Goal: Task Accomplishment & Management: Manage account settings

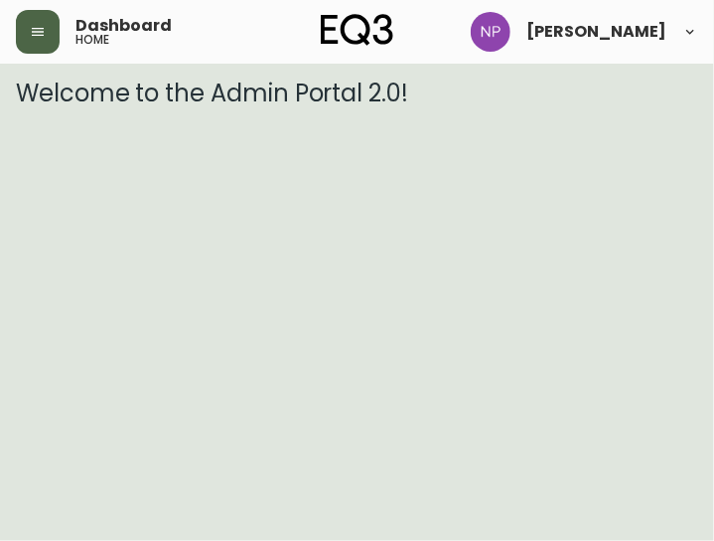
click at [32, 42] on button "button" at bounding box center [38, 32] width 44 height 44
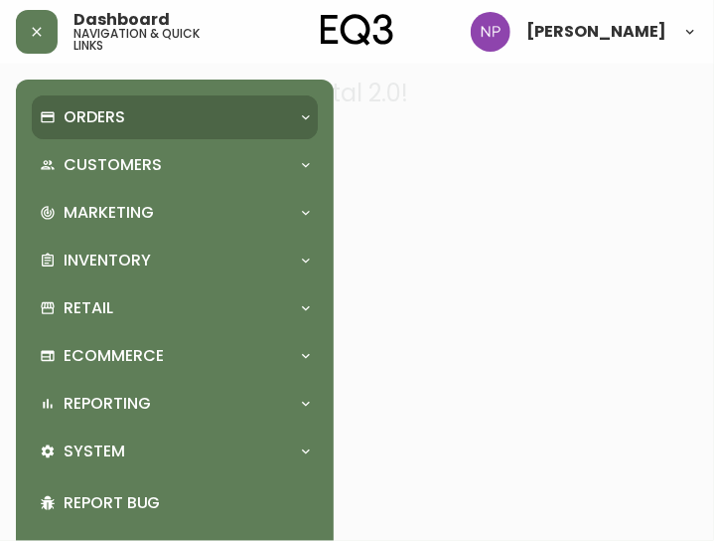
click at [70, 103] on div "Orders" at bounding box center [175, 117] width 286 height 44
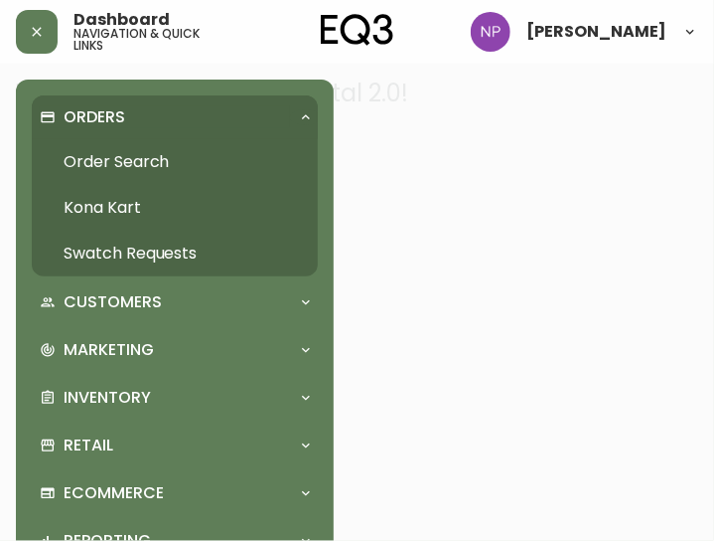
click at [100, 166] on link "Order Search" at bounding box center [175, 162] width 286 height 46
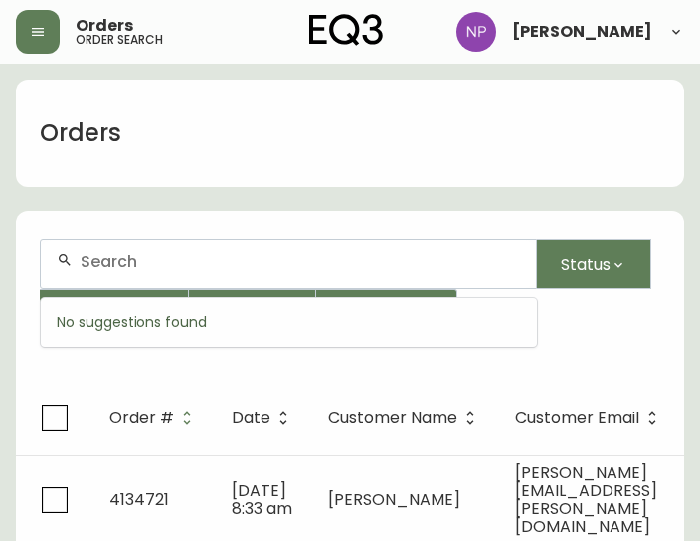
click at [127, 264] on input "text" at bounding box center [299, 260] width 439 height 19
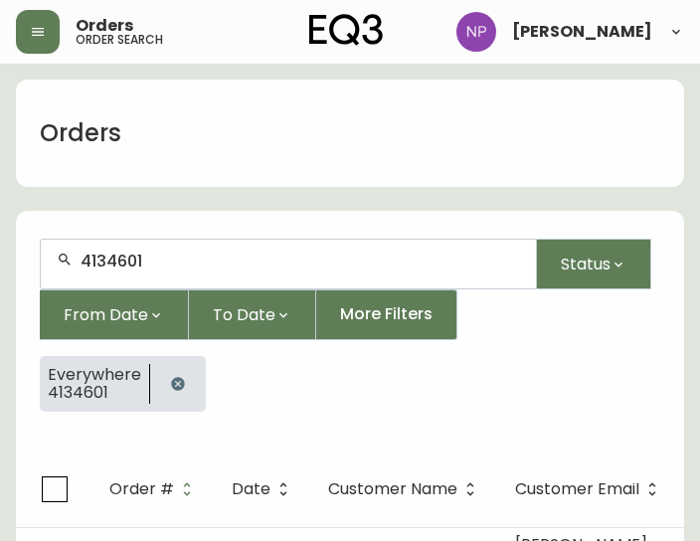
type input "4134601"
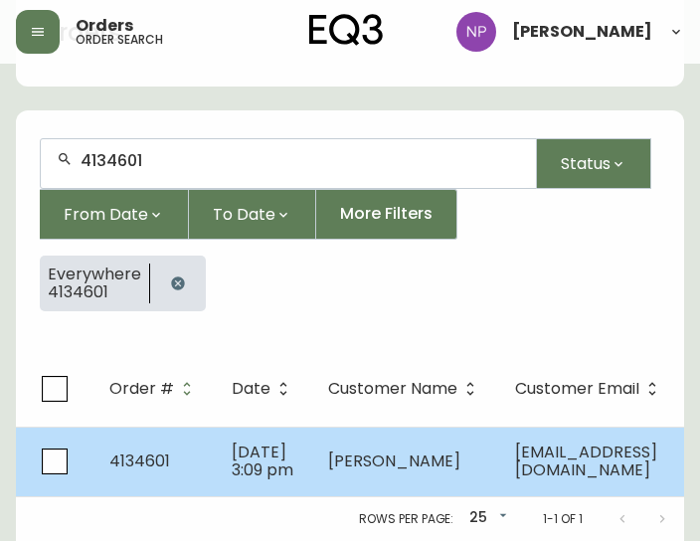
scroll to position [129, 0]
click at [322, 472] on td "[PERSON_NAME]" at bounding box center [405, 461] width 187 height 70
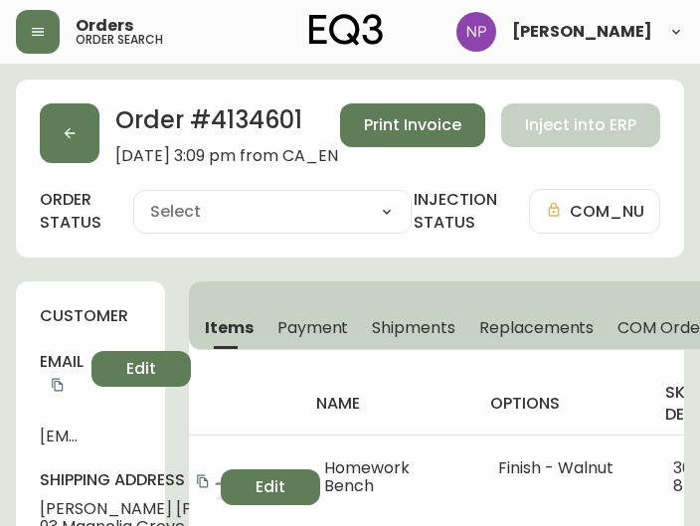
type input "Processing"
select select "PROCESSING"
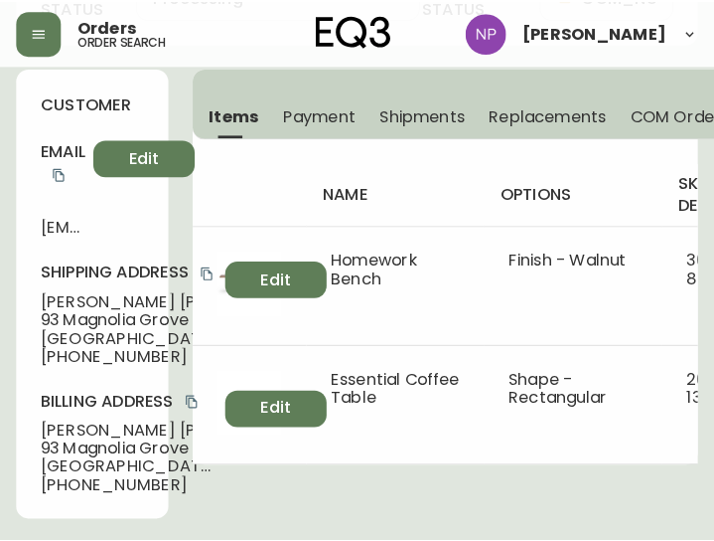
scroll to position [216, 0]
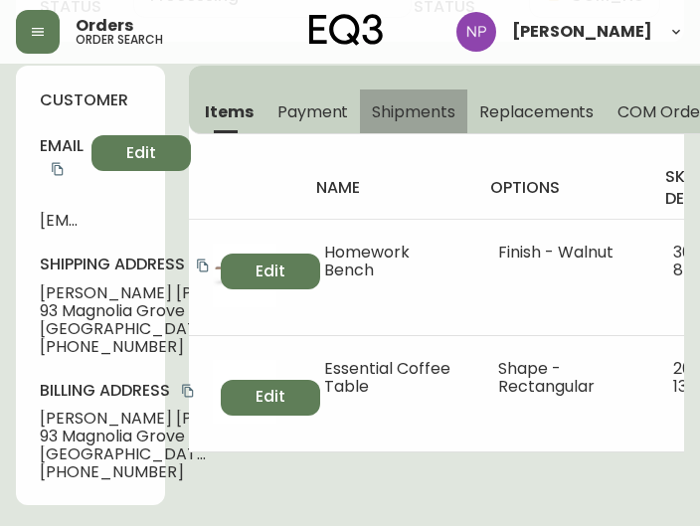
click at [403, 119] on span "Shipments" at bounding box center [413, 111] width 83 height 21
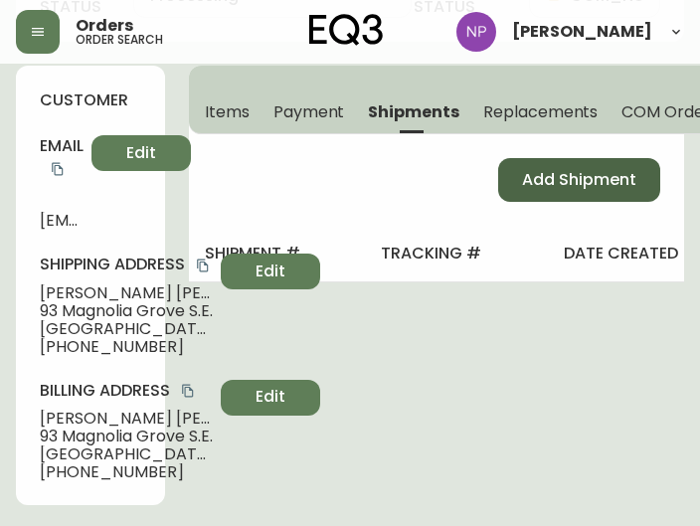
click at [543, 178] on span "Add Shipment" at bounding box center [579, 180] width 114 height 22
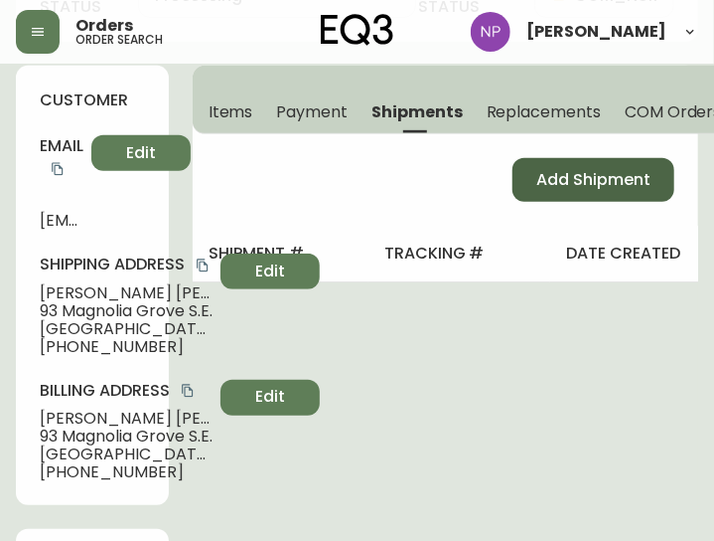
select select "PENDING"
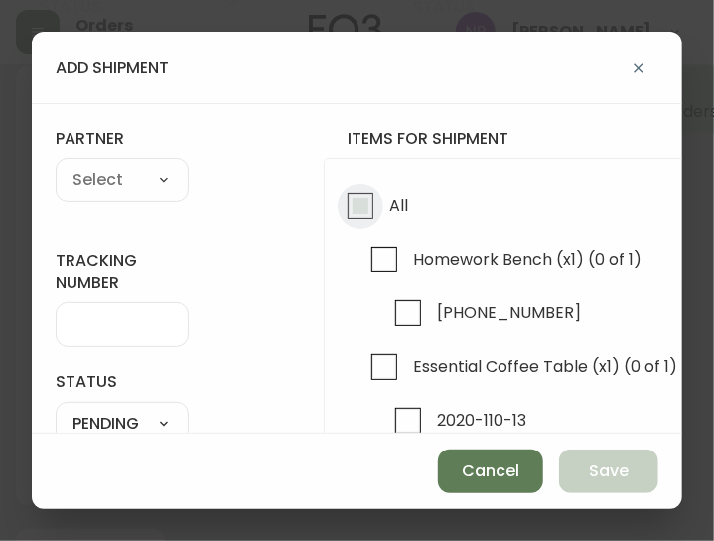
click at [359, 225] on input "All" at bounding box center [361, 206] width 46 height 46
checkbox input "true"
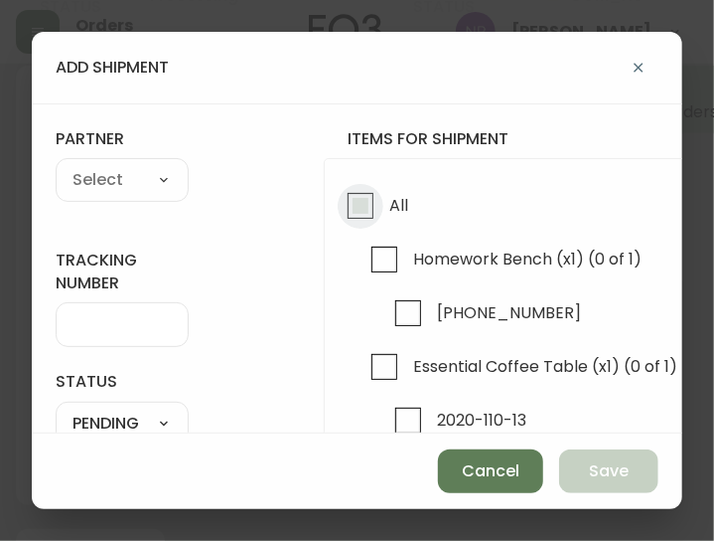
checkbox input "true"
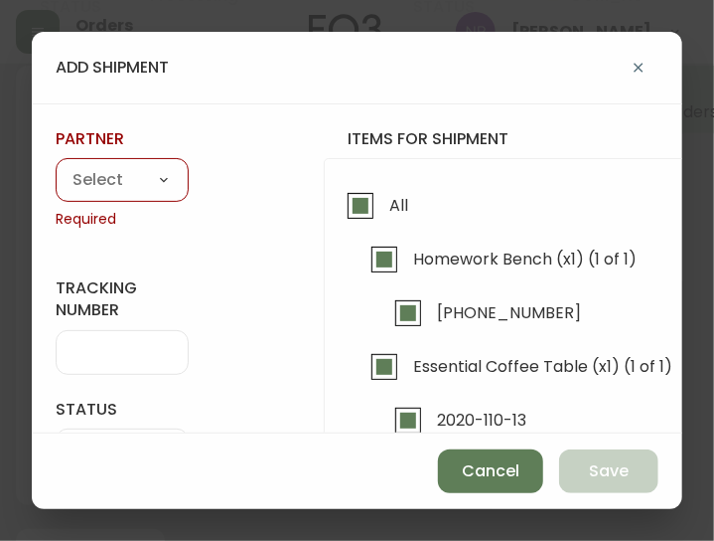
click at [145, 180] on select "A Move to Remember LLC ABF Freight Alero [PERSON_NAME] Canada Post CDS Ceva Log…" at bounding box center [122, 181] width 133 height 30
select select "cke1dpc0yc9gj0134t8k3ng1a"
click at [56, 166] on select "A Move to Remember LLC ABF Freight Alero [PERSON_NAME] Canada Post CDS Ceva Log…" at bounding box center [122, 181] width 133 height 30
type input "RXO"
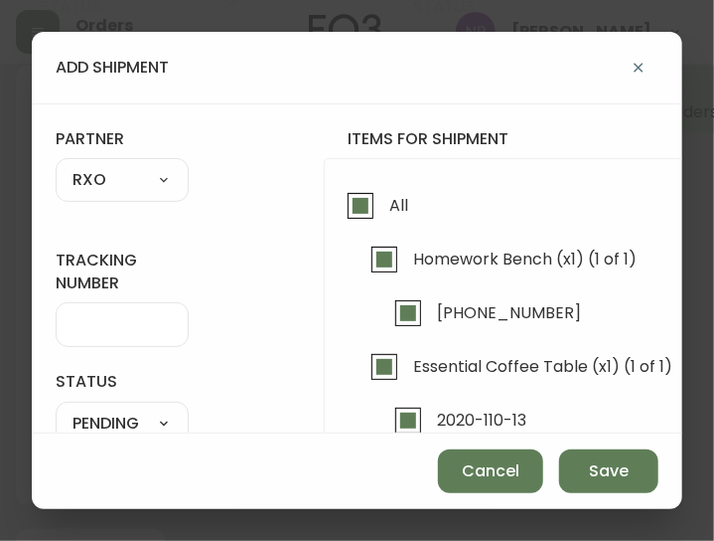
click at [115, 345] on div at bounding box center [122, 324] width 133 height 45
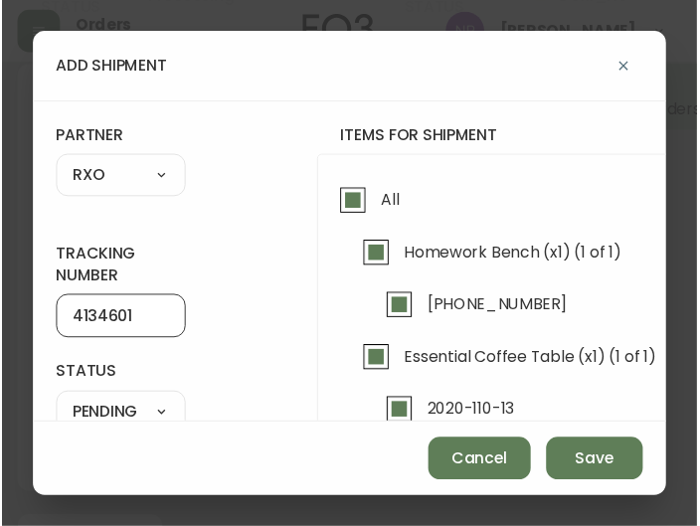
scroll to position [187, 0]
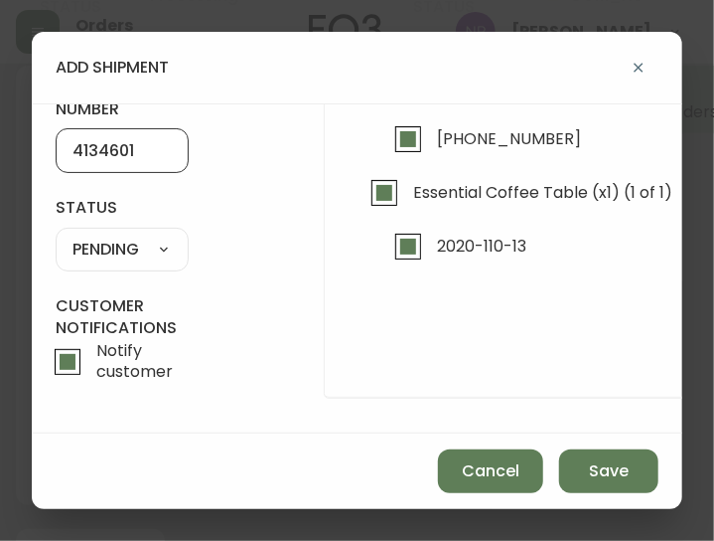
type input "4134601"
click at [119, 236] on select "SHIPPED PENDING CANCELLED" at bounding box center [122, 250] width 133 height 30
click at [56, 235] on select "SHIPPED PENDING CANCELLED" at bounding box center [122, 250] width 133 height 30
select select "PENDING"
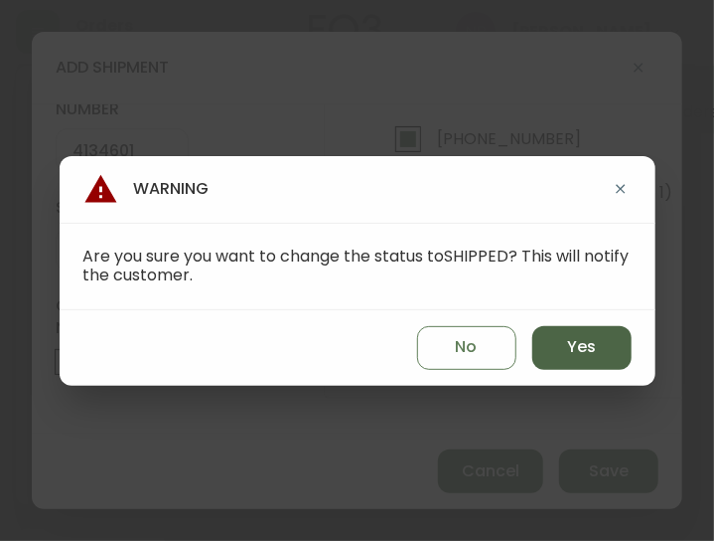
click at [571, 347] on span "Yes" at bounding box center [581, 347] width 29 height 22
type input "SHIPPED"
select select "SHIPPED"
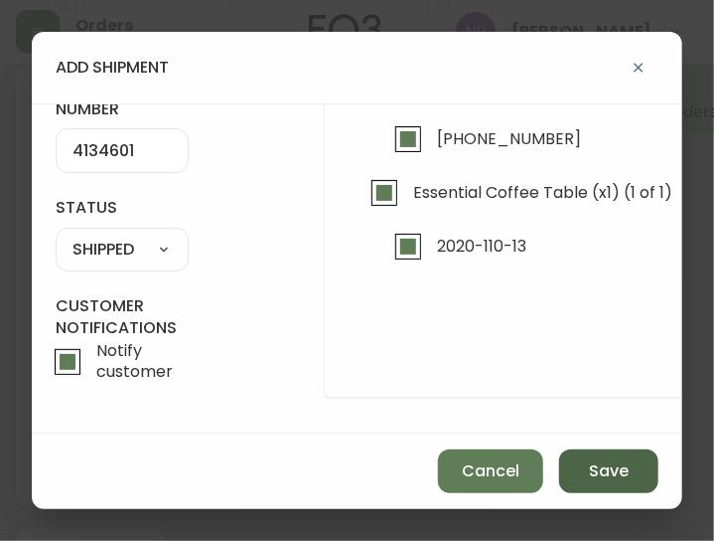
click at [606, 456] on button "Save" at bounding box center [608, 471] width 99 height 44
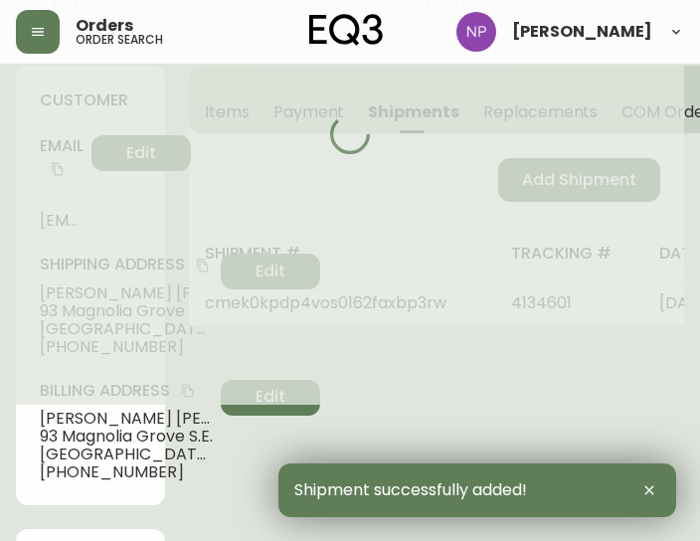
type input "Fully Shipped"
select select "FULLY_SHIPPED"
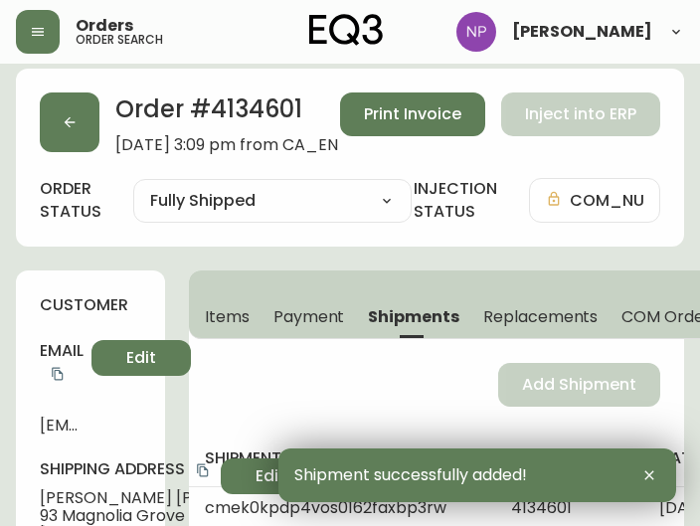
scroll to position [0, 0]
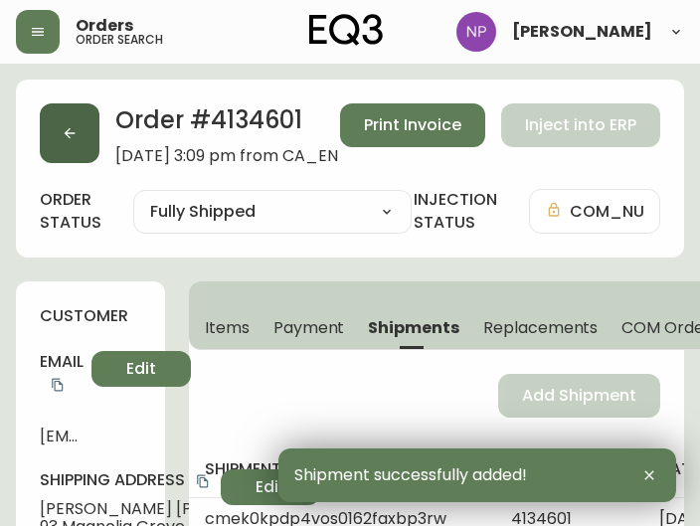
click at [78, 142] on button "button" at bounding box center [70, 133] width 60 height 60
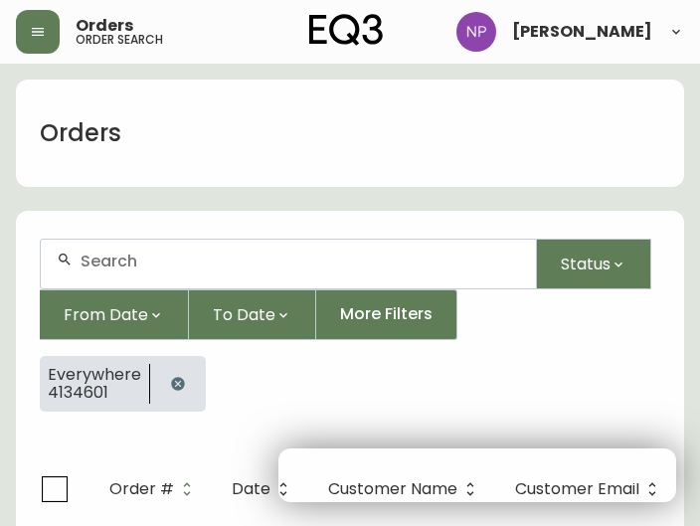
scroll to position [41, 0]
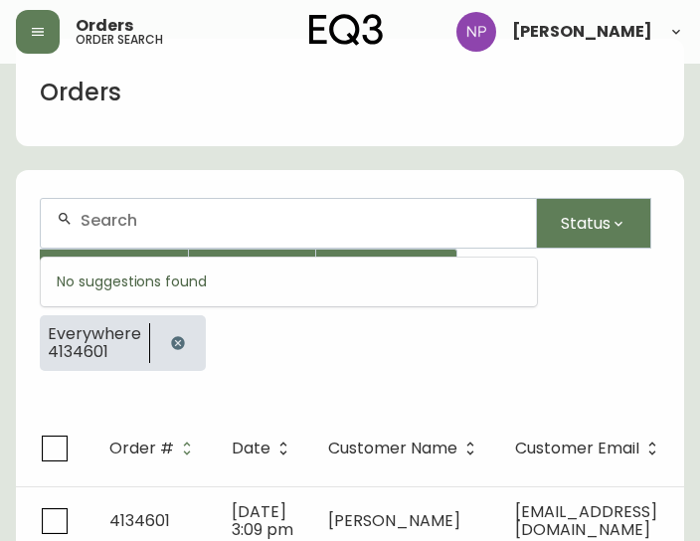
click at [95, 226] on input "text" at bounding box center [299, 220] width 439 height 19
type input "4134597"
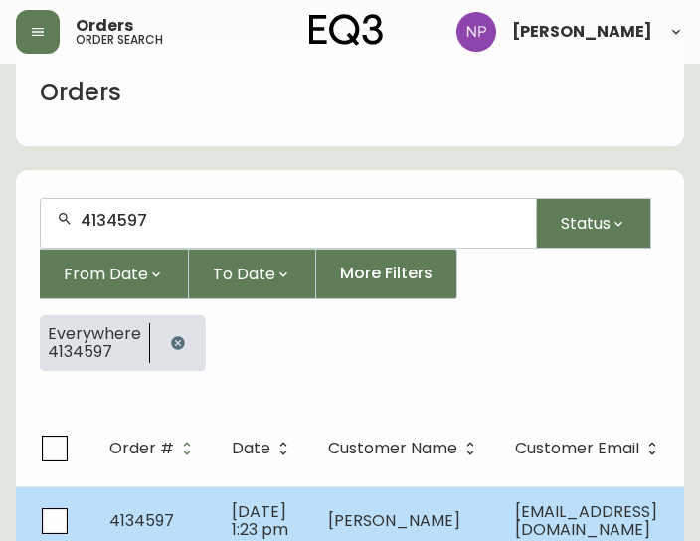
click at [242, 500] on span "[DATE] 1:23 pm" at bounding box center [260, 520] width 57 height 41
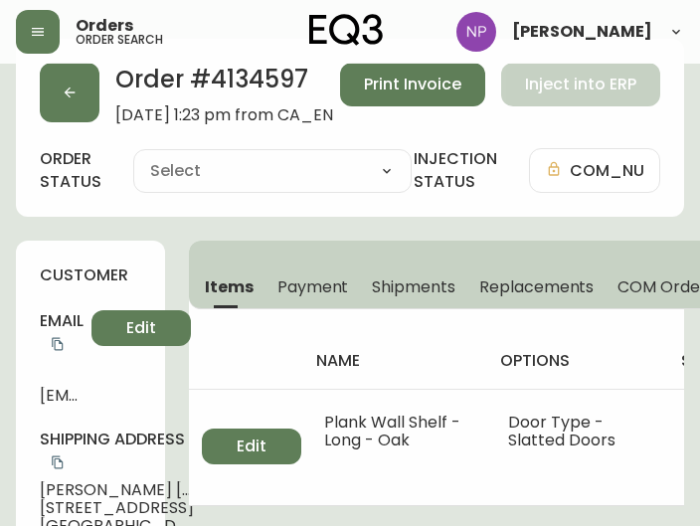
type input "Processing"
select select "PROCESSING"
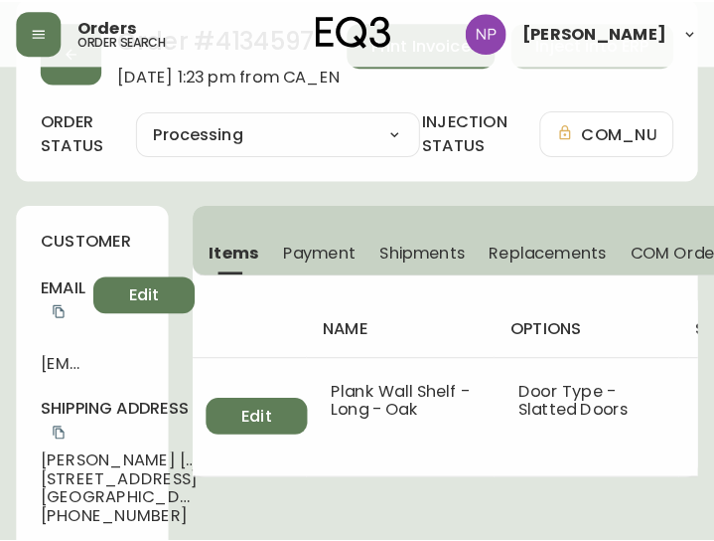
scroll to position [78, 0]
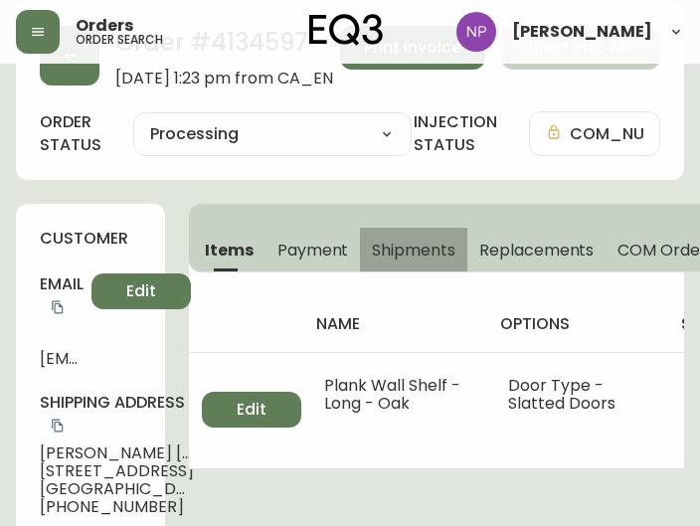
click at [394, 244] on span "Shipments" at bounding box center [413, 249] width 83 height 21
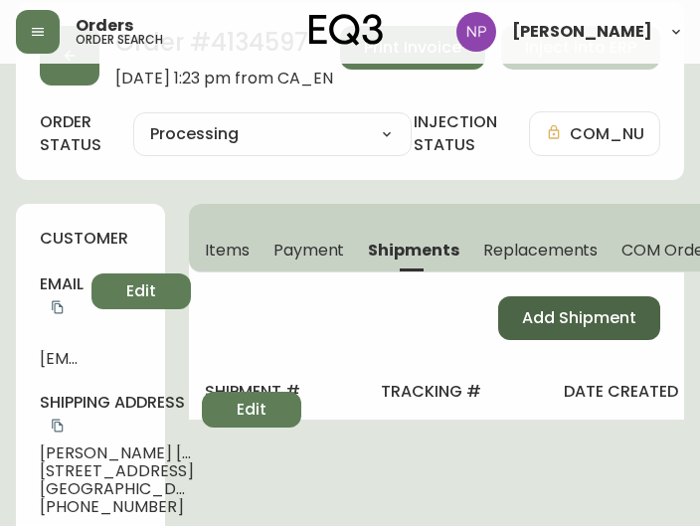
click at [582, 311] on span "Add Shipment" at bounding box center [579, 318] width 114 height 22
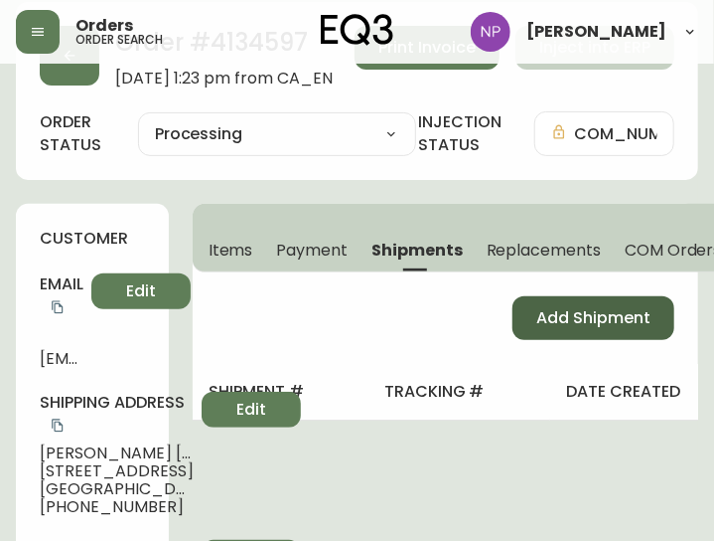
select select "PENDING"
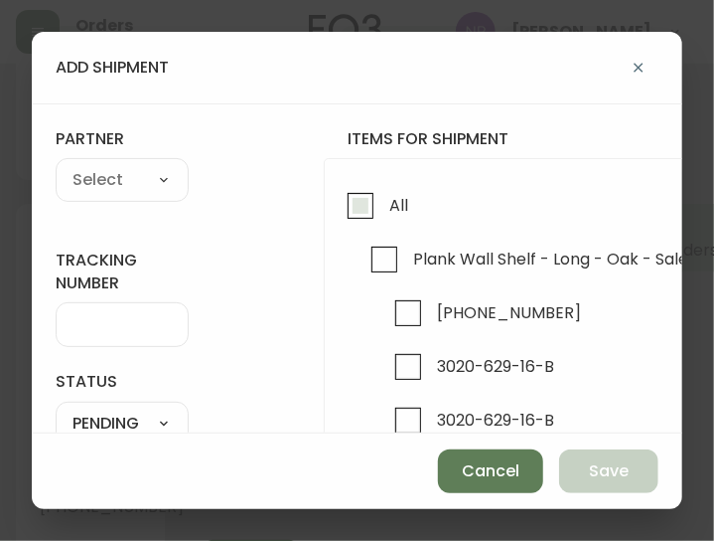
click at [363, 215] on input "All" at bounding box center [361, 206] width 46 height 46
checkbox input "true"
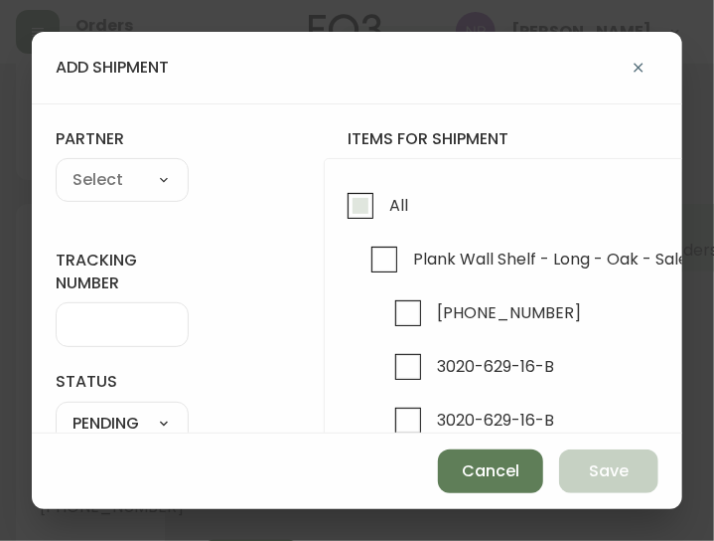
checkbox input "true"
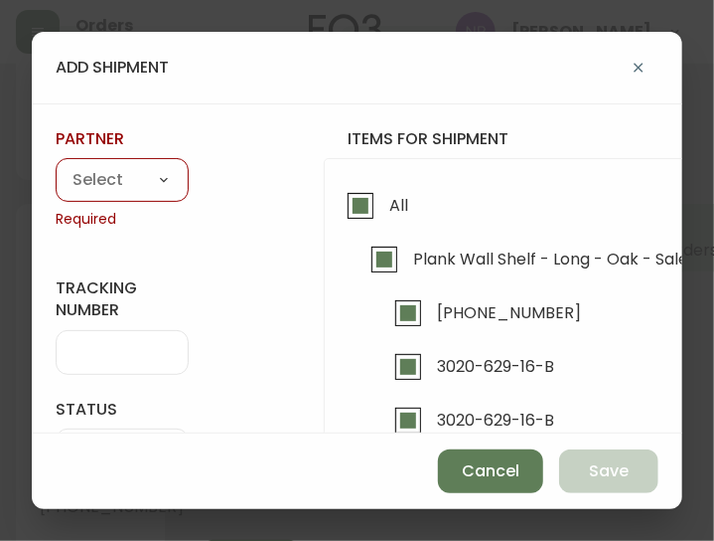
click at [143, 184] on select "A Move to Remember LLC ABF Freight Alero [PERSON_NAME] Canada Post CDS Ceva Log…" at bounding box center [122, 181] width 133 height 30
select select "cke1dpc0yc9gj0134t8k3ng1a"
click at [56, 166] on select "A Move to Remember LLC ABF Freight Alero [PERSON_NAME] Canada Post CDS Ceva Log…" at bounding box center [122, 181] width 133 height 30
type input "RXO"
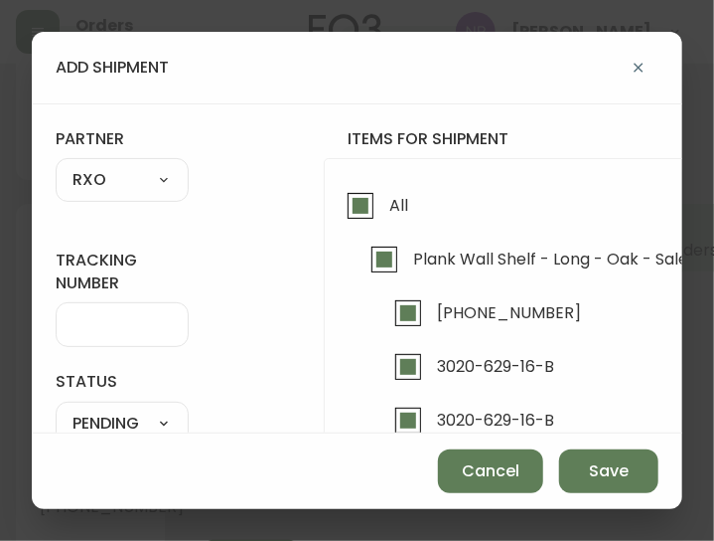
click at [138, 321] on input "tracking number" at bounding box center [122, 324] width 99 height 19
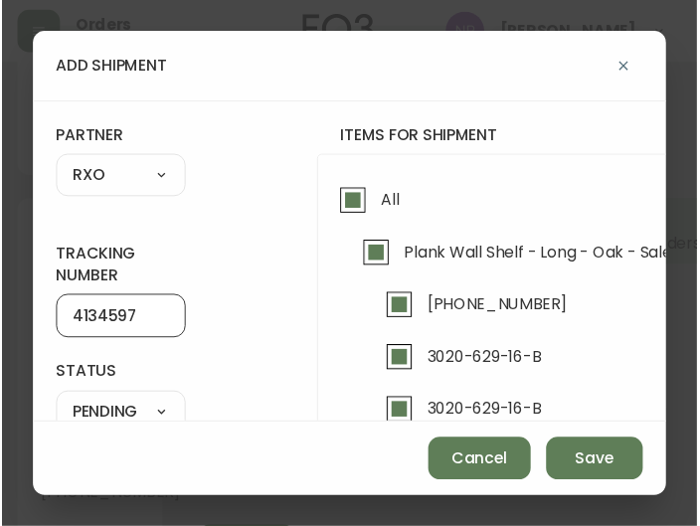
scroll to position [133, 0]
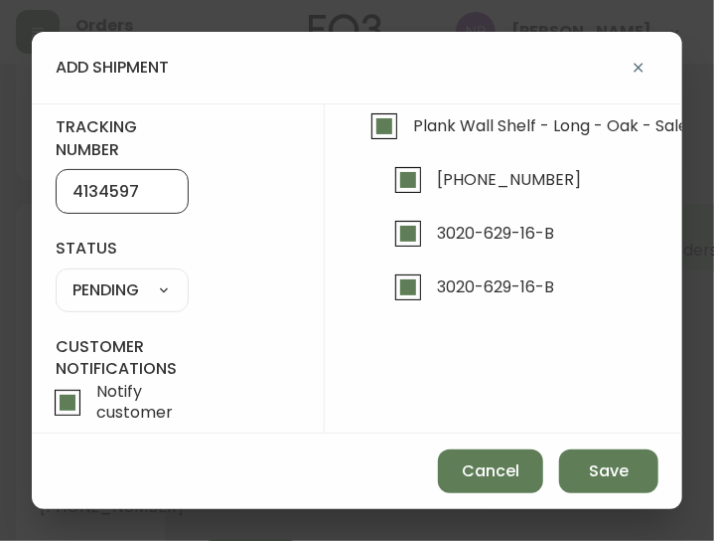
type input "4134597"
click at [107, 290] on select "SHIPPED PENDING CANCELLED" at bounding box center [122, 290] width 133 height 30
click at [56, 275] on select "SHIPPED PENDING CANCELLED" at bounding box center [122, 290] width 133 height 30
select select "PENDING"
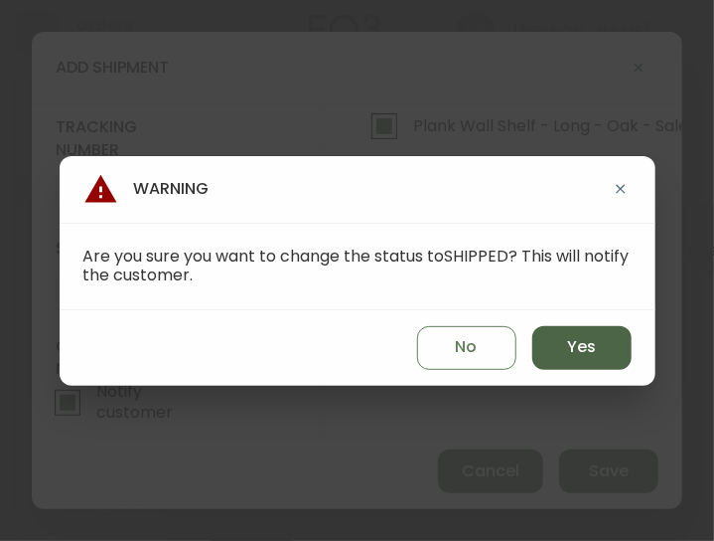
click at [580, 343] on span "Yes" at bounding box center [581, 347] width 29 height 22
type input "SHIPPED"
select select "SHIPPED"
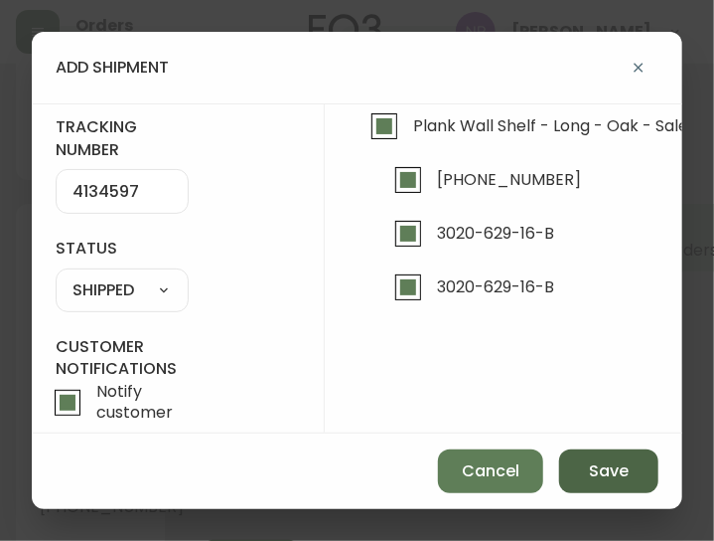
click at [608, 455] on button "Save" at bounding box center [608, 471] width 99 height 44
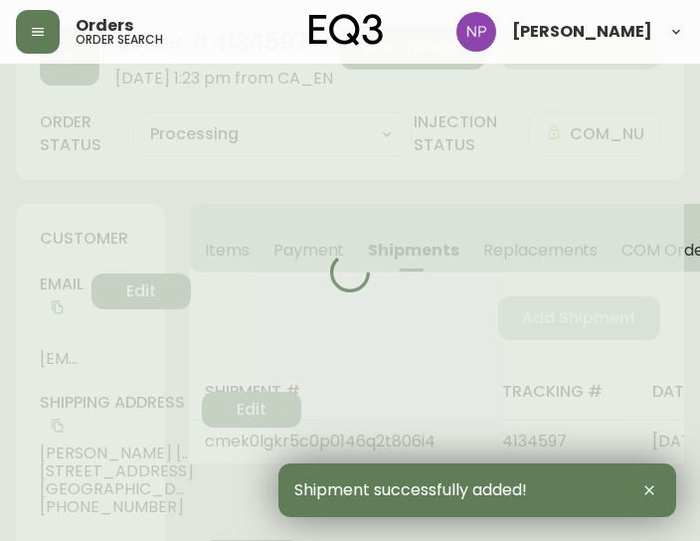
type input "Fully Shipped"
select select "FULLY_SHIPPED"
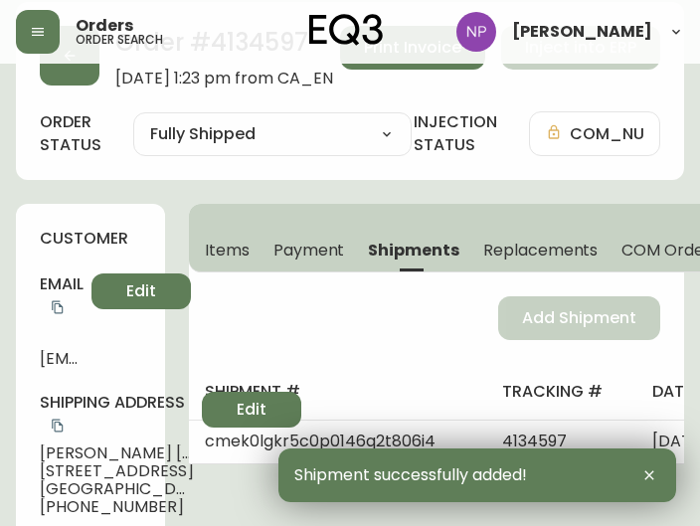
scroll to position [0, 0]
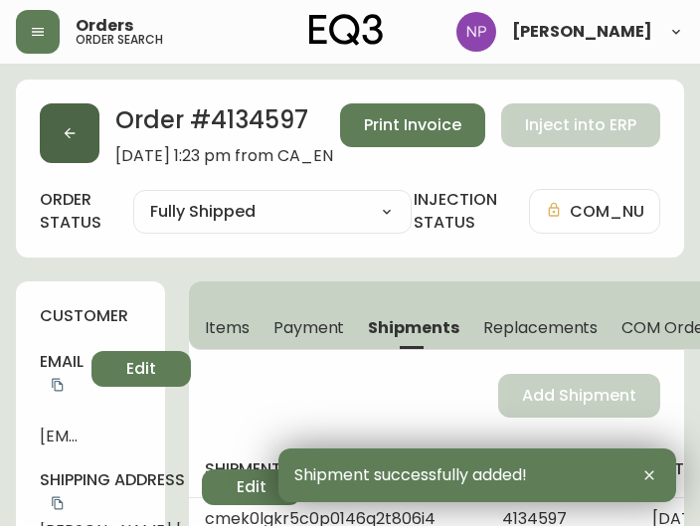
click at [79, 120] on button "button" at bounding box center [70, 133] width 60 height 60
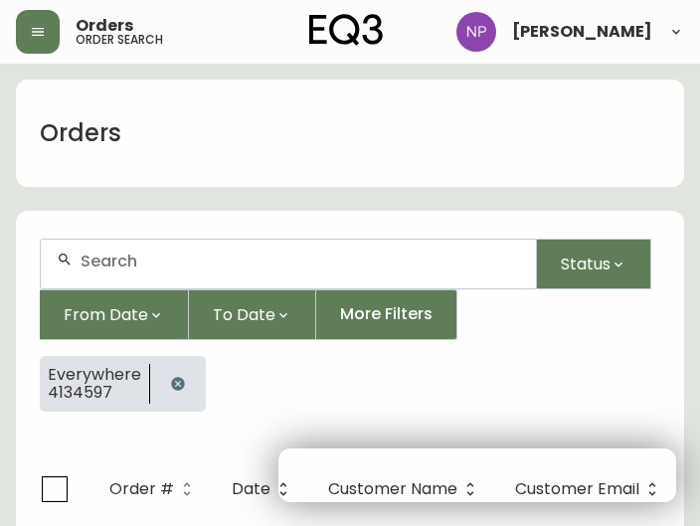
scroll to position [41, 0]
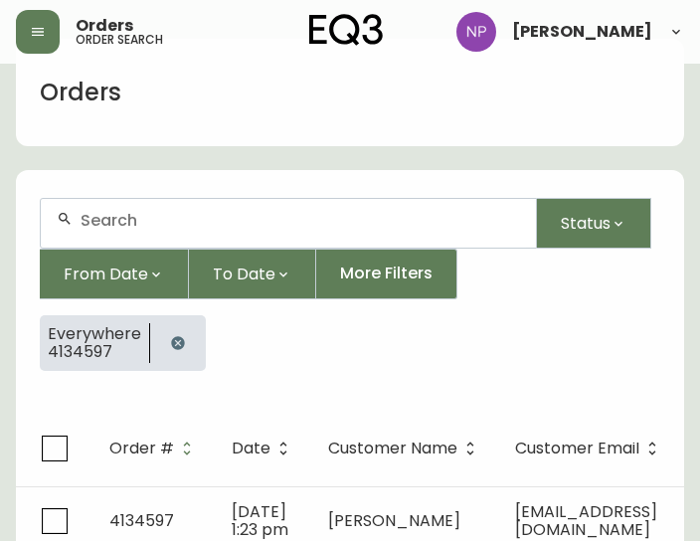
click at [119, 230] on div at bounding box center [288, 223] width 495 height 49
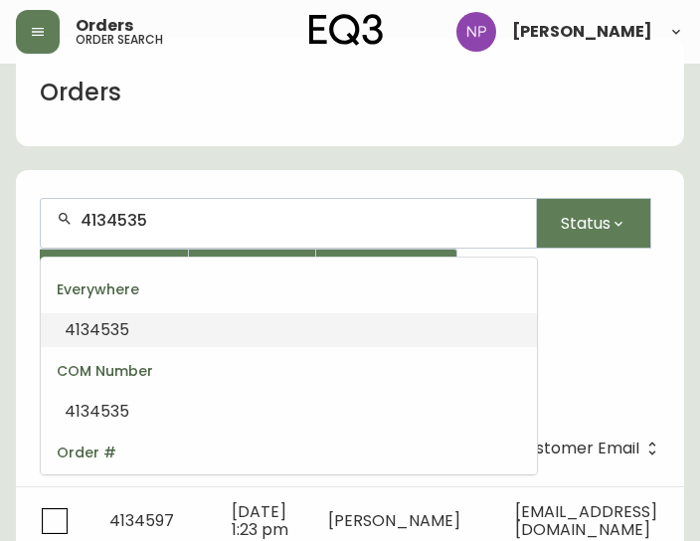
type input "4134535"
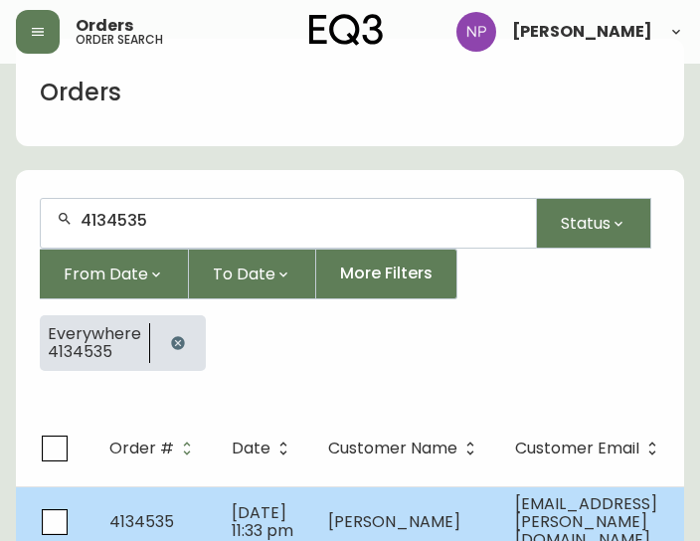
click at [183, 520] on td "4134535" at bounding box center [154, 521] width 122 height 71
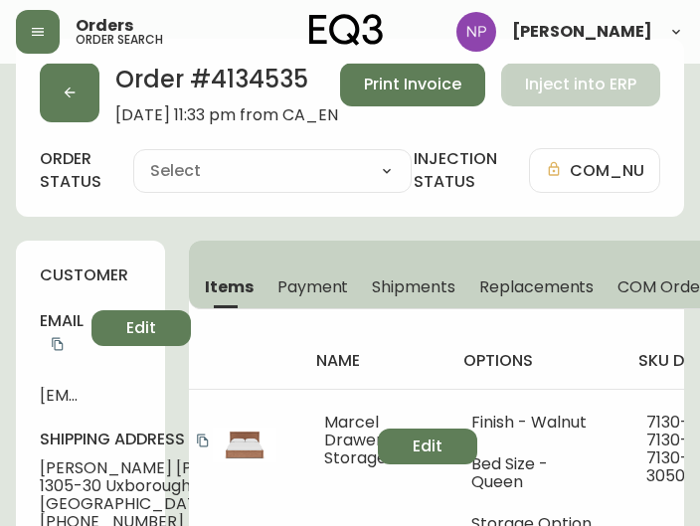
type input "Processing"
select select "PROCESSING"
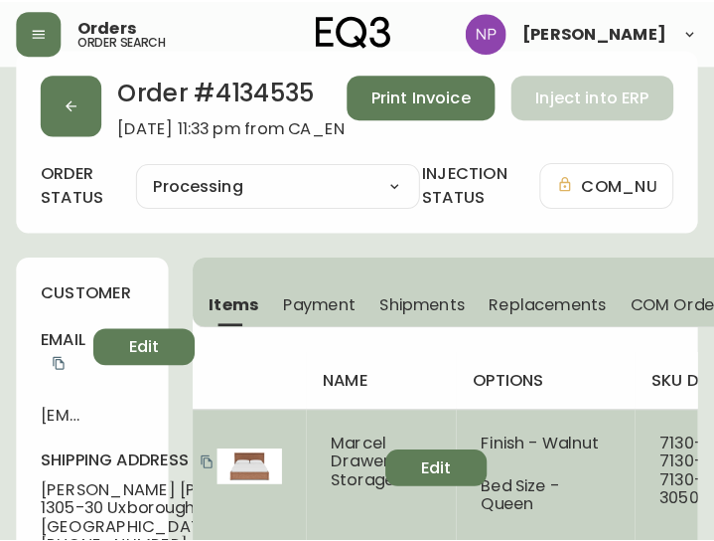
scroll to position [1, 0]
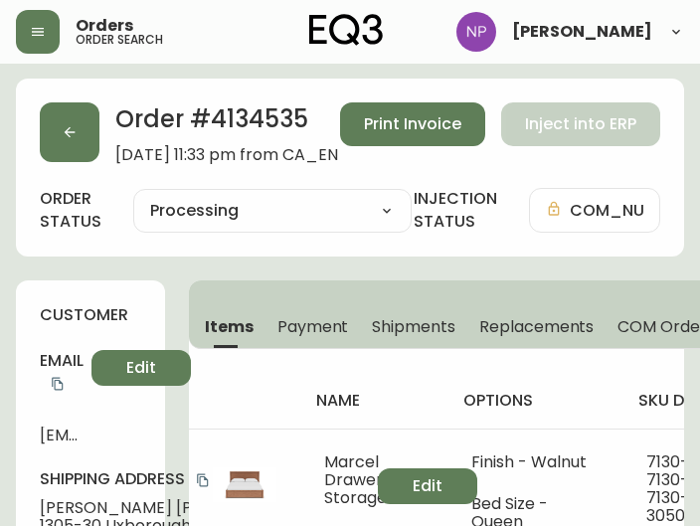
click at [413, 330] on span "Shipments" at bounding box center [413, 326] width 83 height 21
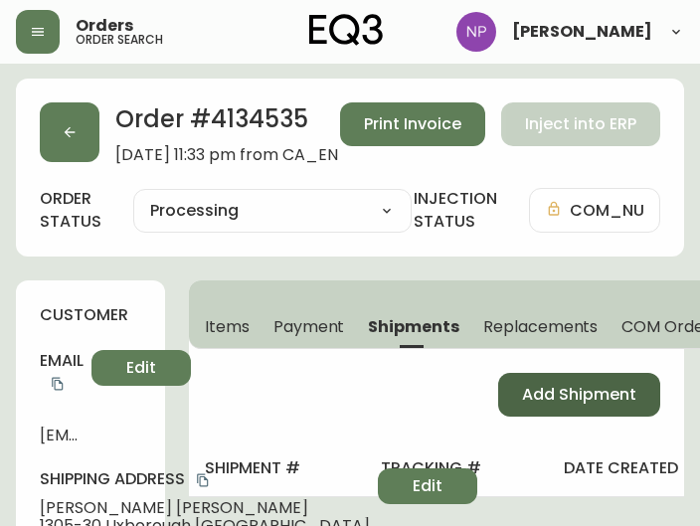
click at [570, 411] on button "Add Shipment" at bounding box center [579, 395] width 162 height 44
select select "PENDING"
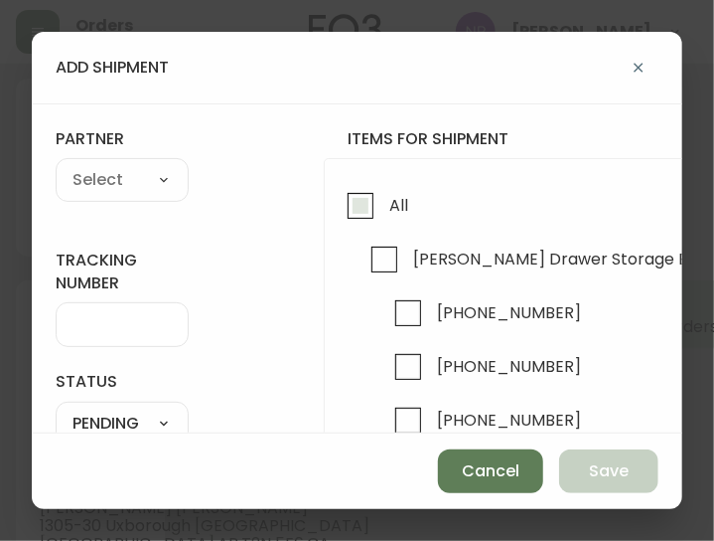
click at [344, 210] on input "All" at bounding box center [361, 206] width 46 height 46
checkbox input "true"
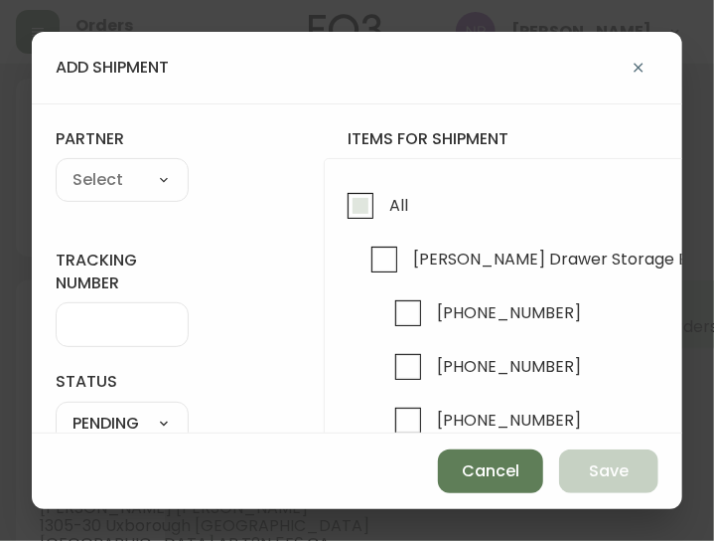
checkbox input "true"
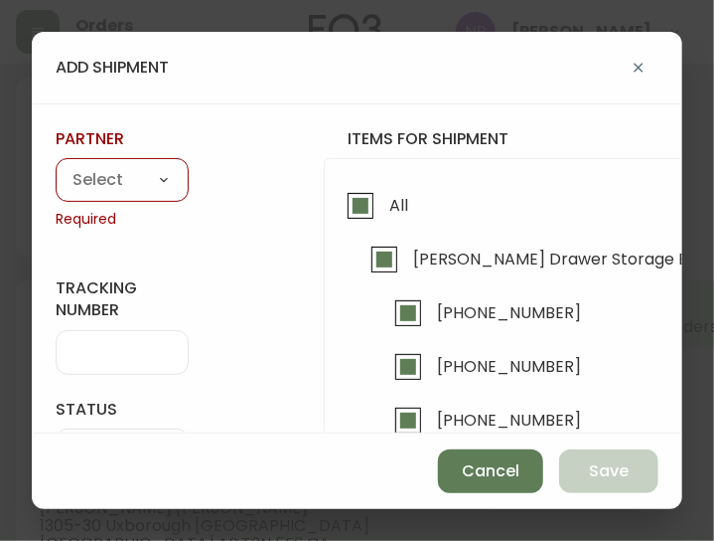
click at [125, 186] on select "A Move to Remember LLC ABF Freight Alero [PERSON_NAME] Canada Post CDS Ceva Log…" at bounding box center [122, 181] width 133 height 30
select select "cke1dpc0yc9gj0134t8k3ng1a"
click at [56, 166] on select "A Move to Remember LLC ABF Freight Alero [PERSON_NAME] Canada Post CDS Ceva Log…" at bounding box center [122, 181] width 133 height 30
type input "RXO"
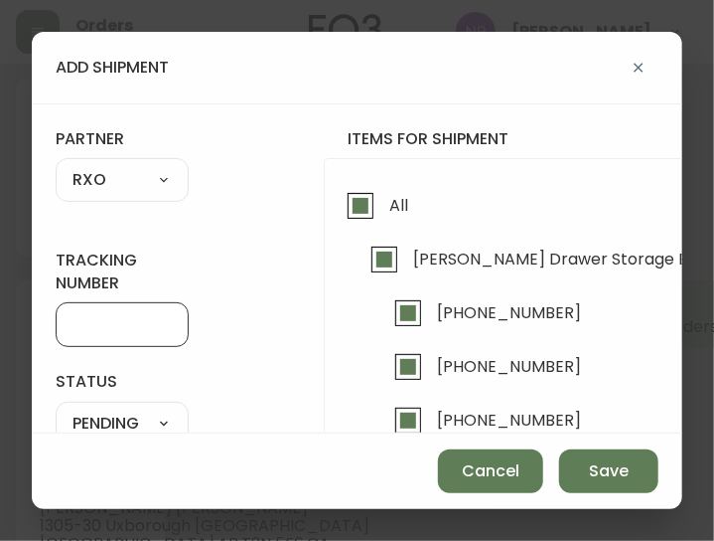
click at [83, 325] on input "tracking number" at bounding box center [122, 324] width 99 height 19
type input "4134535"
click at [94, 406] on div "SHIPPED PENDING CANCELLED" at bounding box center [122, 423] width 133 height 44
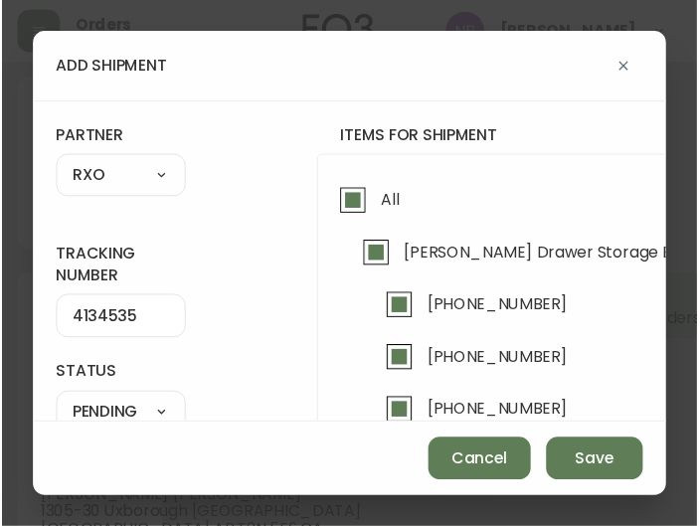
scroll to position [19, 0]
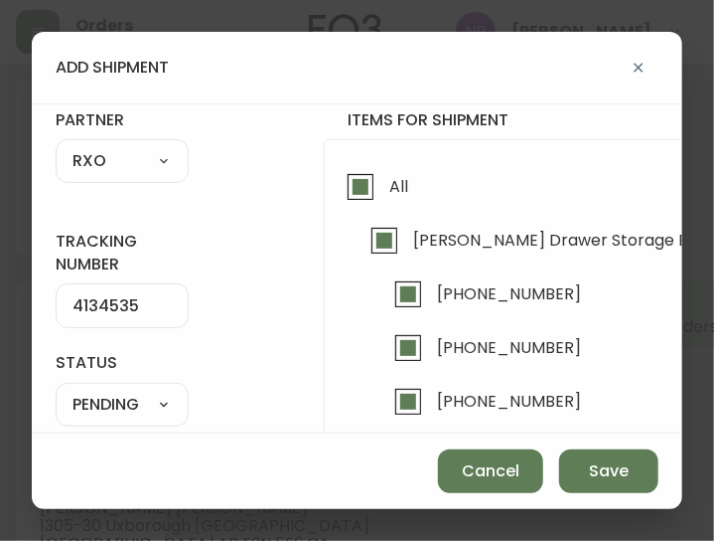
click at [93, 400] on select "SHIPPED PENDING CANCELLED" at bounding box center [122, 405] width 133 height 30
click at [56, 390] on select "SHIPPED PENDING CANCELLED" at bounding box center [122, 405] width 133 height 30
select select "PENDING"
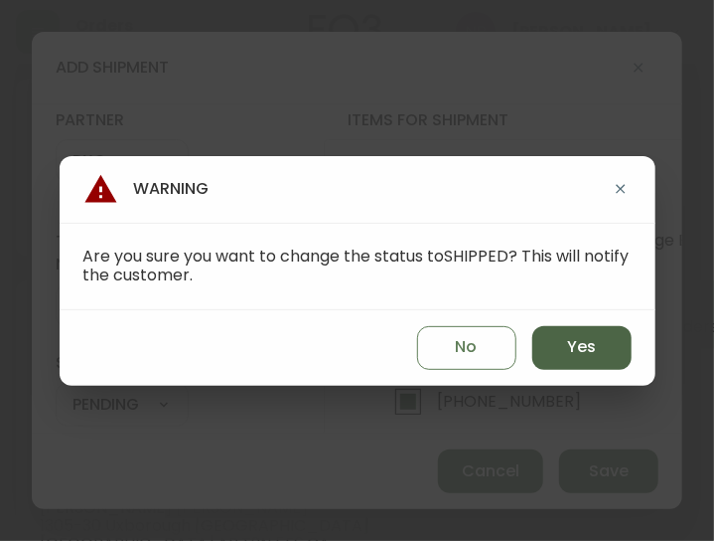
click at [582, 348] on span "Yes" at bounding box center [581, 347] width 29 height 22
type input "SHIPPED"
select select "SHIPPED"
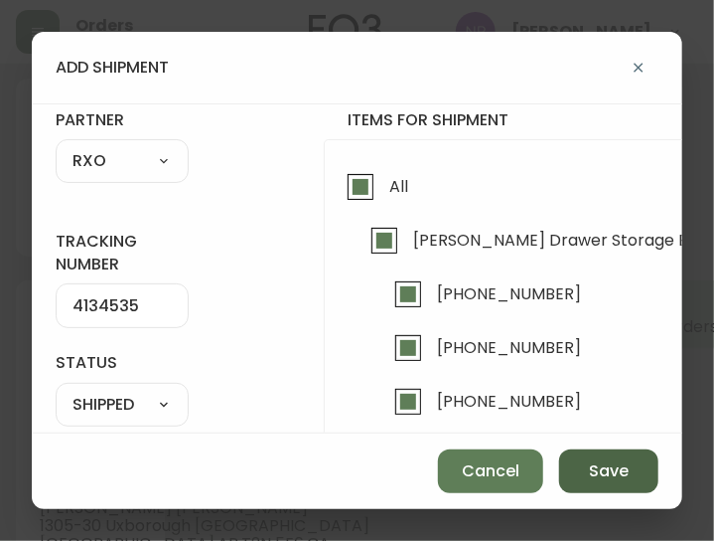
click at [623, 479] on span "Save" at bounding box center [609, 471] width 40 height 22
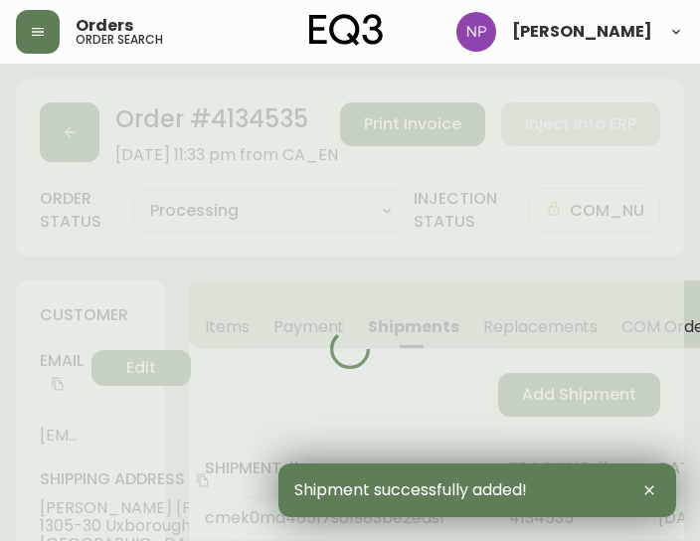
type input "Fully Shipped"
select select "FULLY_SHIPPED"
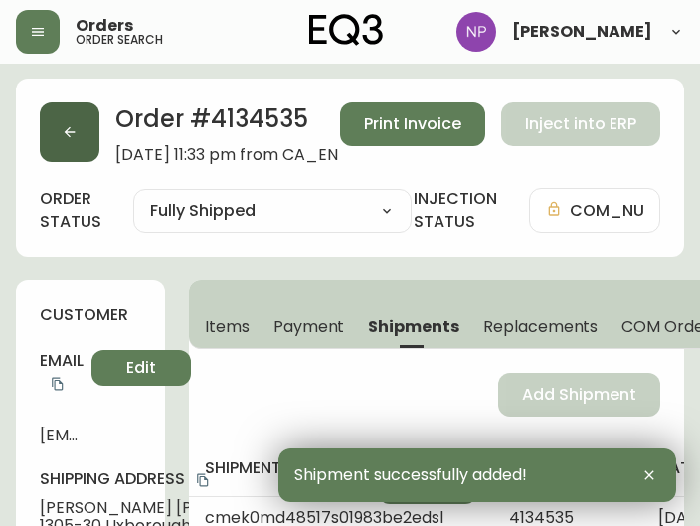
click at [44, 116] on button "button" at bounding box center [70, 132] width 60 height 60
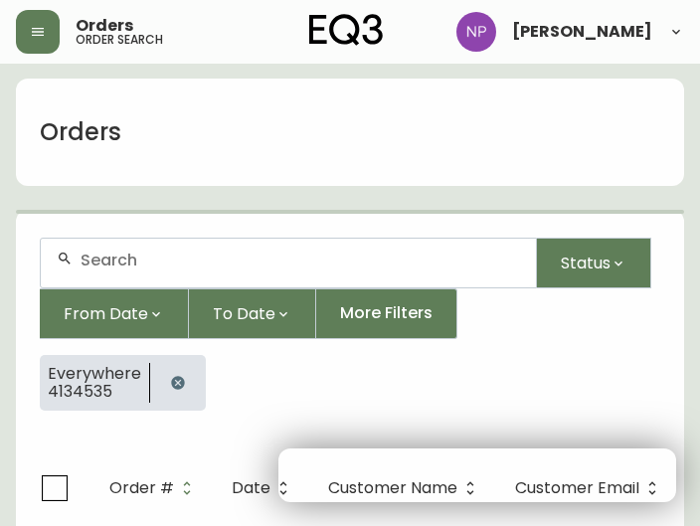
scroll to position [41, 0]
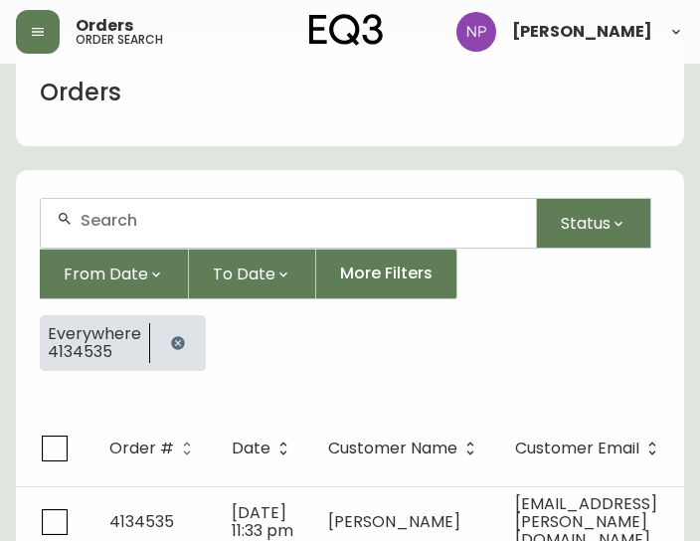
click at [117, 207] on div at bounding box center [288, 223] width 495 height 49
type input "4134492"
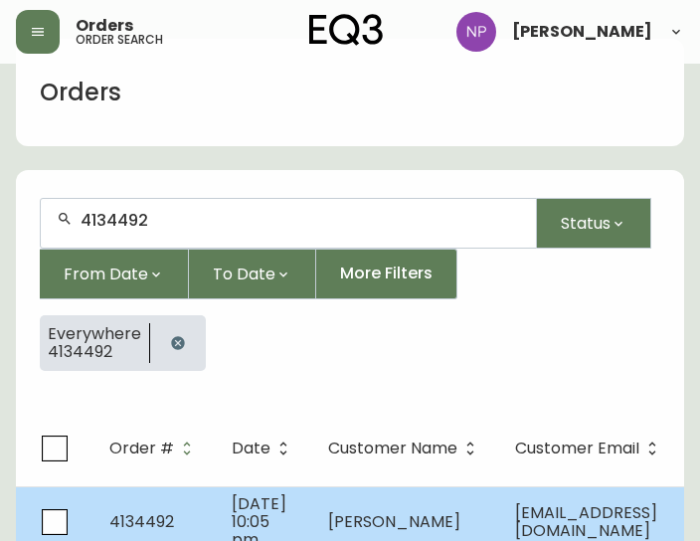
click at [189, 520] on td "4134492" at bounding box center [154, 521] width 122 height 71
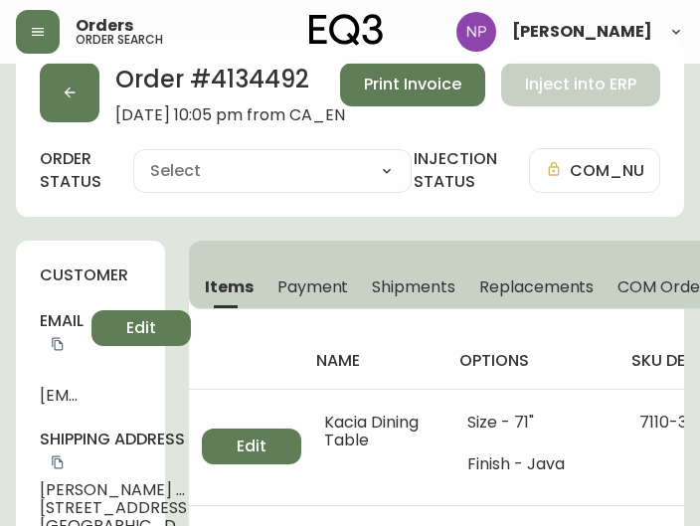
type input "Processing"
select select "PROCESSING"
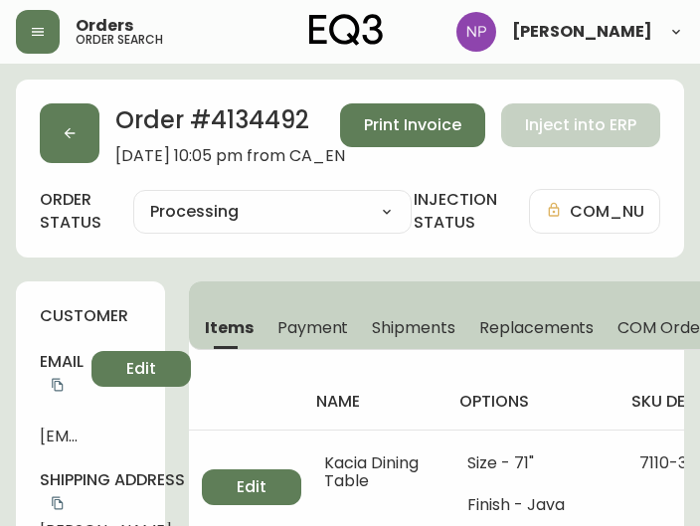
click at [386, 320] on span "Shipments" at bounding box center [413, 327] width 83 height 21
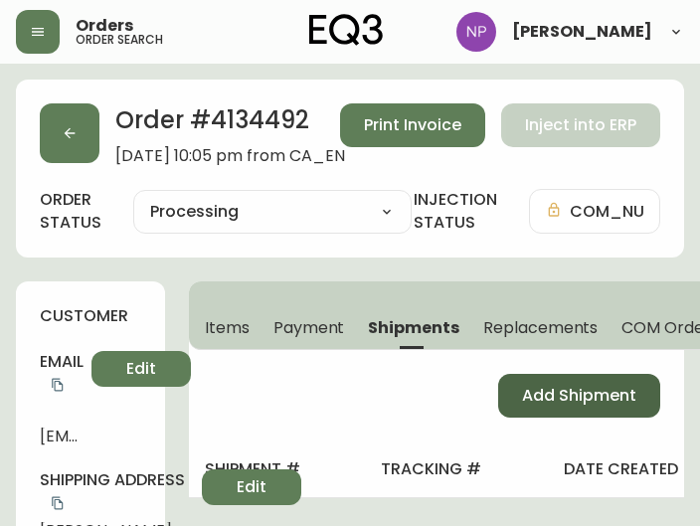
click at [587, 401] on span "Add Shipment" at bounding box center [579, 396] width 114 height 22
select select "PENDING"
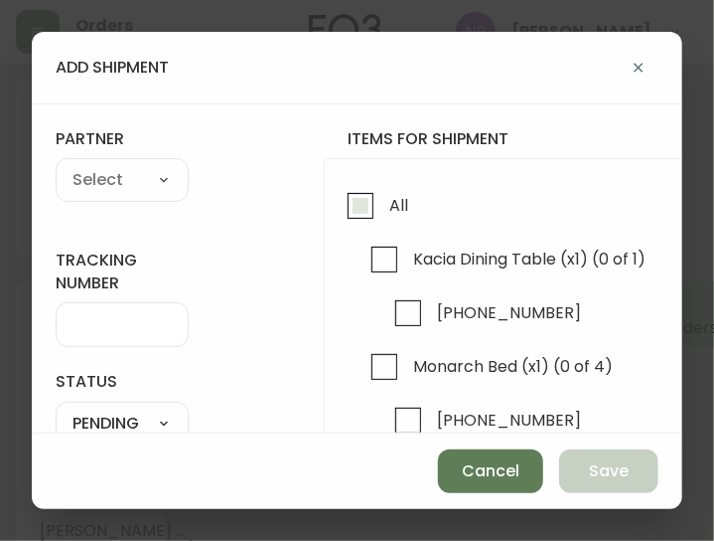
click at [395, 205] on span "All" at bounding box center [399, 205] width 19 height 21
click at [384, 205] on input "All" at bounding box center [361, 206] width 46 height 46
checkbox input "true"
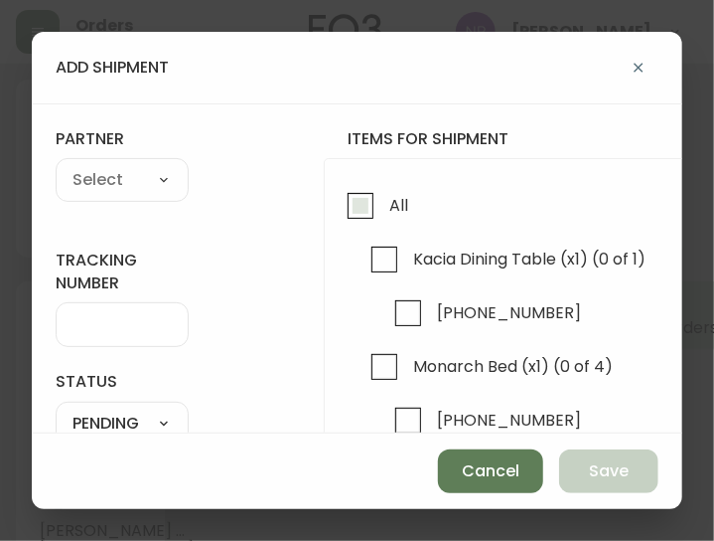
checkbox input "true"
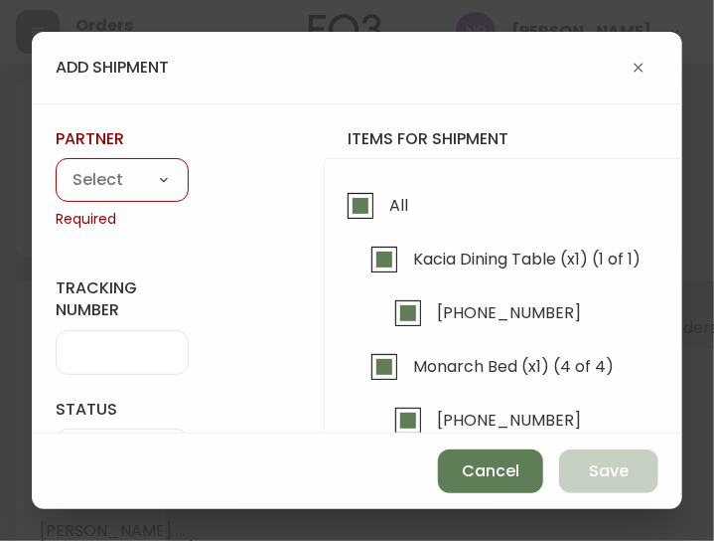
click at [115, 187] on select "A Move to Remember LLC ABF Freight Alero [PERSON_NAME] Canada Post CDS Ceva Log…" at bounding box center [122, 181] width 133 height 30
select select "cke1dpc0yc9gj0134t8k3ng1a"
click at [56, 166] on select "A Move to Remember LLC ABF Freight Alero [PERSON_NAME] Canada Post CDS Ceva Log…" at bounding box center [122, 181] width 133 height 30
type input "RXO"
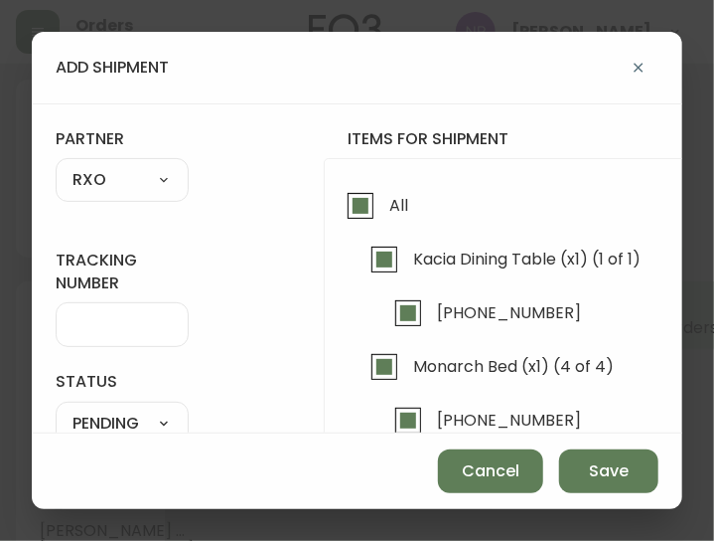
click at [91, 329] on input "tracking number" at bounding box center [122, 324] width 99 height 19
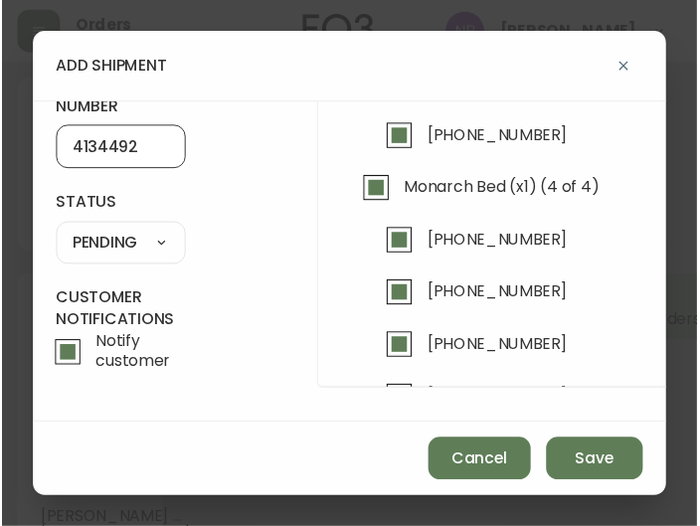
scroll to position [187, 0]
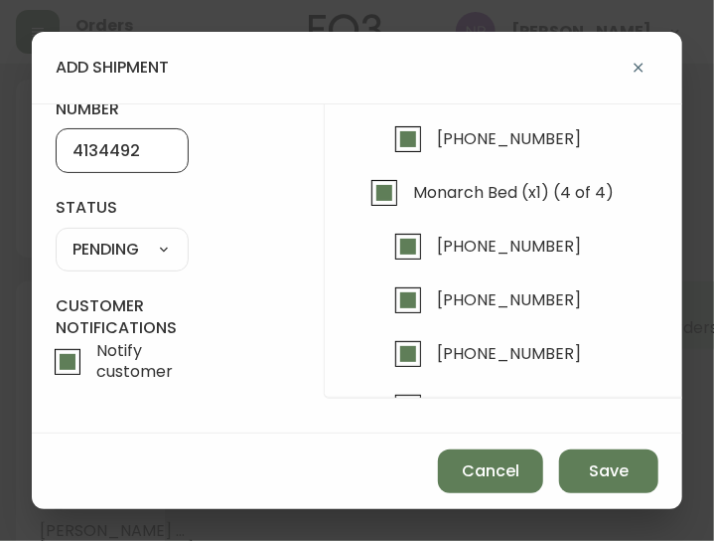
type input "4134492"
click at [134, 235] on select "SHIPPED PENDING CANCELLED" at bounding box center [122, 250] width 133 height 30
click at [56, 235] on select "SHIPPED PENDING CANCELLED" at bounding box center [122, 250] width 133 height 30
select select "PENDING"
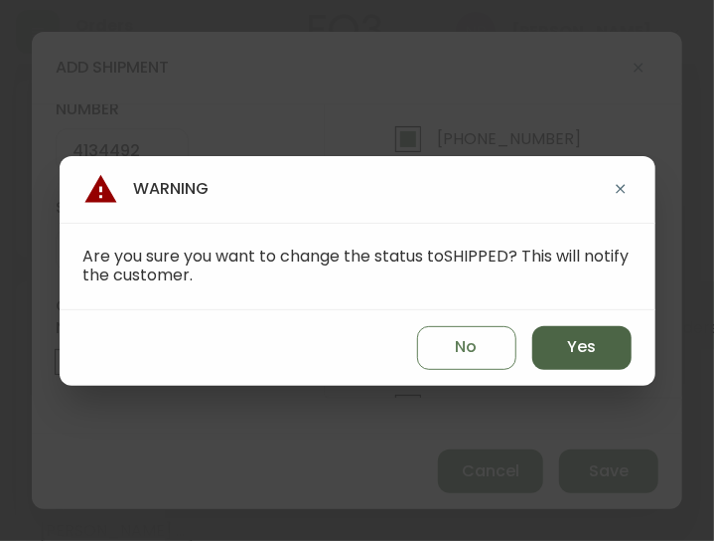
click at [586, 343] on span "Yes" at bounding box center [581, 347] width 29 height 22
type input "SHIPPED"
select select "SHIPPED"
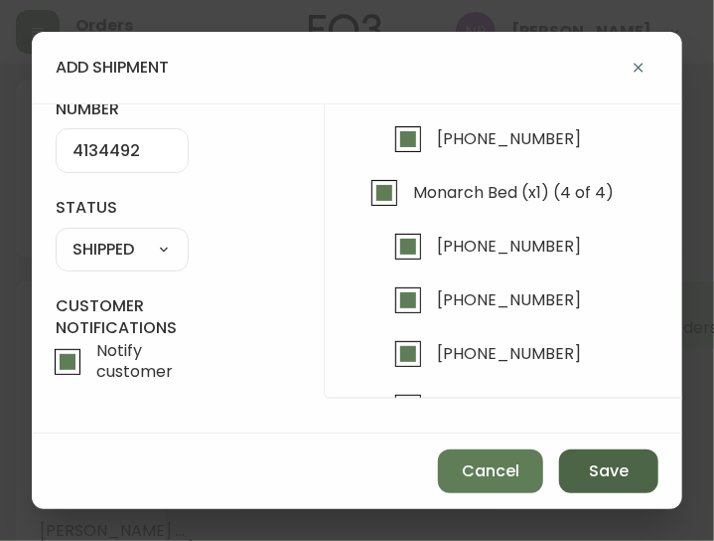
click at [604, 488] on button "Save" at bounding box center [608, 471] width 99 height 44
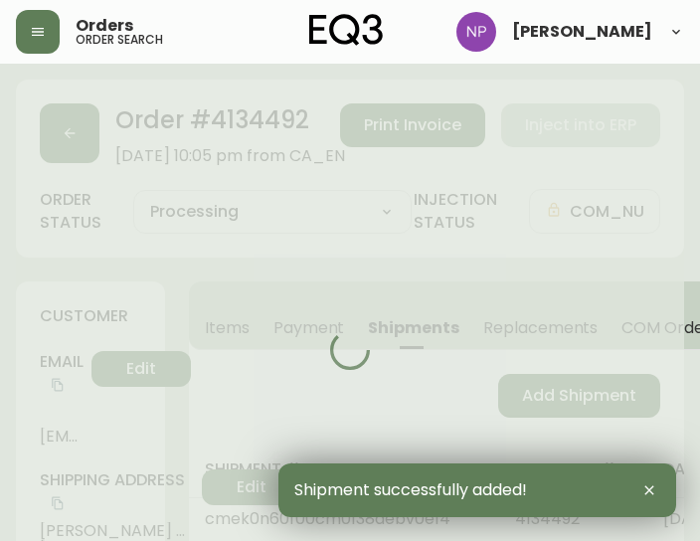
type input "Fully Shipped"
select select "FULLY_SHIPPED"
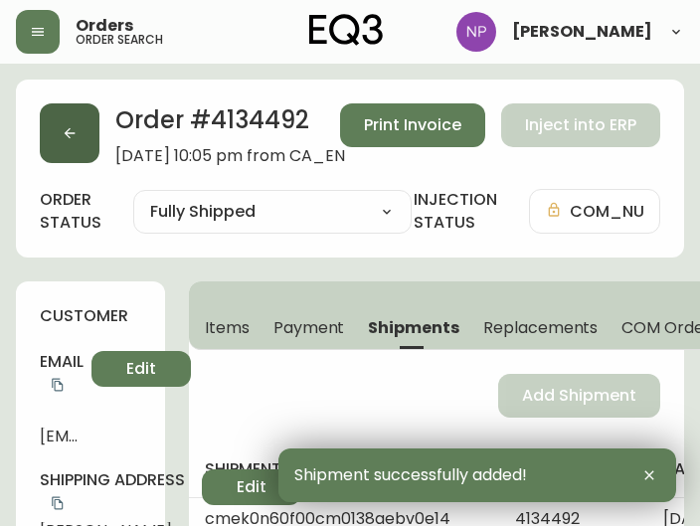
click at [64, 152] on button "button" at bounding box center [70, 133] width 60 height 60
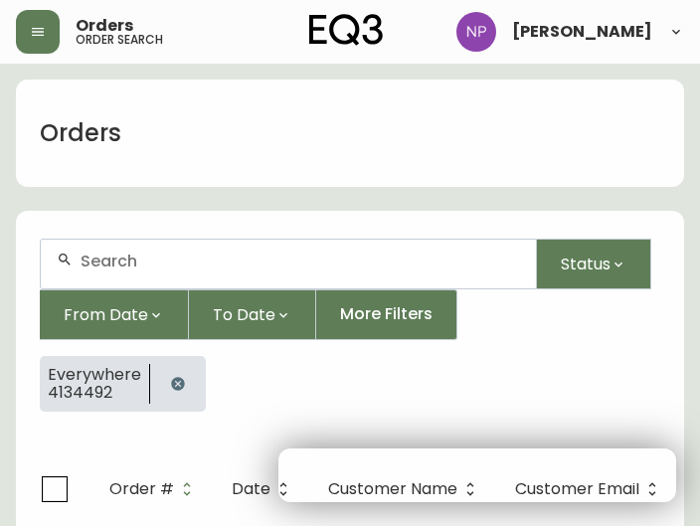
scroll to position [41, 0]
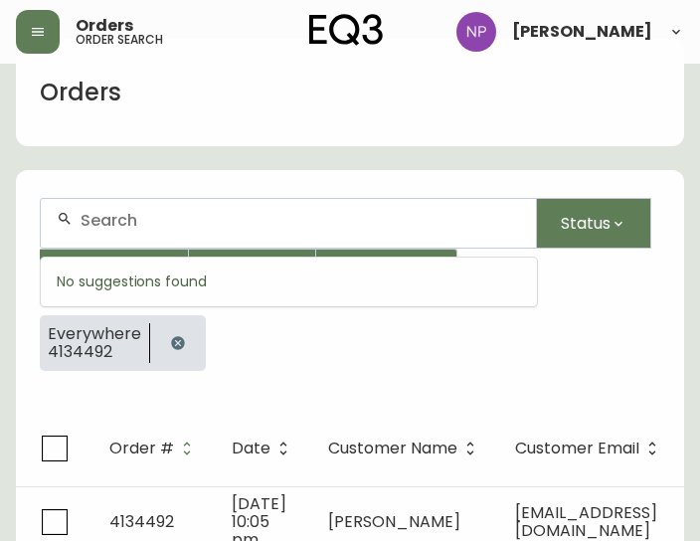
click at [101, 218] on input "text" at bounding box center [299, 220] width 439 height 19
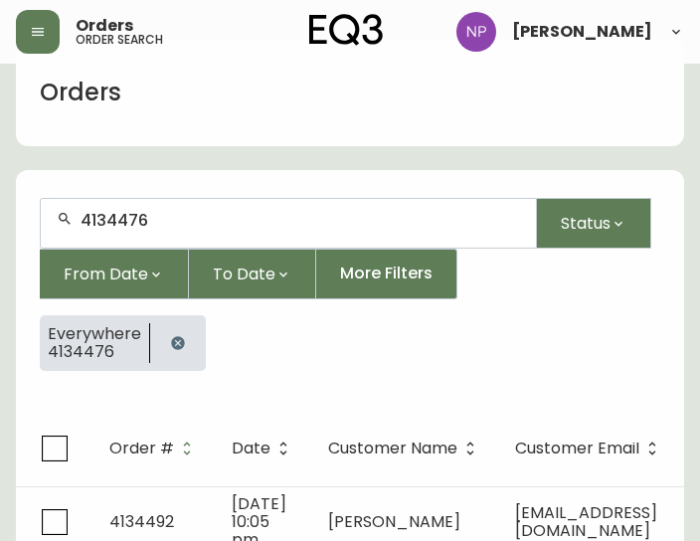
type input "4134476"
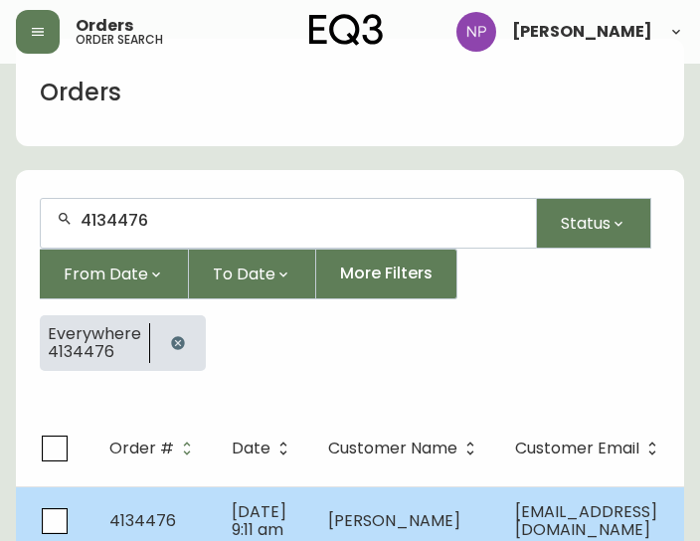
click at [125, 494] on td "4134476" at bounding box center [154, 521] width 122 height 70
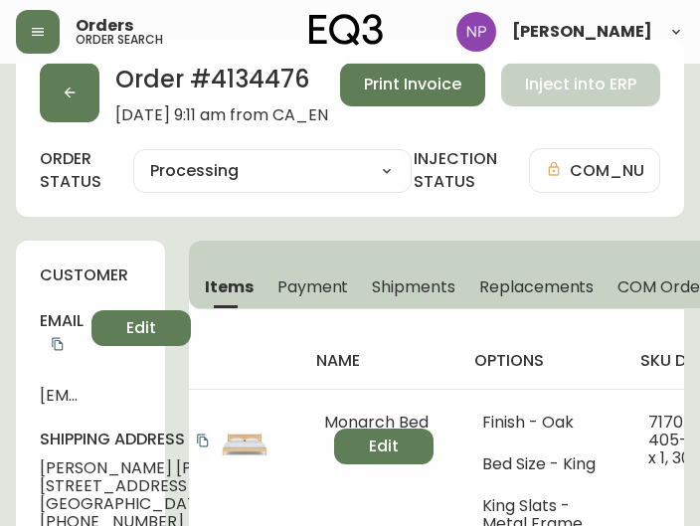
type input "Processing"
select select "PROCESSING"
click at [312, 357] on th "name" at bounding box center [379, 361] width 158 height 56
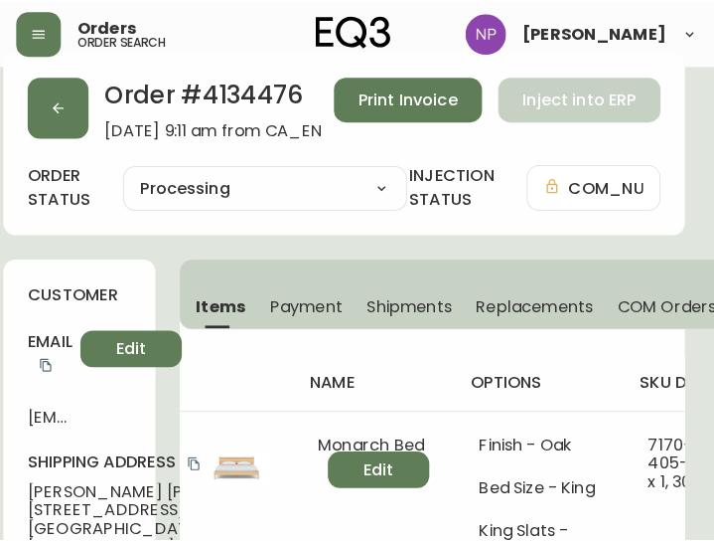
scroll to position [0, 20]
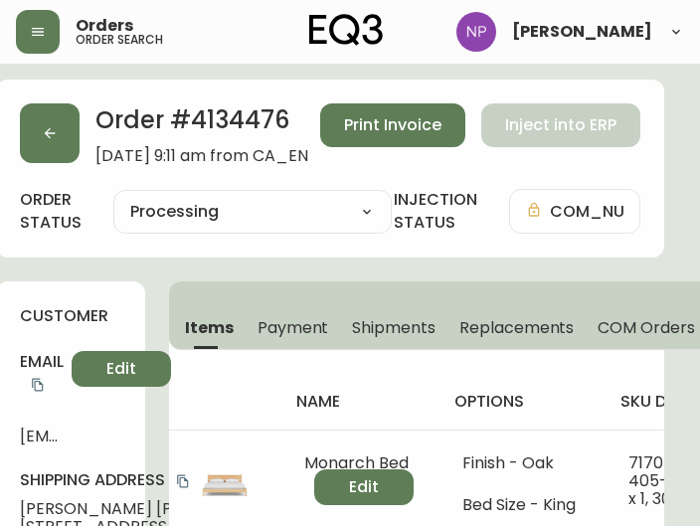
click at [397, 327] on span "Shipments" at bounding box center [393, 327] width 83 height 21
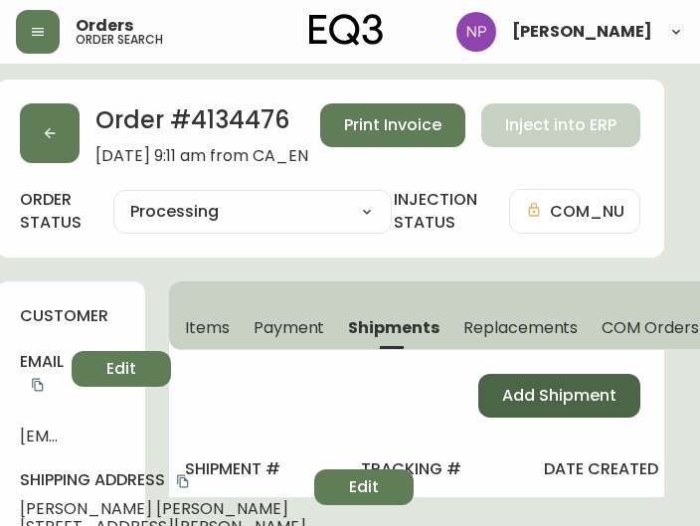
click at [505, 404] on span "Add Shipment" at bounding box center [559, 396] width 114 height 22
select select "PENDING"
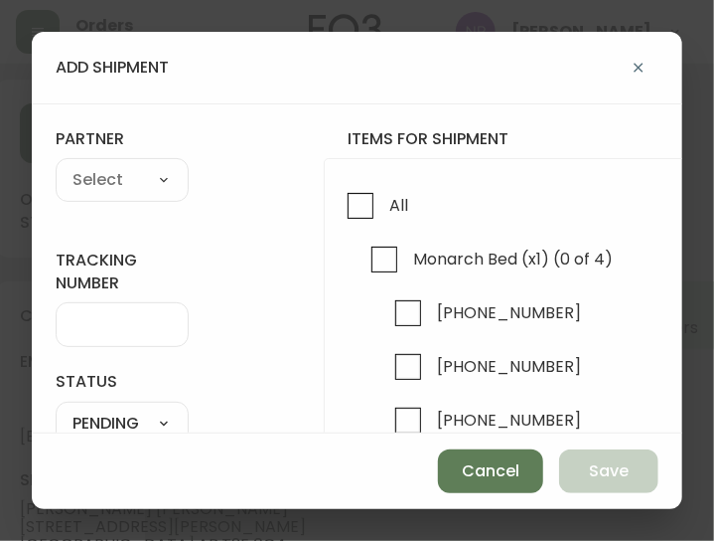
click at [330, 208] on div "All Monarch Bed (x1) (0 of 4) [PHONE_NUMBER] [PHONE_NUMBER] [PHONE_NUMBER] [PHO…" at bounding box center [661, 365] width 674 height 414
click at [355, 208] on input "All" at bounding box center [361, 206] width 46 height 46
checkbox input "true"
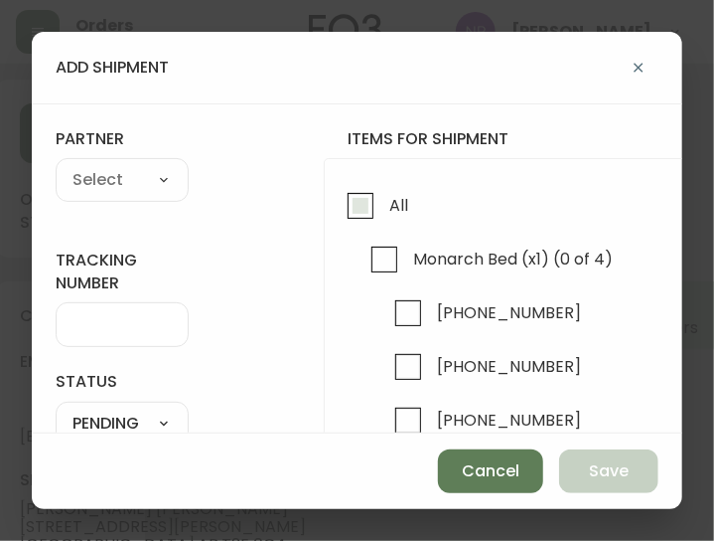
checkbox input "true"
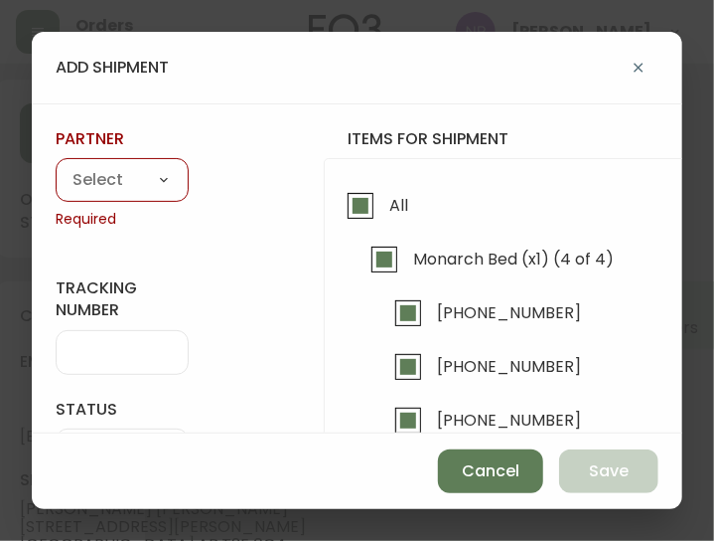
click at [79, 172] on select "A Move to Remember LLC ABF Freight Alero [PERSON_NAME] Canada Post CDS Ceva Log…" at bounding box center [122, 181] width 133 height 30
select select "cke1dpc0yc9gj0134t8k3ng1a"
click at [56, 166] on select "A Move to Remember LLC ABF Freight Alero [PERSON_NAME] Canada Post CDS Ceva Log…" at bounding box center [122, 181] width 133 height 30
type input "RXO"
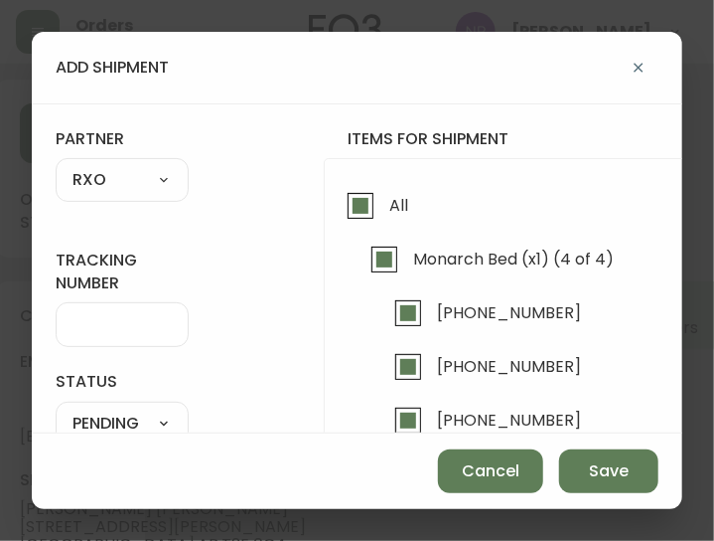
click at [102, 309] on div at bounding box center [122, 324] width 133 height 45
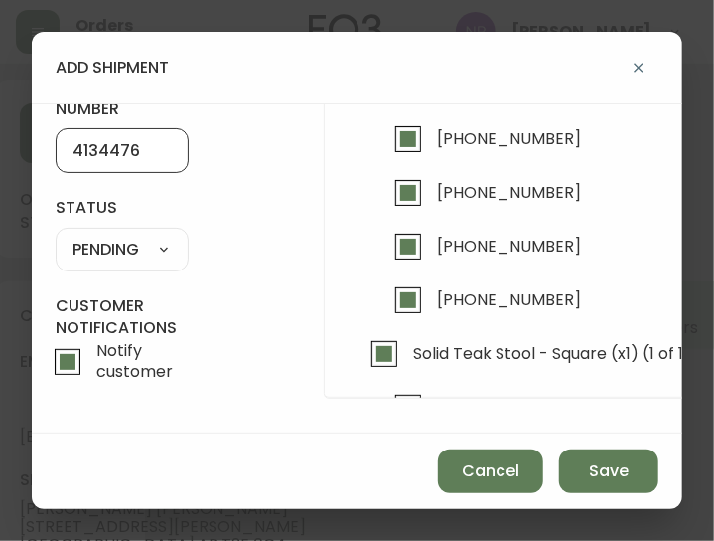
scroll to position [187, 0]
type input "4134476"
click at [135, 235] on select "SHIPPED PENDING CANCELLED" at bounding box center [122, 250] width 133 height 30
click at [56, 235] on select "SHIPPED PENDING CANCELLED" at bounding box center [122, 250] width 133 height 30
select select "PENDING"
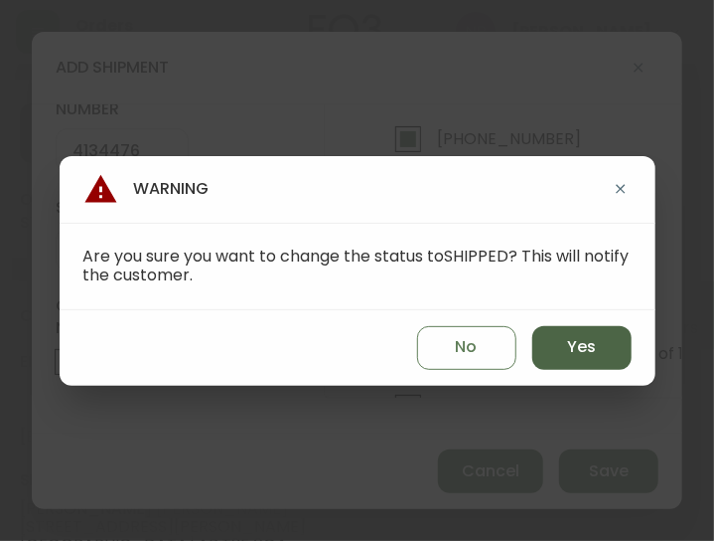
click at [553, 337] on button "Yes" at bounding box center [582, 348] width 99 height 44
type input "SHIPPED"
select select "SHIPPED"
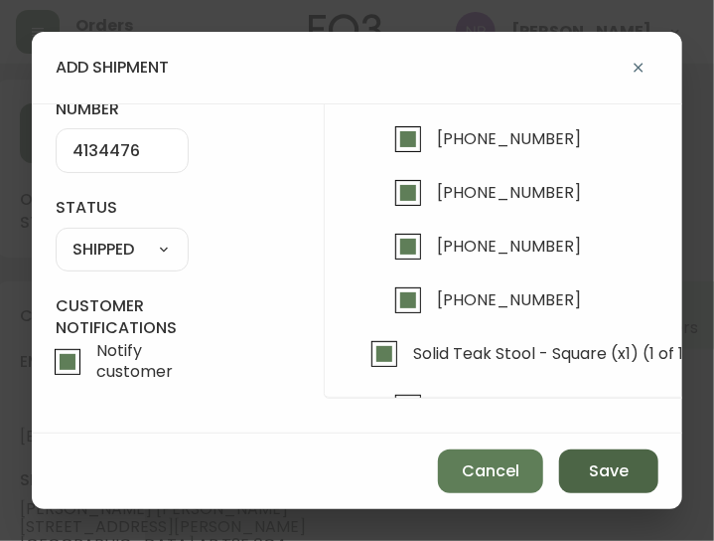
click at [605, 453] on button "Save" at bounding box center [608, 471] width 99 height 44
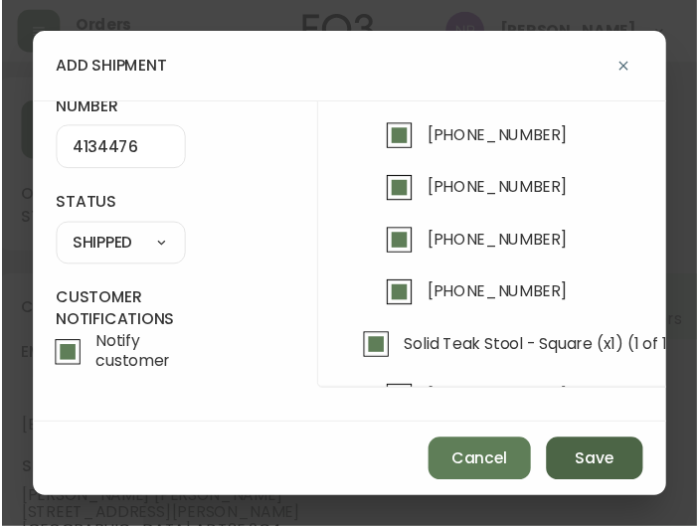
scroll to position [0, 0]
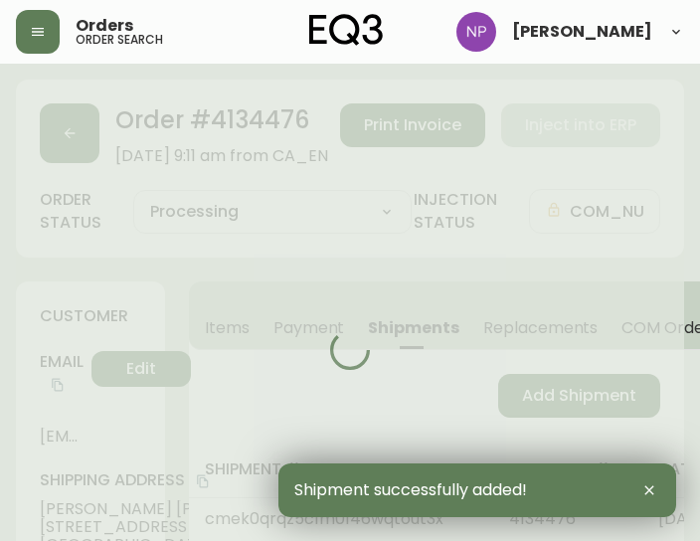
type input "Fully Shipped"
select select "FULLY_SHIPPED"
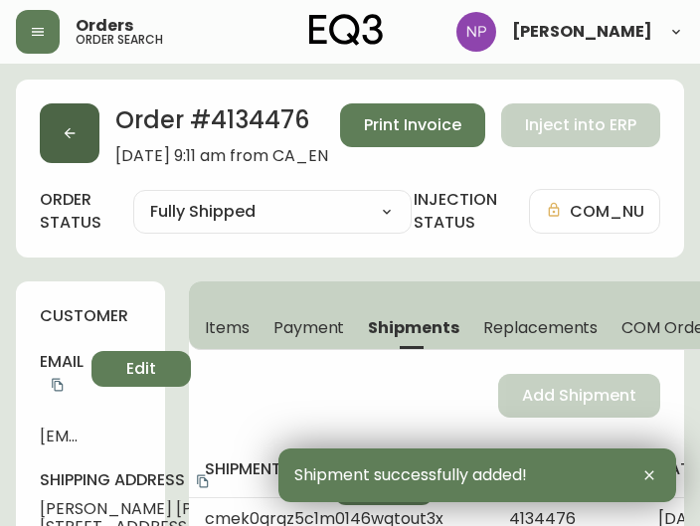
click at [68, 149] on button "button" at bounding box center [70, 133] width 60 height 60
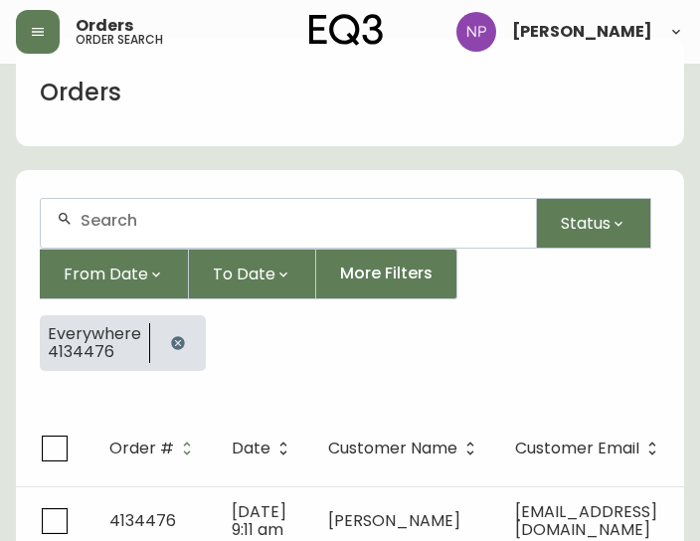
click at [126, 216] on input "text" at bounding box center [299, 220] width 439 height 19
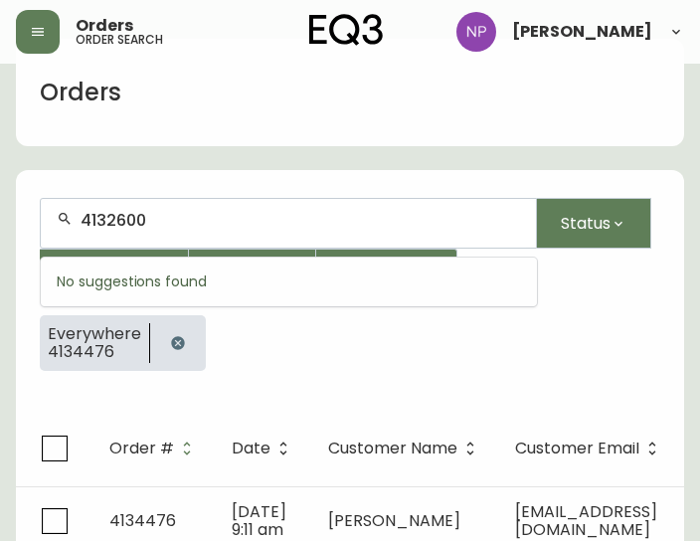
type input "4132600"
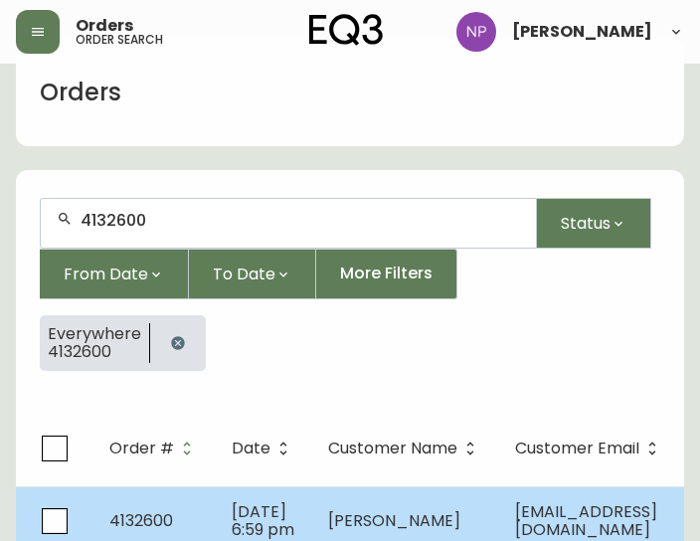
click at [240, 512] on span "[DATE] 6:59 pm" at bounding box center [263, 520] width 63 height 41
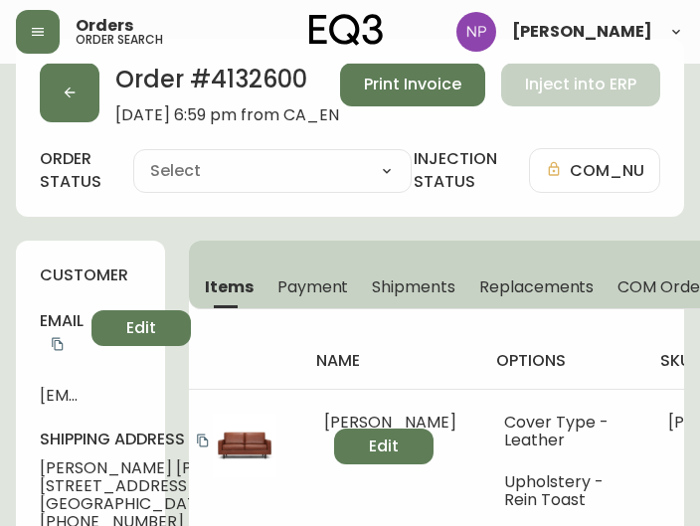
type input "Processing"
select select "PROCESSING"
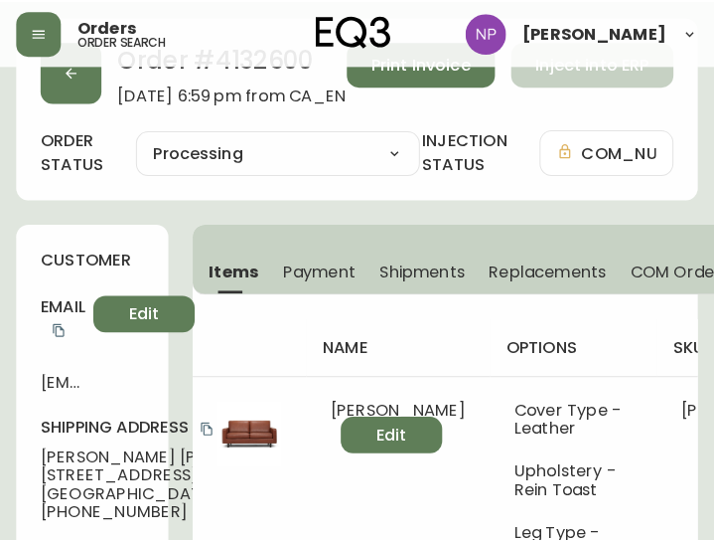
scroll to position [63, 0]
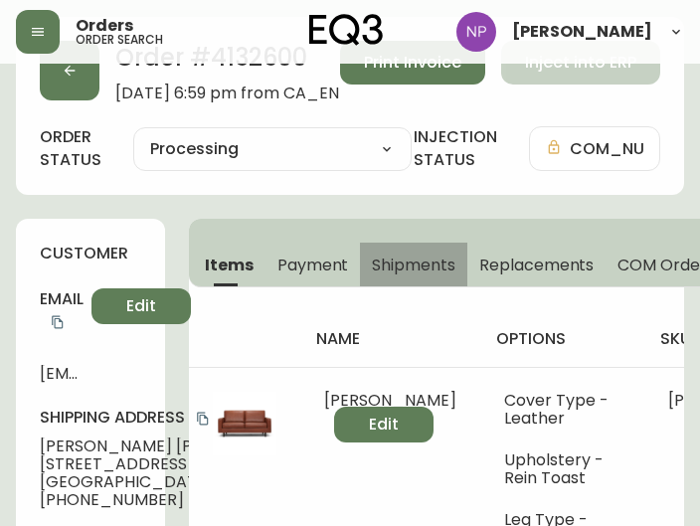
click at [405, 268] on span "Shipments" at bounding box center [413, 264] width 83 height 21
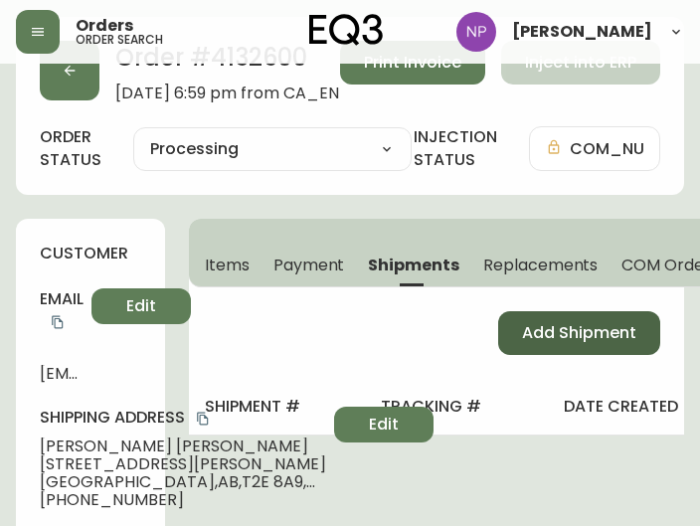
click at [537, 324] on span "Add Shipment" at bounding box center [579, 333] width 114 height 22
select select "PENDING"
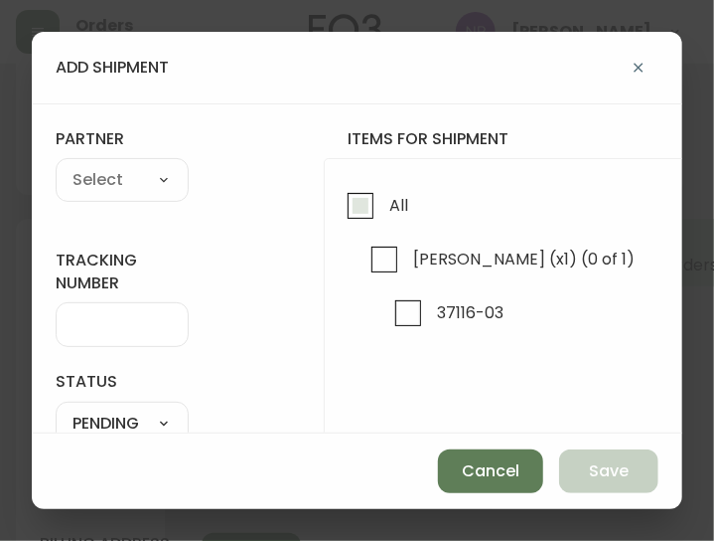
click at [364, 218] on input "All" at bounding box center [361, 206] width 46 height 46
checkbox input "true"
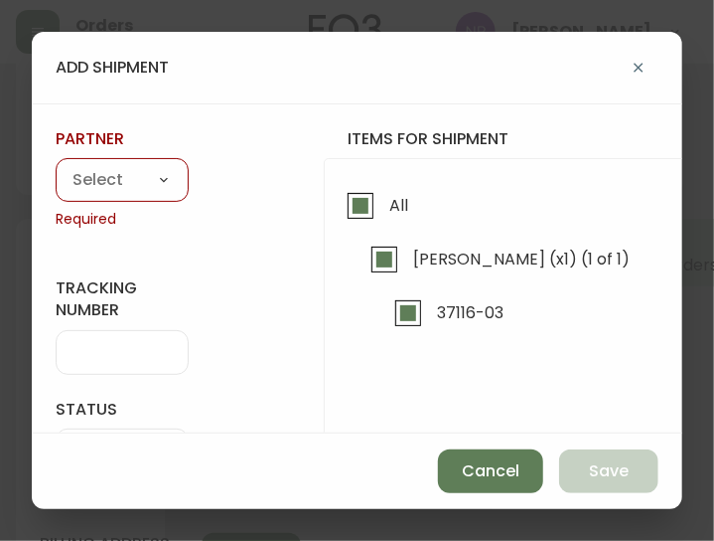
click at [170, 168] on select "A Move to Remember LLC ABF Freight Alero [PERSON_NAME] Canada Post CDS Ceva Log…" at bounding box center [122, 181] width 133 height 30
select select "cke1dpc0yc9gj0134t8k3ng1a"
click at [56, 166] on select "A Move to Remember LLC ABF Freight Alero [PERSON_NAME] Canada Post CDS Ceva Log…" at bounding box center [122, 181] width 133 height 30
type input "RXO"
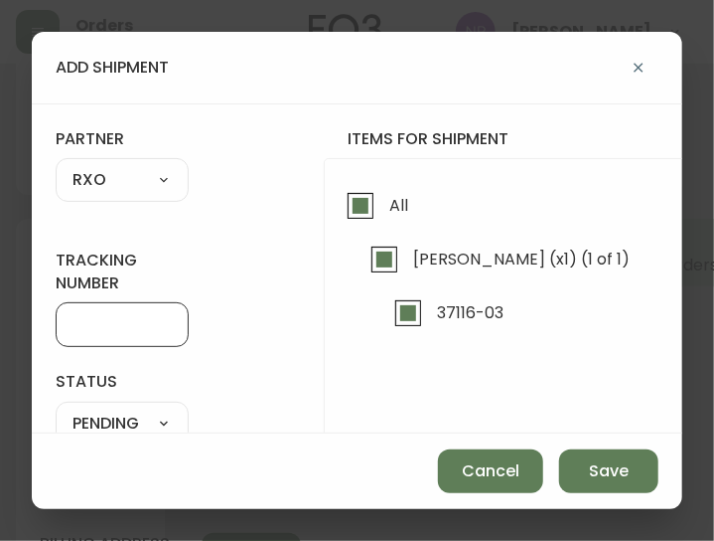
click at [124, 331] on input "tracking number" at bounding box center [122, 324] width 99 height 19
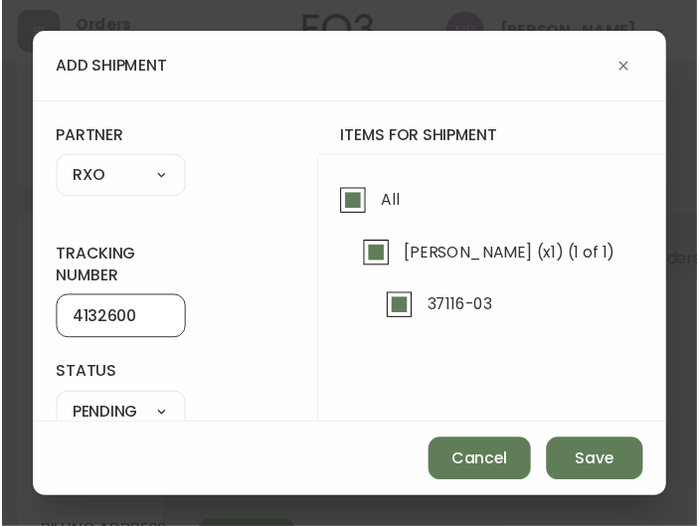
scroll to position [127, 0]
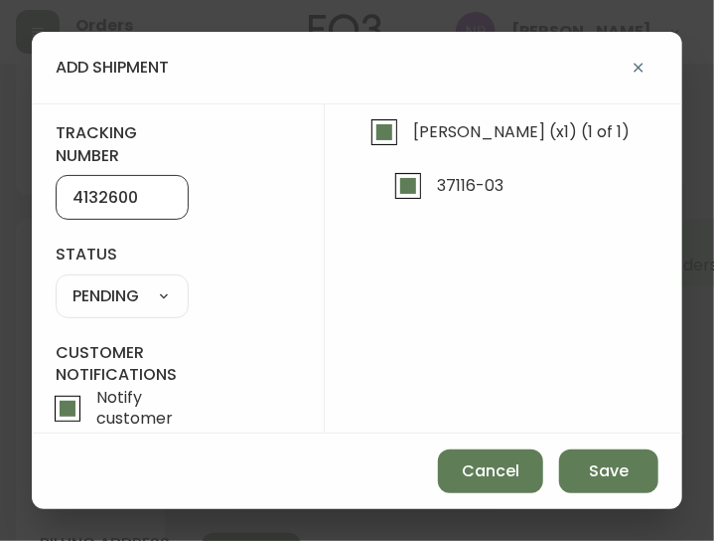
type input "4132600"
click at [156, 295] on select "SHIPPED PENDING CANCELLED" at bounding box center [122, 296] width 133 height 30
click at [56, 281] on select "SHIPPED PENDING CANCELLED" at bounding box center [122, 296] width 133 height 30
select select "PENDING"
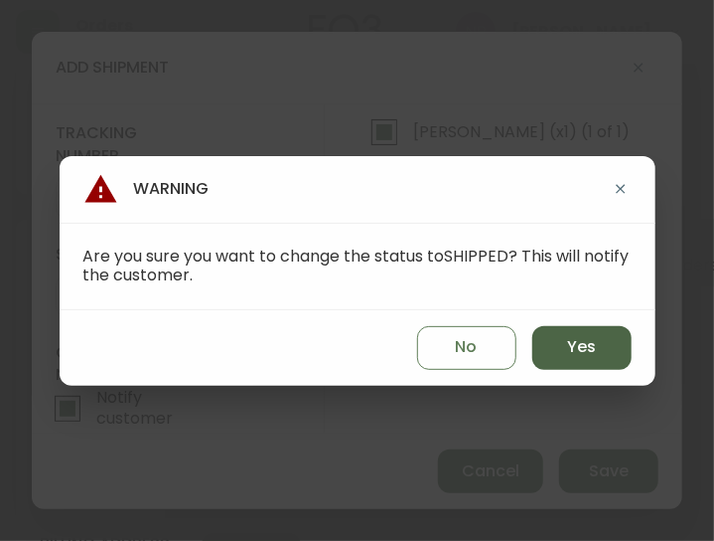
click at [564, 331] on button "Yes" at bounding box center [582, 348] width 99 height 44
type input "SHIPPED"
select select "SHIPPED"
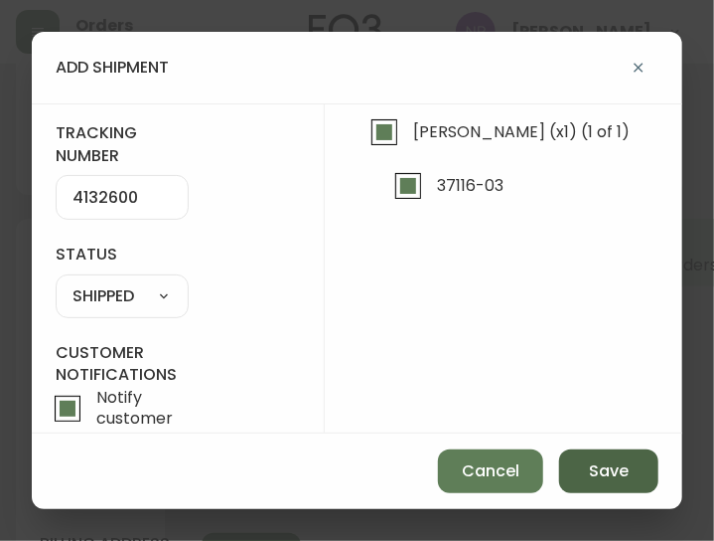
click at [576, 458] on button "Save" at bounding box center [608, 471] width 99 height 44
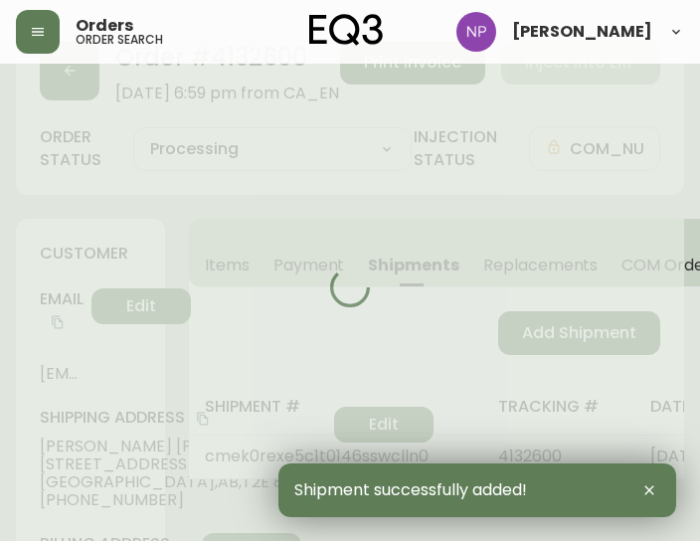
type input "Fully Shipped"
select select "FULLY_SHIPPED"
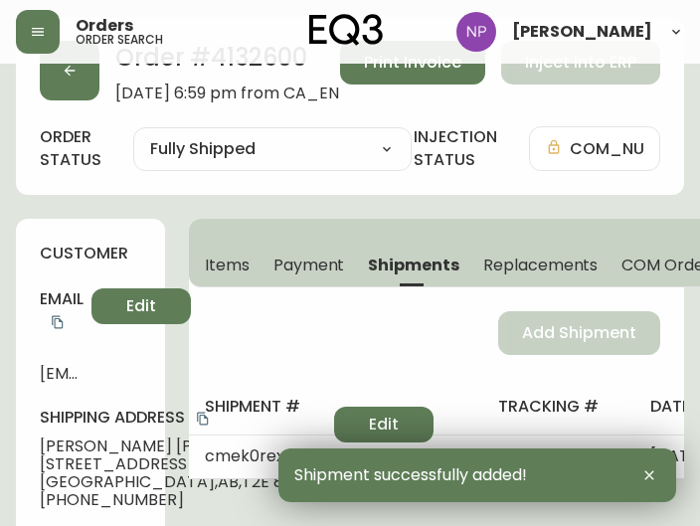
click at [78, 102] on div "Order # 4132600 [DATE] 6:59 pm from CA_EN Print Invoice Inject into ERP order s…" at bounding box center [350, 106] width 668 height 178
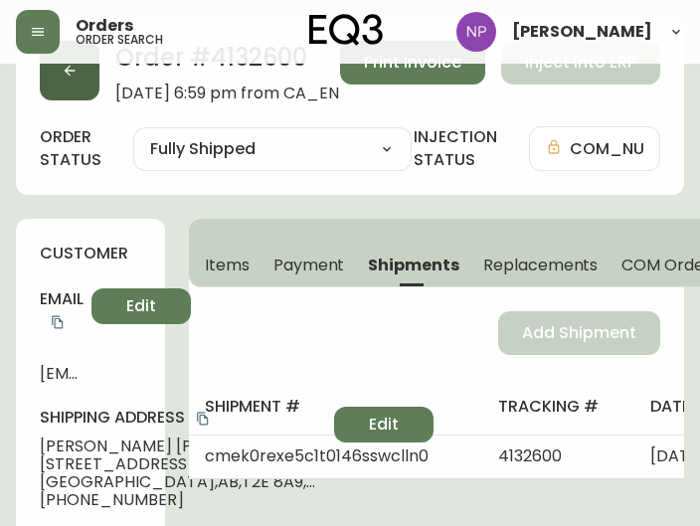
click at [68, 85] on button "button" at bounding box center [70, 71] width 60 height 60
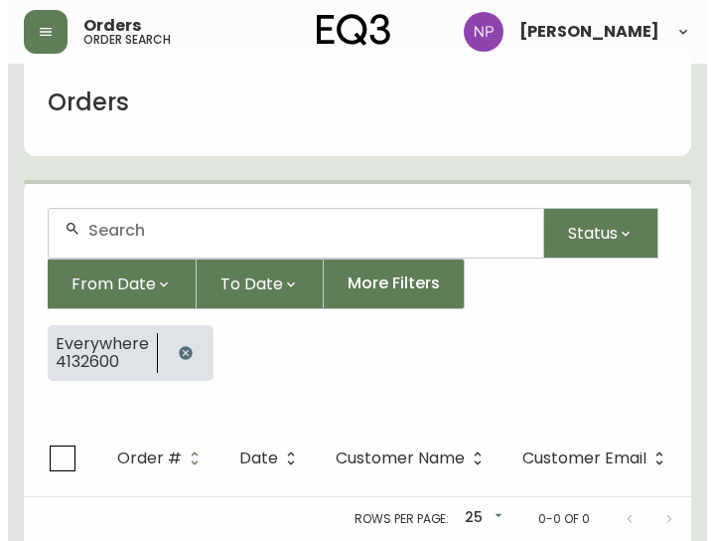
scroll to position [63, 0]
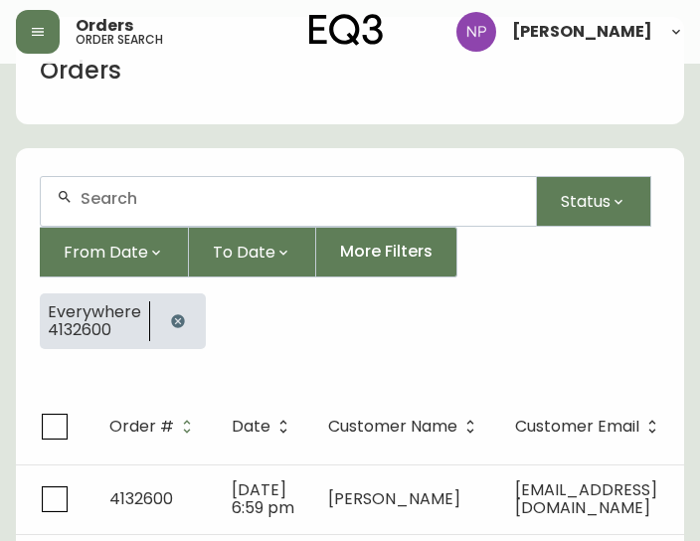
click at [228, 203] on input "text" at bounding box center [299, 198] width 439 height 19
type input "4134475"
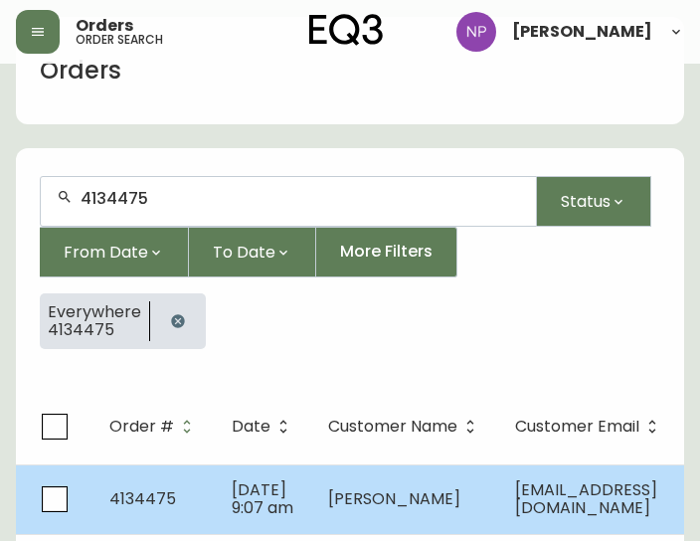
click at [270, 501] on span "[DATE] 9:07 am" at bounding box center [263, 498] width 62 height 41
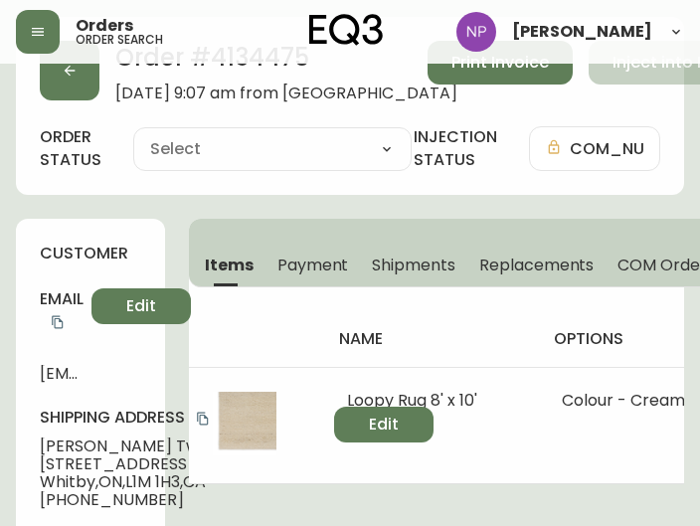
type input "Processing"
select select "PROCESSING"
click at [409, 293] on div "name options sku details price total Loopy Rug 8' x 10' Colour - Cream 1190-311…" at bounding box center [436, 385] width 495 height 197
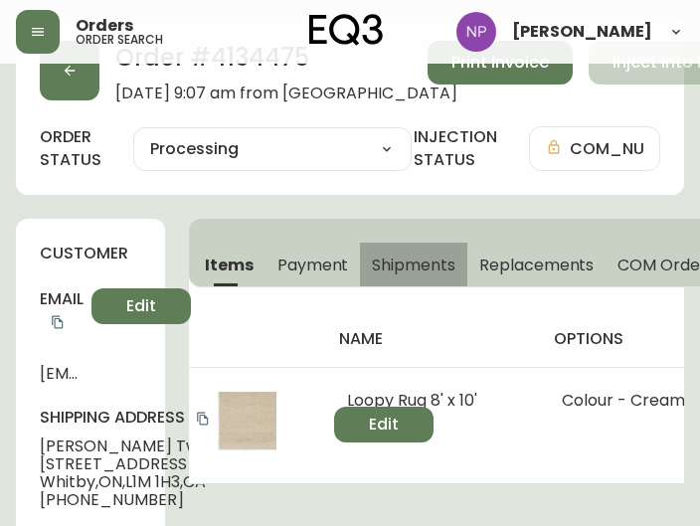
click at [402, 281] on button "Shipments" at bounding box center [413, 264] width 107 height 44
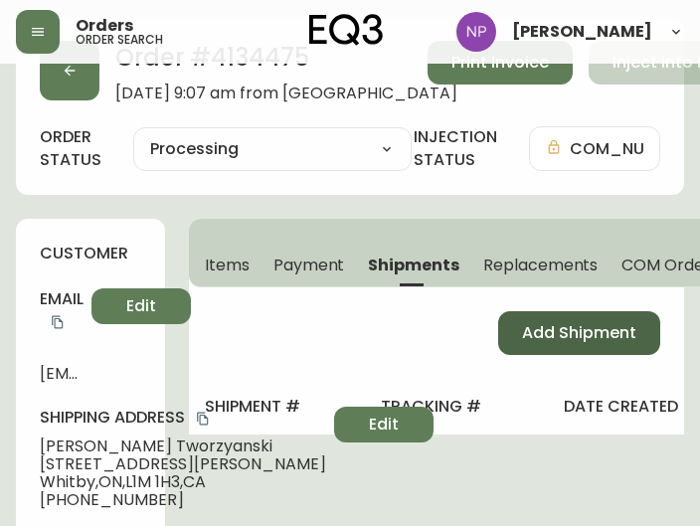
click at [537, 348] on button "Add Shipment" at bounding box center [579, 333] width 162 height 44
select select "PENDING"
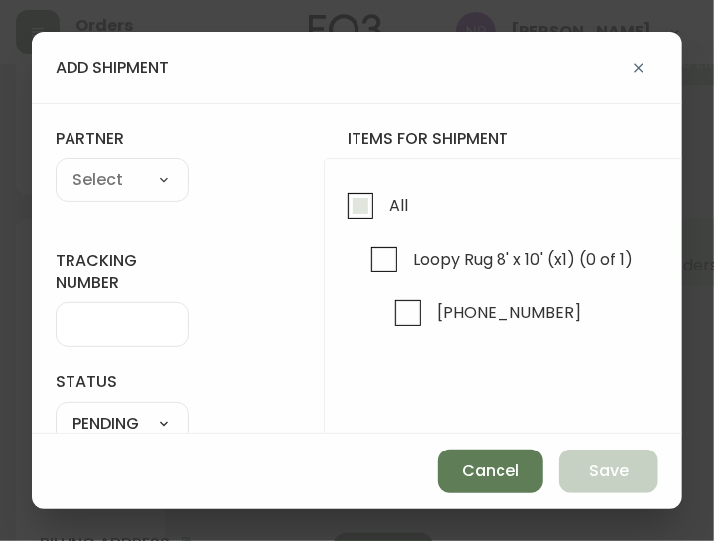
click at [370, 199] on input "All" at bounding box center [361, 206] width 46 height 46
checkbox input "true"
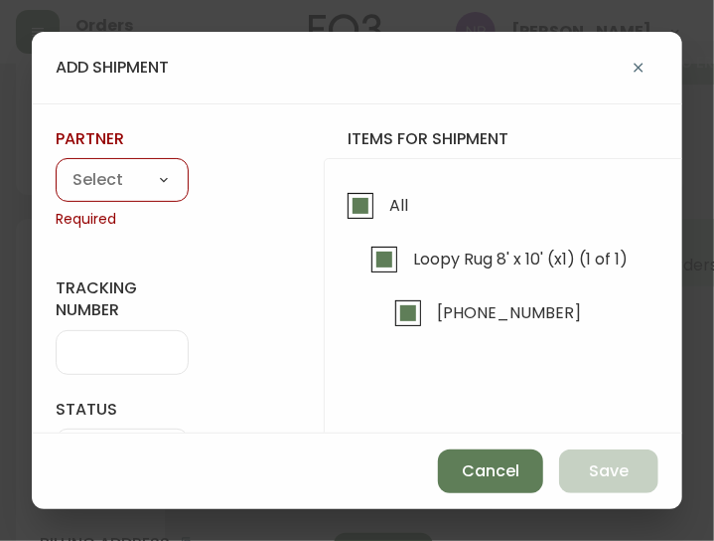
click at [138, 184] on select "A Move to Remember LLC ABF Freight Alero [PERSON_NAME] Canada Post CDS Ceva Log…" at bounding box center [122, 181] width 133 height 30
select select "cke1dpc0yc9gj0134t8k3ng1a"
click at [56, 166] on select "A Move to Remember LLC ABF Freight Alero [PERSON_NAME] Canada Post CDS Ceva Log…" at bounding box center [122, 181] width 133 height 30
type input "RXO"
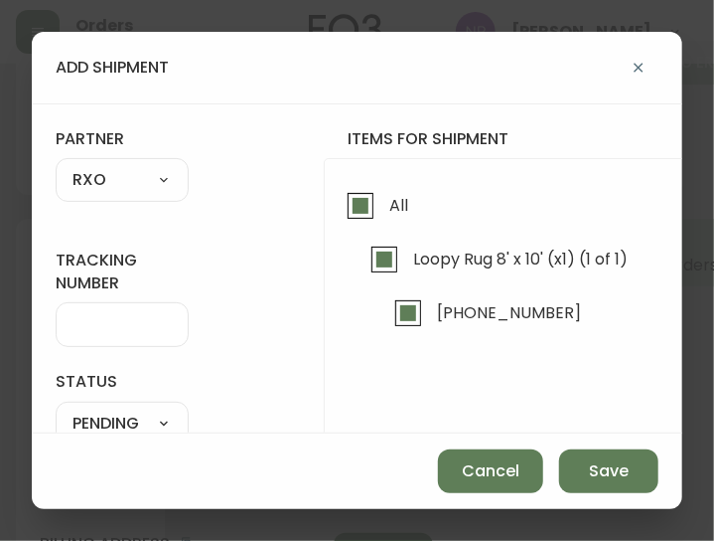
click at [137, 349] on form "tracking number status PENDING SHIPPED PENDING CANCELLED partner RXO A Move to …" at bounding box center [357, 355] width 603 height 454
click at [127, 329] on input "tracking number" at bounding box center [122, 324] width 99 height 19
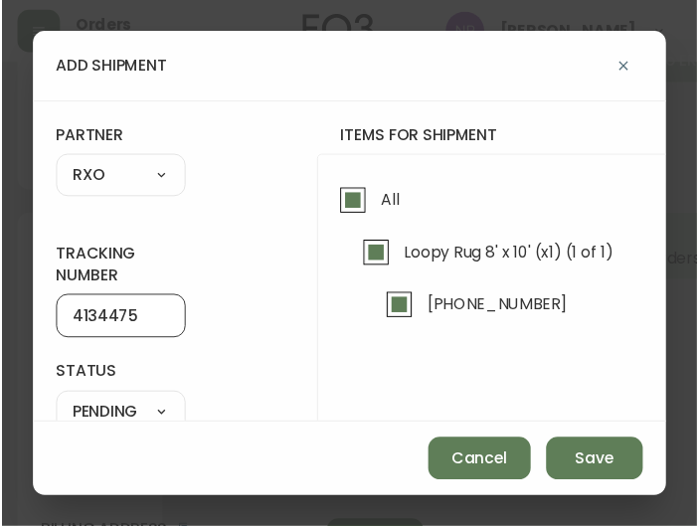
scroll to position [187, 0]
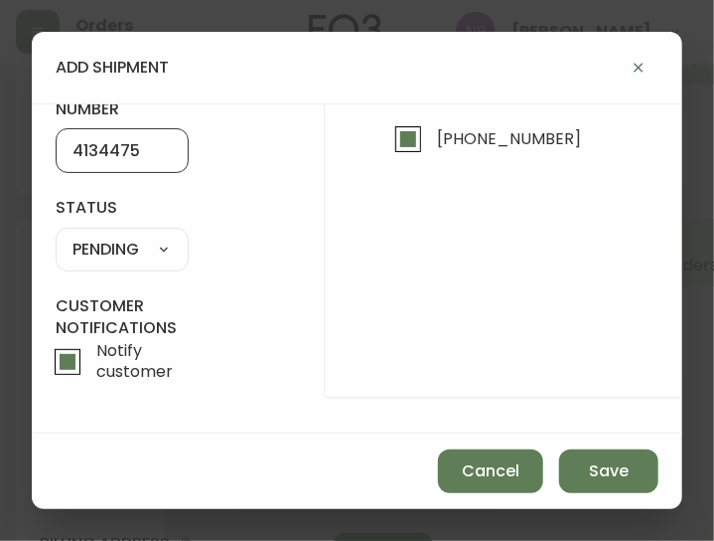
type input "4134475"
click at [135, 235] on select "SHIPPED PENDING CANCELLED" at bounding box center [122, 250] width 133 height 30
click at [56, 235] on select "SHIPPED PENDING CANCELLED" at bounding box center [122, 250] width 133 height 30
select select "PENDING"
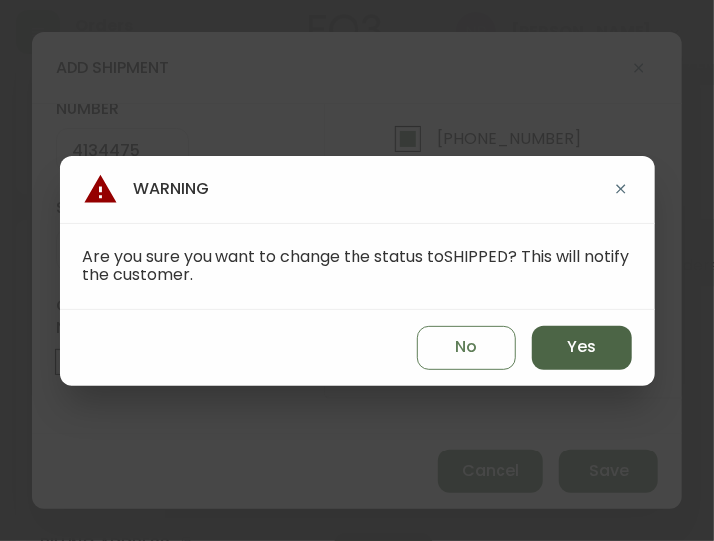
click at [569, 349] on span "Yes" at bounding box center [581, 347] width 29 height 22
type input "SHIPPED"
select select "SHIPPED"
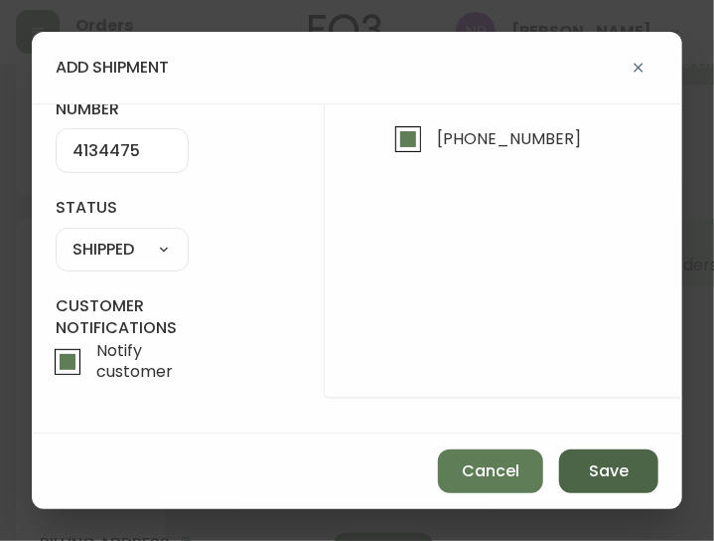
click at [585, 483] on button "Save" at bounding box center [608, 471] width 99 height 44
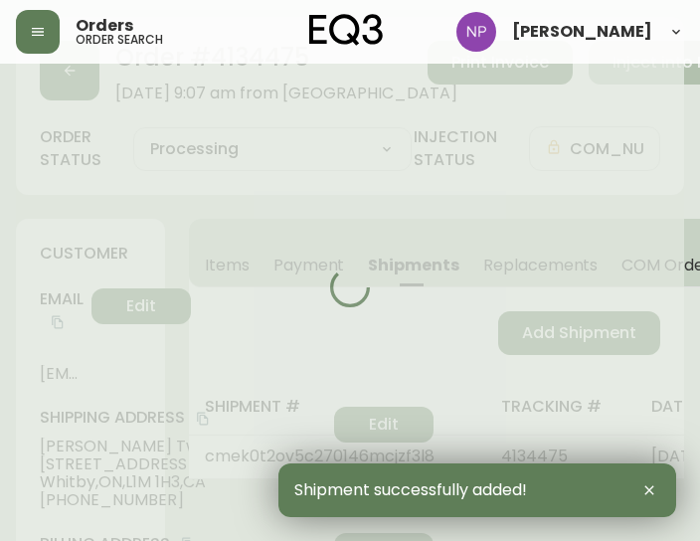
type input "Fully Shipped"
select select "FULLY_SHIPPED"
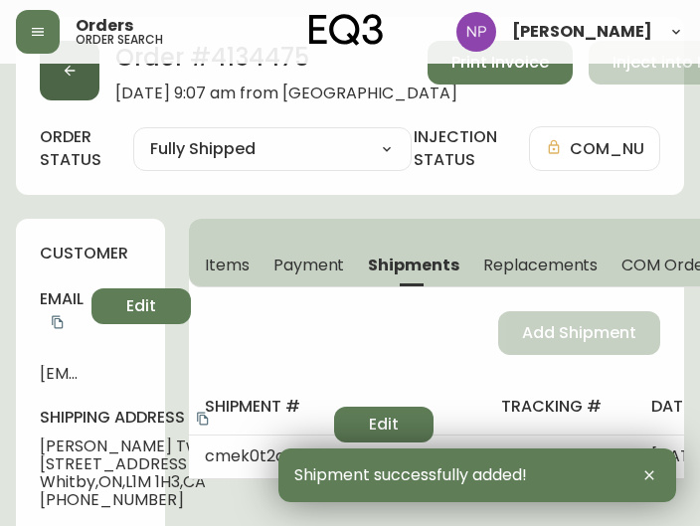
click at [84, 80] on button "button" at bounding box center [70, 71] width 60 height 60
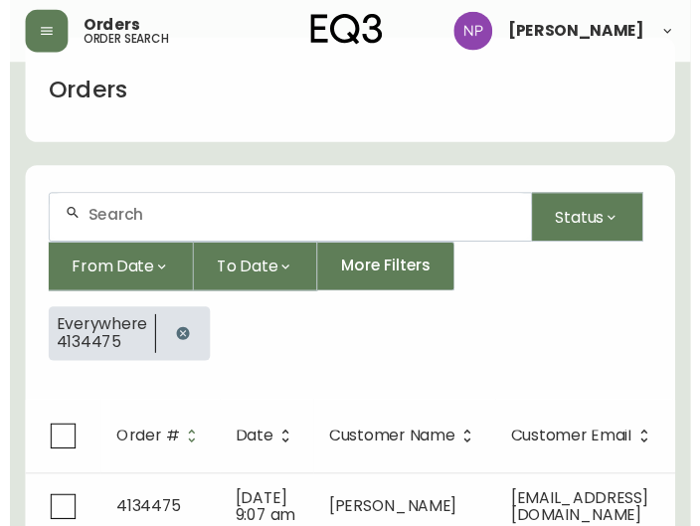
scroll to position [63, 0]
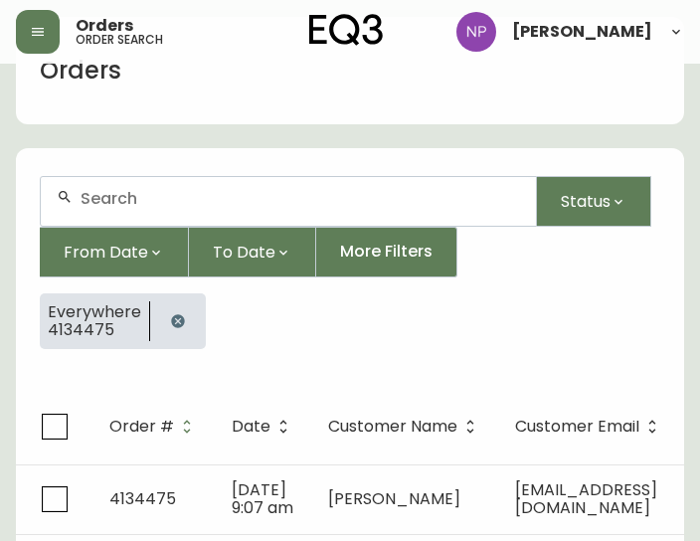
click at [144, 176] on div at bounding box center [288, 201] width 497 height 51
type input "4134482"
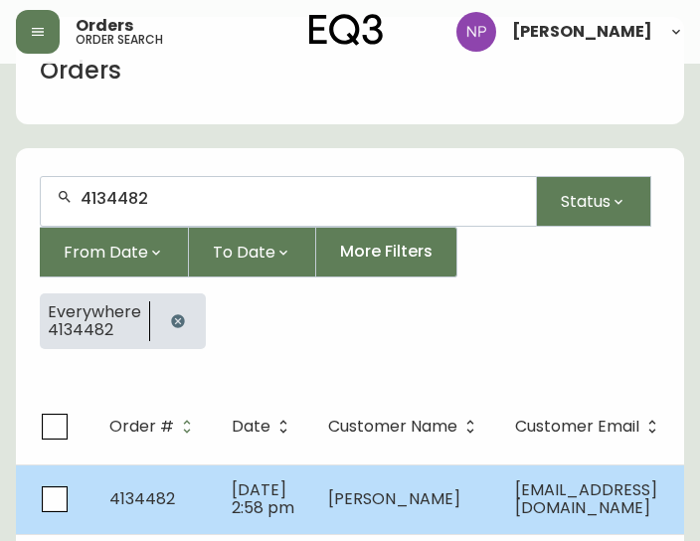
click at [227, 486] on td "[DATE] 2:58 pm" at bounding box center [264, 499] width 96 height 70
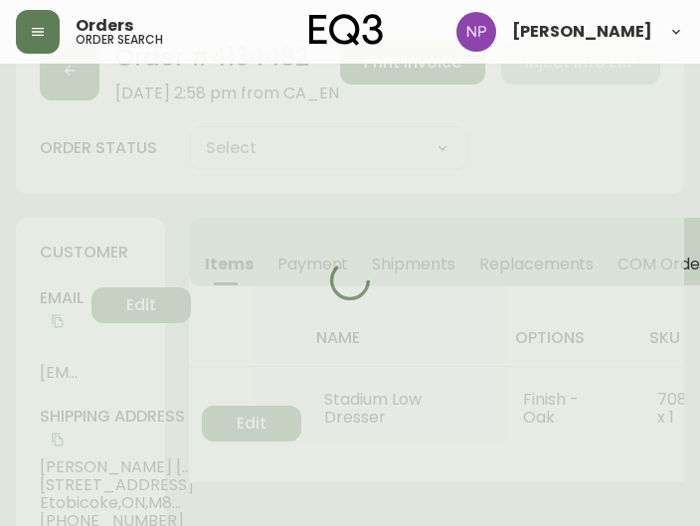
type input "Processing"
select select "PROCESSING"
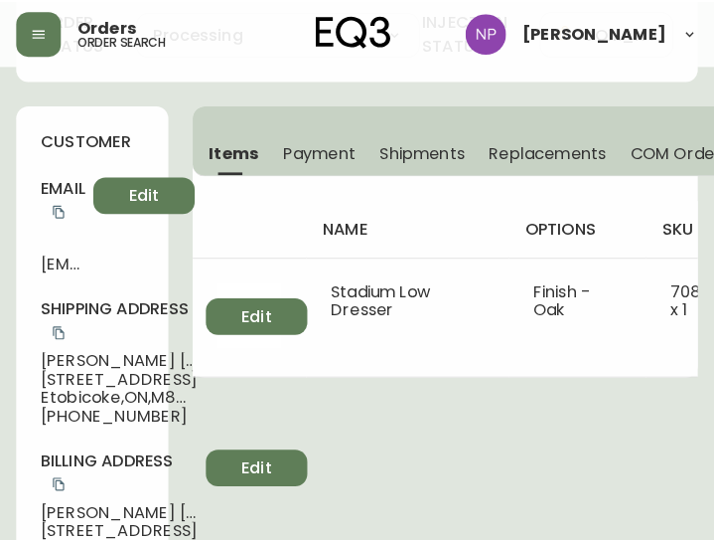
scroll to position [116, 0]
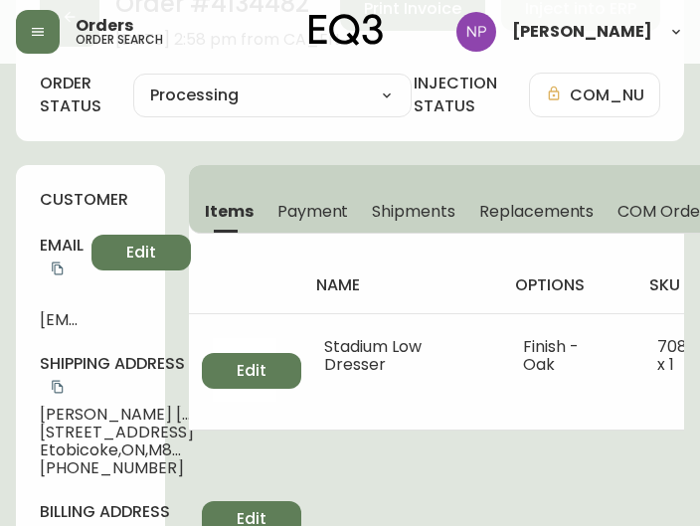
click at [427, 217] on span "Shipments" at bounding box center [413, 211] width 83 height 21
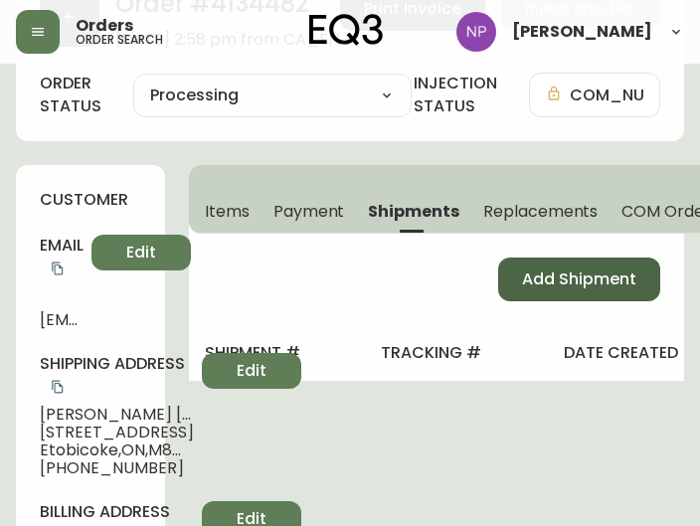
click at [527, 275] on span "Add Shipment" at bounding box center [579, 279] width 114 height 22
select select "PENDING"
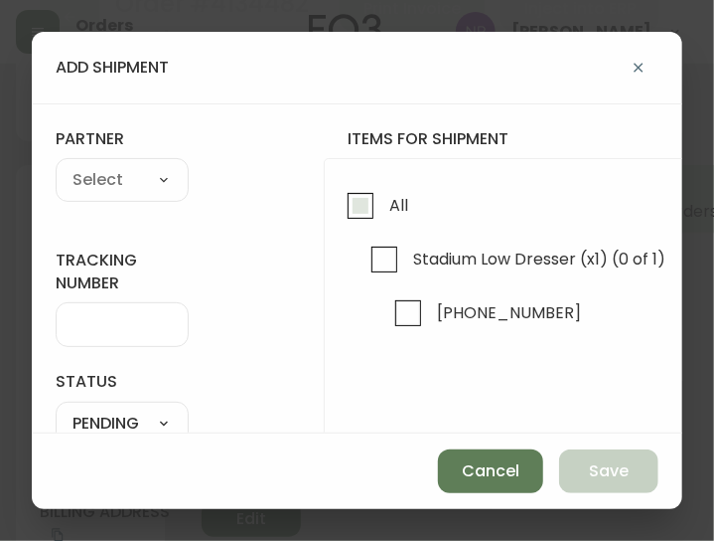
click at [384, 205] on span "All" at bounding box center [396, 205] width 25 height 44
click at [384, 205] on input "All" at bounding box center [361, 206] width 46 height 46
checkbox input "true"
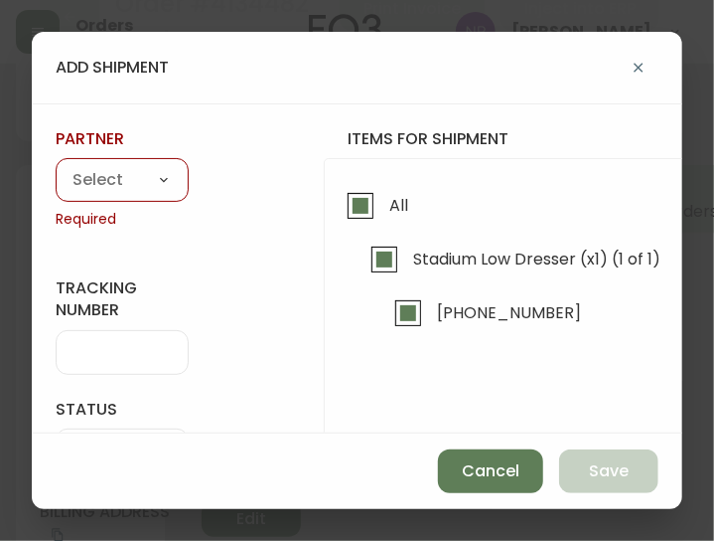
click at [157, 164] on div "A Move to Remember LLC ABF Freight Alero [PERSON_NAME] Canada Post CDS Ceva Log…" at bounding box center [122, 180] width 133 height 44
click at [139, 166] on select "A Move to Remember LLC ABF Freight Alero [PERSON_NAME] Canada Post CDS Ceva Log…" at bounding box center [122, 181] width 133 height 30
select select "cke1dpc0yc9gj0134t8k3ng1a"
click at [56, 166] on select "A Move to Remember LLC ABF Freight Alero [PERSON_NAME] Canada Post CDS Ceva Log…" at bounding box center [122, 181] width 133 height 30
type input "RXO"
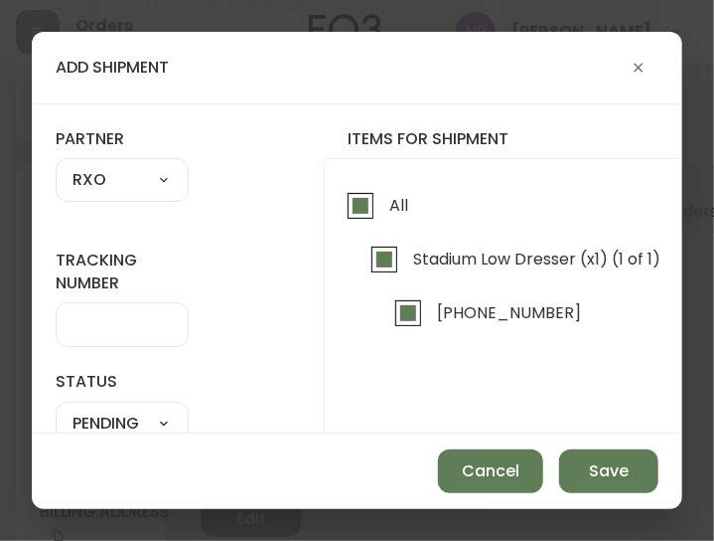
click at [86, 307] on div at bounding box center [122, 324] width 133 height 45
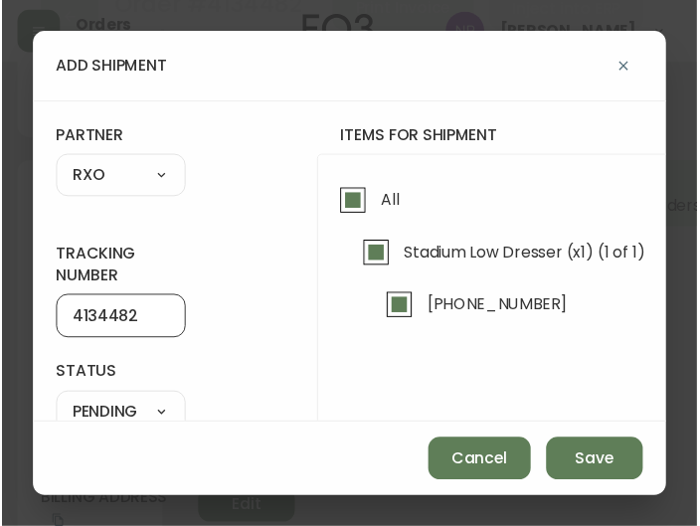
scroll to position [122, 0]
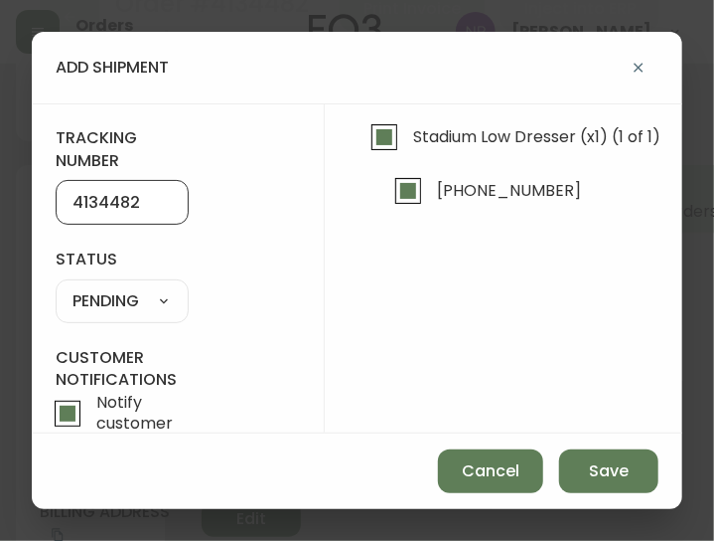
type input "4134482"
click at [125, 305] on select "SHIPPED PENDING CANCELLED" at bounding box center [122, 301] width 133 height 30
click at [56, 286] on select "SHIPPED PENDING CANCELLED" at bounding box center [122, 301] width 133 height 30
click at [109, 296] on select "SHIPPED PENDING CANCELLED" at bounding box center [122, 301] width 133 height 30
click at [56, 286] on select "SHIPPED PENDING CANCELLED" at bounding box center [122, 301] width 133 height 30
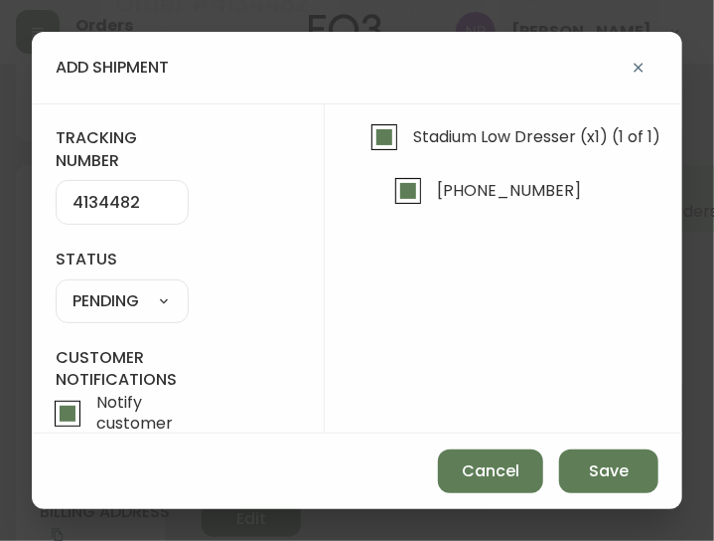
select select "PENDING"
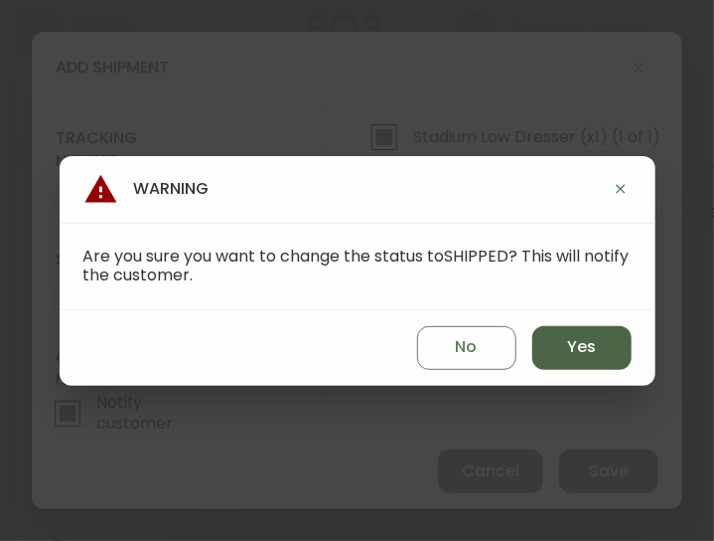
click at [579, 345] on span "Yes" at bounding box center [581, 347] width 29 height 22
type input "SHIPPED"
select select "SHIPPED"
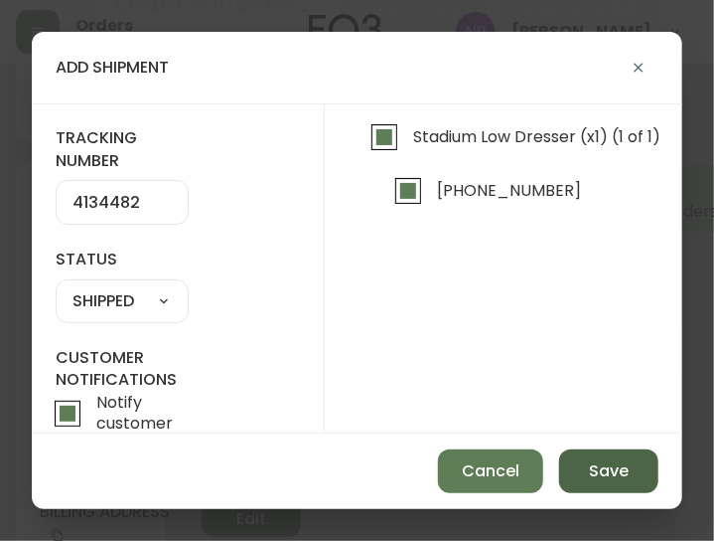
click at [620, 463] on span "Save" at bounding box center [609, 471] width 40 height 22
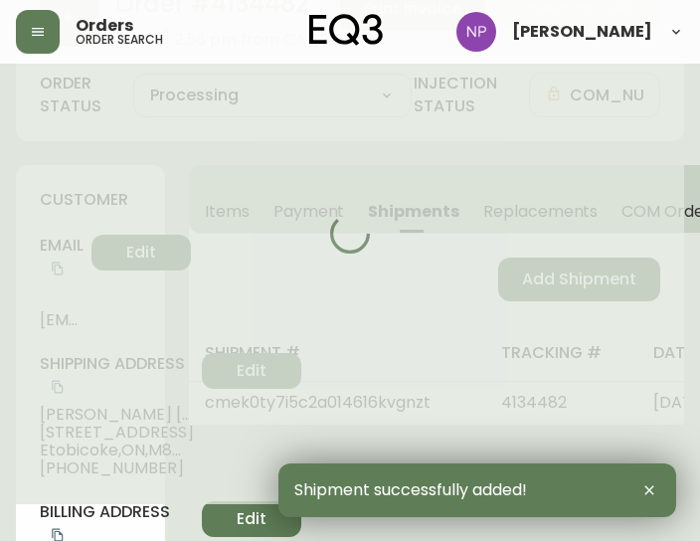
type input "Fully Shipped"
select select "FULLY_SHIPPED"
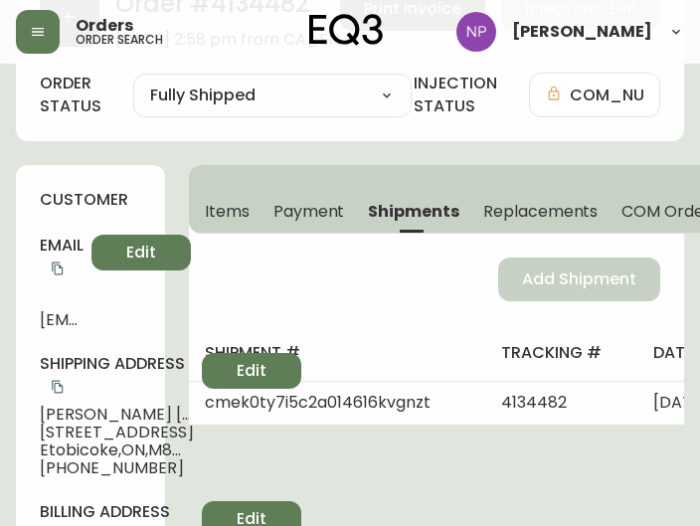
scroll to position [0, 0]
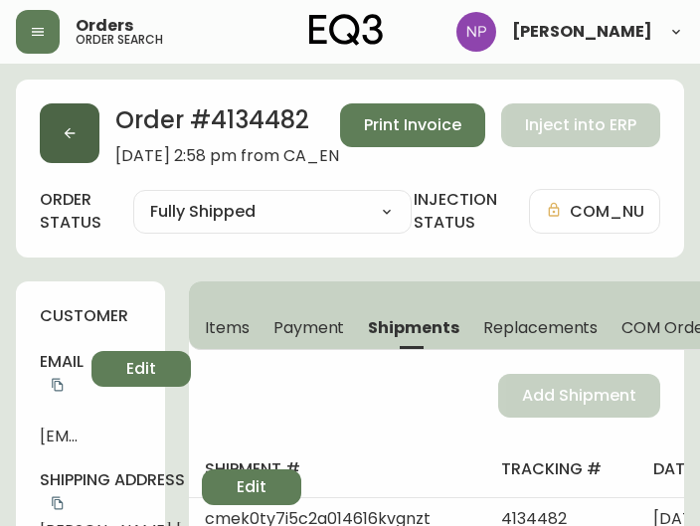
click at [77, 134] on icon "button" at bounding box center [70, 133] width 16 height 16
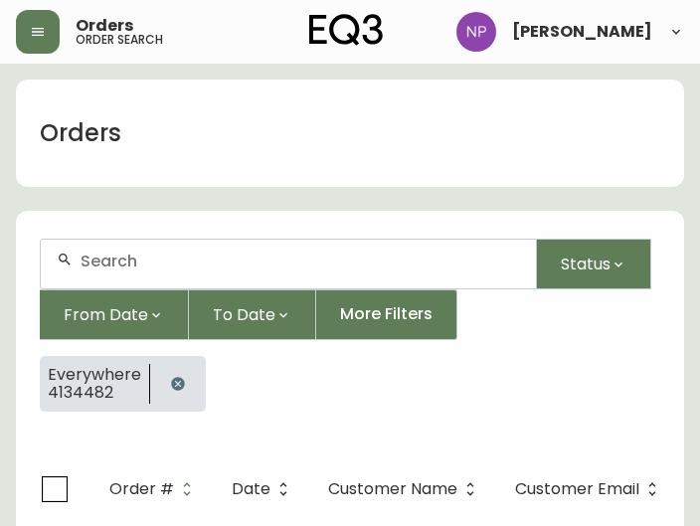
scroll to position [41, 0]
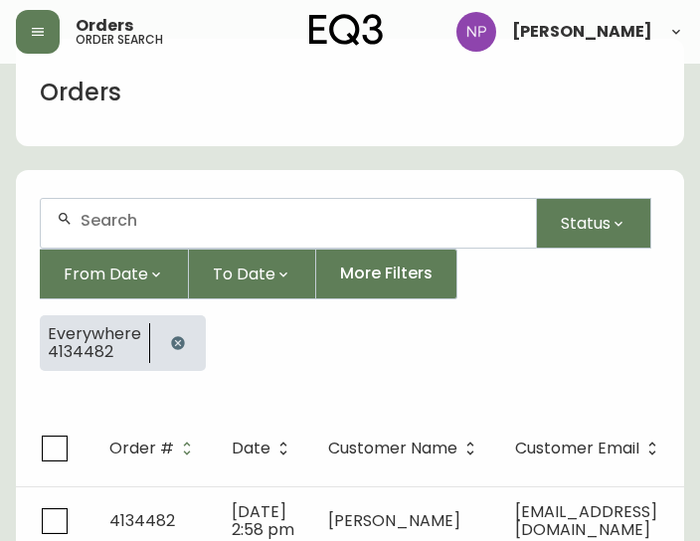
click at [155, 234] on div at bounding box center [288, 223] width 495 height 49
type input "4134503"
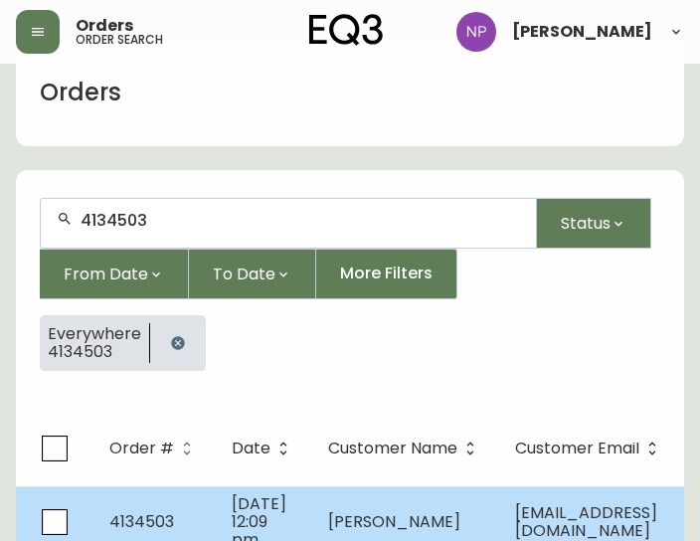
click at [240, 494] on span "[DATE] 12:09 pm" at bounding box center [259, 521] width 55 height 59
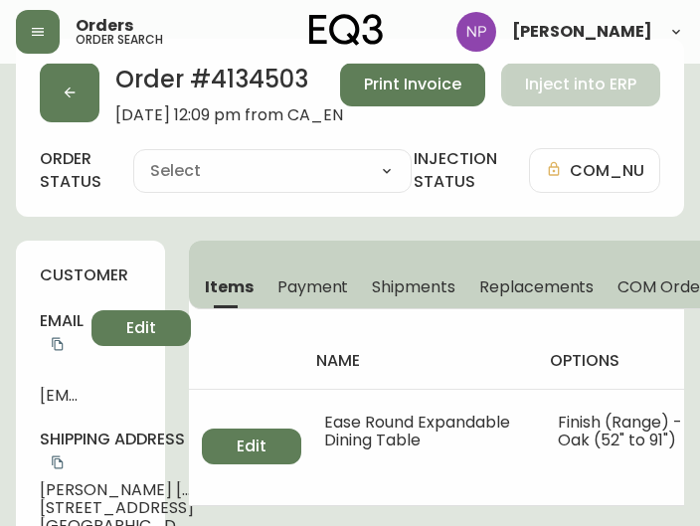
type input "Processing"
select select "PROCESSING"
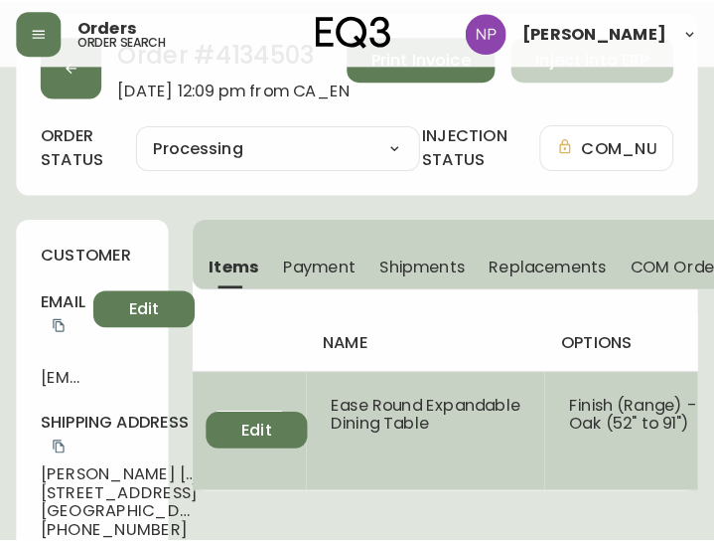
scroll to position [23, 0]
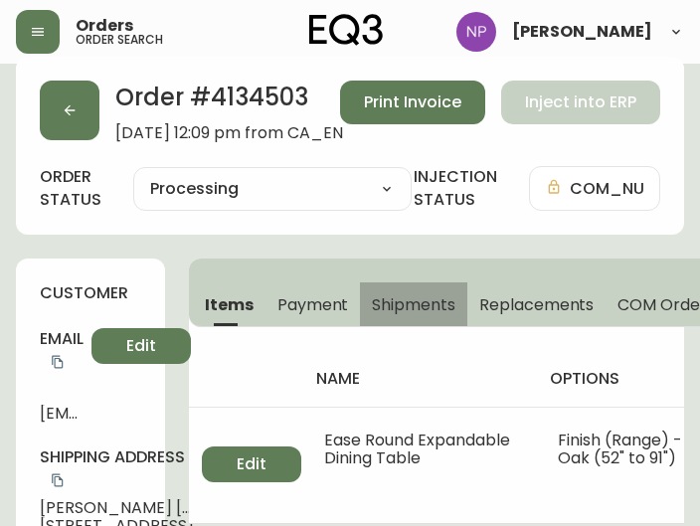
click at [417, 287] on button "Shipments" at bounding box center [413, 304] width 107 height 44
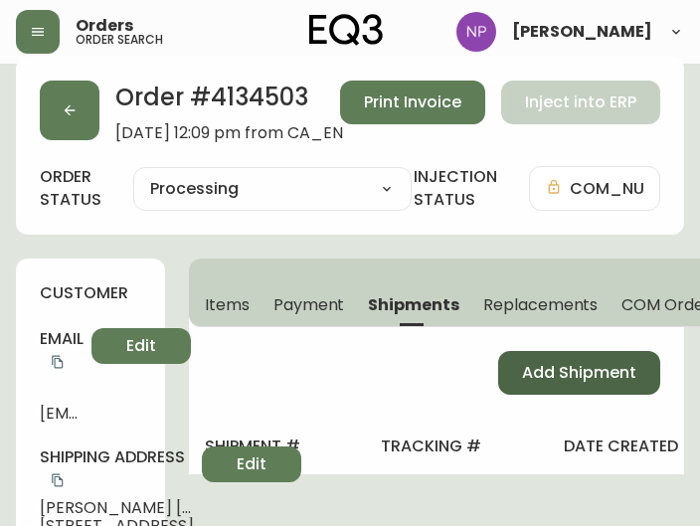
click at [536, 377] on span "Add Shipment" at bounding box center [579, 373] width 114 height 22
select select "PENDING"
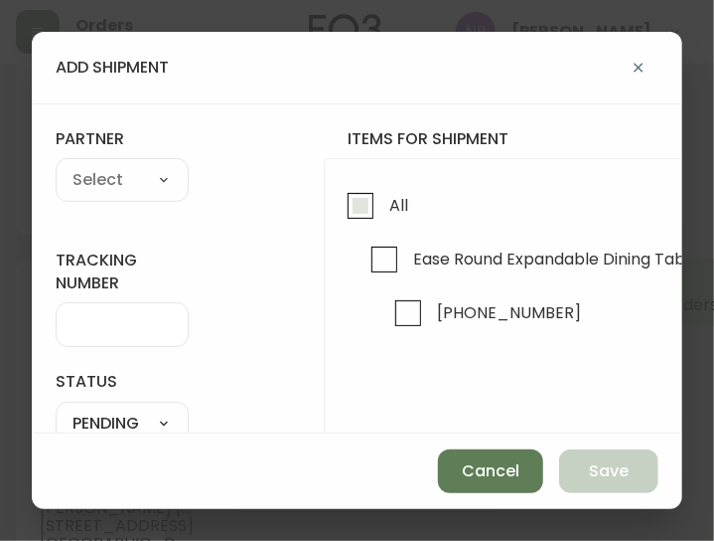
click at [360, 223] on input "All" at bounding box center [361, 206] width 46 height 46
checkbox input "true"
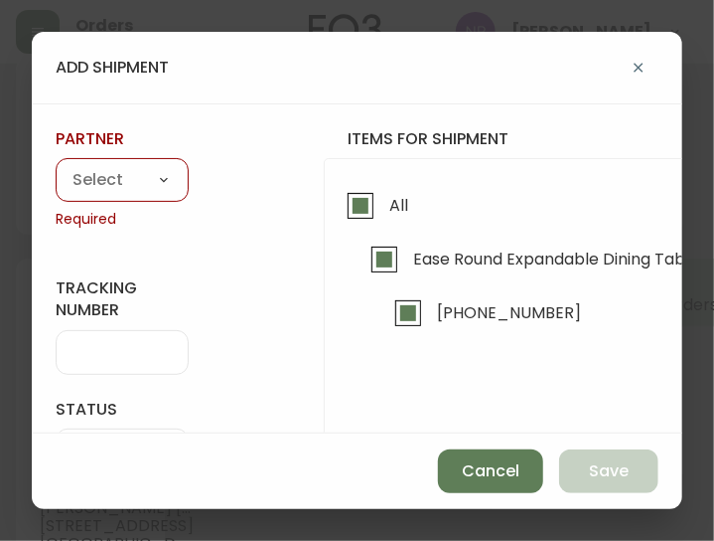
click at [129, 178] on select "A Move to Remember LLC ABF Freight Alero [PERSON_NAME] Canada Post CDS Ceva Log…" at bounding box center [122, 181] width 133 height 30
select select "cke1dpc0yc9gj0134t8k3ng1a"
click at [56, 166] on select "A Move to Remember LLC ABF Freight Alero [PERSON_NAME] Canada Post CDS Ceva Log…" at bounding box center [122, 181] width 133 height 30
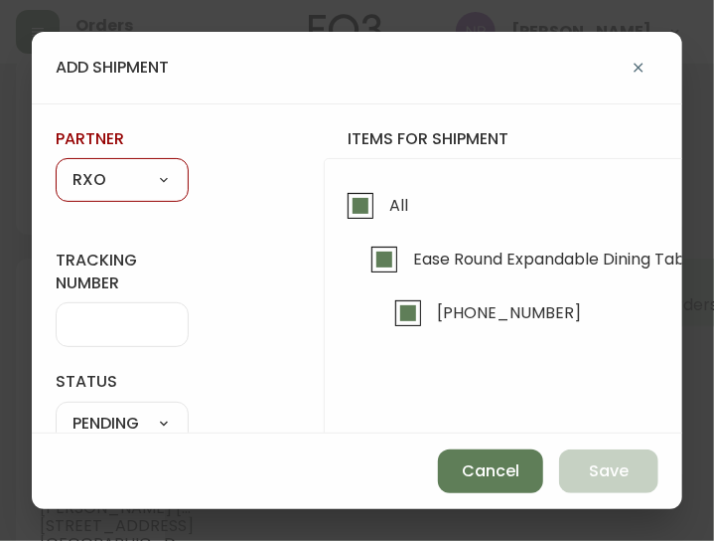
type input "RXO"
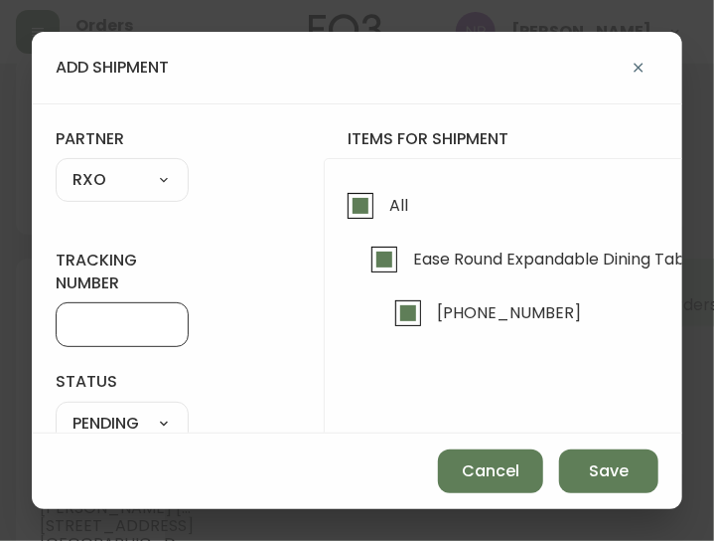
click at [151, 318] on input "tracking number" at bounding box center [122, 324] width 99 height 19
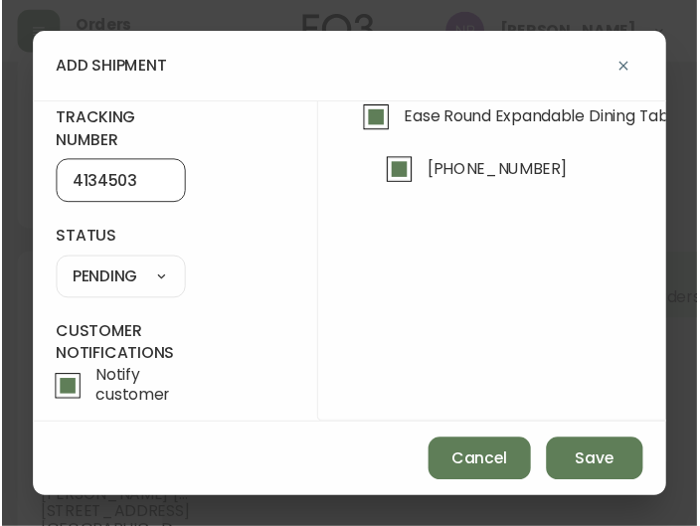
scroll to position [141, 0]
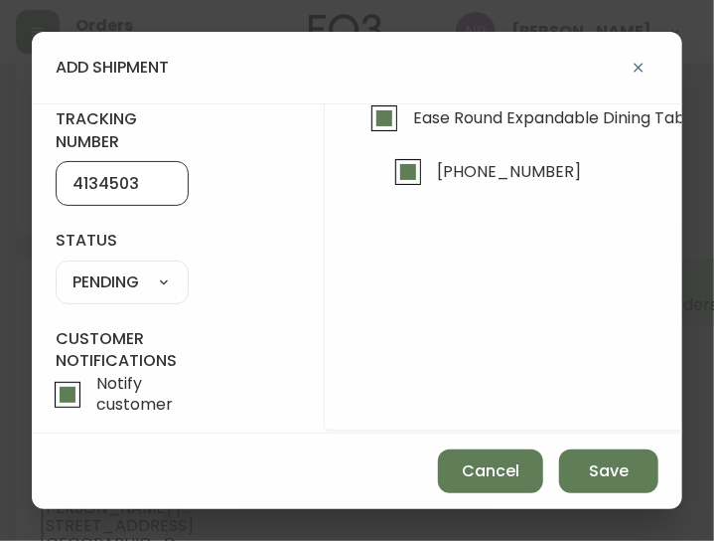
type input "4134503"
click at [122, 287] on select "SHIPPED PENDING CANCELLED" at bounding box center [122, 282] width 133 height 30
click at [56, 267] on select "SHIPPED PENDING CANCELLED" at bounding box center [122, 282] width 133 height 30
select select "PENDING"
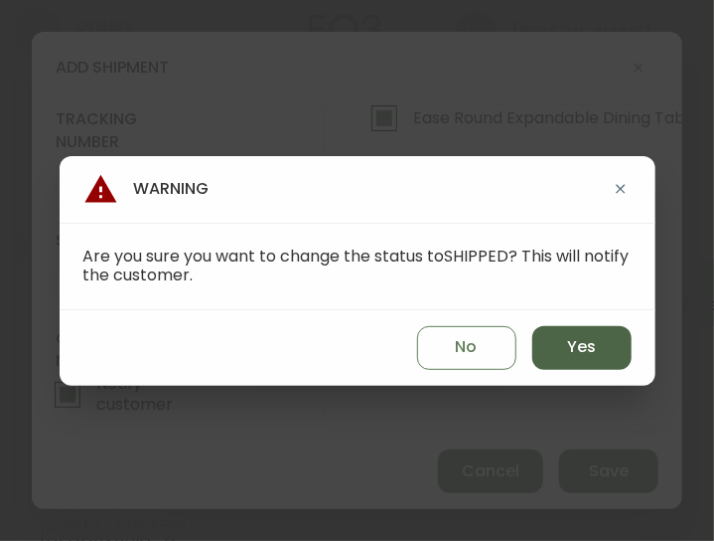
click at [583, 345] on span "Yes" at bounding box center [581, 347] width 29 height 22
type input "SHIPPED"
select select "SHIPPED"
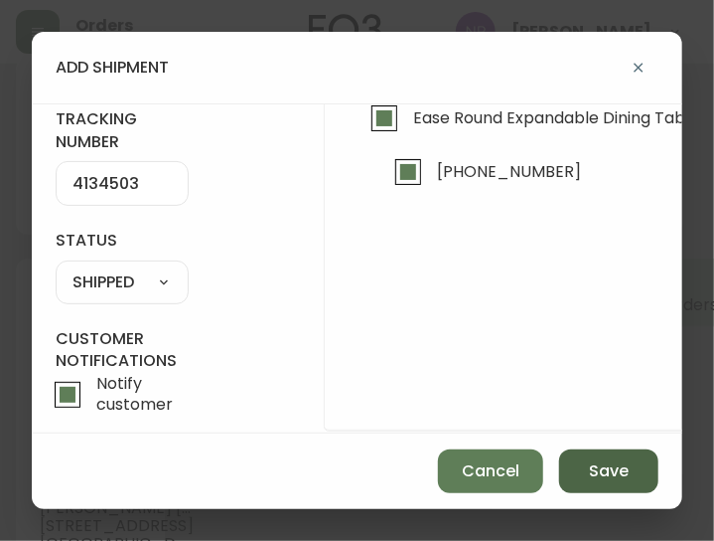
click at [598, 475] on span "Save" at bounding box center [609, 471] width 40 height 22
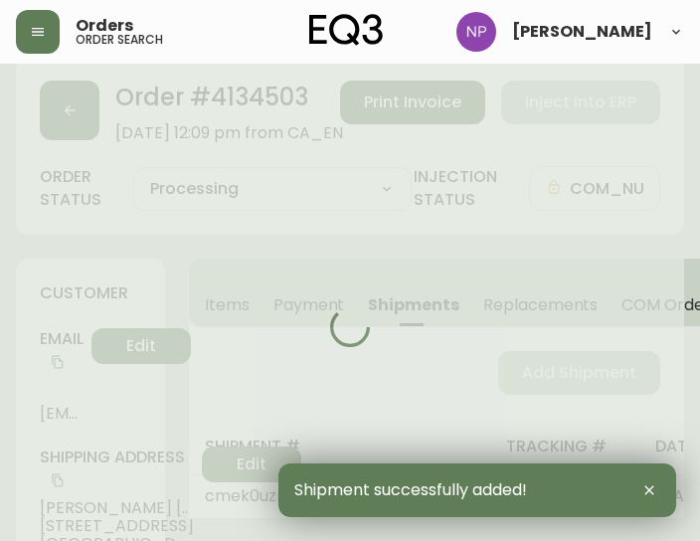
type input "Fully Shipped"
select select "FULLY_SHIPPED"
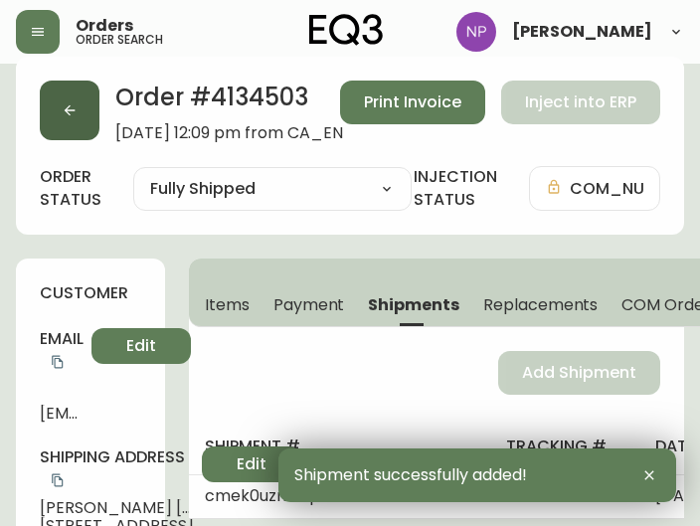
click at [76, 107] on icon "button" at bounding box center [70, 110] width 16 height 16
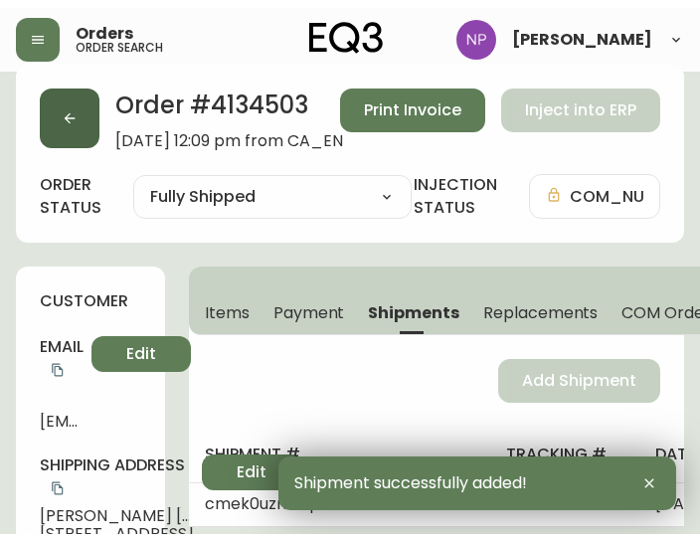
scroll to position [41, 0]
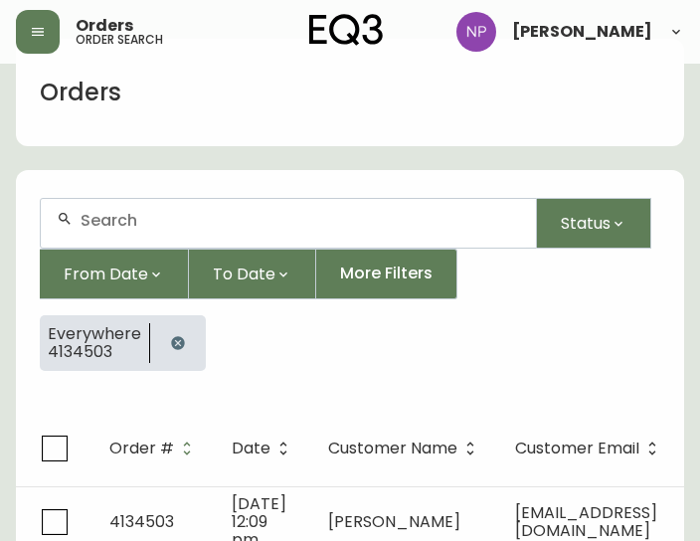
click at [79, 228] on div at bounding box center [288, 223] width 495 height 49
type input "4134564"
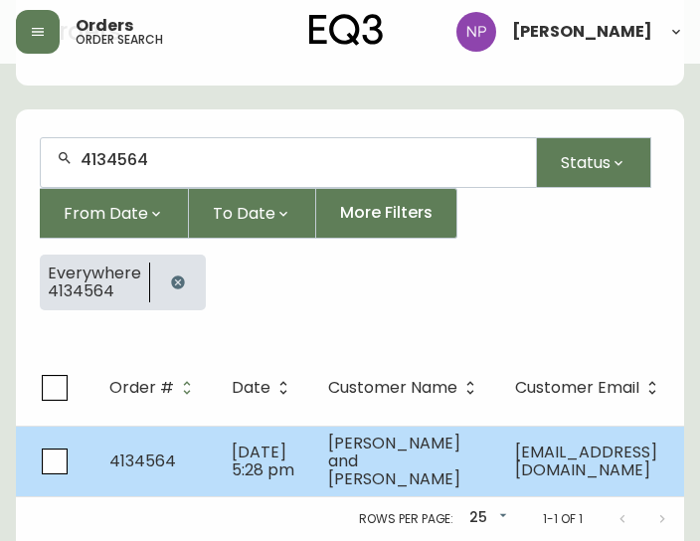
click at [346, 431] on span "[PERSON_NAME] and [PERSON_NAME]" at bounding box center [394, 460] width 132 height 59
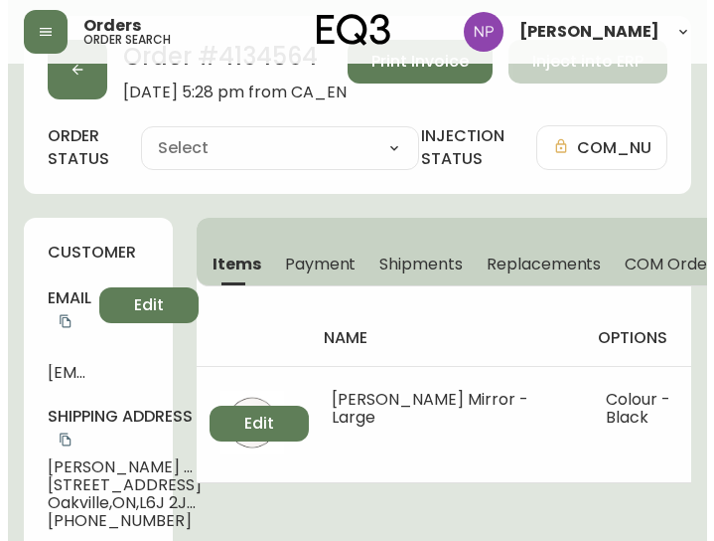
scroll to position [129, 0]
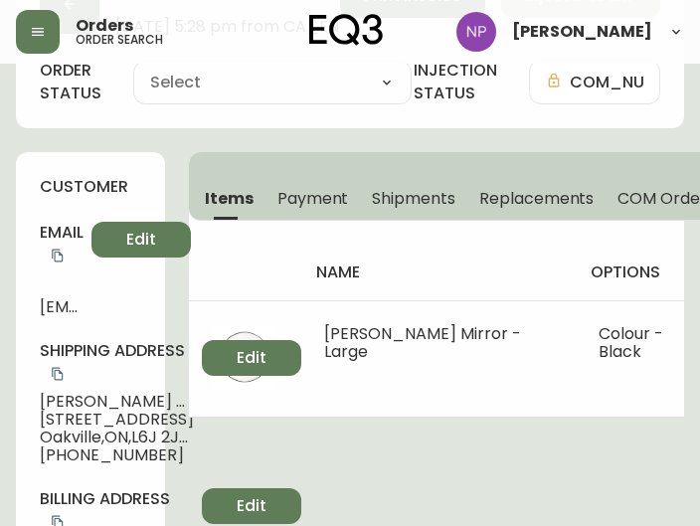
type input "Processing"
select select "PROCESSING"
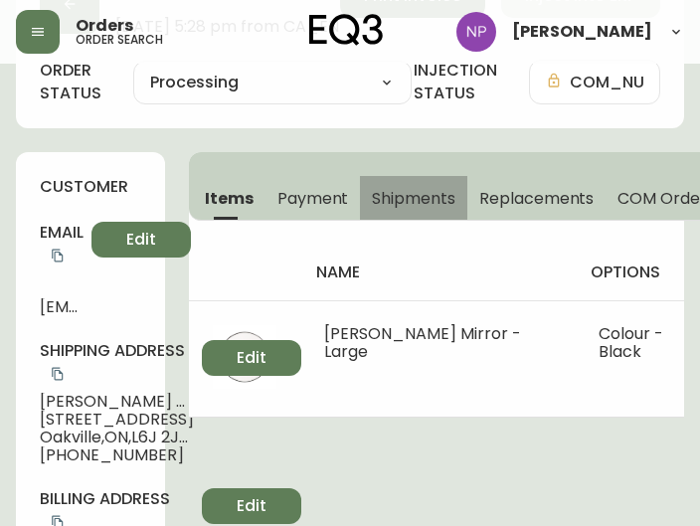
click at [384, 200] on span "Shipments" at bounding box center [413, 198] width 83 height 21
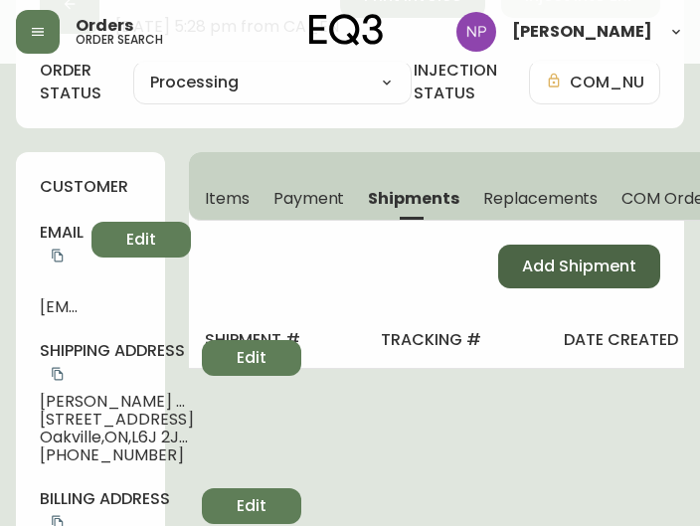
click at [512, 269] on button "Add Shipment" at bounding box center [579, 266] width 162 height 44
select select "PENDING"
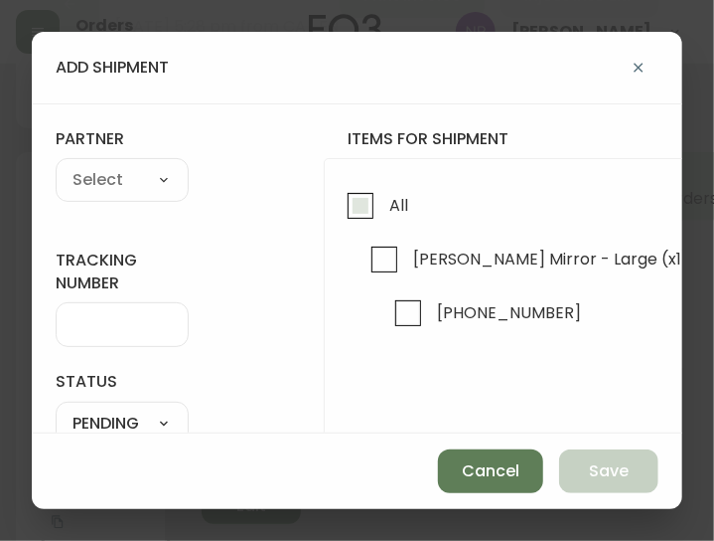
click at [366, 212] on input "All" at bounding box center [361, 206] width 46 height 46
checkbox input "true"
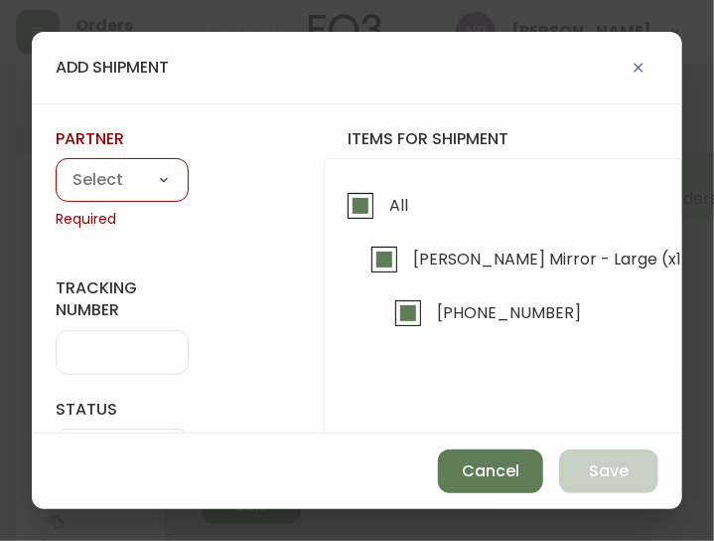
click at [161, 179] on select "A Move to Remember LLC ABF Freight Alero [PERSON_NAME] Canada Post CDS Ceva Log…" at bounding box center [122, 181] width 133 height 30
select select "cke1dpc0yc9gj0134t8k3ng1a"
click at [56, 166] on select "A Move to Remember LLC ABF Freight Alero [PERSON_NAME] Canada Post CDS Ceva Log…" at bounding box center [122, 181] width 133 height 30
type input "RXO"
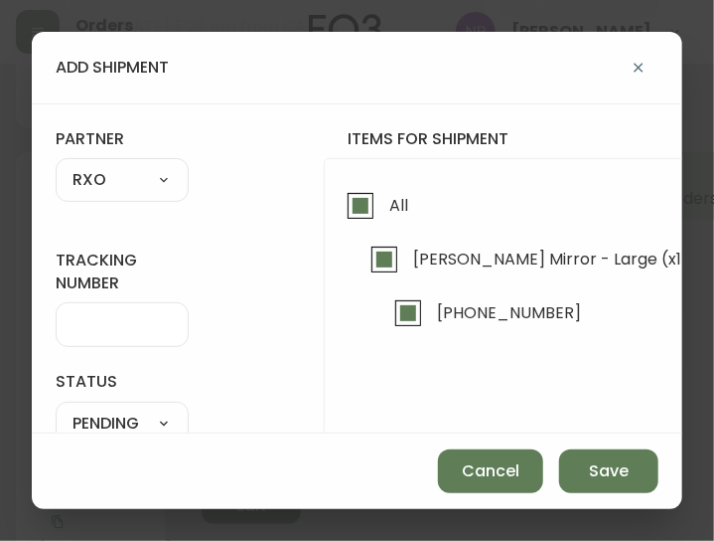
click at [91, 311] on div at bounding box center [122, 324] width 133 height 45
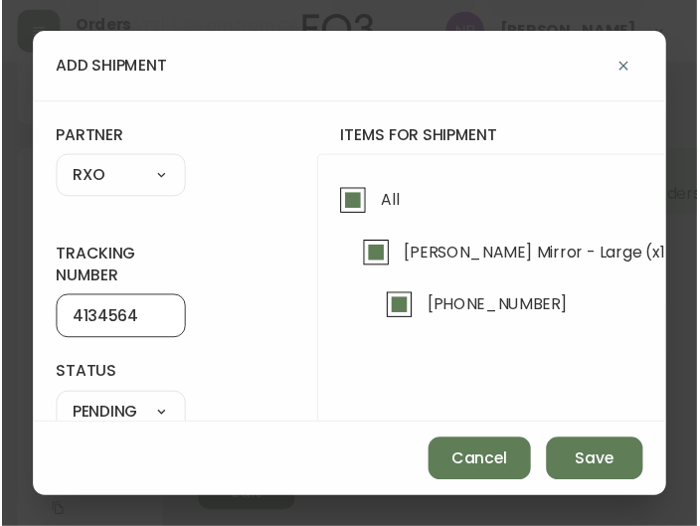
scroll to position [187, 0]
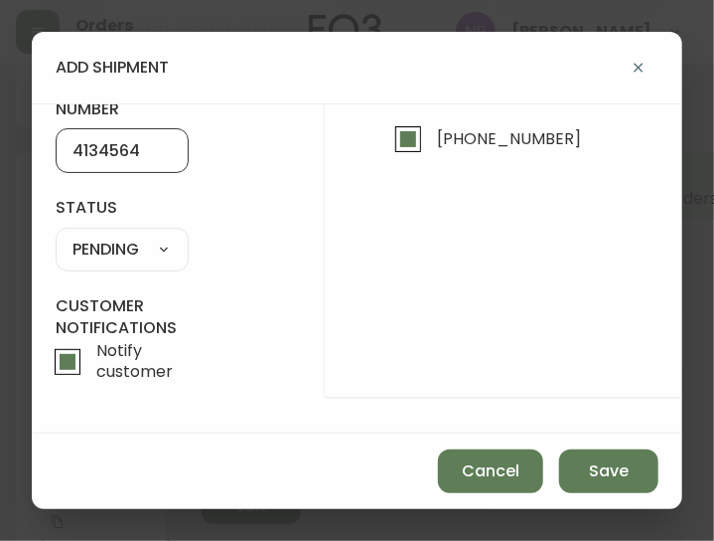
type input "4134564"
click at [155, 239] on select "SHIPPED PENDING CANCELLED" at bounding box center [122, 250] width 133 height 30
click at [133, 247] on select "SHIPPED PENDING CANCELLED" at bounding box center [122, 250] width 133 height 30
click at [141, 241] on select "SHIPPED PENDING CANCELLED" at bounding box center [122, 250] width 133 height 30
click at [56, 235] on select "SHIPPED PENDING CANCELLED" at bounding box center [122, 250] width 133 height 30
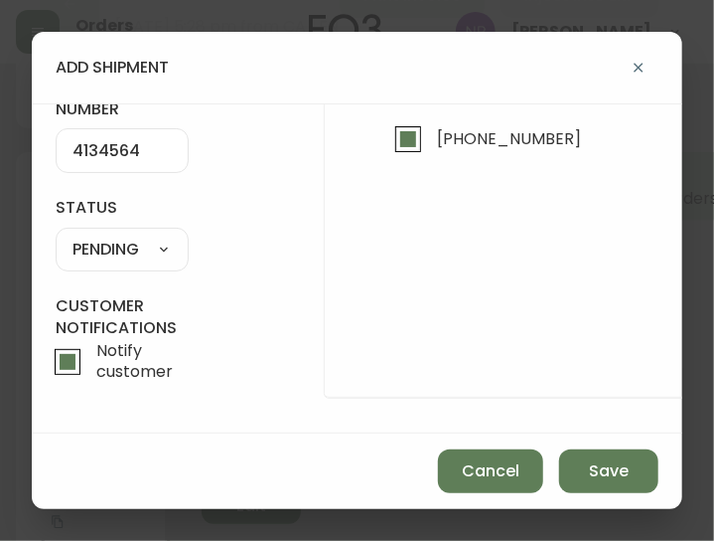
select select "PENDING"
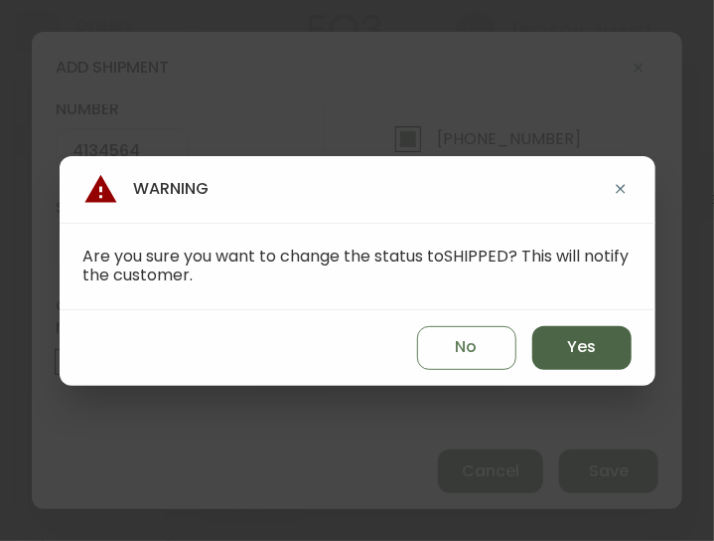
click at [562, 345] on button "Yes" at bounding box center [582, 348] width 99 height 44
type input "SHIPPED"
select select "SHIPPED"
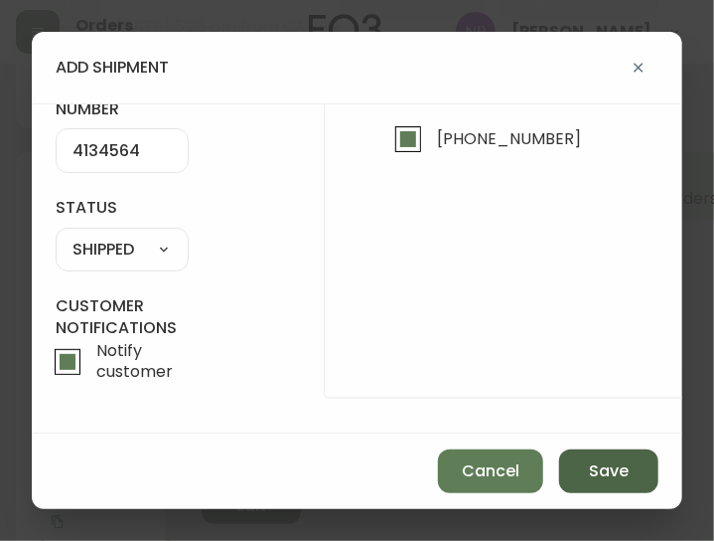
click at [612, 462] on span "Save" at bounding box center [609, 471] width 40 height 22
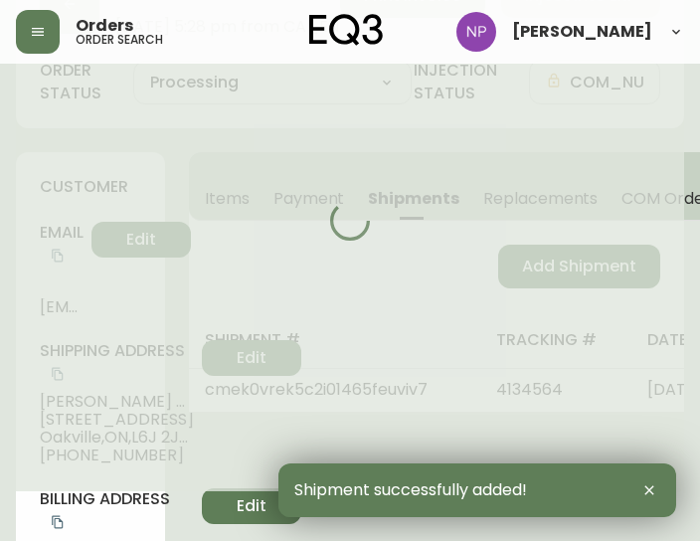
type input "Fully Shipped"
select select "FULLY_SHIPPED"
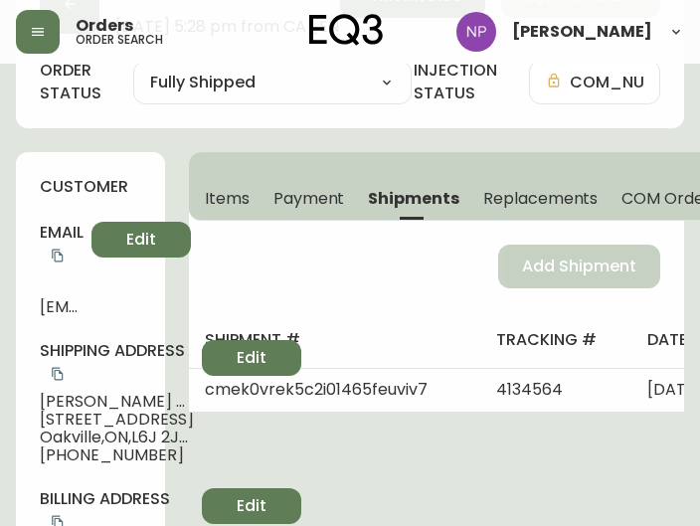
scroll to position [0, 0]
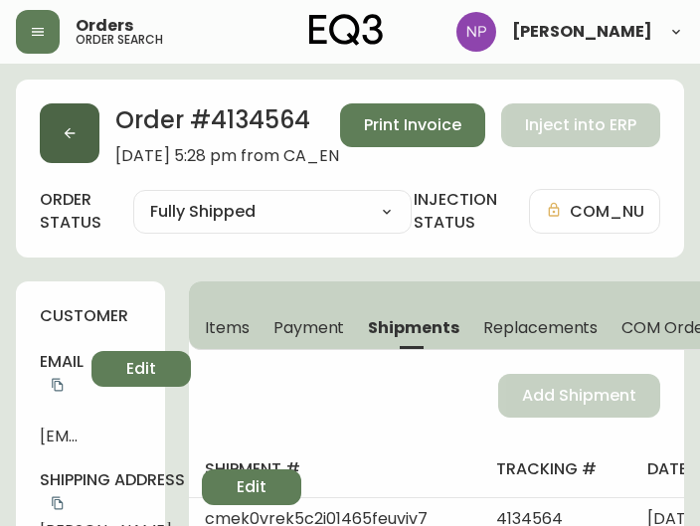
click at [65, 146] on button "button" at bounding box center [70, 133] width 60 height 60
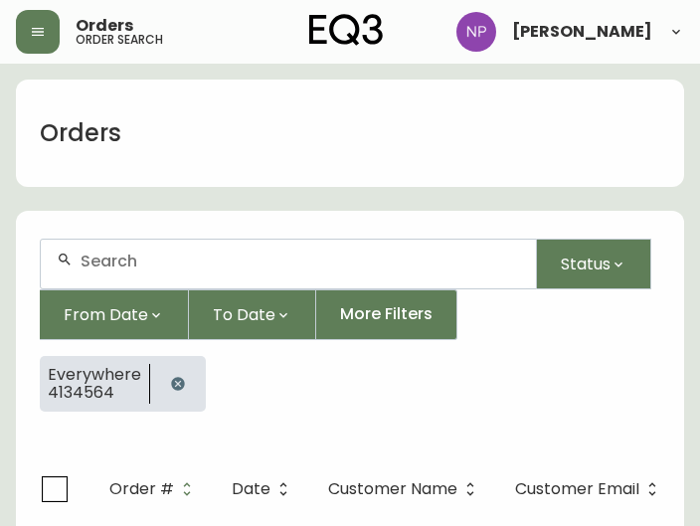
scroll to position [41, 0]
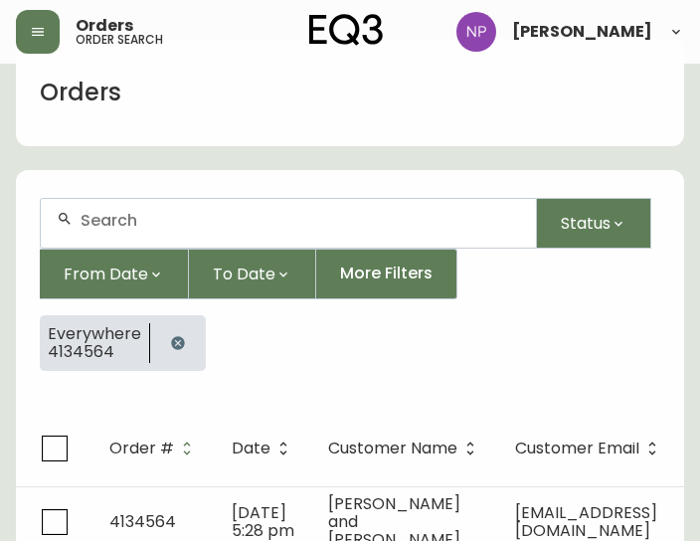
click at [88, 232] on div at bounding box center [288, 223] width 495 height 49
type input "4134577"
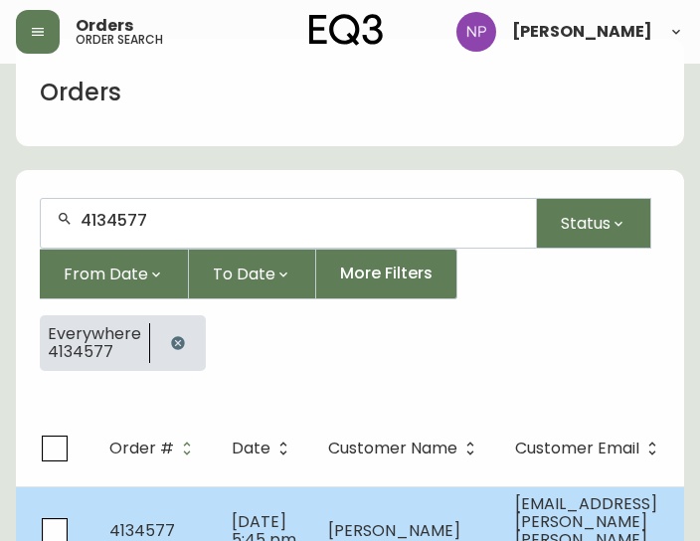
click at [189, 512] on td "4134577" at bounding box center [154, 530] width 122 height 88
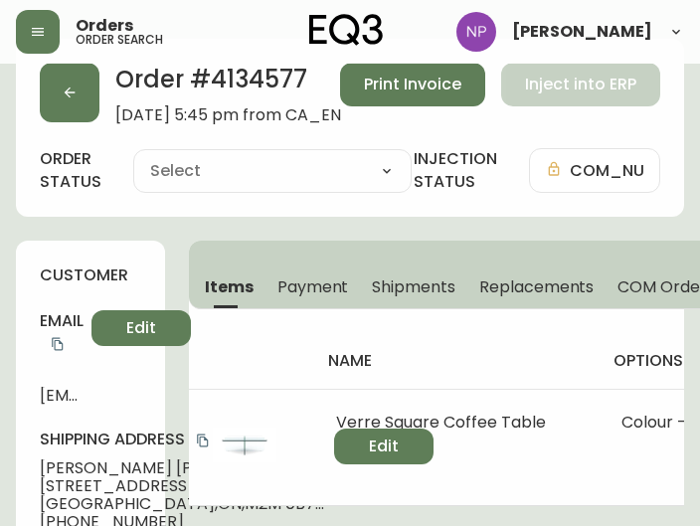
type input "Processing"
select select "PROCESSING"
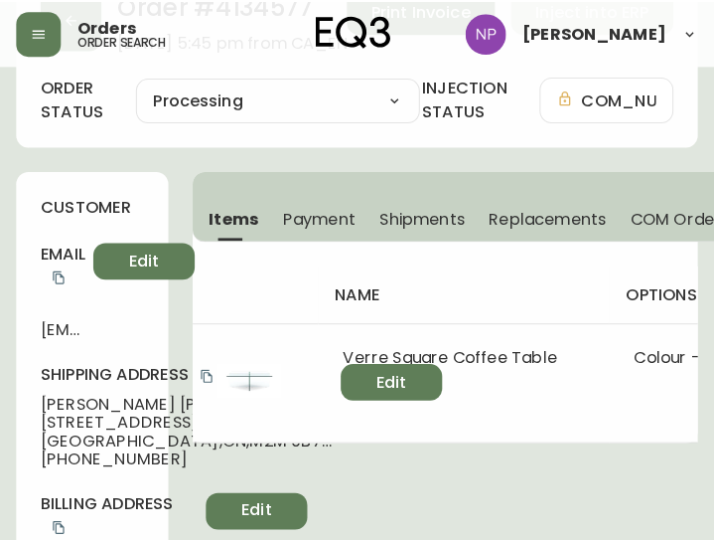
scroll to position [79, 0]
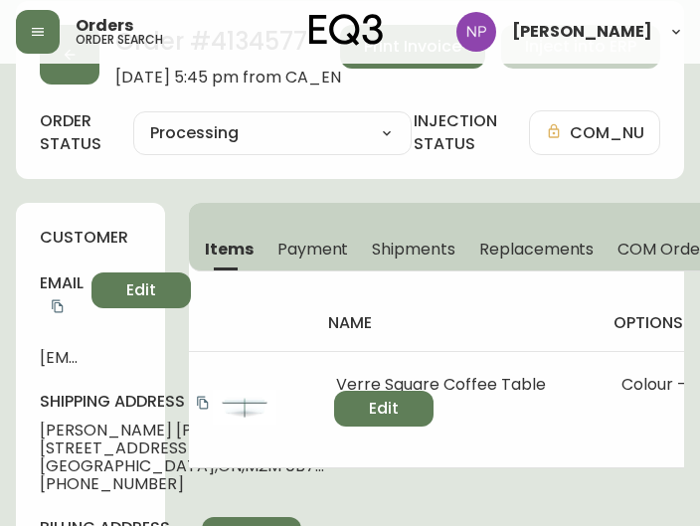
click at [401, 239] on span "Shipments" at bounding box center [413, 248] width 83 height 21
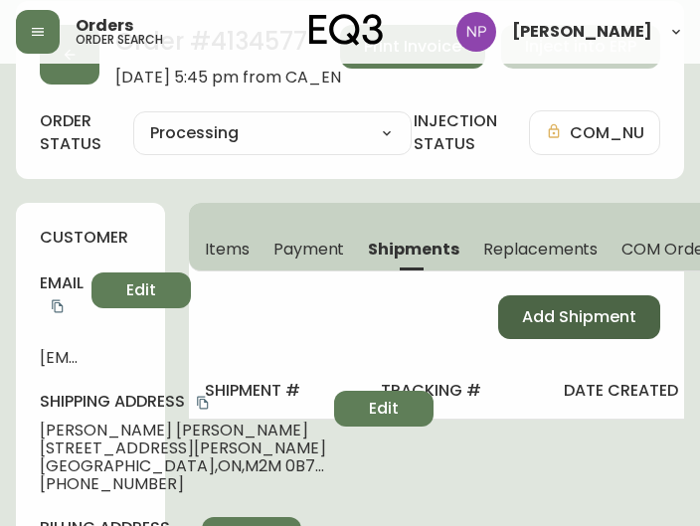
click at [555, 315] on span "Add Shipment" at bounding box center [579, 317] width 114 height 22
select select "PENDING"
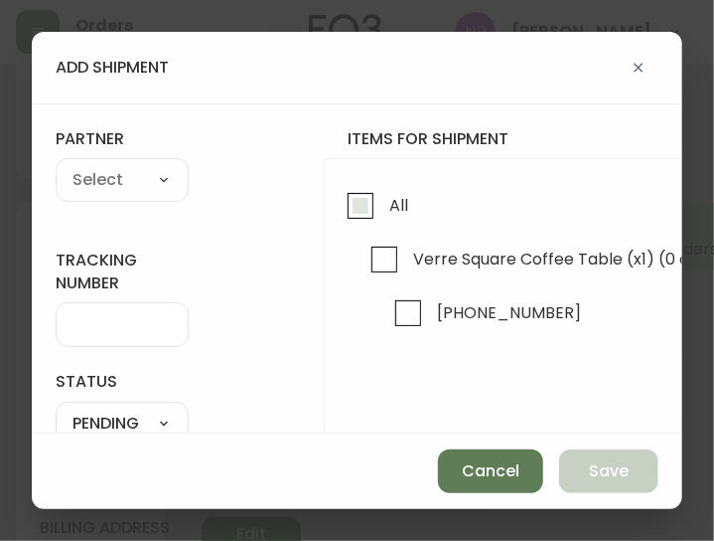
click at [396, 204] on span "All" at bounding box center [399, 205] width 19 height 21
click at [384, 204] on input "All" at bounding box center [361, 206] width 46 height 46
checkbox input "true"
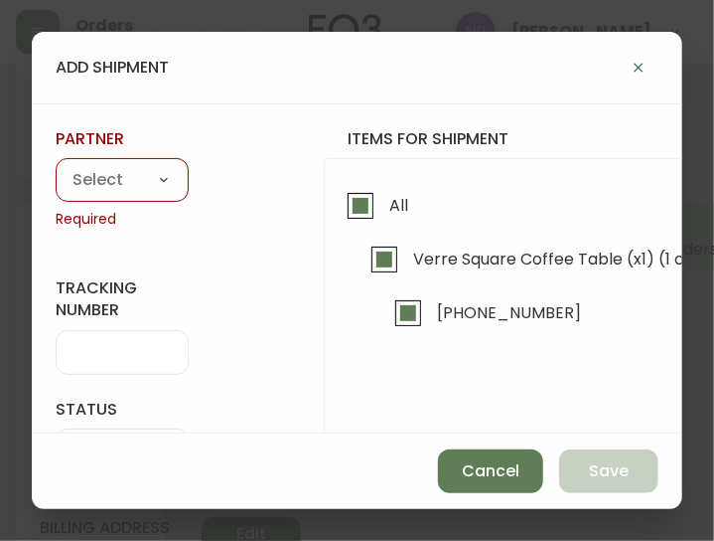
click at [138, 179] on select "A Move to Remember LLC ABF Freight Alero [PERSON_NAME] Canada Post CDS Ceva Log…" at bounding box center [122, 181] width 133 height 30
select select "cke1dpc0yc9gj0134t8k3ng1a"
click at [56, 166] on select "A Move to Remember LLC ABF Freight Alero [PERSON_NAME] Canada Post CDS Ceva Log…" at bounding box center [122, 181] width 133 height 30
type input "RXO"
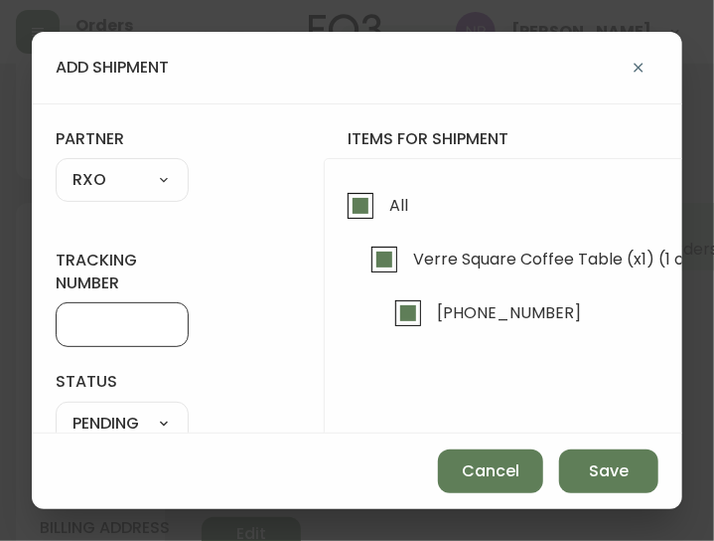
click at [114, 327] on input "tracking number" at bounding box center [122, 324] width 99 height 19
type input "4134577"
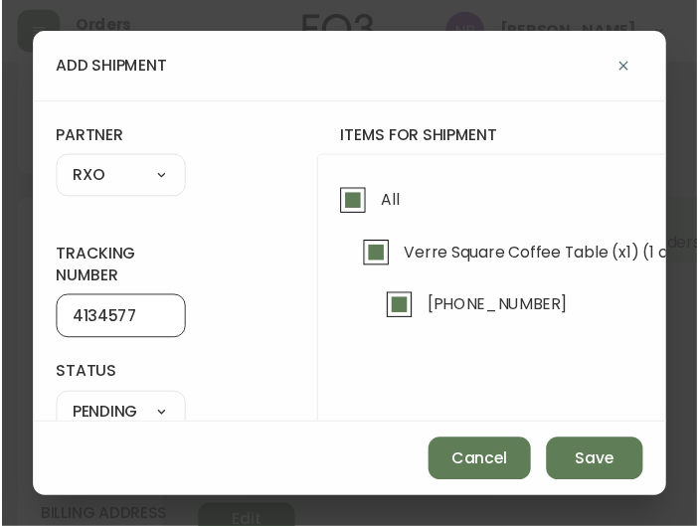
scroll to position [187, 0]
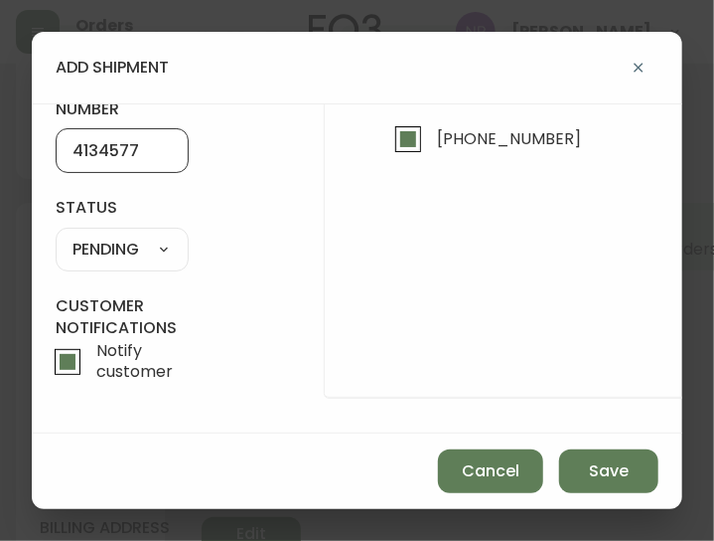
click at [145, 235] on select "SHIPPED PENDING CANCELLED" at bounding box center [122, 250] width 133 height 30
click at [56, 235] on select "SHIPPED PENDING CANCELLED" at bounding box center [122, 250] width 133 height 30
select select "PENDING"
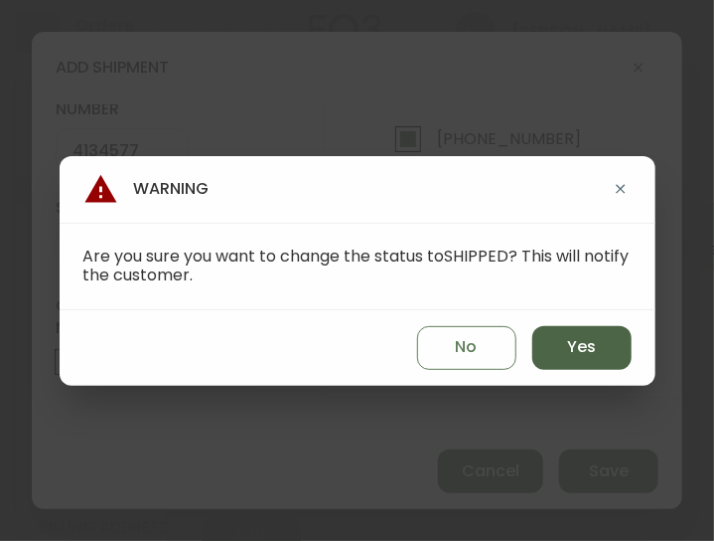
click at [600, 343] on button "Yes" at bounding box center [582, 348] width 99 height 44
type input "SHIPPED"
select select "SHIPPED"
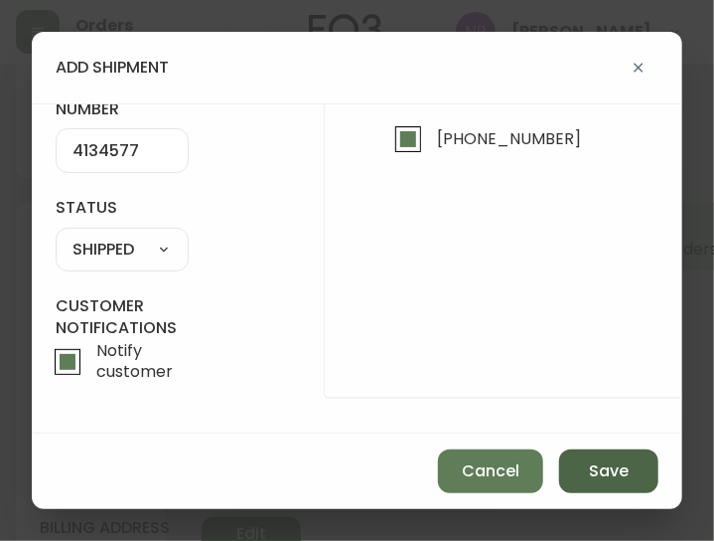
click at [591, 474] on span "Save" at bounding box center [609, 471] width 40 height 22
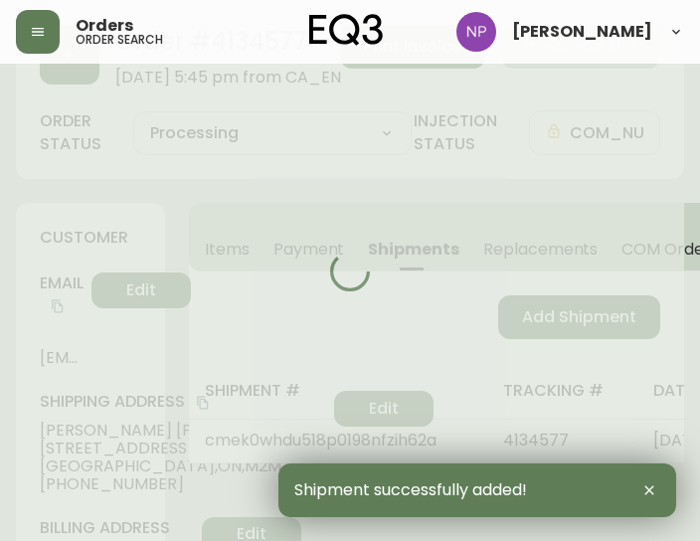
type input "Fully Shipped"
select select "FULLY_SHIPPED"
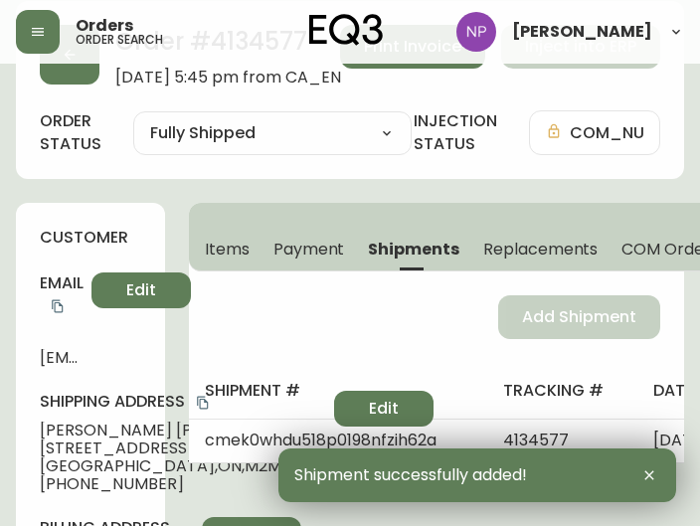
scroll to position [0, 0]
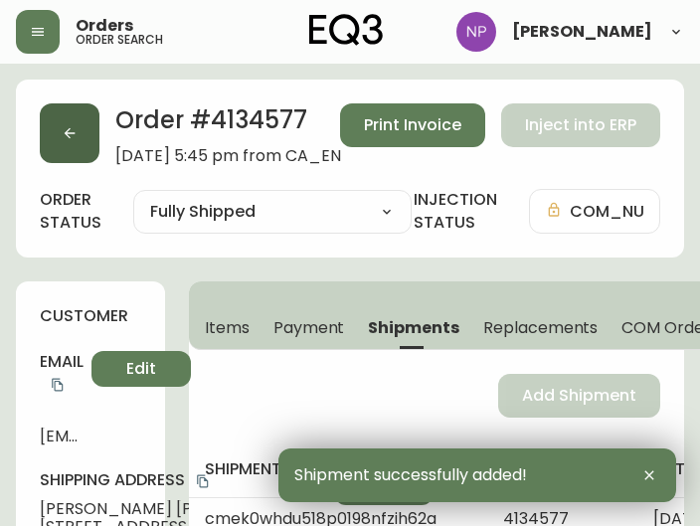
click at [64, 127] on icon "button" at bounding box center [70, 133] width 16 height 16
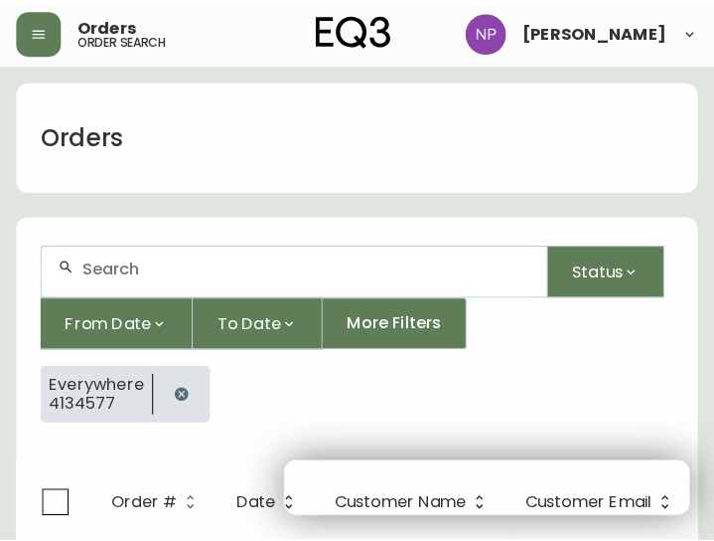
scroll to position [41, 0]
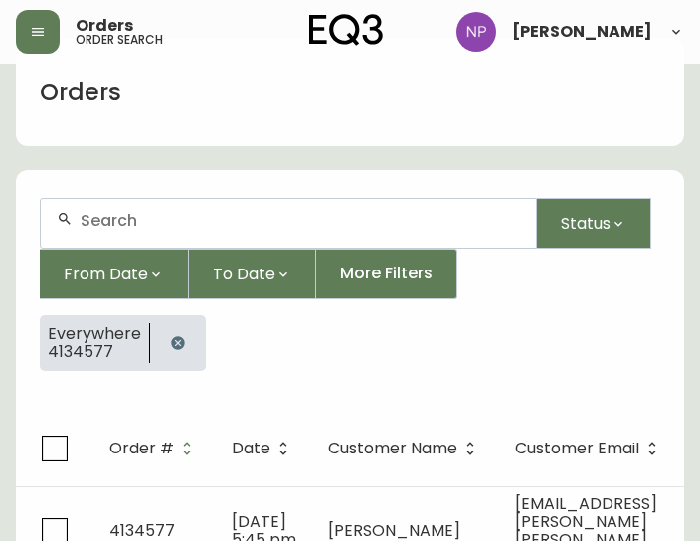
click at [129, 213] on input "text" at bounding box center [299, 220] width 439 height 19
type input "4134466"
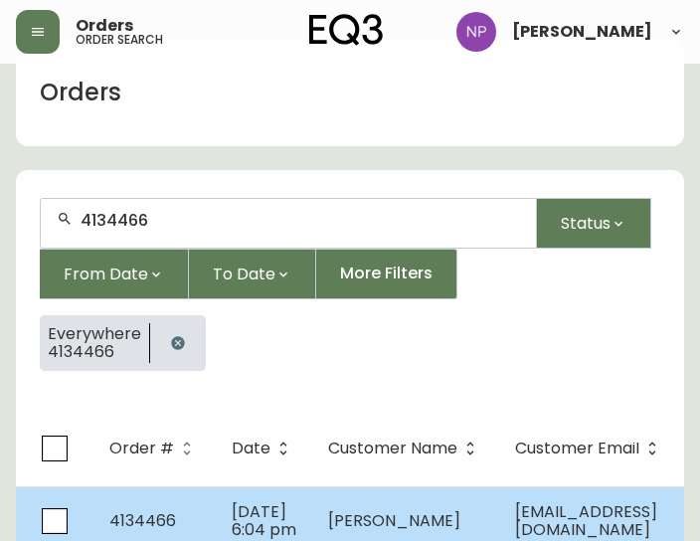
click at [138, 492] on td "4134466" at bounding box center [154, 521] width 122 height 70
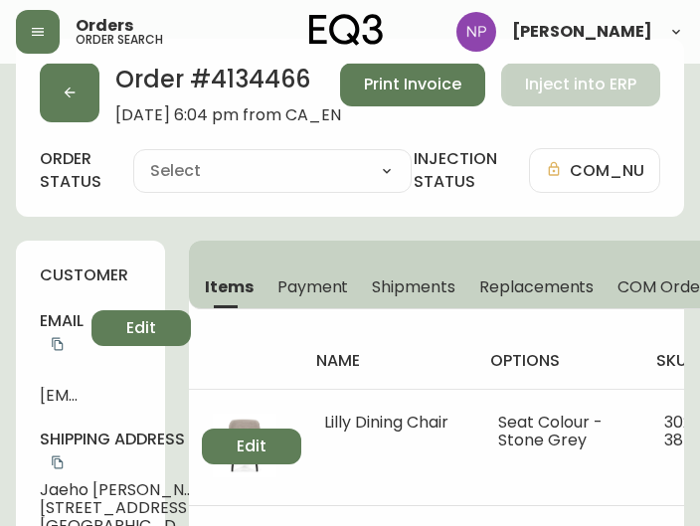
type input "Processing"
select select "PROCESSING"
click at [391, 290] on span "Shipments" at bounding box center [413, 286] width 83 height 21
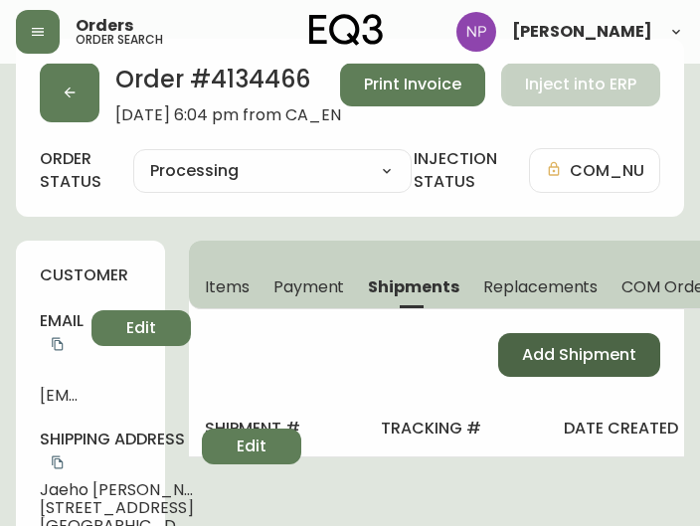
click at [523, 365] on button "Add Shipment" at bounding box center [579, 355] width 162 height 44
select select "PENDING"
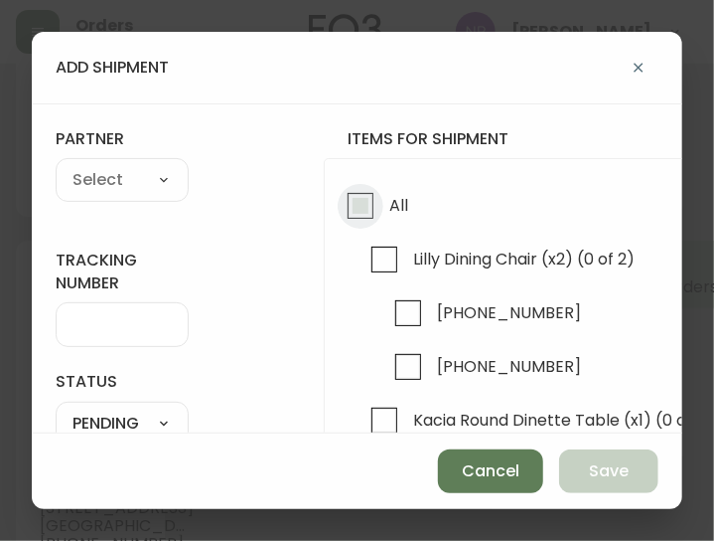
click at [370, 206] on input "All" at bounding box center [361, 206] width 46 height 46
checkbox input "true"
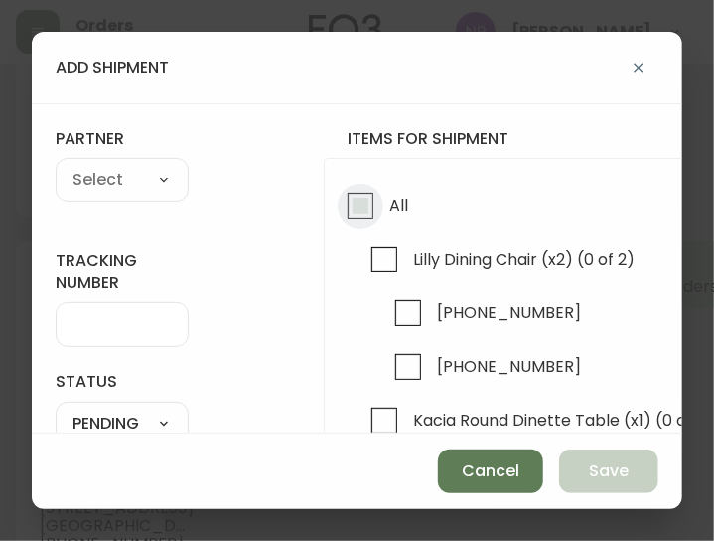
checkbox input "true"
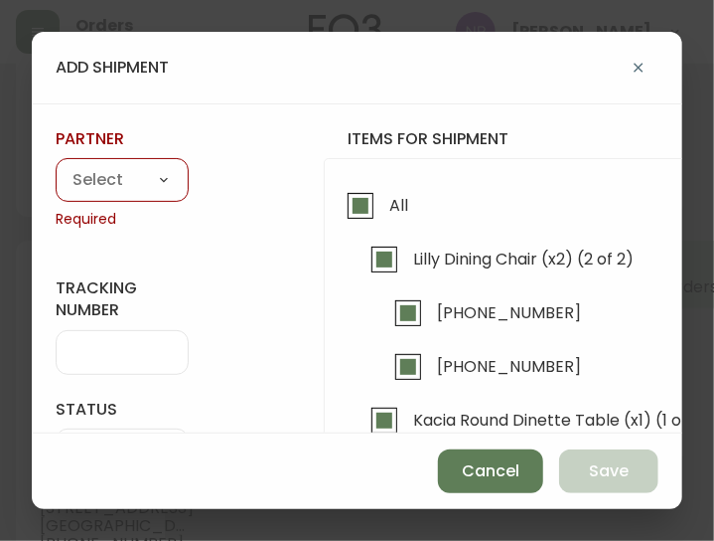
click at [121, 184] on select "A Move to Remember LLC ABF Freight Alero [PERSON_NAME] Canada Post CDS Ceva Log…" at bounding box center [122, 181] width 133 height 30
select select "cke1dpc0yc9gj0134t8k3ng1a"
click at [56, 166] on select "A Move to Remember LLC ABF Freight Alero [PERSON_NAME] Canada Post CDS Ceva Log…" at bounding box center [122, 181] width 133 height 30
type input "RXO"
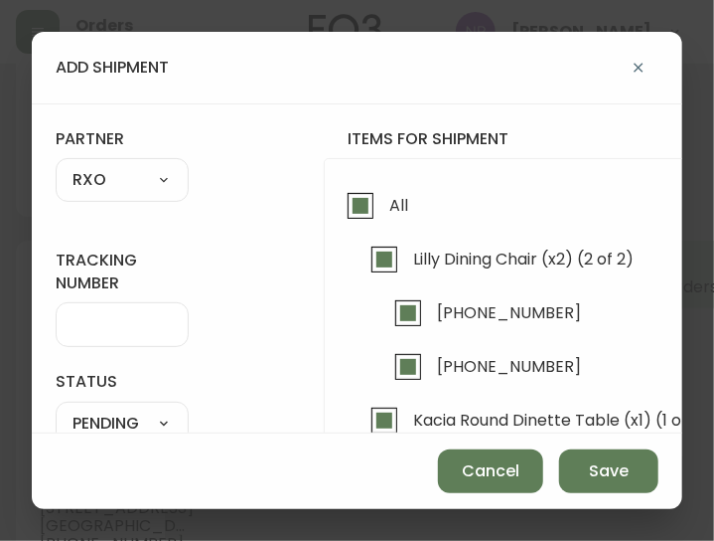
click at [113, 325] on input "tracking number" at bounding box center [122, 324] width 99 height 19
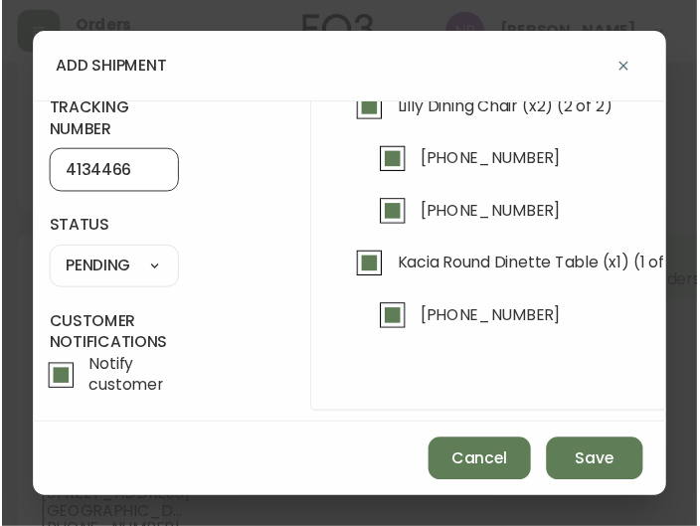
scroll to position [149, 8]
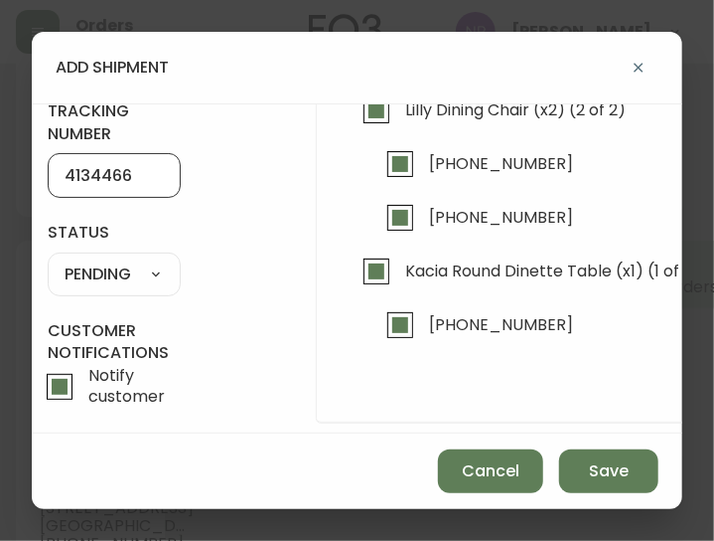
type input "4134466"
click at [138, 266] on select "SHIPPED PENDING CANCELLED" at bounding box center [114, 274] width 133 height 30
click at [48, 259] on select "SHIPPED PENDING CANCELLED" at bounding box center [114, 274] width 133 height 30
select select "PENDING"
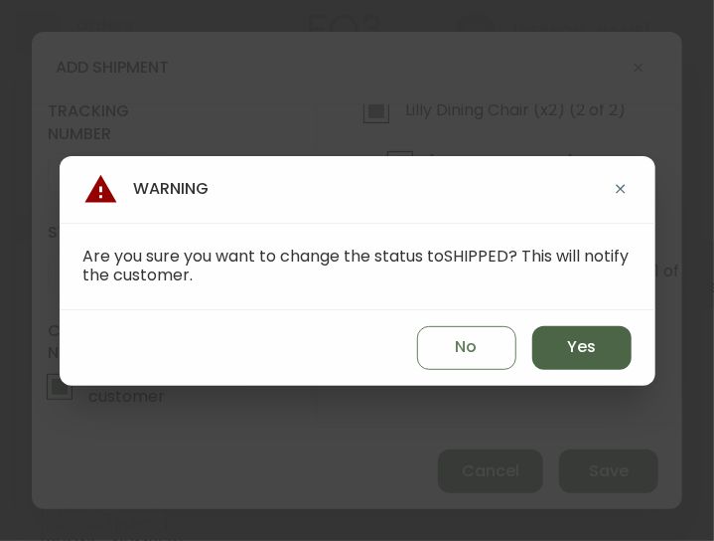
click at [566, 337] on button "Yes" at bounding box center [582, 348] width 99 height 44
type input "SHIPPED"
select select "SHIPPED"
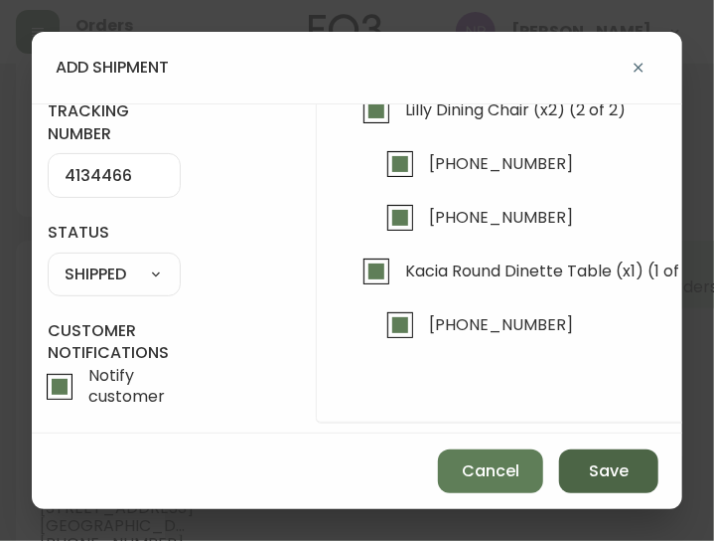
click at [586, 454] on button "Save" at bounding box center [608, 471] width 99 height 44
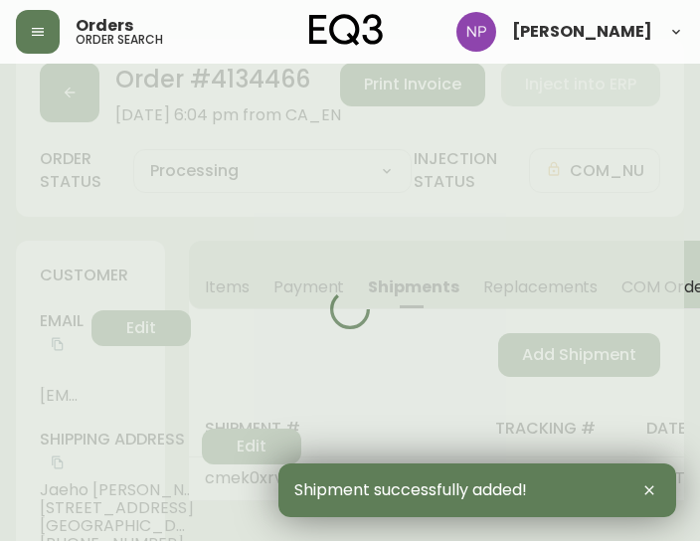
type input "Fully Shipped"
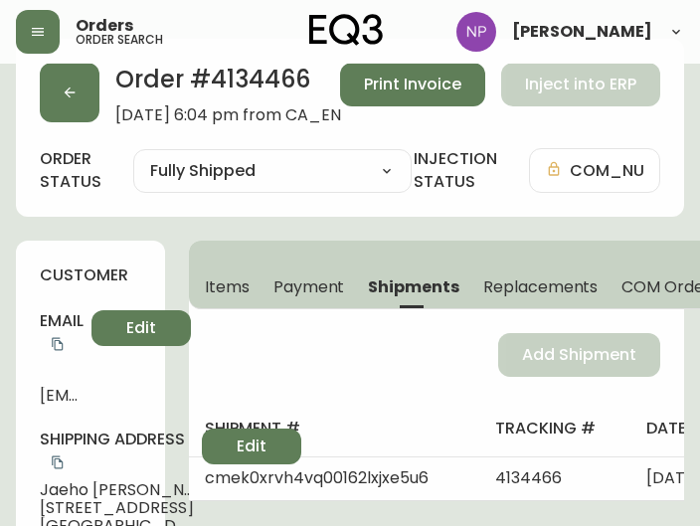
scroll to position [0, 0]
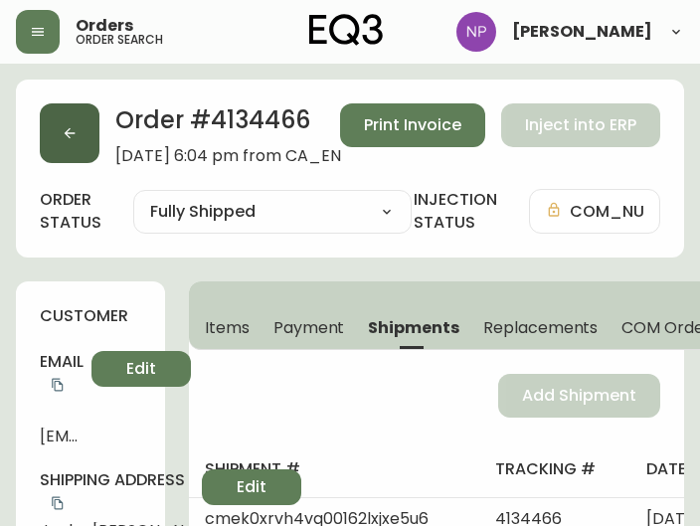
click at [56, 122] on button "button" at bounding box center [70, 133] width 60 height 60
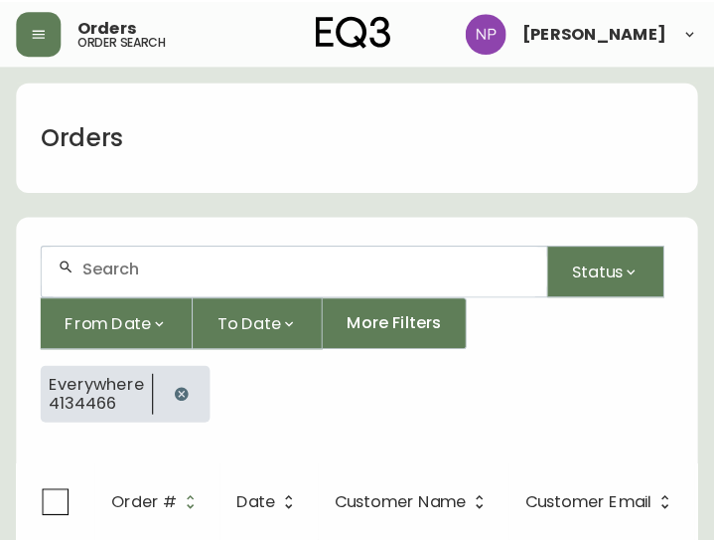
scroll to position [41, 0]
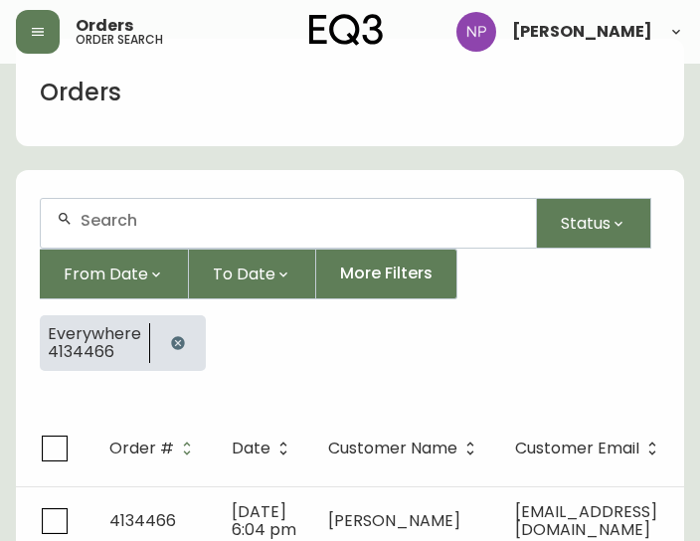
click at [162, 237] on div at bounding box center [288, 223] width 495 height 49
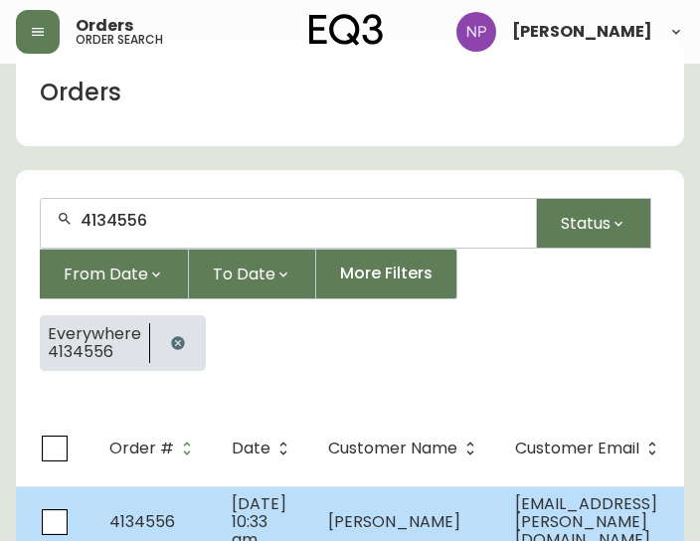
click at [203, 486] on td "4134556" at bounding box center [154, 521] width 122 height 71
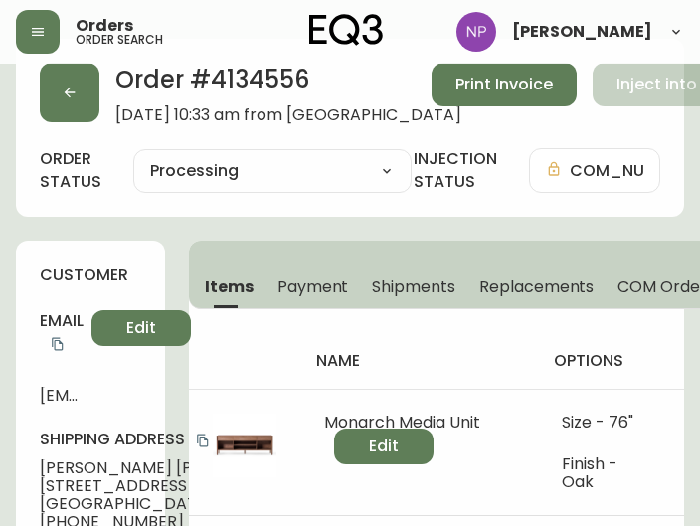
click at [390, 288] on span "Shipments" at bounding box center [413, 286] width 83 height 21
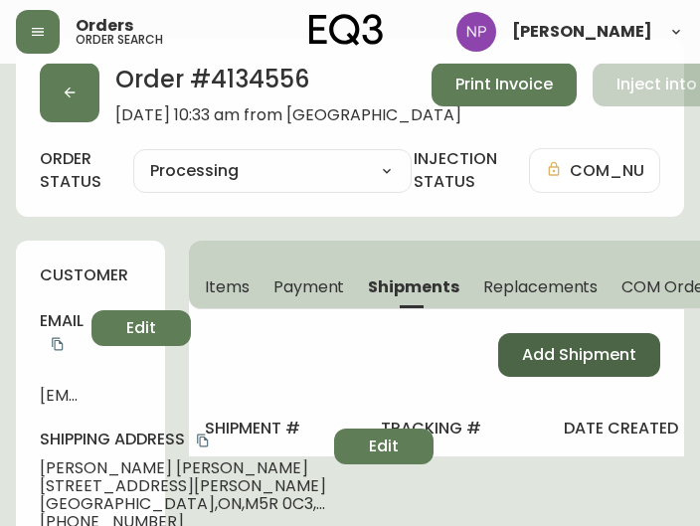
click at [515, 346] on button "Add Shipment" at bounding box center [579, 355] width 162 height 44
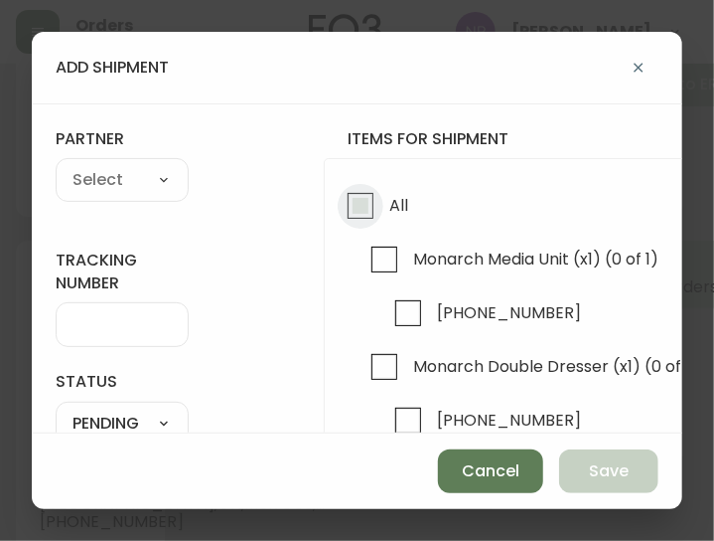
click at [344, 194] on input "All" at bounding box center [361, 206] width 46 height 46
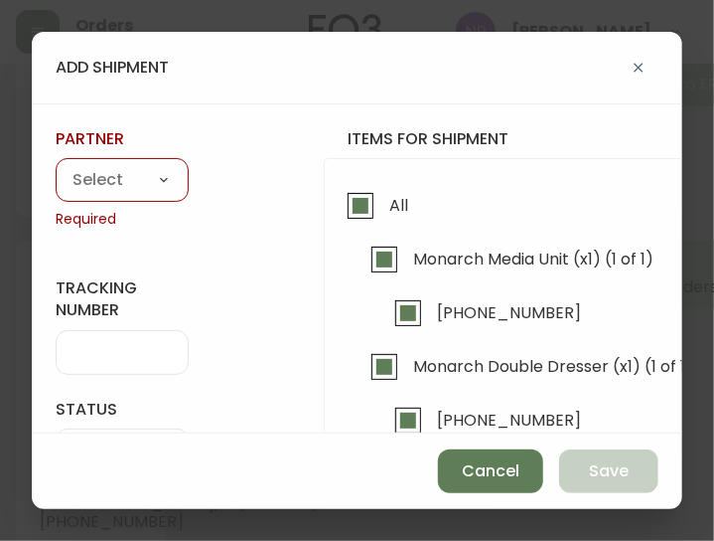
click at [137, 166] on select "A Move to Remember LLC ABF Freight Alero [PERSON_NAME] Canada Post CDS Ceva Log…" at bounding box center [122, 181] width 133 height 30
click at [56, 166] on select "A Move to Remember LLC ABF Freight Alero [PERSON_NAME] Canada Post CDS Ceva Log…" at bounding box center [122, 181] width 133 height 30
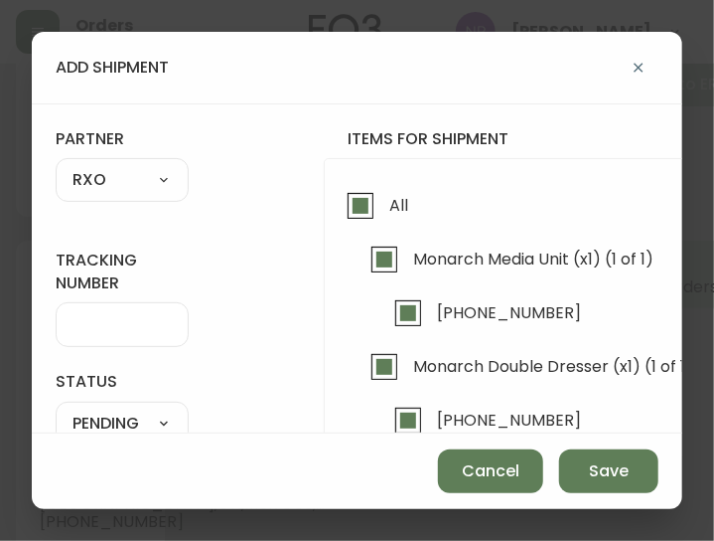
click at [131, 320] on input "tracking number" at bounding box center [122, 324] width 99 height 19
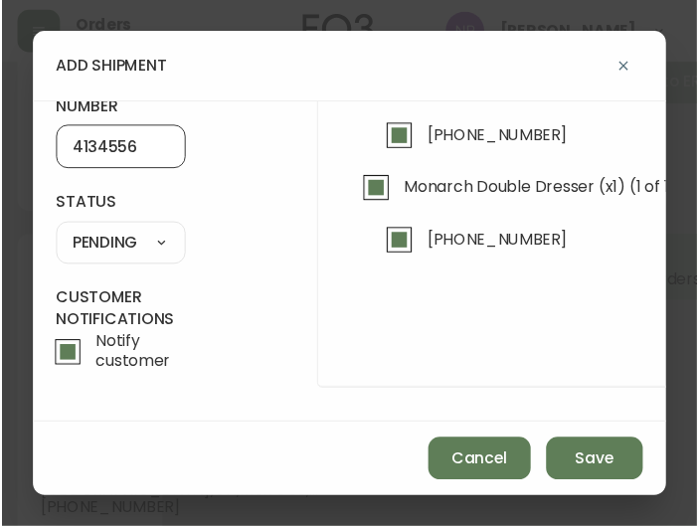
scroll to position [180, 0]
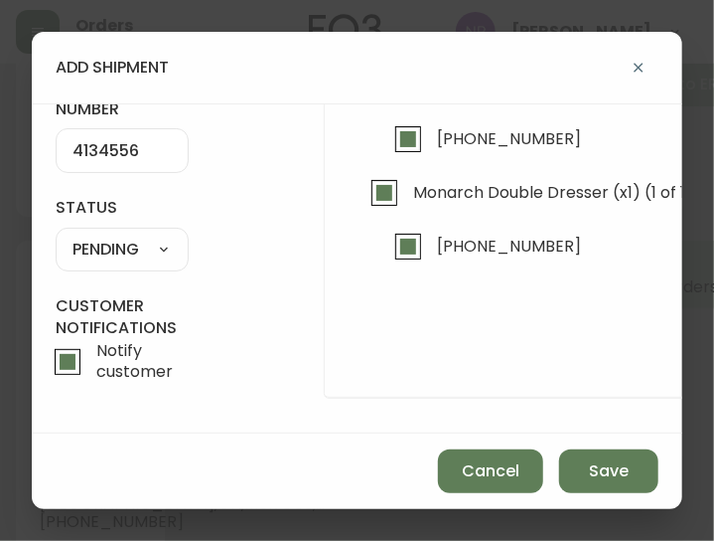
click at [154, 250] on select "SHIPPED PENDING CANCELLED" at bounding box center [122, 250] width 133 height 30
click at [56, 235] on select "SHIPPED PENDING CANCELLED" at bounding box center [122, 250] width 133 height 30
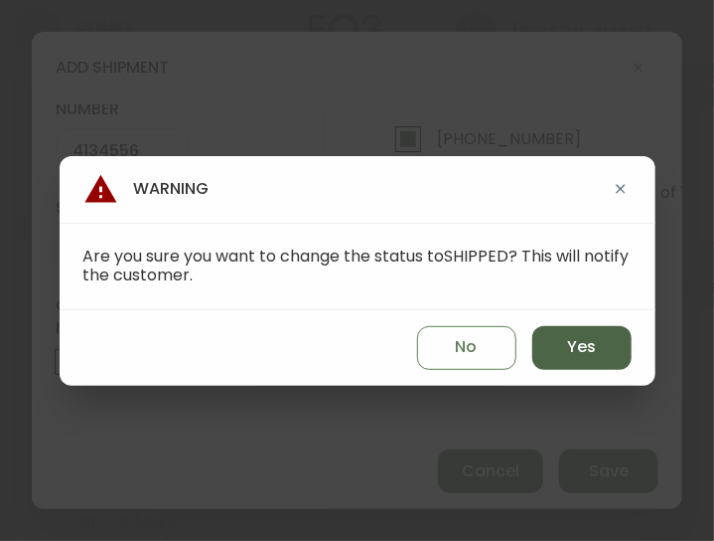
click at [602, 342] on button "Yes" at bounding box center [582, 348] width 99 height 44
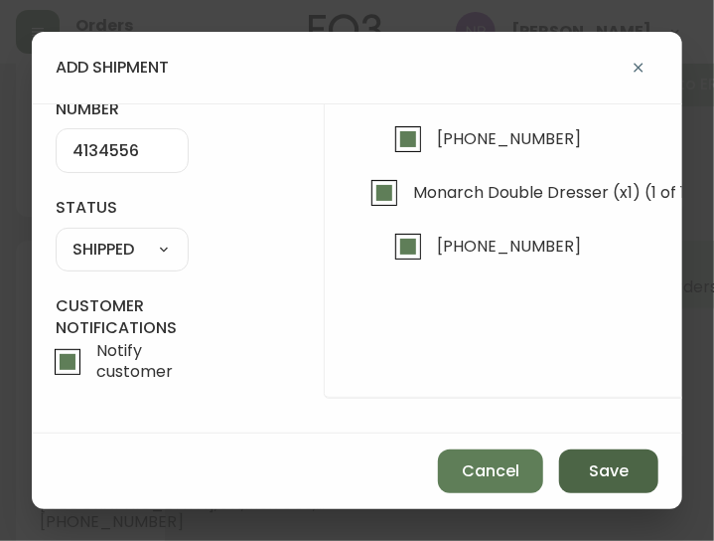
click at [592, 489] on button "Save" at bounding box center [608, 471] width 99 height 44
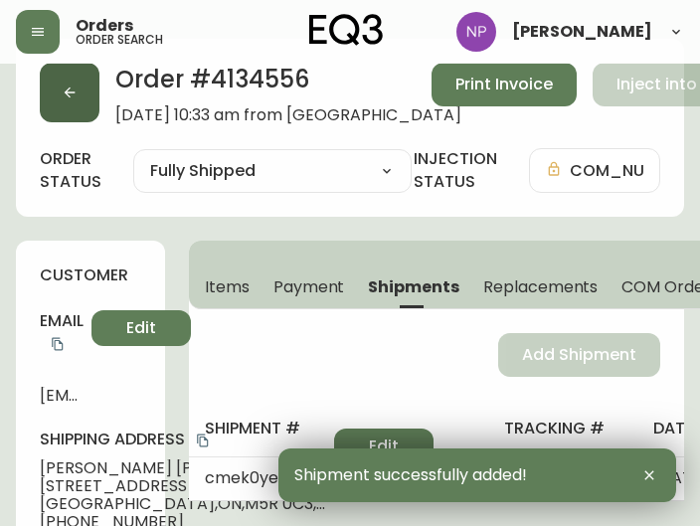
click at [90, 77] on button "button" at bounding box center [70, 93] width 60 height 60
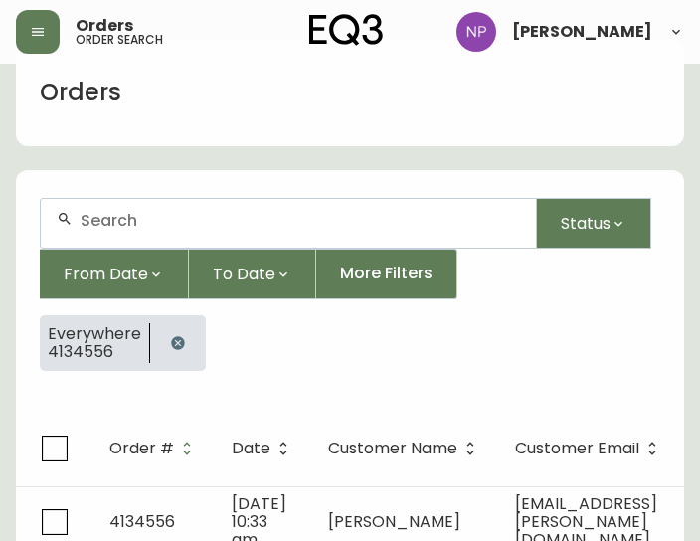
click at [252, 216] on input "text" at bounding box center [299, 220] width 439 height 19
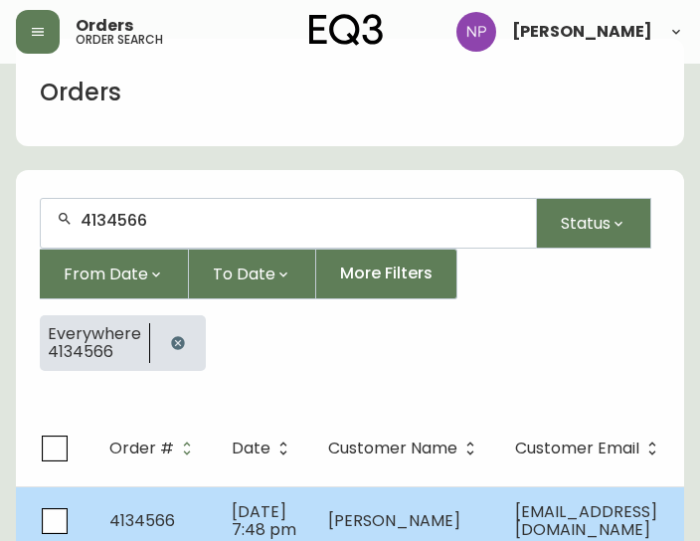
click at [313, 492] on td "[PERSON_NAME]" at bounding box center [405, 521] width 187 height 70
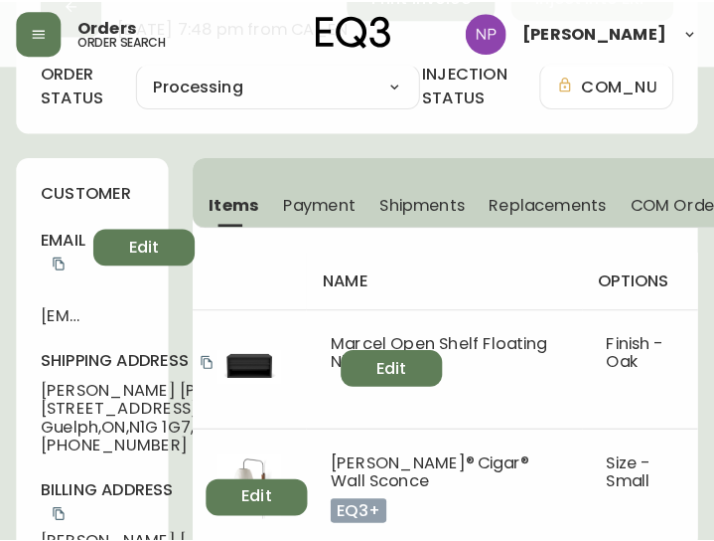
scroll to position [108, 0]
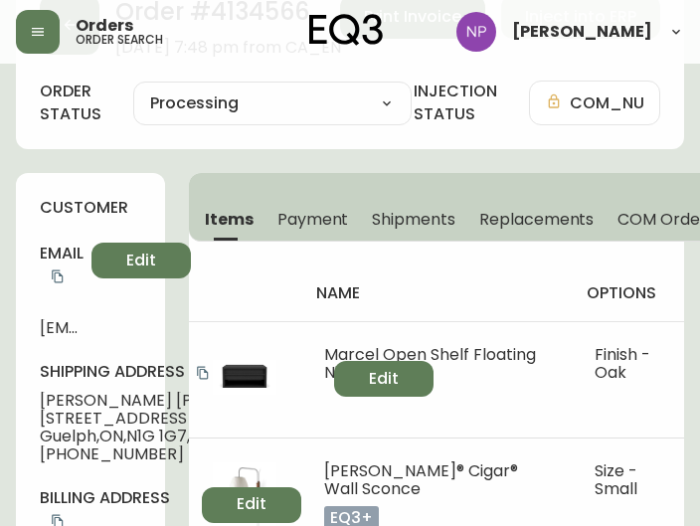
click at [386, 225] on span "Shipments" at bounding box center [413, 219] width 83 height 21
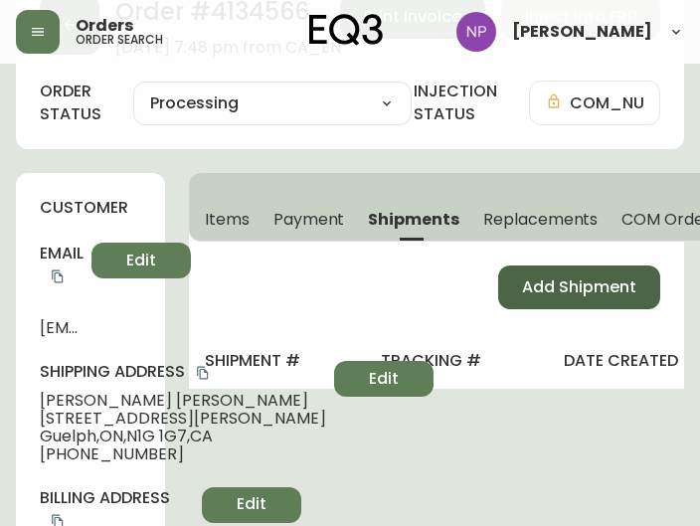
click at [552, 290] on span "Add Shipment" at bounding box center [579, 287] width 114 height 22
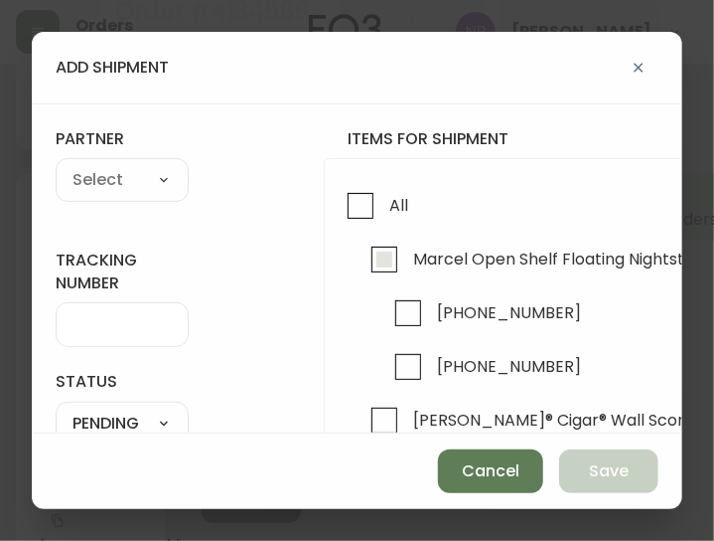
click at [404, 267] on input "Marcel Open Shelf Floating Nightstand (x2) (0 of 2)" at bounding box center [385, 260] width 46 height 46
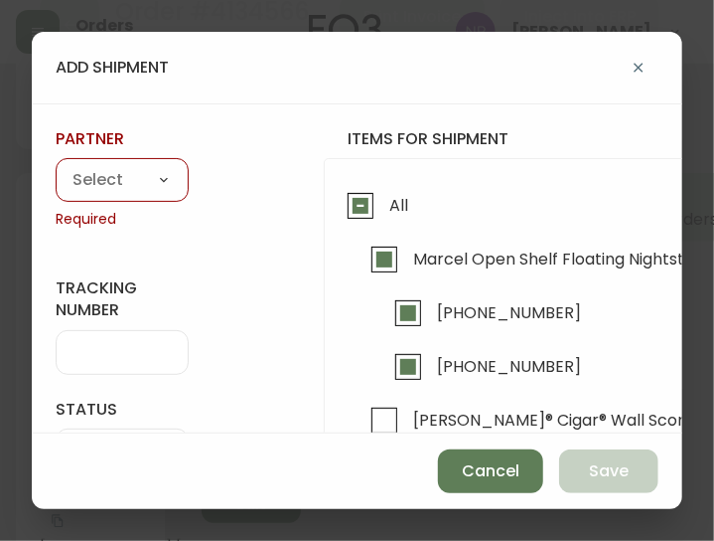
click at [128, 171] on select "A Move to Remember LLC ABF Freight Alero [PERSON_NAME] Canada Post CDS Ceva Log…" at bounding box center [122, 181] width 133 height 30
click at [56, 166] on select "A Move to Remember LLC ABF Freight Alero [PERSON_NAME] Canada Post CDS Ceva Log…" at bounding box center [122, 181] width 133 height 30
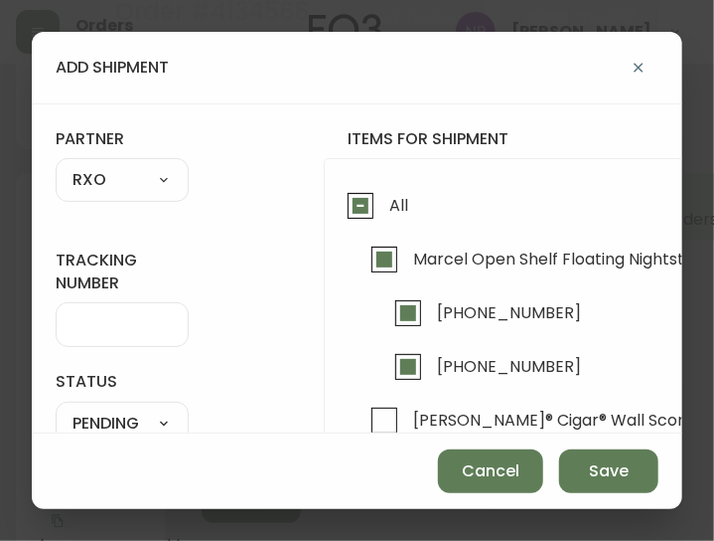
click at [121, 332] on input "tracking number" at bounding box center [122, 324] width 99 height 19
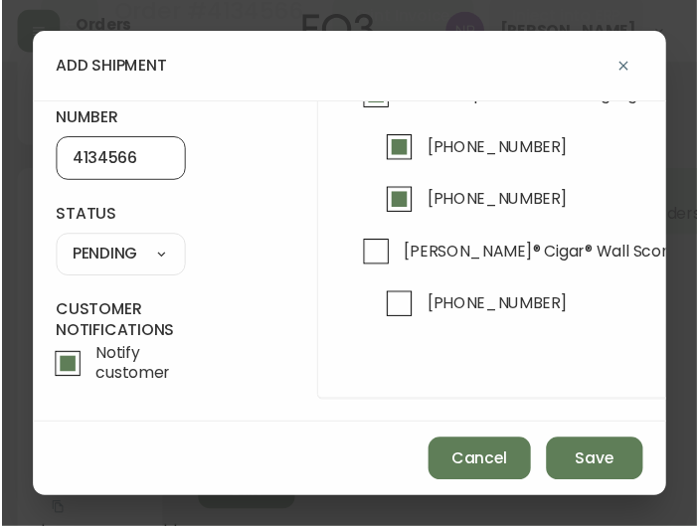
scroll to position [161, 0]
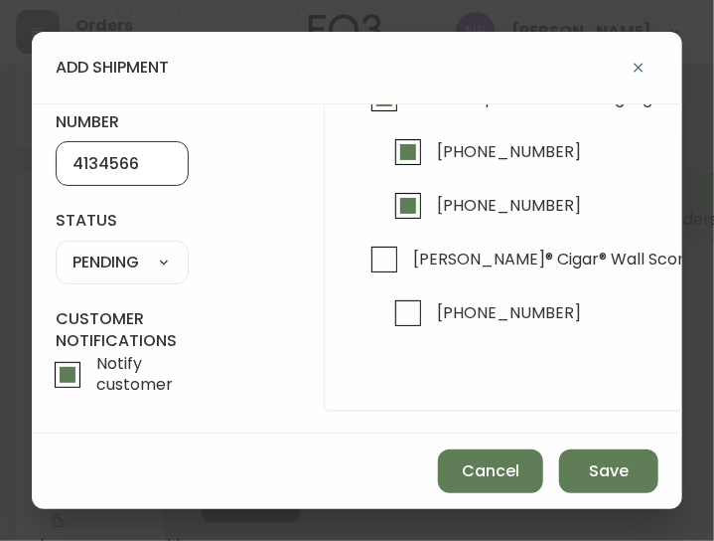
click at [144, 259] on select "SHIPPED PENDING CANCELLED" at bounding box center [122, 262] width 133 height 30
click at [56, 247] on select "SHIPPED PENDING CANCELLED" at bounding box center [122, 262] width 133 height 30
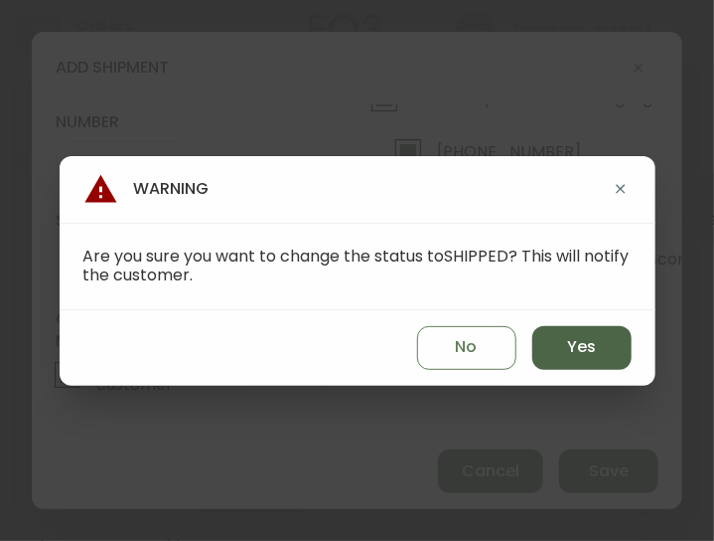
click at [596, 343] on button "Yes" at bounding box center [582, 348] width 99 height 44
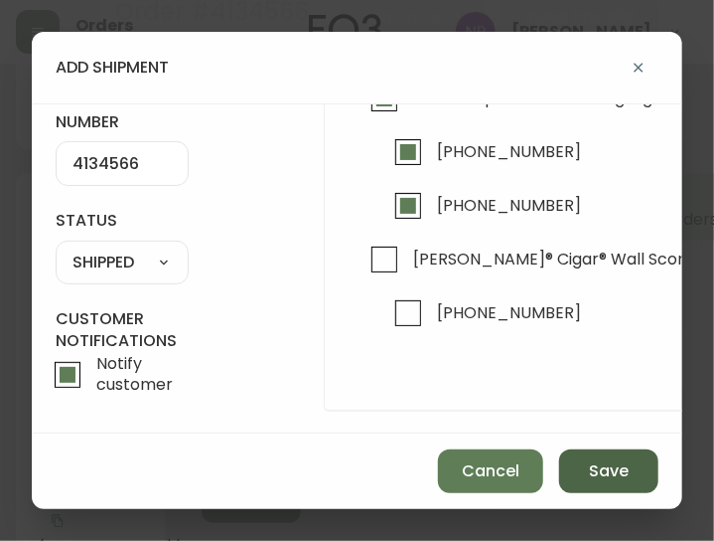
click at [628, 468] on span "Save" at bounding box center [609, 471] width 40 height 22
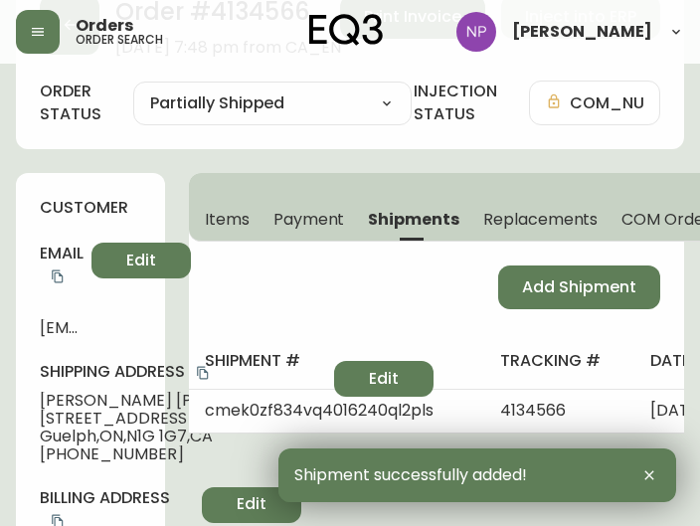
scroll to position [0, 0]
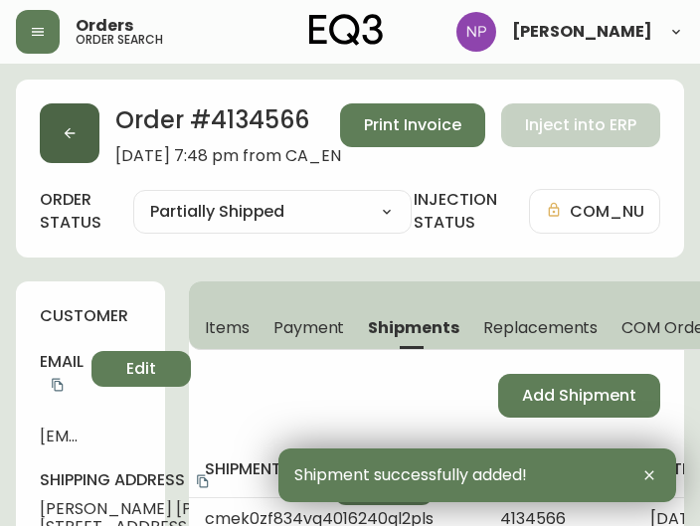
click at [78, 134] on button "button" at bounding box center [70, 133] width 60 height 60
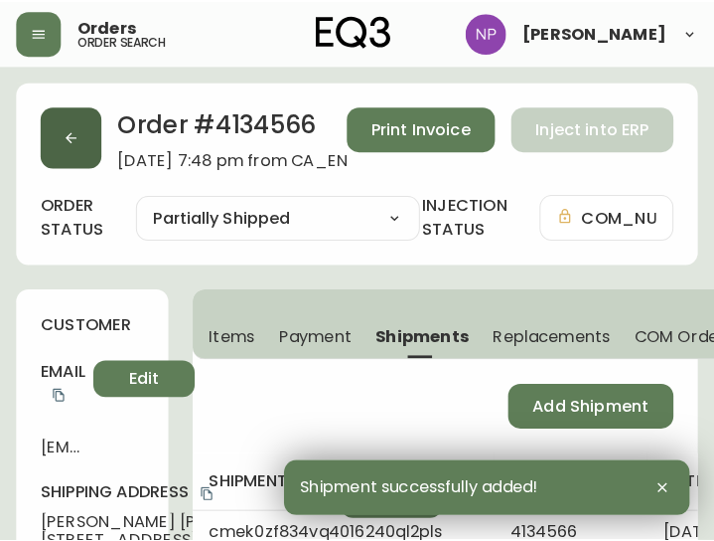
scroll to position [41, 0]
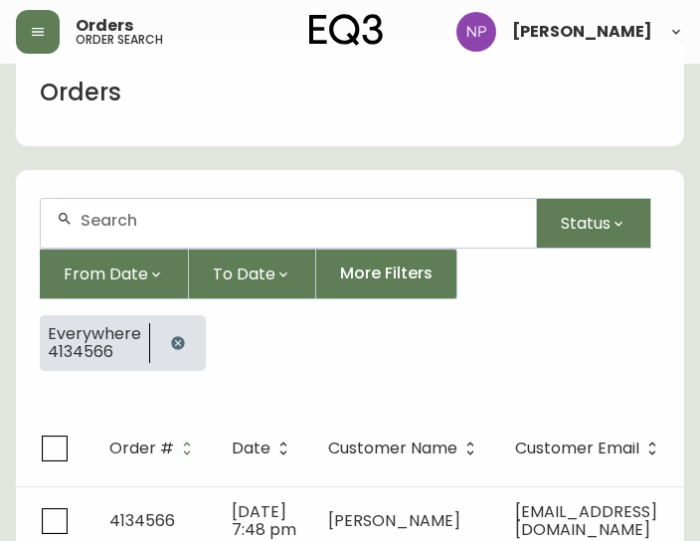
click at [108, 209] on div at bounding box center [288, 223] width 495 height 49
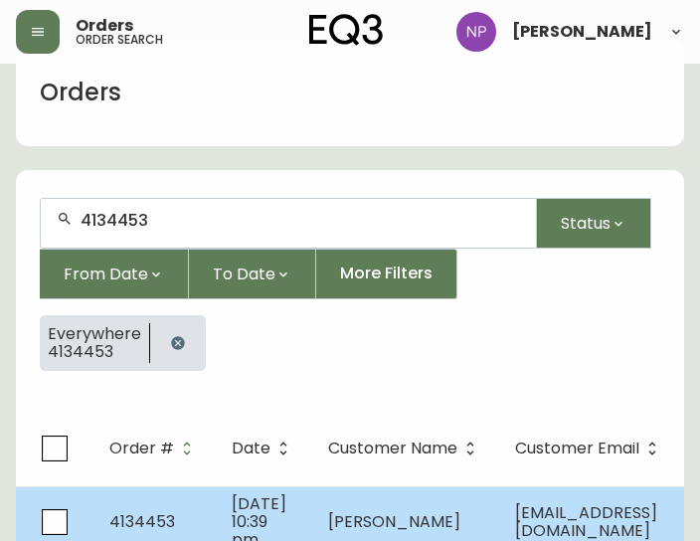
click at [177, 522] on td "4134453" at bounding box center [154, 521] width 122 height 71
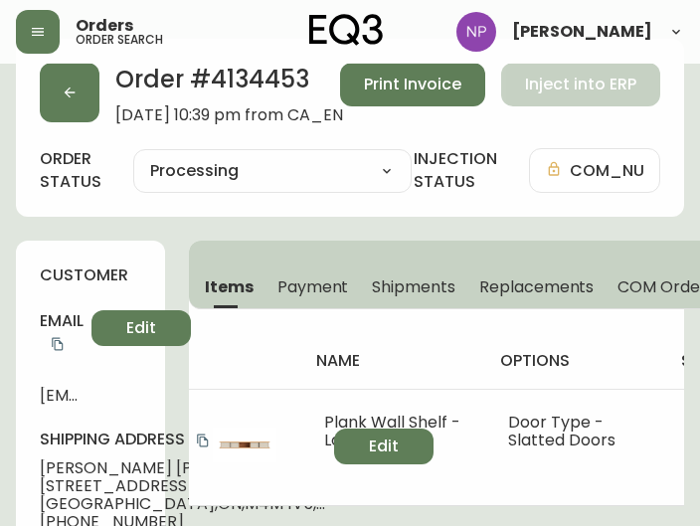
click at [394, 292] on span "Shipments" at bounding box center [413, 286] width 83 height 21
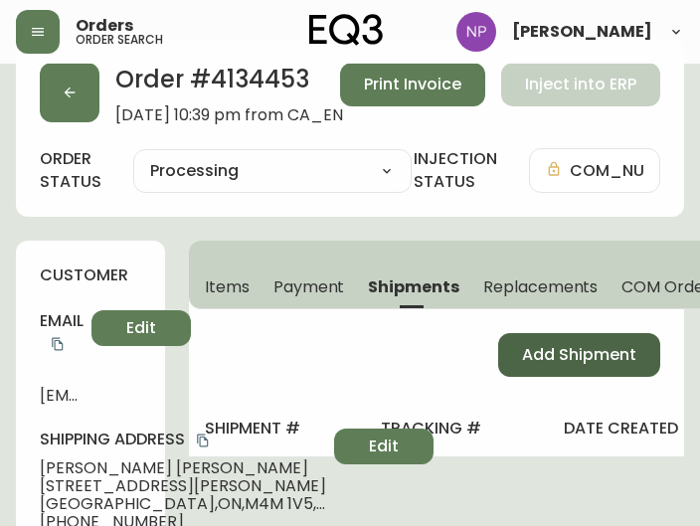
click at [551, 357] on span "Add Shipment" at bounding box center [579, 355] width 114 height 22
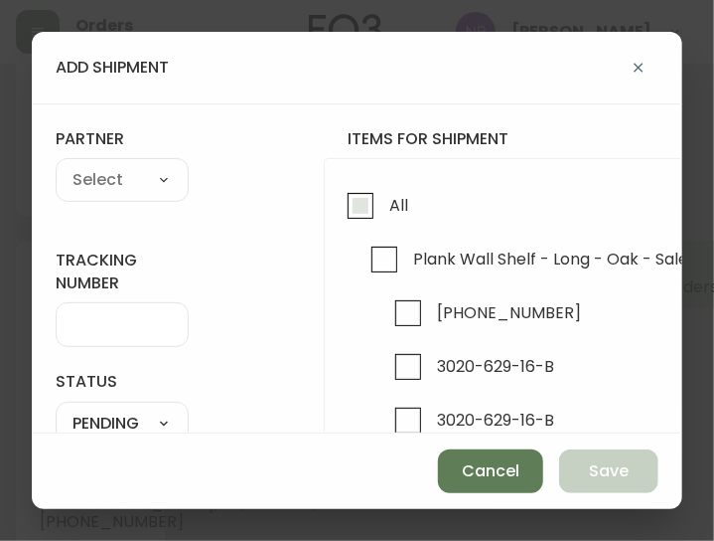
click at [388, 226] on span "All" at bounding box center [396, 205] width 25 height 44
click at [384, 226] on input "All" at bounding box center [361, 206] width 46 height 46
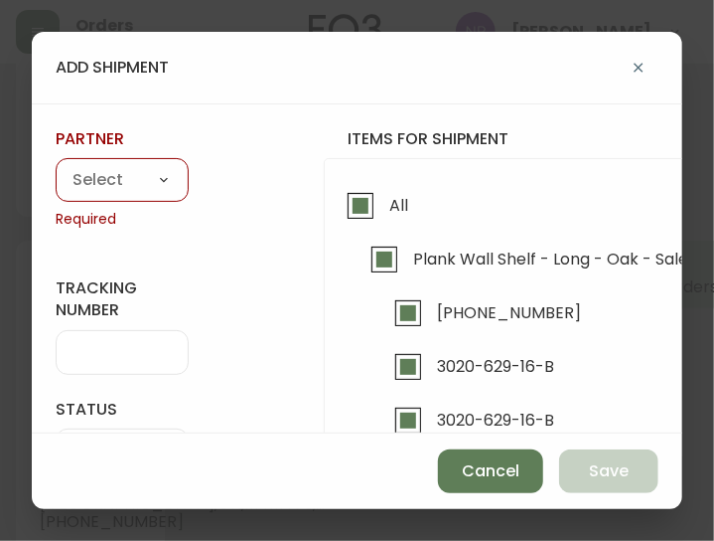
click at [118, 174] on select "A Move to Remember LLC ABF Freight Alero [PERSON_NAME] Canada Post CDS Ceva Log…" at bounding box center [122, 181] width 133 height 30
click at [56, 166] on select "A Move to Remember LLC ABF Freight Alero [PERSON_NAME] Canada Post CDS Ceva Log…" at bounding box center [122, 181] width 133 height 30
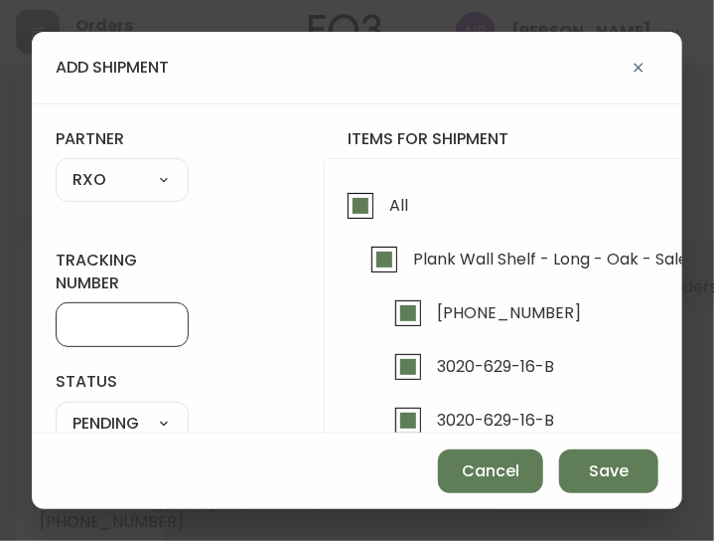
click at [89, 330] on input "tracking number" at bounding box center [122, 324] width 99 height 19
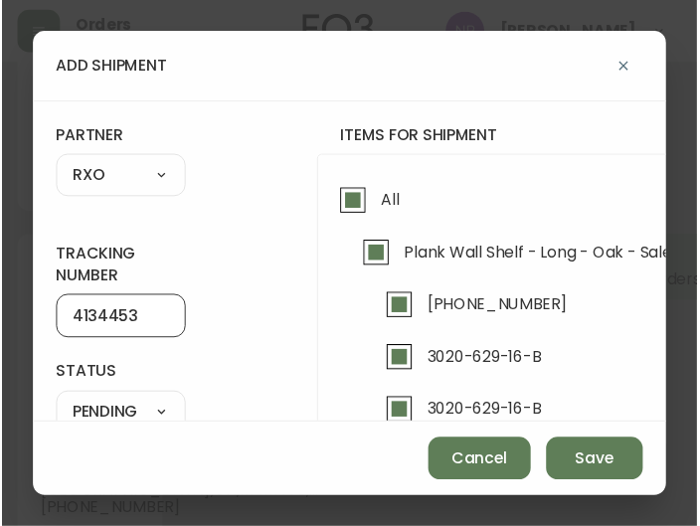
scroll to position [187, 0]
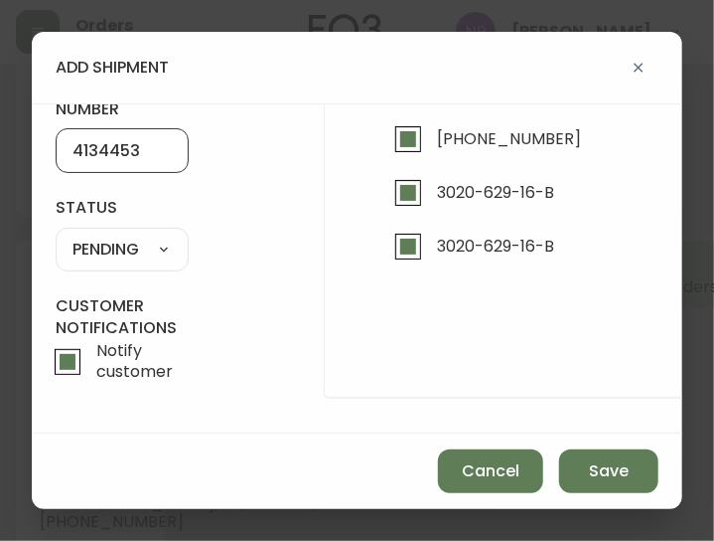
click at [147, 245] on select "SHIPPED PENDING CANCELLED" at bounding box center [122, 250] width 133 height 30
click at [56, 235] on select "SHIPPED PENDING CANCELLED" at bounding box center [122, 250] width 133 height 30
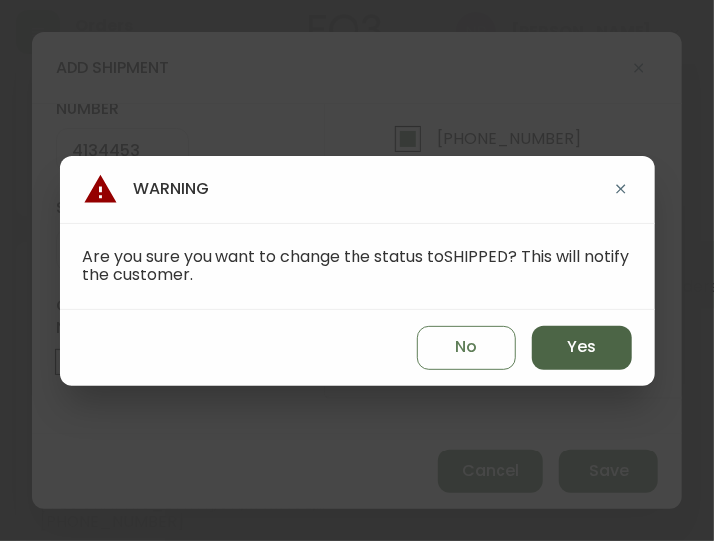
click at [606, 359] on button "Yes" at bounding box center [582, 348] width 99 height 44
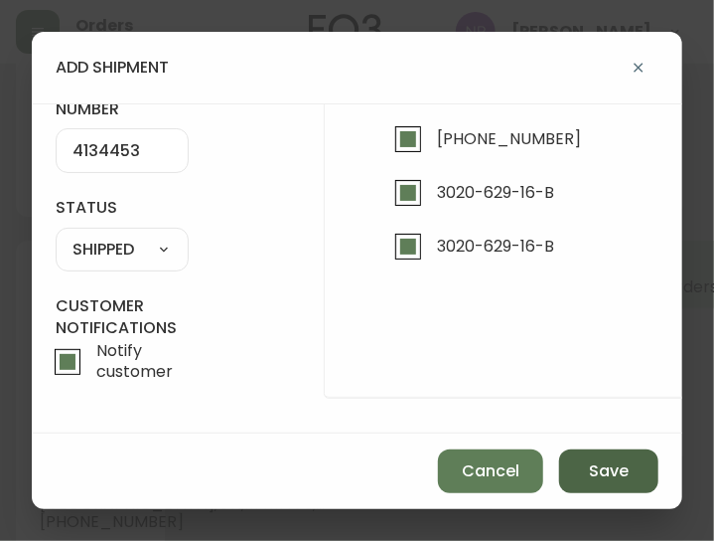
click at [626, 475] on span "Save" at bounding box center [609, 471] width 40 height 22
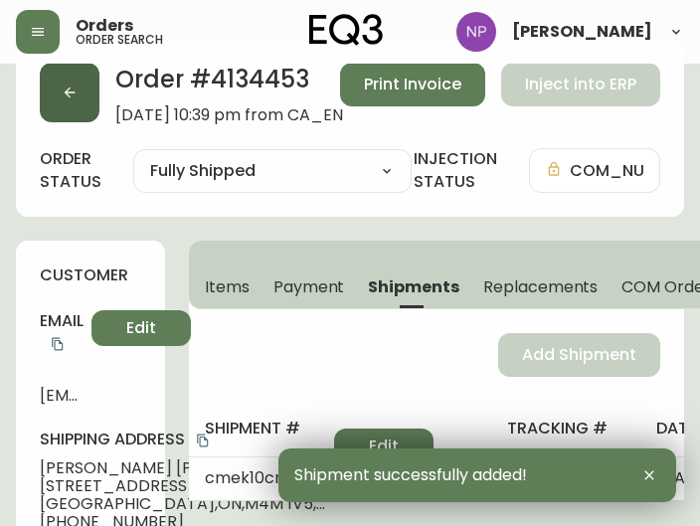
click at [79, 98] on button "button" at bounding box center [70, 93] width 60 height 60
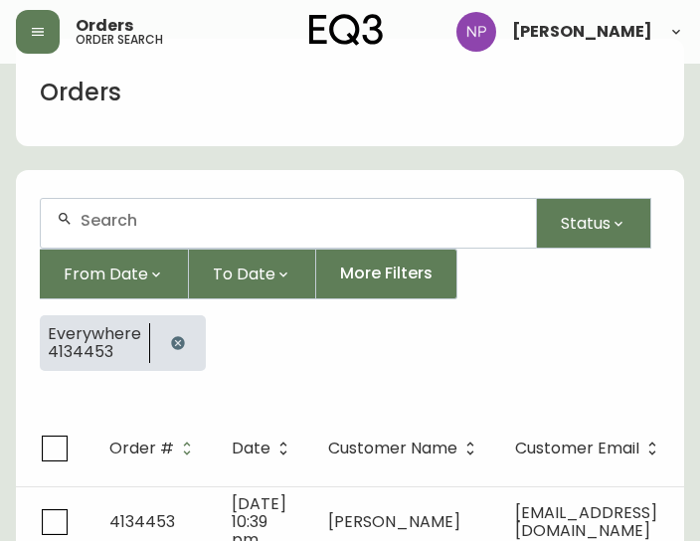
click at [145, 233] on div at bounding box center [288, 223] width 495 height 49
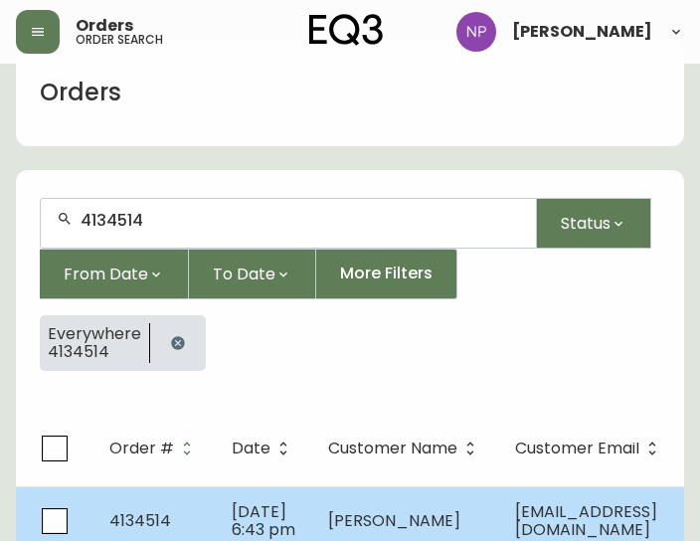
click at [187, 496] on td "4134514" at bounding box center [154, 521] width 122 height 70
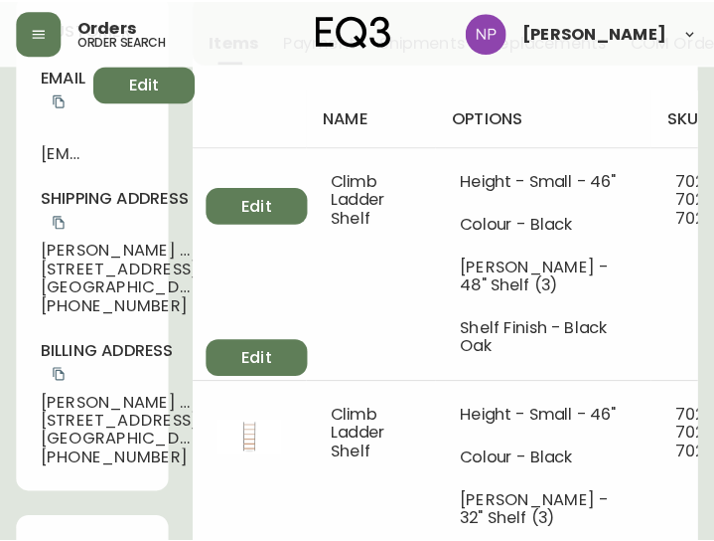
scroll to position [174, 0]
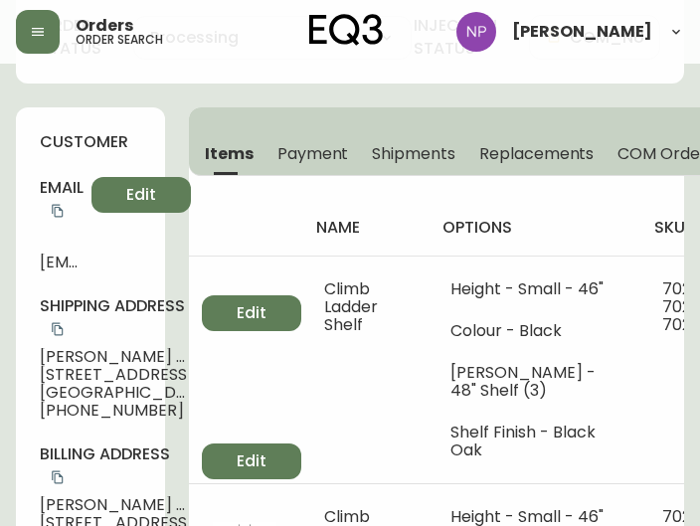
click at [391, 166] on button "Shipments" at bounding box center [413, 153] width 107 height 44
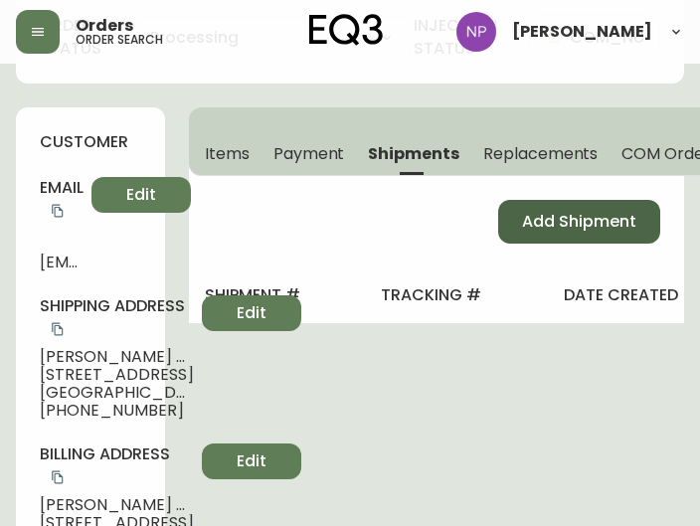
click at [519, 237] on button "Add Shipment" at bounding box center [579, 222] width 162 height 44
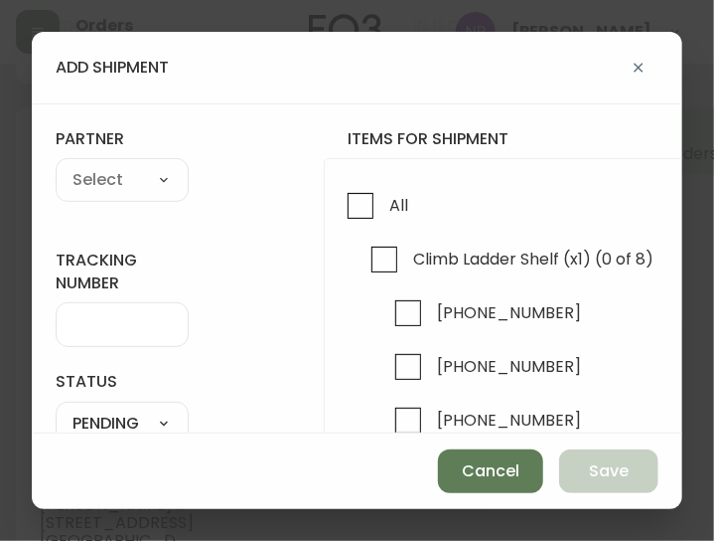
click at [393, 161] on div "All Climb Ladder Shelf (x1) (0 of 8) [PHONE_NUMBER] [PHONE_NUMBER] [PHONE_NUMBE…" at bounding box center [661, 365] width 674 height 414
click at [372, 202] on input "All" at bounding box center [361, 206] width 46 height 46
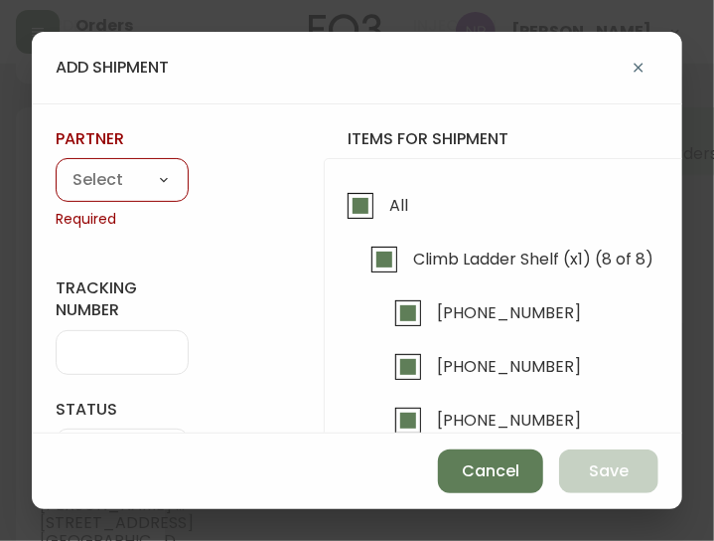
click at [139, 180] on select "A Move to Remember LLC ABF Freight Alero [PERSON_NAME] Canada Post CDS Ceva Log…" at bounding box center [122, 181] width 133 height 30
click at [56, 166] on select "A Move to Remember LLC ABF Freight Alero [PERSON_NAME] Canada Post CDS Ceva Log…" at bounding box center [122, 181] width 133 height 30
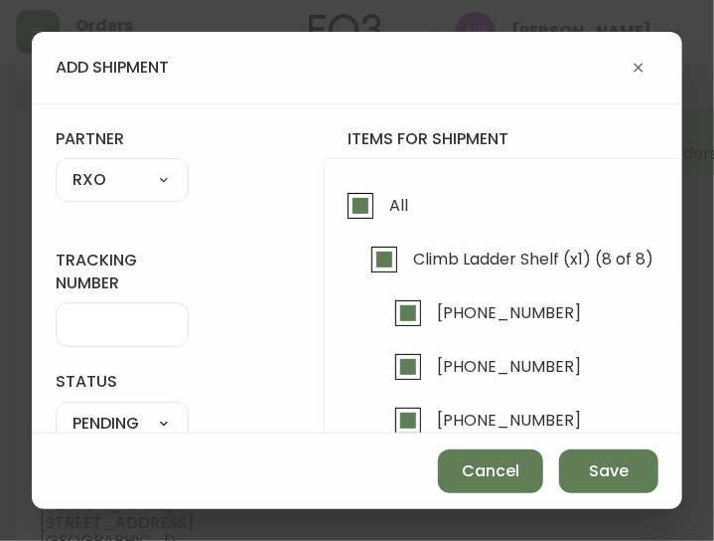
click at [111, 336] on div at bounding box center [122, 324] width 133 height 45
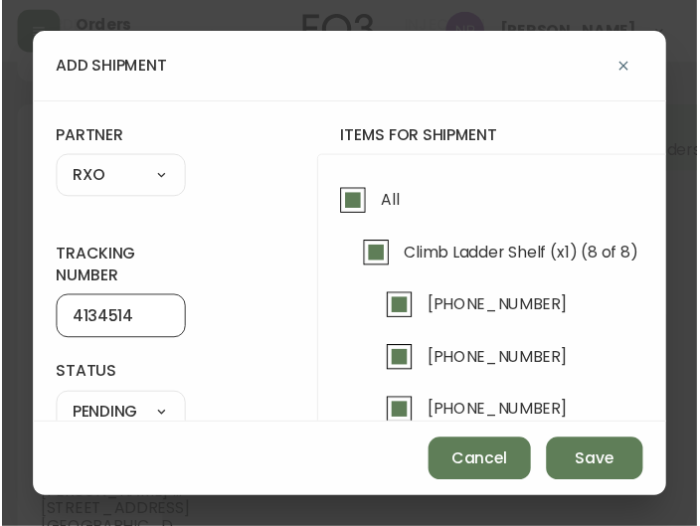
scroll to position [177, 0]
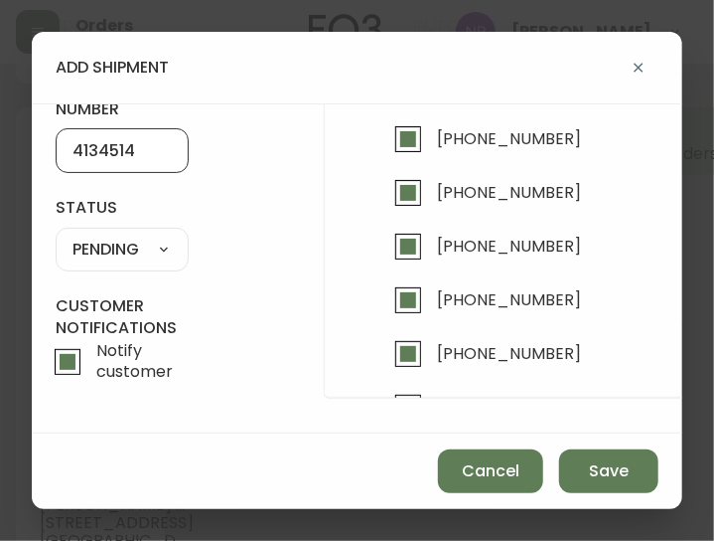
click at [149, 257] on select "SHIPPED PENDING CANCELLED" at bounding box center [122, 250] width 133 height 30
click at [56, 235] on select "SHIPPED PENDING CANCELLED" at bounding box center [122, 250] width 133 height 30
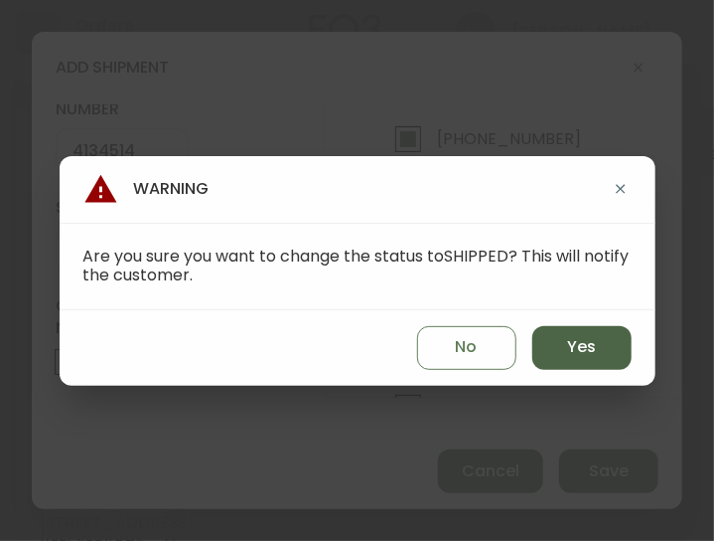
click at [576, 343] on span "Yes" at bounding box center [581, 347] width 29 height 22
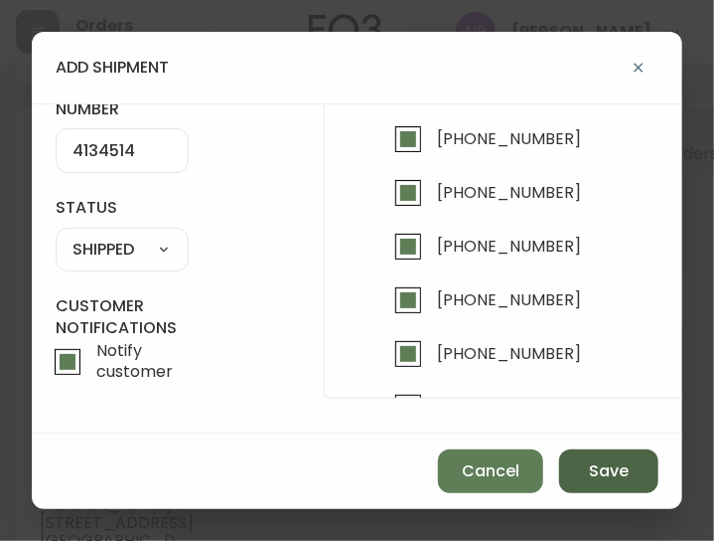
click at [577, 482] on button "Save" at bounding box center [608, 471] width 99 height 44
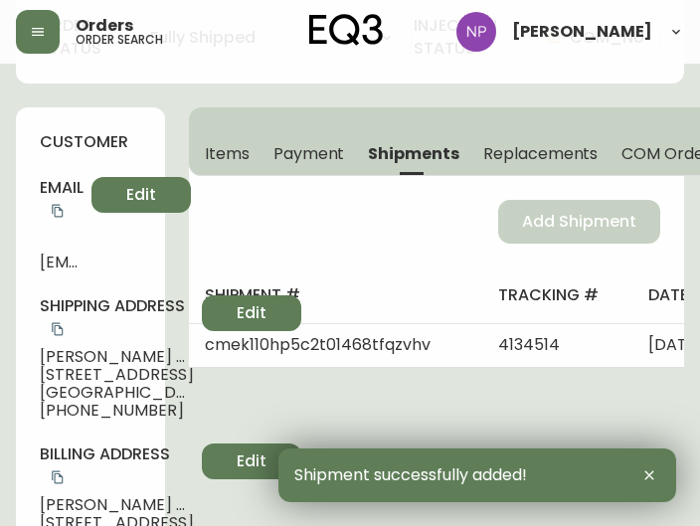
scroll to position [0, 0]
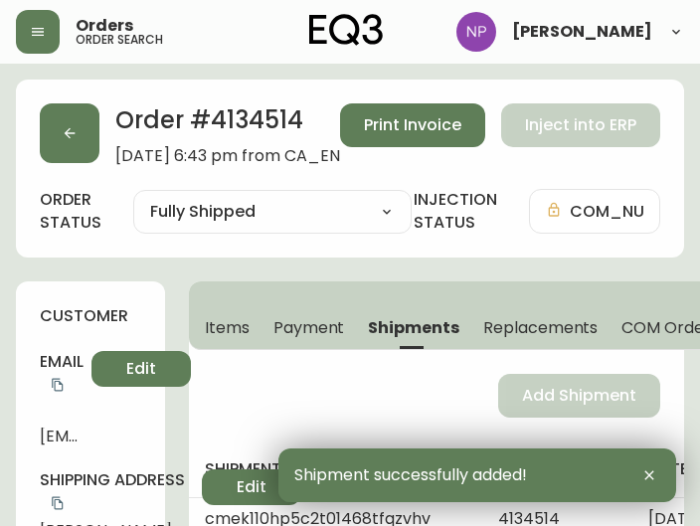
click at [103, 140] on div "Order # 4134514 [DATE] 6:43 pm from CA_EN Print Invoice Inject into ERP" at bounding box center [350, 134] width 620 height 62
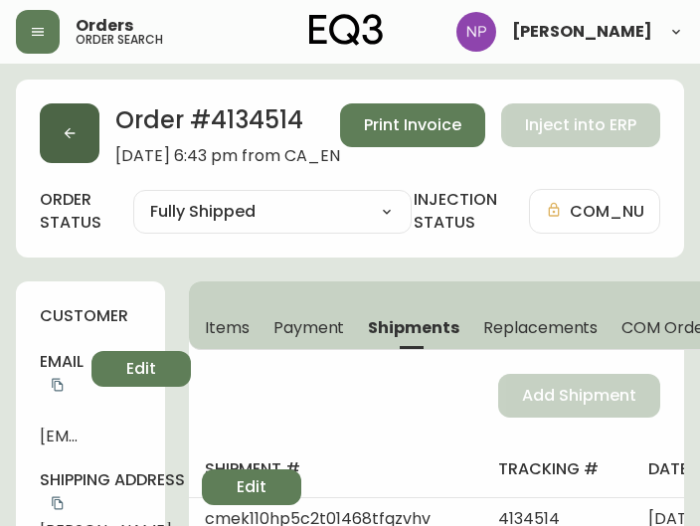
click at [83, 139] on button "button" at bounding box center [70, 133] width 60 height 60
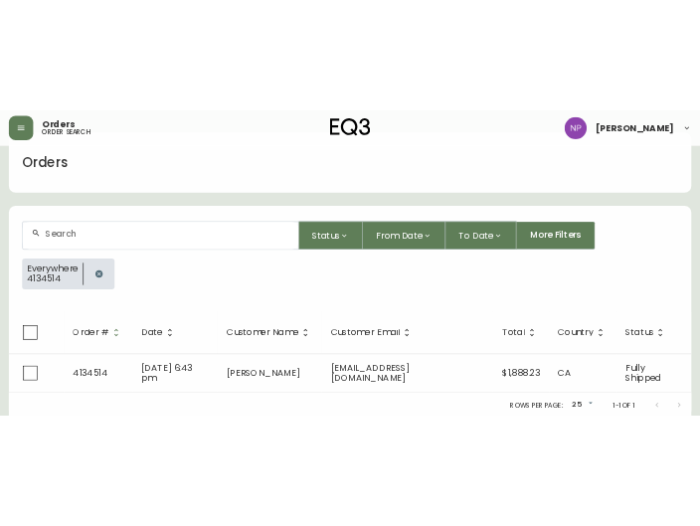
scroll to position [41, 0]
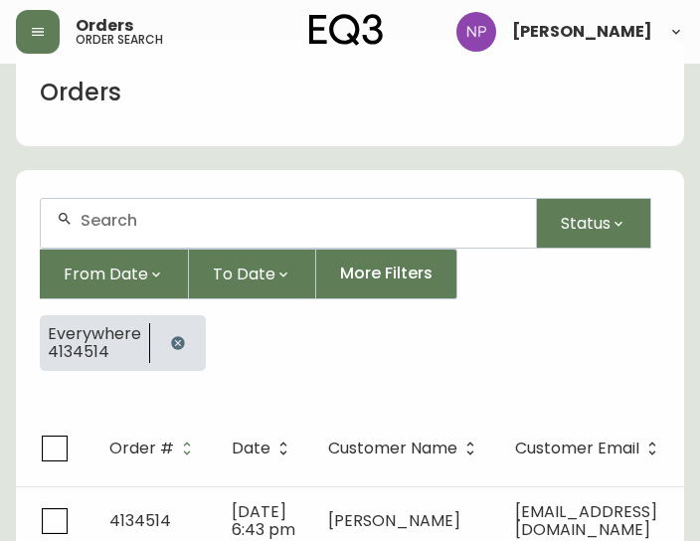
click at [164, 224] on input "text" at bounding box center [299, 220] width 439 height 19
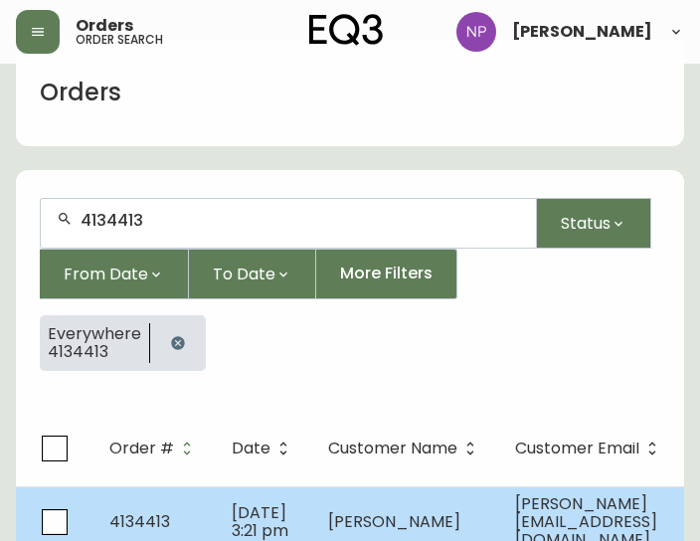
click at [369, 504] on td "[PERSON_NAME]" at bounding box center [405, 521] width 187 height 71
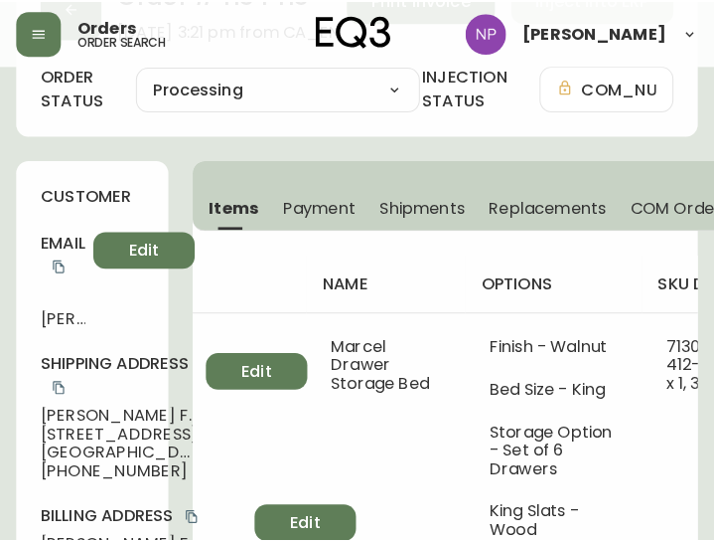
scroll to position [123, 0]
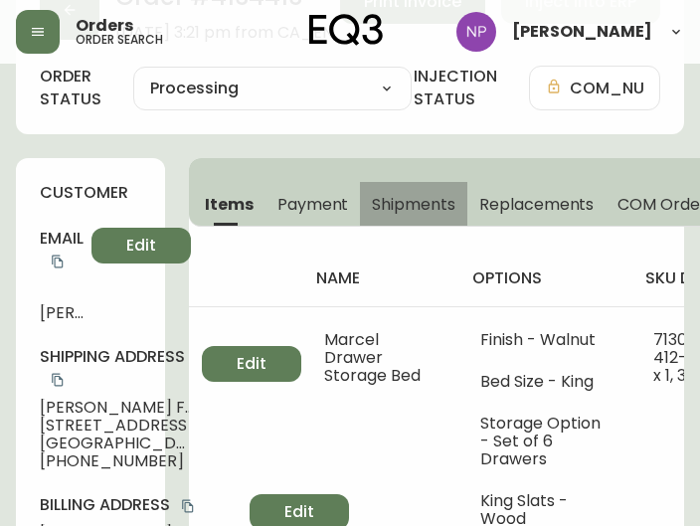
click at [399, 216] on button "Shipments" at bounding box center [413, 204] width 107 height 44
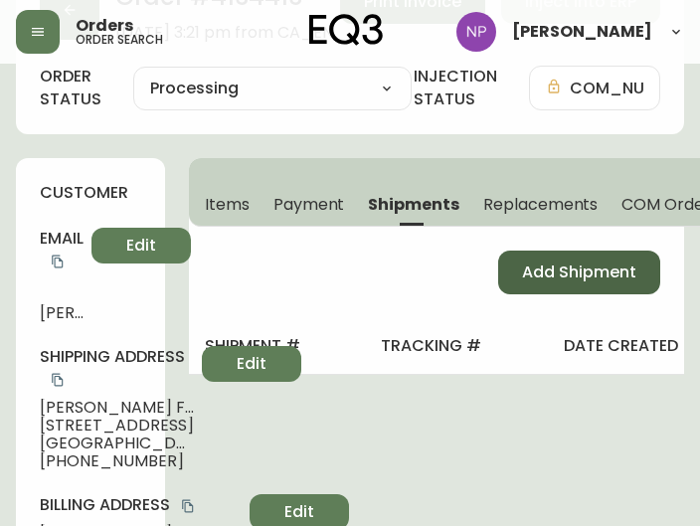
click at [531, 261] on span "Add Shipment" at bounding box center [579, 272] width 114 height 22
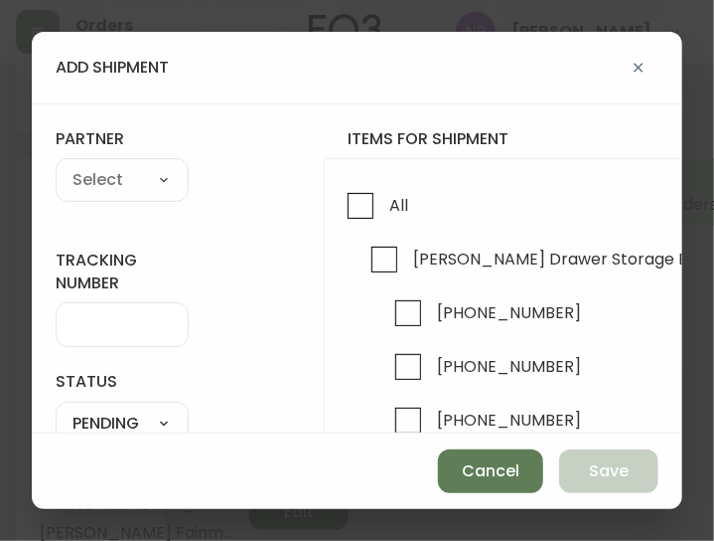
click at [329, 203] on div "All Marcel Drawer Storage Bed (x1) (0 of 5) [PHONE_NUMBER] [PHONE_NUMBER] [PHON…" at bounding box center [661, 365] width 674 height 414
click at [352, 204] on input "All" at bounding box center [361, 206] width 46 height 46
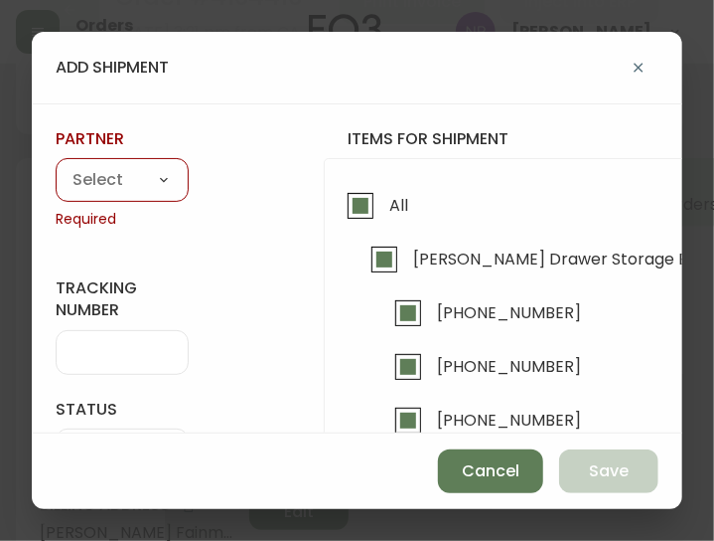
click at [125, 182] on select "A Move to Remember LLC ABF Freight Alero [PERSON_NAME] Canada Post CDS Ceva Log…" at bounding box center [122, 181] width 133 height 30
click at [56, 166] on select "A Move to Remember LLC ABF Freight Alero [PERSON_NAME] Canada Post CDS Ceva Log…" at bounding box center [122, 181] width 133 height 30
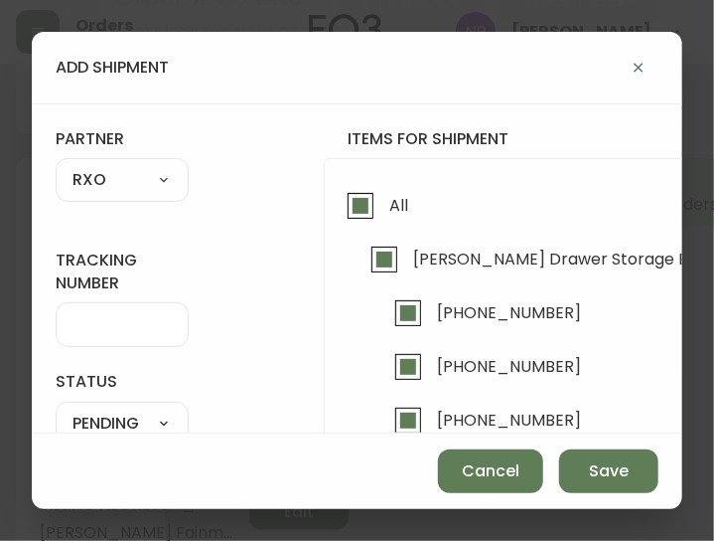
click at [89, 333] on div at bounding box center [122, 324] width 133 height 45
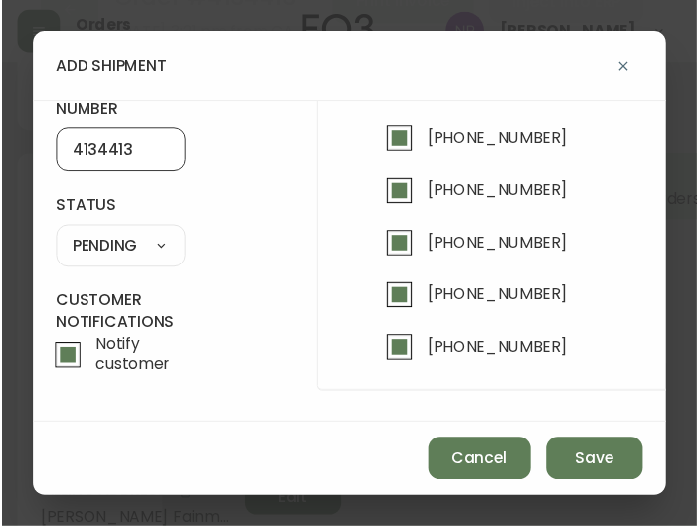
scroll to position [171, 0]
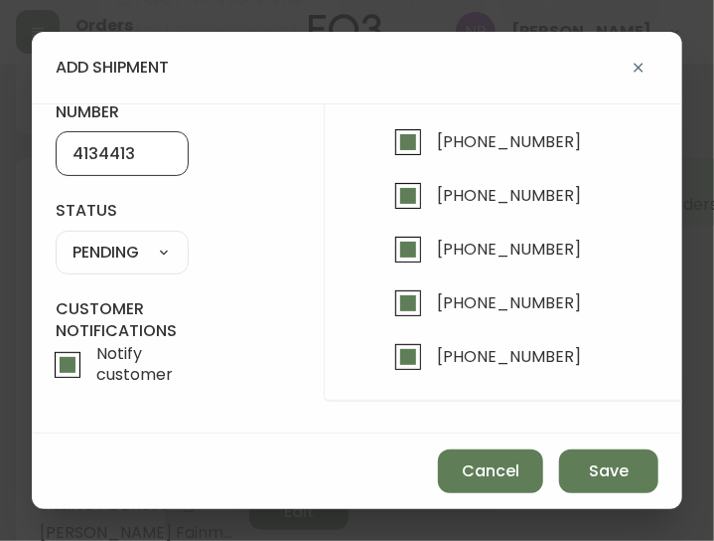
click at [113, 241] on select "SHIPPED PENDING CANCELLED" at bounding box center [122, 252] width 133 height 30
click at [56, 237] on select "SHIPPED PENDING CANCELLED" at bounding box center [122, 252] width 133 height 30
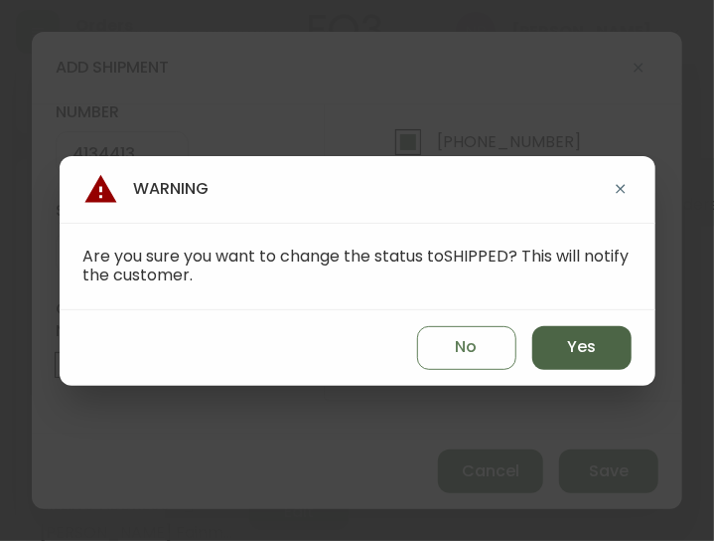
click at [580, 347] on span "Yes" at bounding box center [581, 347] width 29 height 22
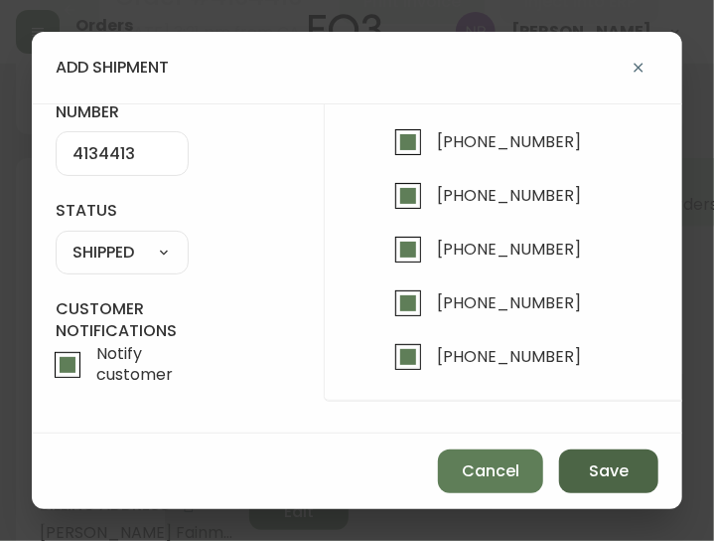
click at [646, 475] on button "Save" at bounding box center [608, 471] width 99 height 44
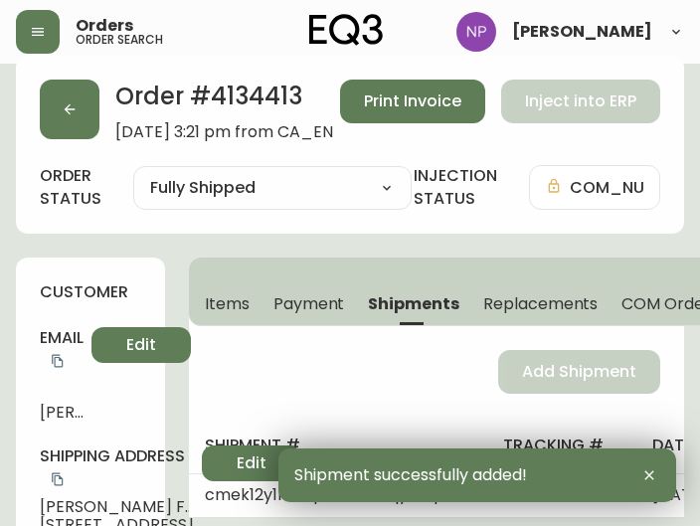
scroll to position [0, 0]
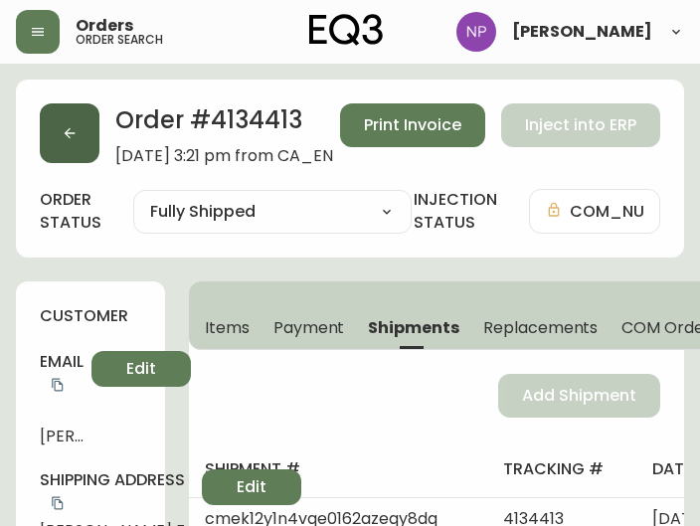
click at [89, 123] on button "button" at bounding box center [70, 133] width 60 height 60
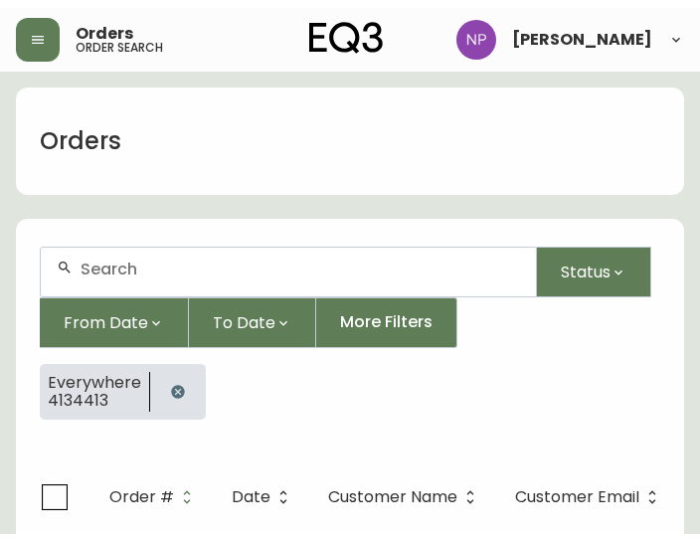
scroll to position [41, 0]
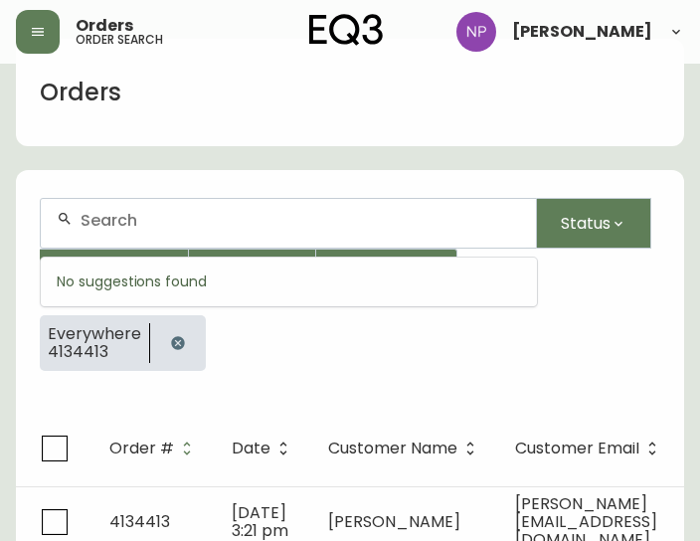
click at [227, 216] on input "text" at bounding box center [299, 220] width 439 height 19
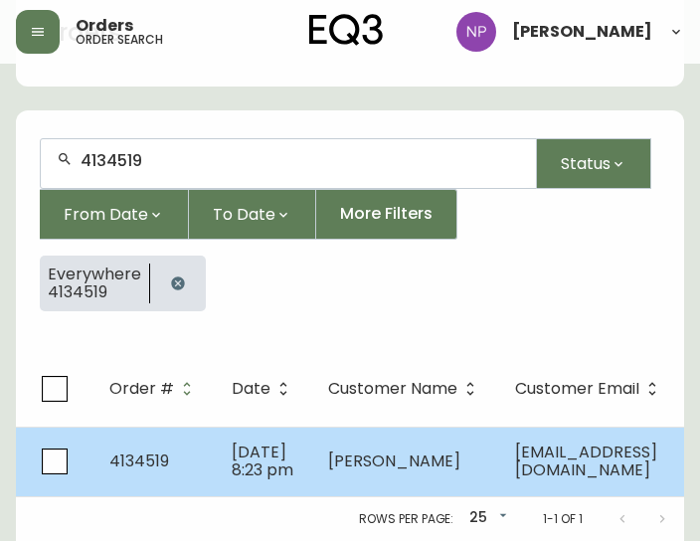
click at [234, 440] on span "[DATE] 8:23 pm" at bounding box center [263, 460] width 62 height 41
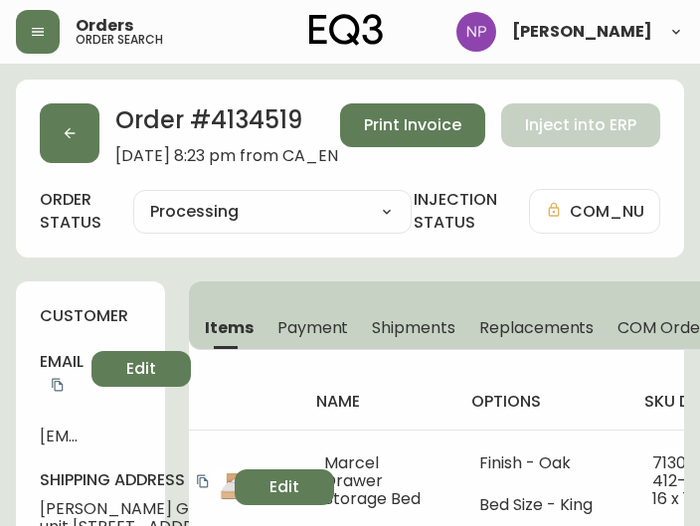
click at [380, 337] on span "Shipments" at bounding box center [413, 327] width 83 height 21
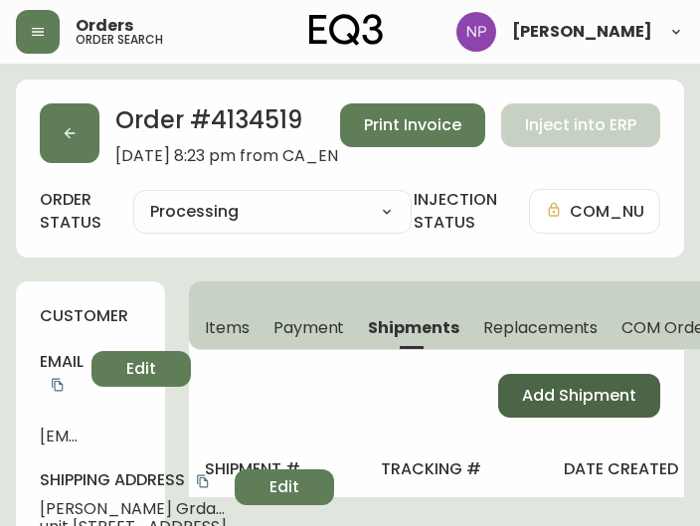
click at [608, 394] on span "Add Shipment" at bounding box center [579, 396] width 114 height 22
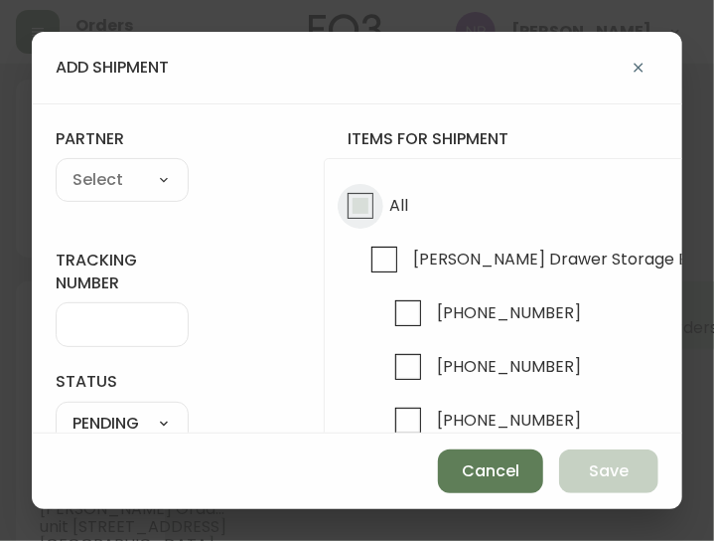
click at [367, 216] on input "All" at bounding box center [361, 206] width 46 height 46
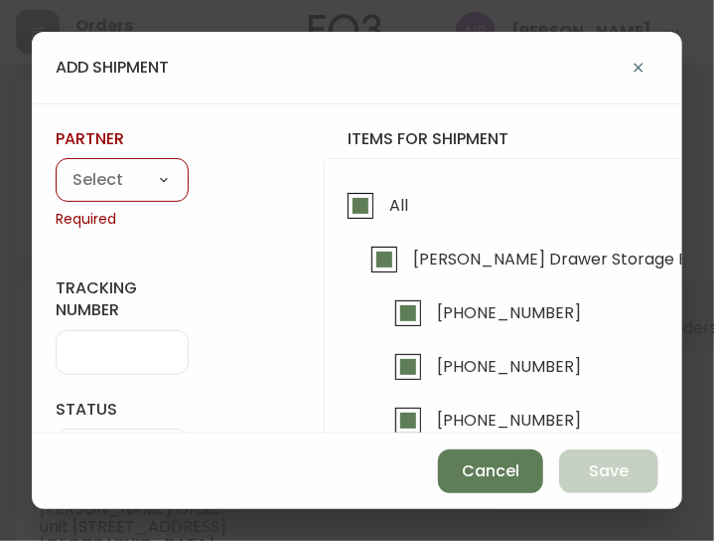
click at [146, 167] on select "A Move to Remember LLC ABF Freight Alero [PERSON_NAME] Canada Post CDS Ceva Log…" at bounding box center [122, 181] width 133 height 30
click at [56, 166] on select "A Move to Remember LLC ABF Freight Alero [PERSON_NAME] Canada Post CDS Ceva Log…" at bounding box center [122, 181] width 133 height 30
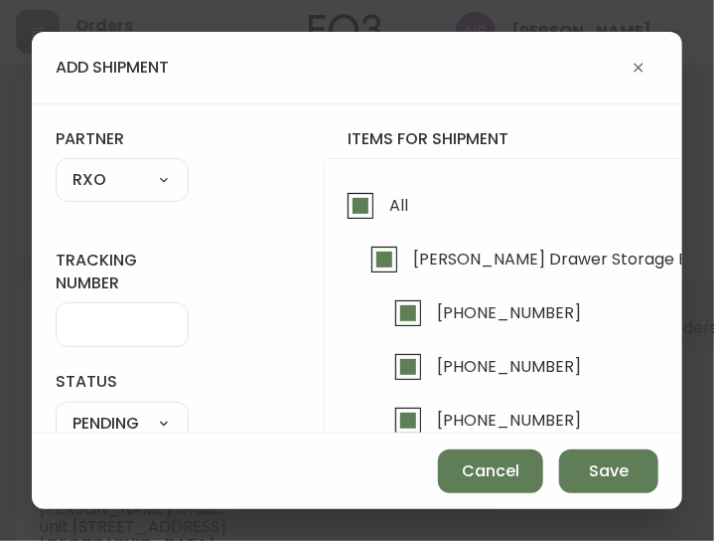
click at [122, 341] on div at bounding box center [122, 324] width 133 height 45
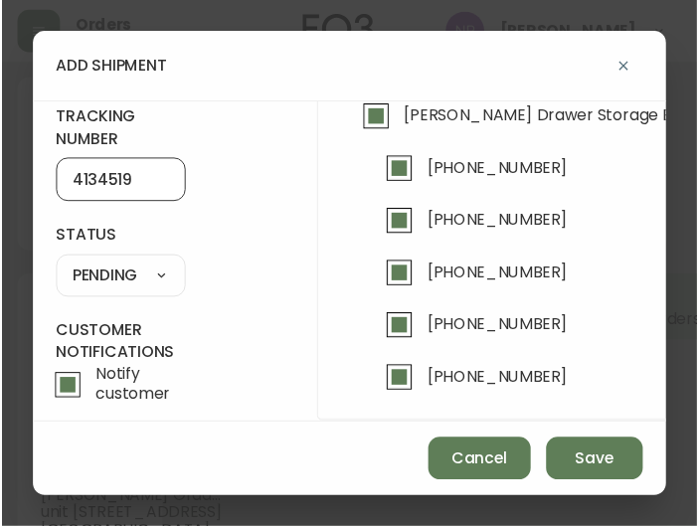
scroll to position [141, 0]
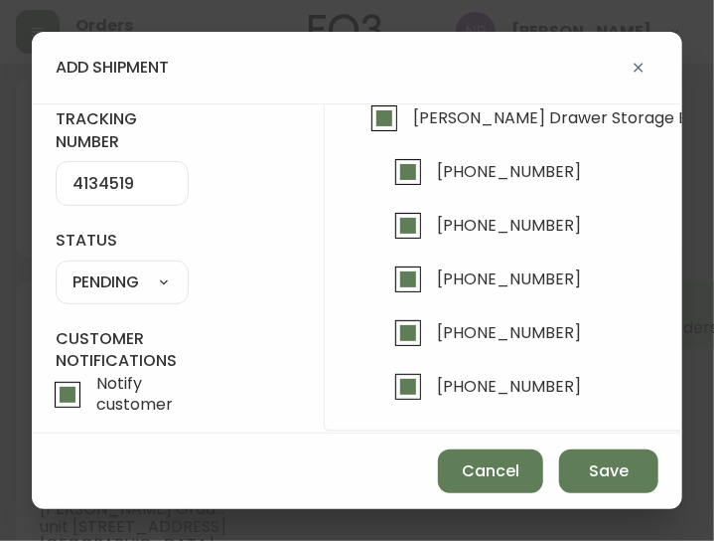
click at [116, 281] on select "SHIPPED PENDING CANCELLED" at bounding box center [122, 282] width 133 height 30
click at [56, 267] on select "SHIPPED PENDING CANCELLED" at bounding box center [122, 282] width 133 height 30
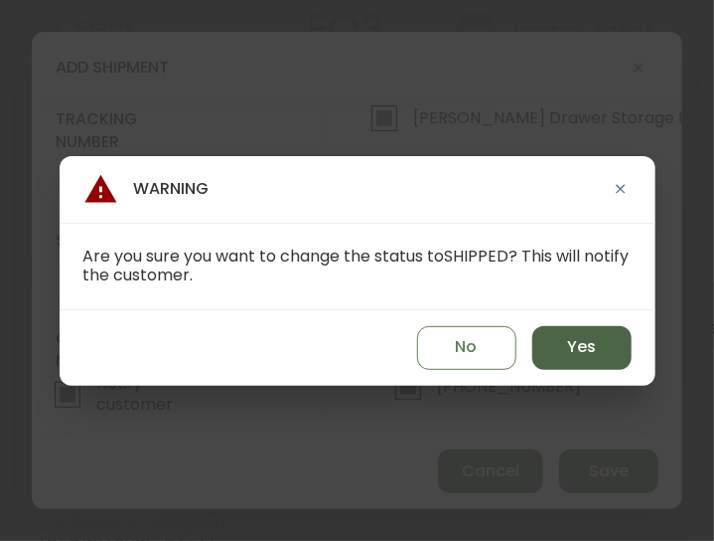
click at [548, 353] on button "Yes" at bounding box center [582, 348] width 99 height 44
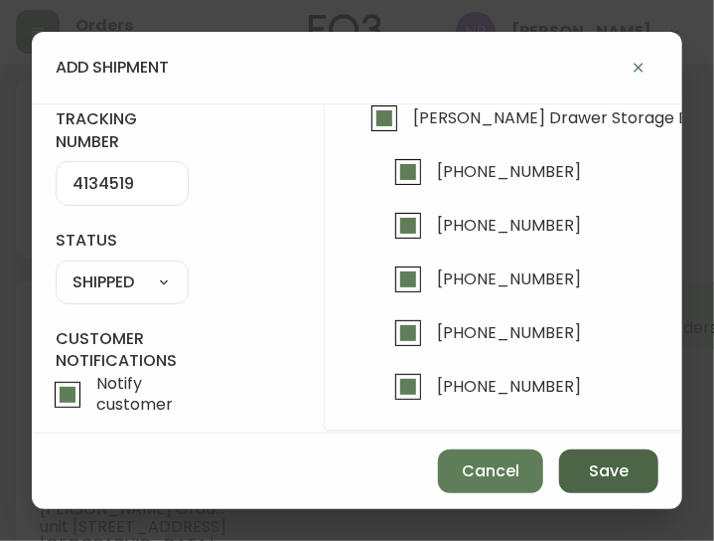
click at [584, 478] on button "Save" at bounding box center [608, 471] width 99 height 44
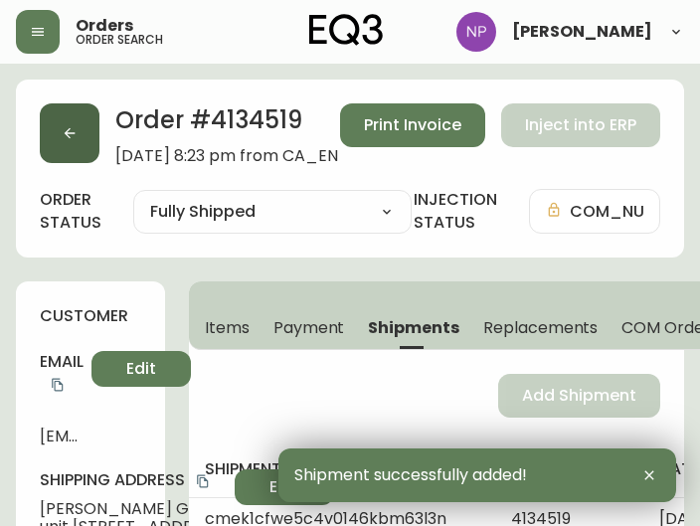
click at [53, 150] on button "button" at bounding box center [70, 133] width 60 height 60
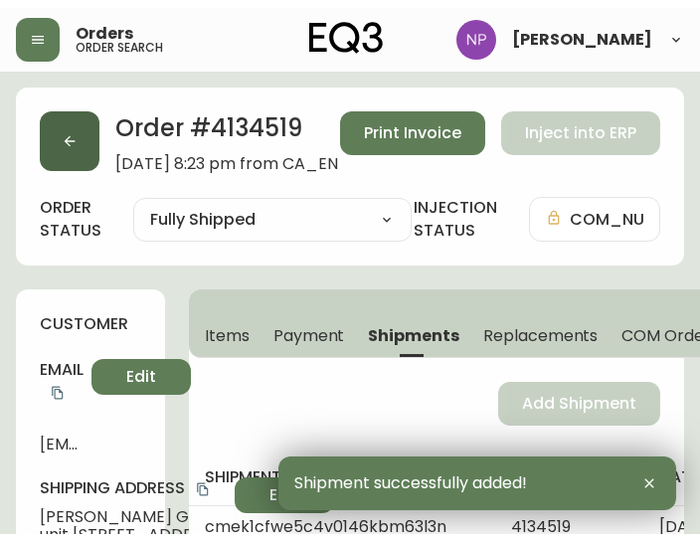
scroll to position [41, 0]
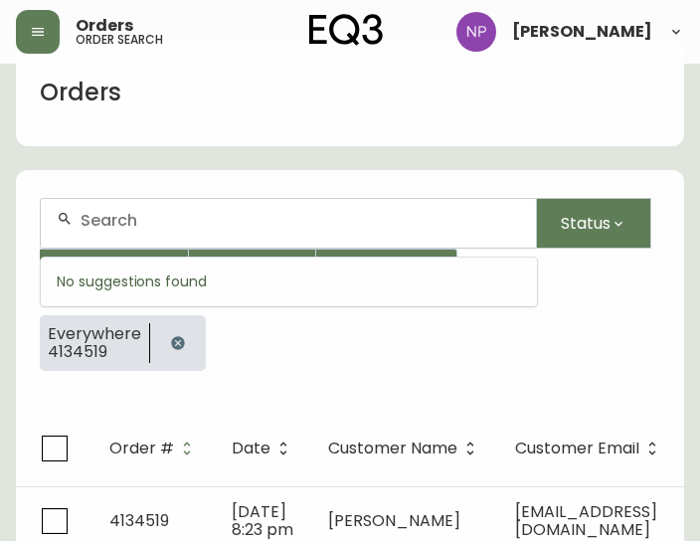
click at [159, 220] on input "text" at bounding box center [299, 220] width 439 height 19
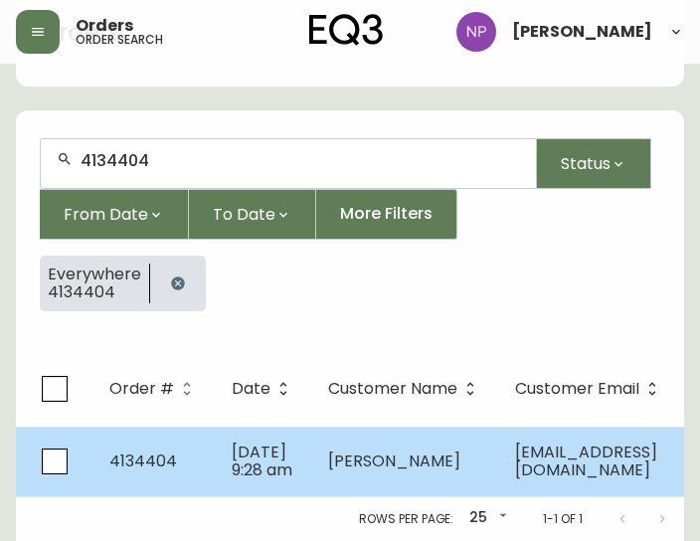
click at [344, 449] on span "[PERSON_NAME]" at bounding box center [394, 460] width 132 height 23
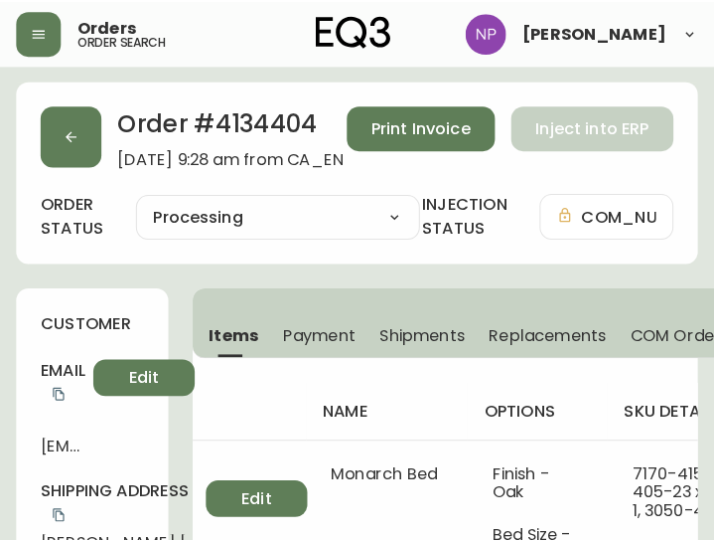
scroll to position [2, 0]
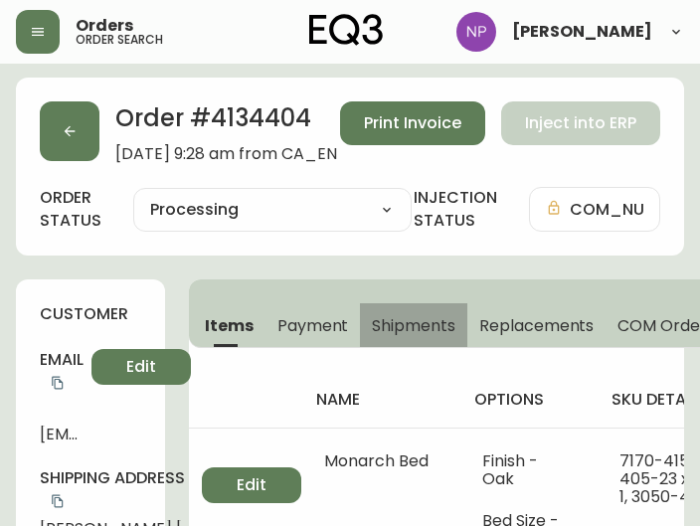
click at [384, 321] on span "Shipments" at bounding box center [413, 325] width 83 height 21
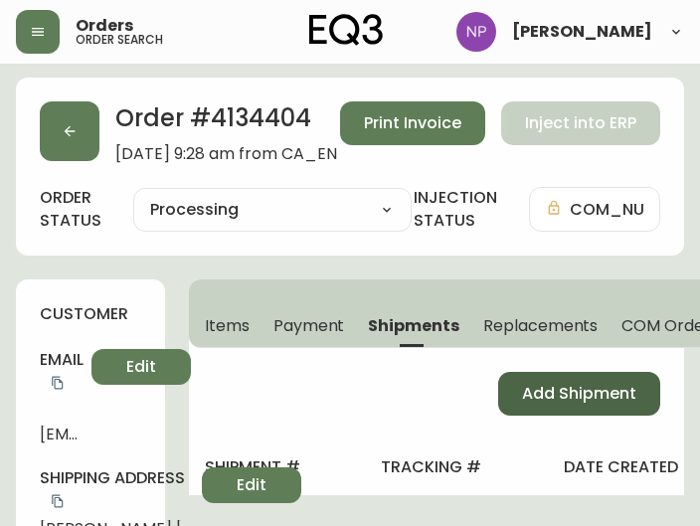
click at [511, 390] on button "Add Shipment" at bounding box center [579, 394] width 162 height 44
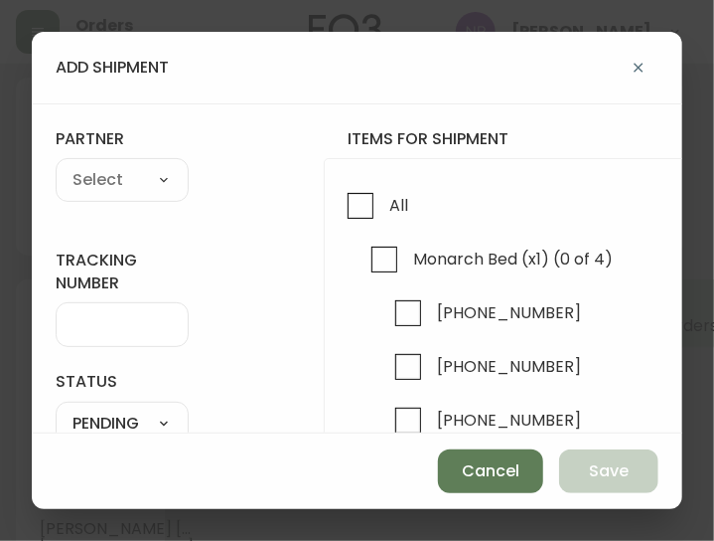
click at [335, 217] on div "All Monarch Bed (x1) (0 of 4) [PHONE_NUMBER] [PHONE_NUMBER] [PHONE_NUMBER] [PHO…" at bounding box center [661, 365] width 674 height 414
click at [342, 213] on input "All" at bounding box center [361, 206] width 46 height 46
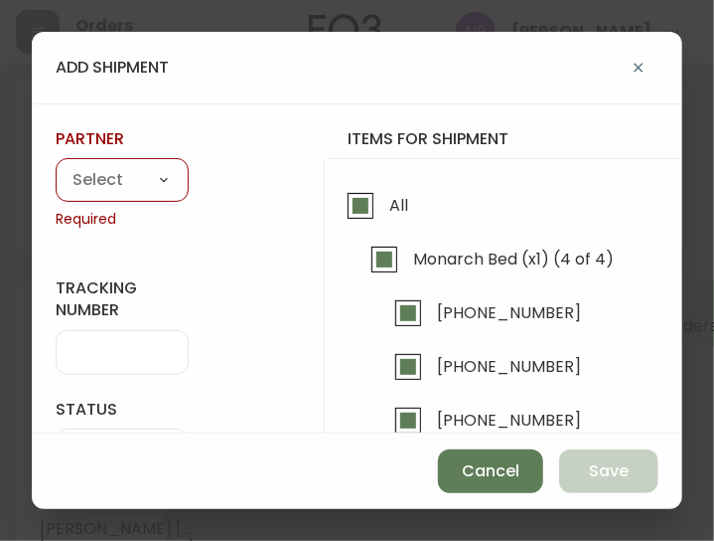
click at [159, 182] on select "A Move to Remember LLC ABF Freight Alero [PERSON_NAME] Canada Post CDS Ceva Log…" at bounding box center [122, 181] width 133 height 30
click at [56, 166] on select "A Move to Remember LLC ABF Freight Alero [PERSON_NAME] Canada Post CDS Ceva Log…" at bounding box center [122, 181] width 133 height 30
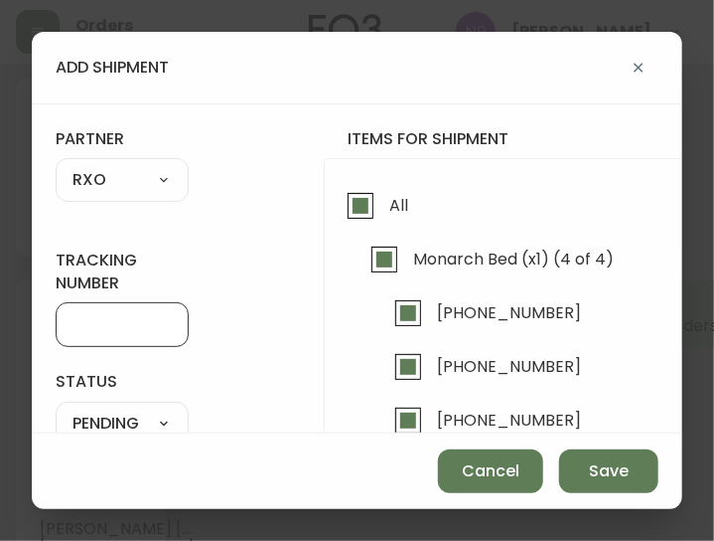
click at [125, 315] on input "tracking number" at bounding box center [122, 324] width 99 height 19
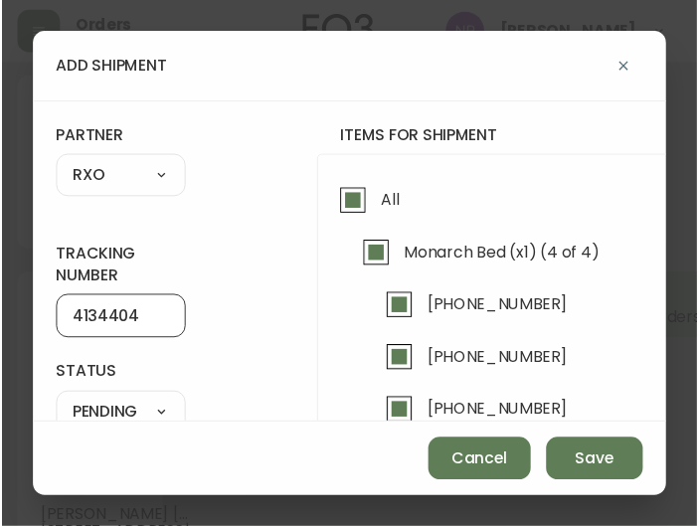
scroll to position [187, 0]
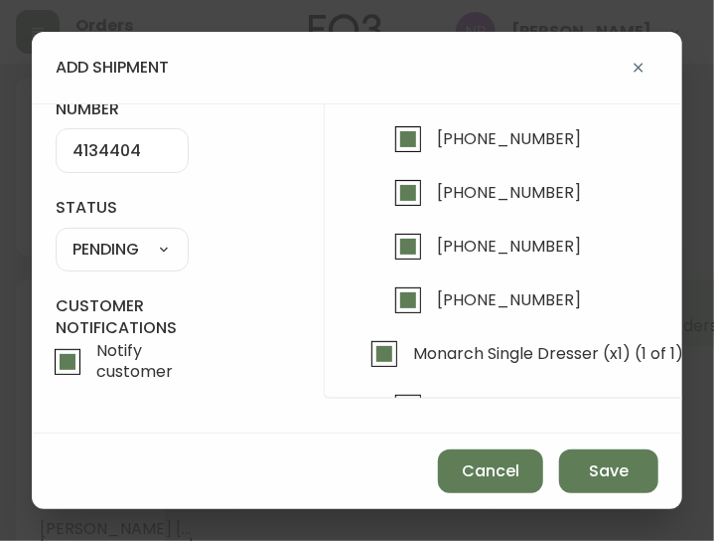
click at [159, 236] on select "SHIPPED PENDING CANCELLED" at bounding box center [122, 250] width 133 height 30
click at [56, 235] on select "SHIPPED PENDING CANCELLED" at bounding box center [122, 250] width 133 height 30
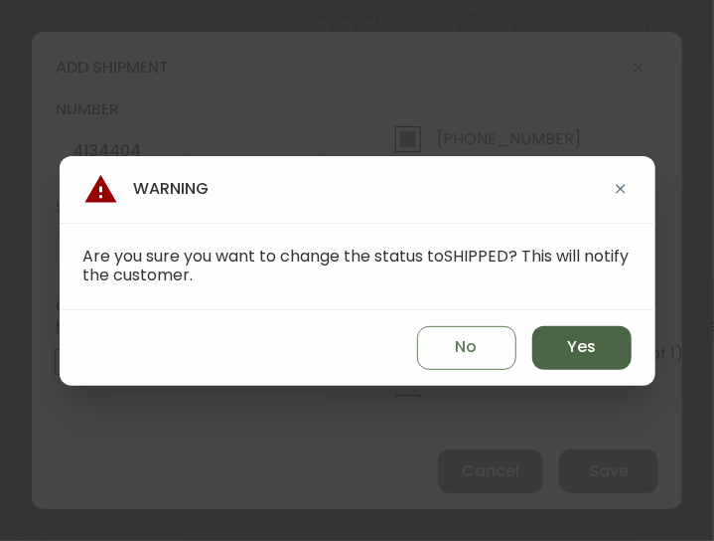
click at [574, 345] on span "Yes" at bounding box center [581, 347] width 29 height 22
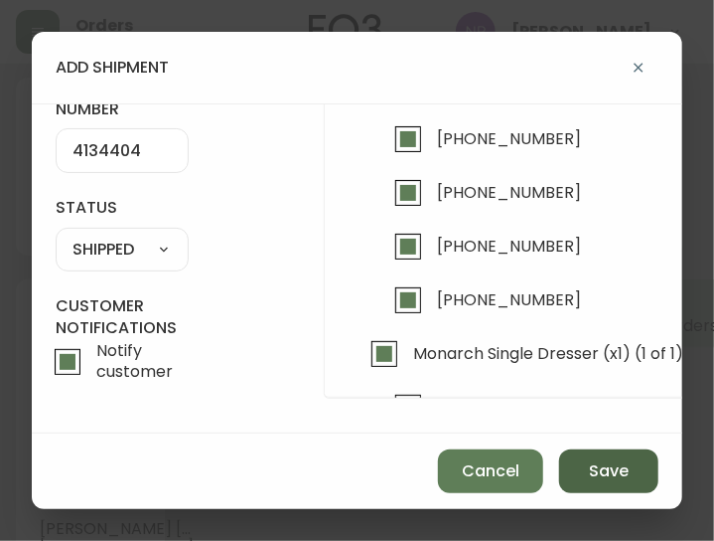
click at [604, 463] on span "Save" at bounding box center [609, 471] width 40 height 22
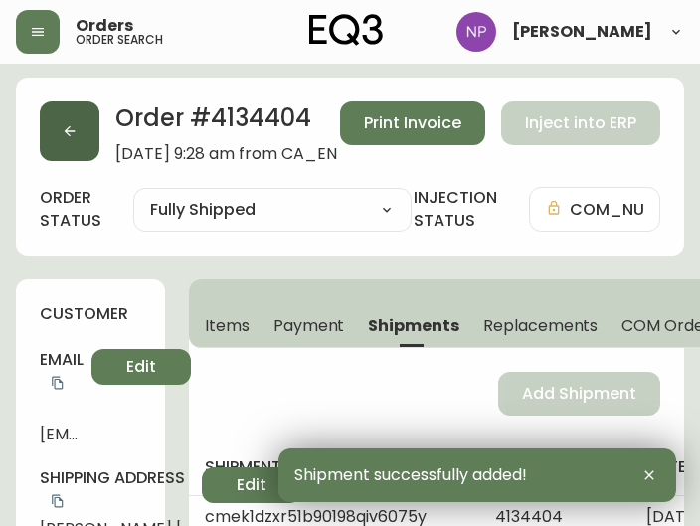
click at [72, 139] on button "button" at bounding box center [70, 131] width 60 height 60
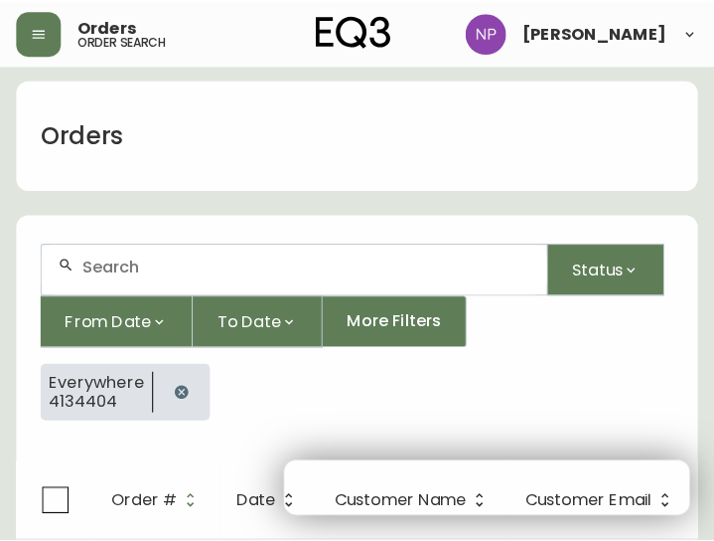
scroll to position [41, 0]
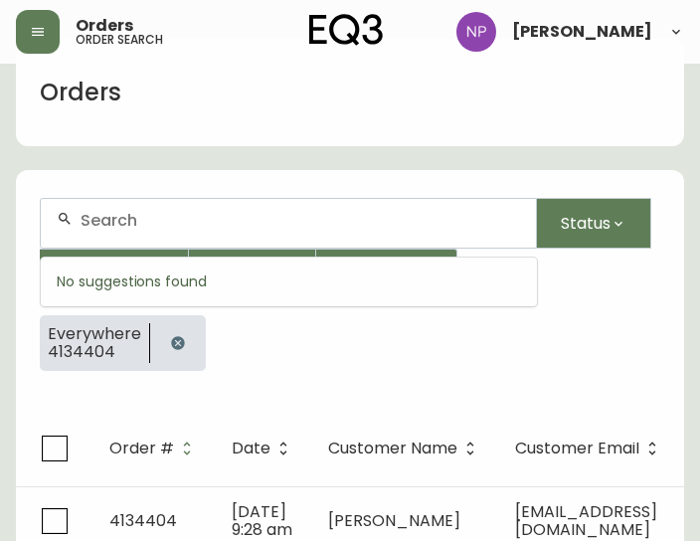
click at [247, 211] on input "text" at bounding box center [299, 220] width 439 height 19
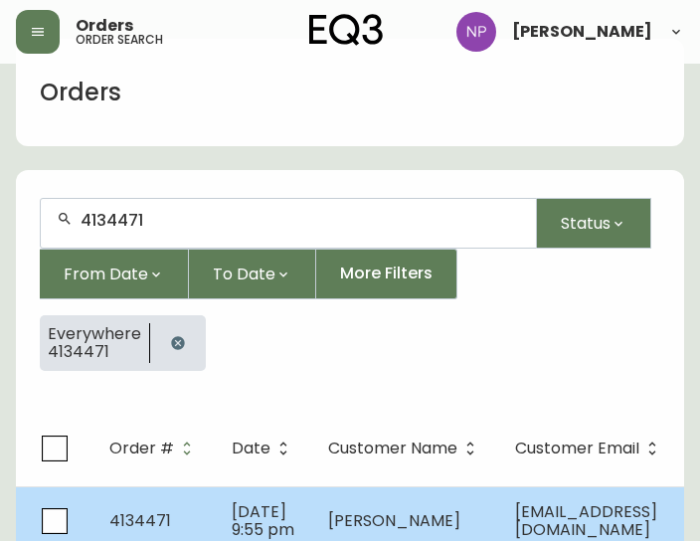
click at [285, 515] on td "[DATE] 9:55 pm" at bounding box center [264, 521] width 96 height 70
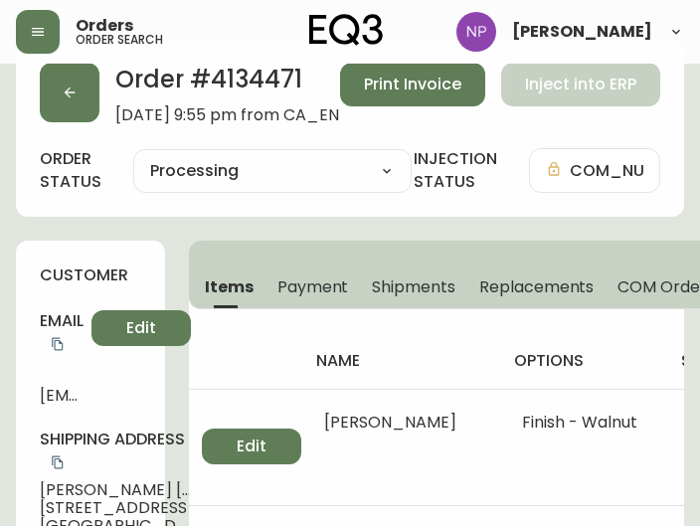
click at [420, 291] on span "Shipments" at bounding box center [413, 286] width 83 height 21
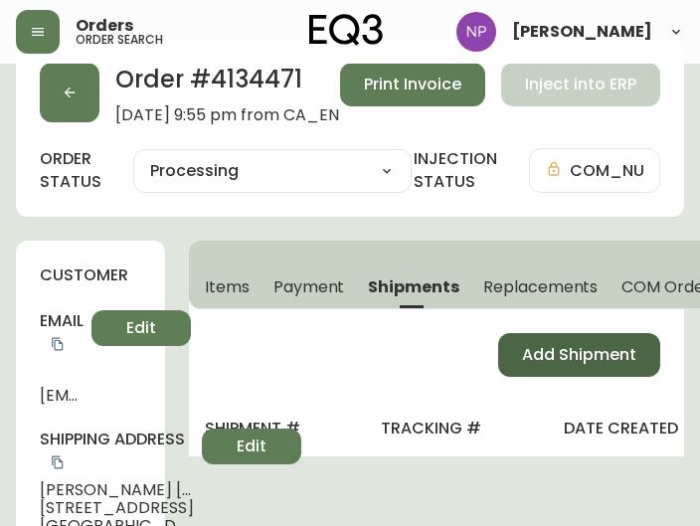
click at [557, 356] on span "Add Shipment" at bounding box center [579, 355] width 114 height 22
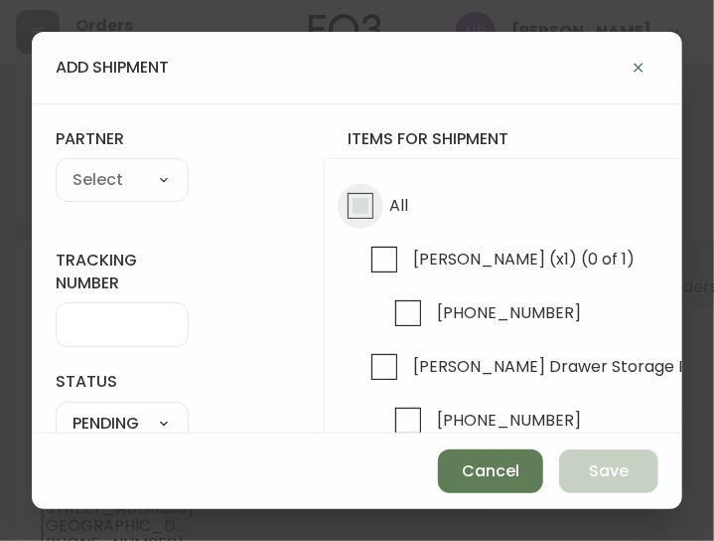
click at [377, 209] on input "All" at bounding box center [361, 206] width 46 height 46
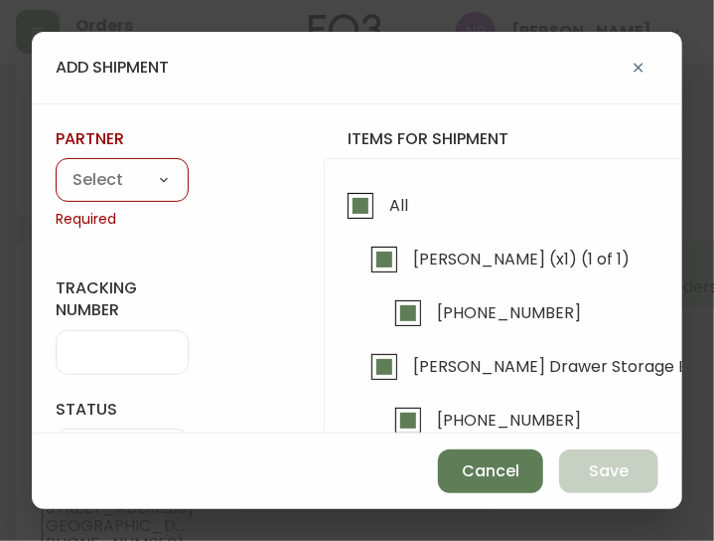
click at [156, 166] on select "A Move to Remember LLC ABF Freight Alero [PERSON_NAME] Canada Post CDS Ceva Log…" at bounding box center [122, 181] width 133 height 30
click at [56, 166] on select "A Move to Remember LLC ABF Freight Alero [PERSON_NAME] Canada Post CDS Ceva Log…" at bounding box center [122, 181] width 133 height 30
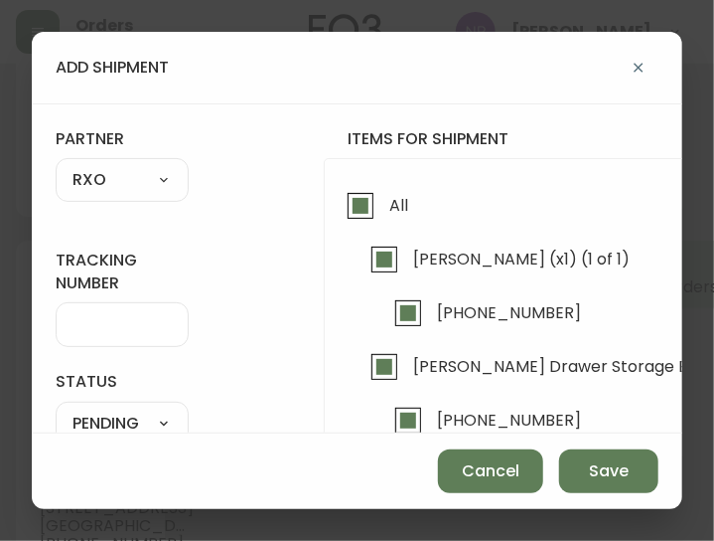
click at [98, 325] on input "tracking number" at bounding box center [122, 324] width 99 height 19
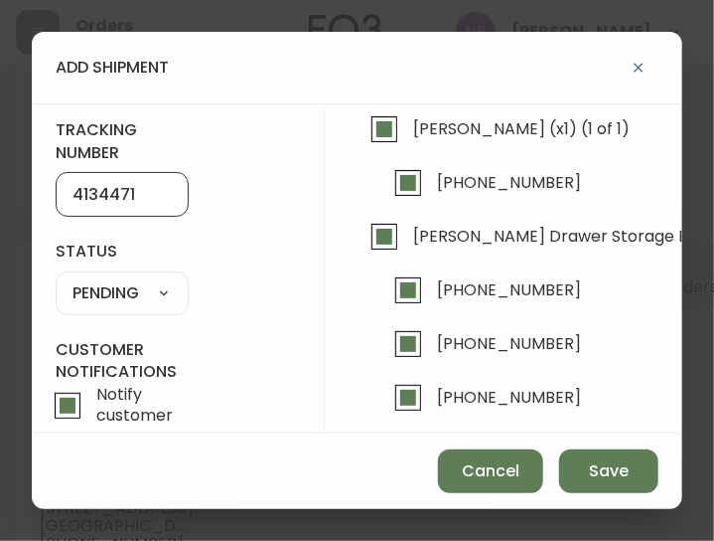
click at [151, 278] on select "SHIPPED PENDING CANCELLED" at bounding box center [122, 293] width 133 height 30
click at [56, 278] on select "SHIPPED PENDING CANCELLED" at bounding box center [122, 293] width 133 height 30
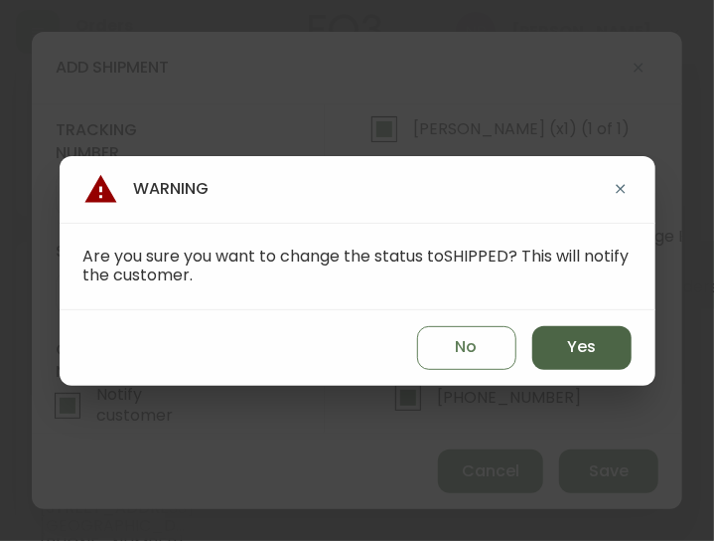
click at [570, 333] on button "Yes" at bounding box center [582, 348] width 99 height 44
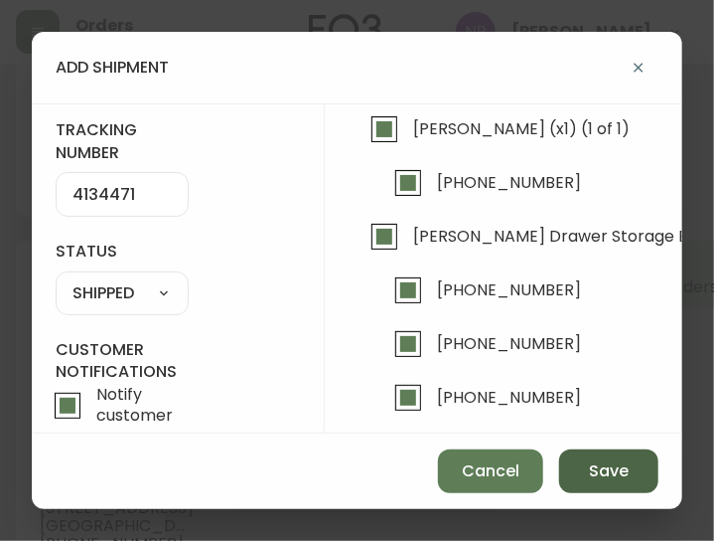
click at [595, 474] on span "Save" at bounding box center [609, 471] width 40 height 22
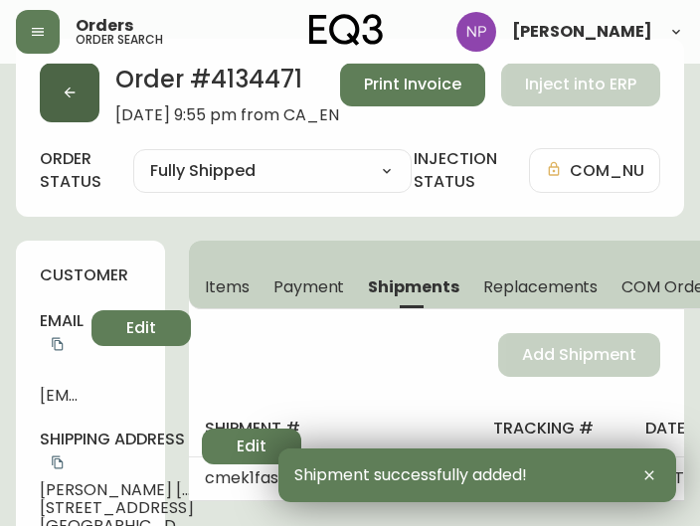
click at [93, 108] on button "button" at bounding box center [70, 93] width 60 height 60
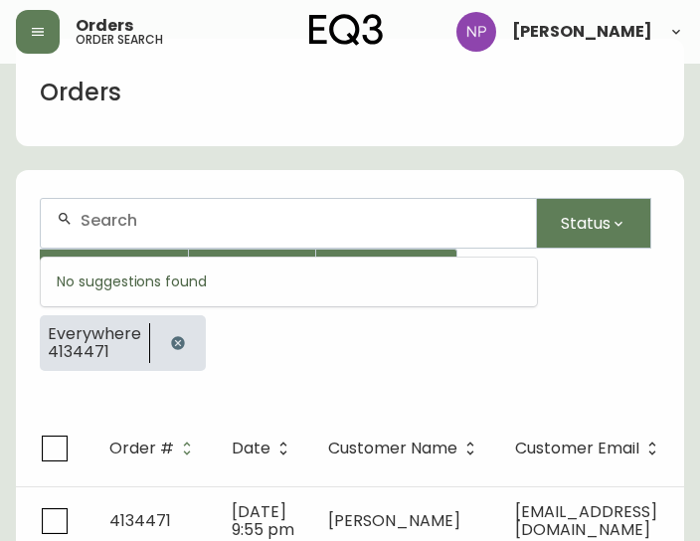
click at [116, 211] on input "text" at bounding box center [299, 220] width 439 height 19
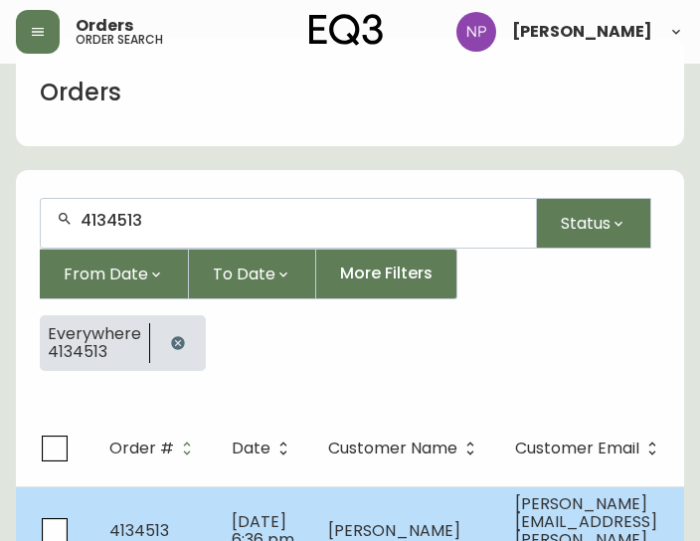
click at [216, 502] on td "[DATE] 6:36 pm" at bounding box center [264, 530] width 96 height 88
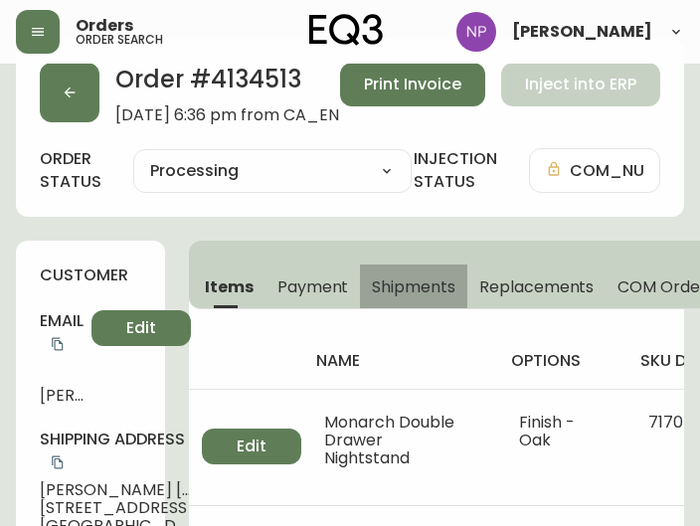
click at [397, 298] on button "Shipments" at bounding box center [413, 286] width 107 height 44
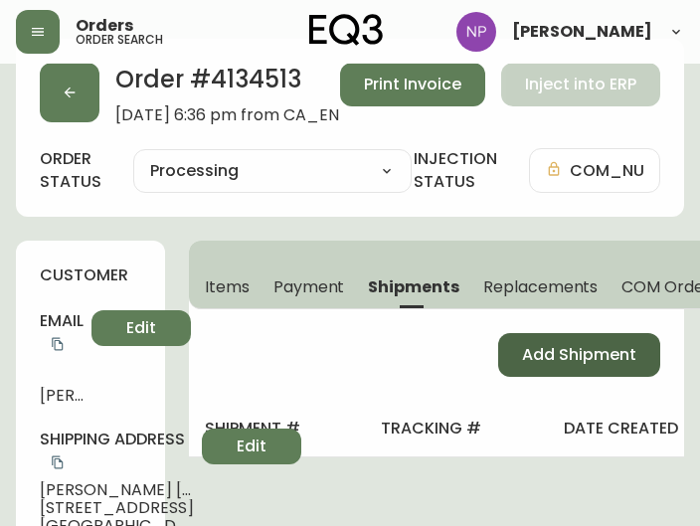
click at [554, 358] on span "Add Shipment" at bounding box center [579, 355] width 114 height 22
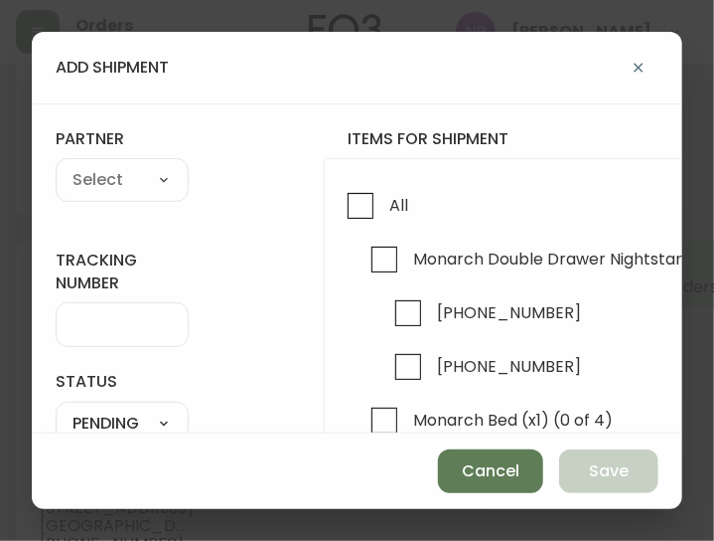
click at [363, 182] on div "All Monarch Double Drawer Nightstand (x2) (0 of 2) [PHONE_NUMBER] [PHONE_NUMBER…" at bounding box center [661, 365] width 674 height 414
click at [368, 196] on input "All" at bounding box center [361, 206] width 46 height 46
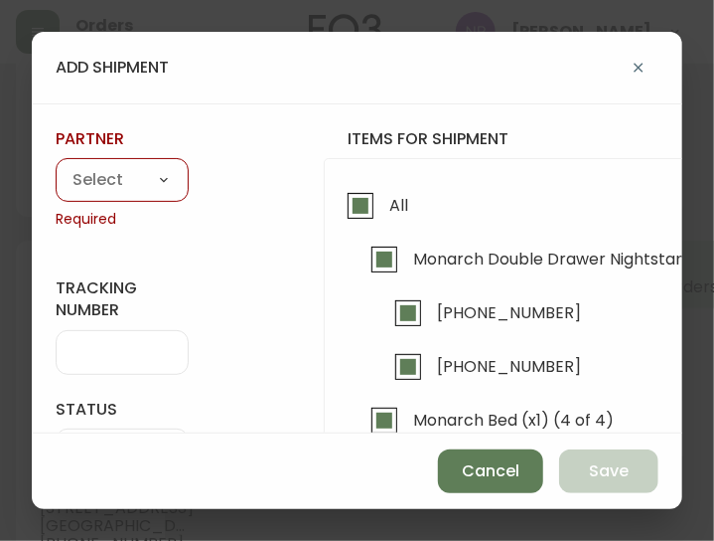
click at [149, 176] on select "A Move to Remember LLC ABF Freight Alero [PERSON_NAME] Canada Post CDS Ceva Log…" at bounding box center [122, 181] width 133 height 30
click at [56, 166] on select "A Move to Remember LLC ABF Freight Alero [PERSON_NAME] Canada Post CDS Ceva Log…" at bounding box center [122, 181] width 133 height 30
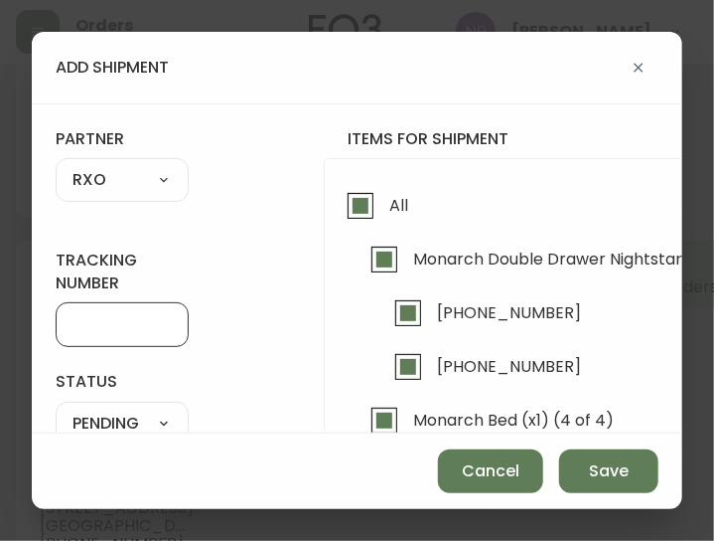
click at [123, 327] on input "tracking number" at bounding box center [122, 324] width 99 height 19
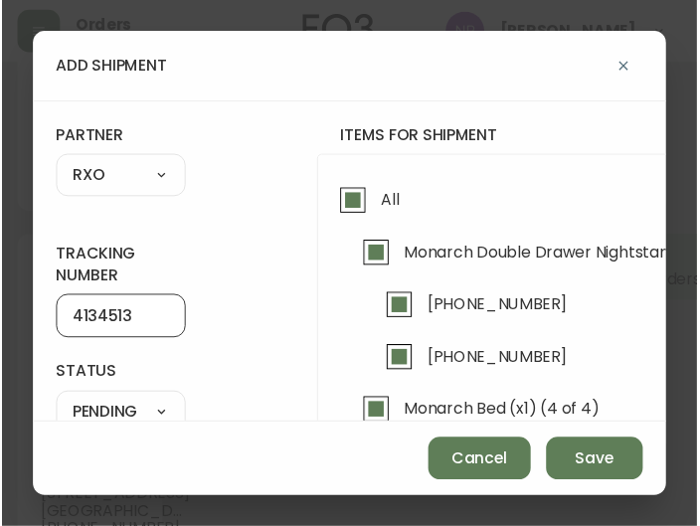
scroll to position [139, 0]
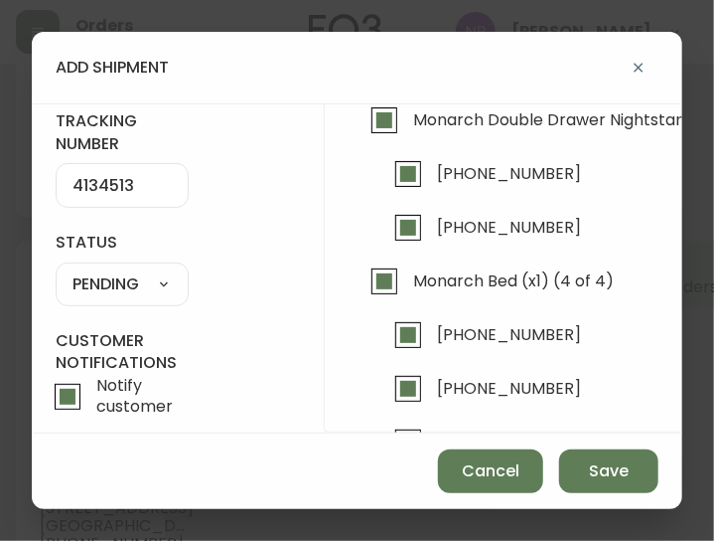
click at [125, 306] on form "tracking number 4134513 status PENDING SHIPPED PENDING CANCELLED partner RXO A …" at bounding box center [357, 216] width 603 height 454
click at [121, 298] on div "SHIPPED PENDING CANCELLED" at bounding box center [122, 284] width 133 height 44
click at [107, 279] on select "SHIPPED PENDING CANCELLED" at bounding box center [122, 284] width 133 height 30
click at [56, 269] on select "SHIPPED PENDING CANCELLED" at bounding box center [122, 284] width 133 height 30
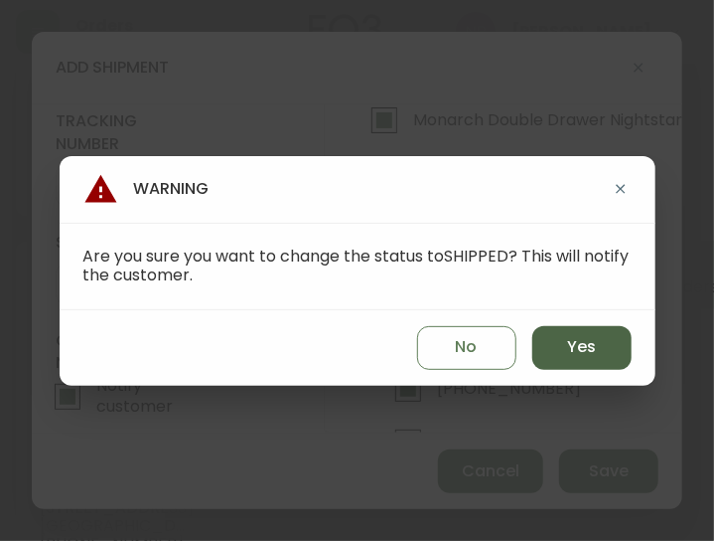
click at [570, 338] on span "Yes" at bounding box center [581, 347] width 29 height 22
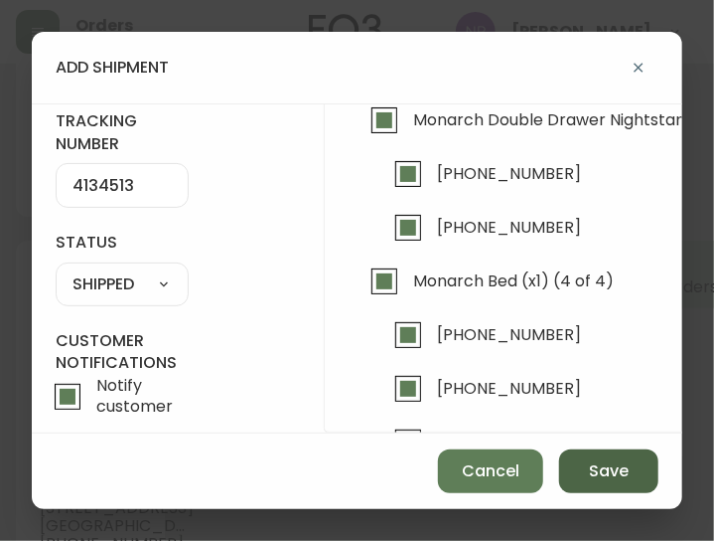
click at [630, 464] on button "Save" at bounding box center [608, 471] width 99 height 44
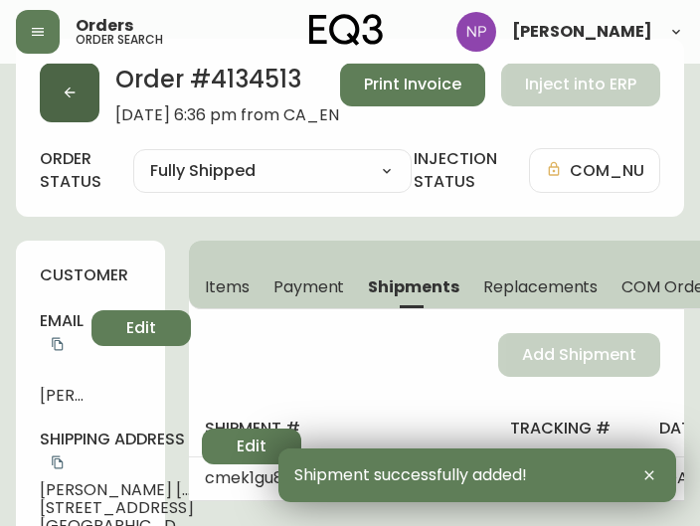
click at [55, 99] on button "button" at bounding box center [70, 93] width 60 height 60
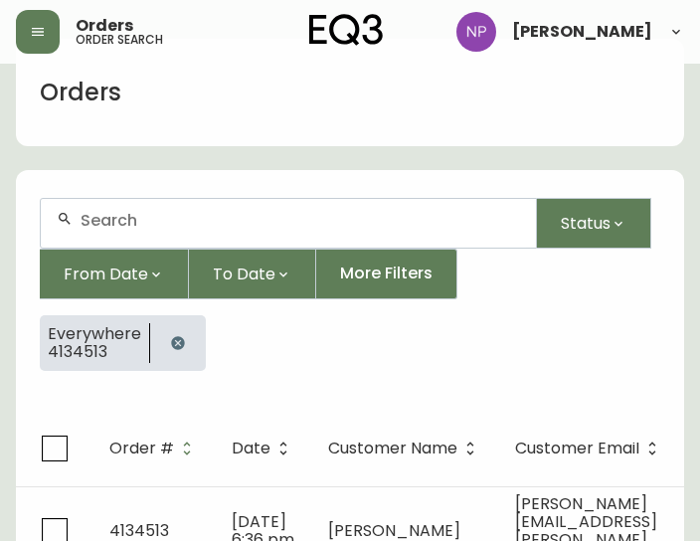
click at [236, 196] on form "Status From Date To Date More Filters Everywhere 4134513" at bounding box center [350, 292] width 668 height 237
click at [235, 209] on div at bounding box center [288, 223] width 495 height 49
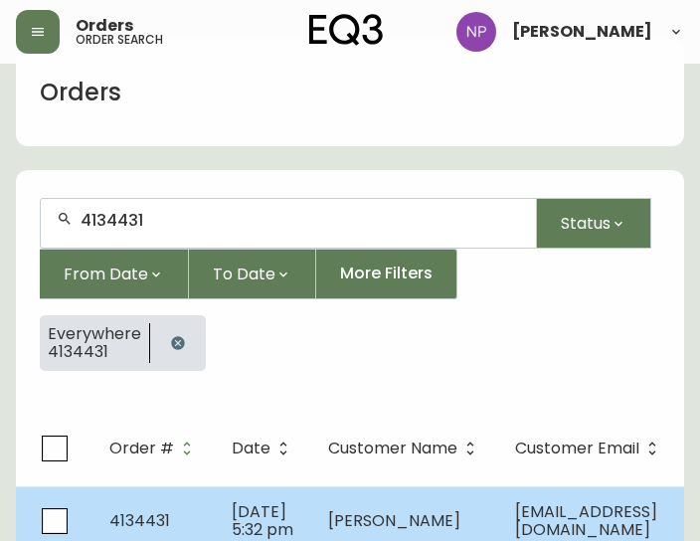
click at [330, 513] on span "[PERSON_NAME]" at bounding box center [394, 520] width 132 height 23
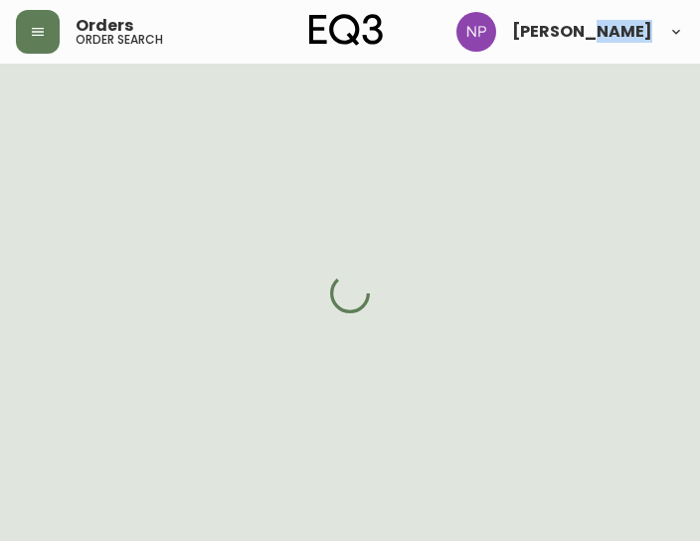
click at [330, 513] on div at bounding box center [350, 293] width 700 height 541
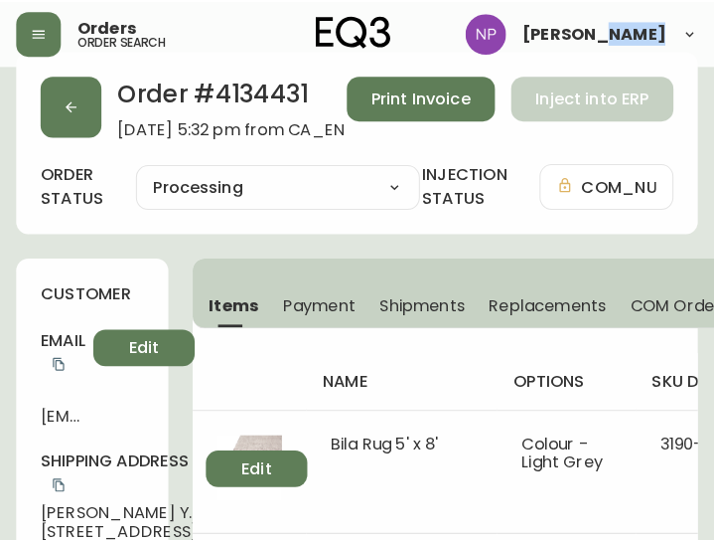
scroll to position [22, 0]
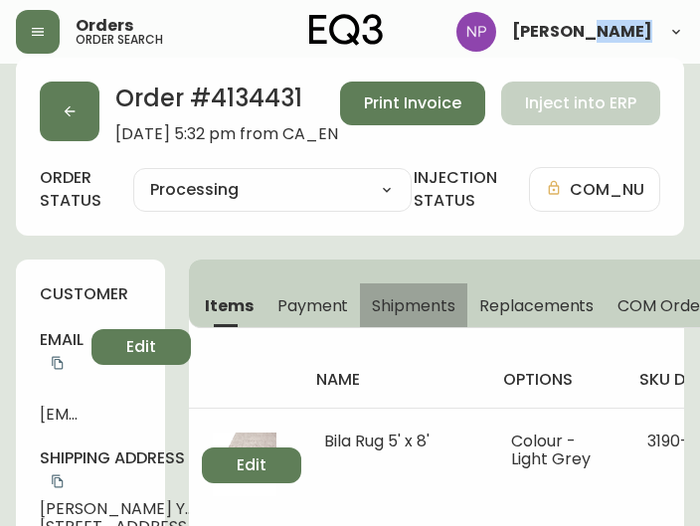
click at [417, 309] on span "Shipments" at bounding box center [413, 305] width 83 height 21
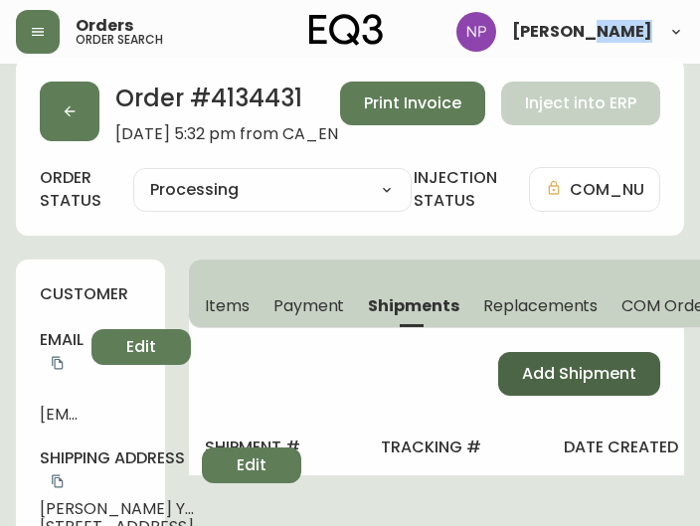
click at [596, 359] on button "Add Shipment" at bounding box center [579, 374] width 162 height 44
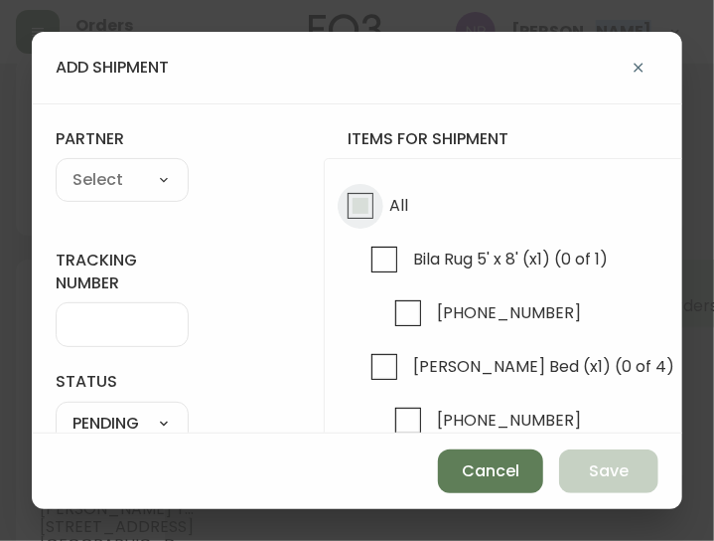
click at [354, 219] on input "All" at bounding box center [361, 206] width 46 height 46
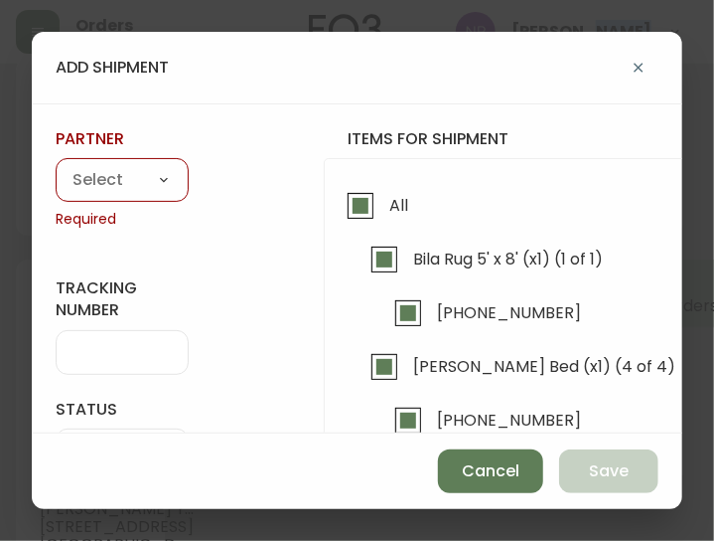
click at [127, 192] on select "A Move to Remember LLC ABF Freight Alero [PERSON_NAME] Canada Post CDS Ceva Log…" at bounding box center [122, 181] width 133 height 30
click at [56, 166] on select "A Move to Remember LLC ABF Freight Alero [PERSON_NAME] Canada Post CDS Ceva Log…" at bounding box center [122, 181] width 133 height 30
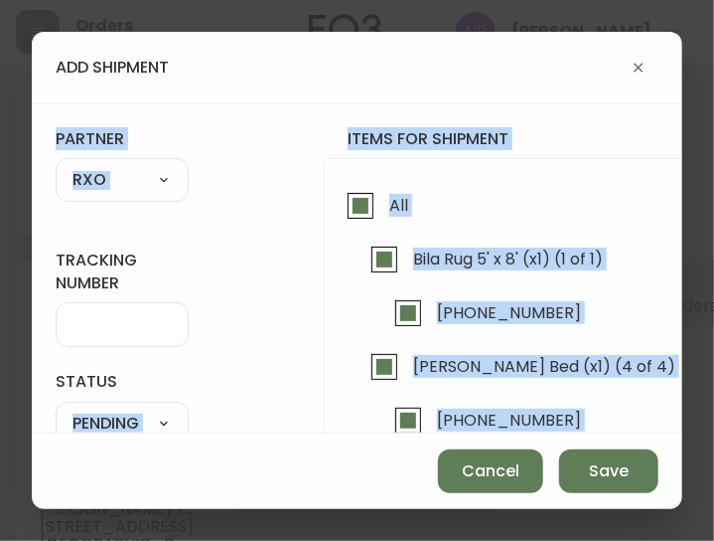
scroll to position [25, 0]
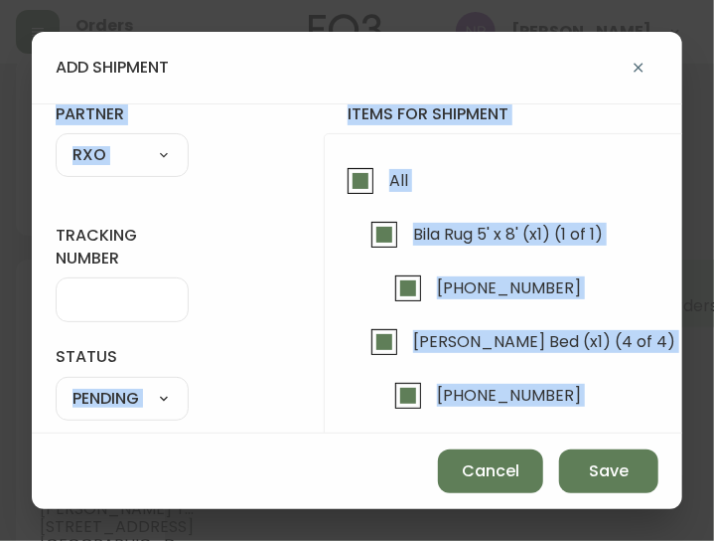
drag, startPoint x: 119, startPoint y: 473, endPoint x: 113, endPoint y: 369, distance: 104.5
click at [113, 369] on div "add shipment tracking number status PENDING SHIPPED PENDING CANCELLED partner R…" at bounding box center [357, 270] width 651 height 477
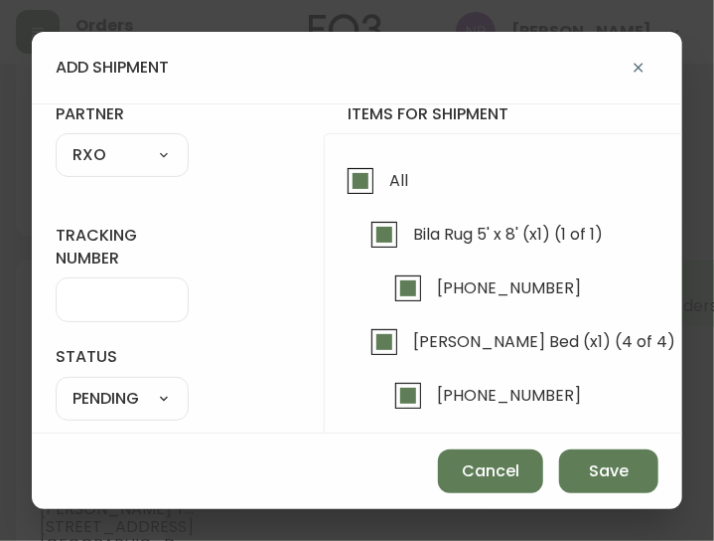
click at [121, 310] on div at bounding box center [122, 299] width 133 height 45
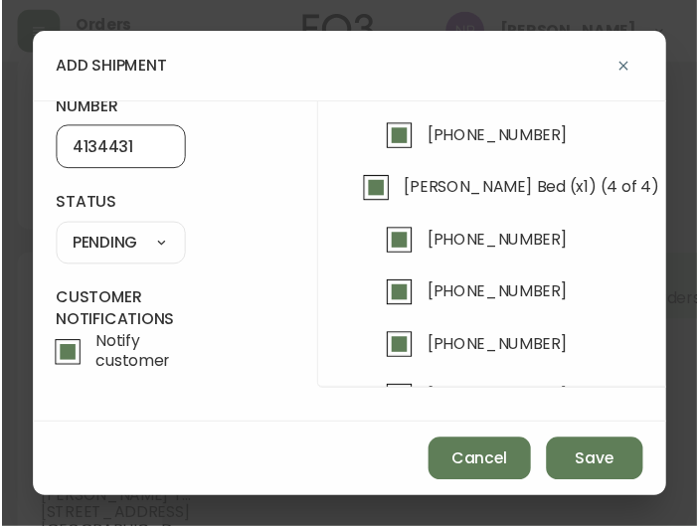
scroll to position [182, 0]
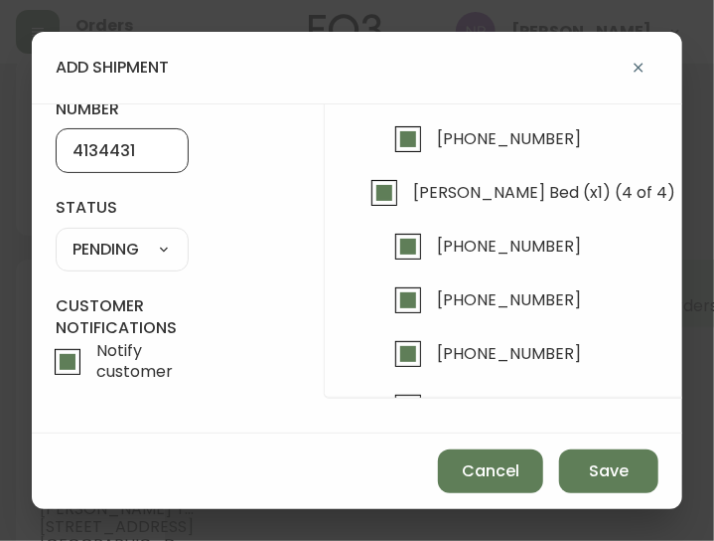
click at [159, 247] on select "SHIPPED PENDING CANCELLED" at bounding box center [122, 250] width 133 height 30
click at [56, 235] on select "SHIPPED PENDING CANCELLED" at bounding box center [122, 250] width 133 height 30
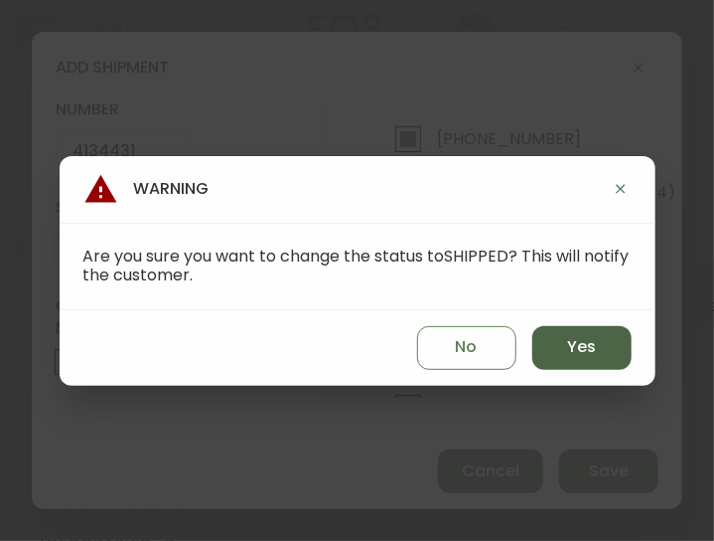
click at [568, 355] on span "Yes" at bounding box center [581, 347] width 29 height 22
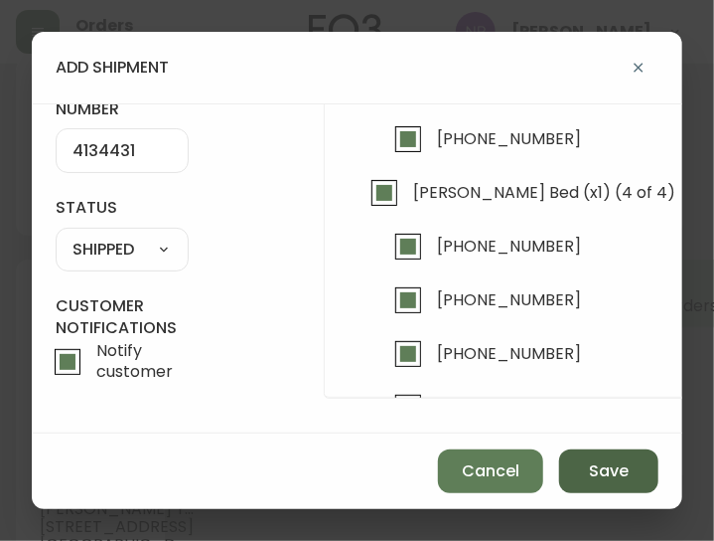
click at [596, 484] on button "Save" at bounding box center [608, 471] width 99 height 44
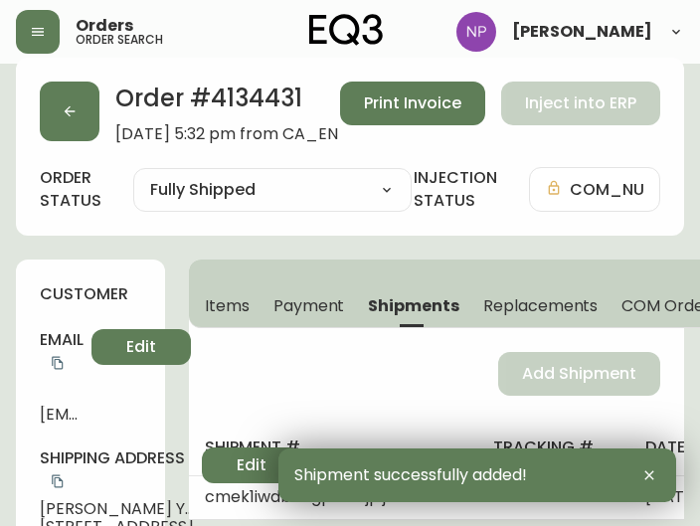
scroll to position [0, 0]
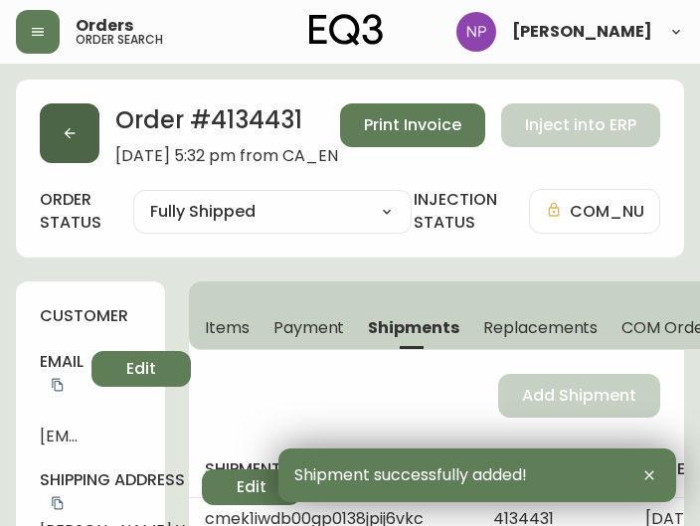
click at [88, 138] on button "button" at bounding box center [70, 133] width 60 height 60
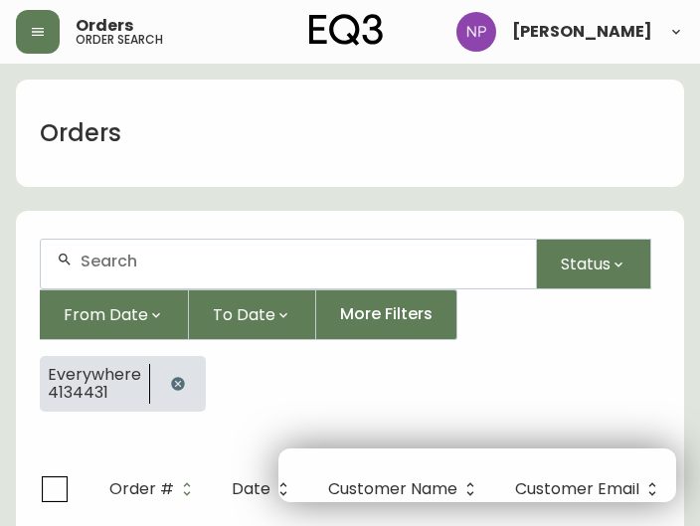
scroll to position [41, 0]
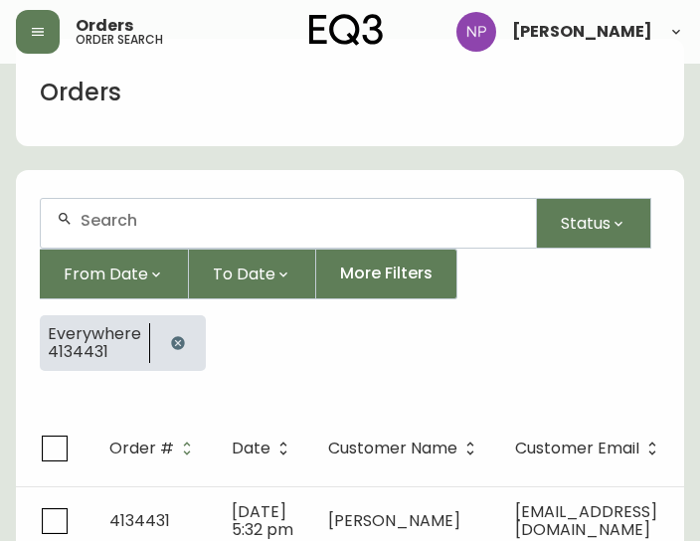
click at [202, 227] on input "text" at bounding box center [299, 220] width 439 height 19
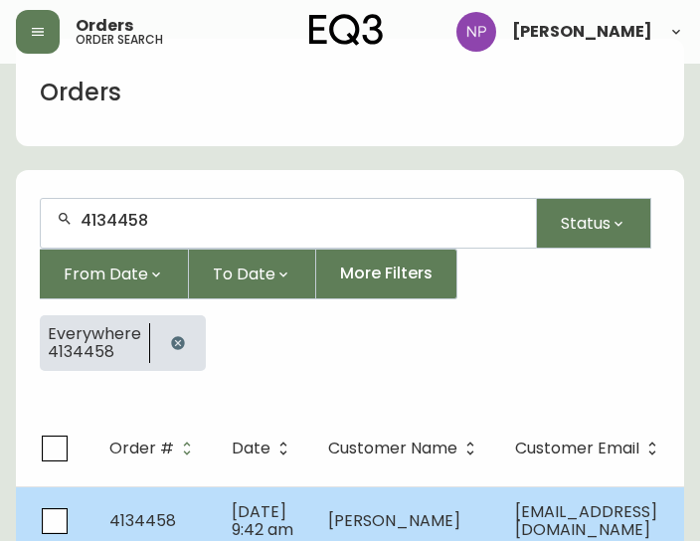
click at [185, 492] on td "4134458" at bounding box center [154, 521] width 122 height 70
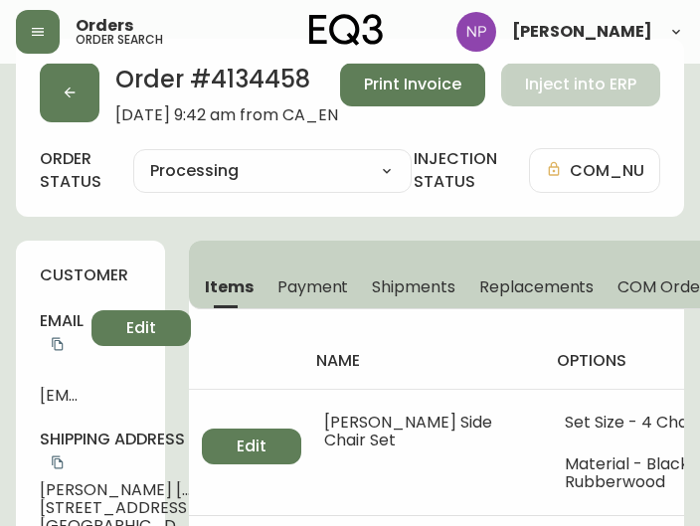
click at [185, 492] on span "[PERSON_NAME]" at bounding box center [117, 490] width 154 height 18
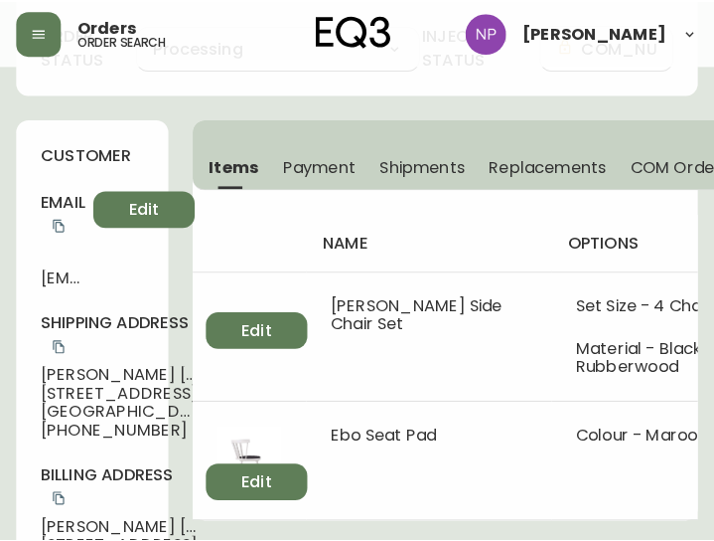
scroll to position [166, 0]
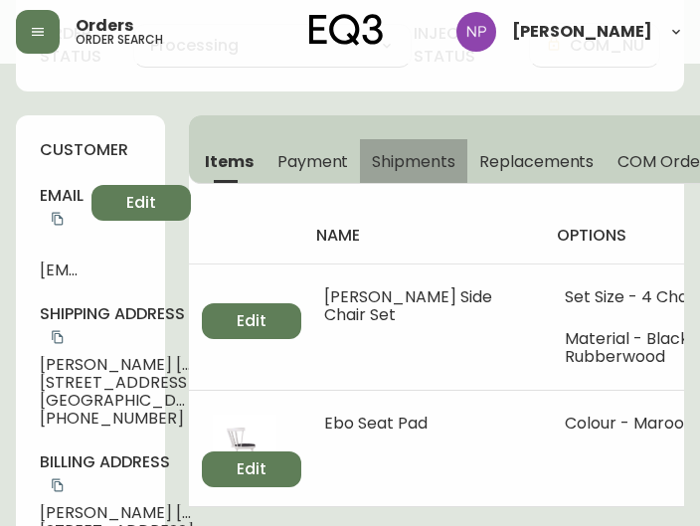
click at [403, 154] on span "Shipments" at bounding box center [413, 161] width 83 height 21
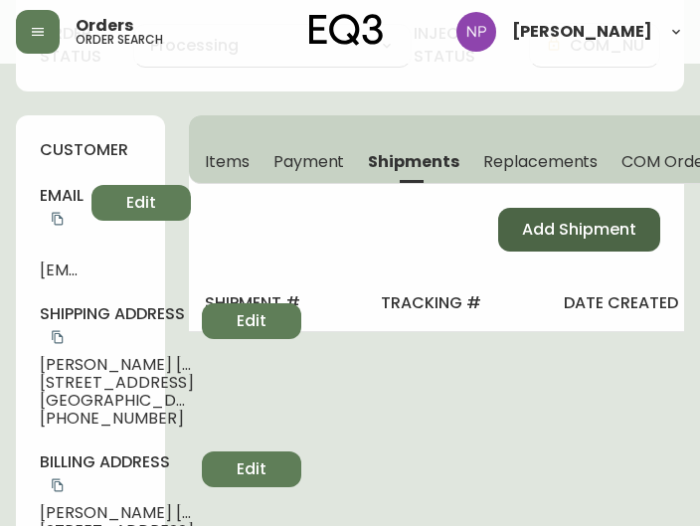
click at [603, 219] on span "Add Shipment" at bounding box center [579, 230] width 114 height 22
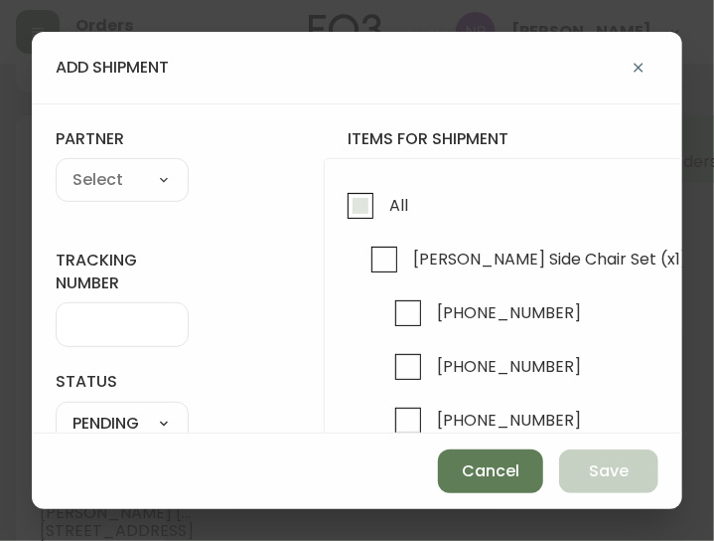
click at [359, 209] on input "All" at bounding box center [361, 206] width 46 height 46
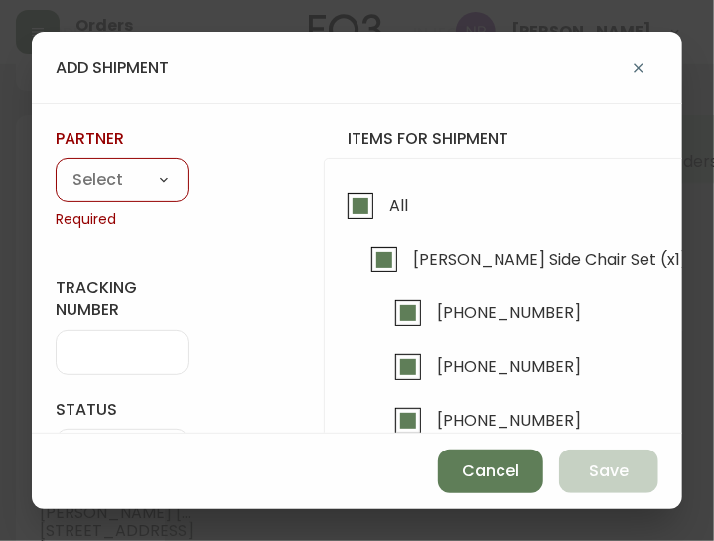
click at [151, 177] on select "A Move to Remember LLC ABF Freight Alero [PERSON_NAME] Canada Post CDS Ceva Log…" at bounding box center [122, 181] width 133 height 30
click at [56, 166] on select "A Move to Remember LLC ABF Freight Alero [PERSON_NAME] Canada Post CDS Ceva Log…" at bounding box center [122, 181] width 133 height 30
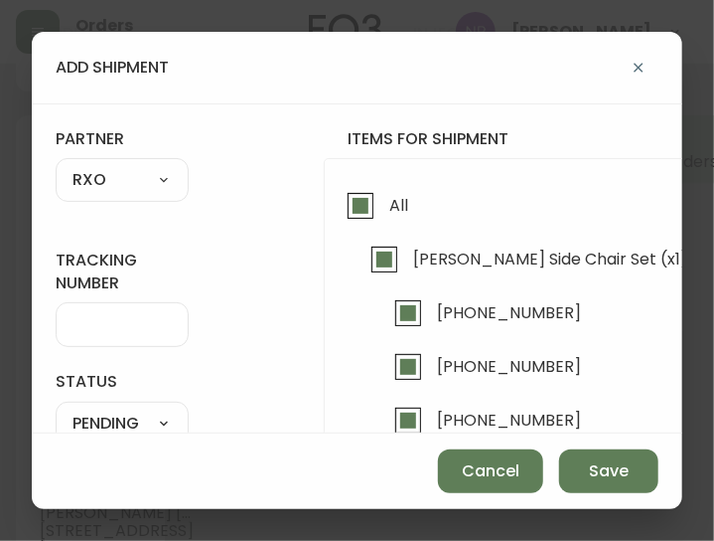
click at [145, 307] on div at bounding box center [122, 324] width 133 height 45
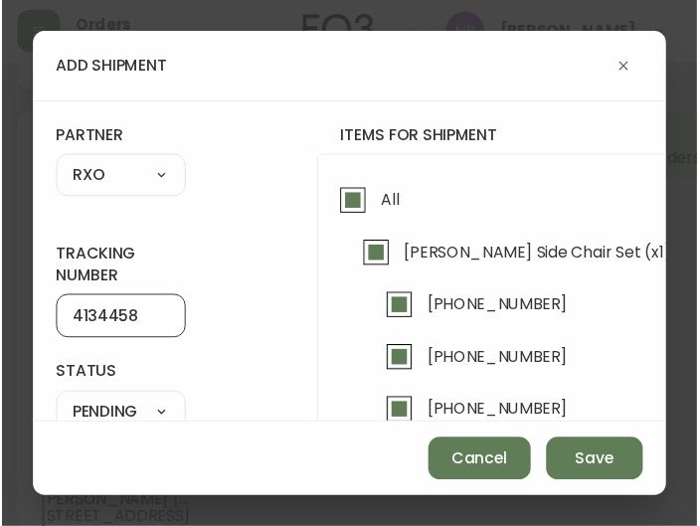
scroll to position [115, 0]
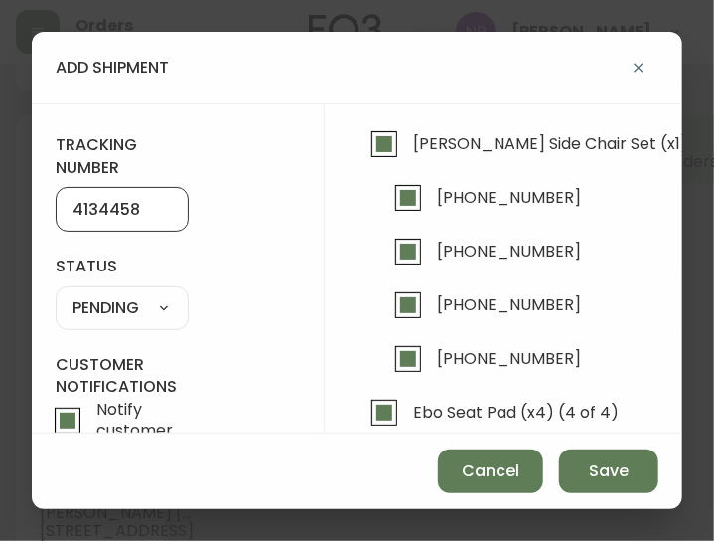
click at [151, 293] on select "SHIPPED PENDING CANCELLED" at bounding box center [122, 308] width 133 height 30
click at [56, 293] on select "SHIPPED PENDING CANCELLED" at bounding box center [122, 308] width 133 height 30
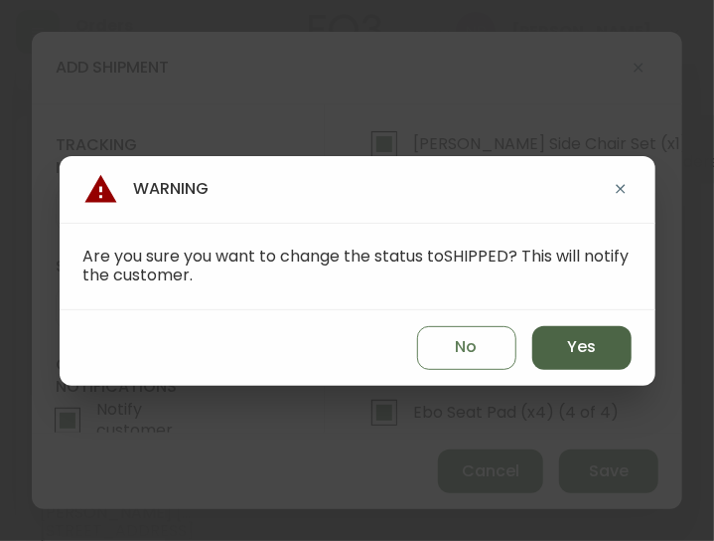
click at [558, 326] on button "Yes" at bounding box center [582, 348] width 99 height 44
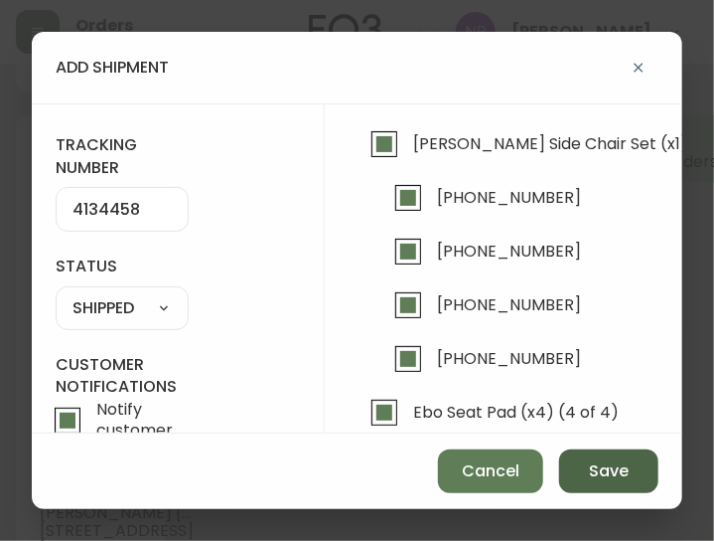
click at [601, 462] on span "Save" at bounding box center [609, 471] width 40 height 22
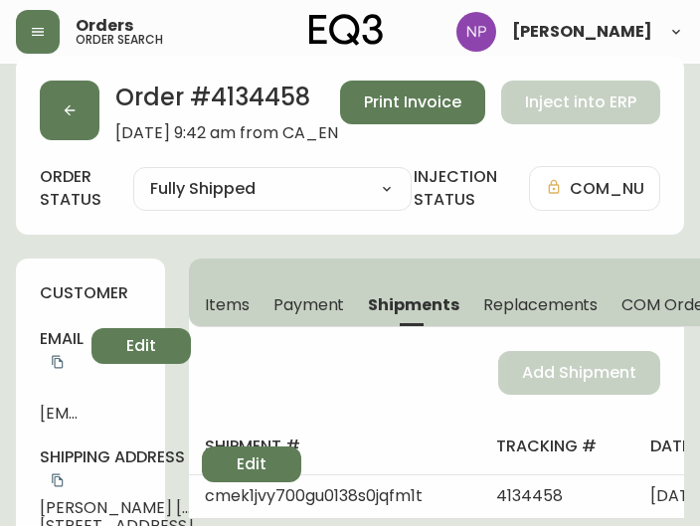
scroll to position [0, 0]
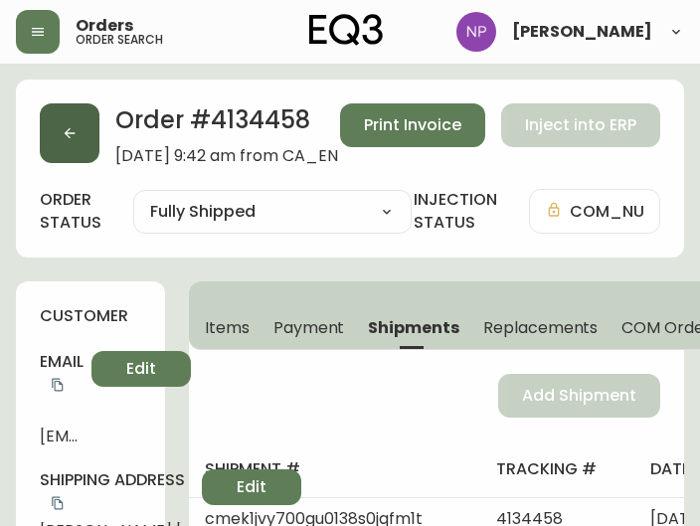
click at [66, 115] on button "button" at bounding box center [70, 133] width 60 height 60
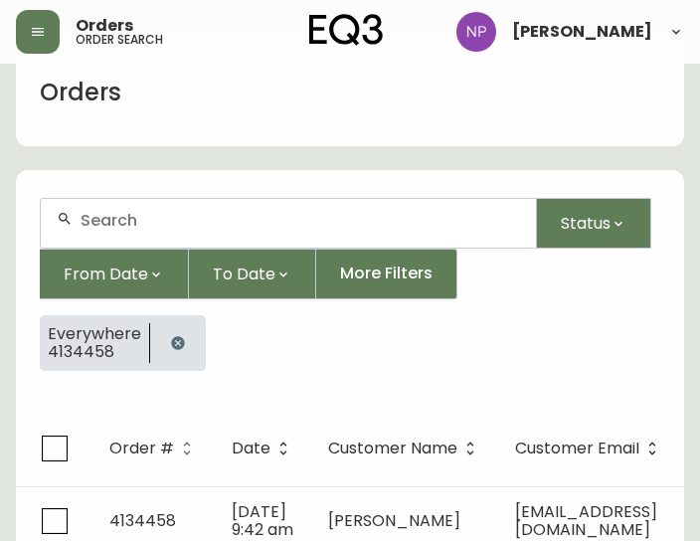
click at [134, 213] on input "text" at bounding box center [299, 220] width 439 height 19
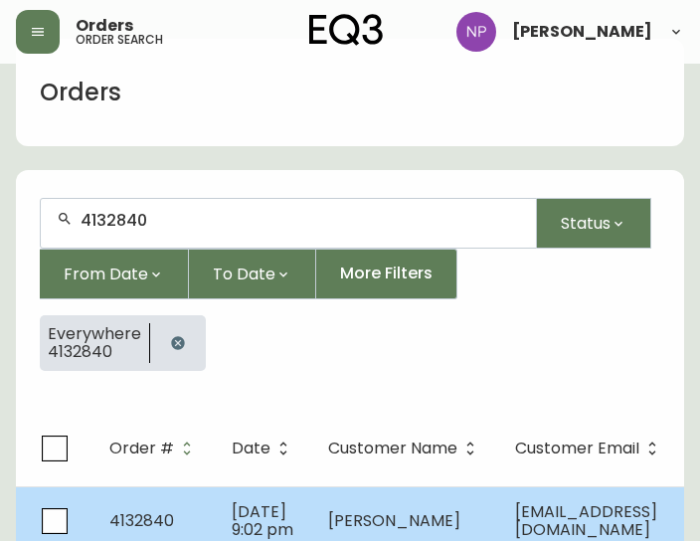
click at [253, 514] on span "[DATE] 9:02 pm" at bounding box center [263, 520] width 62 height 41
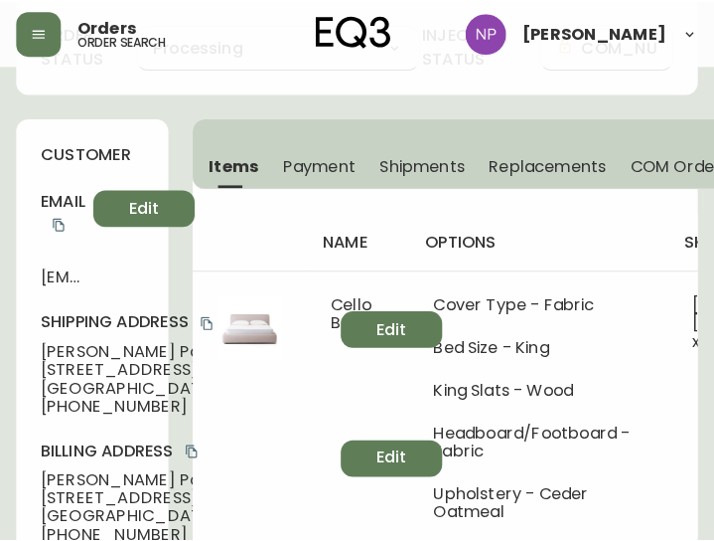
scroll to position [160, 0]
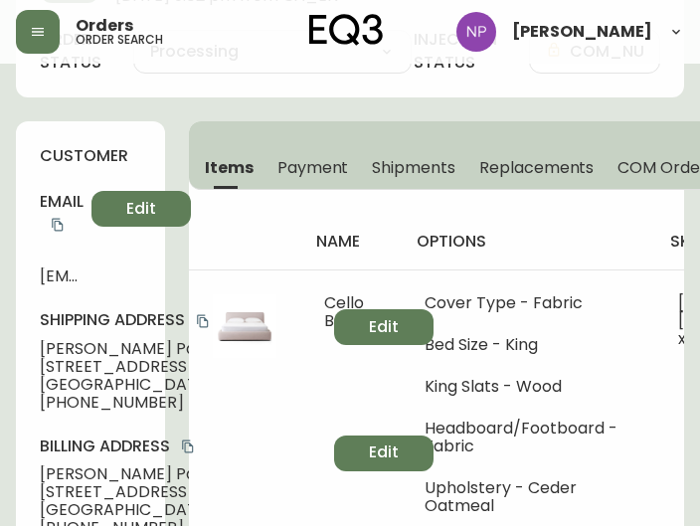
click at [397, 157] on span "Shipments" at bounding box center [413, 167] width 83 height 21
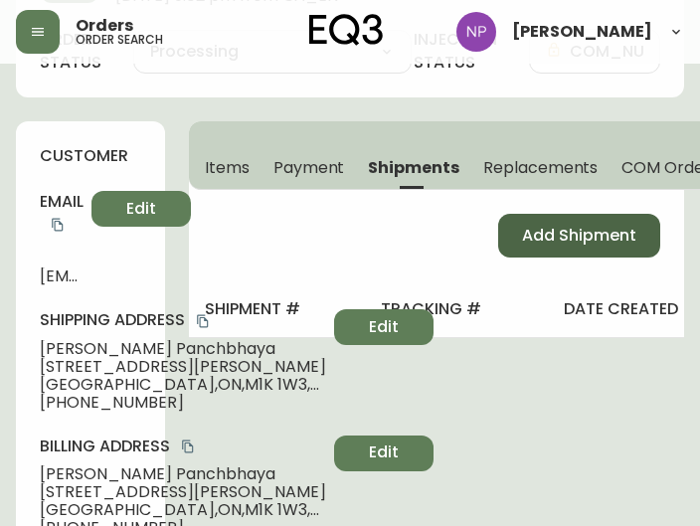
click at [538, 234] on span "Add Shipment" at bounding box center [579, 236] width 114 height 22
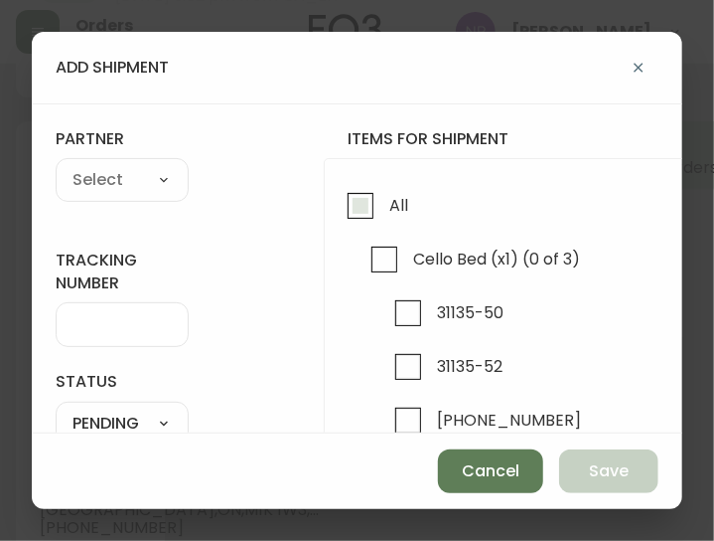
click at [362, 212] on input "All" at bounding box center [361, 206] width 46 height 46
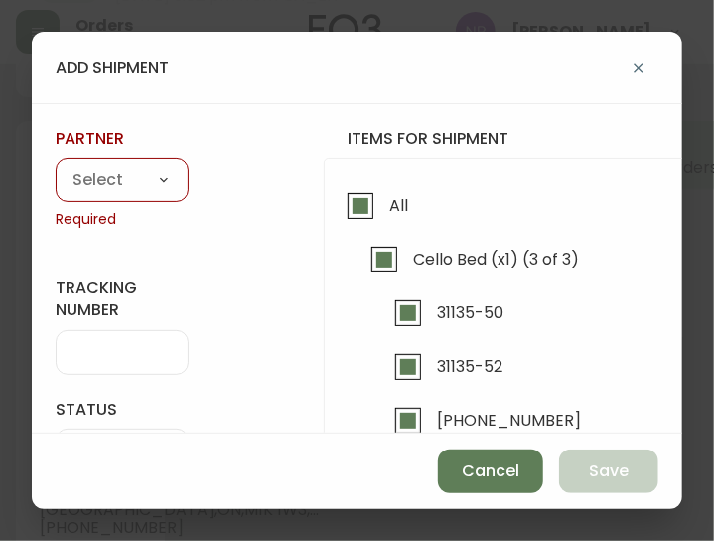
click at [139, 176] on select "A Move to Remember LLC ABF Freight Alero [PERSON_NAME] Canada Post CDS Ceva Log…" at bounding box center [122, 181] width 133 height 30
click at [56, 166] on select "A Move to Remember LLC ABF Freight Alero [PERSON_NAME] Canada Post CDS Ceva Log…" at bounding box center [122, 181] width 133 height 30
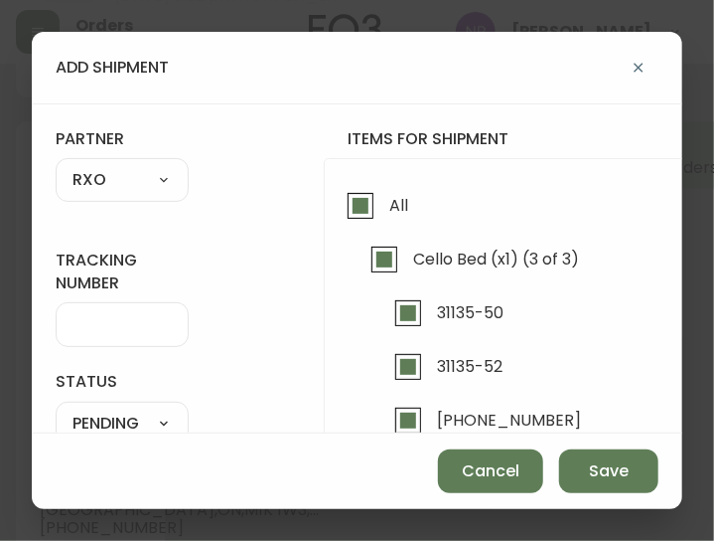
click at [119, 331] on input "tracking number" at bounding box center [122, 324] width 99 height 19
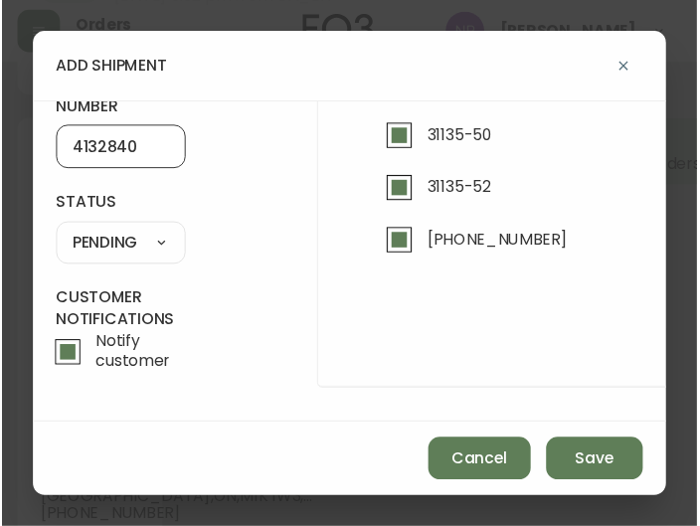
scroll to position [185, 0]
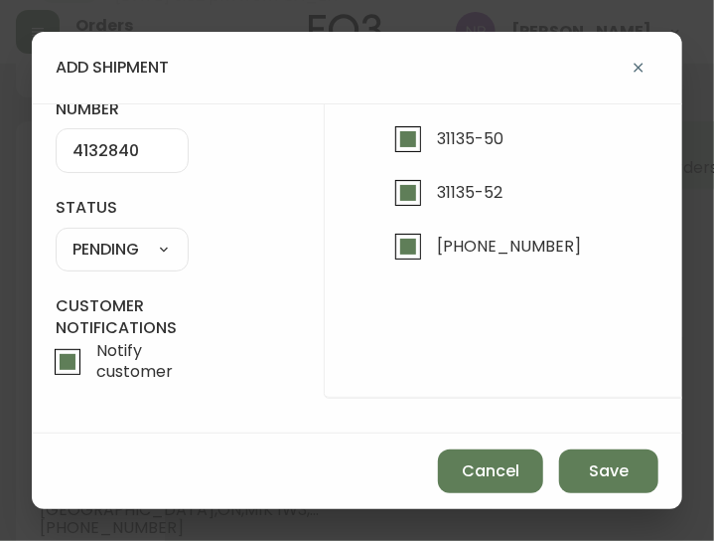
click at [141, 235] on select "SHIPPED PENDING CANCELLED" at bounding box center [122, 250] width 133 height 30
click at [56, 235] on select "SHIPPED PENDING CANCELLED" at bounding box center [122, 250] width 133 height 30
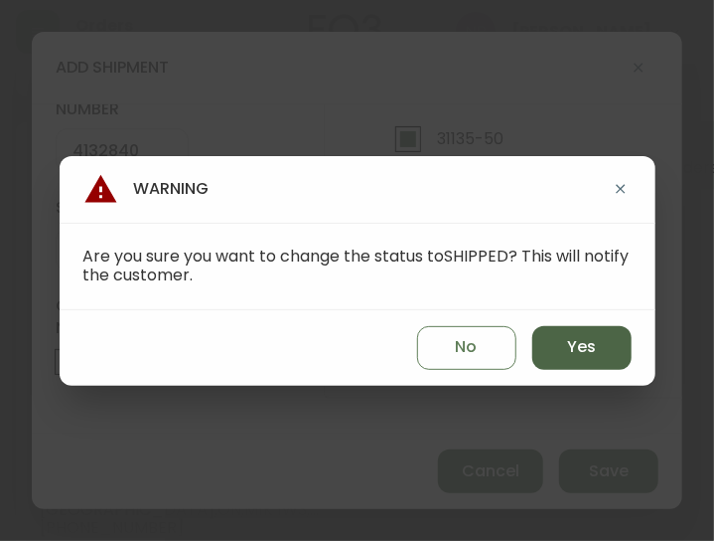
click at [584, 354] on span "Yes" at bounding box center [581, 347] width 29 height 22
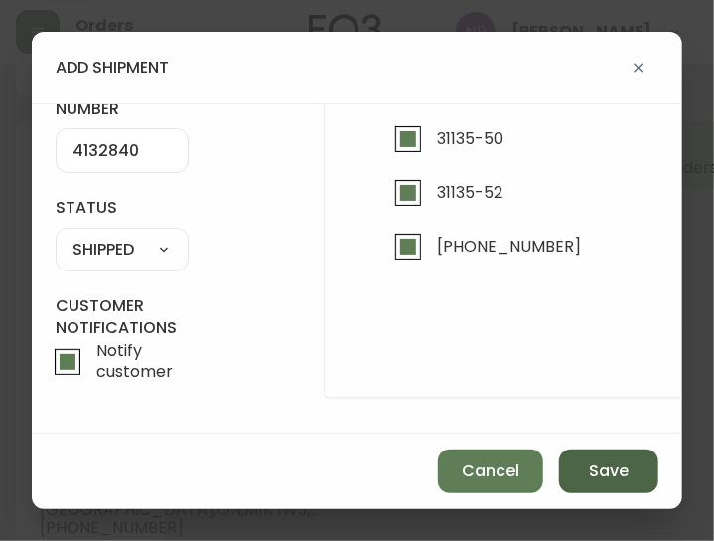
click at [627, 474] on span "Save" at bounding box center [609, 471] width 40 height 22
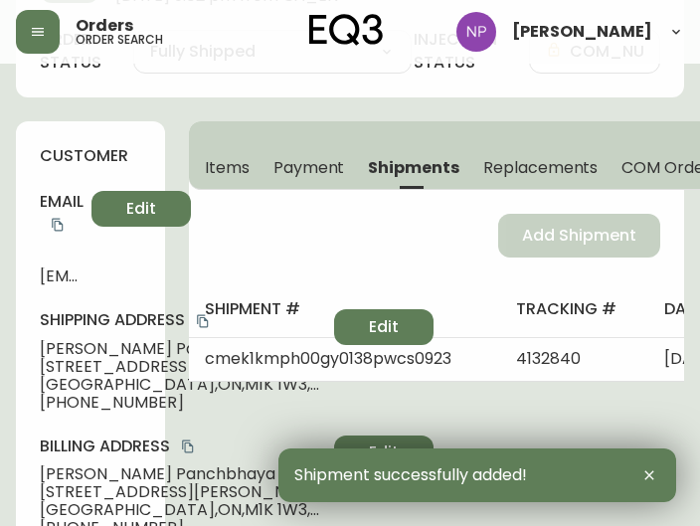
scroll to position [0, 0]
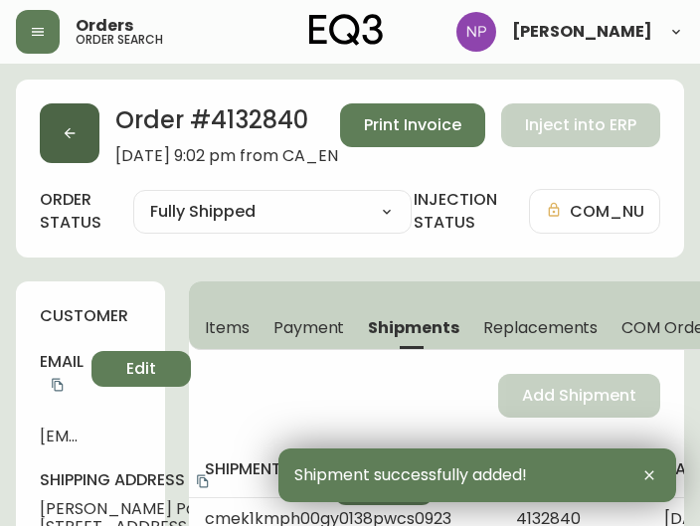
click at [89, 144] on button "button" at bounding box center [70, 133] width 60 height 60
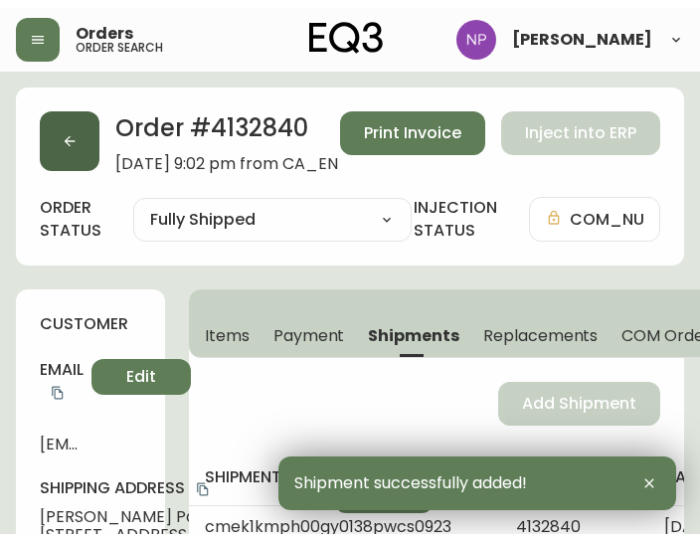
scroll to position [41, 0]
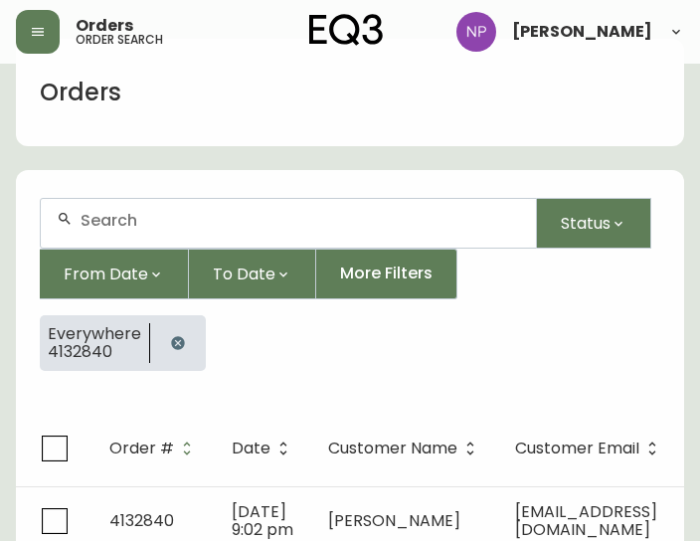
click at [175, 228] on input "text" at bounding box center [299, 220] width 439 height 19
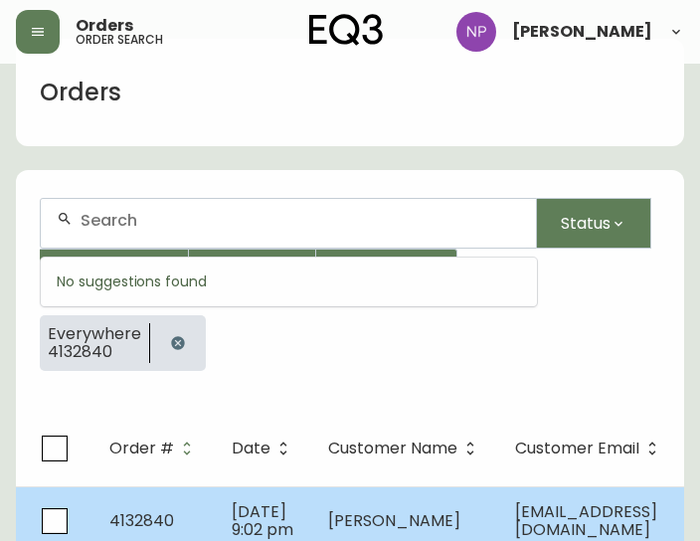
click at [232, 530] on span "[DATE] 9:02 pm" at bounding box center [263, 520] width 62 height 41
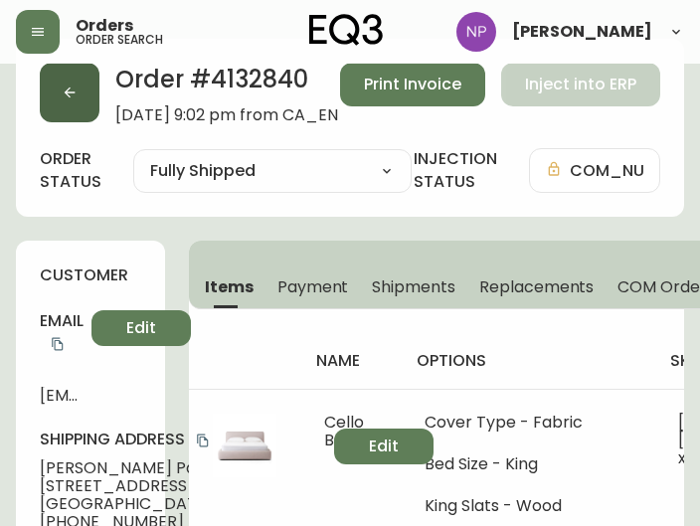
click at [93, 98] on button "button" at bounding box center [70, 93] width 60 height 60
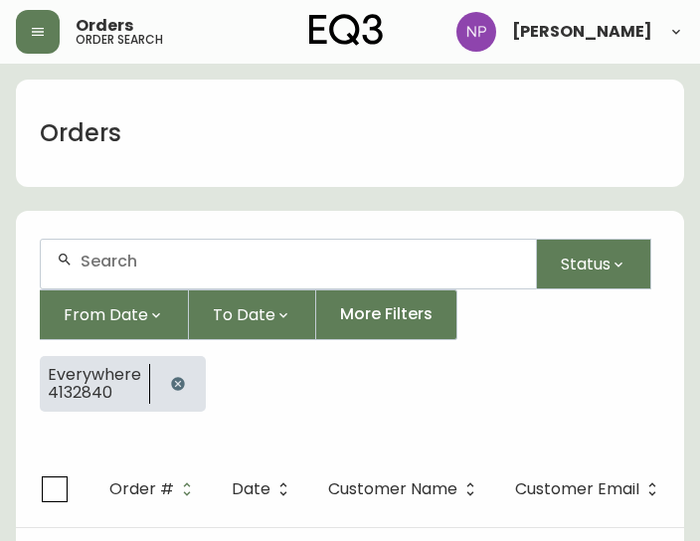
click at [173, 255] on input "text" at bounding box center [299, 260] width 439 height 19
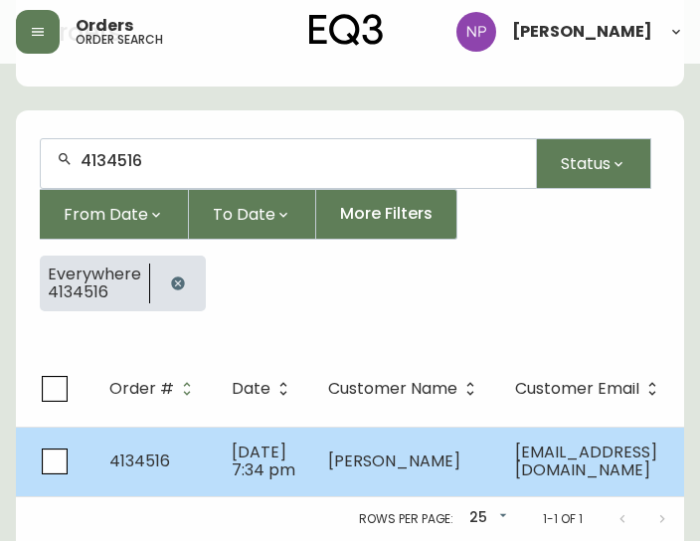
click at [132, 454] on span "4134516" at bounding box center [139, 460] width 61 height 23
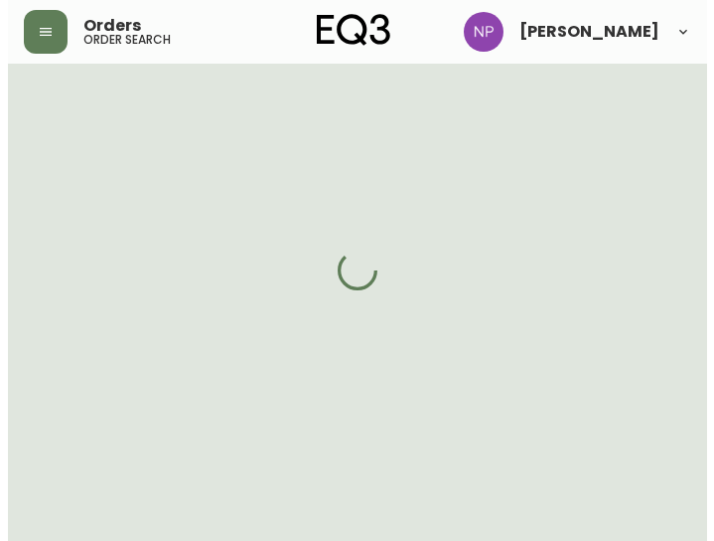
scroll to position [111, 0]
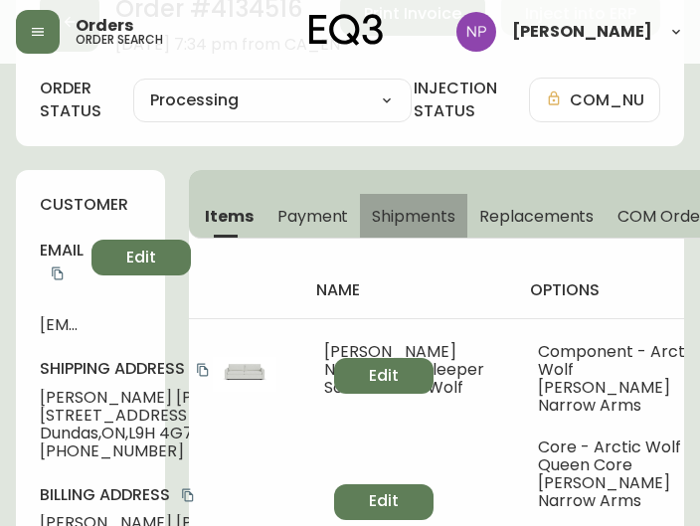
click at [409, 200] on button "Shipments" at bounding box center [413, 216] width 107 height 44
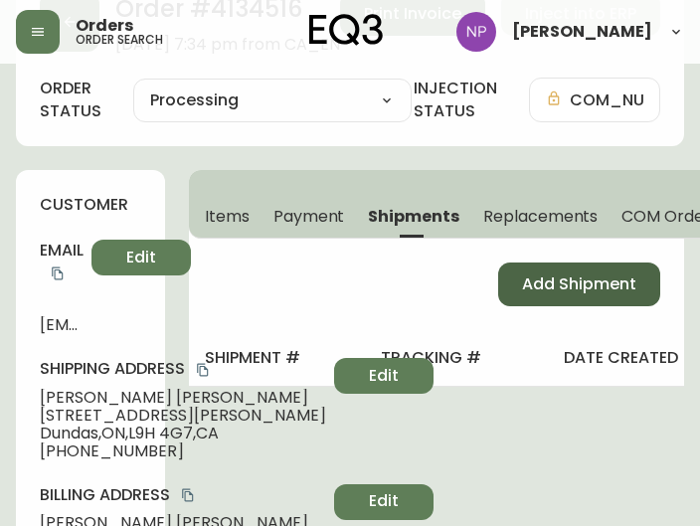
click at [554, 280] on span "Add Shipment" at bounding box center [579, 284] width 114 height 22
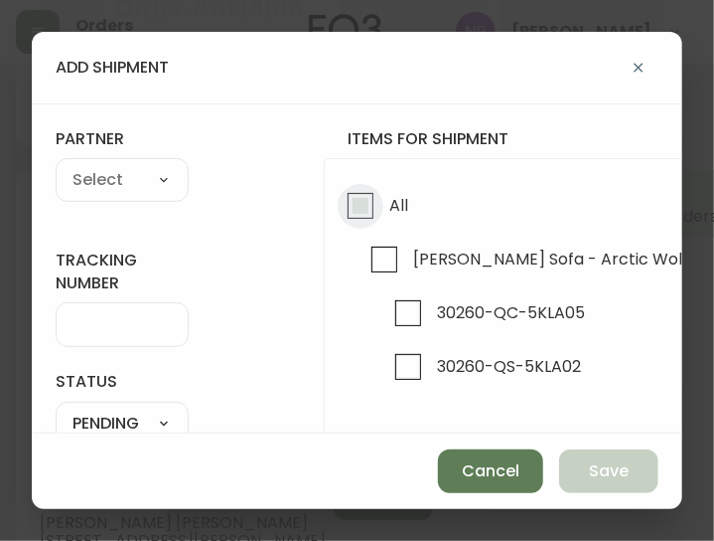
click at [360, 216] on input "All" at bounding box center [361, 206] width 46 height 46
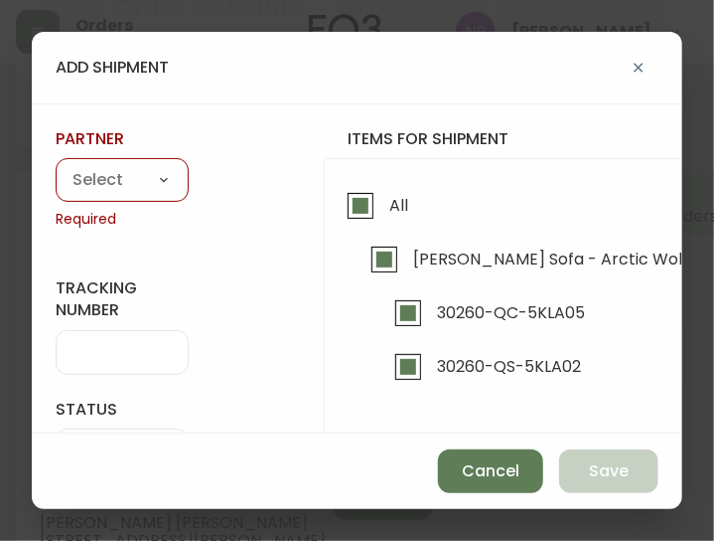
click at [136, 182] on select "A Move to Remember LLC ABF Freight Alero [PERSON_NAME] Canada Post CDS Ceva Log…" at bounding box center [122, 181] width 133 height 30
click at [56, 166] on select "A Move to Remember LLC ABF Freight Alero [PERSON_NAME] Canada Post CDS Ceva Log…" at bounding box center [122, 181] width 133 height 30
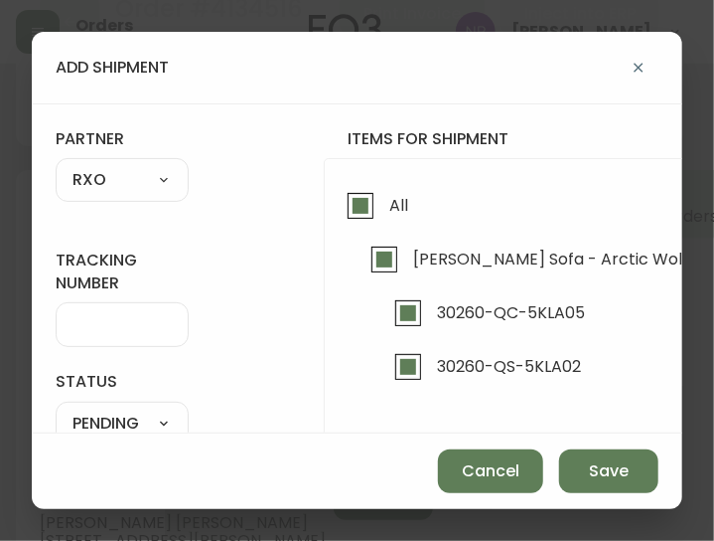
click at [103, 313] on div at bounding box center [122, 324] width 133 height 45
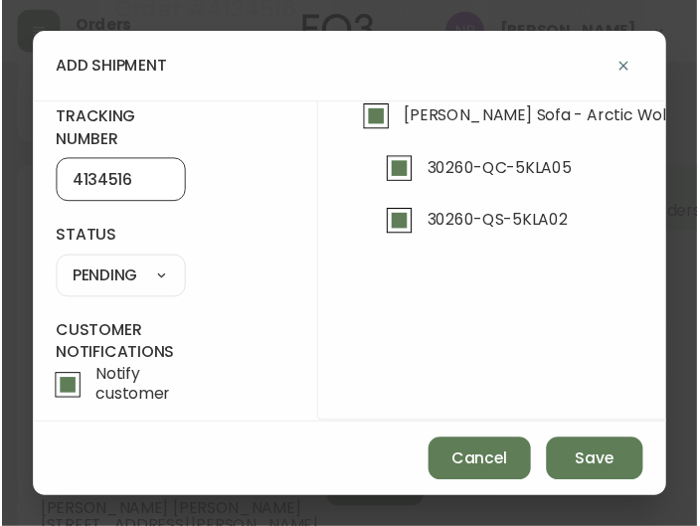
scroll to position [143, 0]
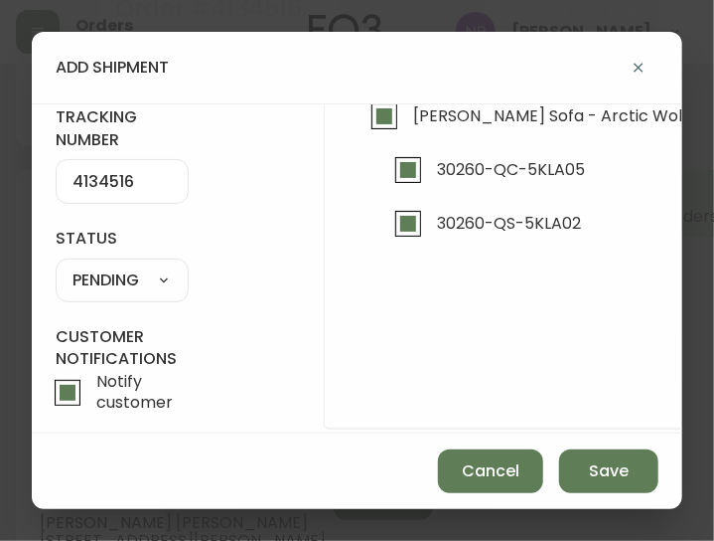
click at [137, 289] on select "SHIPPED PENDING CANCELLED" at bounding box center [122, 280] width 133 height 30
click at [56, 265] on select "SHIPPED PENDING CANCELLED" at bounding box center [122, 280] width 133 height 30
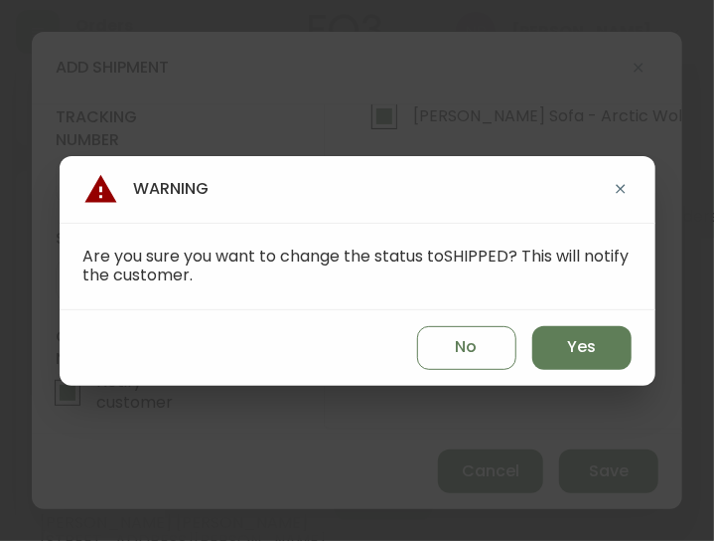
click at [595, 322] on div "No Yes" at bounding box center [358, 348] width 596 height 76
click at [600, 342] on button "Yes" at bounding box center [582, 348] width 99 height 44
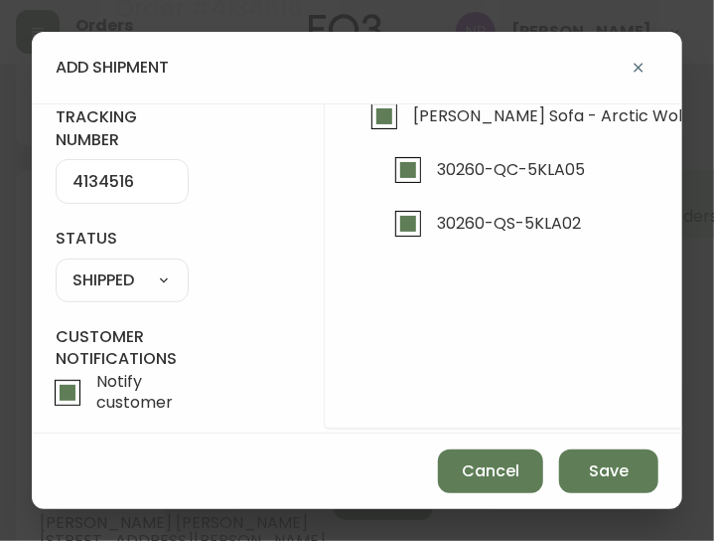
click at [581, 497] on div "Cancel Save" at bounding box center [357, 471] width 651 height 76
click at [568, 474] on button "Save" at bounding box center [608, 471] width 99 height 44
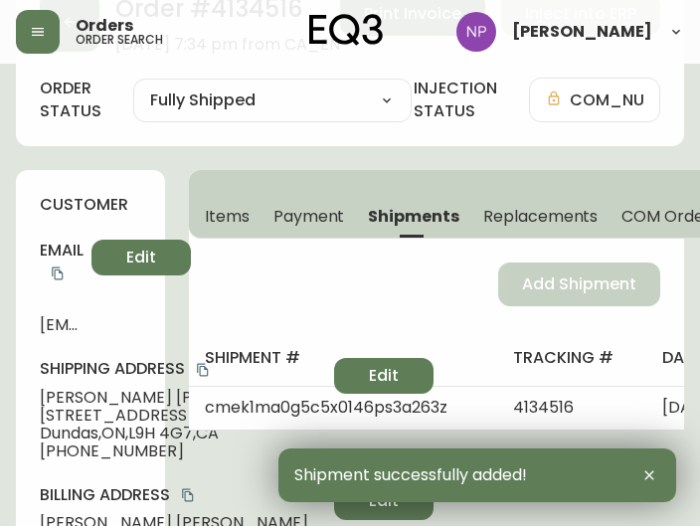
scroll to position [0, 0]
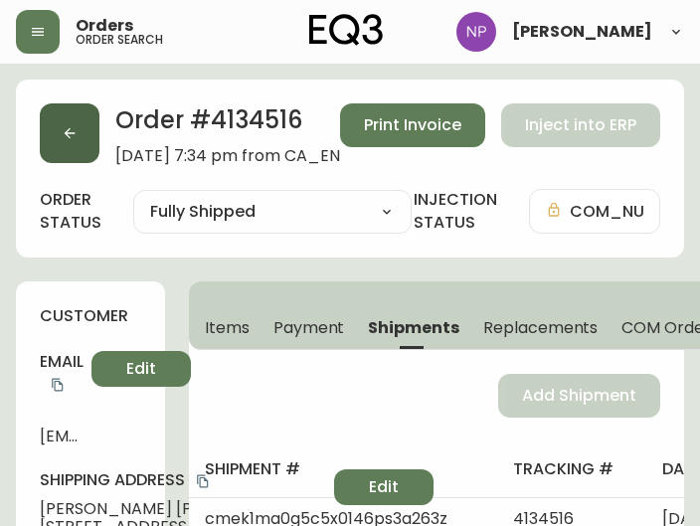
click at [63, 106] on button "button" at bounding box center [70, 133] width 60 height 60
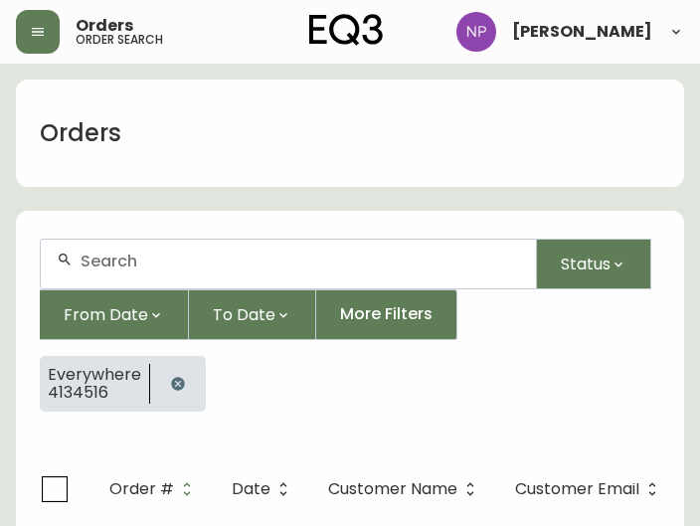
scroll to position [41, 0]
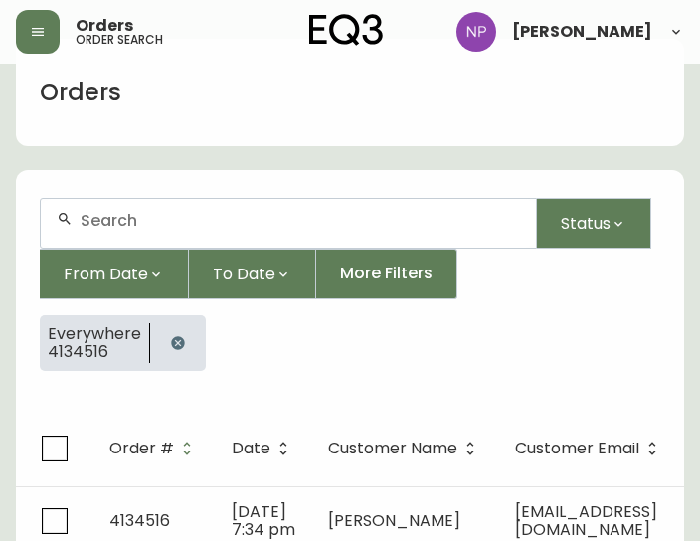
click at [126, 237] on div at bounding box center [288, 223] width 495 height 49
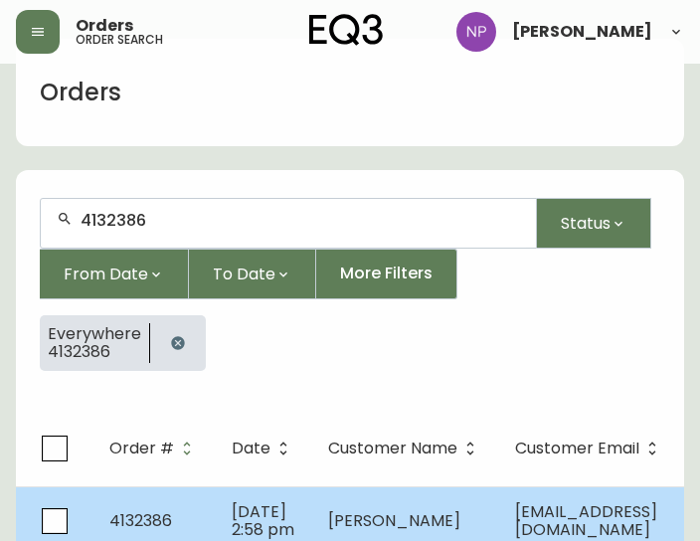
click at [237, 528] on span "[DATE] 2:58 pm" at bounding box center [263, 520] width 63 height 41
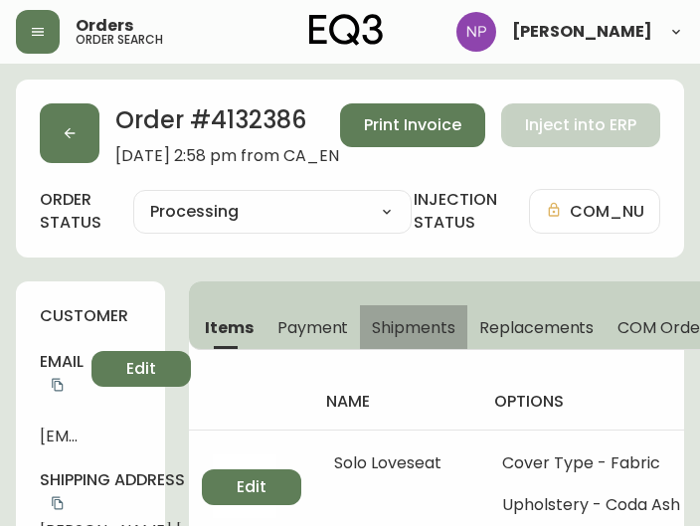
click at [388, 327] on span "Shipments" at bounding box center [413, 327] width 83 height 21
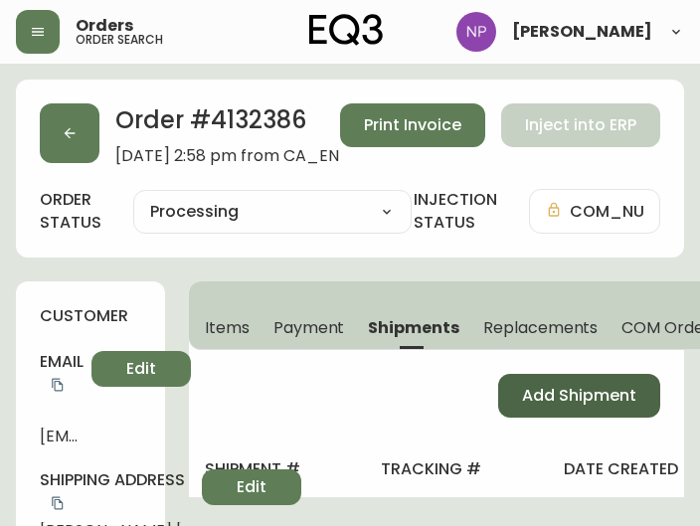
click at [525, 374] on button "Add Shipment" at bounding box center [579, 396] width 162 height 44
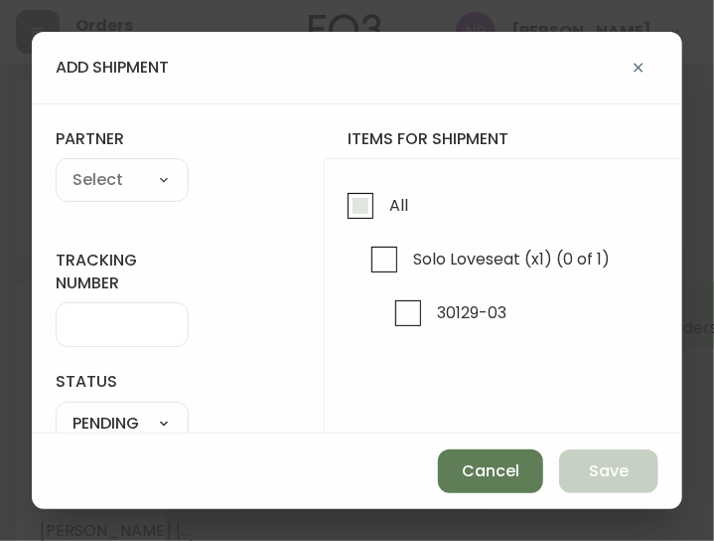
click at [373, 210] on input "All" at bounding box center [361, 206] width 46 height 46
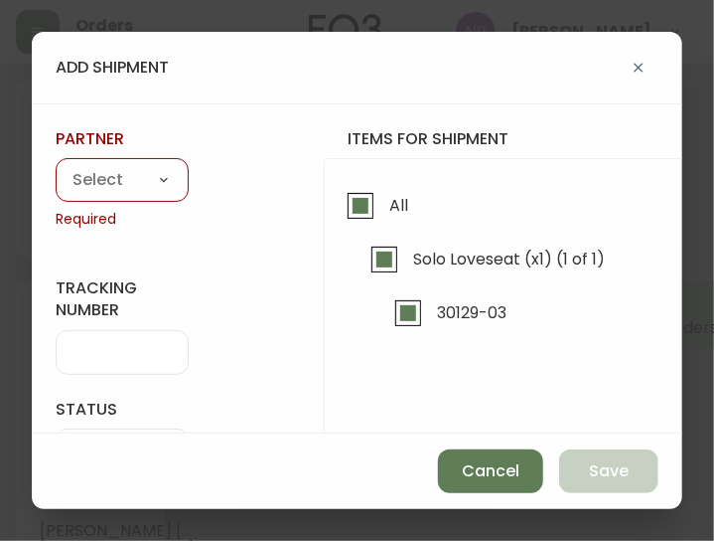
click at [103, 192] on select "A Move to Remember LLC ABF Freight Alero [PERSON_NAME] Canada Post CDS Ceva Log…" at bounding box center [122, 181] width 133 height 30
click at [56, 166] on select "A Move to Remember LLC ABF Freight Alero [PERSON_NAME] Canada Post CDS Ceva Log…" at bounding box center [122, 181] width 133 height 30
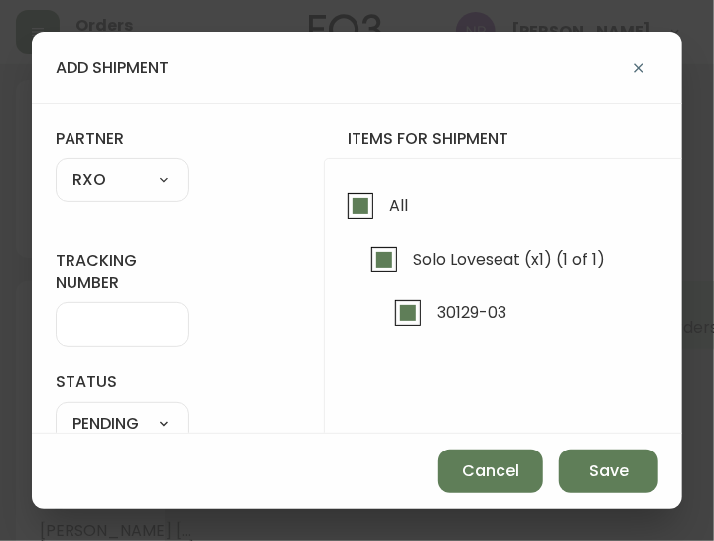
click at [97, 330] on input "tracking number" at bounding box center [122, 324] width 99 height 19
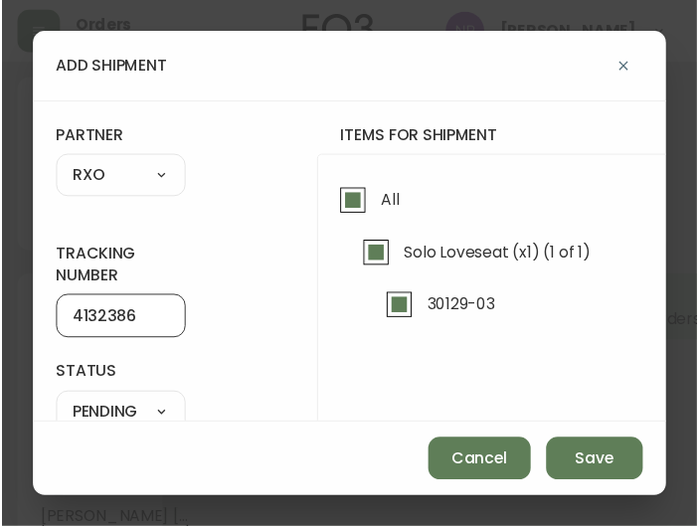
scroll to position [133, 0]
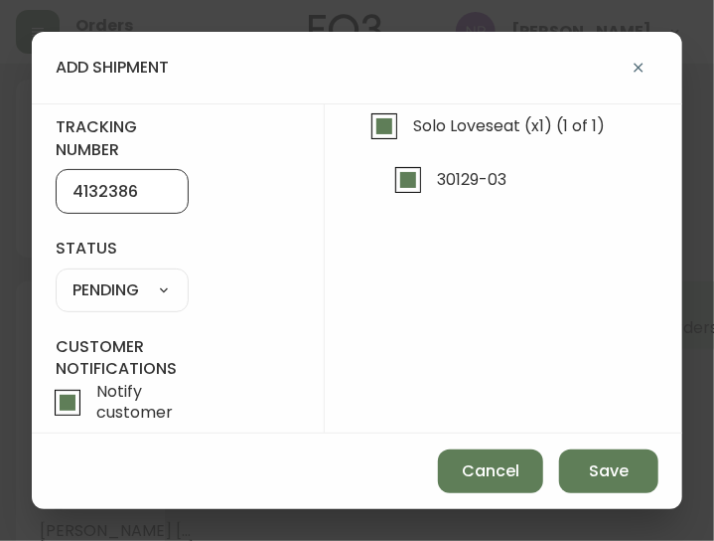
click at [132, 283] on select "SHIPPED PENDING CANCELLED" at bounding box center [122, 290] width 133 height 30
click at [56, 275] on select "SHIPPED PENDING CANCELLED" at bounding box center [122, 290] width 133 height 30
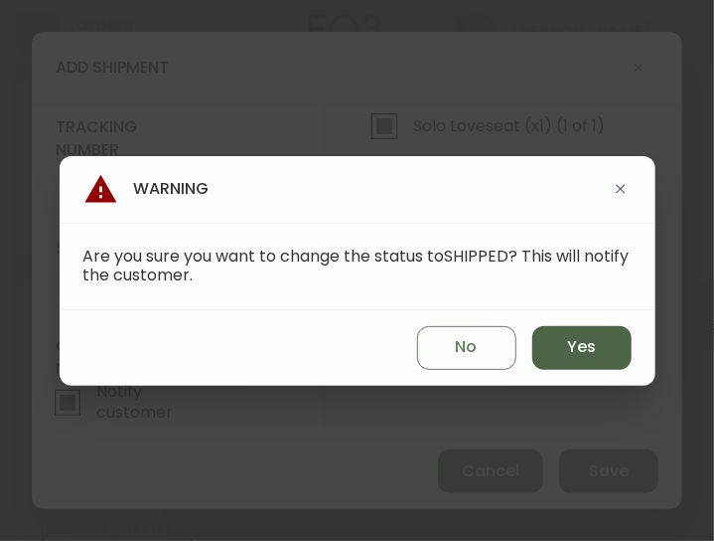
click at [614, 352] on button "Yes" at bounding box center [582, 348] width 99 height 44
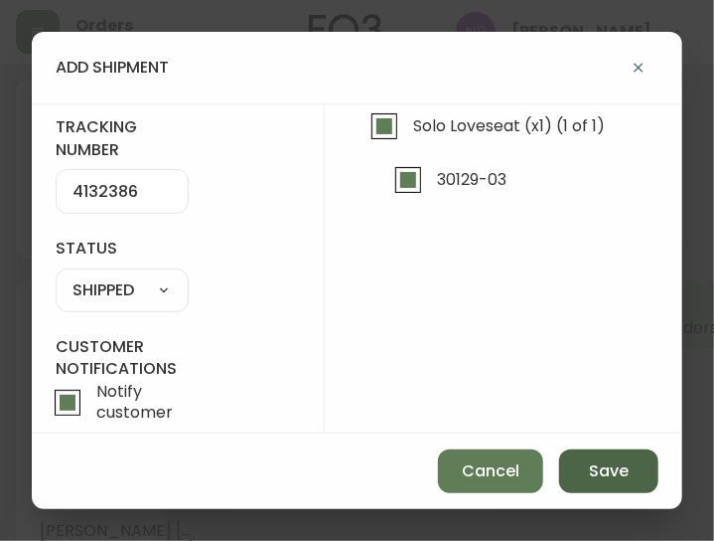
click at [619, 477] on span "Save" at bounding box center [609, 471] width 40 height 22
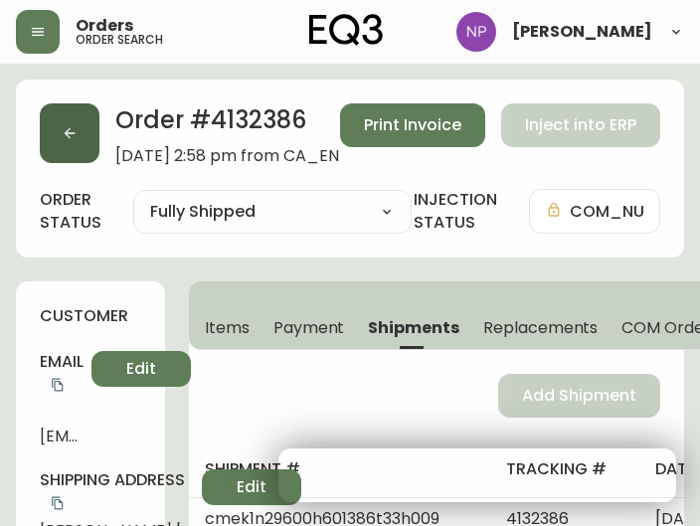
click at [52, 150] on button "button" at bounding box center [70, 133] width 60 height 60
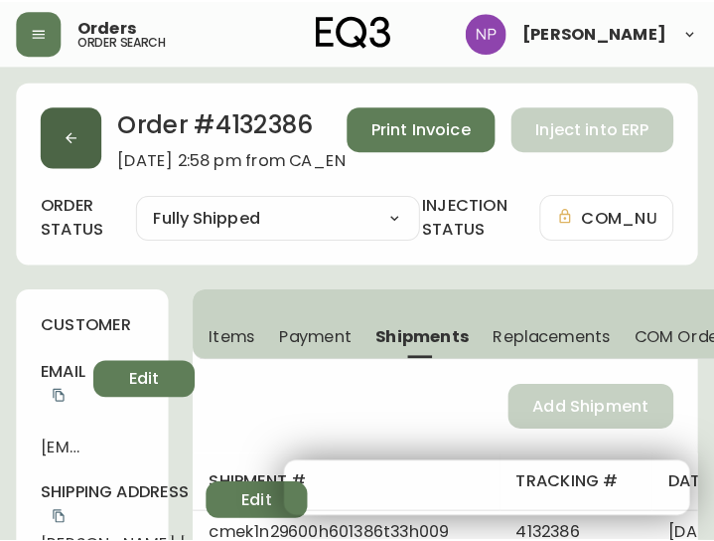
scroll to position [41, 0]
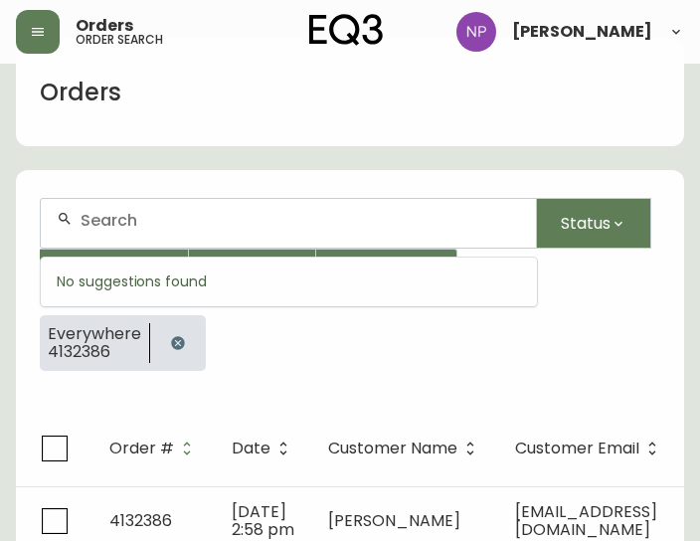
click at [127, 218] on input "text" at bounding box center [299, 220] width 439 height 19
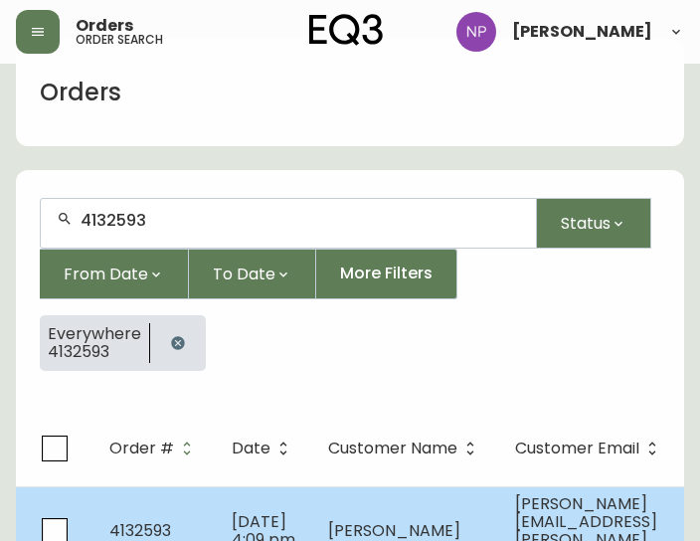
click at [209, 520] on td "4132593" at bounding box center [154, 530] width 122 height 88
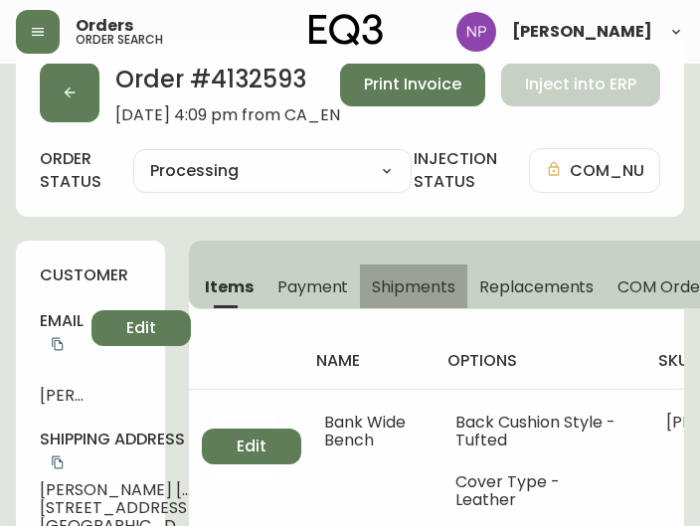
click at [394, 289] on span "Shipments" at bounding box center [413, 286] width 83 height 21
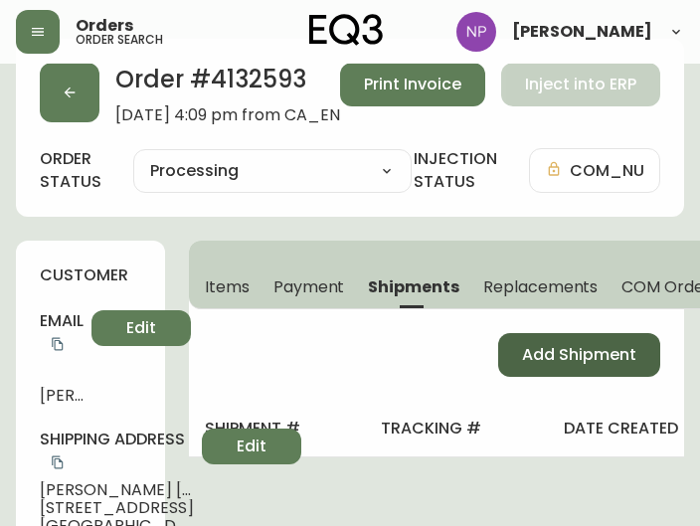
click at [547, 349] on span "Add Shipment" at bounding box center [579, 355] width 114 height 22
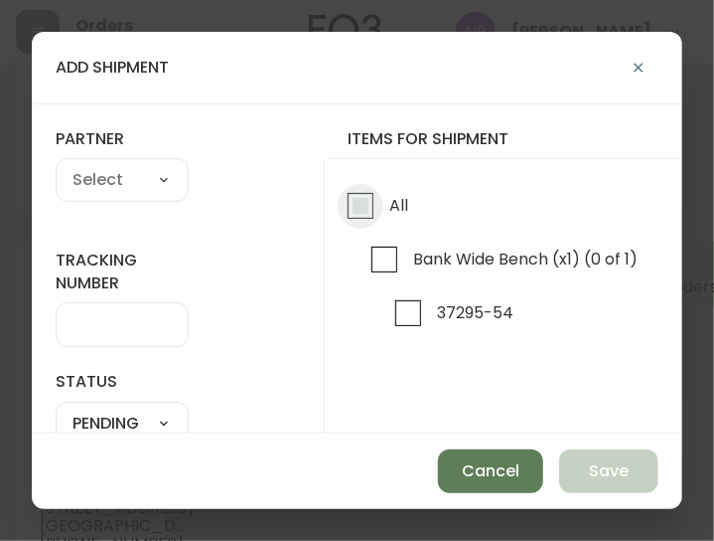
click at [366, 198] on input "All" at bounding box center [361, 206] width 46 height 46
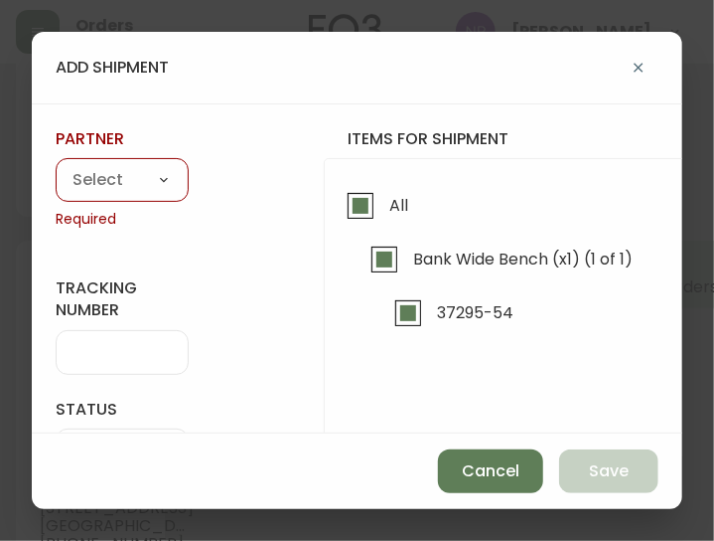
click at [143, 182] on select "A Move to Remember LLC ABF Freight Alero [PERSON_NAME] Canada Post CDS Ceva Log…" at bounding box center [122, 181] width 133 height 30
click at [56, 166] on select "A Move to Remember LLC ABF Freight Alero [PERSON_NAME] Canada Post CDS Ceva Log…" at bounding box center [122, 181] width 133 height 30
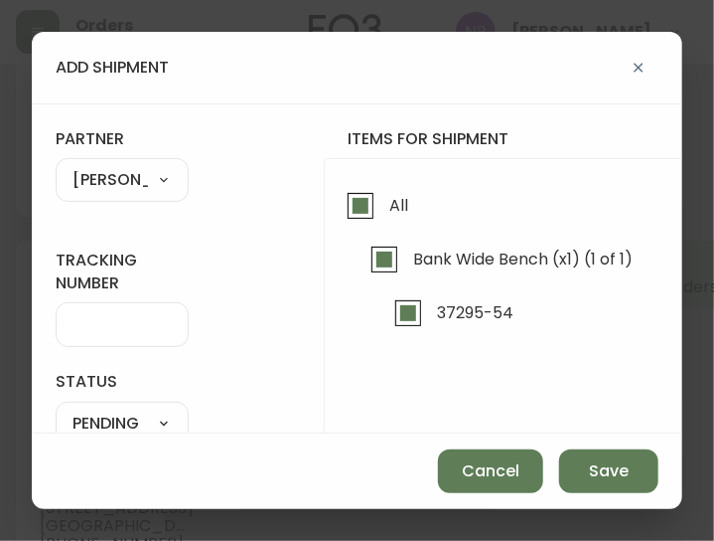
click at [124, 180] on select "A Move to Remember LLC ABF Freight Alero [PERSON_NAME] Canada Post CDS Ceva Log…" at bounding box center [122, 181] width 133 height 30
click at [56, 166] on select "A Move to Remember LLC ABF Freight Alero [PERSON_NAME] Canada Post CDS Ceva Log…" at bounding box center [122, 181] width 133 height 30
click at [104, 310] on div at bounding box center [122, 324] width 133 height 45
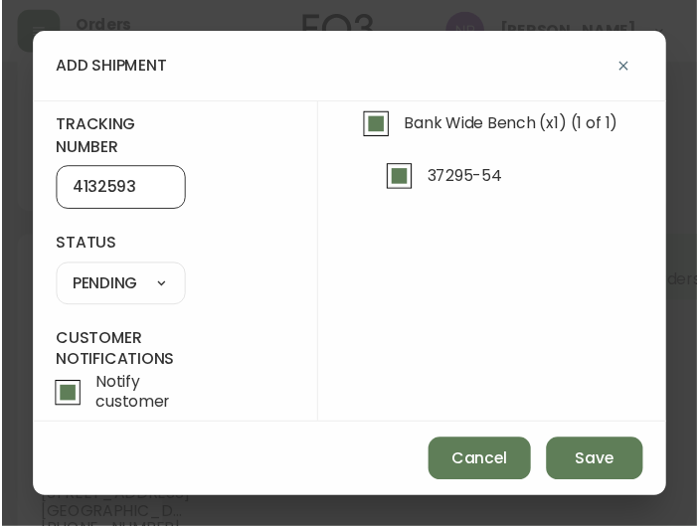
scroll to position [133, 0]
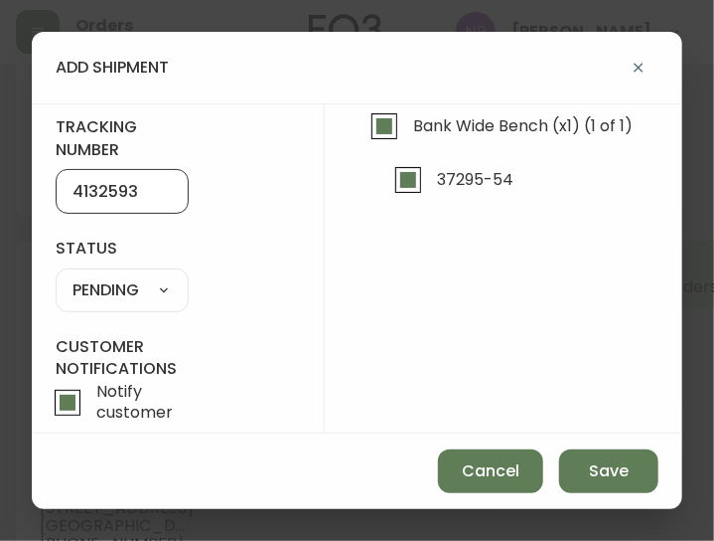
click at [131, 292] on select "SHIPPED PENDING CANCELLED" at bounding box center [122, 290] width 133 height 30
click at [56, 275] on select "SHIPPED PENDING CANCELLED" at bounding box center [122, 290] width 133 height 30
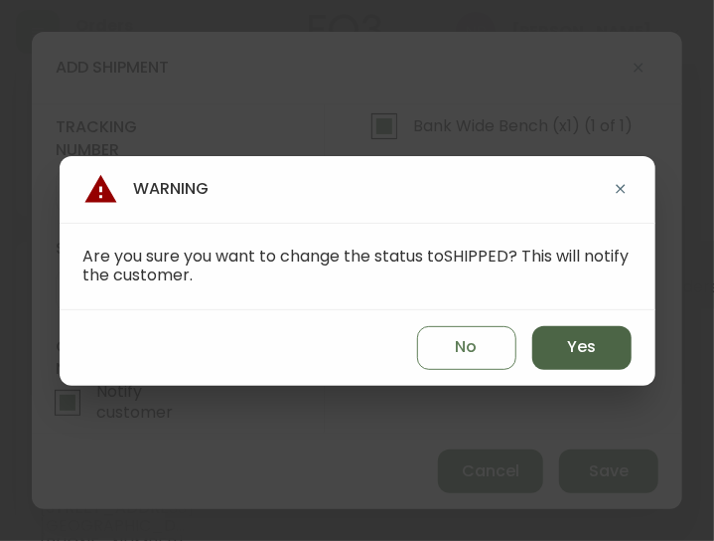
click at [565, 344] on button "Yes" at bounding box center [582, 348] width 99 height 44
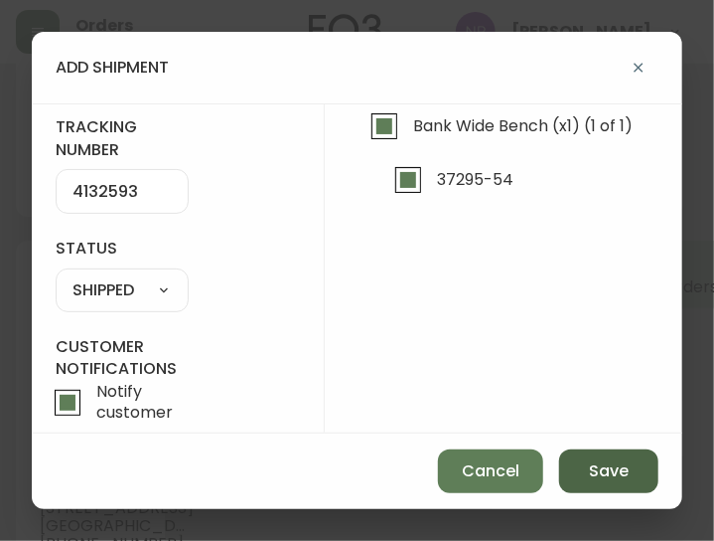
click at [608, 470] on span "Save" at bounding box center [609, 471] width 40 height 22
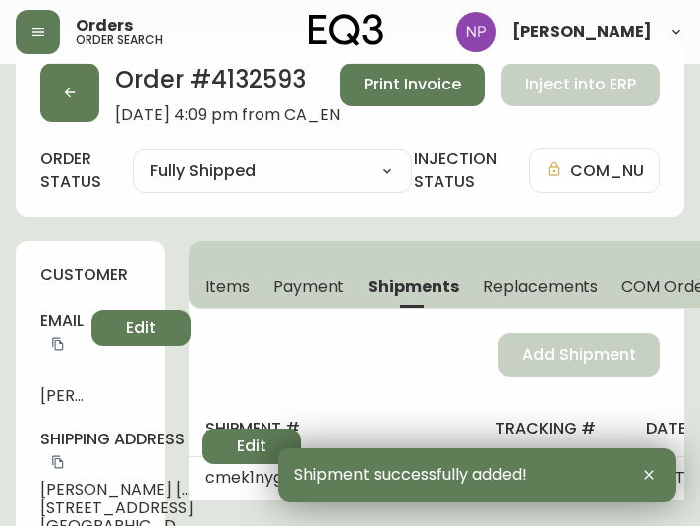
scroll to position [0, 0]
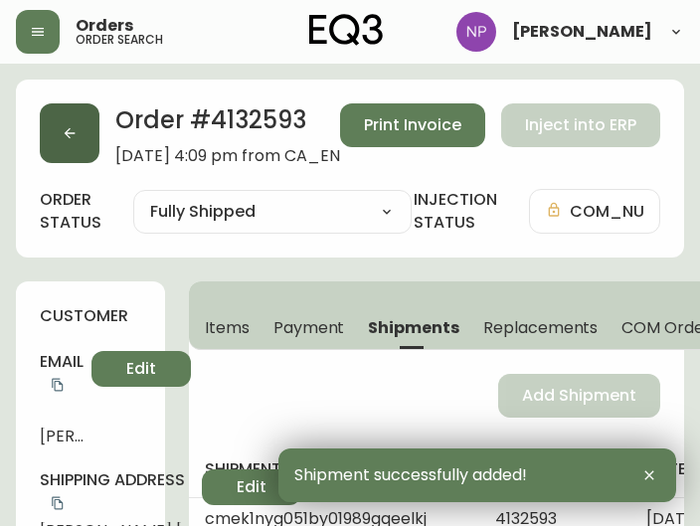
click at [70, 138] on icon "button" at bounding box center [70, 133] width 16 height 16
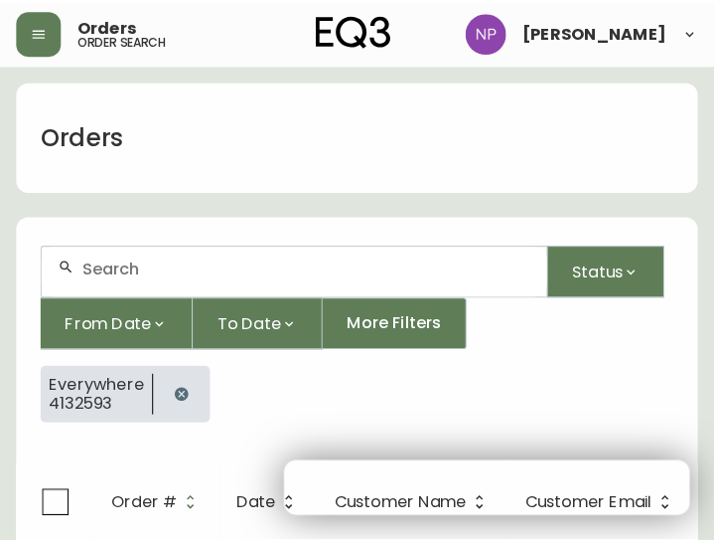
scroll to position [41, 0]
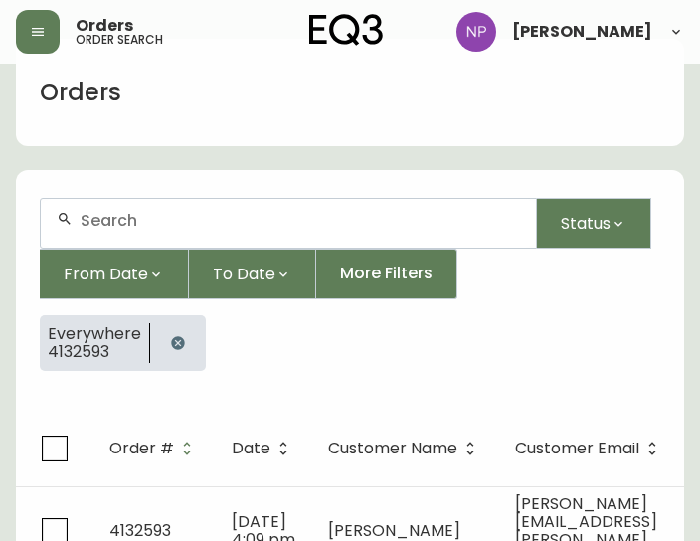
click at [113, 222] on input "text" at bounding box center [299, 220] width 439 height 19
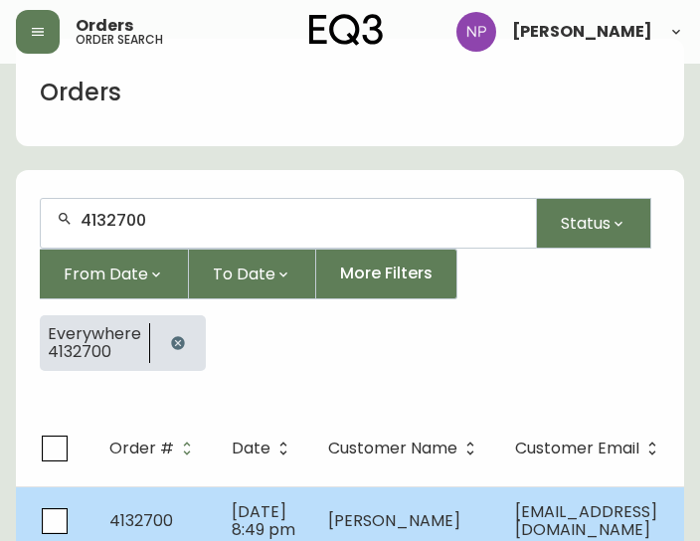
click at [277, 506] on span "[DATE] 8:49 pm" at bounding box center [264, 520] width 64 height 41
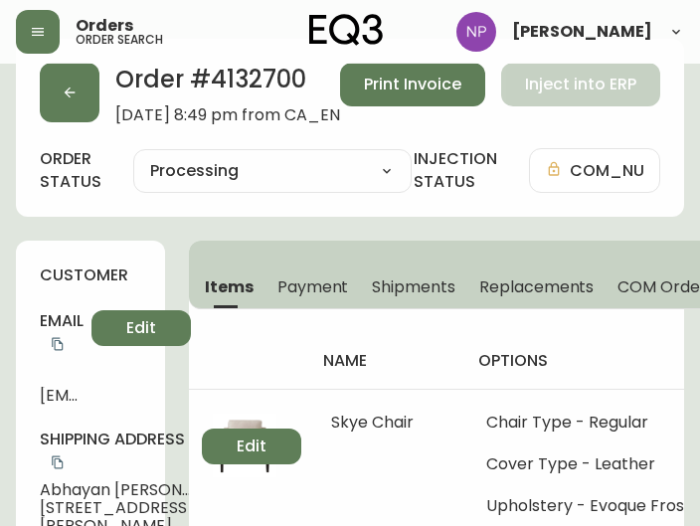
click at [423, 284] on span "Shipments" at bounding box center [413, 286] width 83 height 21
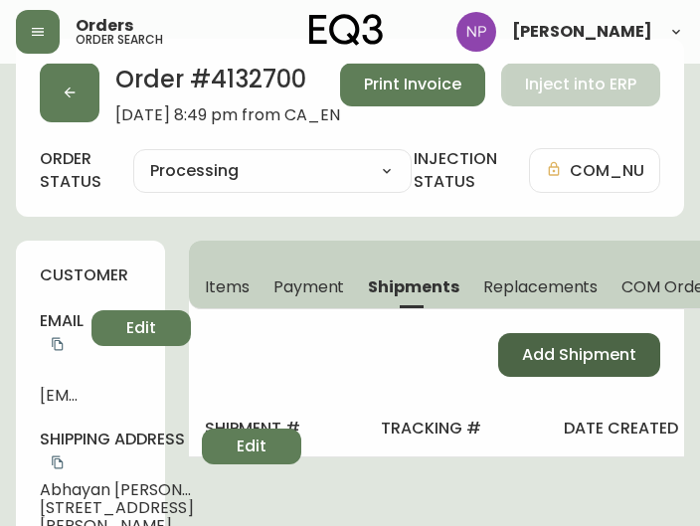
click at [501, 359] on button "Add Shipment" at bounding box center [579, 355] width 162 height 44
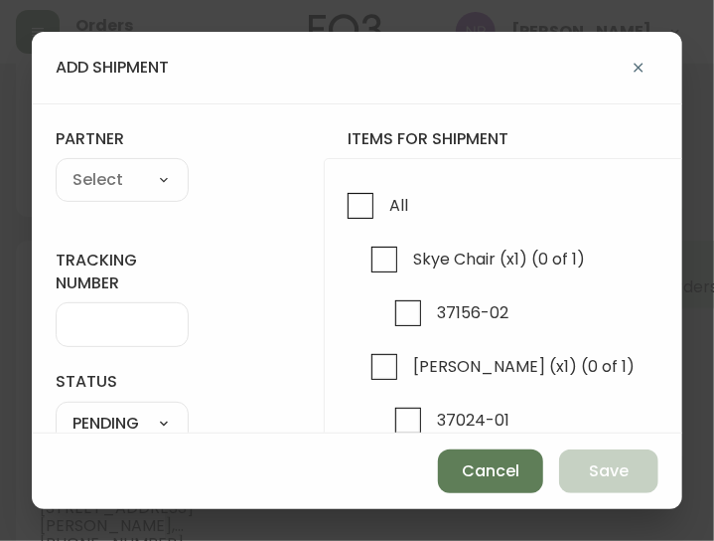
click at [324, 202] on div "All Skye Chair (x1) (0 of 1) 37156-02 [PERSON_NAME] (x1) (0 of 1) 37024-01" at bounding box center [661, 365] width 674 height 414
click at [340, 205] on input "All" at bounding box center [361, 206] width 46 height 46
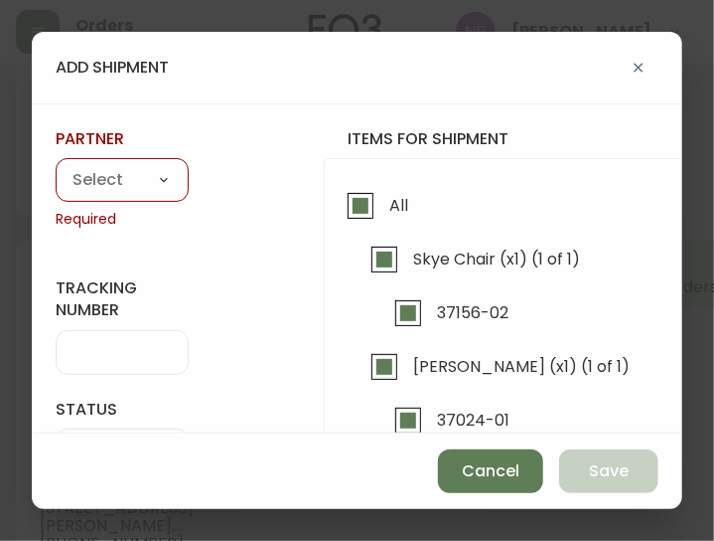
click at [150, 178] on select "A Move to Remember LLC ABF Freight Alero [PERSON_NAME] Canada Post CDS Ceva Log…" at bounding box center [122, 181] width 133 height 30
click at [56, 166] on select "A Move to Remember LLC ABF Freight Alero [PERSON_NAME] Canada Post CDS Ceva Log…" at bounding box center [122, 181] width 133 height 30
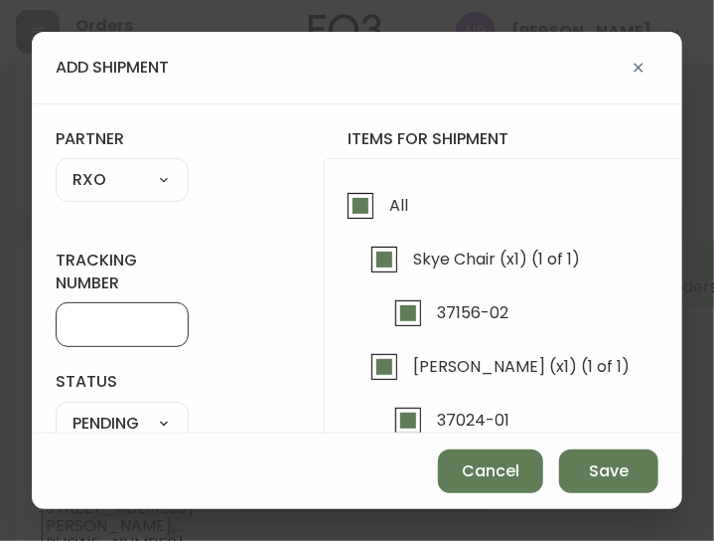
click at [124, 328] on input "tracking number" at bounding box center [122, 324] width 99 height 19
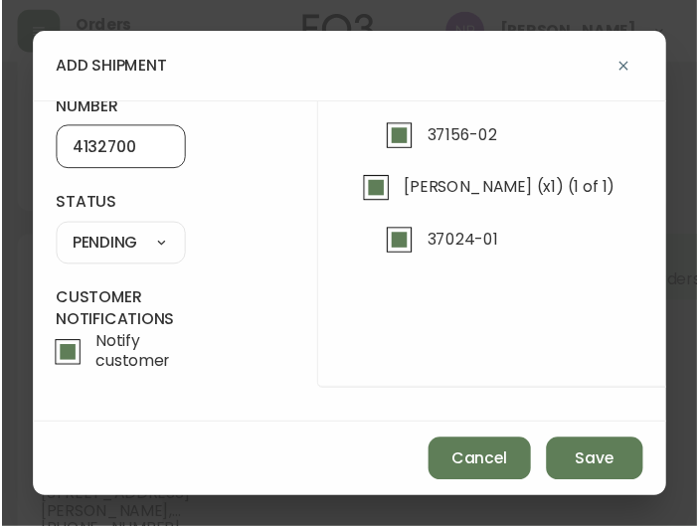
scroll to position [185, 0]
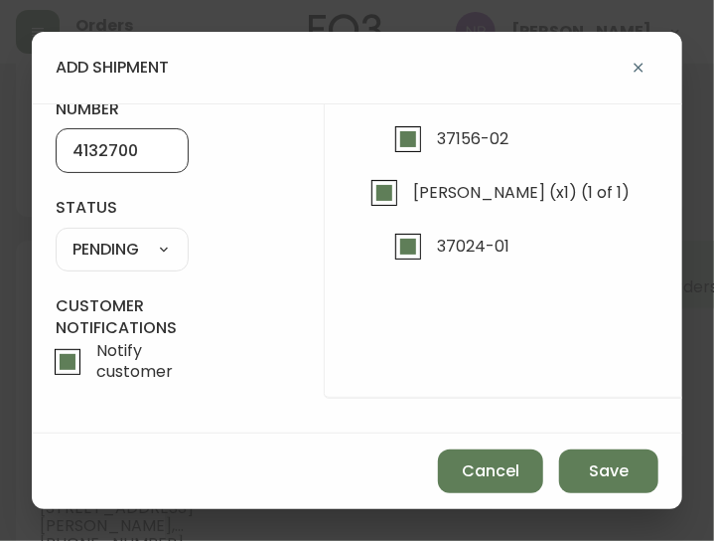
click at [157, 240] on select "SHIPPED PENDING CANCELLED" at bounding box center [122, 250] width 133 height 30
click at [56, 235] on select "SHIPPED PENDING CANCELLED" at bounding box center [122, 250] width 133 height 30
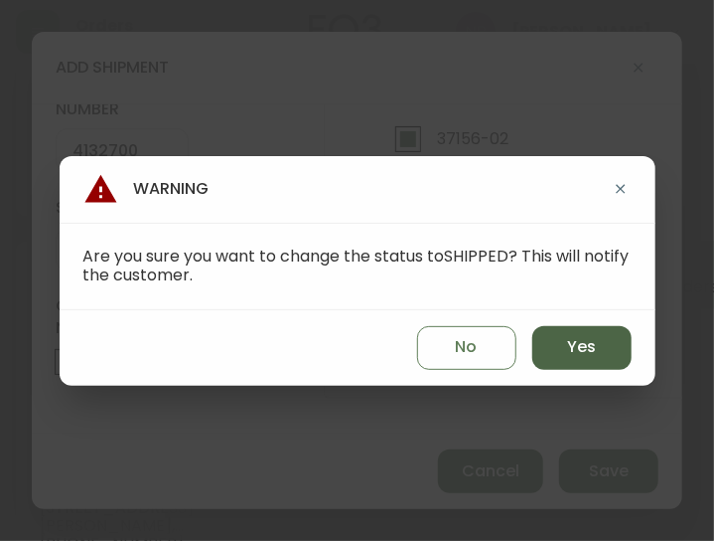
click at [588, 333] on button "Yes" at bounding box center [582, 348] width 99 height 44
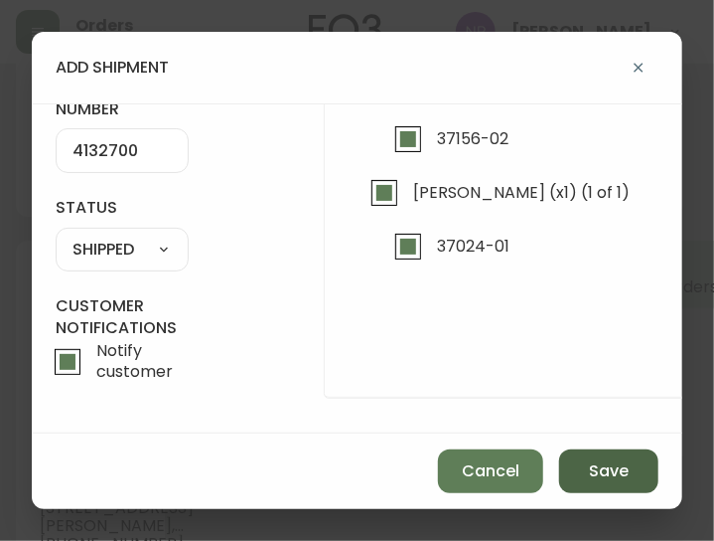
click at [596, 467] on span "Save" at bounding box center [609, 471] width 40 height 22
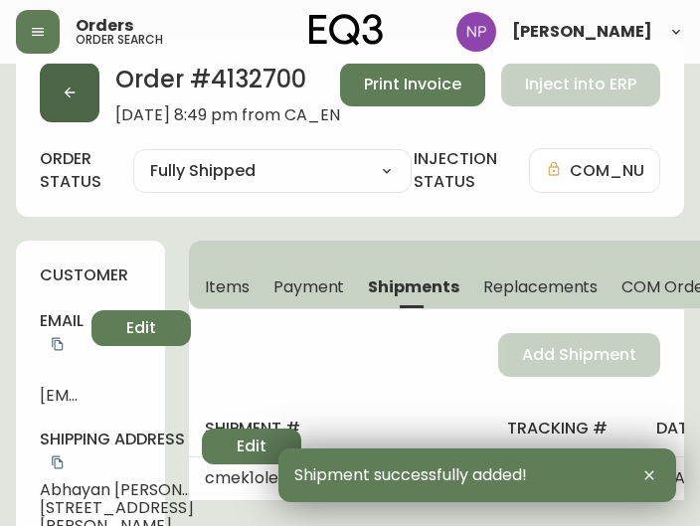
click at [57, 106] on button "button" at bounding box center [70, 93] width 60 height 60
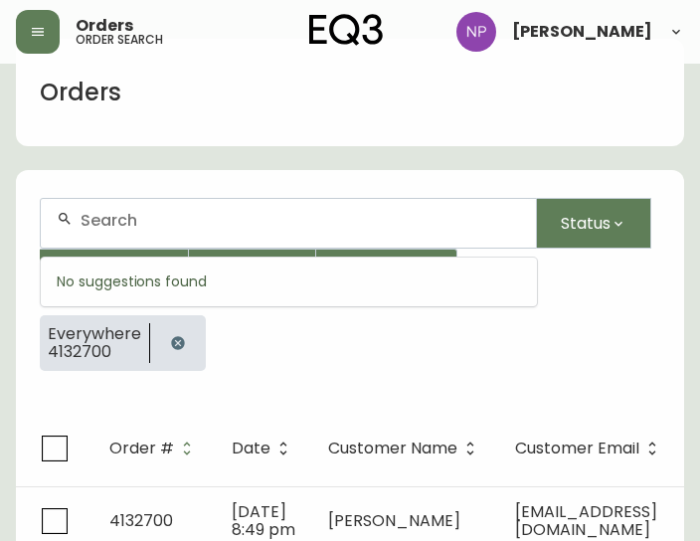
click at [104, 214] on input "text" at bounding box center [299, 220] width 439 height 19
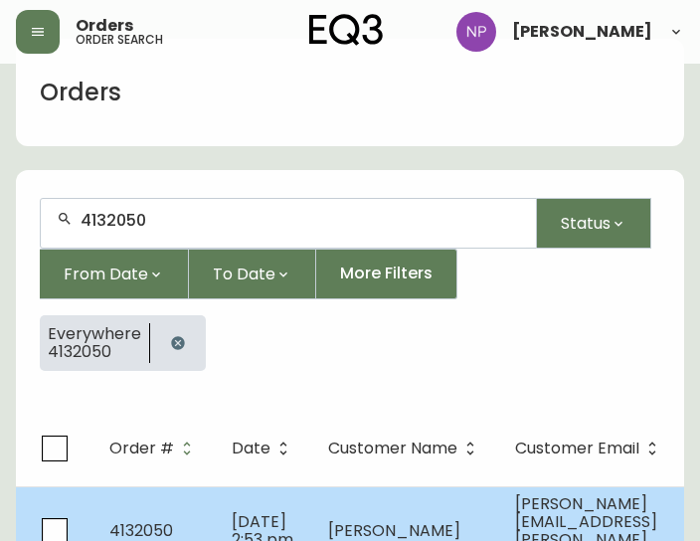
click at [135, 519] on span "4132050" at bounding box center [141, 530] width 64 height 23
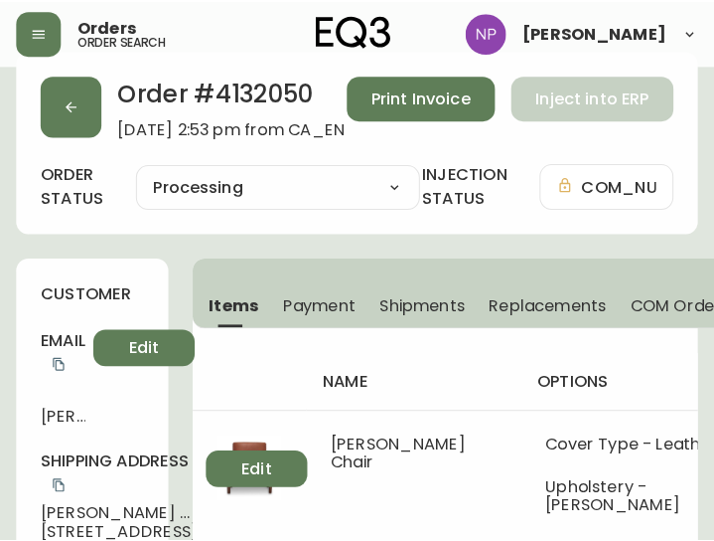
scroll to position [27, 0]
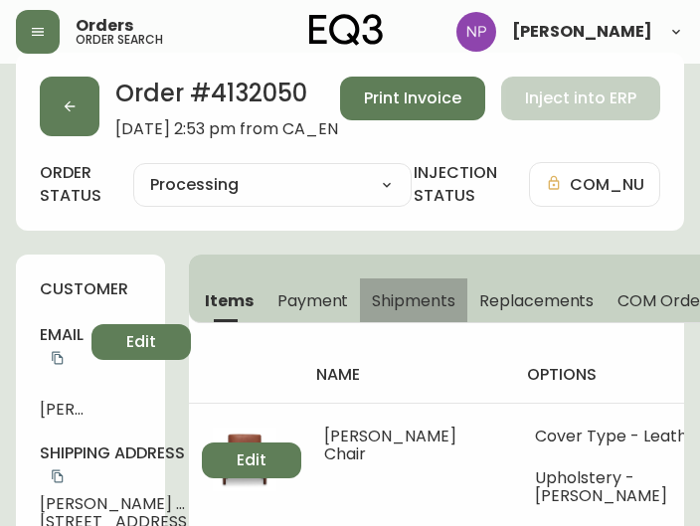
click at [418, 299] on span "Shipments" at bounding box center [413, 300] width 83 height 21
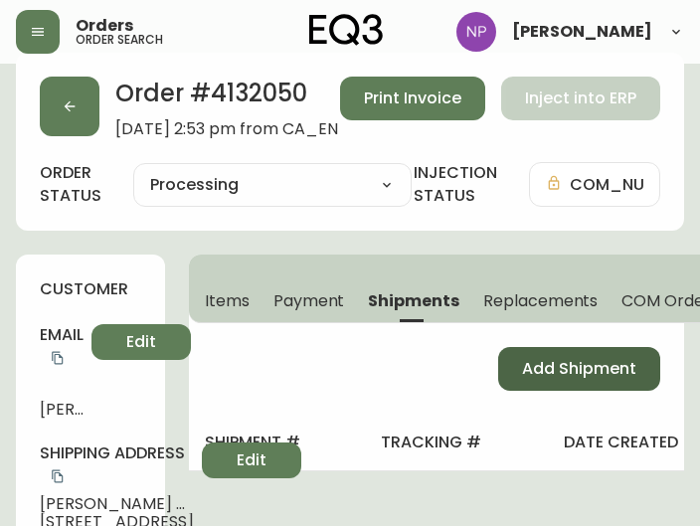
click at [548, 379] on button "Add Shipment" at bounding box center [579, 369] width 162 height 44
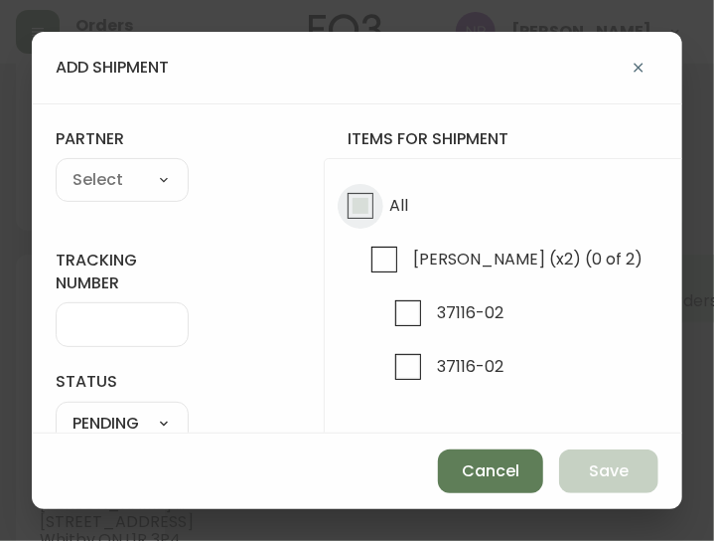
click at [361, 215] on input "All" at bounding box center [361, 206] width 46 height 46
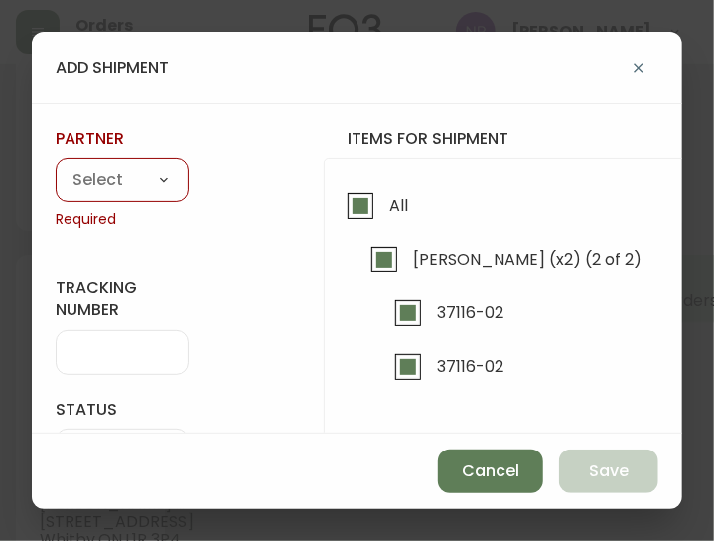
click at [165, 180] on select "A Move to Remember LLC ABF Freight Alero [PERSON_NAME] Canada Post CDS Ceva Log…" at bounding box center [122, 181] width 133 height 30
click at [56, 166] on select "A Move to Remember LLC ABF Freight Alero [PERSON_NAME] Canada Post CDS Ceva Log…" at bounding box center [122, 181] width 133 height 30
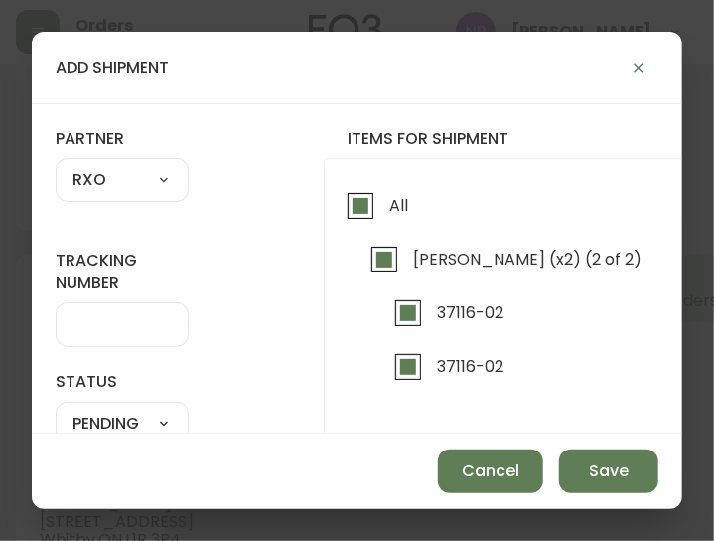
click at [97, 329] on input "tracking number" at bounding box center [122, 324] width 99 height 19
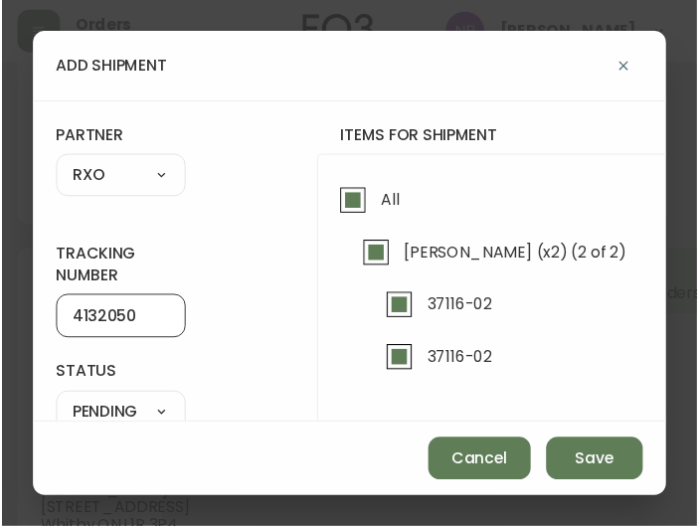
scroll to position [187, 0]
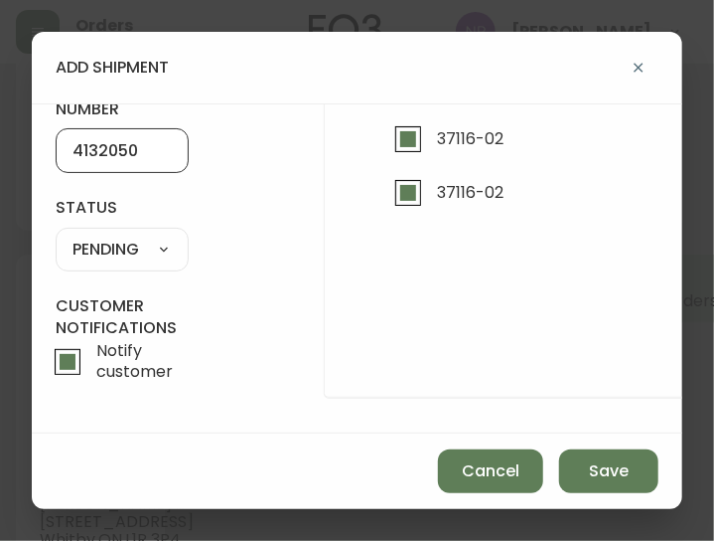
click at [112, 228] on div "SHIPPED PENDING CANCELLED" at bounding box center [122, 250] width 133 height 44
click at [115, 235] on select "SHIPPED PENDING CANCELLED" at bounding box center [122, 250] width 133 height 30
click at [56, 235] on select "SHIPPED PENDING CANCELLED" at bounding box center [122, 250] width 133 height 30
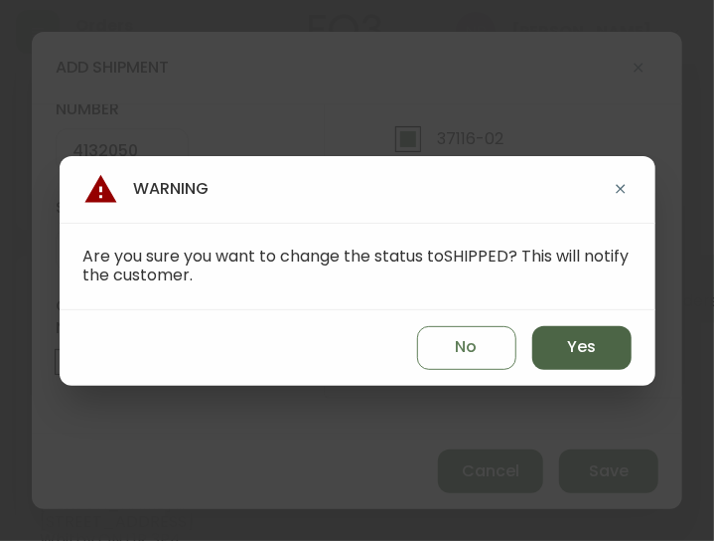
click at [594, 346] on span "Yes" at bounding box center [581, 347] width 29 height 22
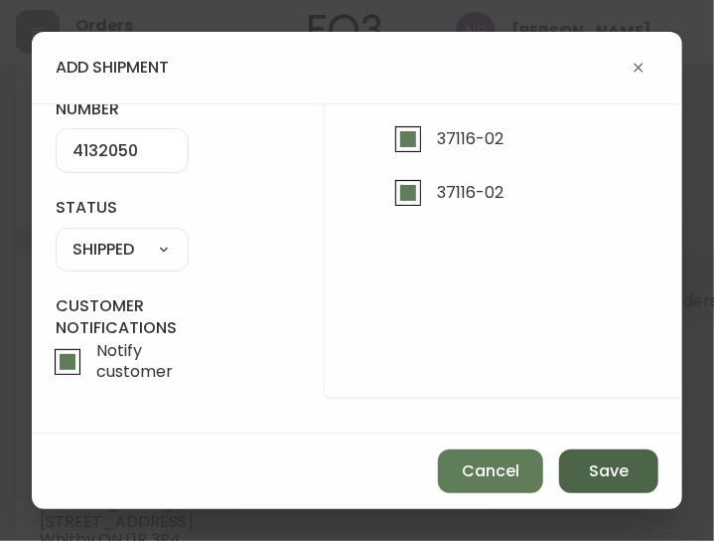
click at [605, 468] on span "Save" at bounding box center [609, 471] width 40 height 22
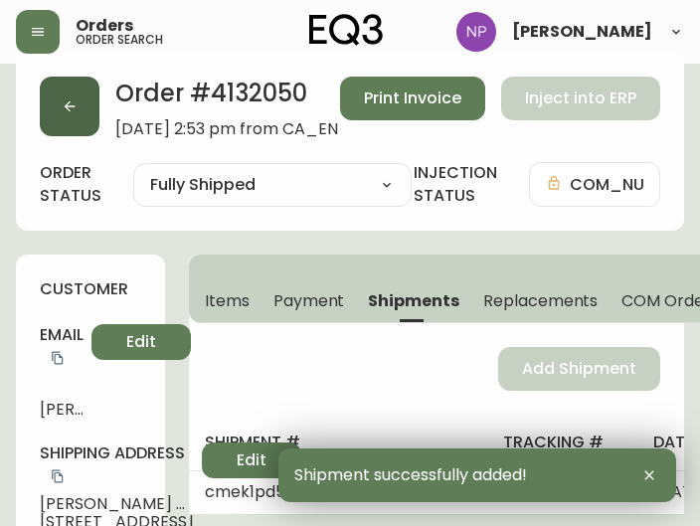
click at [56, 91] on button "button" at bounding box center [70, 107] width 60 height 60
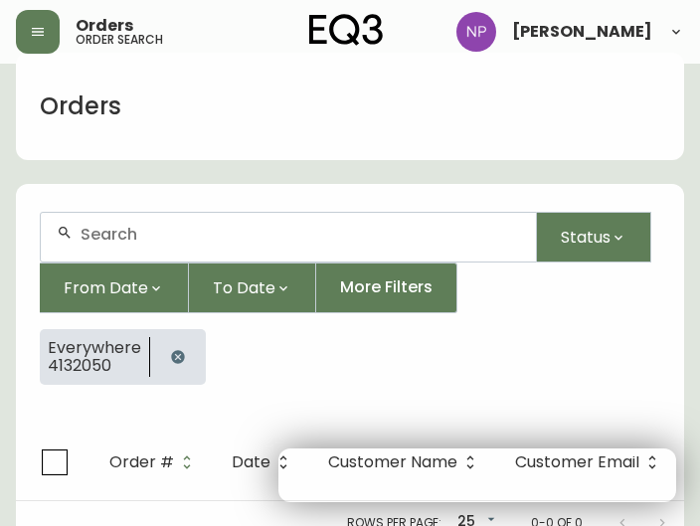
scroll to position [41, 0]
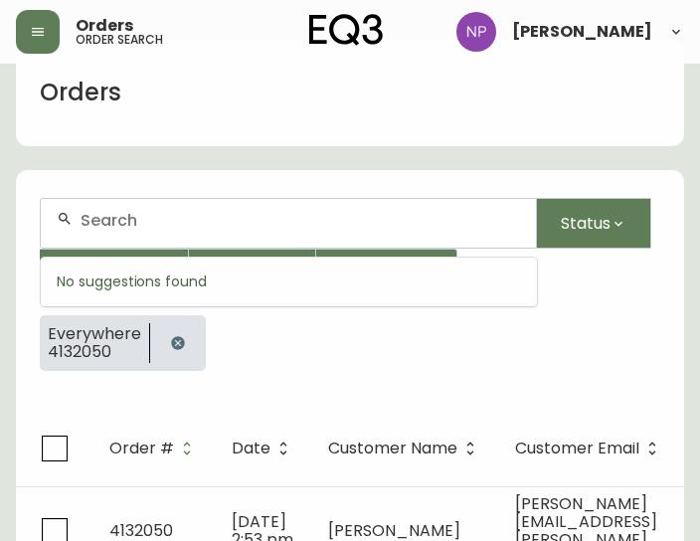
click at [87, 220] on input "text" at bounding box center [299, 220] width 439 height 19
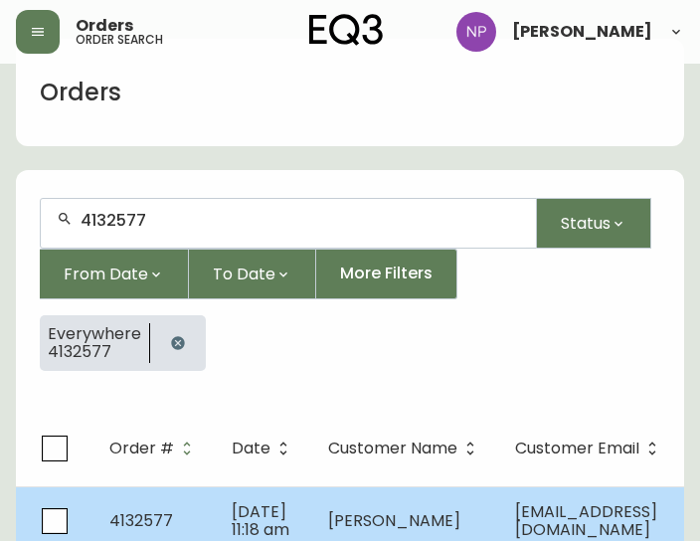
click at [289, 524] on td "[DATE] 11:18 am" at bounding box center [264, 521] width 96 height 70
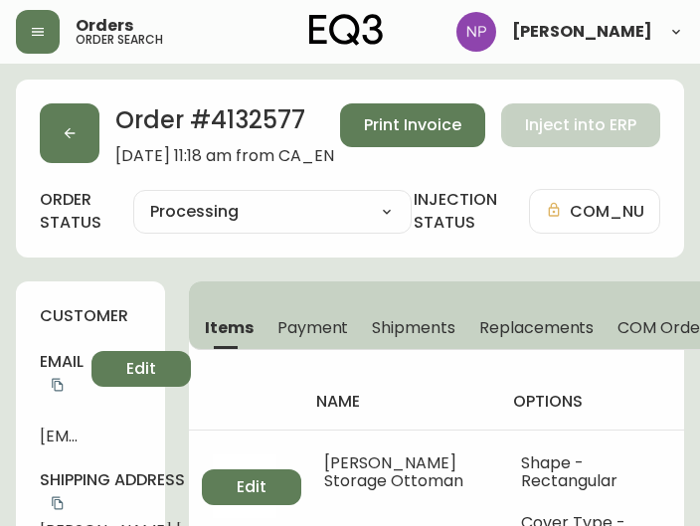
click at [403, 318] on span "Shipments" at bounding box center [413, 327] width 83 height 21
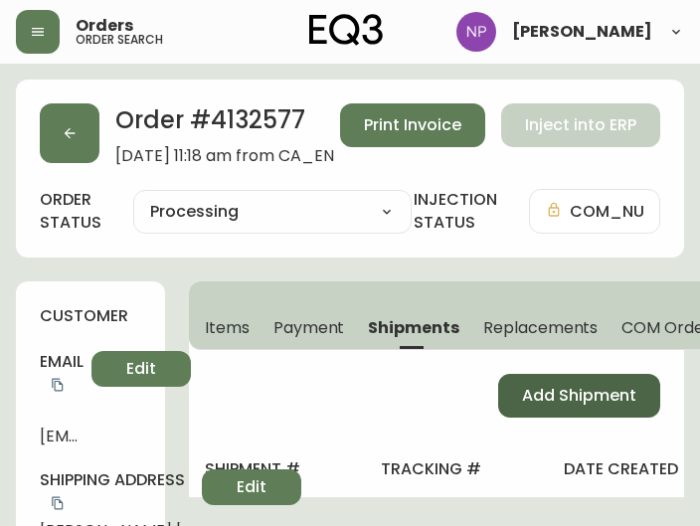
click at [523, 394] on span "Add Shipment" at bounding box center [579, 396] width 114 height 22
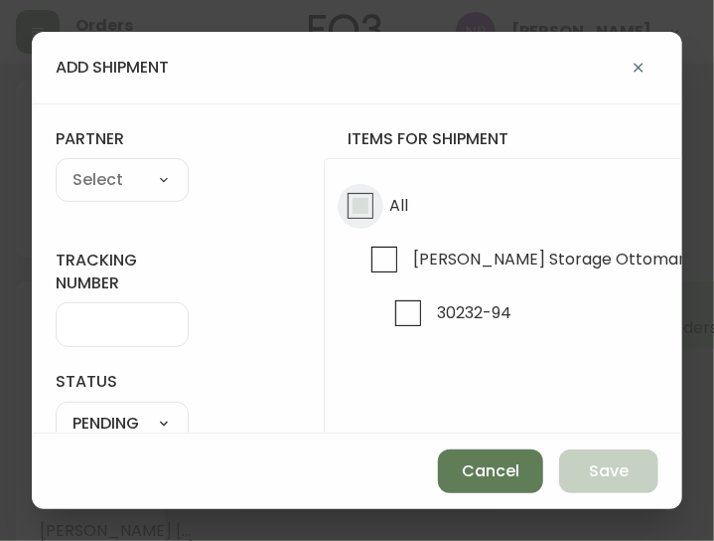
click at [370, 206] on input "All" at bounding box center [361, 206] width 46 height 46
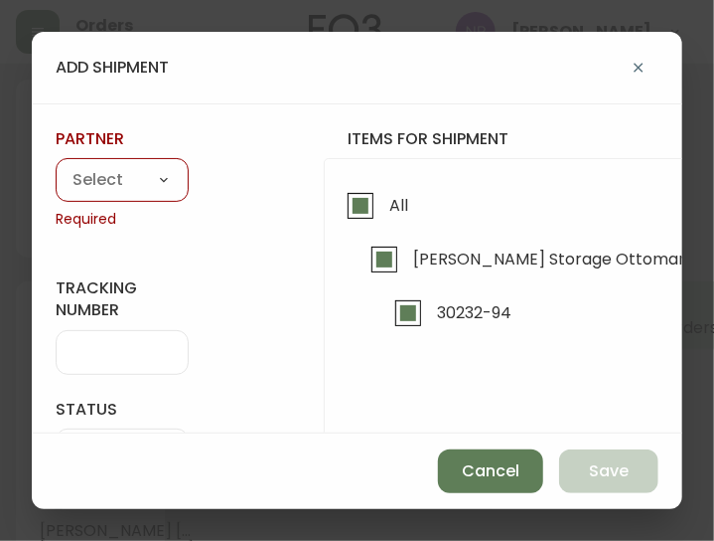
click at [119, 186] on select "A Move to Remember LLC ABF Freight Alero [PERSON_NAME] Canada Post CDS Ceva Log…" at bounding box center [122, 181] width 133 height 30
click at [56, 166] on select "A Move to Remember LLC ABF Freight Alero [PERSON_NAME] Canada Post CDS Ceva Log…" at bounding box center [122, 181] width 133 height 30
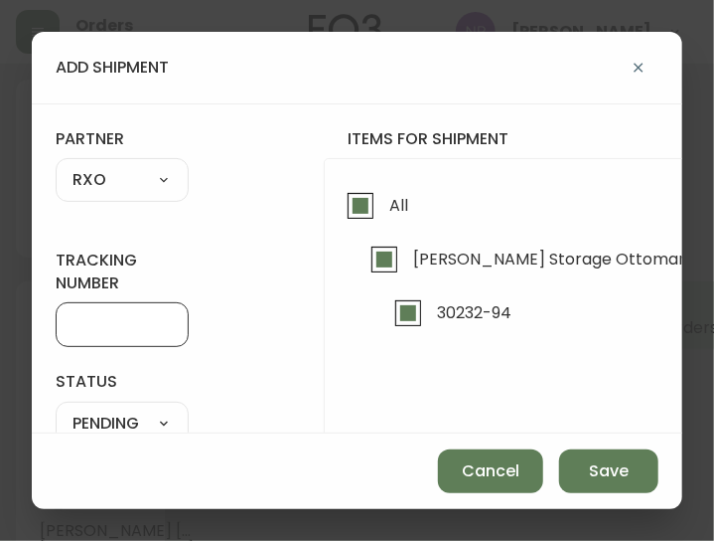
click at [105, 324] on input "tracking number" at bounding box center [122, 324] width 99 height 19
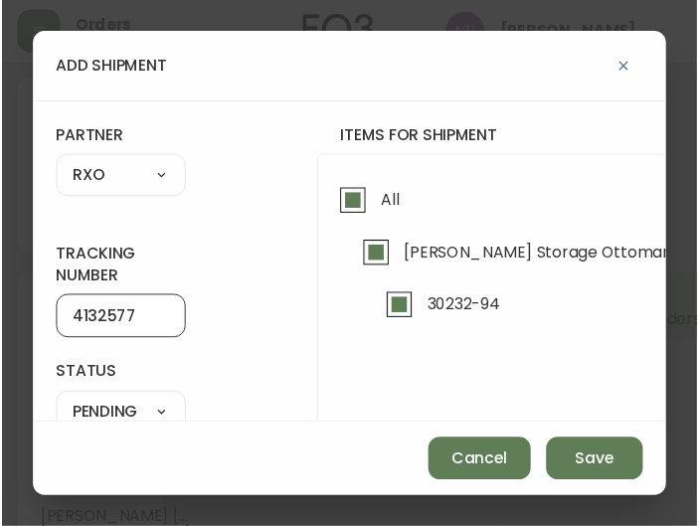
scroll to position [187, 0]
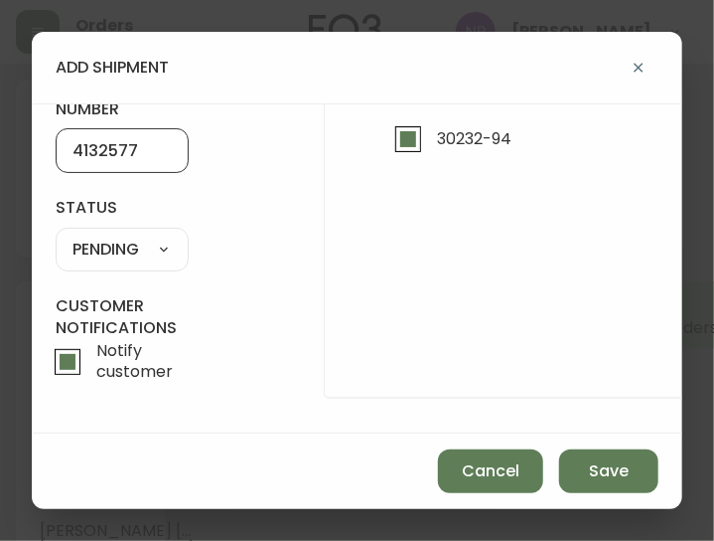
click at [152, 235] on select "SHIPPED PENDING CANCELLED" at bounding box center [122, 250] width 133 height 30
click at [56, 235] on select "SHIPPED PENDING CANCELLED" at bounding box center [122, 250] width 133 height 30
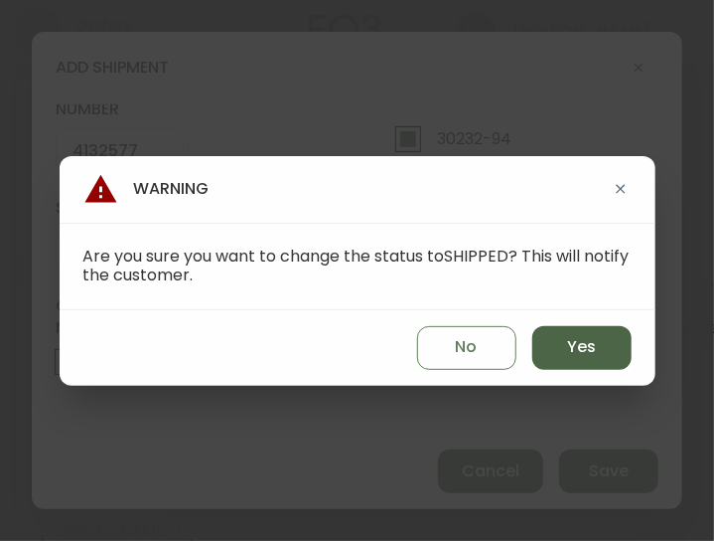
click at [588, 337] on span "Yes" at bounding box center [581, 347] width 29 height 22
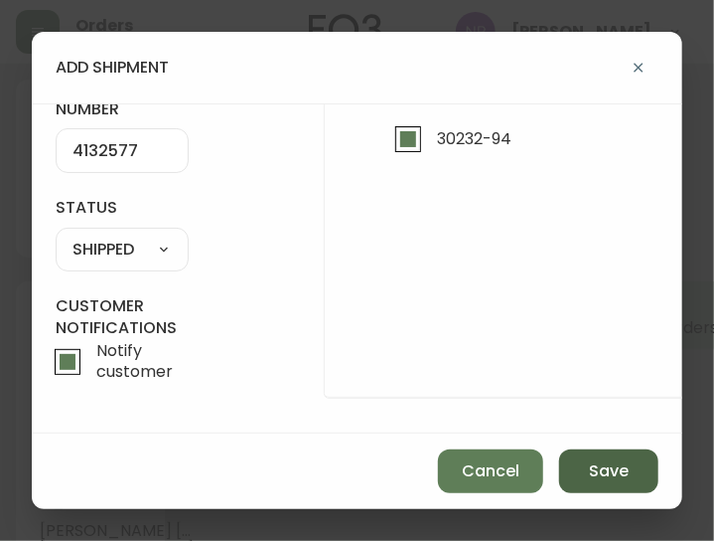
click at [602, 472] on span "Save" at bounding box center [609, 471] width 40 height 22
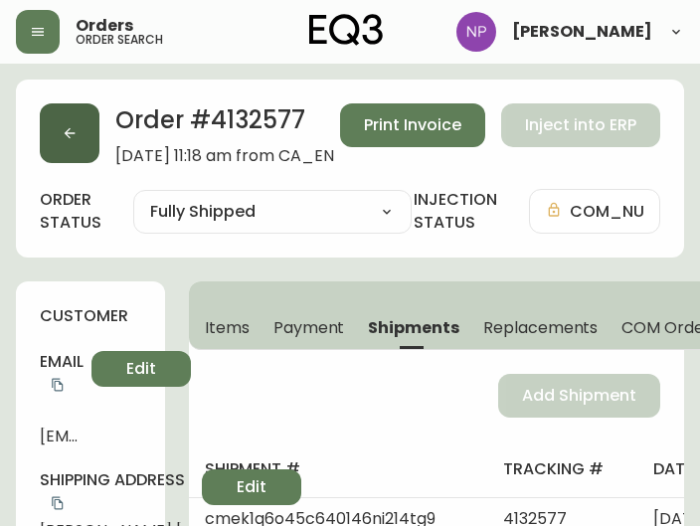
click at [79, 138] on button "button" at bounding box center [70, 133] width 60 height 60
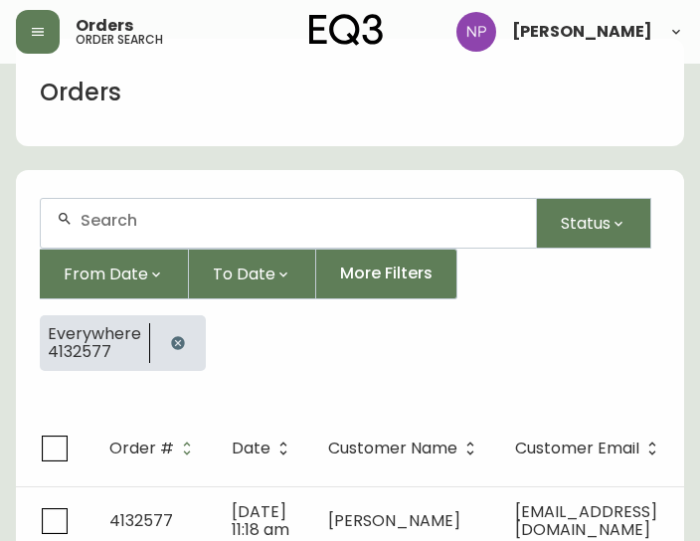
click at [219, 224] on input "text" at bounding box center [299, 220] width 439 height 19
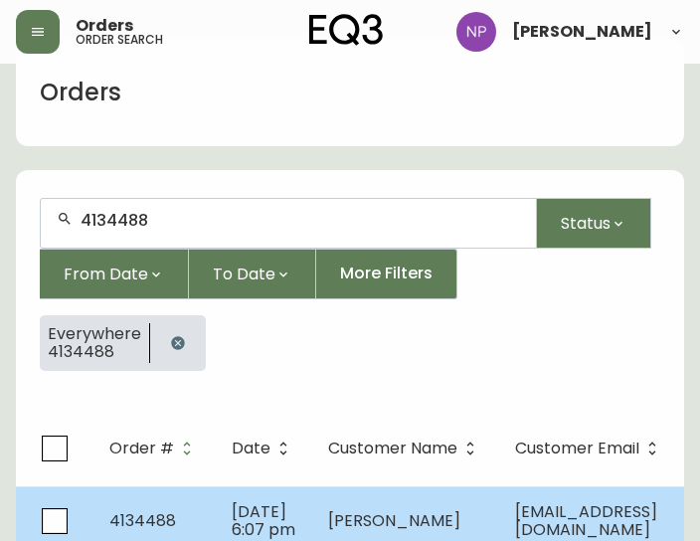
click at [143, 524] on span "4134488" at bounding box center [142, 520] width 67 height 23
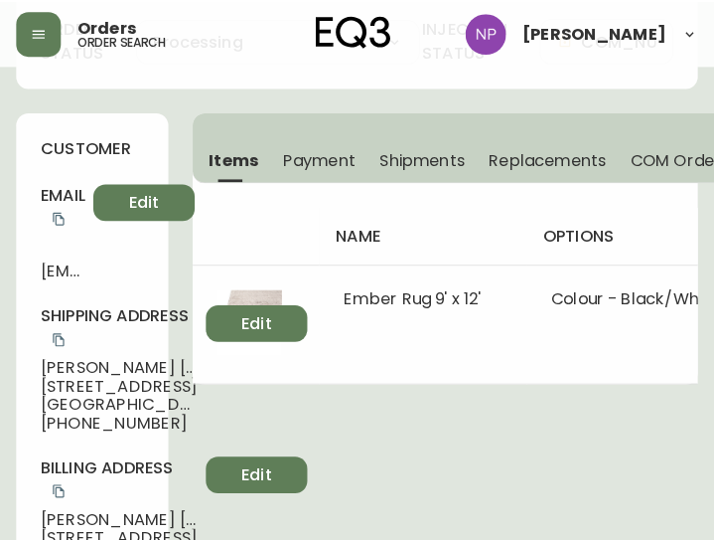
scroll to position [168, 0]
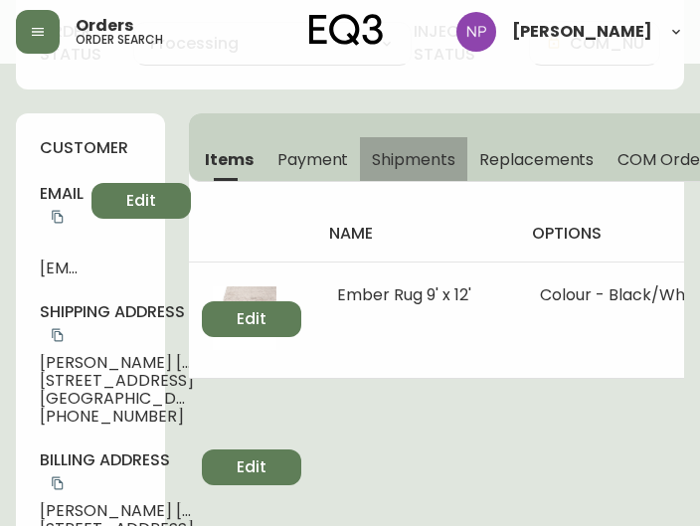
click at [422, 156] on span "Shipments" at bounding box center [413, 159] width 83 height 21
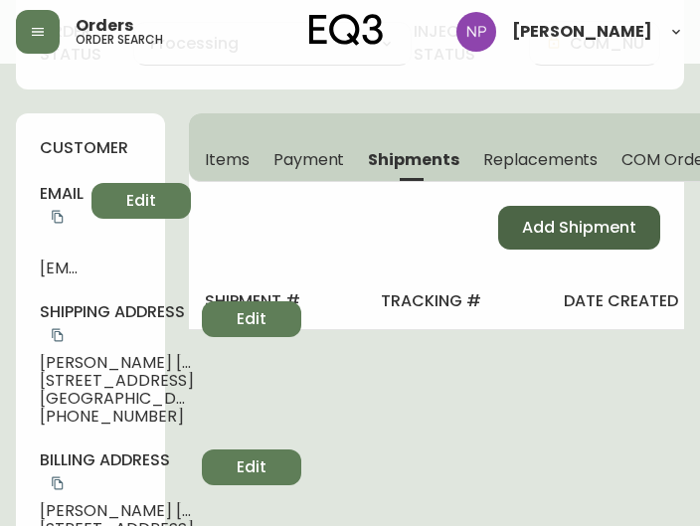
click at [568, 222] on span "Add Shipment" at bounding box center [579, 228] width 114 height 22
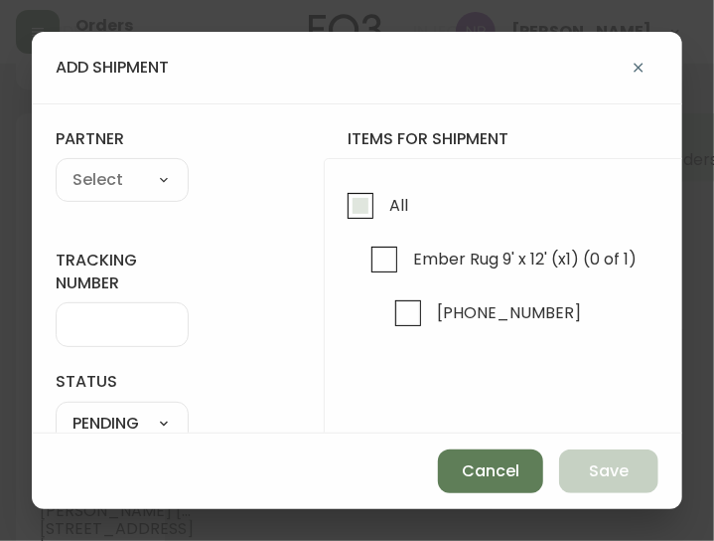
click at [399, 230] on label "All" at bounding box center [373, 210] width 71 height 54
click at [384, 229] on input "All" at bounding box center [361, 206] width 46 height 46
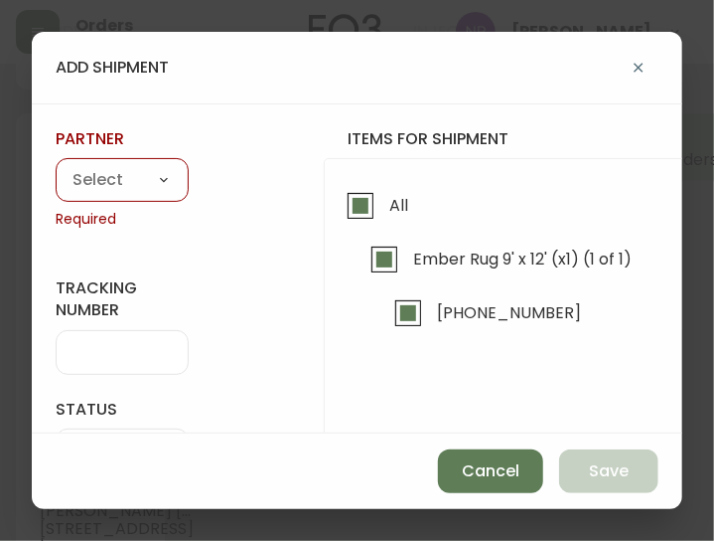
click at [147, 173] on select "A Move to Remember LLC ABF Freight Alero [PERSON_NAME] Canada Post CDS Ceva Log…" at bounding box center [122, 181] width 133 height 30
click at [56, 166] on select "A Move to Remember LLC ABF Freight Alero [PERSON_NAME] Canada Post CDS Ceva Log…" at bounding box center [122, 181] width 133 height 30
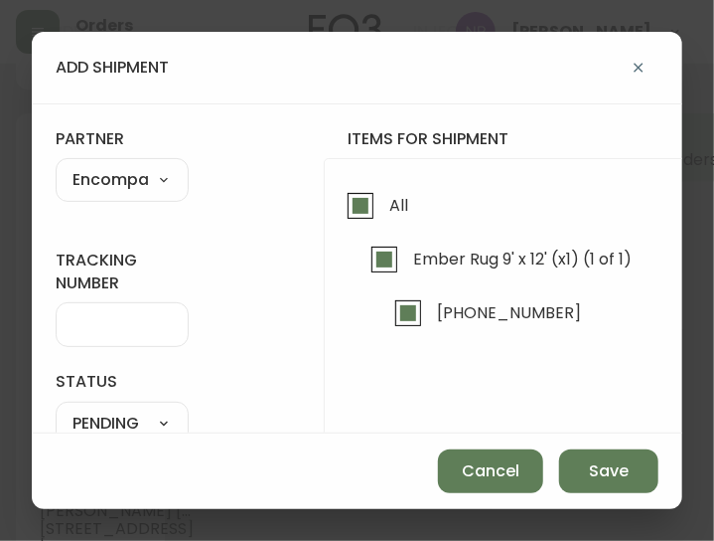
click at [115, 331] on input "tracking number" at bounding box center [122, 324] width 99 height 19
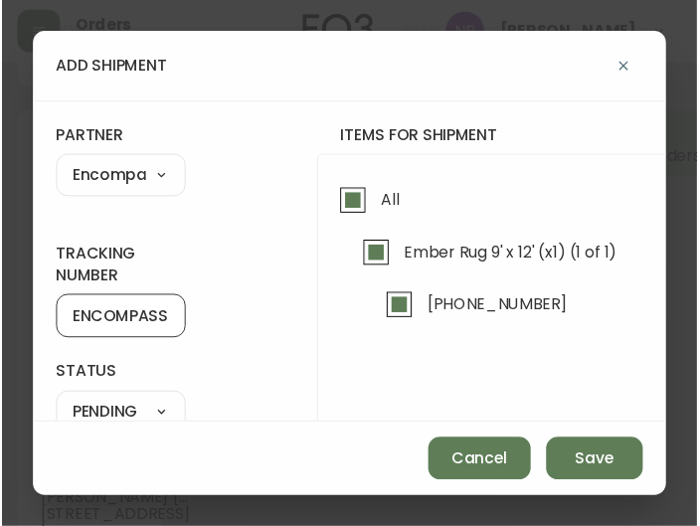
scroll to position [187, 0]
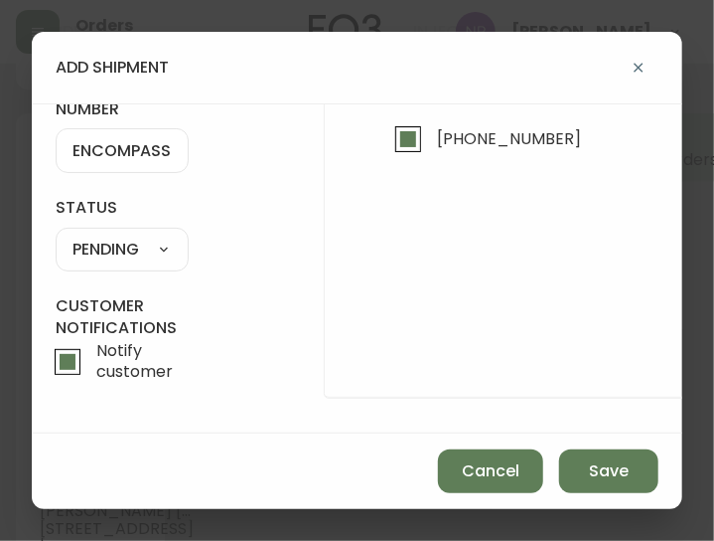
click at [168, 271] on form "tracking number ENCOMPASS LOGISTICS status PENDING SHIPPED PENDING CANCELLED pa…" at bounding box center [357, 181] width 603 height 454
click at [139, 235] on select "SHIPPED PENDING CANCELLED" at bounding box center [122, 250] width 133 height 30
click at [56, 235] on select "SHIPPED PENDING CANCELLED" at bounding box center [122, 250] width 133 height 30
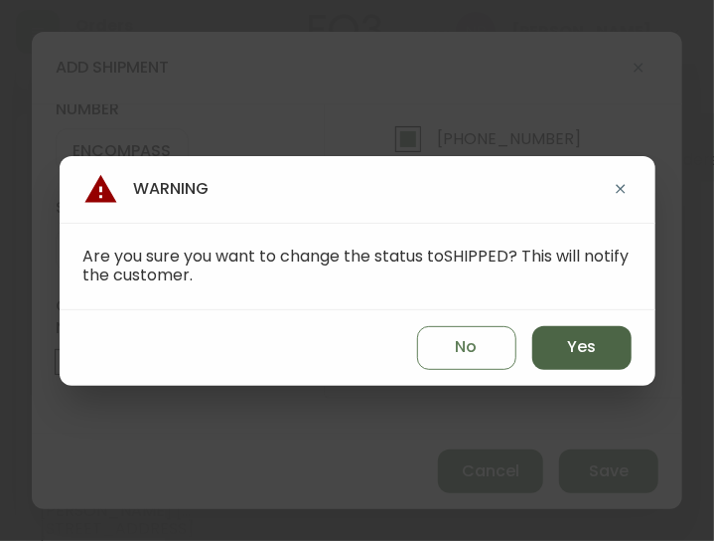
click at [574, 335] on button "Yes" at bounding box center [582, 348] width 99 height 44
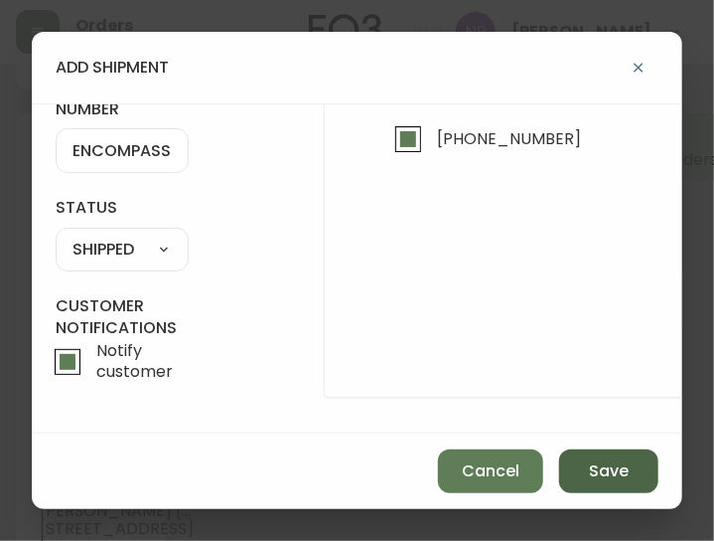
click at [624, 458] on button "Save" at bounding box center [608, 471] width 99 height 44
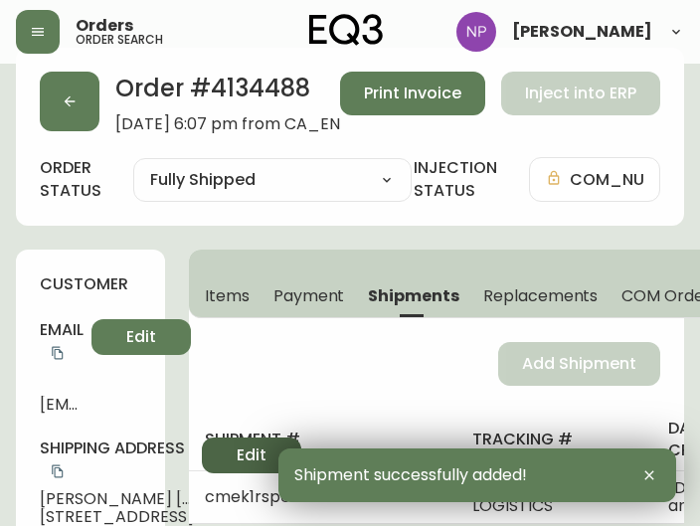
scroll to position [0, 0]
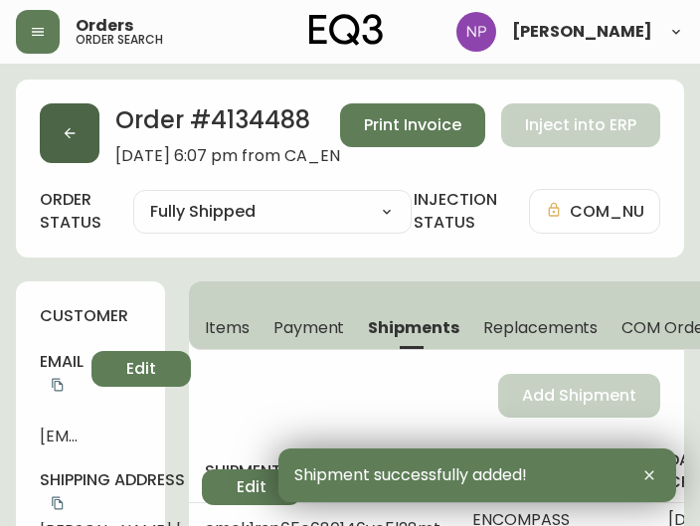
click at [87, 127] on button "button" at bounding box center [70, 133] width 60 height 60
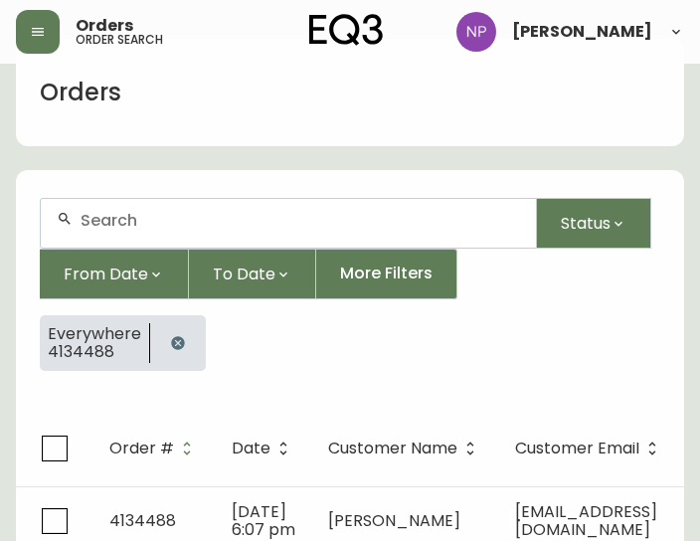
click at [172, 241] on div at bounding box center [288, 223] width 495 height 49
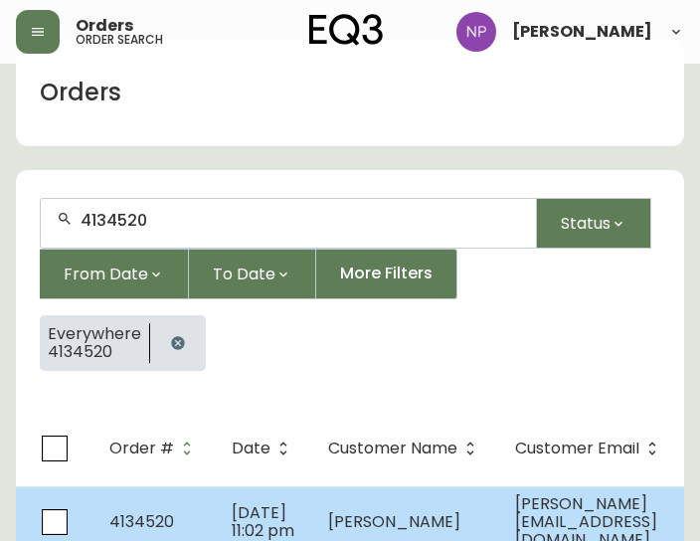
click at [248, 534] on span "[DATE] 11:02 pm" at bounding box center [263, 521] width 63 height 41
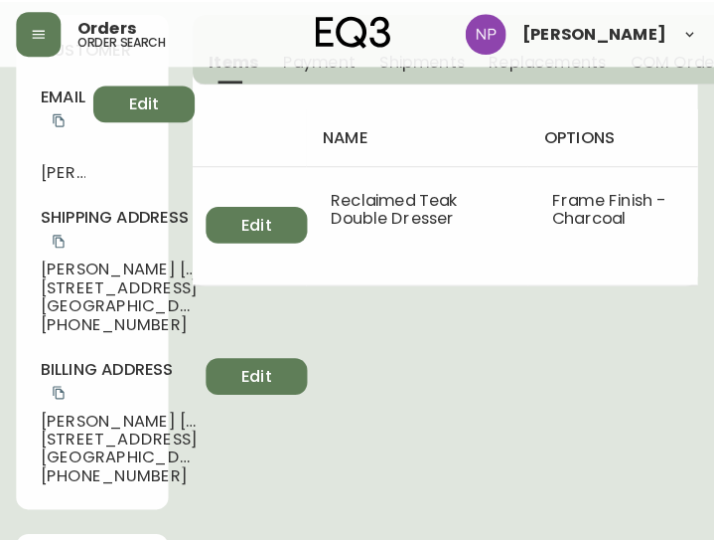
scroll to position [97, 0]
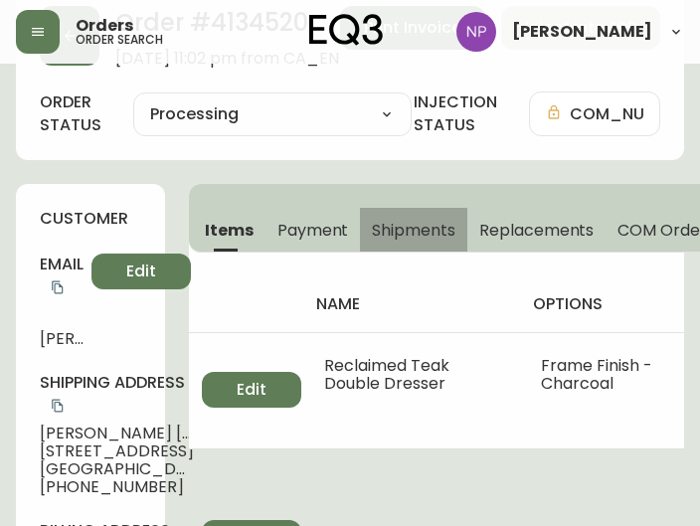
click at [427, 237] on span "Shipments" at bounding box center [413, 230] width 83 height 21
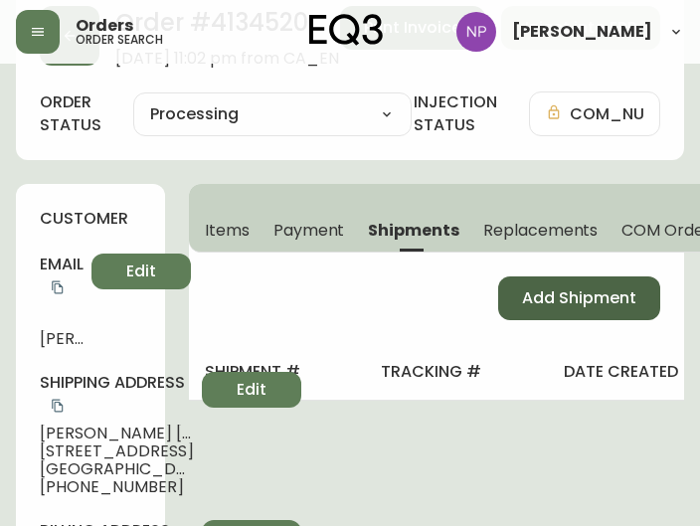
click at [654, 295] on button "Add Shipment" at bounding box center [579, 298] width 162 height 44
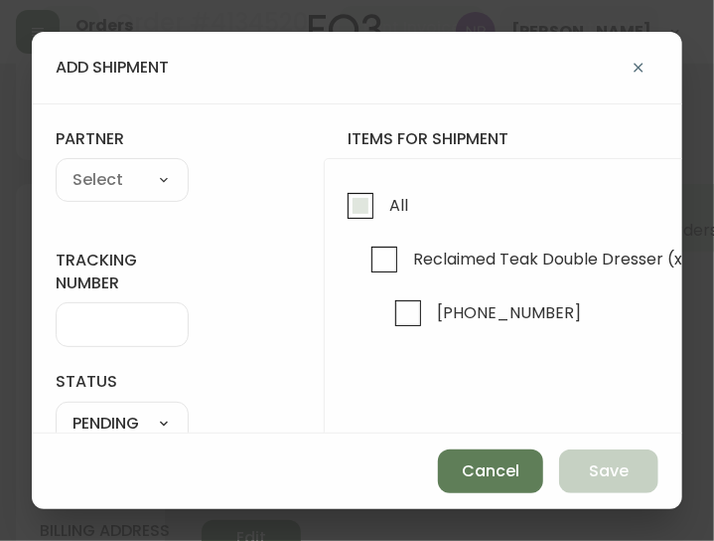
click at [386, 206] on span "All" at bounding box center [396, 205] width 25 height 44
click at [384, 206] on input "All" at bounding box center [361, 206] width 46 height 46
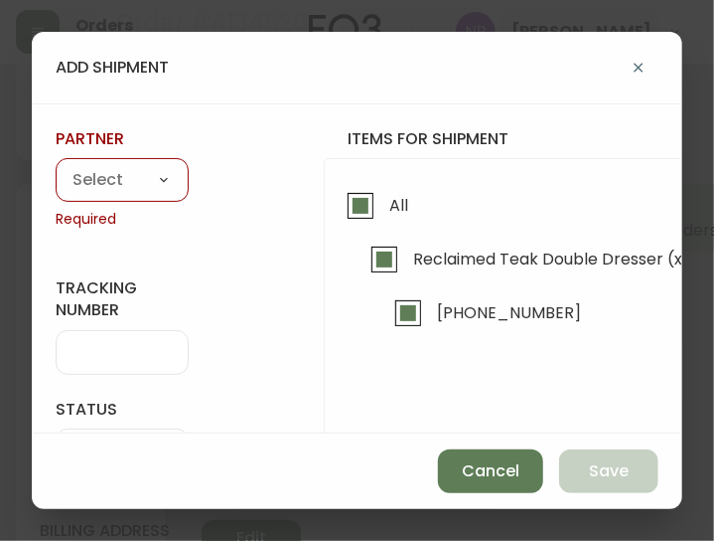
click at [137, 182] on select "A Move to Remember LLC ABF Freight Alero [PERSON_NAME] Canada Post CDS Ceva Log…" at bounding box center [122, 181] width 133 height 30
click at [56, 166] on select "A Move to Remember LLC ABF Freight Alero [PERSON_NAME] Canada Post CDS Ceva Log…" at bounding box center [122, 181] width 133 height 30
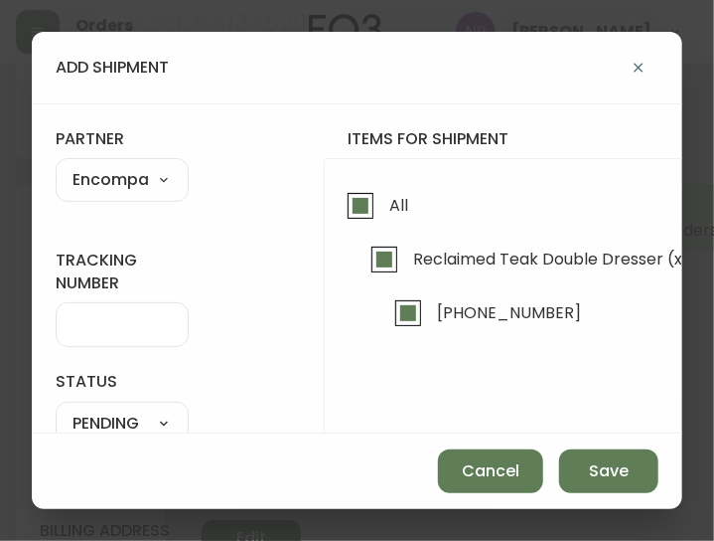
click at [107, 311] on div at bounding box center [122, 324] width 133 height 45
click at [111, 321] on input "tracking number" at bounding box center [122, 324] width 99 height 19
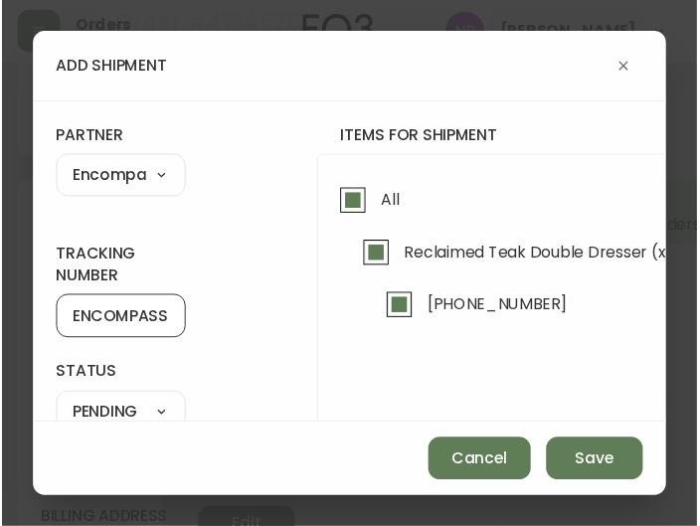
scroll to position [160, 0]
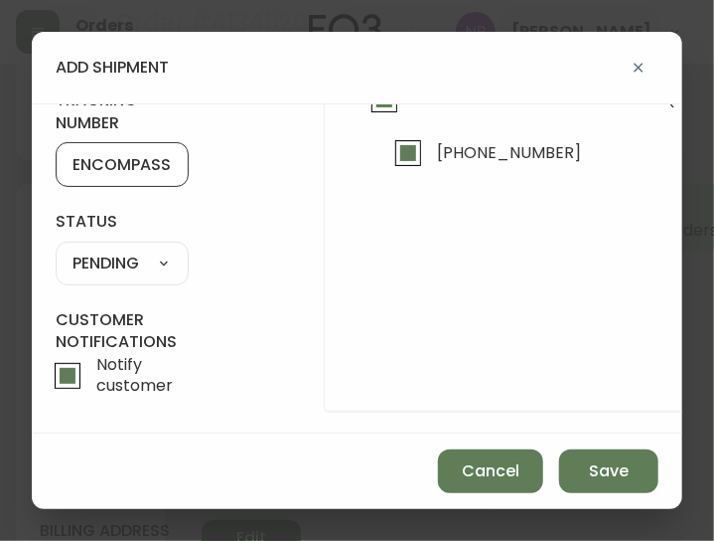
click at [112, 264] on select "SHIPPED PENDING CANCELLED" at bounding box center [122, 263] width 133 height 30
click at [56, 248] on select "SHIPPED PENDING CANCELLED" at bounding box center [122, 263] width 133 height 30
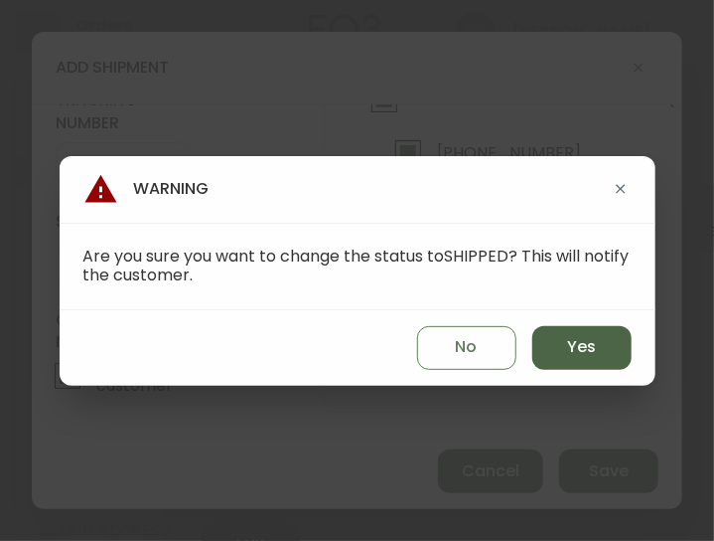
click at [562, 331] on button "Yes" at bounding box center [582, 348] width 99 height 44
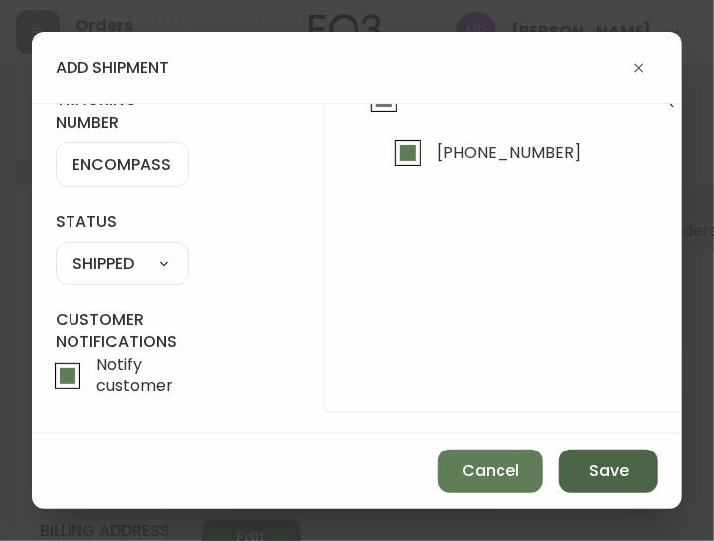
click at [597, 474] on span "Save" at bounding box center [609, 471] width 40 height 22
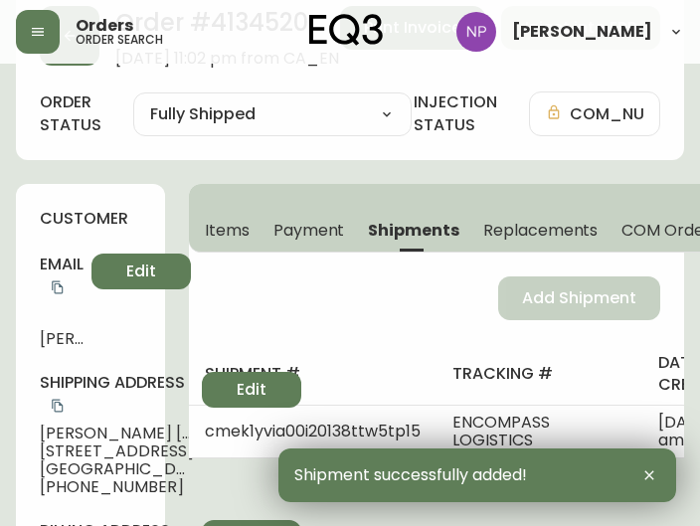
scroll to position [0, 0]
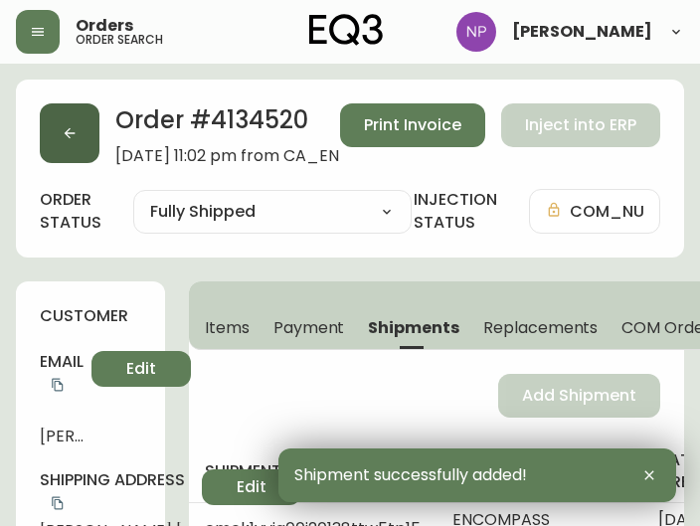
click at [64, 126] on icon "button" at bounding box center [70, 133] width 16 height 16
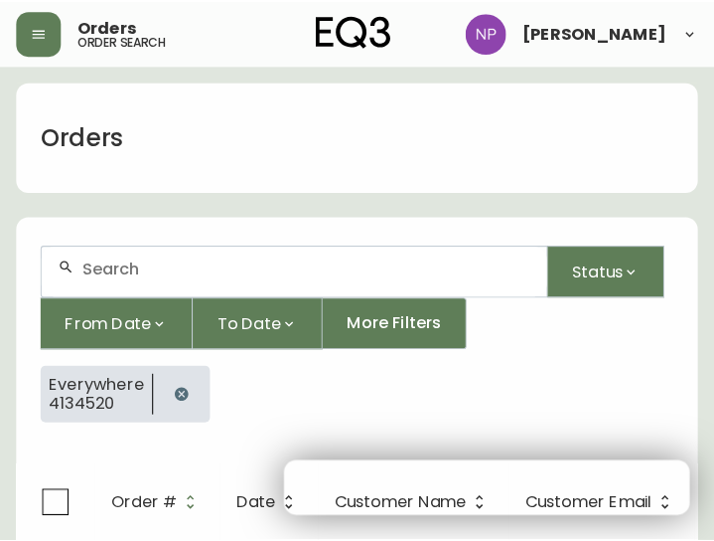
scroll to position [41, 0]
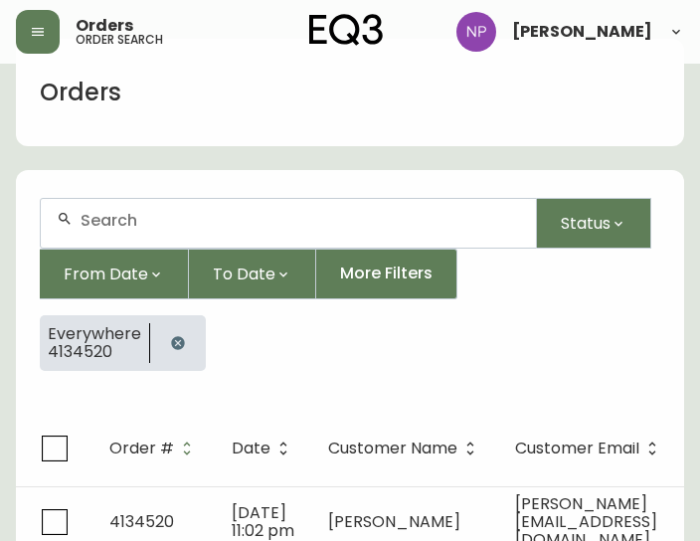
click at [151, 232] on div at bounding box center [288, 223] width 495 height 49
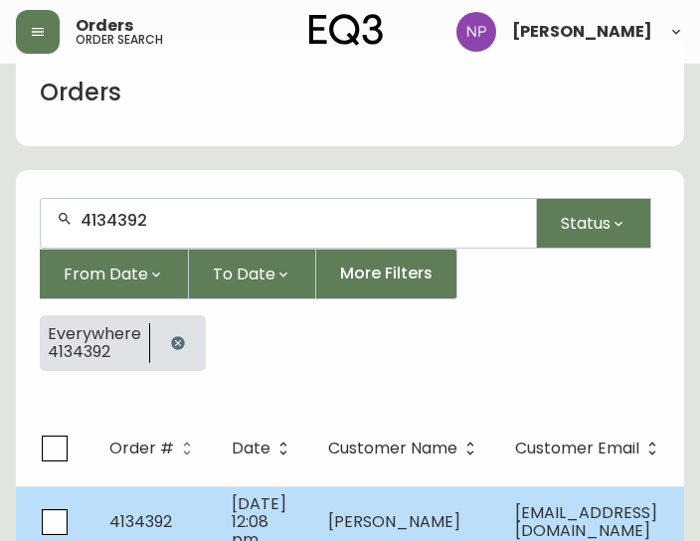
click at [252, 501] on span "[DATE] 12:08 pm" at bounding box center [259, 521] width 55 height 59
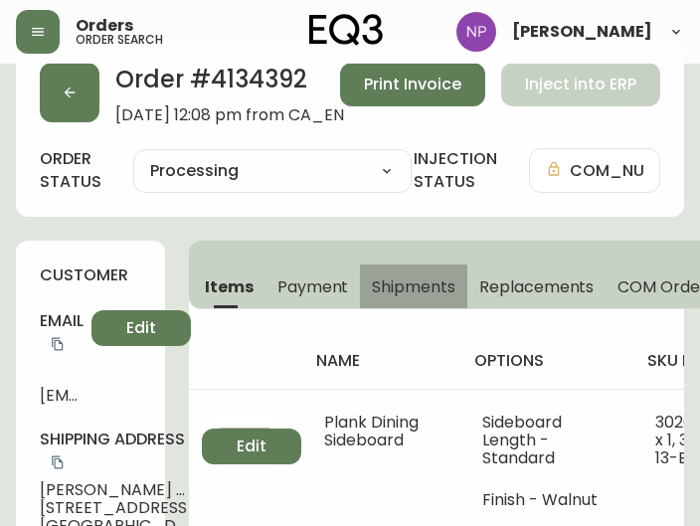
click at [419, 276] on span "Shipments" at bounding box center [413, 286] width 83 height 21
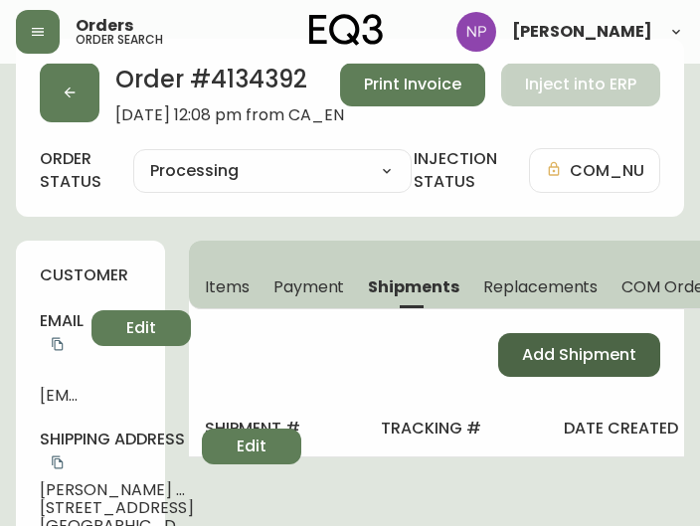
click at [508, 357] on button "Add Shipment" at bounding box center [579, 355] width 162 height 44
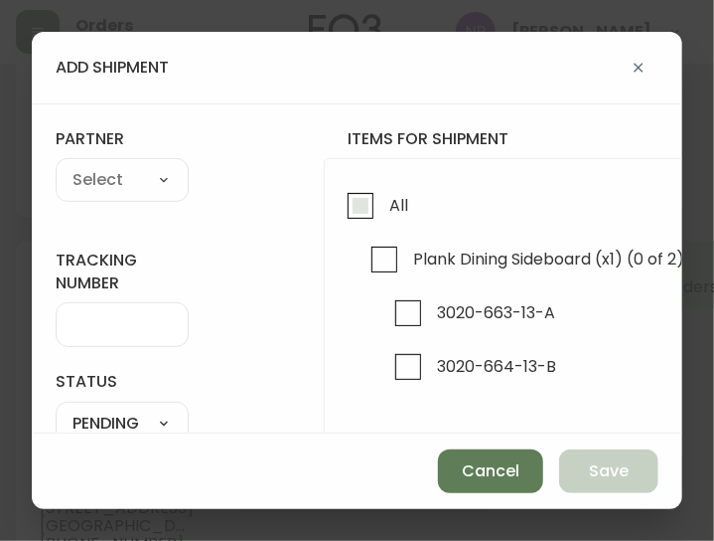
click at [390, 196] on span "All" at bounding box center [399, 205] width 19 height 21
click at [384, 196] on input "All" at bounding box center [361, 206] width 46 height 46
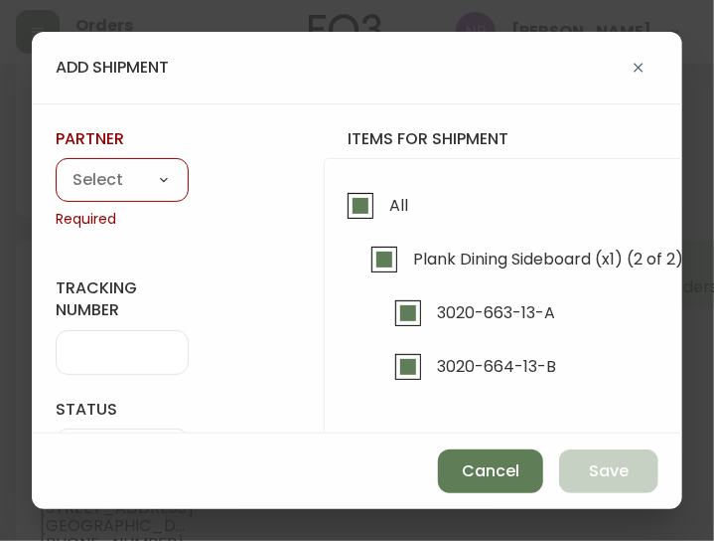
click at [116, 178] on select "A Move to Remember LLC ABF Freight Alero [PERSON_NAME] Canada Post CDS Ceva Log…" at bounding box center [122, 181] width 133 height 30
click at [56, 166] on select "A Move to Remember LLC ABF Freight Alero [PERSON_NAME] Canada Post CDS Ceva Log…" at bounding box center [122, 181] width 133 height 30
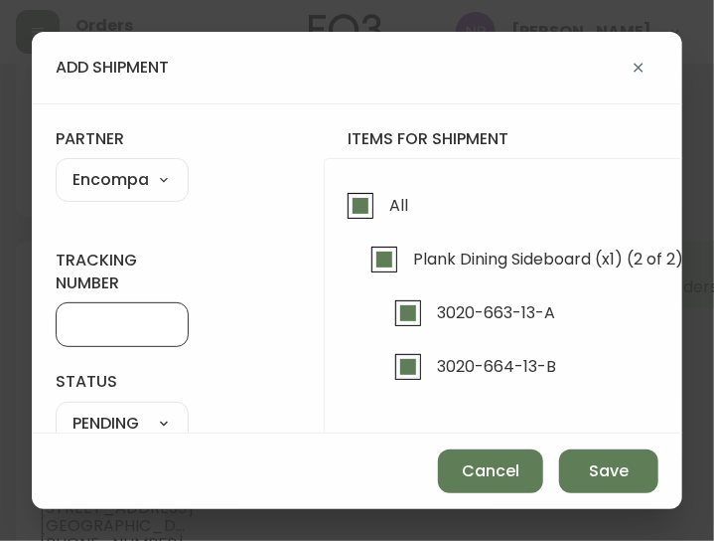
click at [109, 323] on input "tracking number" at bounding box center [122, 324] width 99 height 19
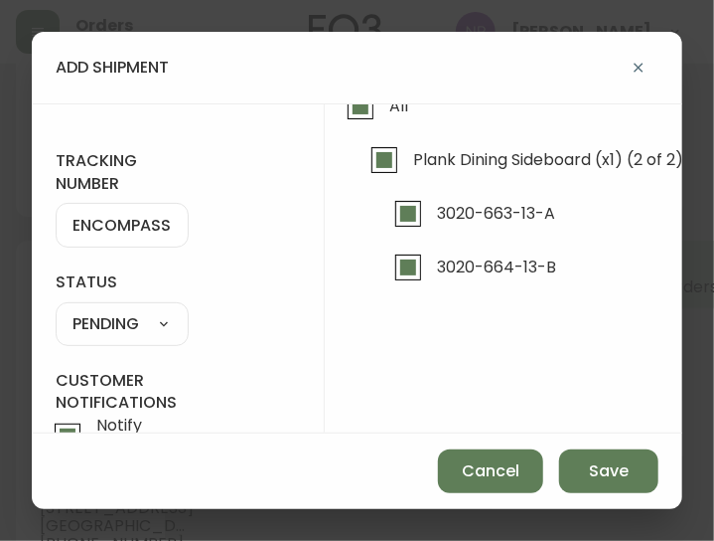
click at [114, 325] on select "SHIPPED PENDING CANCELLED" at bounding box center [122, 324] width 133 height 30
click at [56, 309] on select "SHIPPED PENDING CANCELLED" at bounding box center [122, 324] width 133 height 30
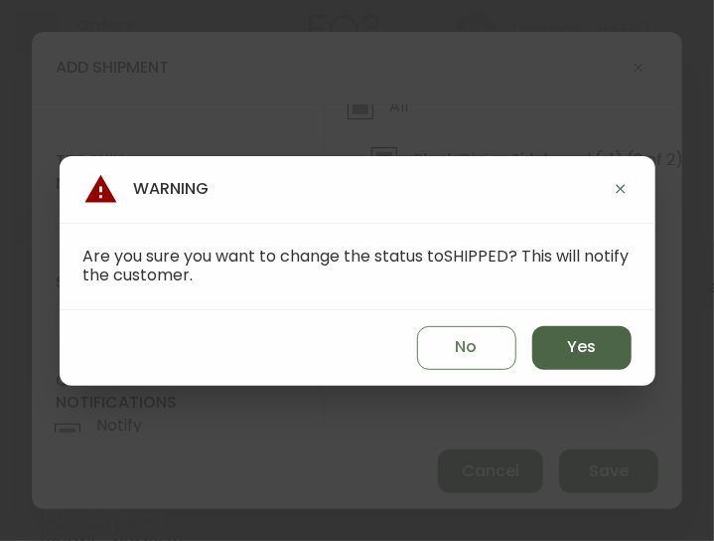
click at [564, 334] on button "Yes" at bounding box center [582, 348] width 99 height 44
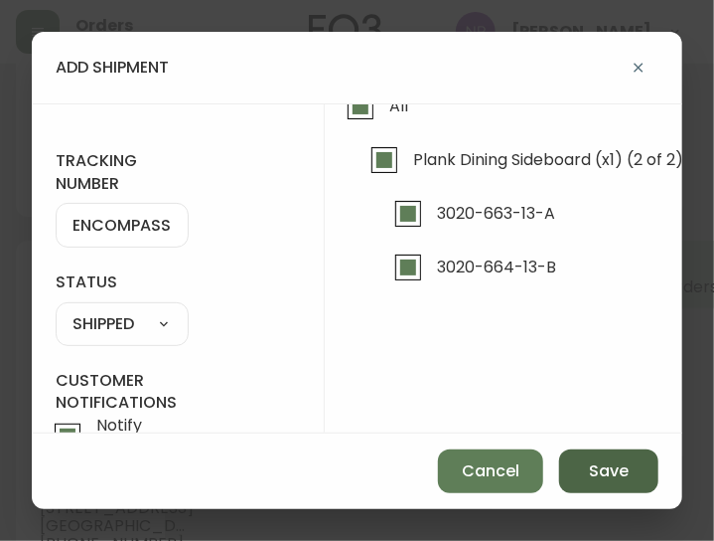
click at [575, 452] on button "Save" at bounding box center [608, 471] width 99 height 44
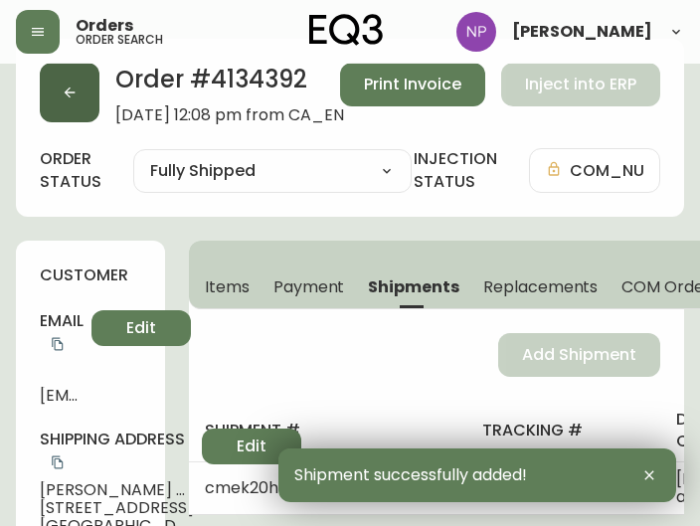
click at [60, 107] on button "button" at bounding box center [70, 93] width 60 height 60
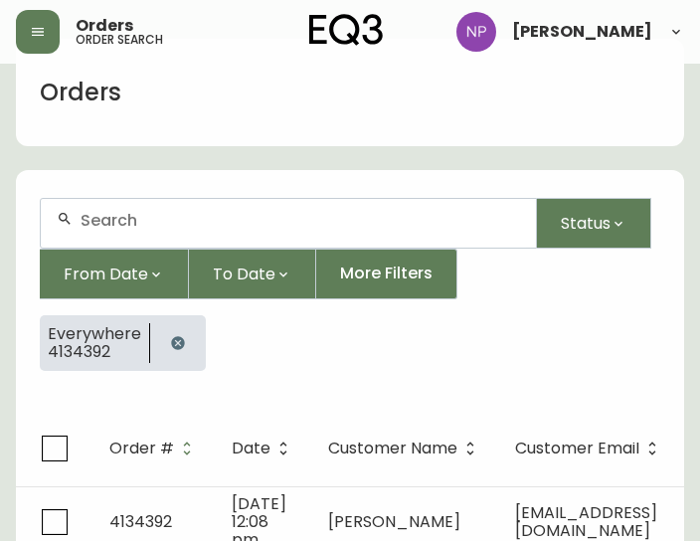
click at [109, 238] on div at bounding box center [288, 223] width 495 height 49
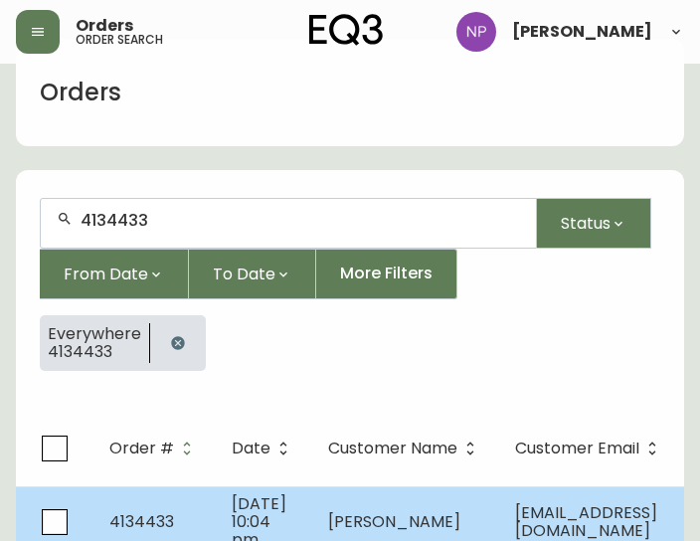
click at [287, 526] on td "[DATE] 10:04 pm" at bounding box center [264, 521] width 96 height 71
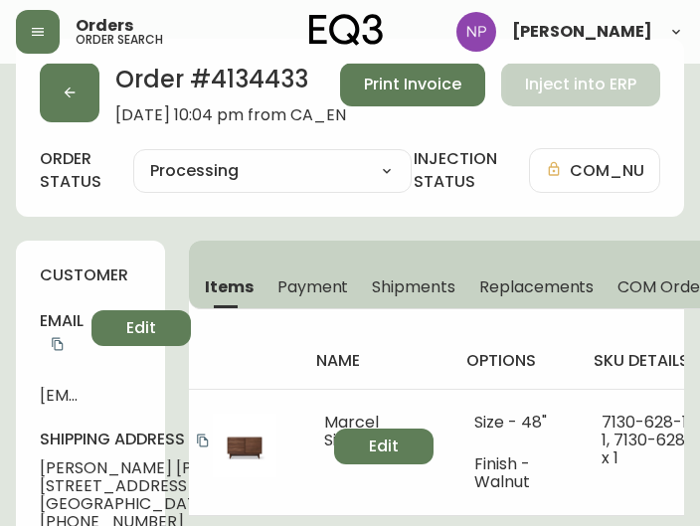
click at [440, 291] on span "Shipments" at bounding box center [413, 286] width 83 height 21
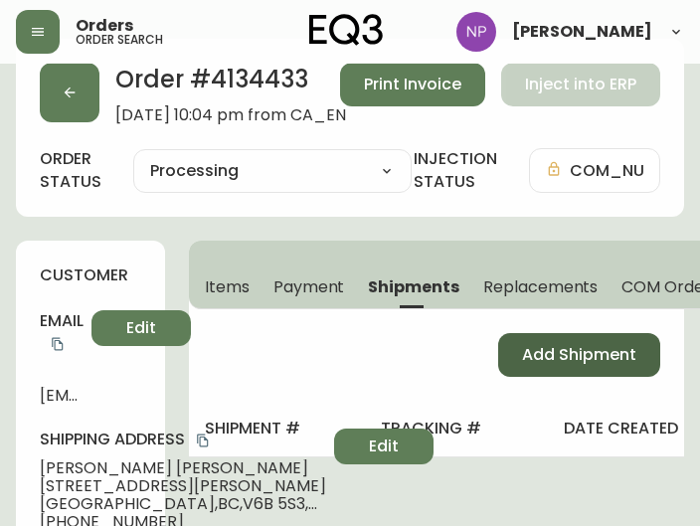
click at [543, 367] on button "Add Shipment" at bounding box center [579, 355] width 162 height 44
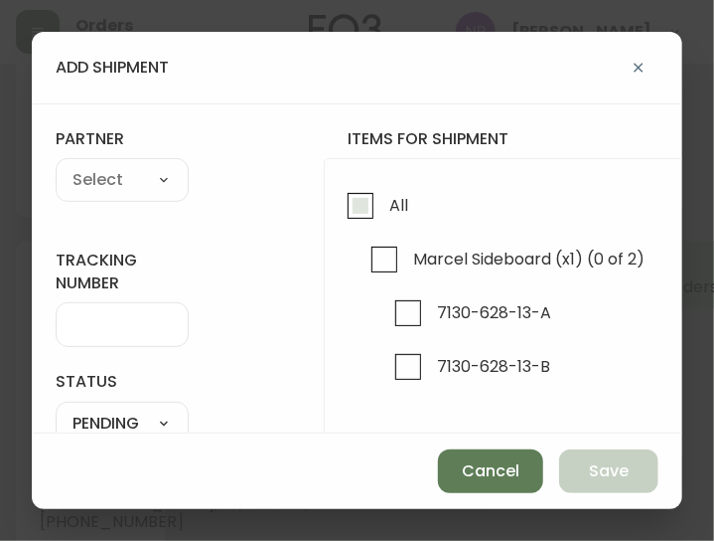
click at [358, 197] on input "All" at bounding box center [361, 206] width 46 height 46
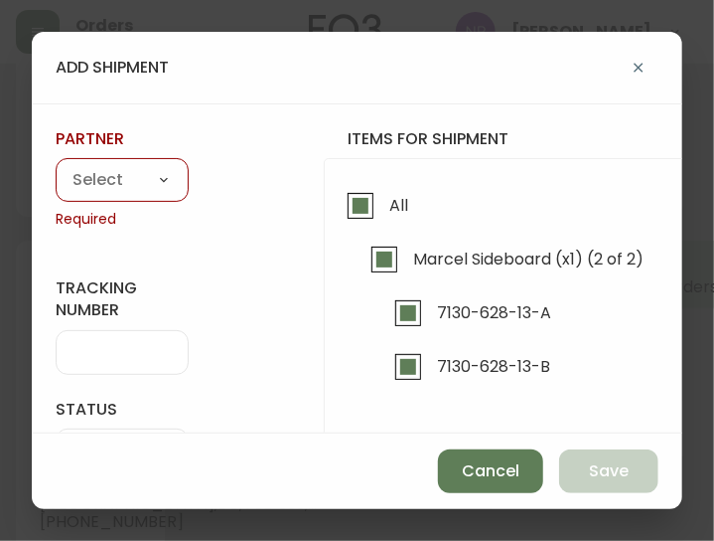
click at [155, 176] on select "A Move to Remember LLC ABF Freight Alero [PERSON_NAME] Canada Post CDS Ceva Log…" at bounding box center [122, 181] width 133 height 30
click at [56, 166] on select "A Move to Remember LLC ABF Freight Alero [PERSON_NAME] Canada Post CDS Ceva Log…" at bounding box center [122, 181] width 133 height 30
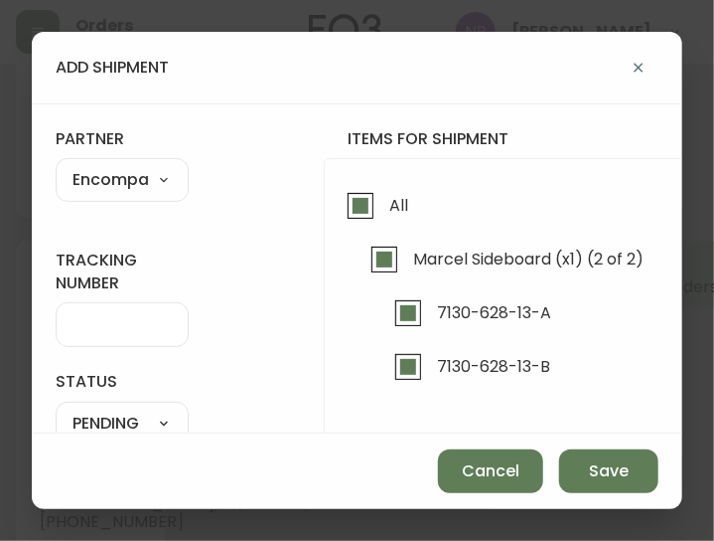
click at [105, 327] on input "tracking number" at bounding box center [122, 324] width 99 height 19
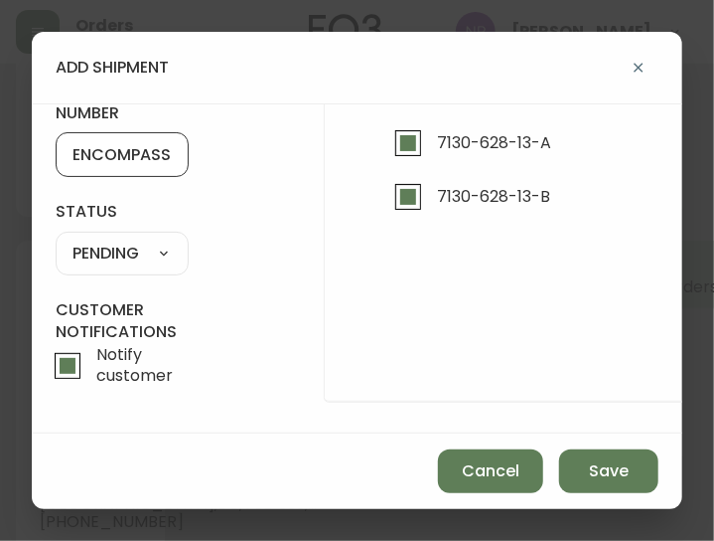
scroll to position [182, 0]
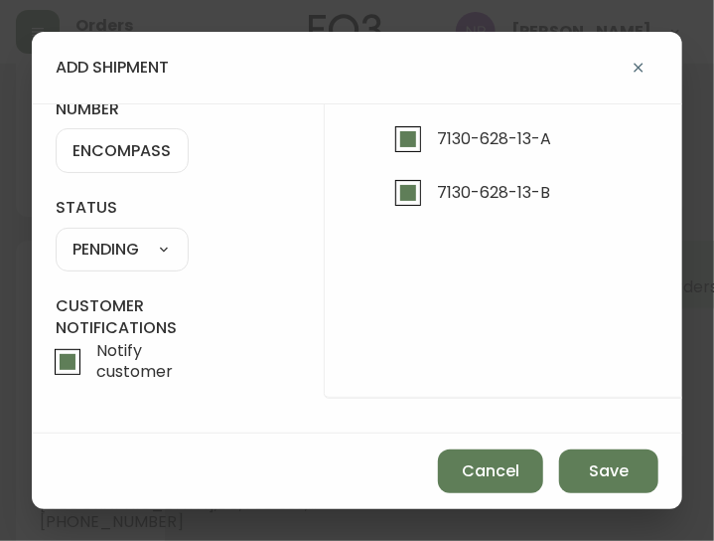
click at [165, 245] on select "SHIPPED PENDING CANCELLED" at bounding box center [122, 250] width 133 height 30
click at [56, 235] on select "SHIPPED PENDING CANCELLED" at bounding box center [122, 250] width 133 height 30
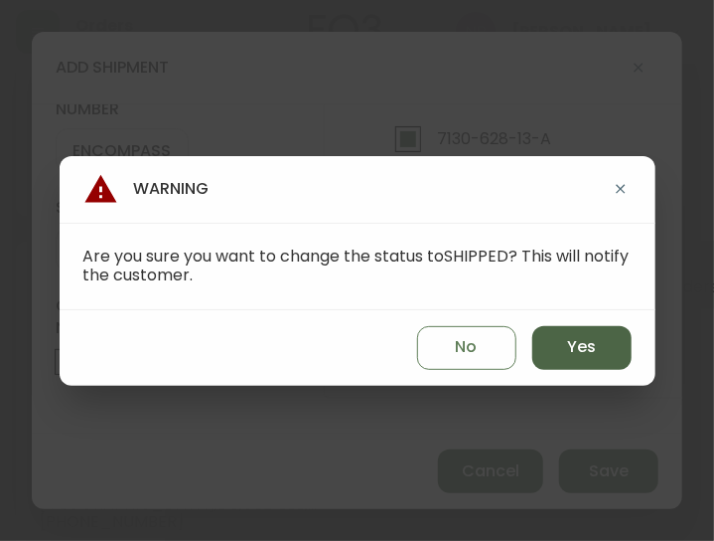
click at [562, 356] on button "Yes" at bounding box center [582, 348] width 99 height 44
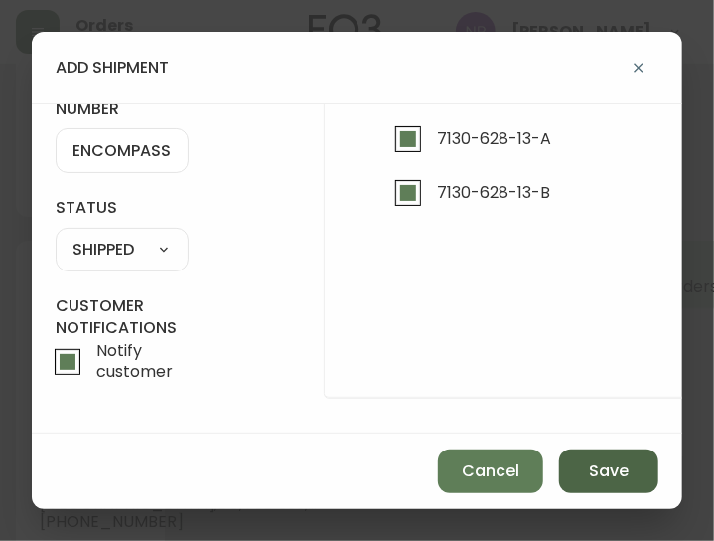
click at [589, 468] on span "Save" at bounding box center [609, 471] width 40 height 22
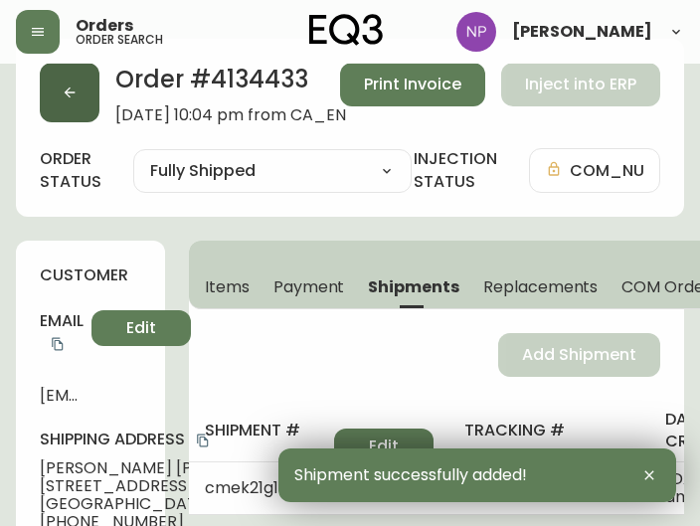
click at [64, 82] on button "button" at bounding box center [70, 93] width 60 height 60
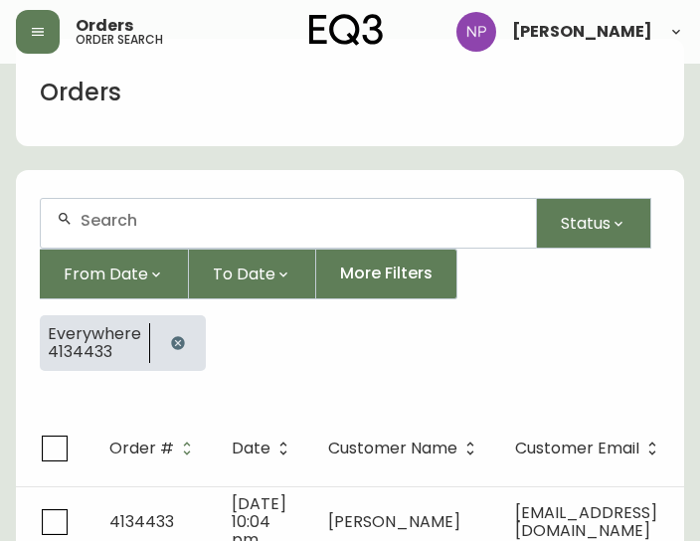
click at [204, 218] on input "text" at bounding box center [299, 220] width 439 height 19
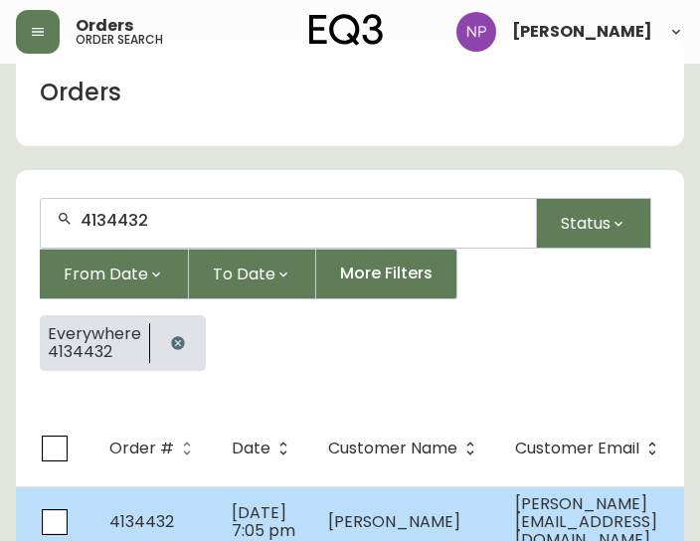
click at [167, 492] on td "4134432" at bounding box center [154, 521] width 122 height 71
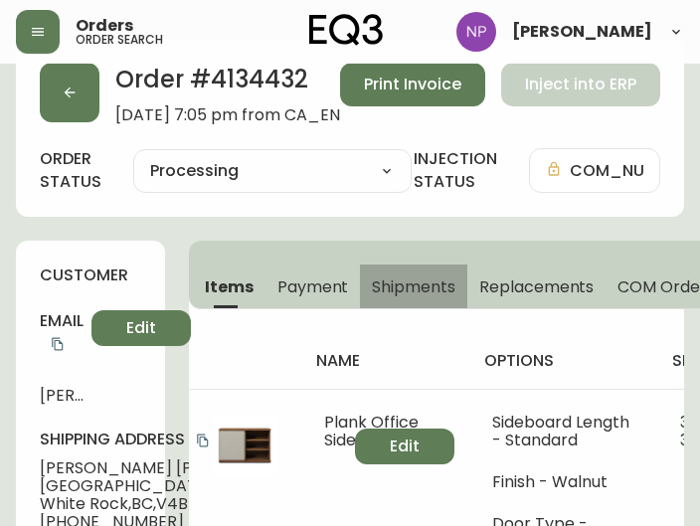
click at [410, 279] on span "Shipments" at bounding box center [413, 286] width 83 height 21
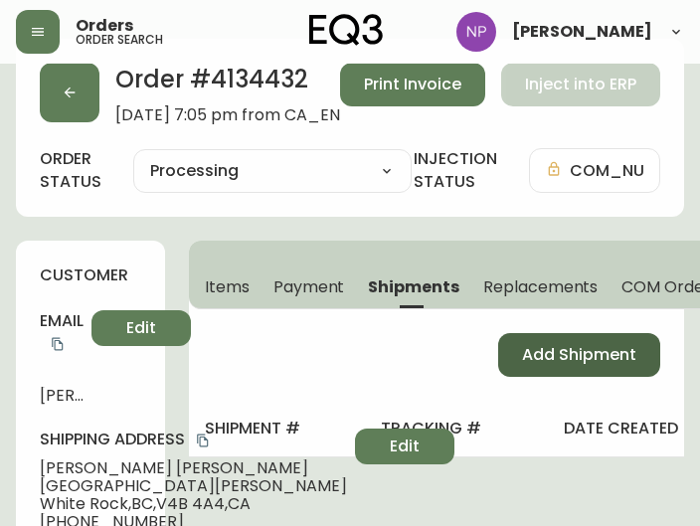
click at [585, 362] on span "Add Shipment" at bounding box center [579, 355] width 114 height 22
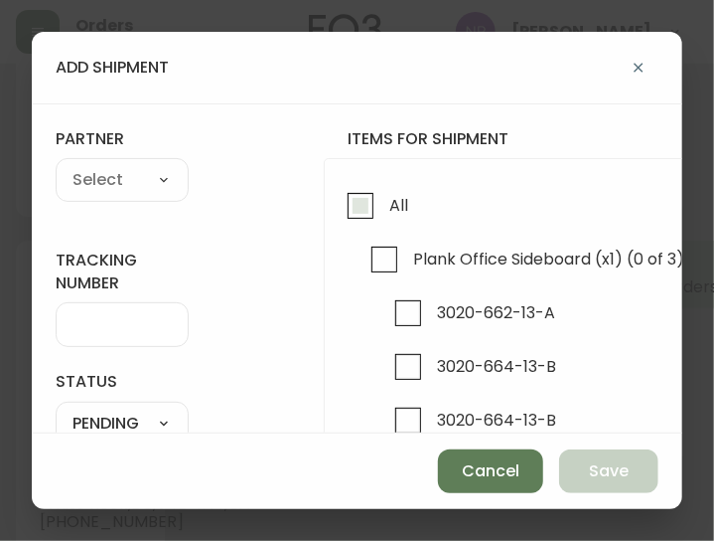
click at [390, 214] on span "All" at bounding box center [399, 205] width 19 height 21
click at [384, 214] on input "All" at bounding box center [361, 206] width 46 height 46
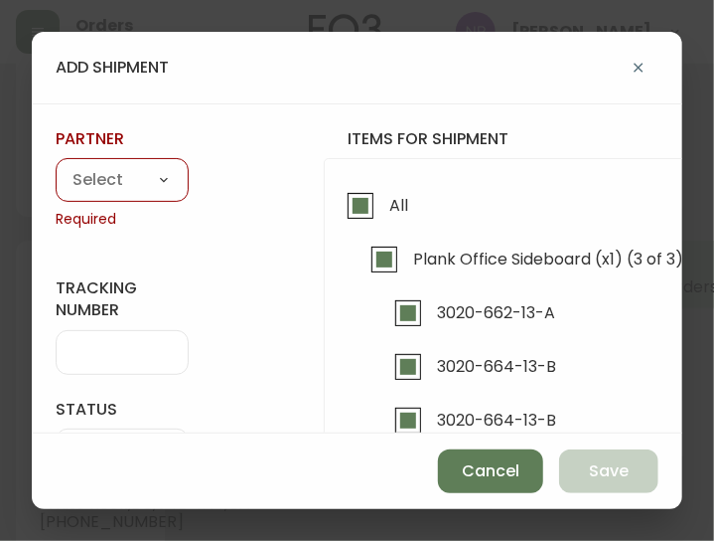
click at [150, 181] on select "A Move to Remember LLC ABF Freight Alero [PERSON_NAME] Canada Post CDS Ceva Log…" at bounding box center [122, 181] width 133 height 30
click at [164, 176] on select "A Move to Remember LLC ABF Freight Alero [PERSON_NAME] Canada Post CDS Ceva Log…" at bounding box center [122, 181] width 133 height 30
click at [56, 166] on select "A Move to Remember LLC ABF Freight Alero [PERSON_NAME] Canada Post CDS Ceva Log…" at bounding box center [122, 181] width 133 height 30
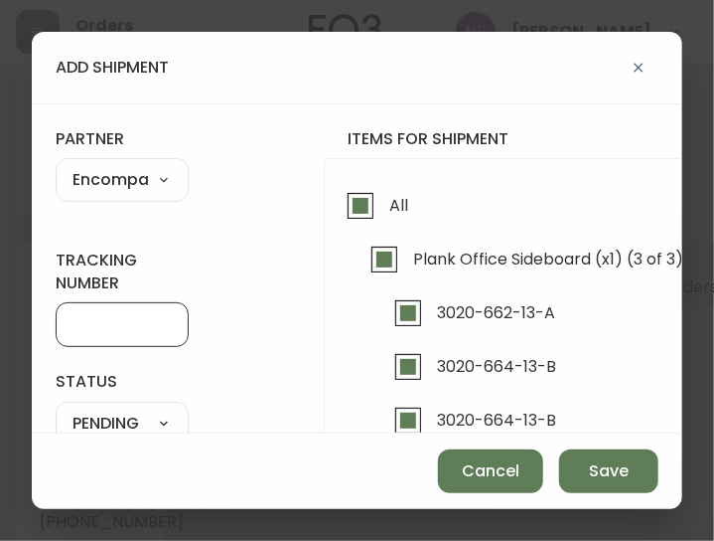
click at [132, 321] on input "tracking number" at bounding box center [122, 324] width 99 height 19
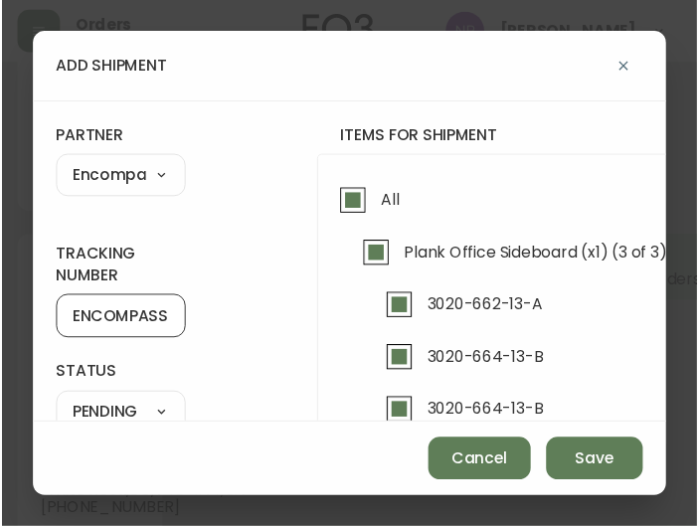
scroll to position [187, 0]
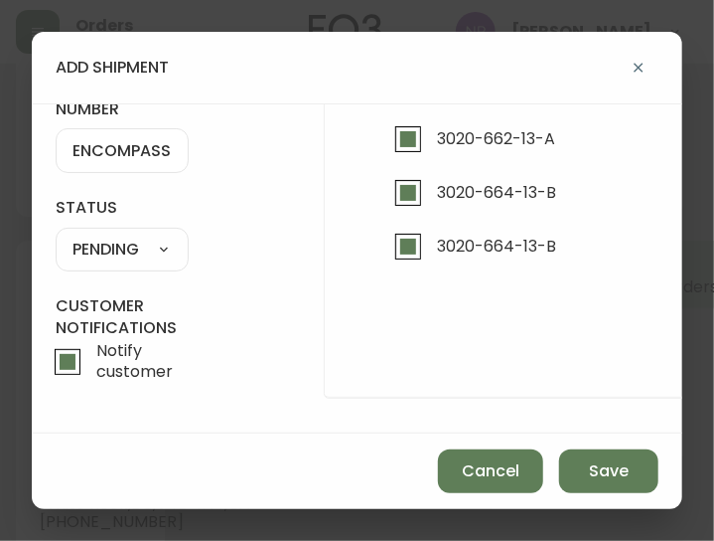
click at [142, 239] on select "SHIPPED PENDING CANCELLED" at bounding box center [122, 250] width 133 height 30
click at [56, 235] on select "SHIPPED PENDING CANCELLED" at bounding box center [122, 250] width 133 height 30
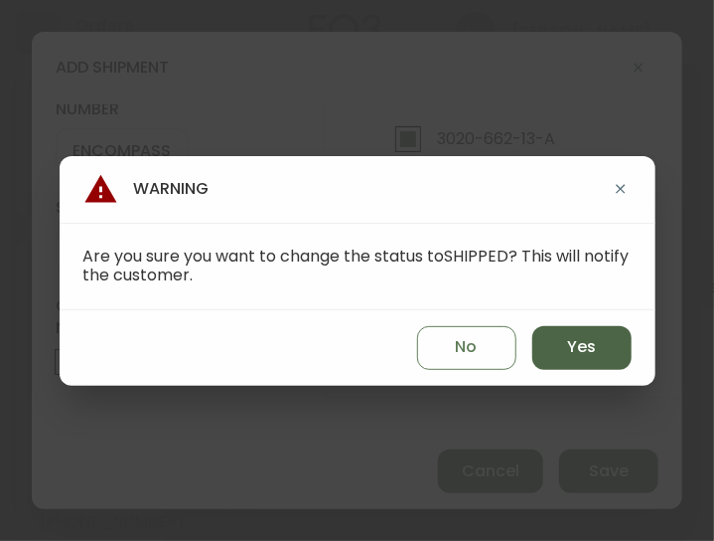
click at [562, 352] on button "Yes" at bounding box center [582, 348] width 99 height 44
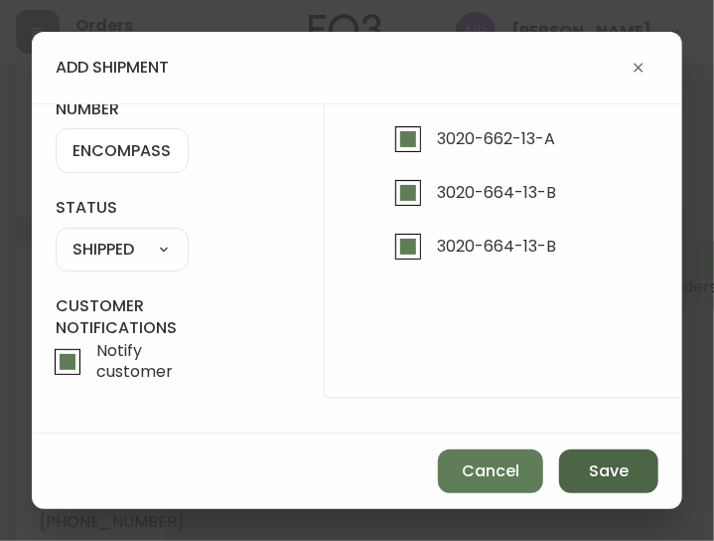
click at [625, 468] on span "Save" at bounding box center [609, 471] width 40 height 22
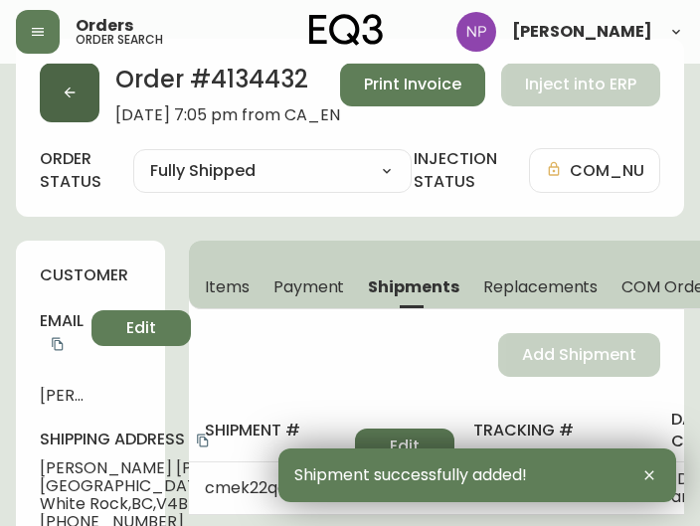
click at [54, 104] on button "button" at bounding box center [70, 93] width 60 height 60
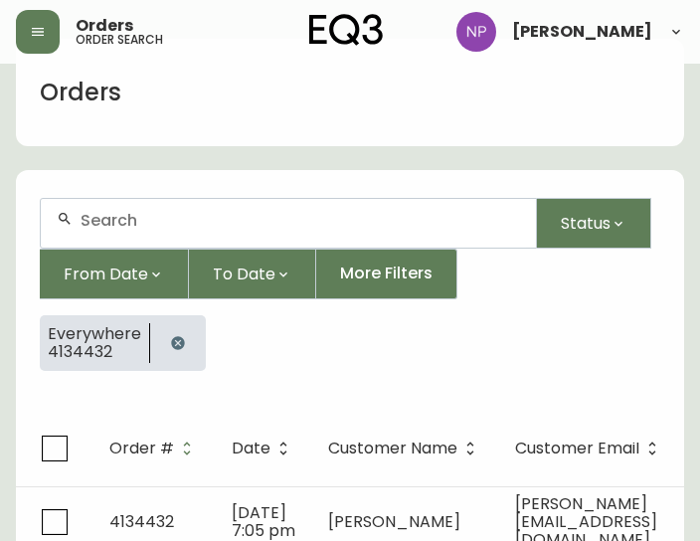
click at [119, 214] on input "text" at bounding box center [299, 220] width 439 height 19
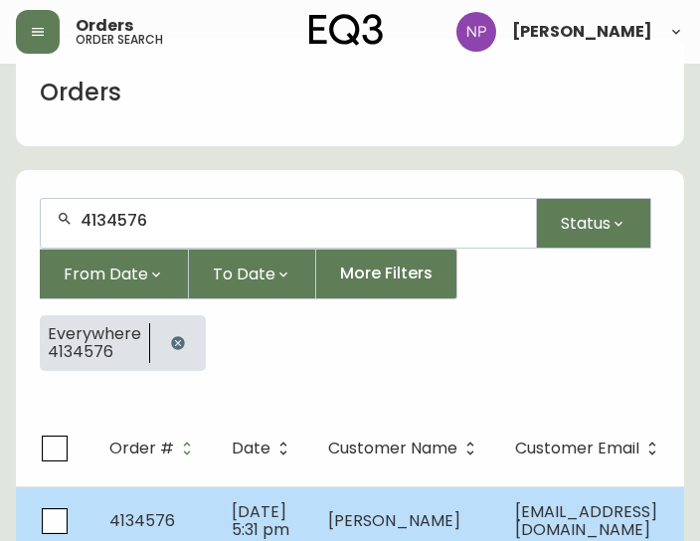
click at [276, 522] on td "[DATE] 5:31 pm" at bounding box center [264, 521] width 96 height 70
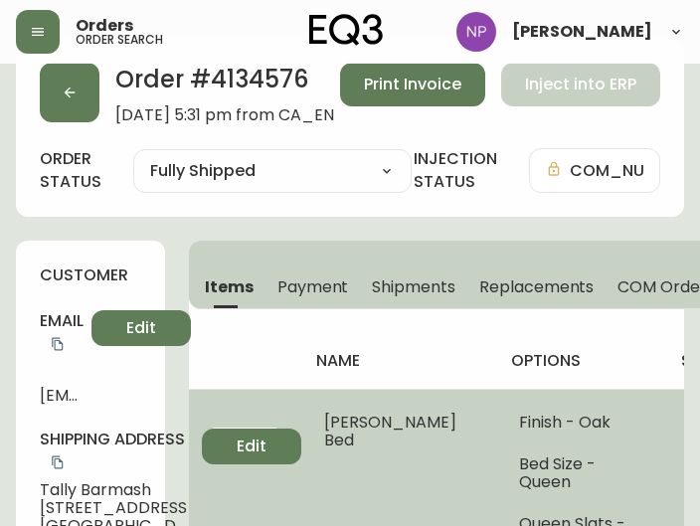
click at [278, 522] on td at bounding box center [244, 482] width 111 height 186
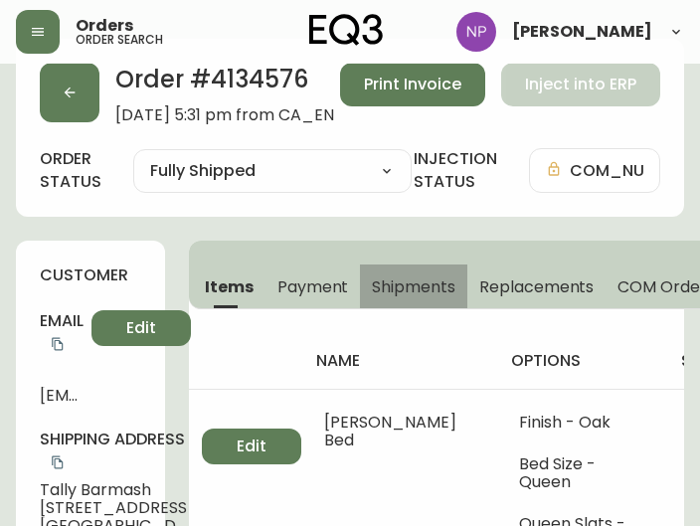
click at [386, 292] on span "Shipments" at bounding box center [413, 286] width 83 height 21
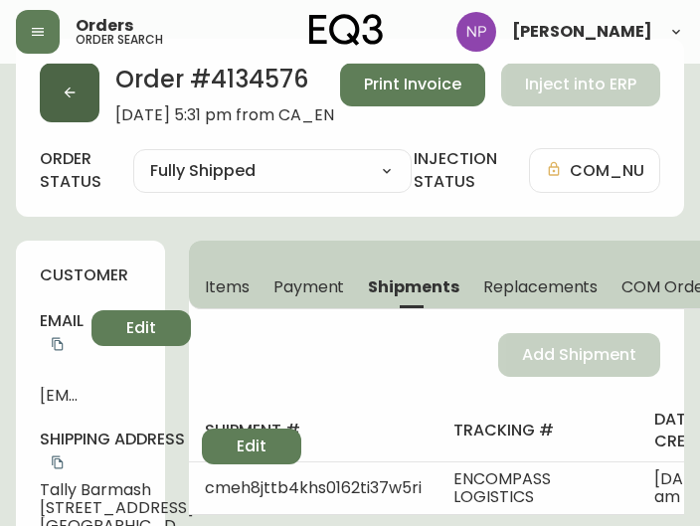
click at [79, 82] on button "button" at bounding box center [70, 93] width 60 height 60
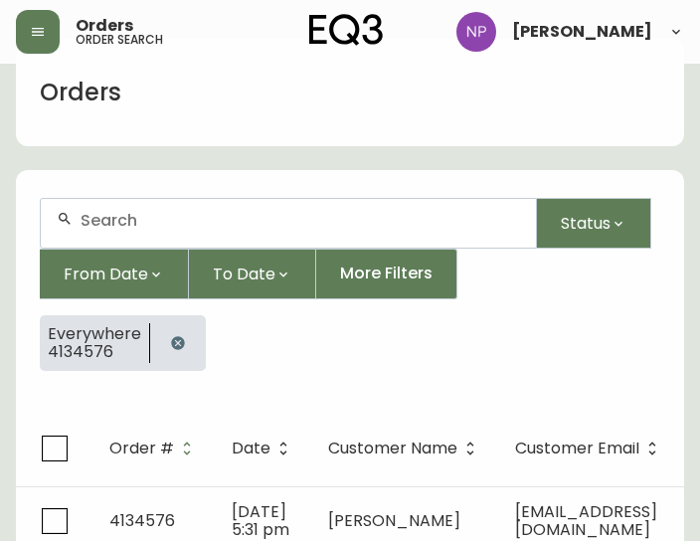
click at [155, 214] on input "text" at bounding box center [299, 220] width 439 height 19
click at [155, 214] on input "4" at bounding box center [299, 220] width 439 height 19
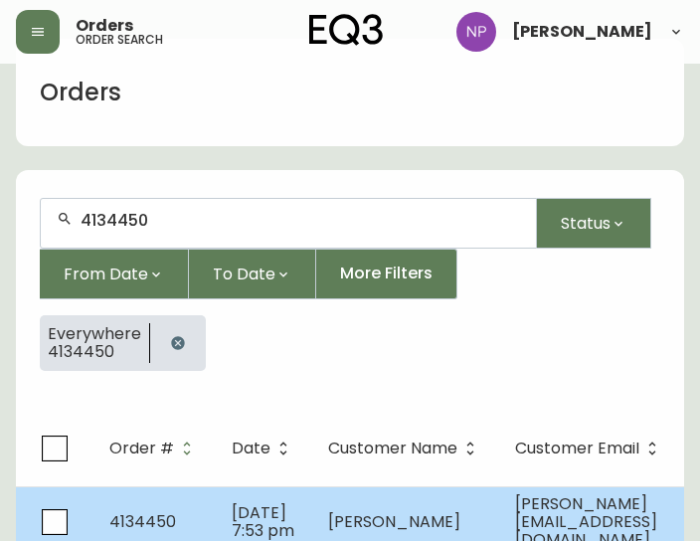
click at [255, 505] on span "[DATE] 7:53 pm" at bounding box center [263, 521] width 63 height 41
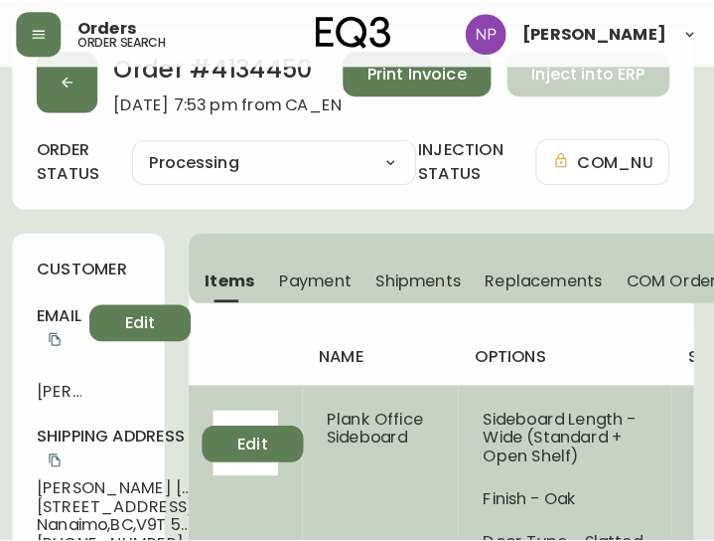
scroll to position [0, 4]
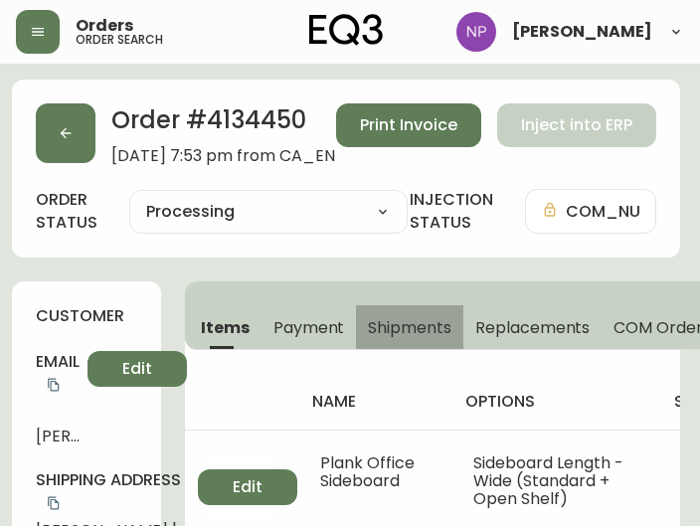
click at [417, 317] on span "Shipments" at bounding box center [409, 327] width 83 height 21
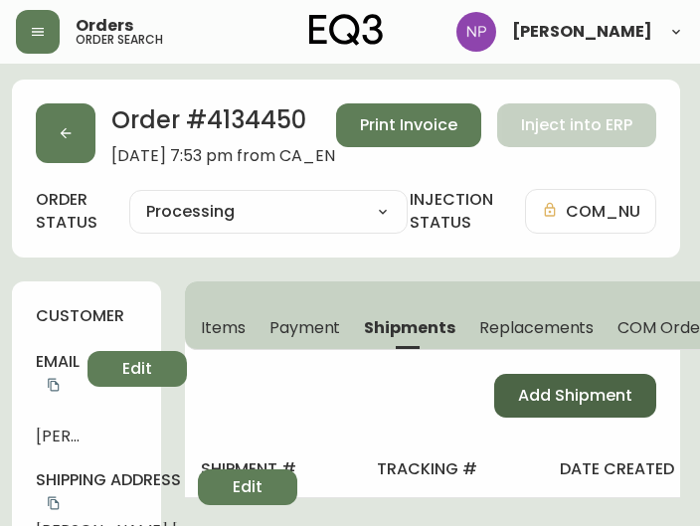
click at [535, 402] on span "Add Shipment" at bounding box center [575, 396] width 114 height 22
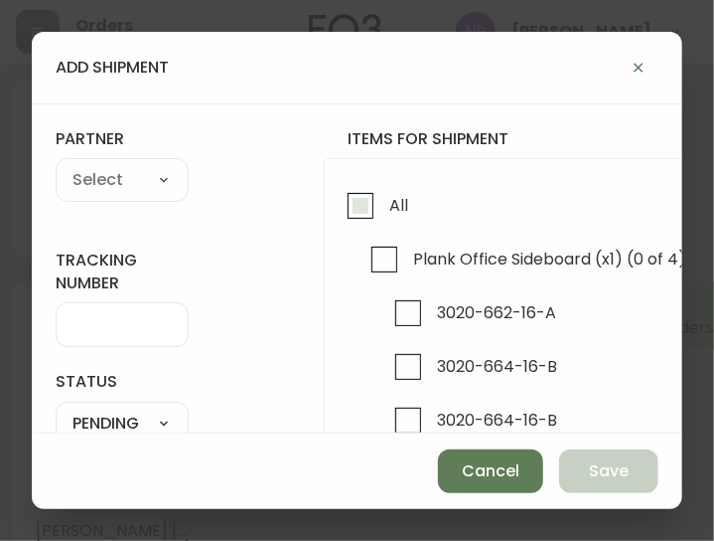
click at [359, 187] on input "All" at bounding box center [361, 206] width 46 height 46
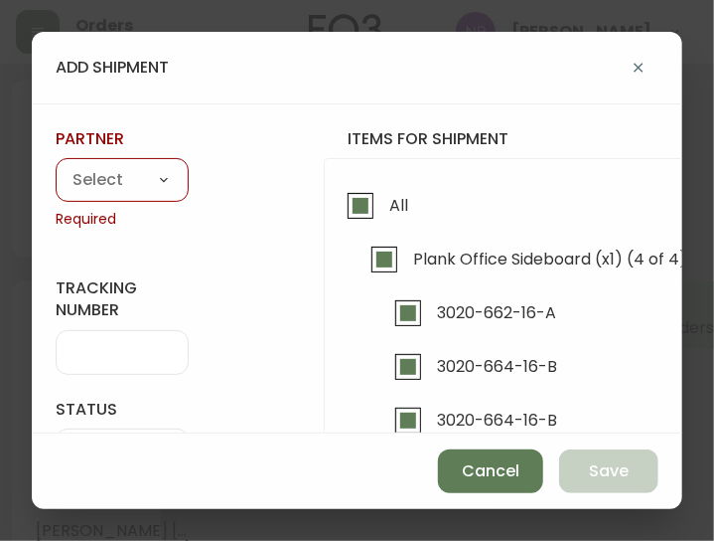
click at [171, 177] on select "A Move to Remember LLC ABF Freight Alero [PERSON_NAME] Canada Post CDS Ceva Log…" at bounding box center [122, 181] width 133 height 30
click at [56, 166] on select "A Move to Remember LLC ABF Freight Alero [PERSON_NAME] Canada Post CDS Ceva Log…" at bounding box center [122, 181] width 133 height 30
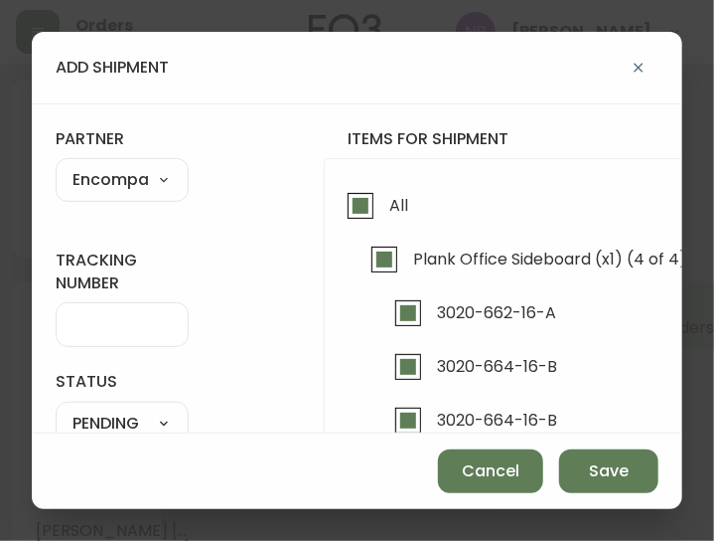
click at [122, 325] on input "tracking number" at bounding box center [122, 324] width 99 height 19
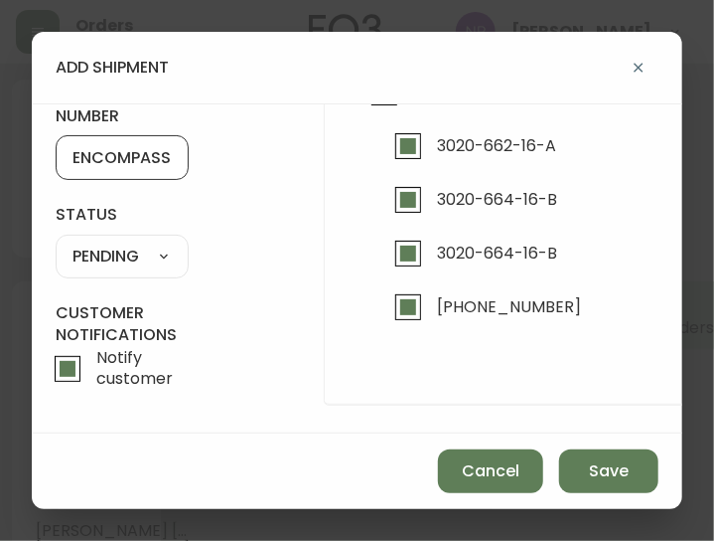
scroll to position [168, 0]
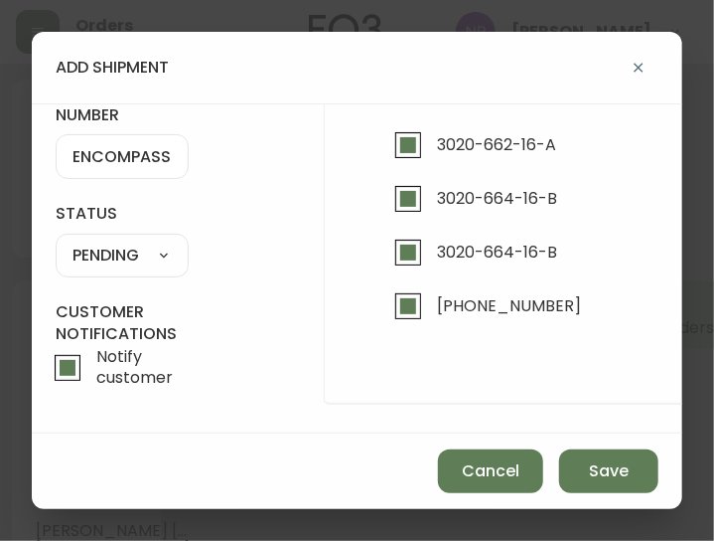
click at [105, 240] on select "SHIPPED PENDING CANCELLED" at bounding box center [122, 255] width 133 height 30
click at [56, 240] on select "SHIPPED PENDING CANCELLED" at bounding box center [122, 255] width 133 height 30
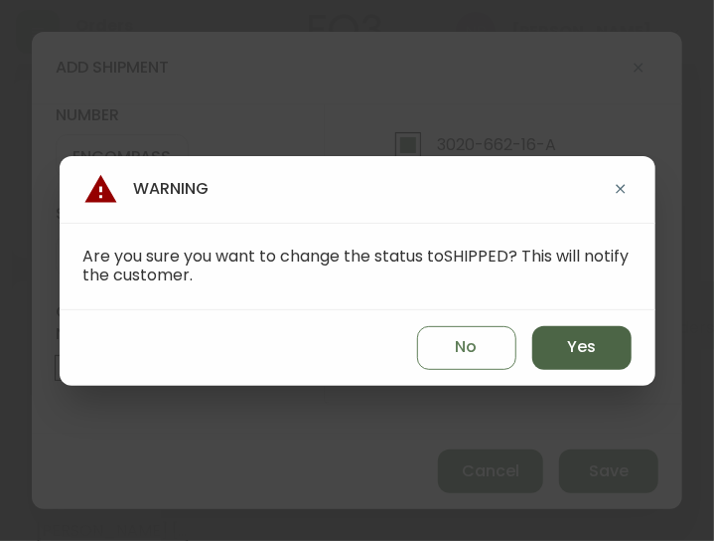
click at [610, 331] on button "Yes" at bounding box center [582, 348] width 99 height 44
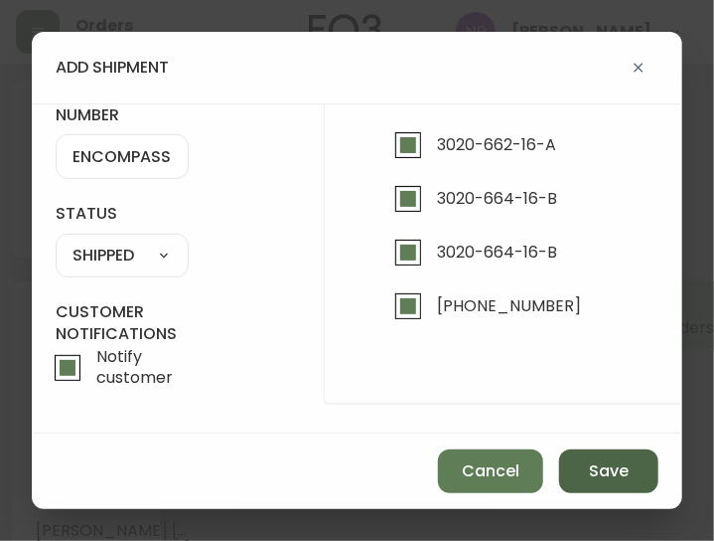
click at [600, 451] on button "Save" at bounding box center [608, 471] width 99 height 44
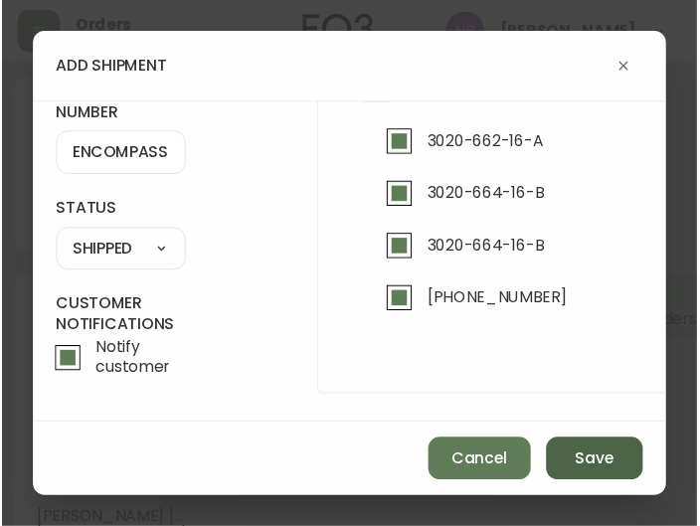
scroll to position [0, 0]
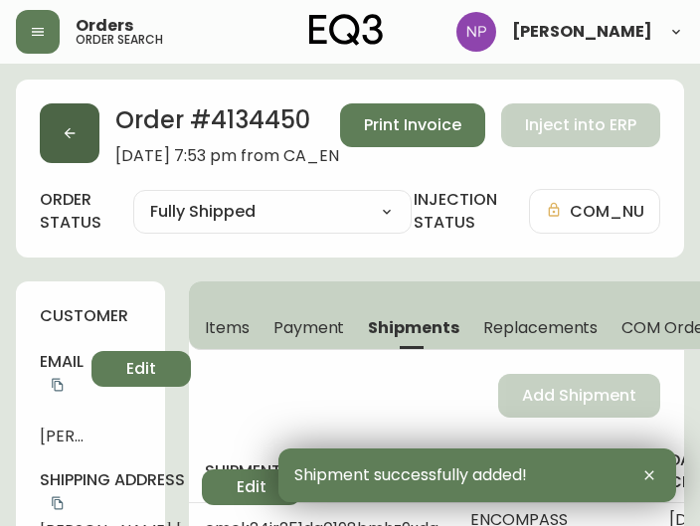
click at [53, 119] on button "button" at bounding box center [70, 133] width 60 height 60
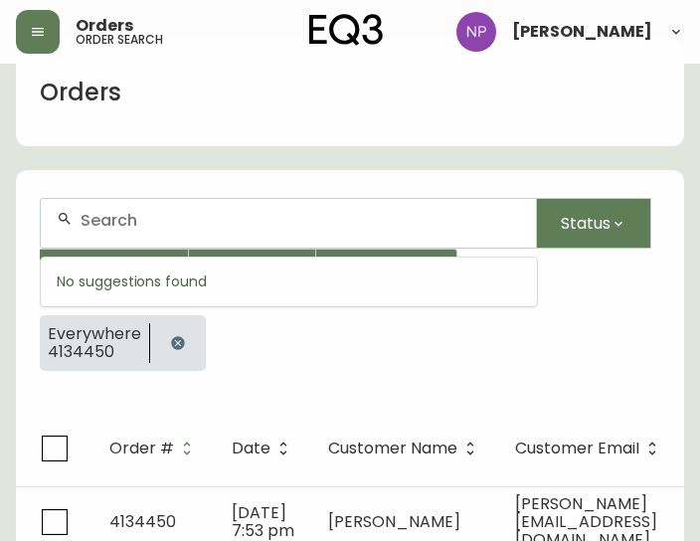
click at [87, 215] on input "text" at bounding box center [299, 220] width 439 height 19
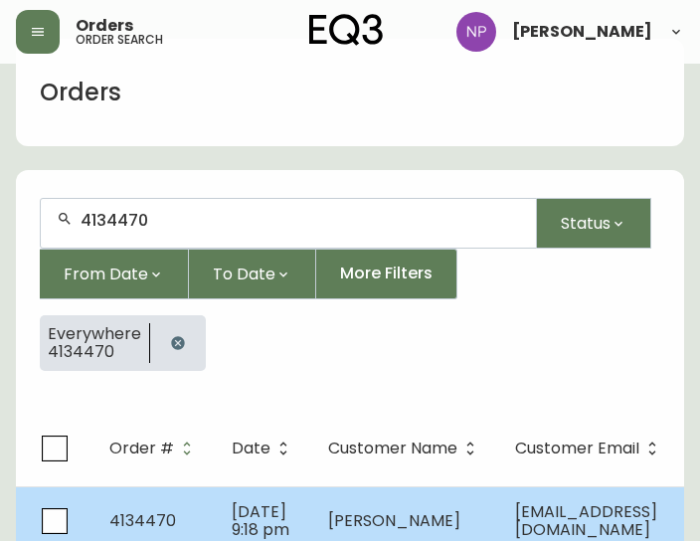
click at [142, 502] on td "4134470" at bounding box center [154, 521] width 122 height 70
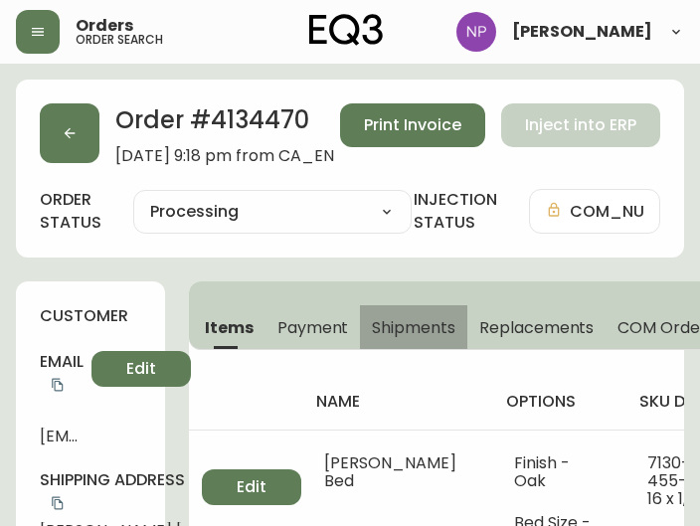
click at [387, 317] on span "Shipments" at bounding box center [413, 327] width 83 height 21
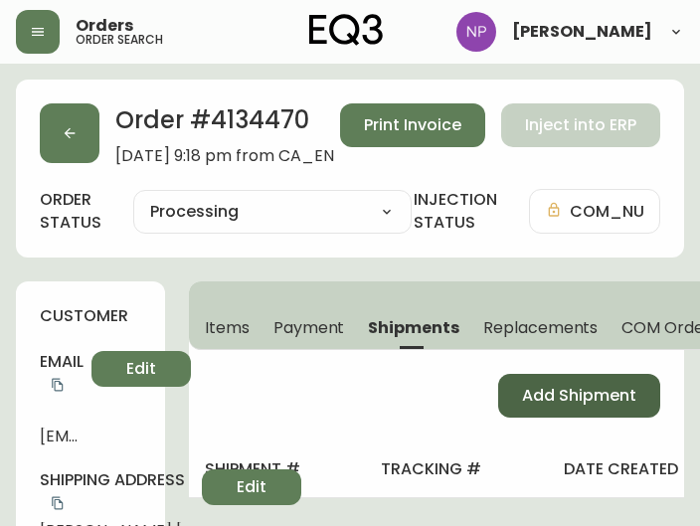
click at [543, 406] on button "Add Shipment" at bounding box center [579, 396] width 162 height 44
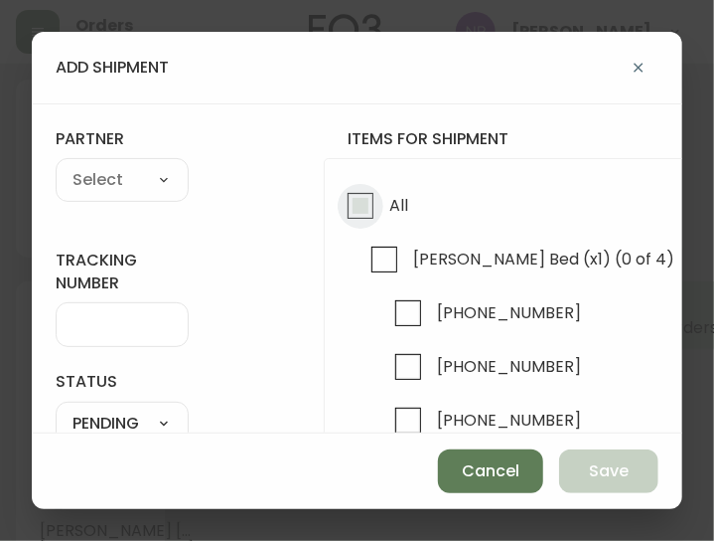
click at [360, 190] on input "All" at bounding box center [361, 206] width 46 height 46
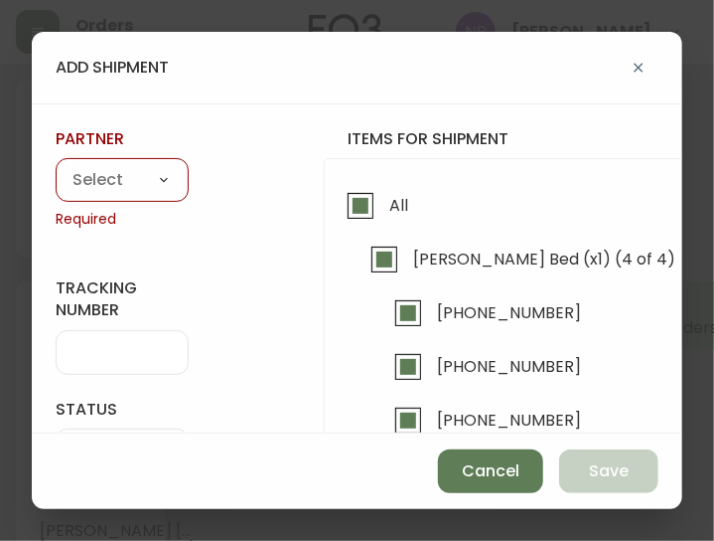
click at [153, 185] on select "A Move to Remember LLC ABF Freight Alero [PERSON_NAME] Canada Post CDS Ceva Log…" at bounding box center [122, 181] width 133 height 30
click at [56, 166] on select "A Move to Remember LLC ABF Freight Alero [PERSON_NAME] Canada Post CDS Ceva Log…" at bounding box center [122, 181] width 133 height 30
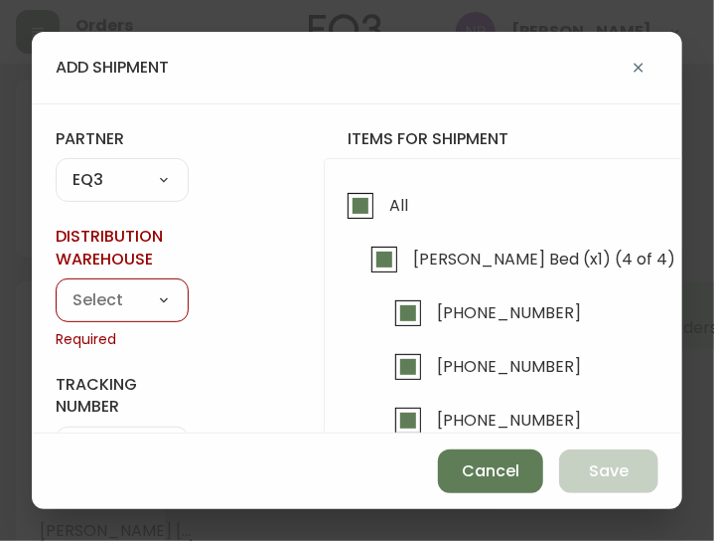
click at [129, 184] on select "A Move to Remember LLC ABF Freight Alero [PERSON_NAME] Canada Post CDS Ceva Log…" at bounding box center [122, 181] width 133 height 30
click at [56, 166] on select "A Move to Remember LLC ABF Freight Alero [PERSON_NAME] Canada Post CDS Ceva Log…" at bounding box center [122, 181] width 133 height 30
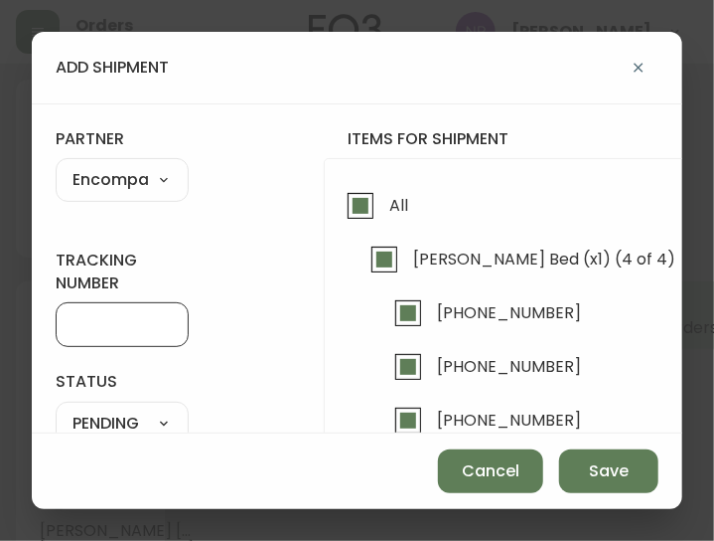
click at [113, 324] on input "tracking number" at bounding box center [122, 324] width 99 height 19
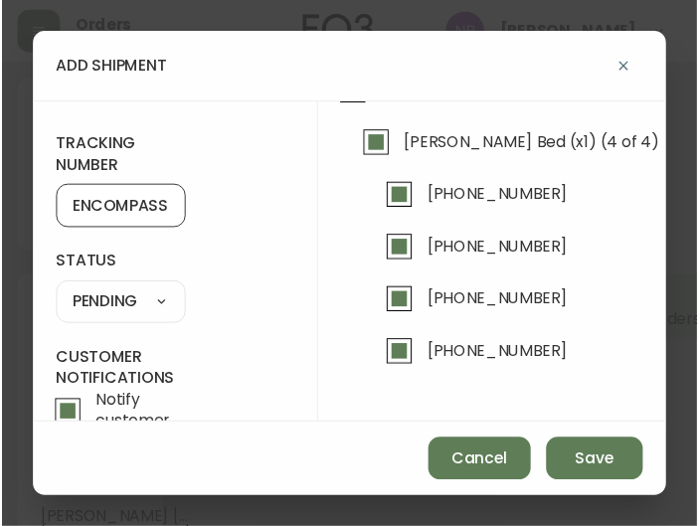
scroll to position [118, 0]
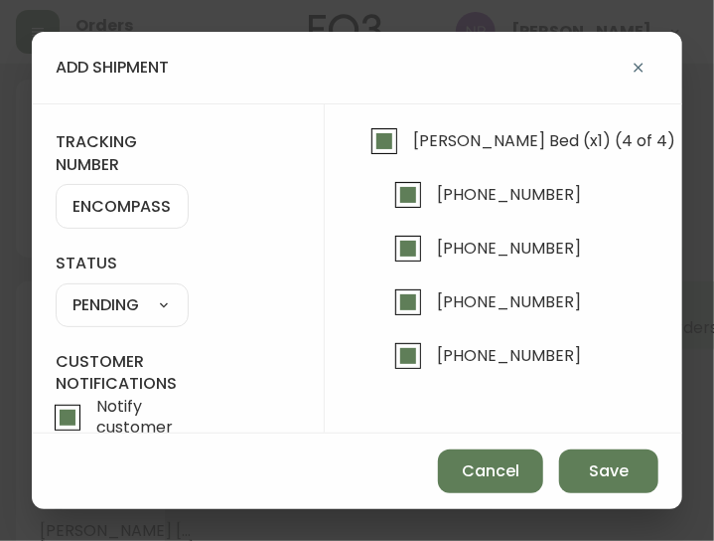
click at [101, 308] on select "SHIPPED PENDING CANCELLED" at bounding box center [122, 305] width 133 height 30
click at [56, 290] on select "SHIPPED PENDING CANCELLED" at bounding box center [122, 305] width 133 height 30
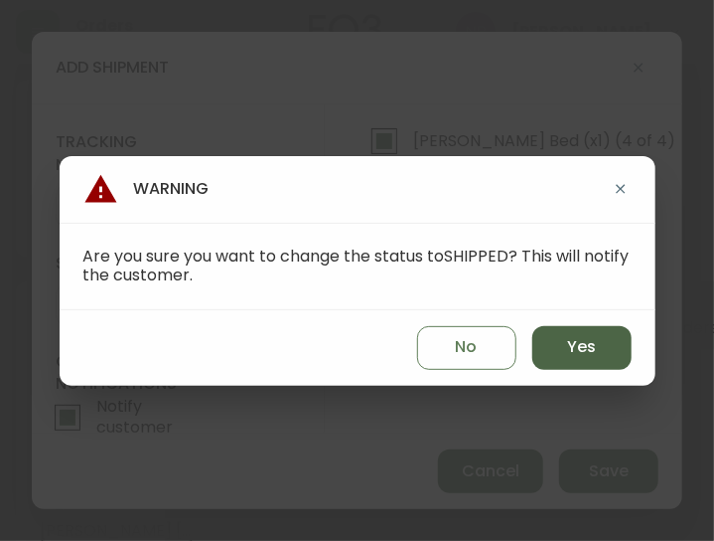
click at [546, 355] on button "Yes" at bounding box center [582, 348] width 99 height 44
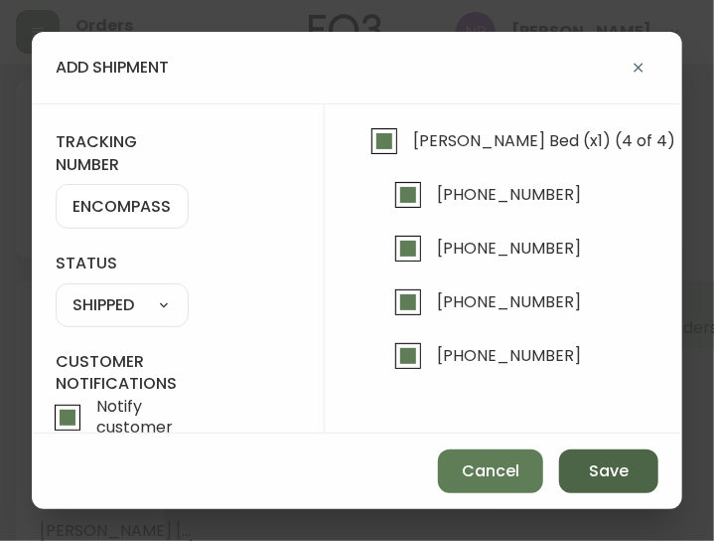
click at [573, 471] on button "Save" at bounding box center [608, 471] width 99 height 44
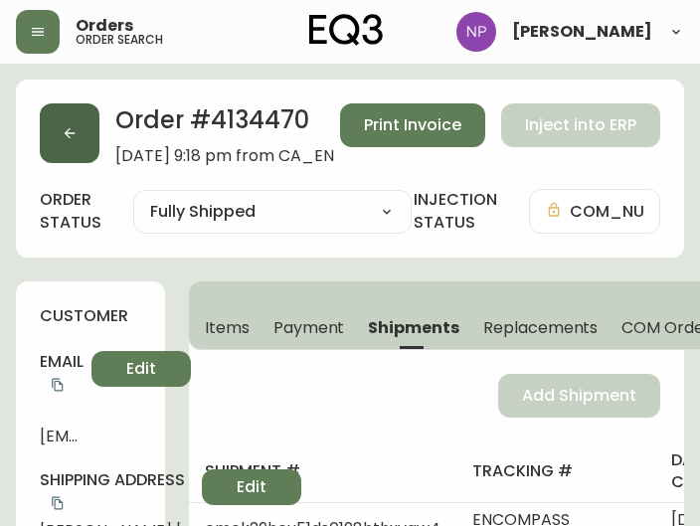
click at [58, 132] on button "button" at bounding box center [70, 133] width 60 height 60
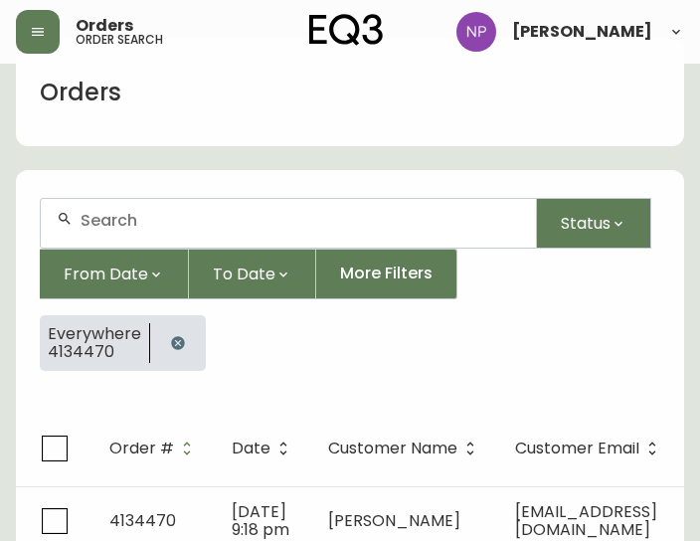
click at [88, 202] on div at bounding box center [288, 223] width 495 height 49
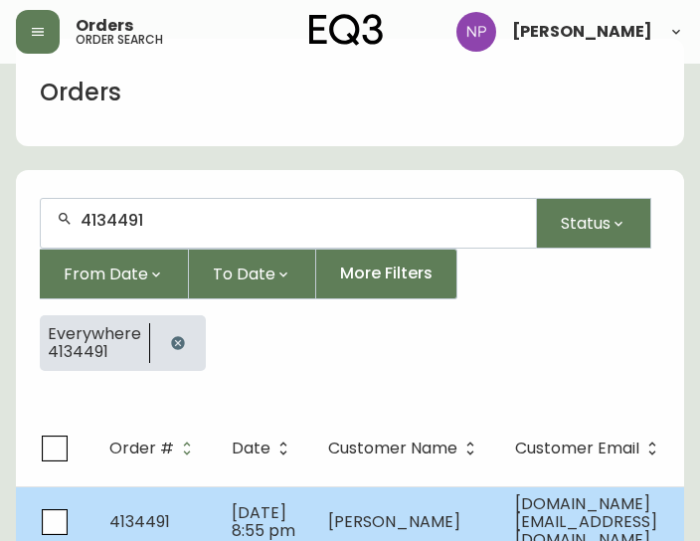
click at [201, 526] on td "4134491" at bounding box center [154, 521] width 122 height 71
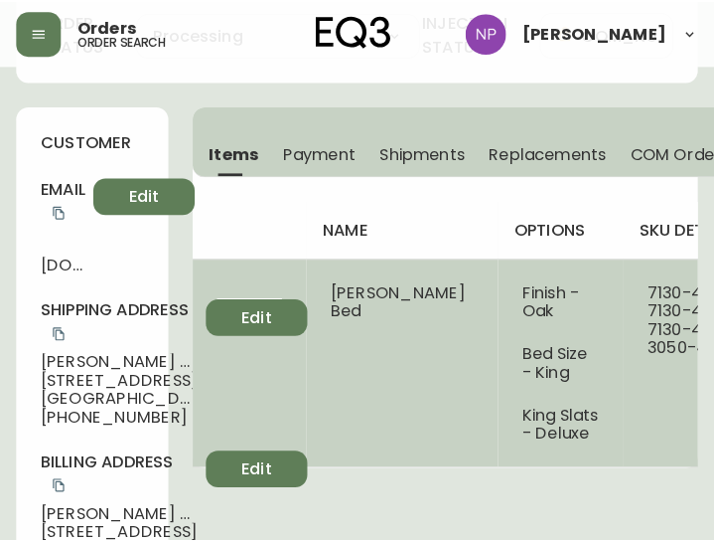
scroll to position [174, 0]
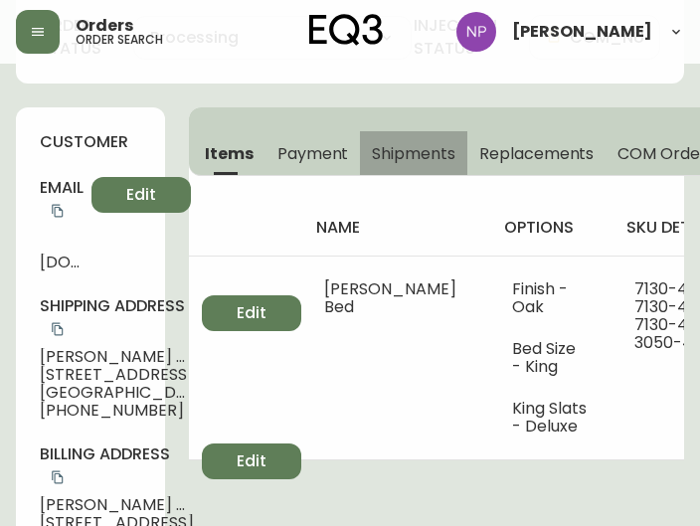
click at [421, 156] on span "Shipments" at bounding box center [413, 153] width 83 height 21
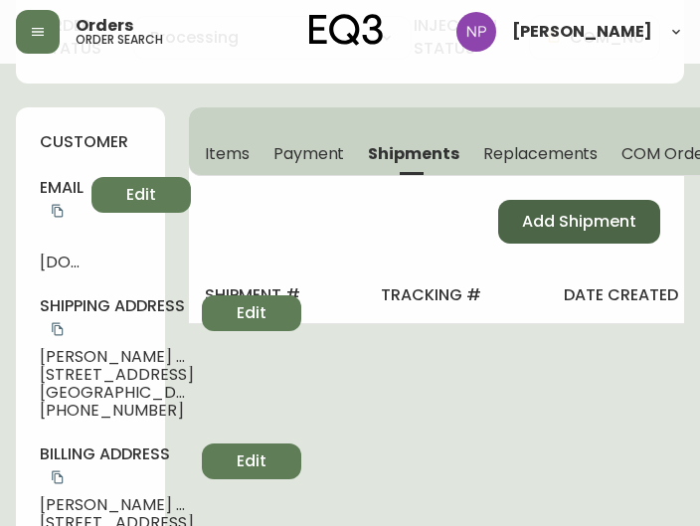
click at [511, 208] on button "Add Shipment" at bounding box center [579, 222] width 162 height 44
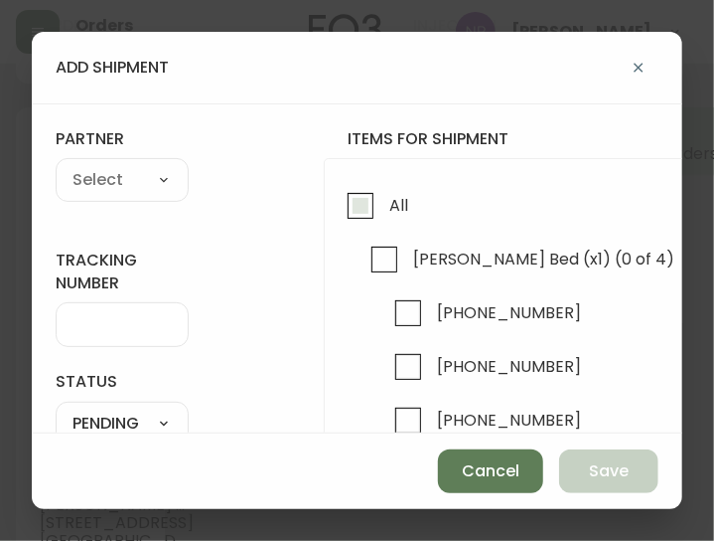
click at [354, 202] on input "All" at bounding box center [361, 206] width 46 height 46
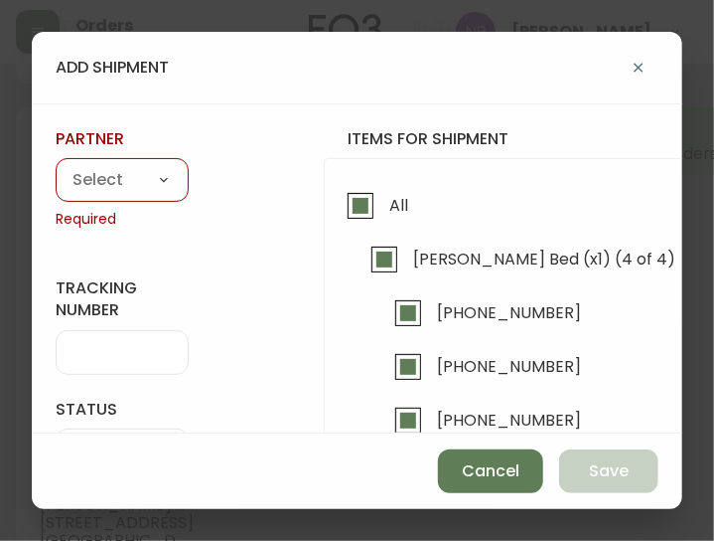
click at [134, 177] on select "A Move to Remember LLC ABF Freight Alero [PERSON_NAME] Canada Post CDS Ceva Log…" at bounding box center [122, 181] width 133 height 30
click at [56, 166] on select "A Move to Remember LLC ABF Freight Alero [PERSON_NAME] Canada Post CDS Ceva Log…" at bounding box center [122, 181] width 133 height 30
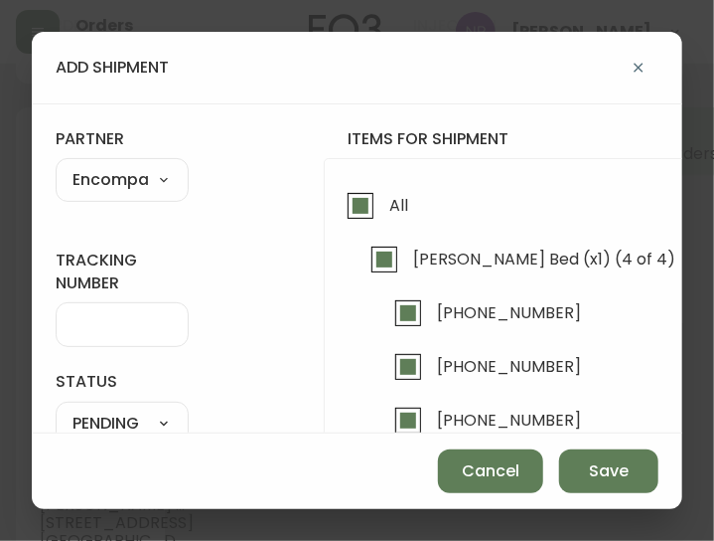
click at [123, 323] on input "tracking number" at bounding box center [122, 324] width 99 height 19
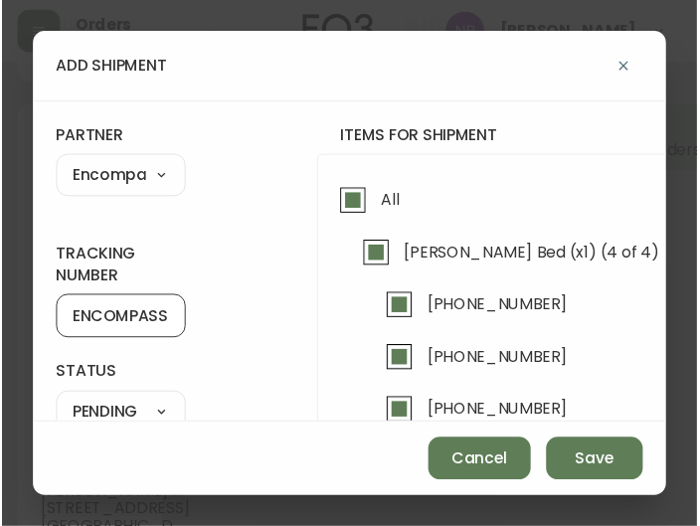
scroll to position [187, 0]
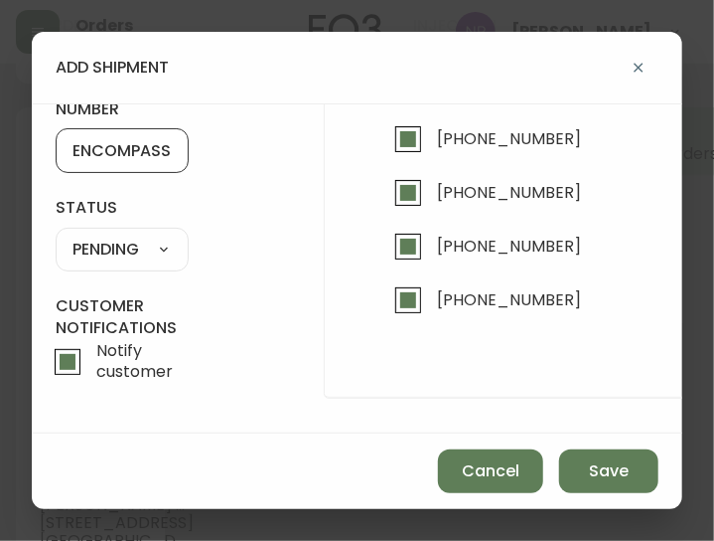
click at [154, 244] on select "SHIPPED PENDING CANCELLED" at bounding box center [122, 250] width 133 height 30
click at [56, 235] on select "SHIPPED PENDING CANCELLED" at bounding box center [122, 250] width 133 height 30
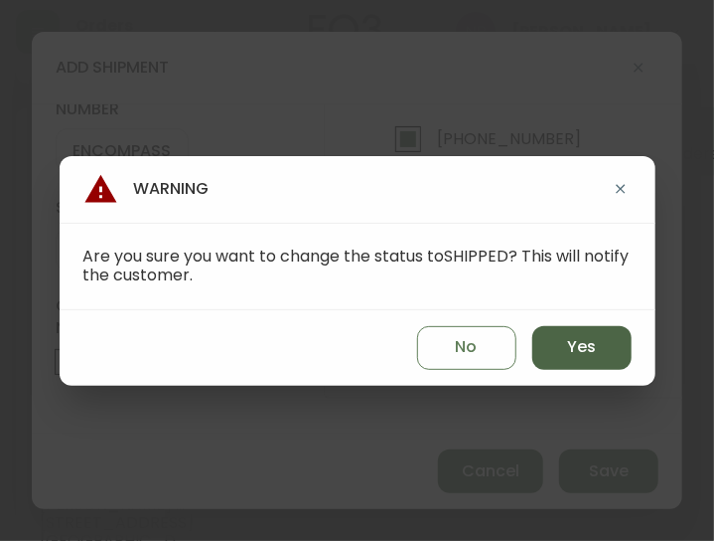
click at [577, 354] on span "Yes" at bounding box center [581, 347] width 29 height 22
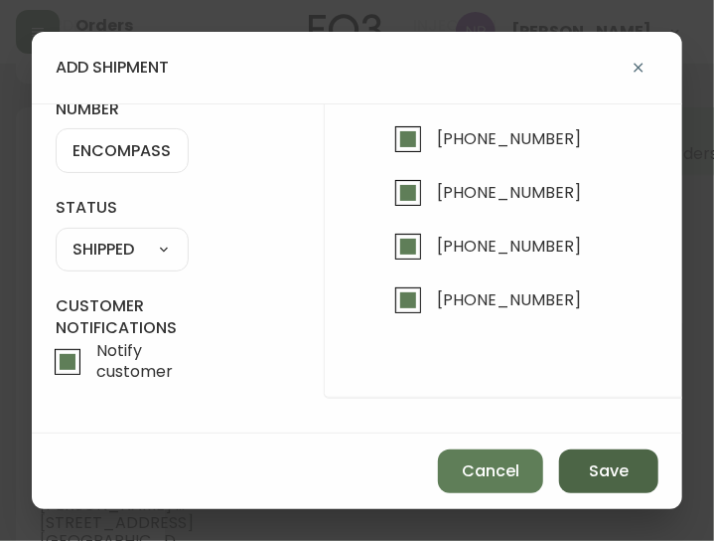
click at [616, 483] on button "Save" at bounding box center [608, 471] width 99 height 44
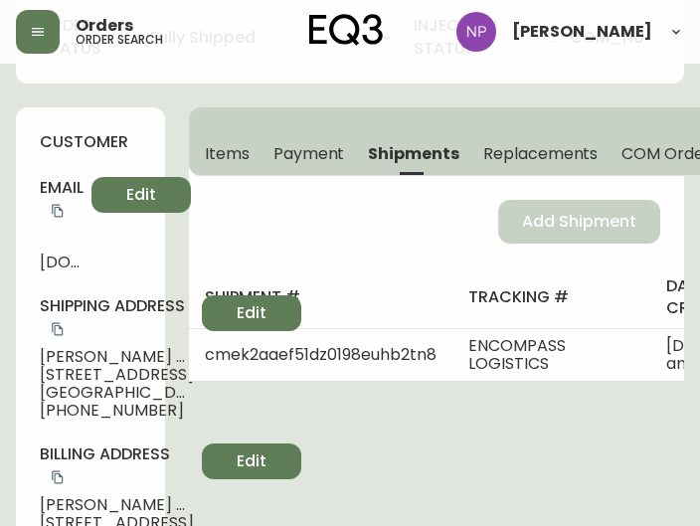
scroll to position [0, 0]
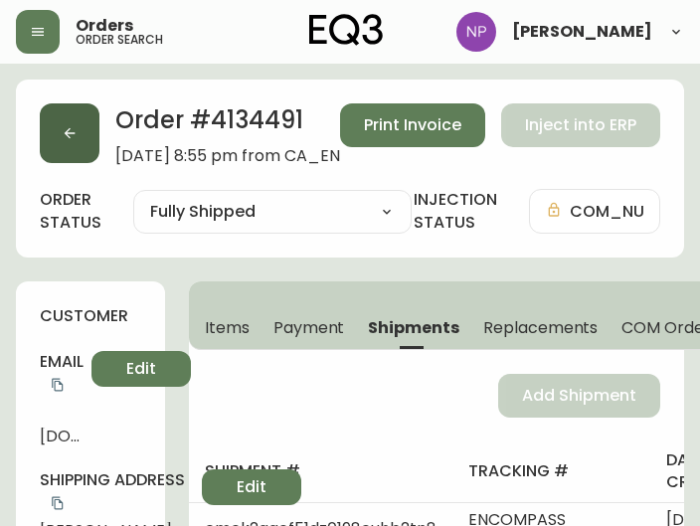
click at [68, 120] on button "button" at bounding box center [70, 133] width 60 height 60
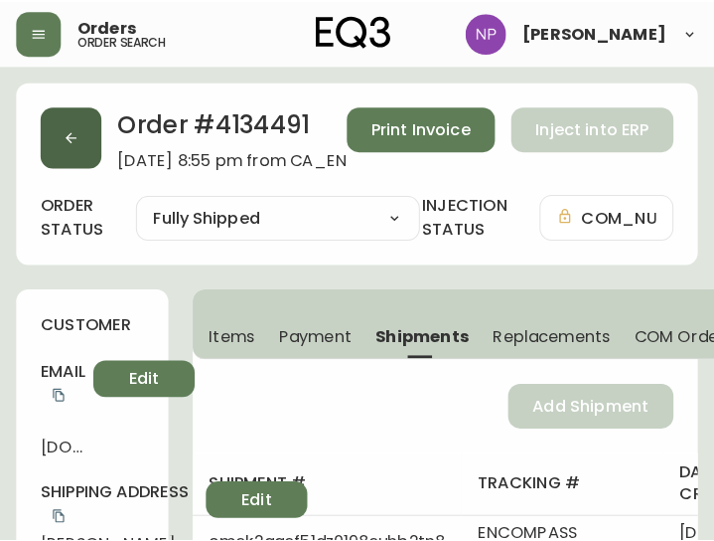
scroll to position [41, 0]
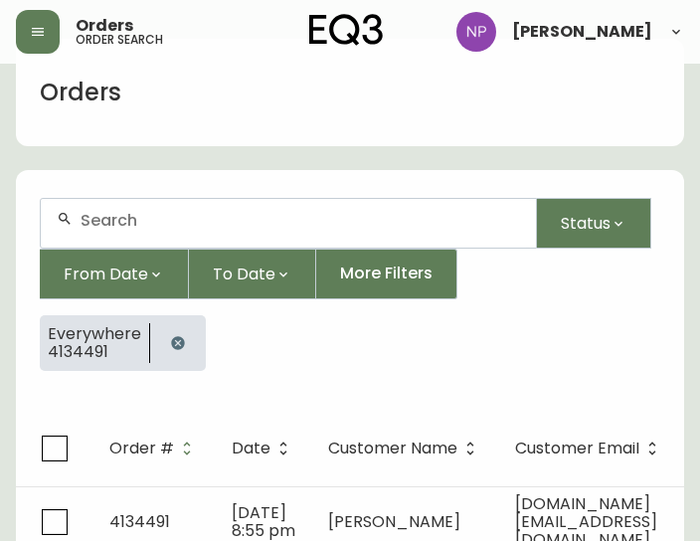
click at [68, 120] on div "Orders" at bounding box center [80, 93] width 129 height 64
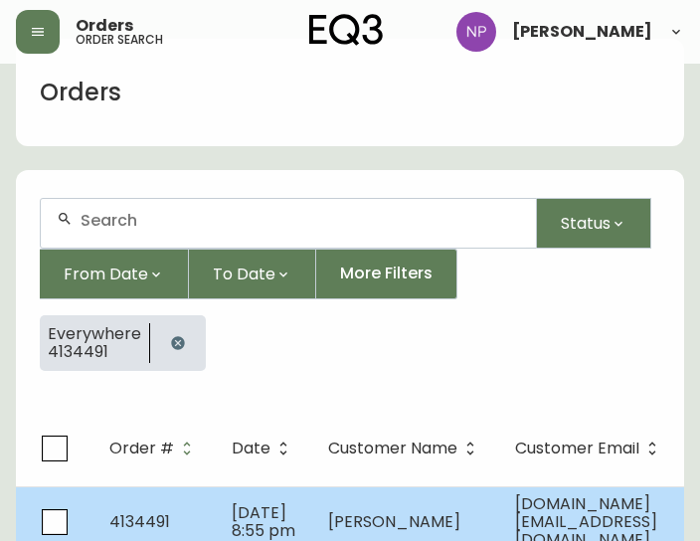
click at [191, 524] on td "4134491" at bounding box center [154, 521] width 122 height 71
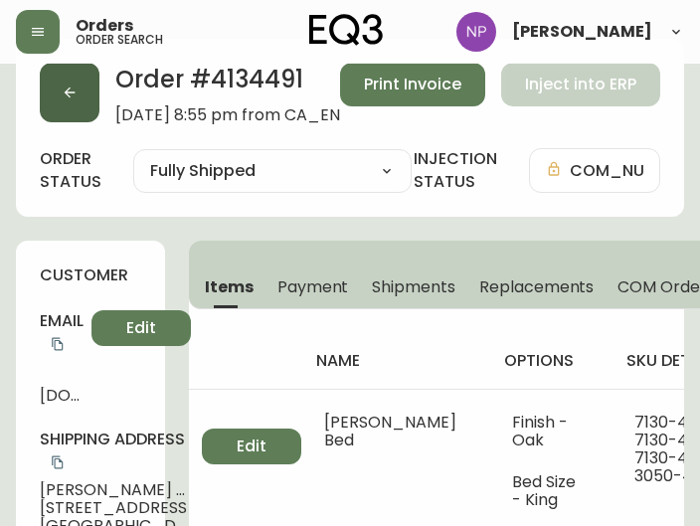
click at [68, 86] on icon "button" at bounding box center [70, 92] width 16 height 16
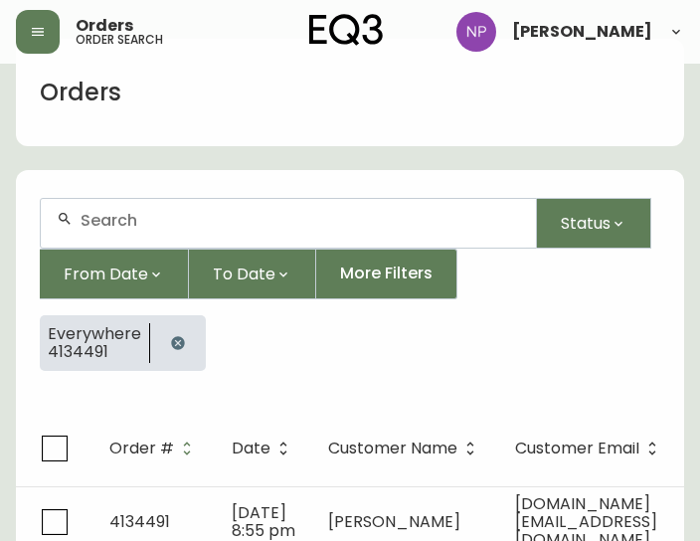
click at [167, 221] on input "text" at bounding box center [299, 220] width 439 height 19
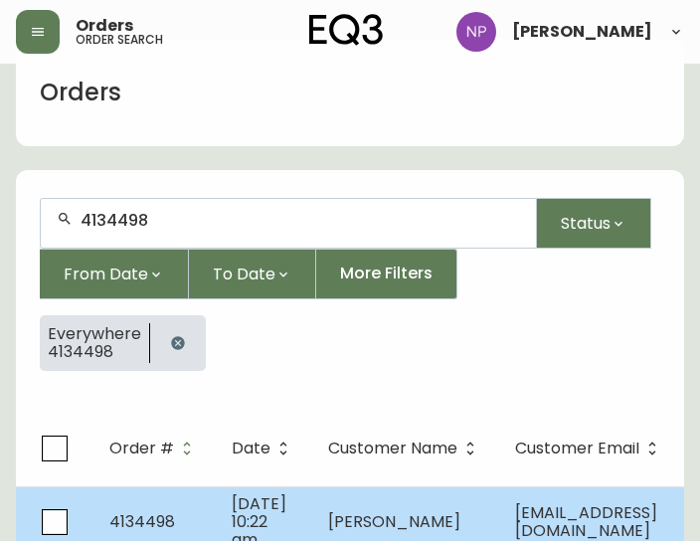
click at [418, 529] on span "[PERSON_NAME]" at bounding box center [394, 521] width 132 height 23
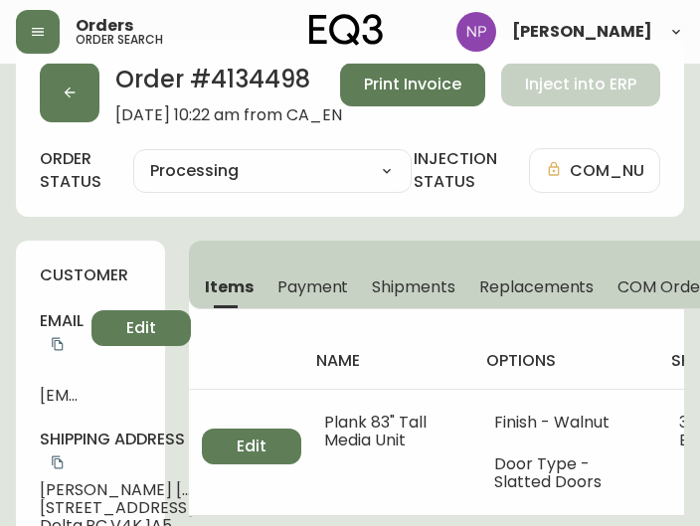
click at [412, 283] on span "Shipments" at bounding box center [413, 286] width 83 height 21
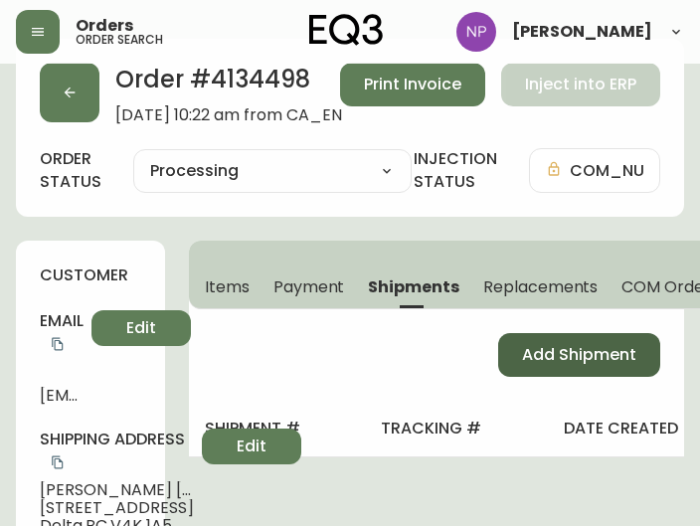
click at [534, 357] on span "Add Shipment" at bounding box center [579, 355] width 114 height 22
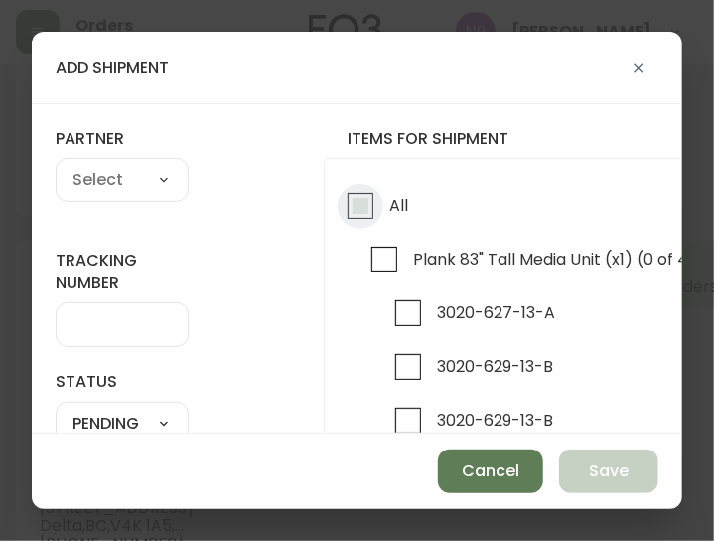
click at [355, 225] on input "All" at bounding box center [361, 206] width 46 height 46
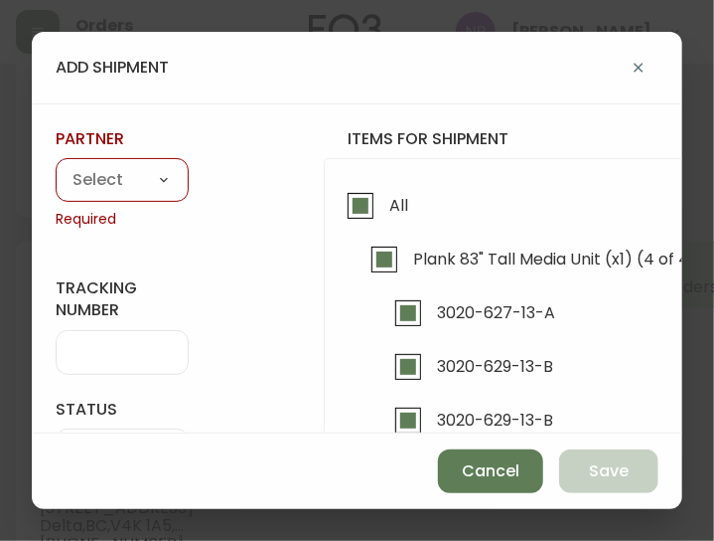
click at [119, 174] on select "A Move to Remember LLC ABF Freight Alero [PERSON_NAME] Canada Post CDS Ceva Log…" at bounding box center [122, 181] width 133 height 30
click at [56, 166] on select "A Move to Remember LLC ABF Freight Alero [PERSON_NAME] Canada Post CDS Ceva Log…" at bounding box center [122, 181] width 133 height 30
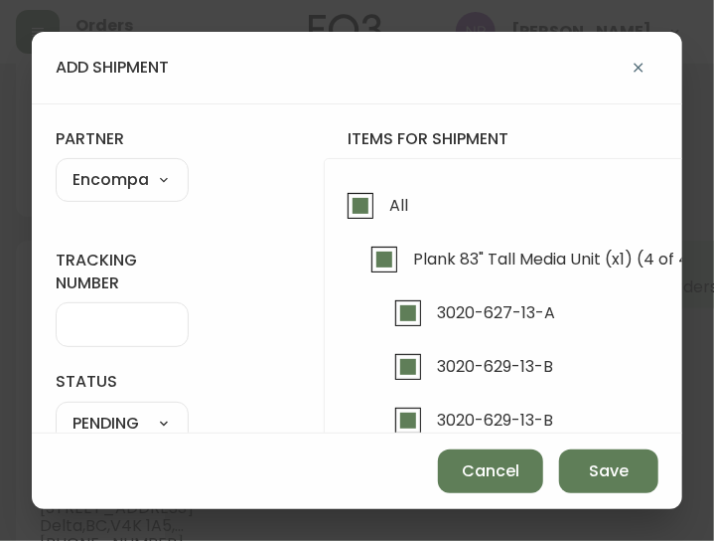
click at [90, 328] on input "tracking number" at bounding box center [122, 324] width 99 height 19
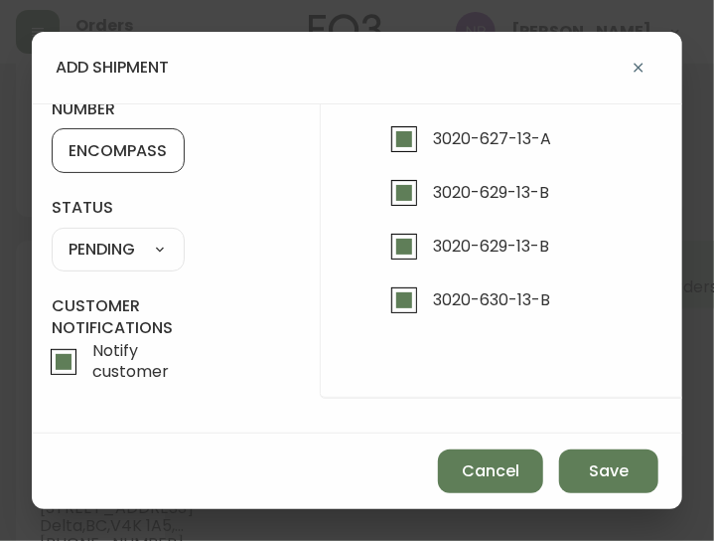
scroll to position [187, 4]
click at [145, 248] on select "SHIPPED PENDING CANCELLED" at bounding box center [118, 250] width 133 height 30
click at [52, 235] on select "SHIPPED PENDING CANCELLED" at bounding box center [118, 250] width 133 height 30
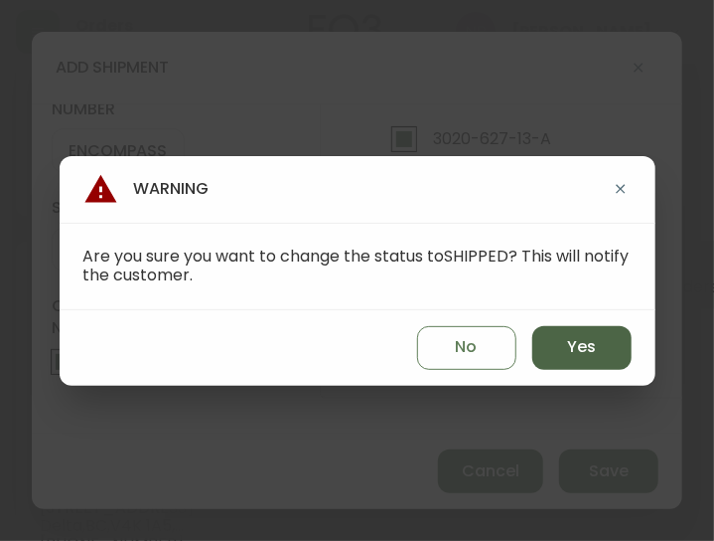
click at [545, 358] on button "Yes" at bounding box center [582, 348] width 99 height 44
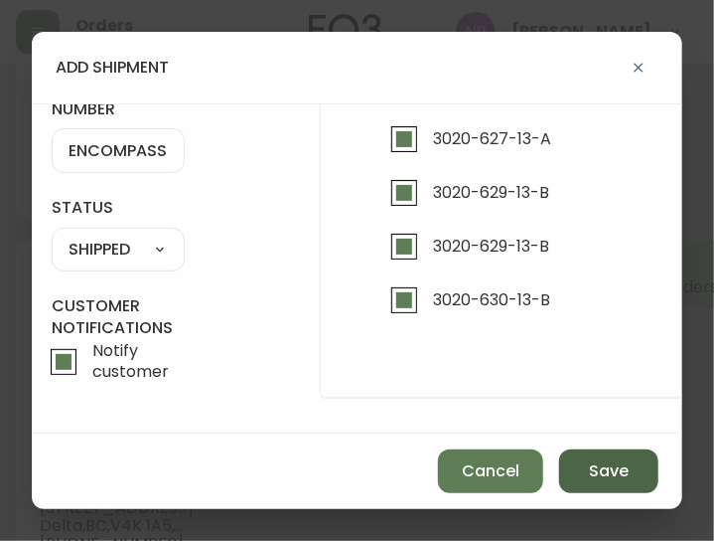
click at [606, 486] on button "Save" at bounding box center [608, 471] width 99 height 44
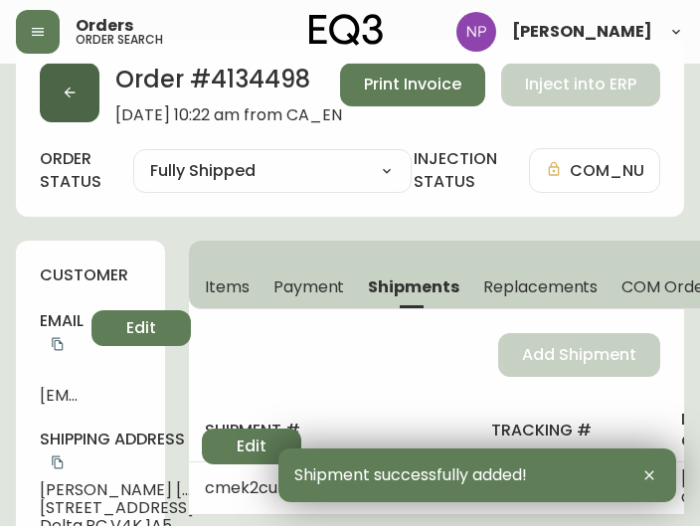
click at [90, 102] on button "button" at bounding box center [70, 93] width 60 height 60
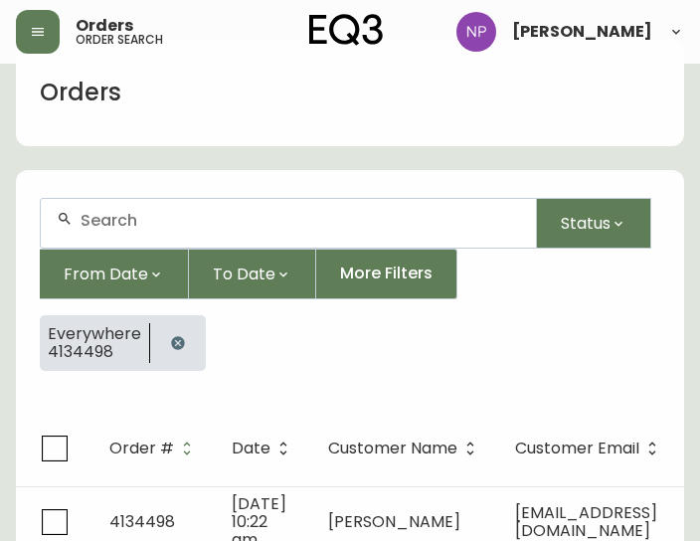
click at [99, 204] on div at bounding box center [288, 223] width 495 height 49
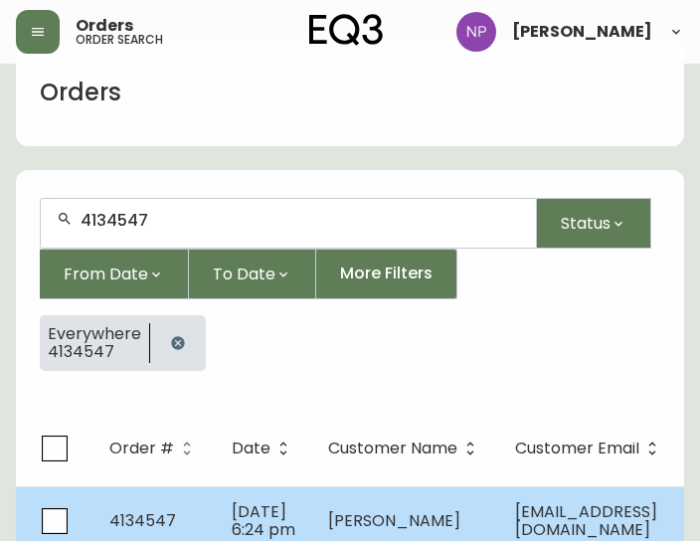
click at [99, 507] on td "4134547" at bounding box center [154, 521] width 122 height 70
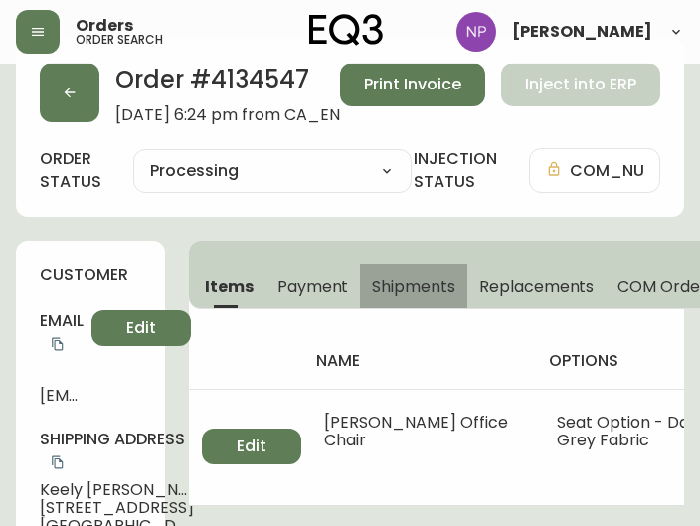
click at [405, 280] on span "Shipments" at bounding box center [413, 286] width 83 height 21
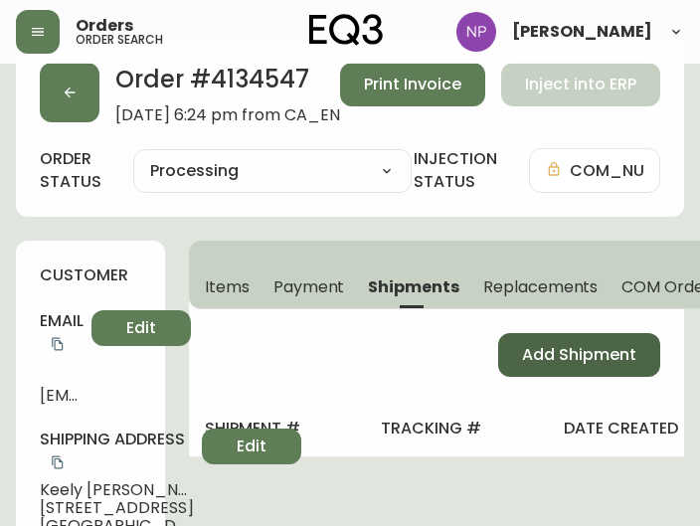
click at [569, 359] on span "Add Shipment" at bounding box center [579, 355] width 114 height 22
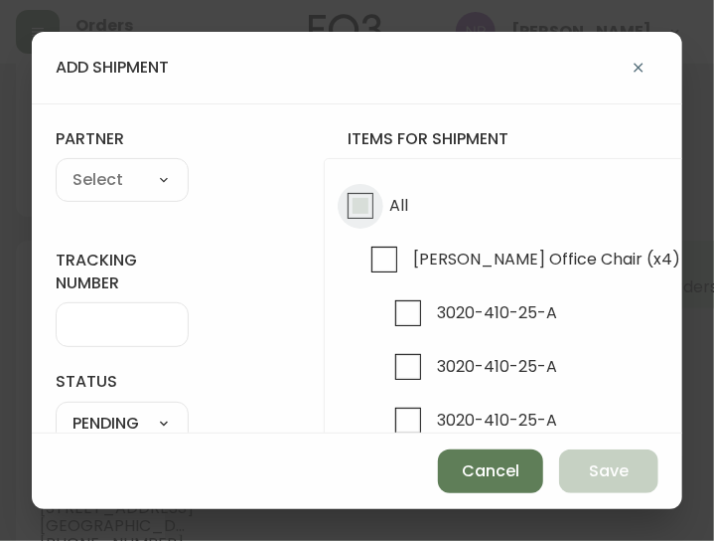
click at [371, 192] on input "All" at bounding box center [361, 206] width 46 height 46
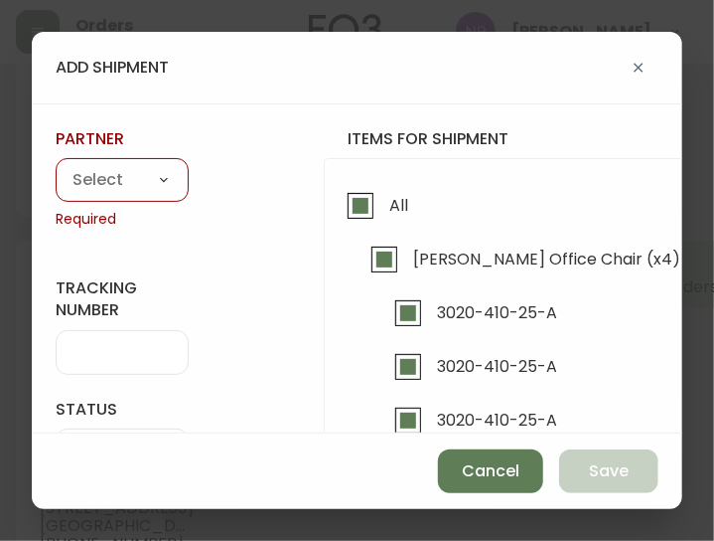
click at [99, 190] on select "A Move to Remember LLC ABF Freight Alero [PERSON_NAME] Canada Post CDS Ceva Log…" at bounding box center [122, 181] width 133 height 30
click at [56, 166] on select "A Move to Remember LLC ABF Freight Alero [PERSON_NAME] Canada Post CDS Ceva Log…" at bounding box center [122, 181] width 133 height 30
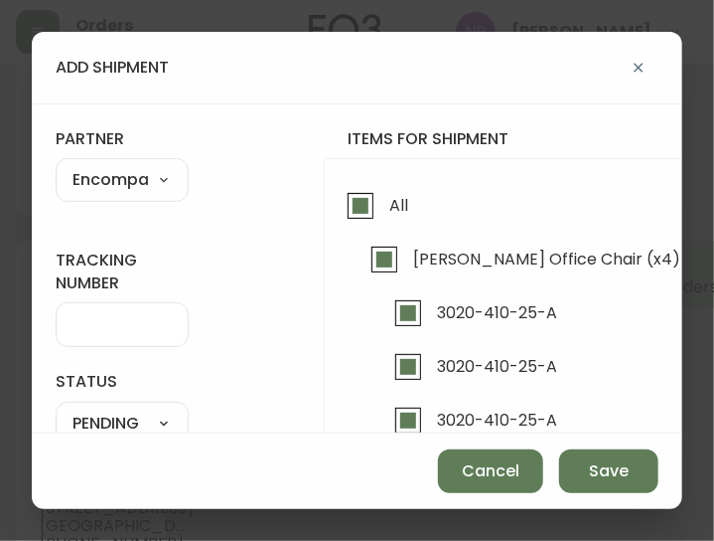
click at [125, 347] on form "tracking number status PENDING SHIPPED PENDING CANCELLED partner Encompass Logi…" at bounding box center [357, 355] width 603 height 454
click at [107, 331] on input "tracking number" at bounding box center [122, 324] width 99 height 19
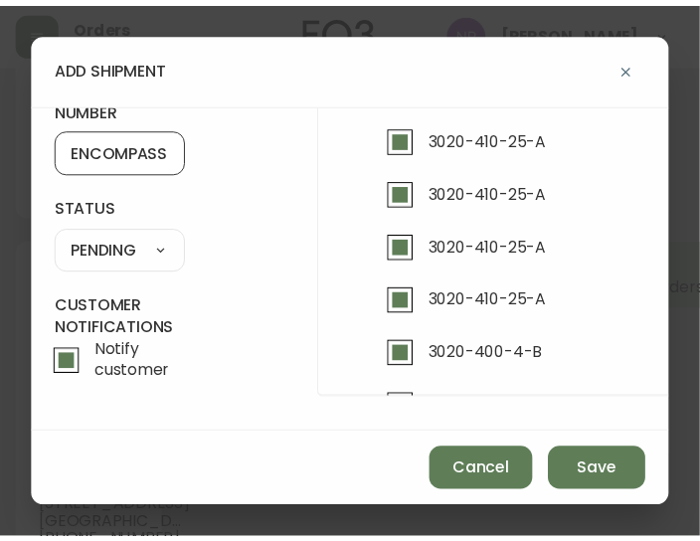
scroll to position [187, 0]
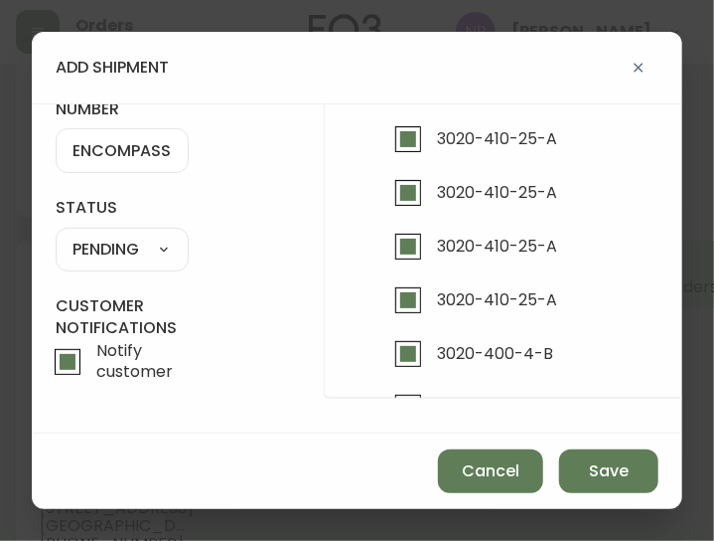
click at [117, 236] on select "SHIPPED PENDING CANCELLED" at bounding box center [122, 250] width 133 height 30
click at [56, 235] on select "SHIPPED PENDING CANCELLED" at bounding box center [122, 250] width 133 height 30
click at [113, 241] on select "SHIPPED PENDING CANCELLED" at bounding box center [122, 250] width 133 height 30
click at [56, 235] on select "SHIPPED PENDING CANCELLED" at bounding box center [122, 250] width 133 height 30
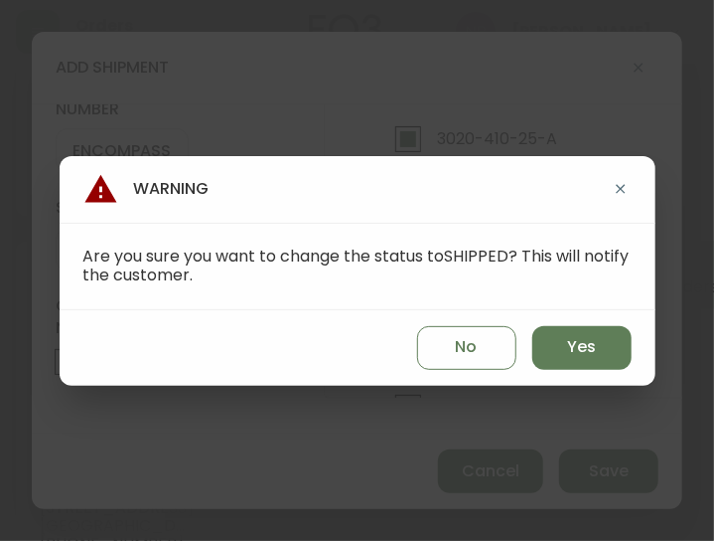
click at [570, 315] on div "No Yes" at bounding box center [358, 348] width 596 height 76
click at [568, 329] on button "Yes" at bounding box center [582, 348] width 99 height 44
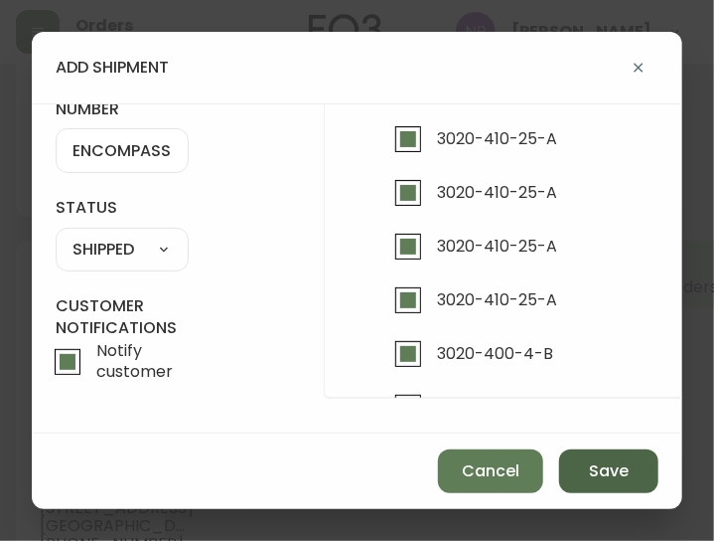
click at [616, 480] on span "Save" at bounding box center [609, 471] width 40 height 22
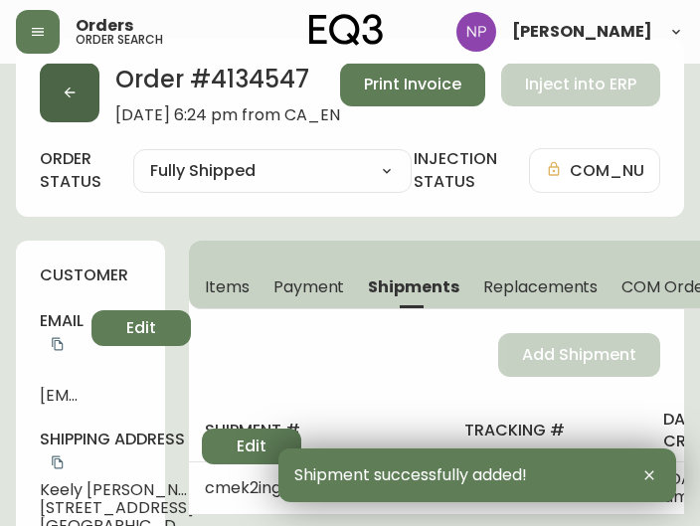
click at [71, 116] on button "button" at bounding box center [70, 93] width 60 height 60
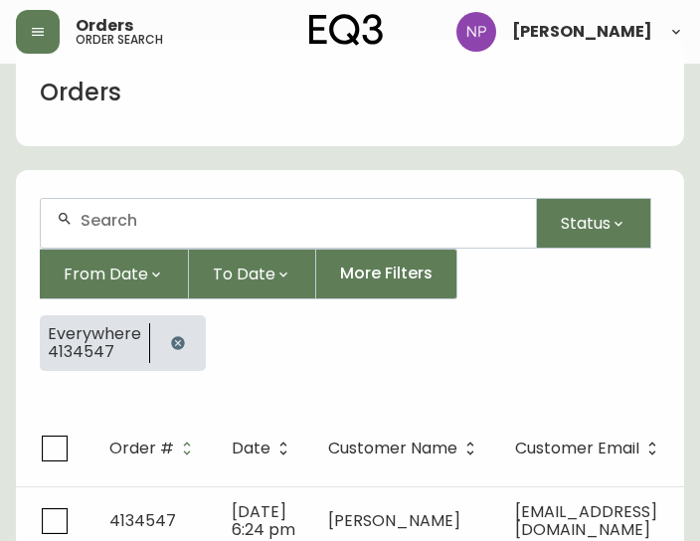
click at [137, 206] on div at bounding box center [288, 223] width 495 height 49
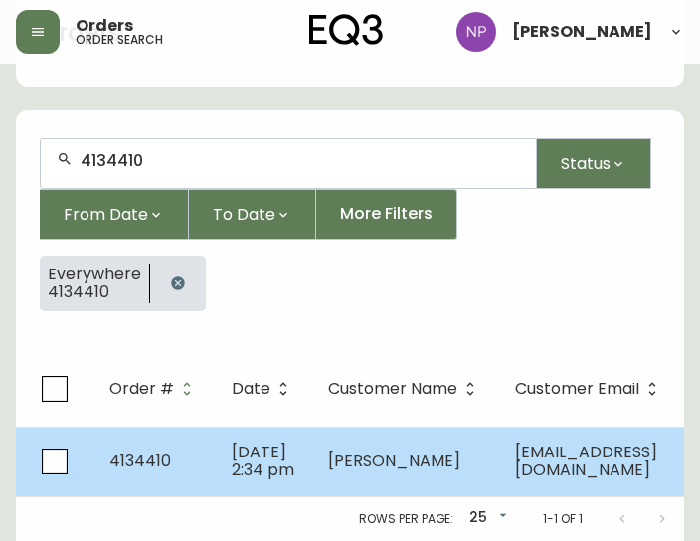
click at [316, 442] on td "[PERSON_NAME]" at bounding box center [405, 461] width 187 height 70
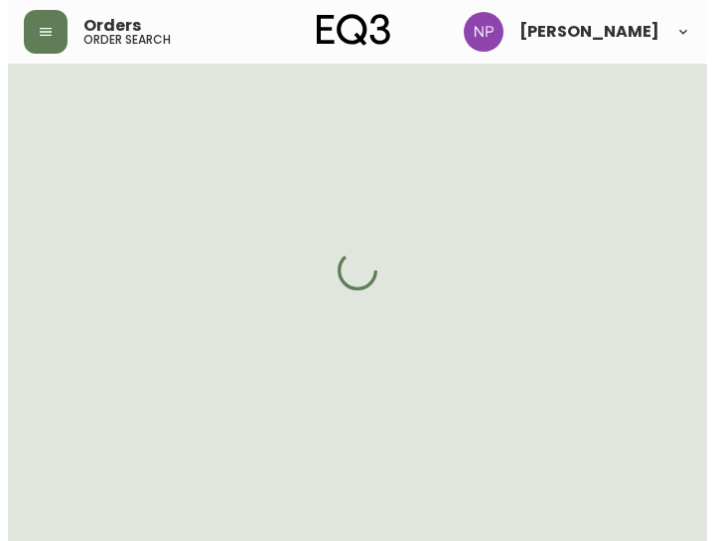
scroll to position [111, 0]
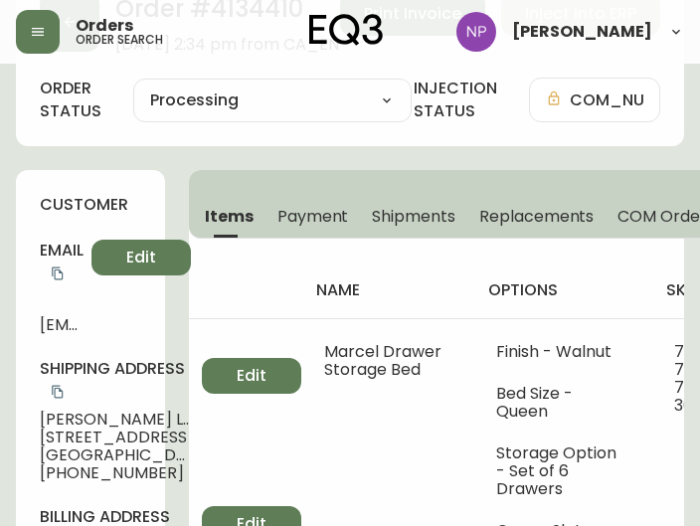
click at [425, 218] on span "Shipments" at bounding box center [413, 216] width 83 height 21
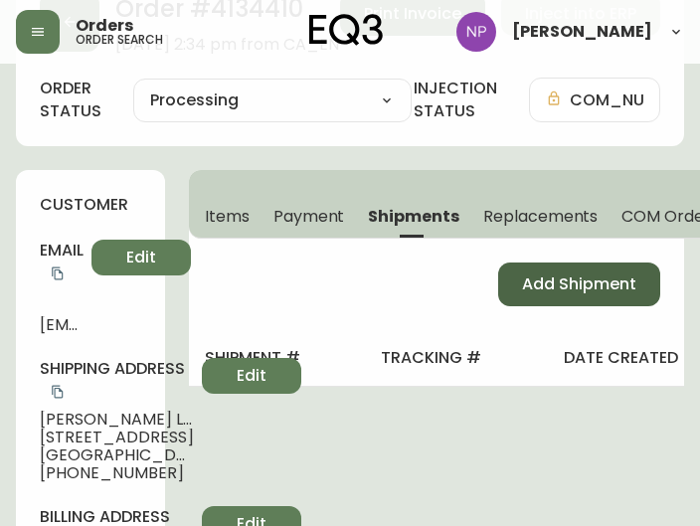
click at [558, 273] on span "Add Shipment" at bounding box center [579, 284] width 114 height 22
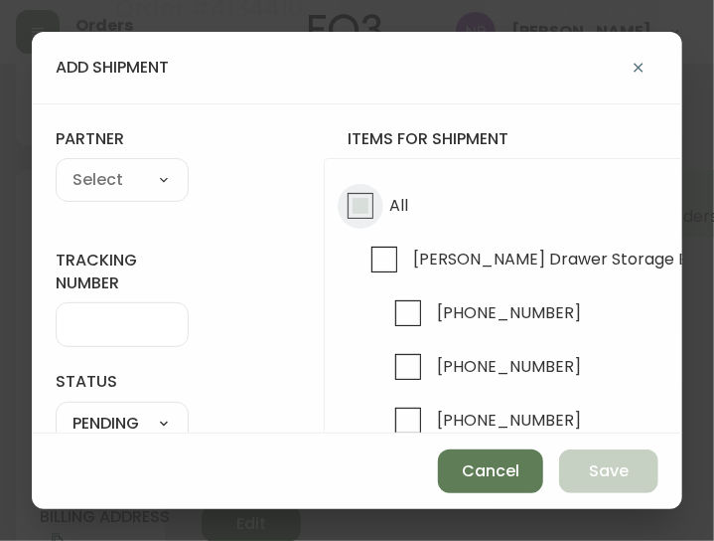
click at [346, 198] on input "All" at bounding box center [361, 206] width 46 height 46
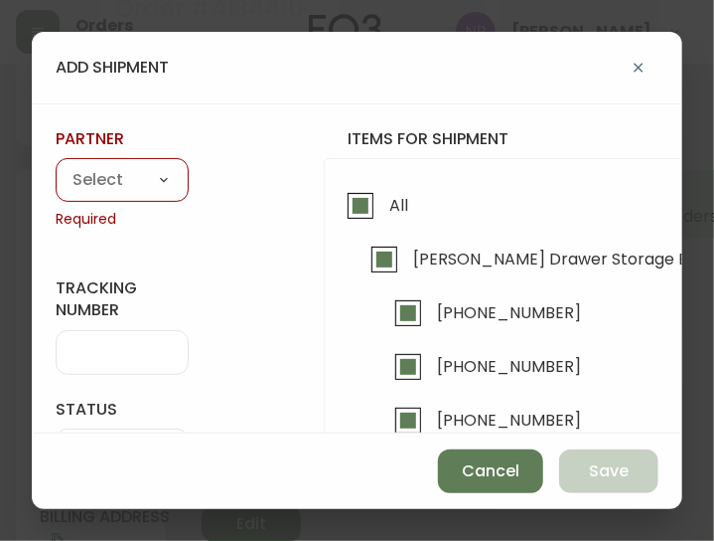
click at [171, 170] on select "A Move to Remember LLC ABF Freight Alero [PERSON_NAME] Canada Post CDS Ceva Log…" at bounding box center [122, 181] width 133 height 30
click at [56, 166] on select "A Move to Remember LLC ABF Freight Alero [PERSON_NAME] Canada Post CDS Ceva Log…" at bounding box center [122, 181] width 133 height 30
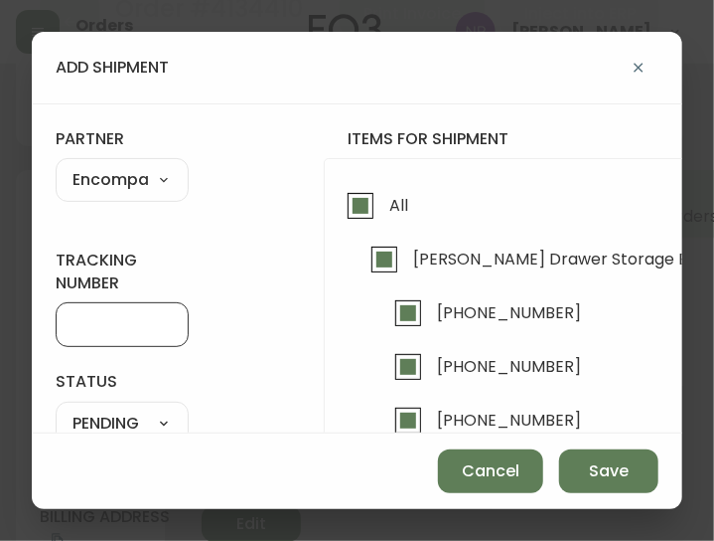
click at [109, 332] on input "tracking number" at bounding box center [122, 324] width 99 height 19
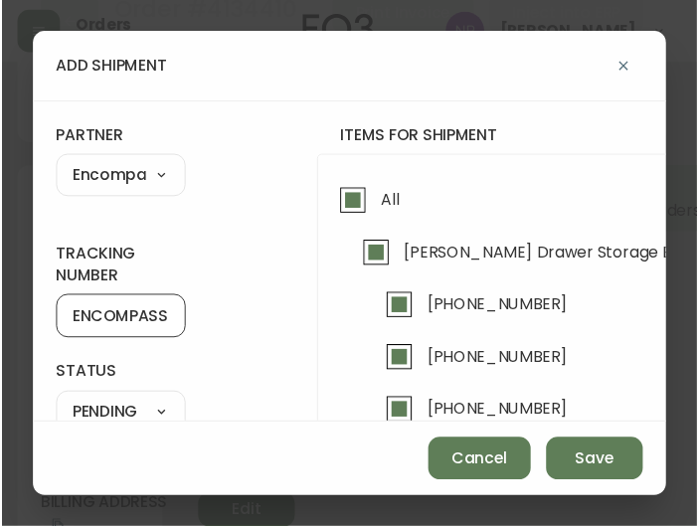
scroll to position [179, 0]
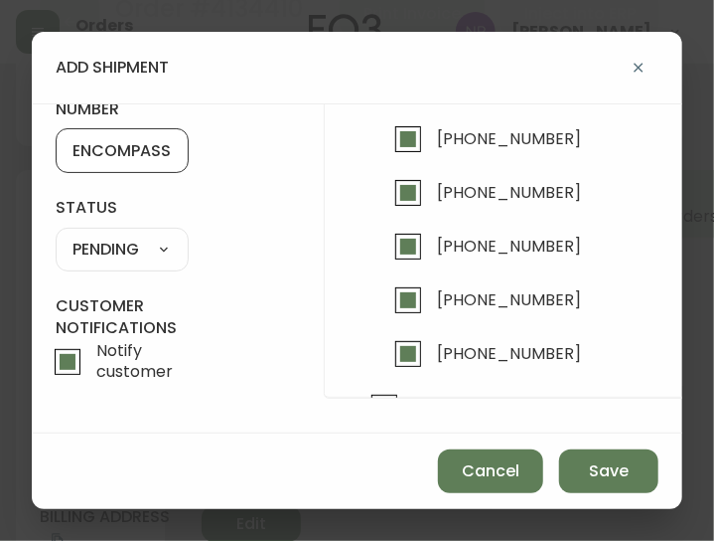
click at [152, 248] on select "SHIPPED PENDING CANCELLED" at bounding box center [122, 250] width 133 height 30
click at [154, 252] on select "SHIPPED PENDING CANCELLED" at bounding box center [122, 250] width 133 height 30
click at [56, 235] on select "SHIPPED PENDING CANCELLED" at bounding box center [122, 250] width 133 height 30
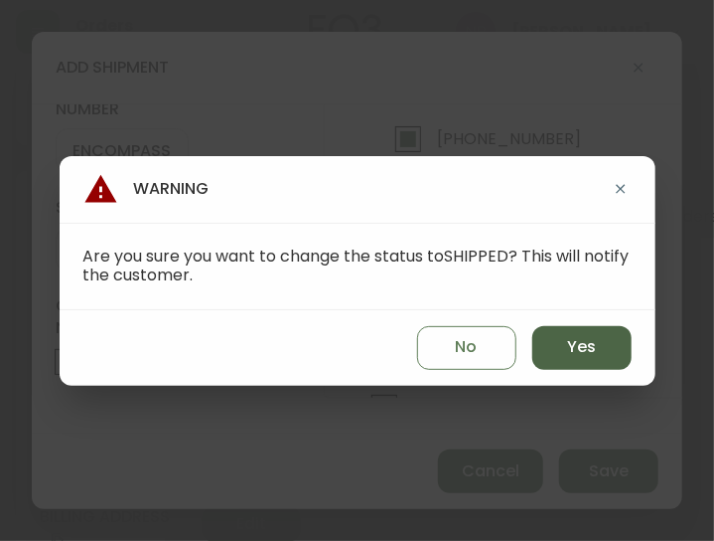
click at [580, 344] on span "Yes" at bounding box center [581, 347] width 29 height 22
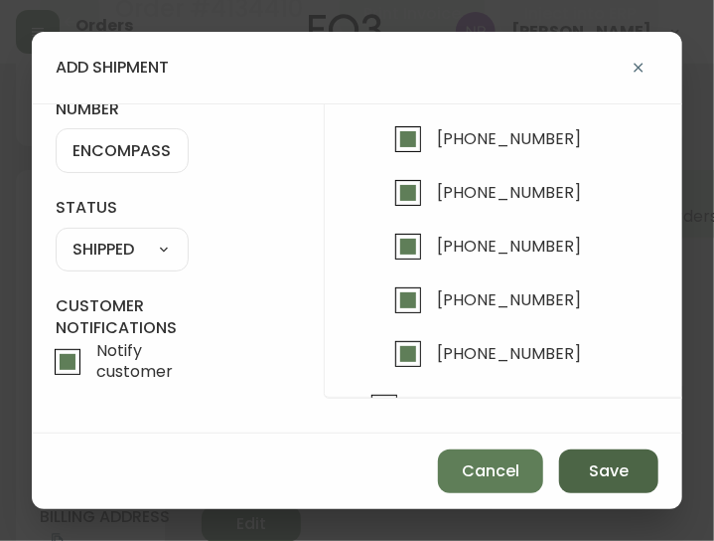
click at [596, 490] on button "Save" at bounding box center [608, 471] width 99 height 44
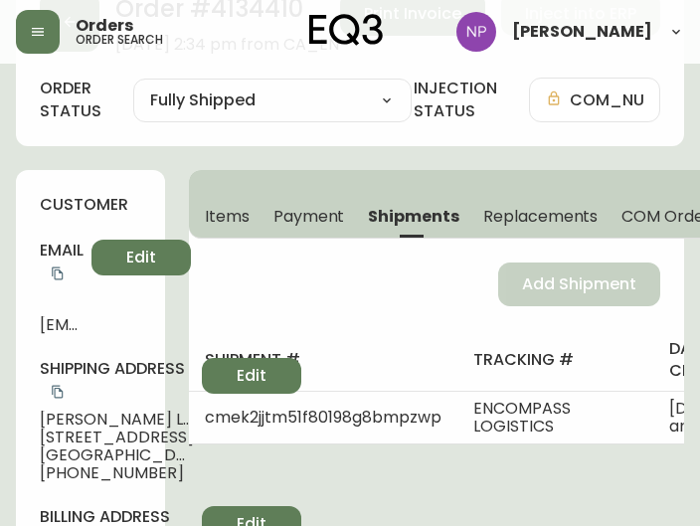
scroll to position [0, 0]
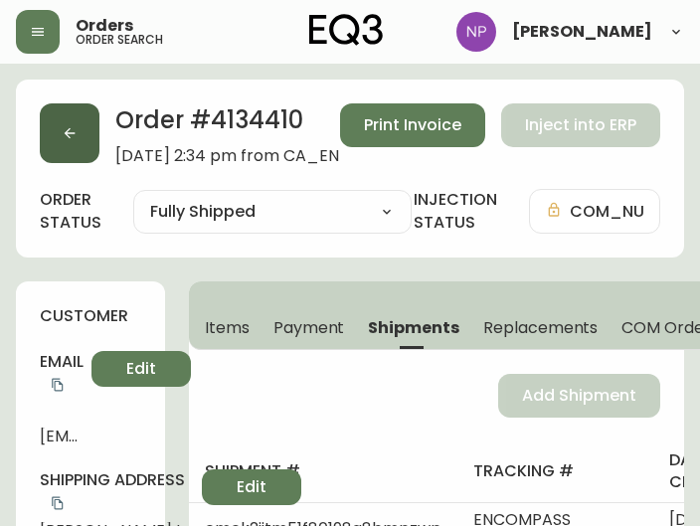
click at [65, 142] on button "button" at bounding box center [70, 133] width 60 height 60
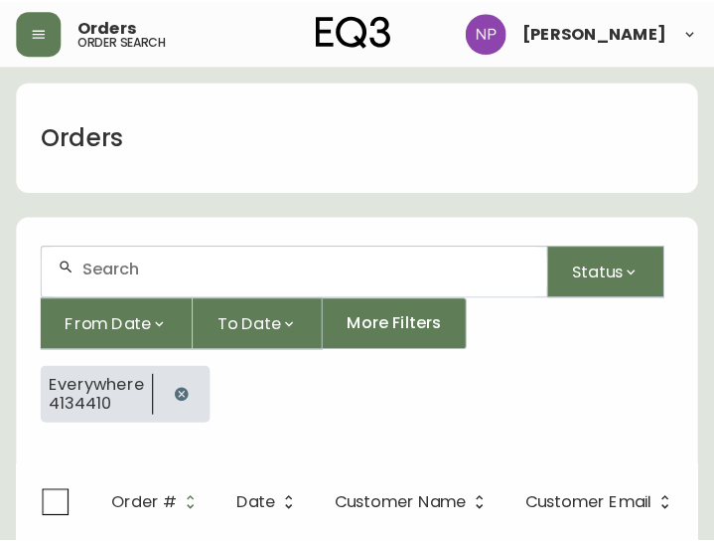
scroll to position [41, 0]
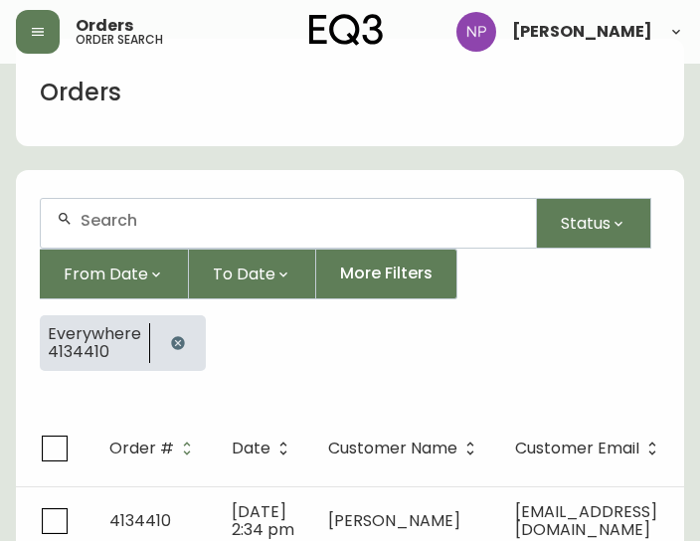
click at [117, 233] on div at bounding box center [288, 223] width 495 height 49
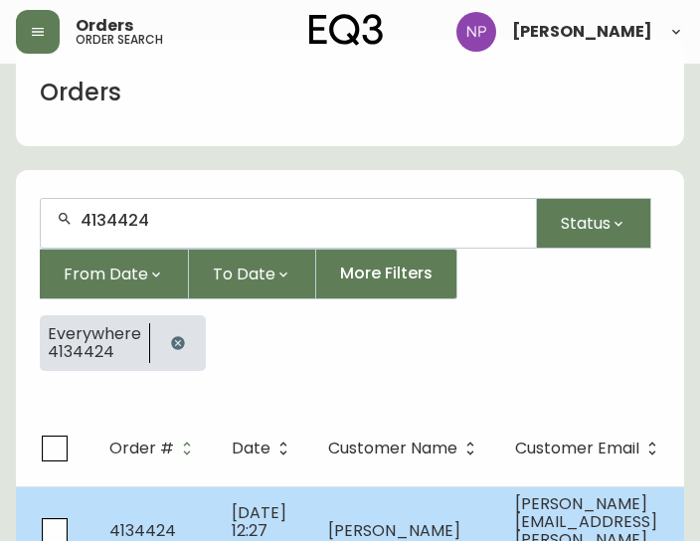
click at [316, 504] on td "[PERSON_NAME]" at bounding box center [405, 530] width 187 height 88
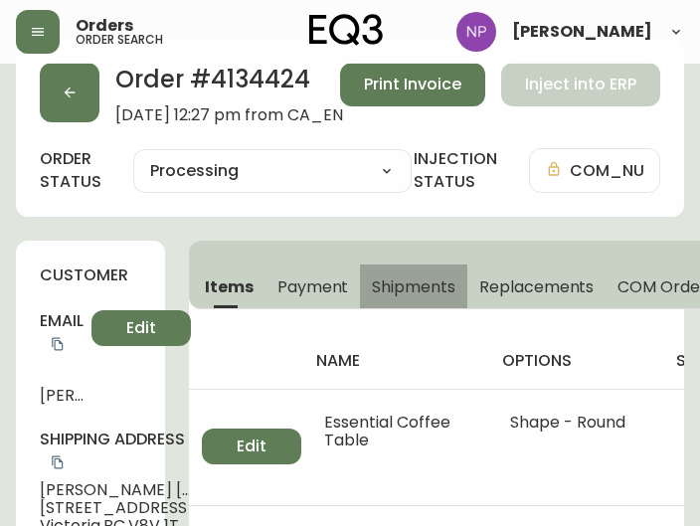
click at [403, 281] on span "Shipments" at bounding box center [413, 286] width 83 height 21
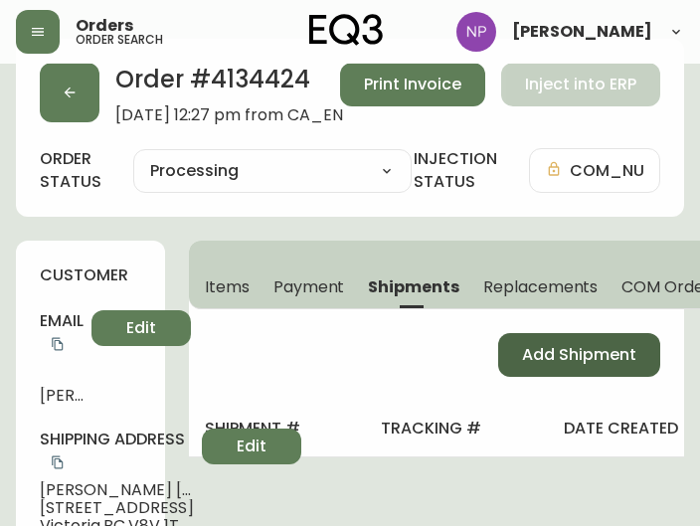
click at [594, 365] on button "Add Shipment" at bounding box center [579, 355] width 162 height 44
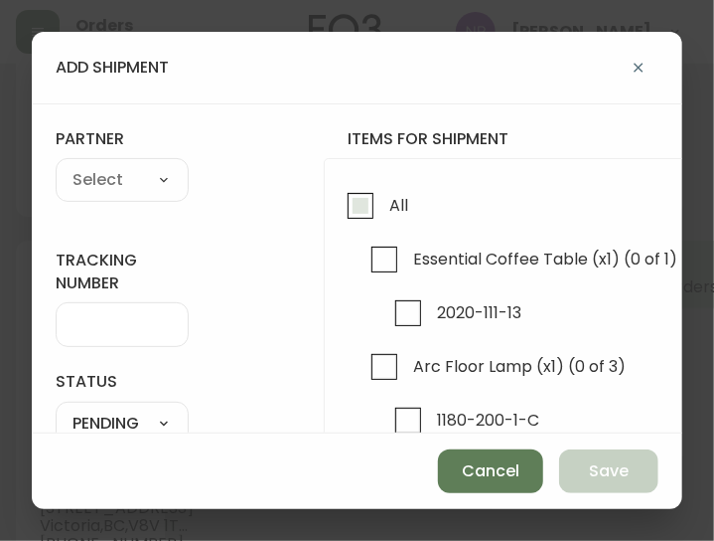
click at [394, 222] on span "All" at bounding box center [396, 205] width 25 height 44
click at [384, 222] on input "All" at bounding box center [361, 206] width 46 height 46
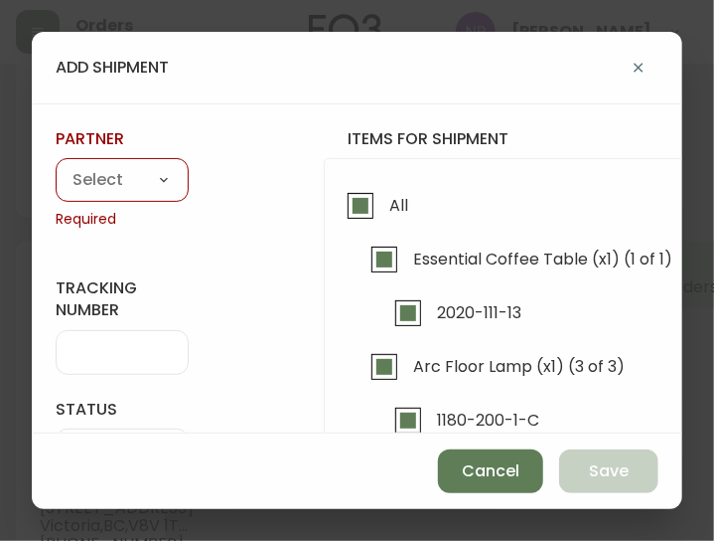
click at [115, 176] on select "A Move to Remember LLC ABF Freight Alero [PERSON_NAME] Canada Post CDS Ceva Log…" at bounding box center [122, 181] width 133 height 30
click at [113, 172] on select "A Move to Remember LLC ABF Freight Alero [PERSON_NAME] Canada Post CDS Ceva Log…" at bounding box center [122, 181] width 133 height 30
click at [105, 191] on select "A Move to Remember LLC ABF Freight Alero [PERSON_NAME] Canada Post CDS Ceva Log…" at bounding box center [122, 181] width 133 height 30
click at [56, 166] on select "A Move to Remember LLC ABF Freight Alero [PERSON_NAME] Canada Post CDS Ceva Log…" at bounding box center [122, 181] width 133 height 30
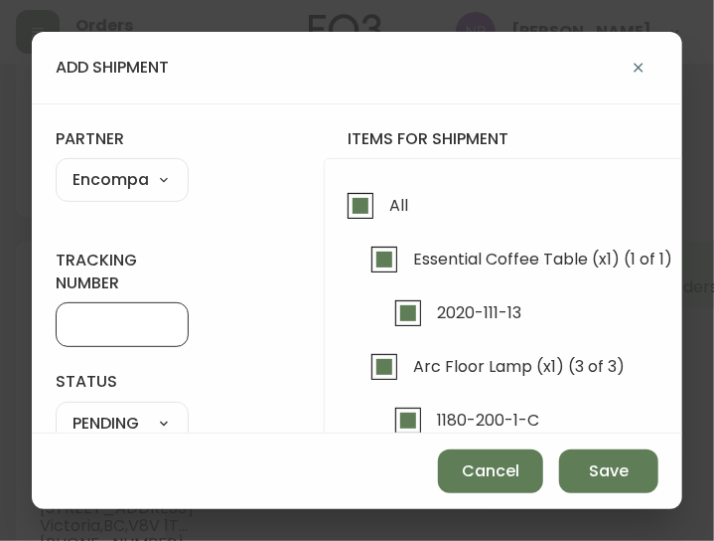
click at [140, 322] on input "tracking number" at bounding box center [122, 324] width 99 height 19
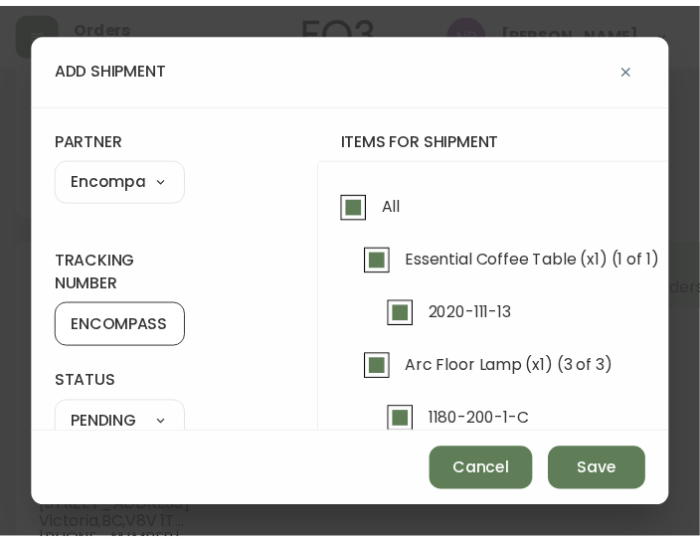
scroll to position [187, 0]
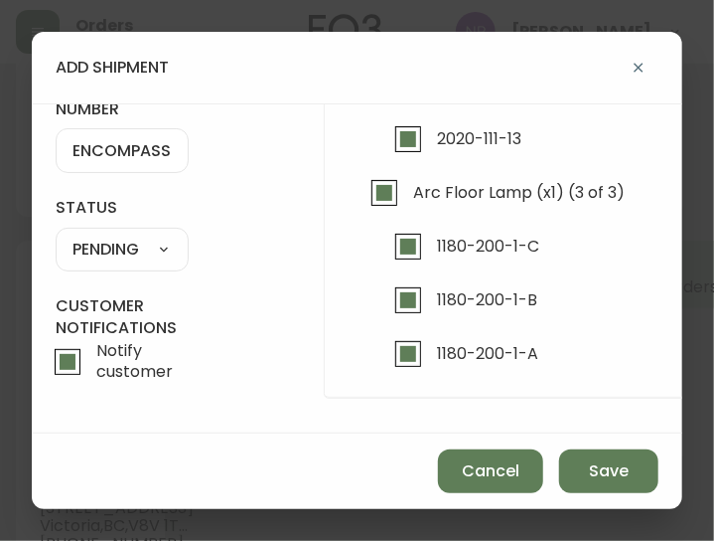
click at [127, 236] on select "SHIPPED PENDING CANCELLED" at bounding box center [122, 250] width 133 height 30
click at [56, 235] on select "SHIPPED PENDING CANCELLED" at bounding box center [122, 250] width 133 height 30
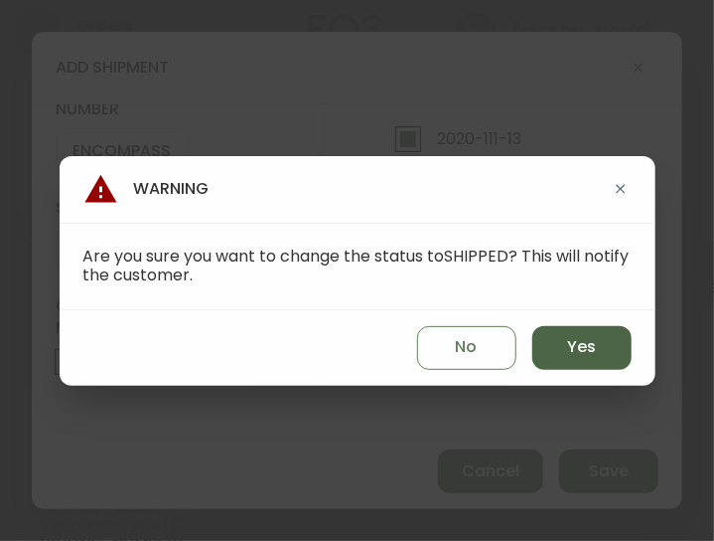
click at [620, 337] on button "Yes" at bounding box center [582, 348] width 99 height 44
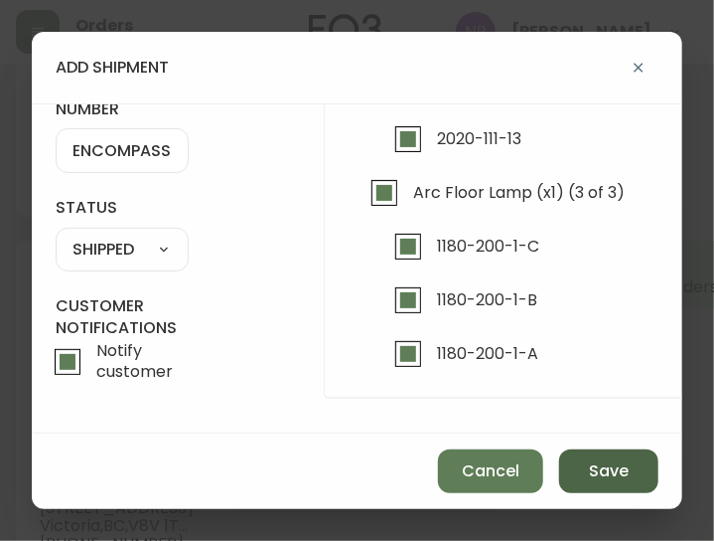
click at [606, 468] on span "Save" at bounding box center [609, 471] width 40 height 22
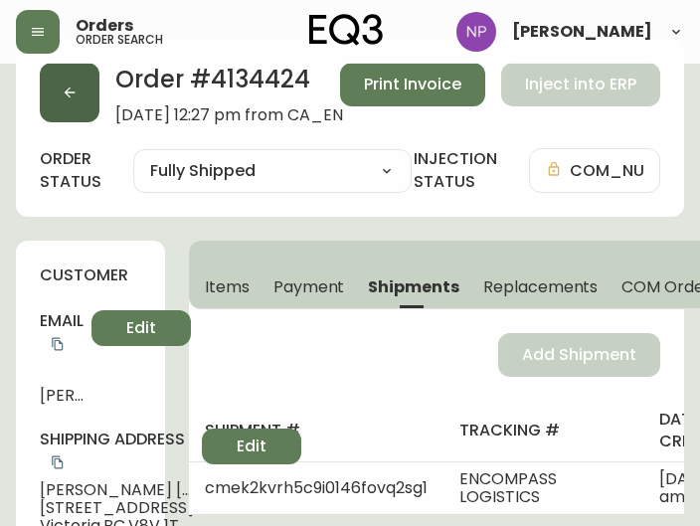
click at [76, 109] on button "button" at bounding box center [70, 93] width 60 height 60
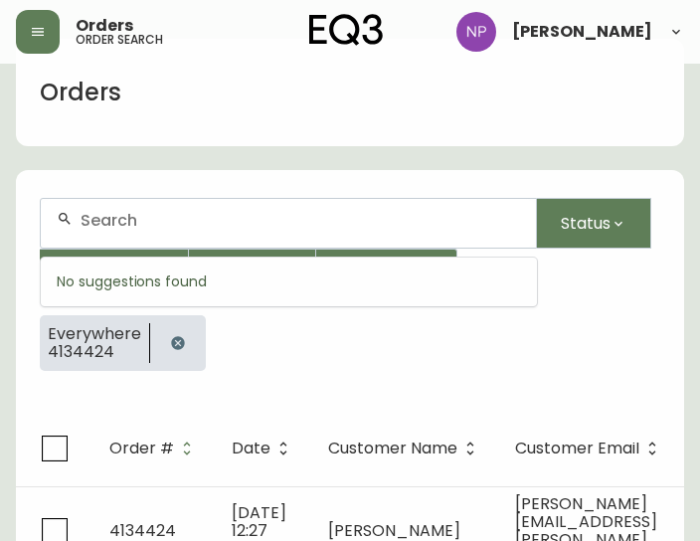
click at [145, 211] on input "text" at bounding box center [299, 220] width 439 height 19
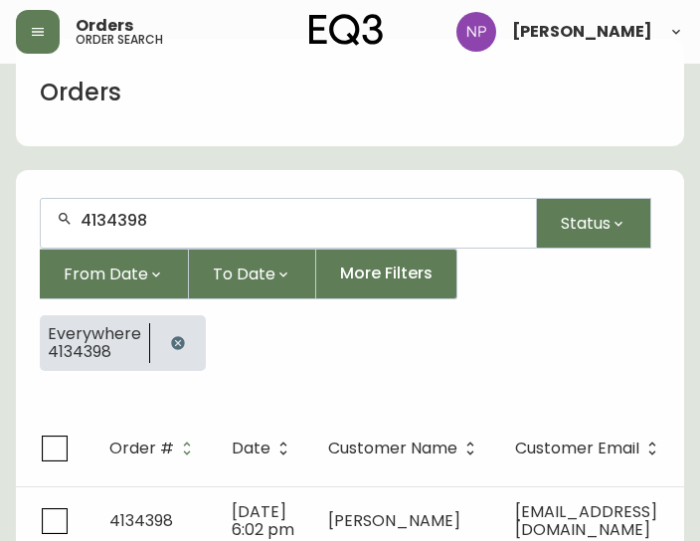
scroll to position [124, 0]
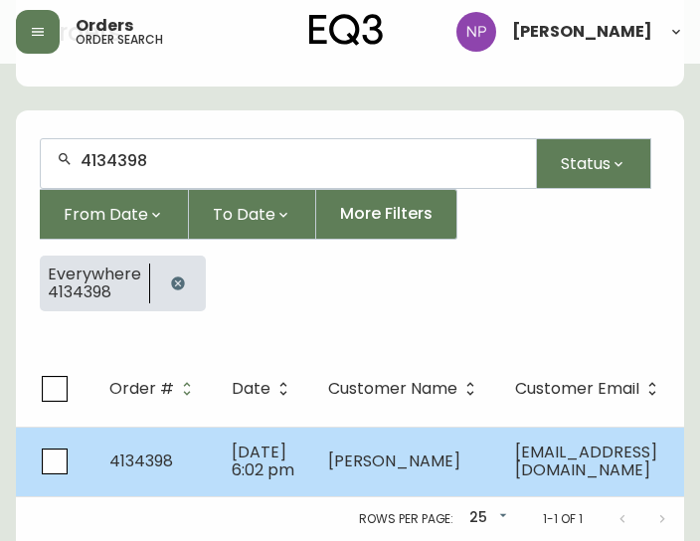
click at [295, 438] on td "[DATE] 6:02 pm" at bounding box center [264, 461] width 96 height 70
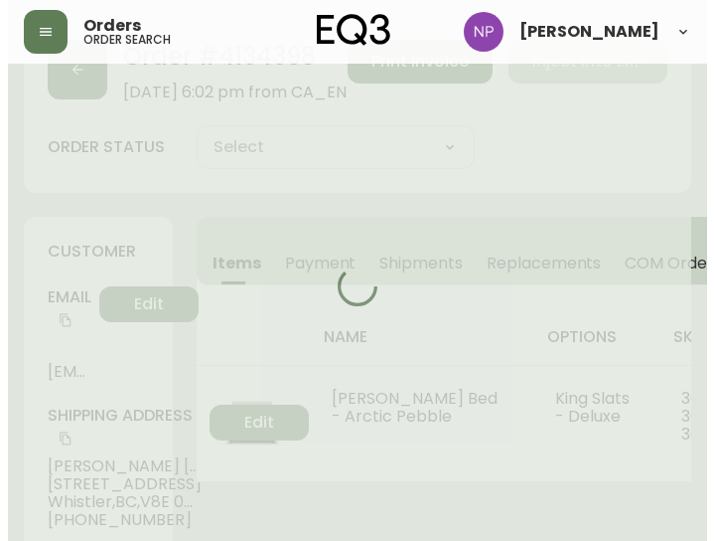
scroll to position [124, 0]
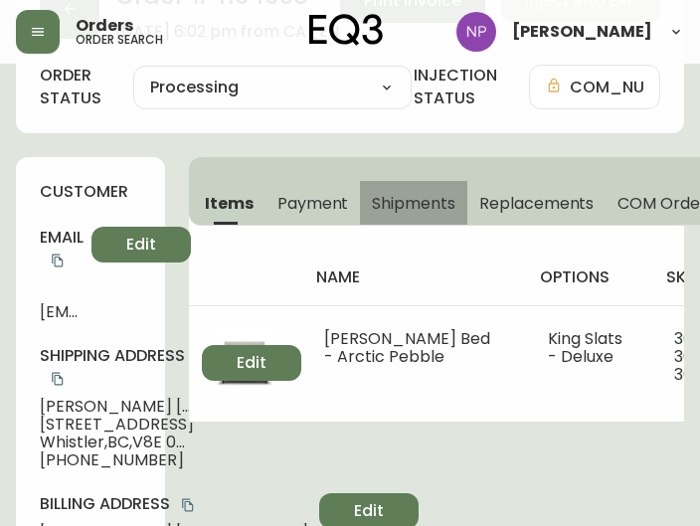
click at [447, 205] on span "Shipments" at bounding box center [413, 203] width 83 height 21
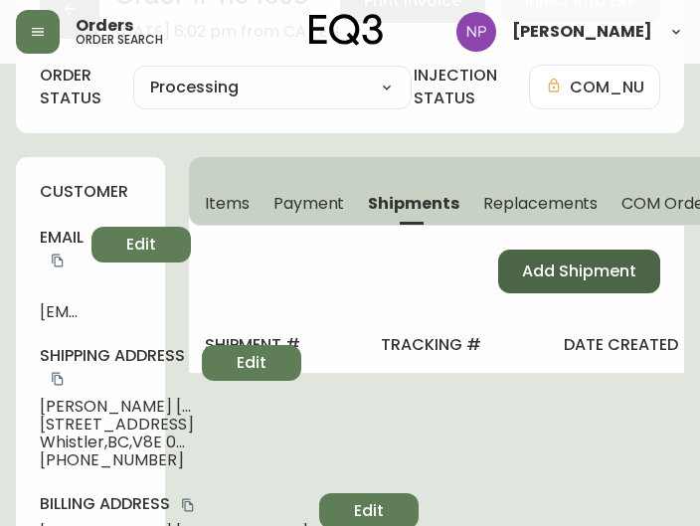
click at [573, 269] on span "Add Shipment" at bounding box center [579, 271] width 114 height 22
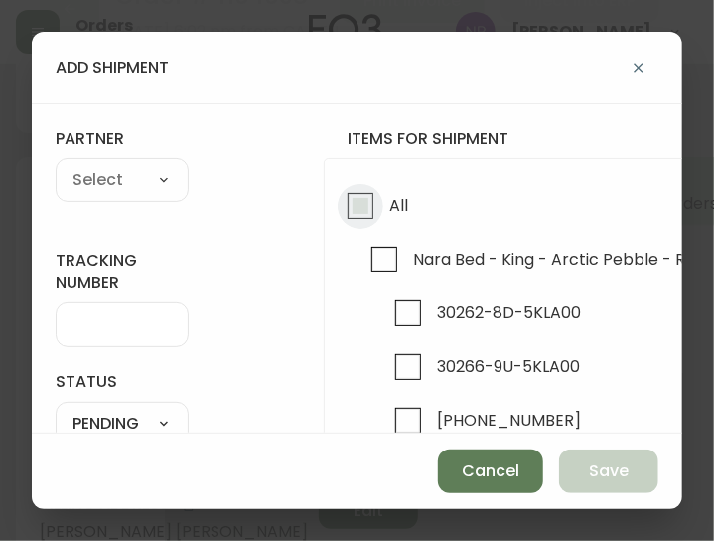
click at [356, 202] on input "All" at bounding box center [361, 206] width 46 height 46
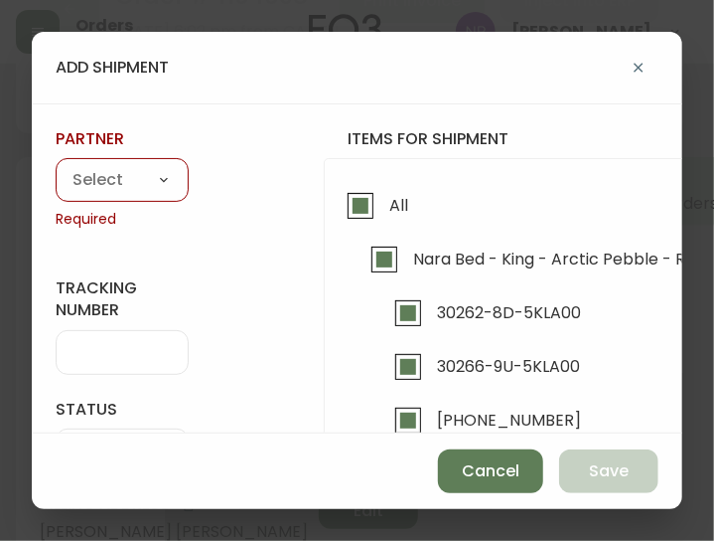
click at [155, 184] on select "A Move to Remember LLC ABF Freight Alero [PERSON_NAME] Canada Post CDS Ceva Log…" at bounding box center [122, 181] width 133 height 30
click at [56, 166] on select "A Move to Remember LLC ABF Freight Alero [PERSON_NAME] Canada Post CDS Ceva Log…" at bounding box center [122, 181] width 133 height 30
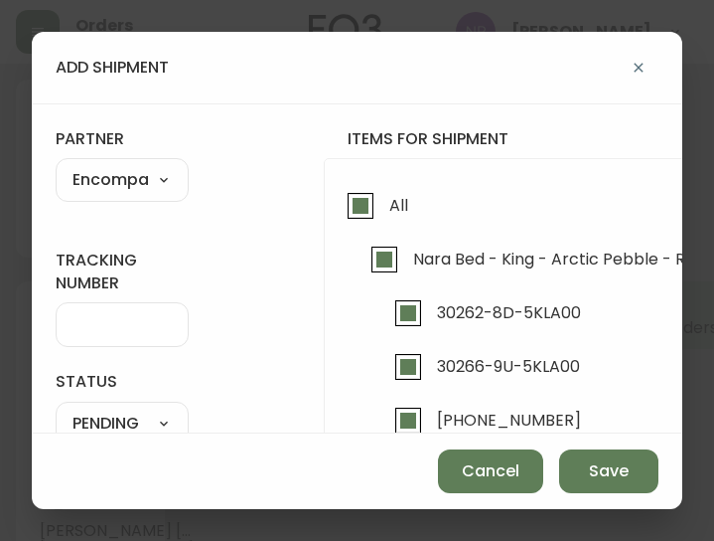
select select "PROCESSING"
select select "PENDING"
select select "ck6ml9xrz18r00186iyro3grt"
click at [97, 305] on div at bounding box center [122, 324] width 133 height 45
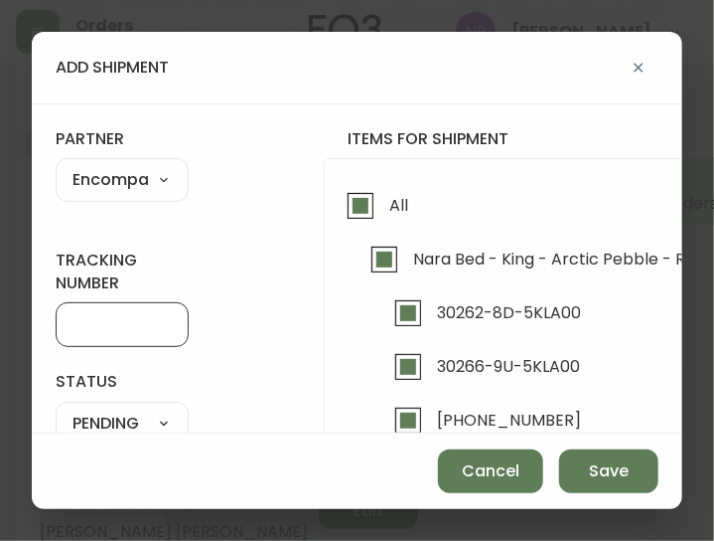
click at [103, 323] on input "tracking number" at bounding box center [122, 324] width 99 height 19
type input "ENCOMPASS LOGISTICS"
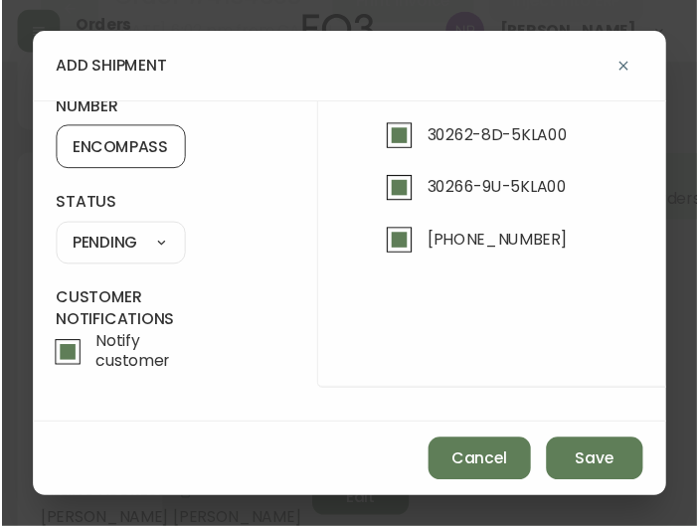
scroll to position [187, 0]
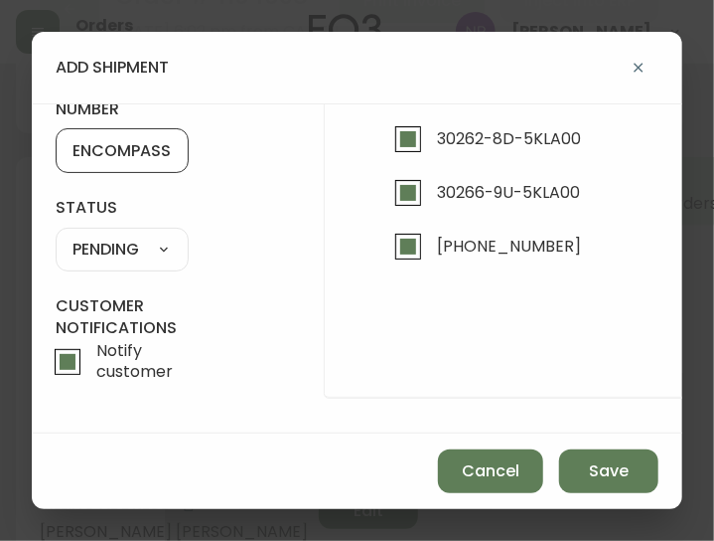
click at [142, 235] on select "SHIPPED PENDING CANCELLED" at bounding box center [122, 250] width 133 height 30
click at [56, 235] on select "SHIPPED PENDING CANCELLED" at bounding box center [122, 250] width 133 height 30
select select "PENDING"
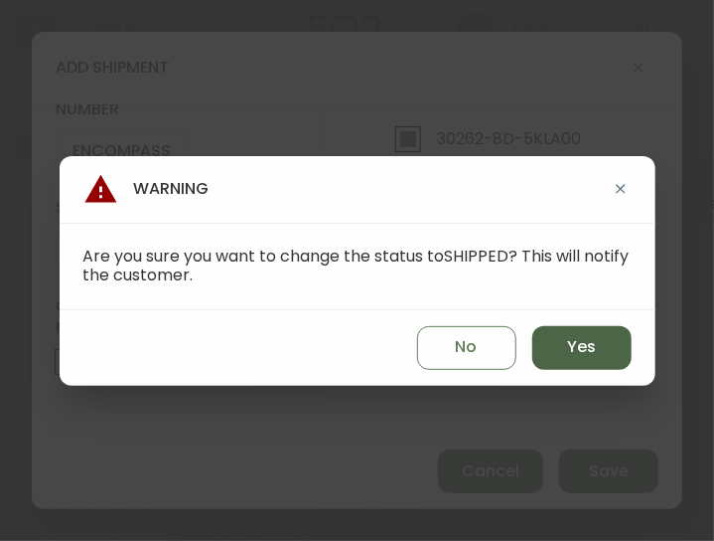
click at [571, 349] on span "Yes" at bounding box center [581, 347] width 29 height 22
type input "SHIPPED"
select select "SHIPPED"
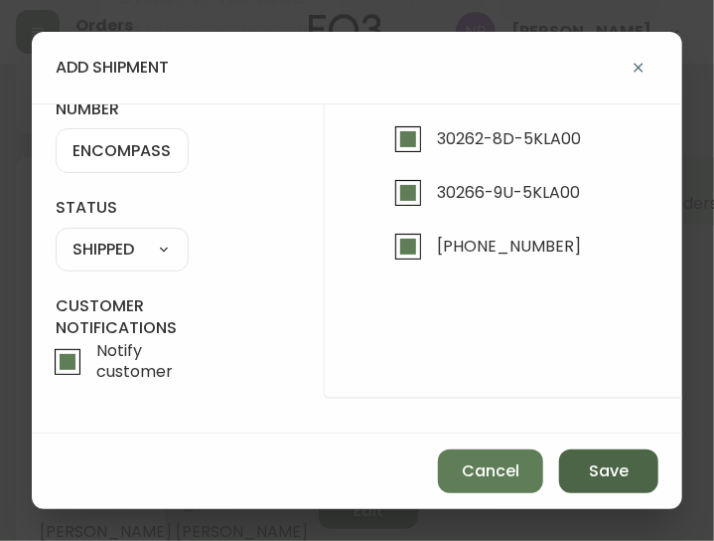
click at [595, 474] on span "Save" at bounding box center [609, 471] width 40 height 22
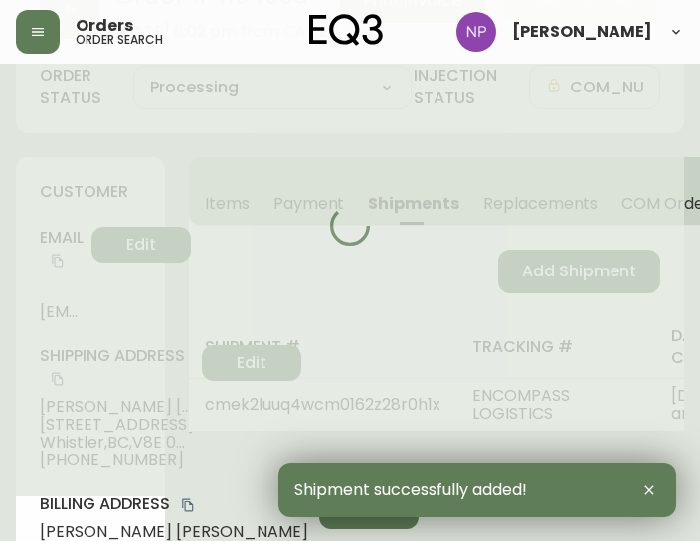
type input "Fully Shipped"
select select "FULLY_SHIPPED"
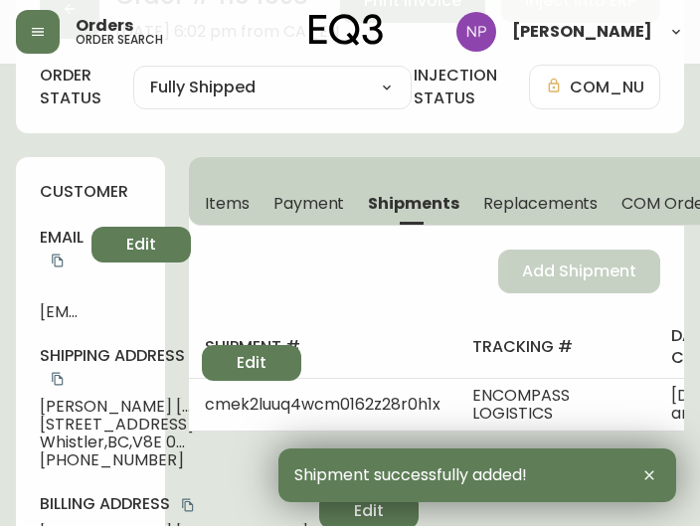
click at [595, 474] on div "Shipment successfully added!" at bounding box center [476, 475] width 397 height 54
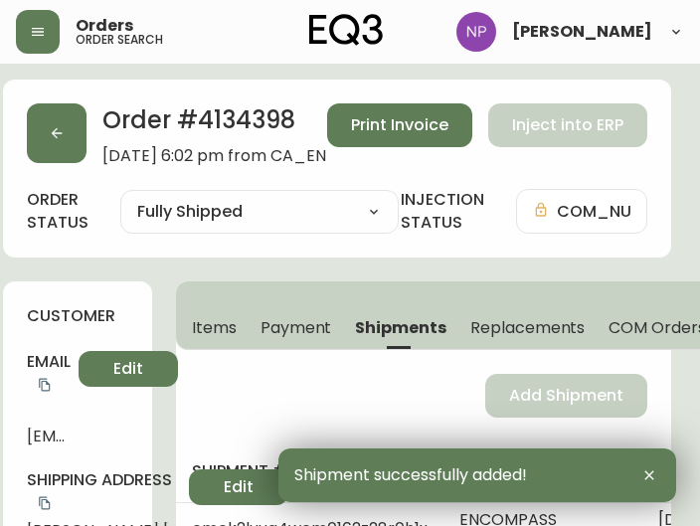
scroll to position [0, 36]
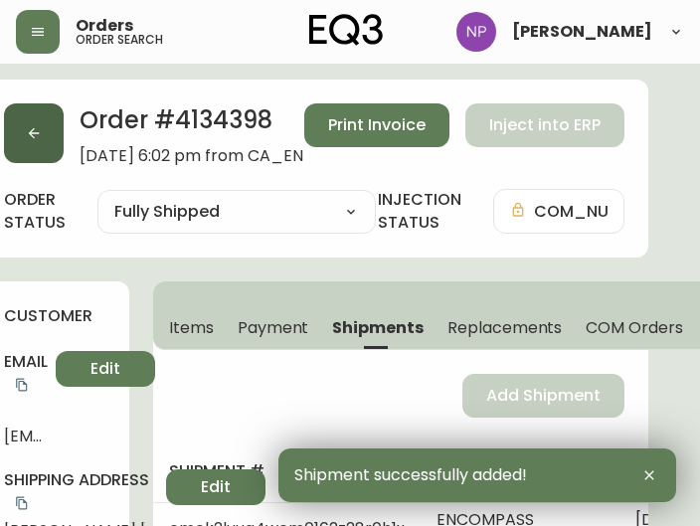
click at [56, 133] on button "button" at bounding box center [34, 133] width 60 height 60
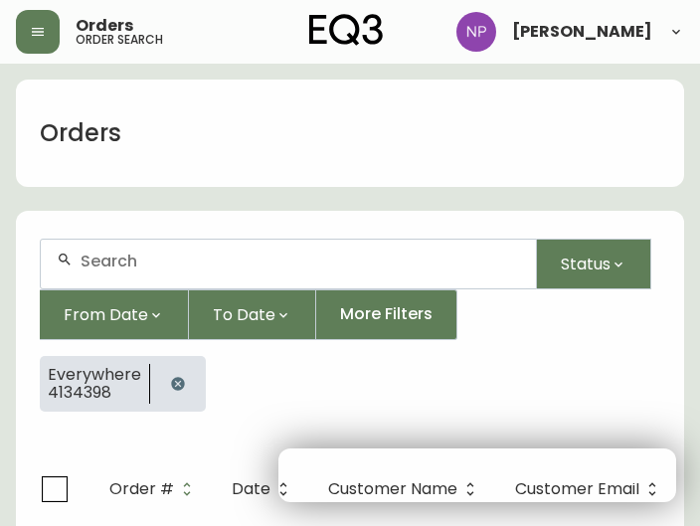
scroll to position [41, 0]
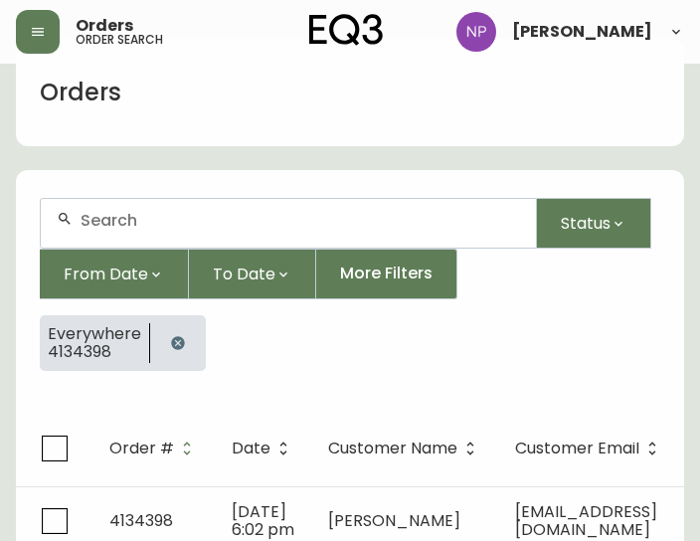
click at [148, 232] on div at bounding box center [288, 223] width 495 height 49
type input "4134398"
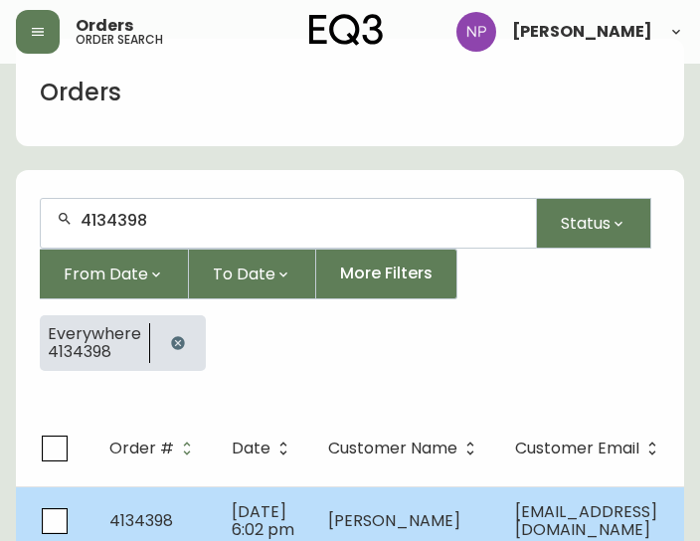
click at [283, 488] on td "[DATE] 6:02 pm" at bounding box center [264, 521] width 96 height 70
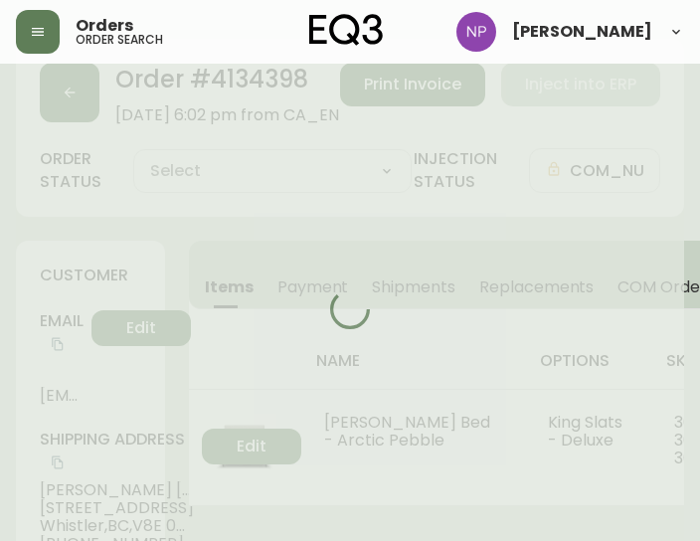
type input "Fully Shipped"
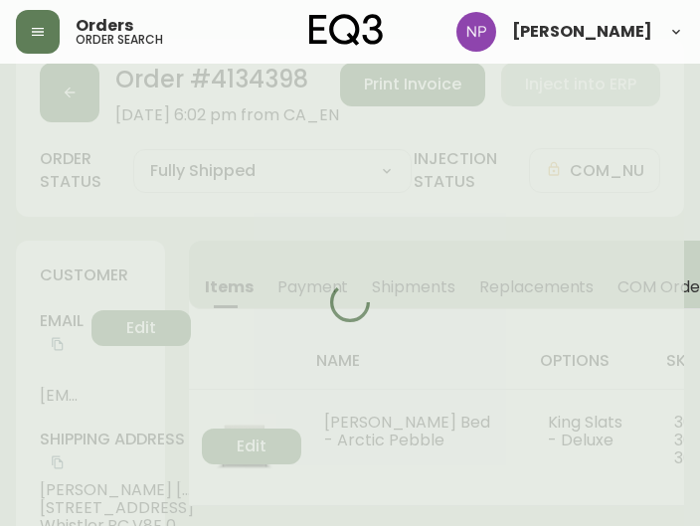
select select "FULLY_SHIPPED"
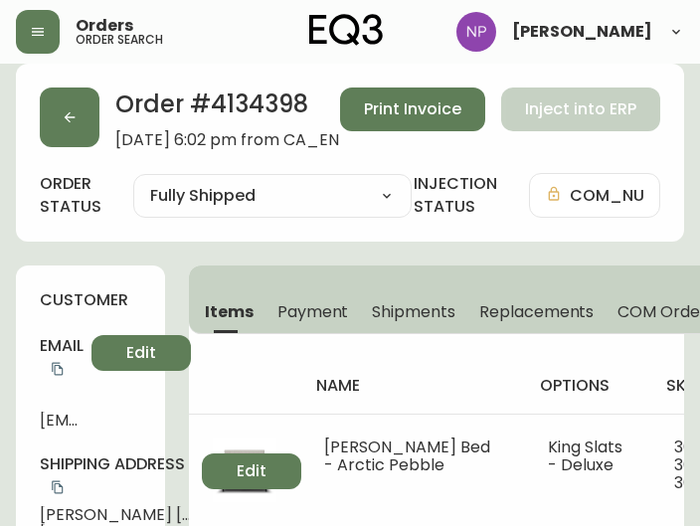
scroll to position [15, 0]
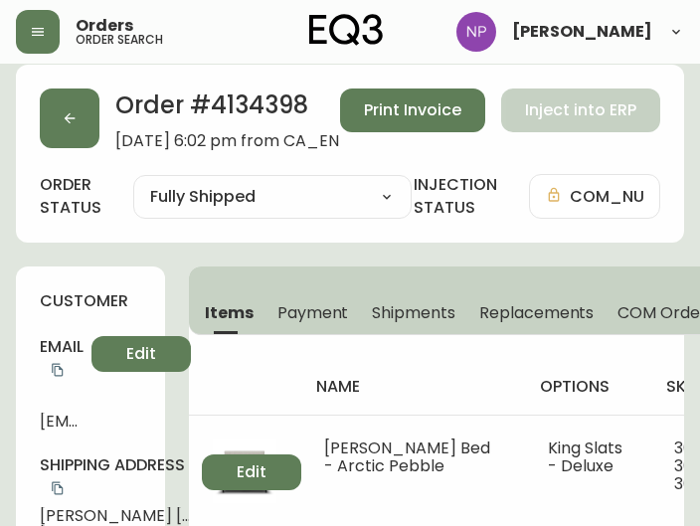
click at [396, 313] on span "Shipments" at bounding box center [413, 312] width 83 height 21
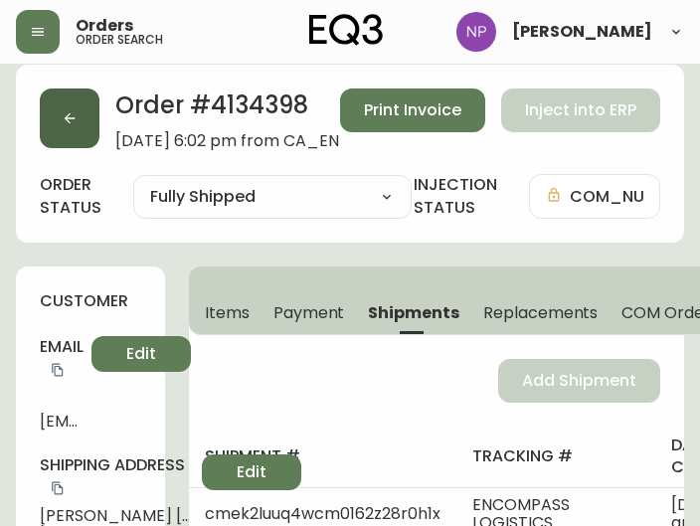
click at [74, 101] on button "button" at bounding box center [70, 118] width 60 height 60
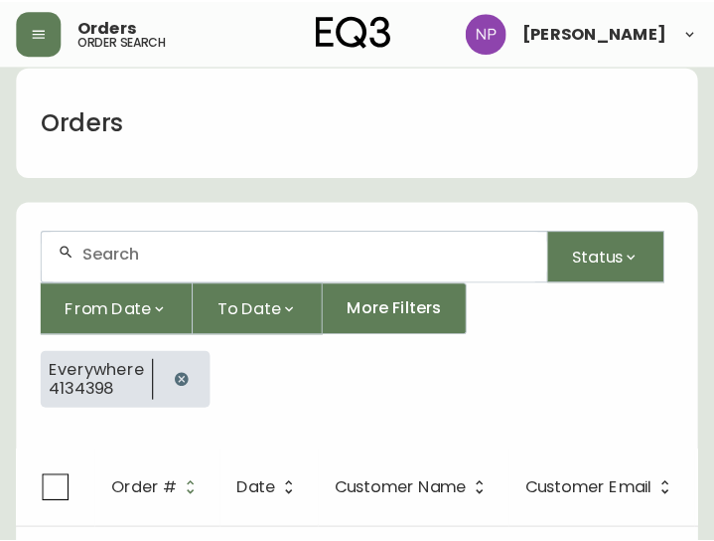
scroll to position [41, 0]
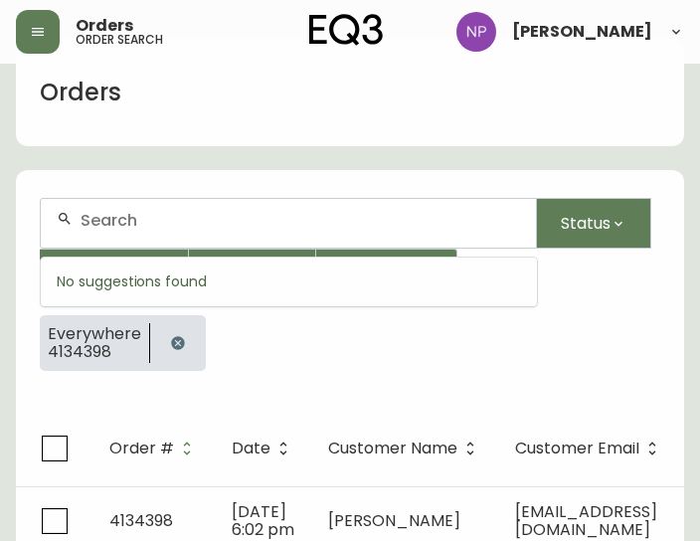
click at [143, 211] on input "text" at bounding box center [299, 220] width 439 height 19
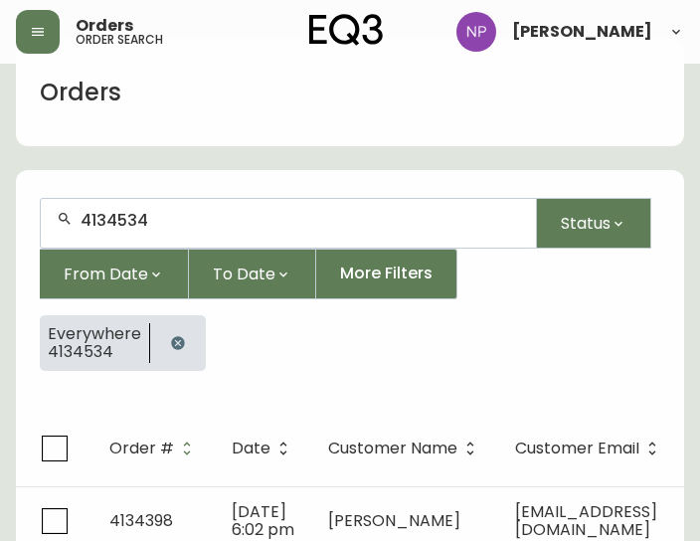
type input "4134534"
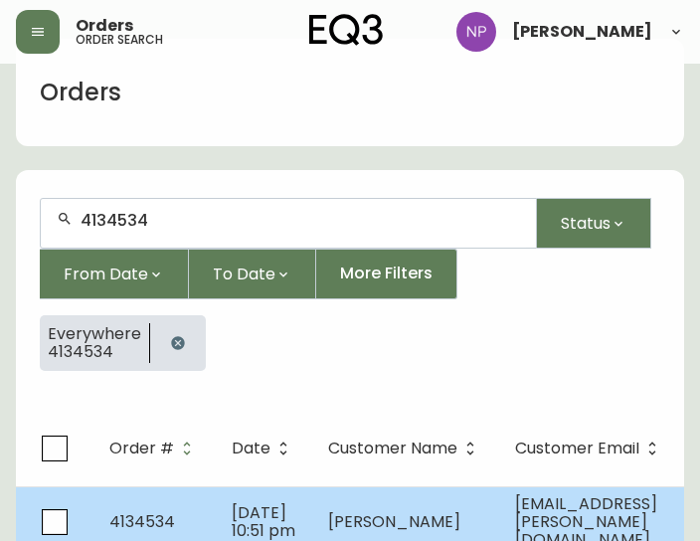
click at [398, 512] on td "Sasha Pang" at bounding box center [405, 521] width 187 height 71
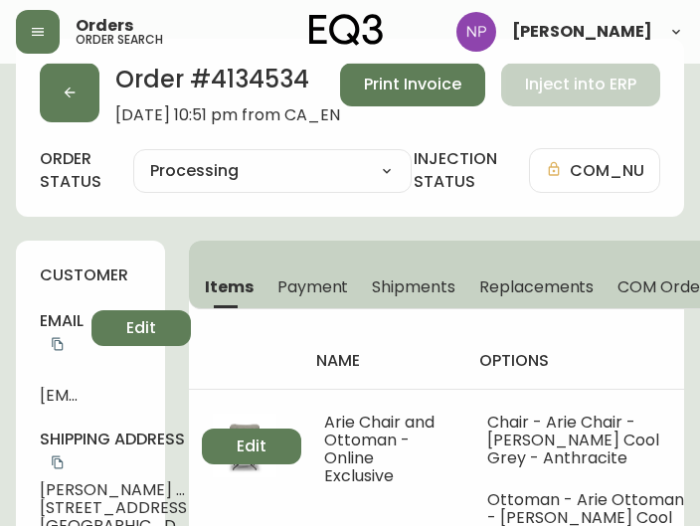
type input "Processing"
select select "PROCESSING"
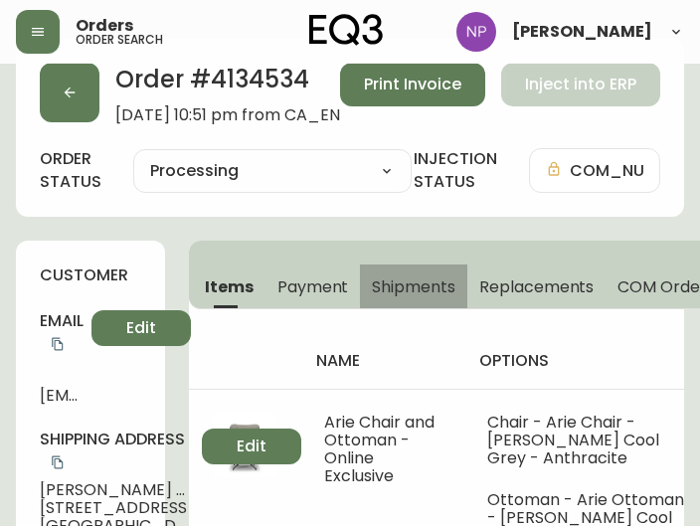
click at [382, 282] on span "Shipments" at bounding box center [413, 286] width 83 height 21
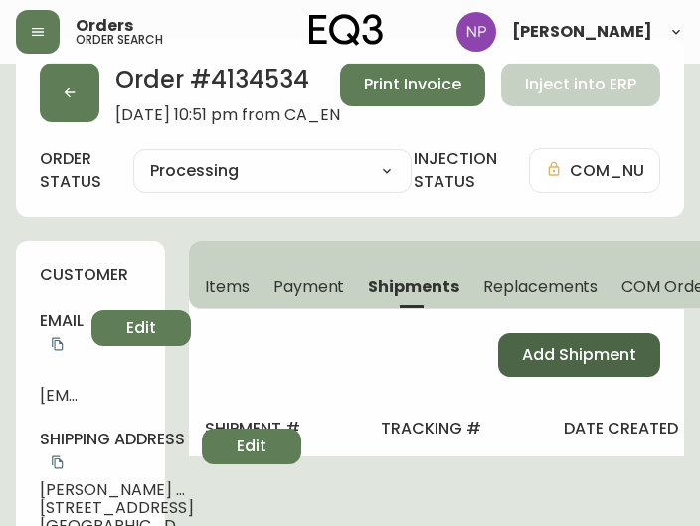
click at [557, 350] on span "Add Shipment" at bounding box center [579, 355] width 114 height 22
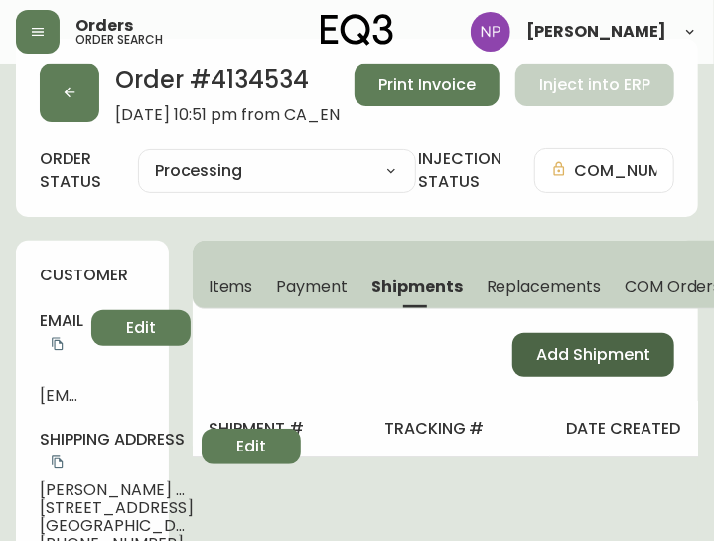
select select "PENDING"
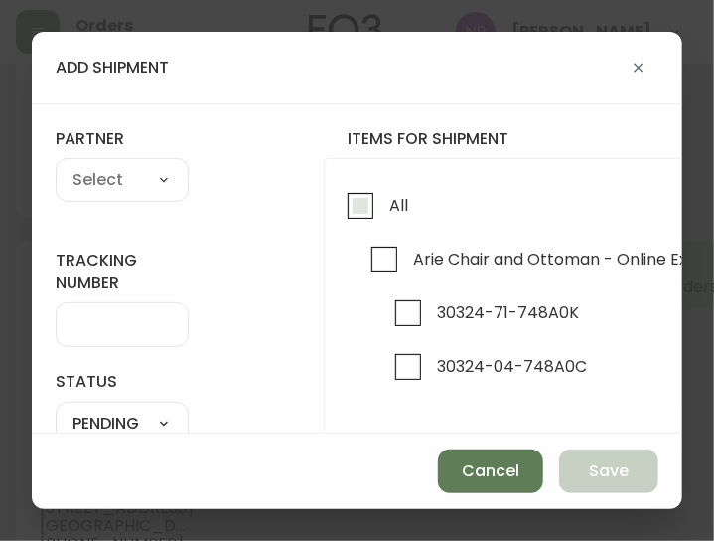
click at [392, 210] on span "All" at bounding box center [399, 205] width 19 height 21
click at [384, 210] on input "All" at bounding box center [361, 206] width 46 height 46
checkbox input "true"
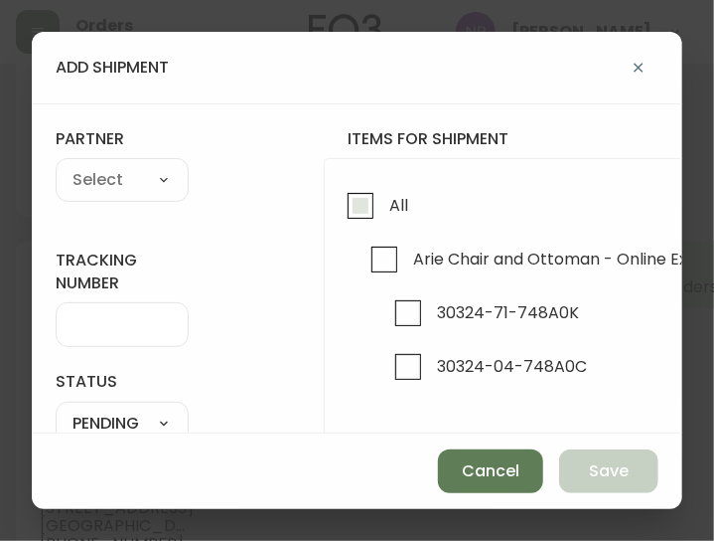
checkbox input "true"
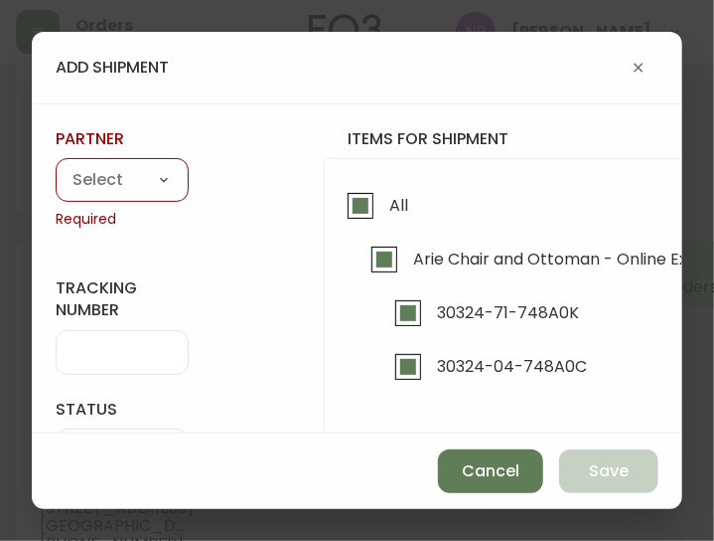
click at [144, 174] on select "A Move to Remember LLC ABF Freight Alero [PERSON_NAME] Canada Post CDS Ceva Log…" at bounding box center [122, 181] width 133 height 30
select select "ck6ml9xrz18r00186iyro3grt"
click at [56, 166] on select "A Move to Remember LLC ABF Freight Alero [PERSON_NAME] Canada Post CDS Ceva Log…" at bounding box center [122, 181] width 133 height 30
type input "Encompass Logistics"
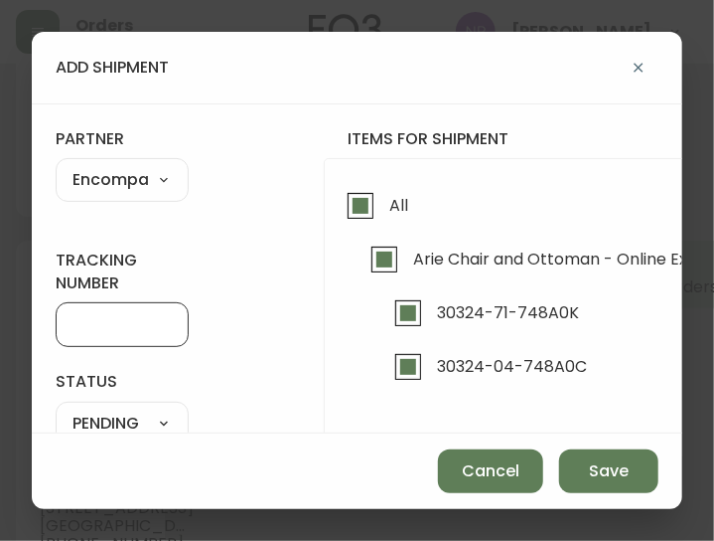
click at [107, 321] on input "tracking number" at bounding box center [122, 324] width 99 height 19
type input "ENCOMPASS LOGISTICS"
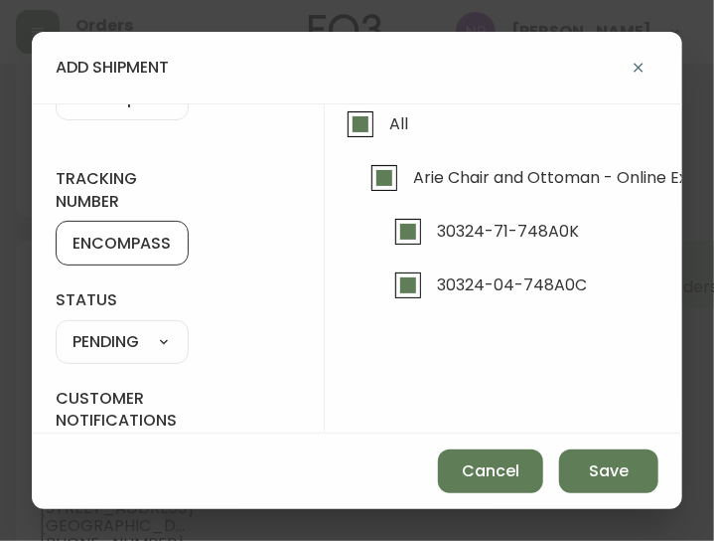
scroll to position [151, 0]
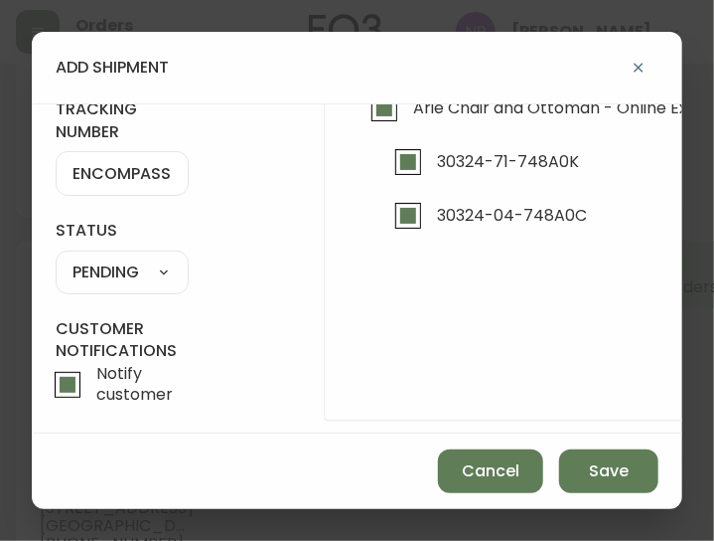
click at [146, 260] on select "SHIPPED PENDING CANCELLED" at bounding box center [122, 272] width 133 height 30
click at [56, 257] on select "SHIPPED PENDING CANCELLED" at bounding box center [122, 272] width 133 height 30
select select "PENDING"
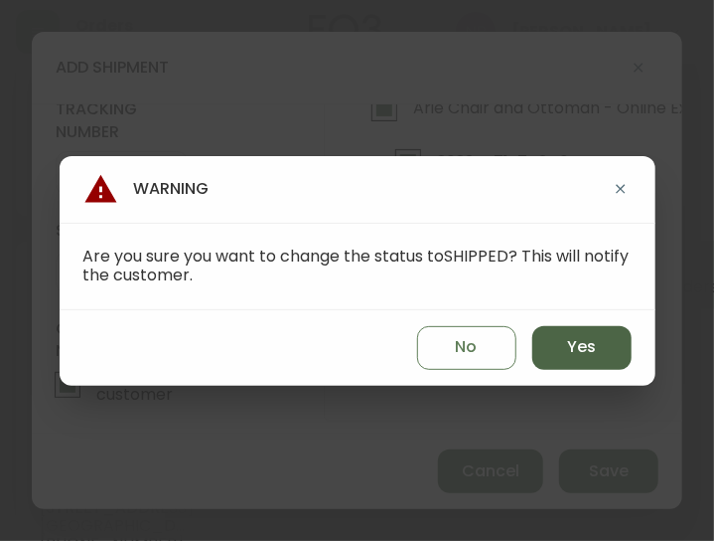
click at [560, 343] on button "Yes" at bounding box center [582, 348] width 99 height 44
type input "SHIPPED"
select select "SHIPPED"
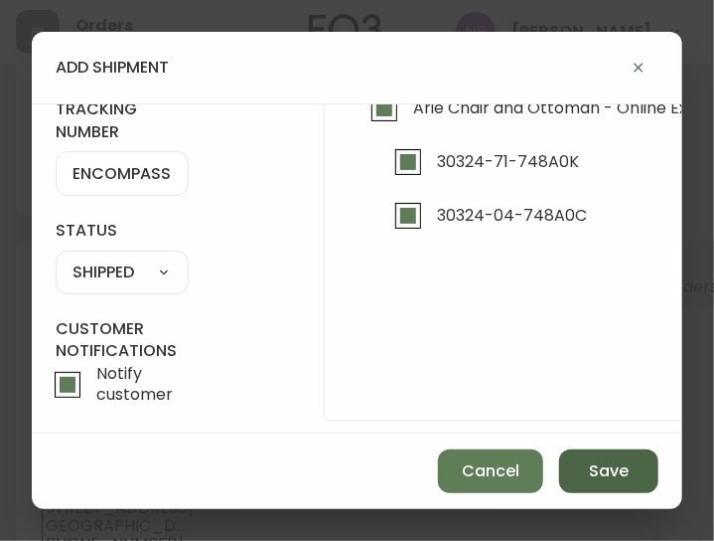
click at [608, 477] on span "Save" at bounding box center [609, 471] width 40 height 22
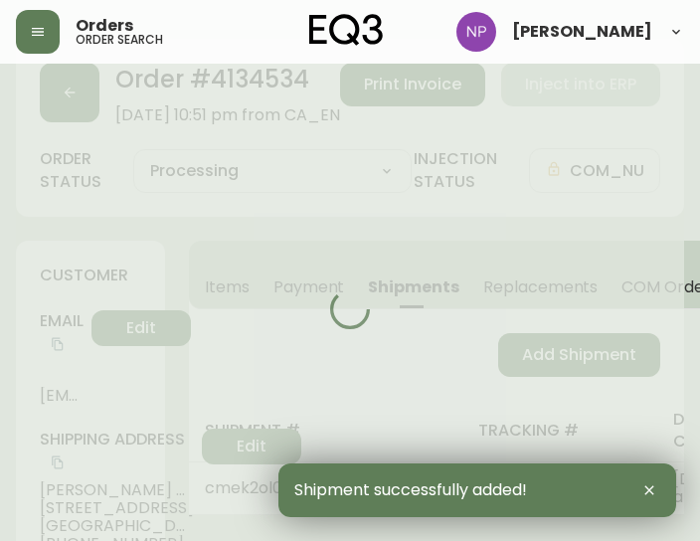
type input "Fully Shipped"
select select "FULLY_SHIPPED"
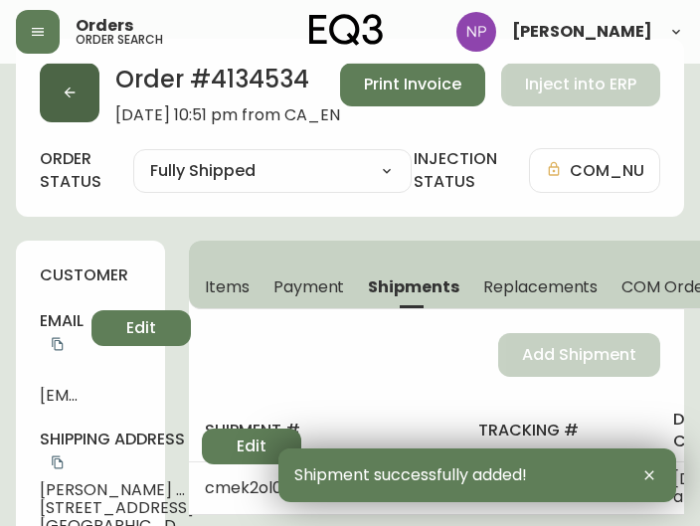
click at [54, 97] on button "button" at bounding box center [70, 93] width 60 height 60
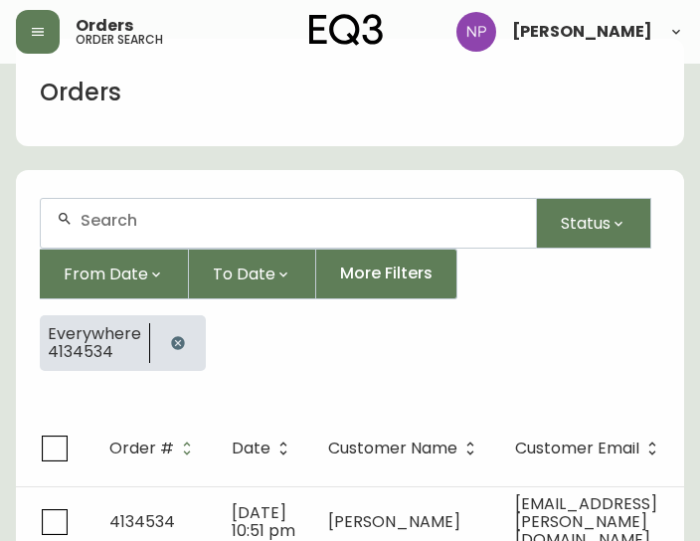
click at [88, 192] on form "Status From Date To Date More Filters Everywhere 4134534" at bounding box center [350, 292] width 668 height 237
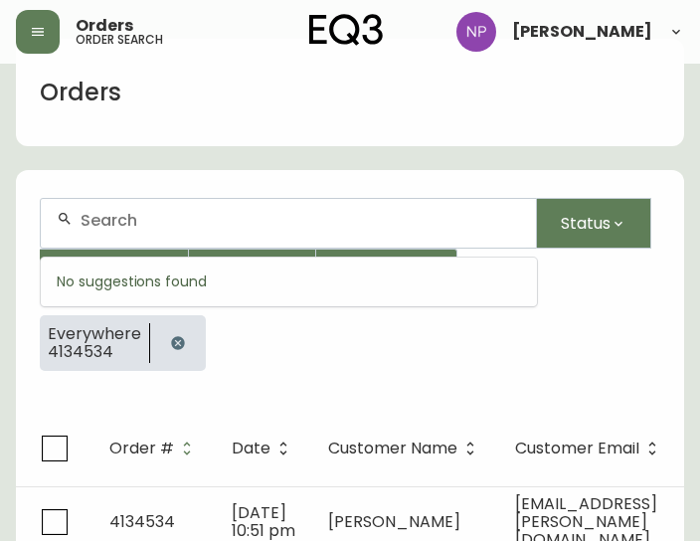
click at [97, 217] on input "text" at bounding box center [299, 220] width 439 height 19
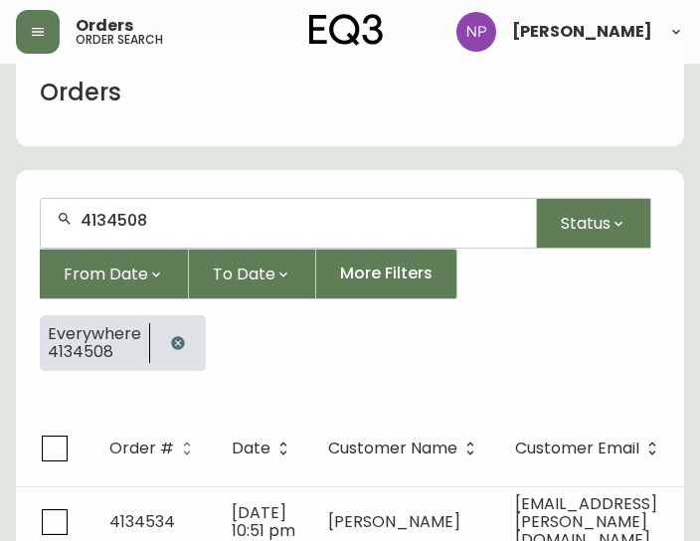
type input "4134508"
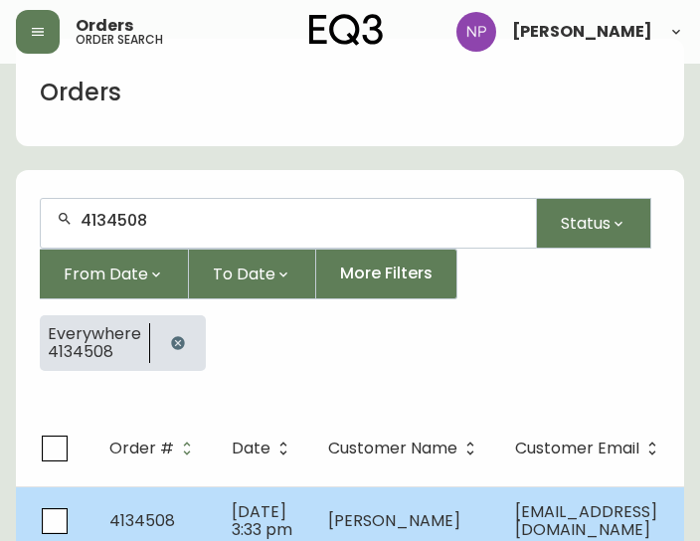
click at [183, 516] on td "4134508" at bounding box center [154, 521] width 122 height 70
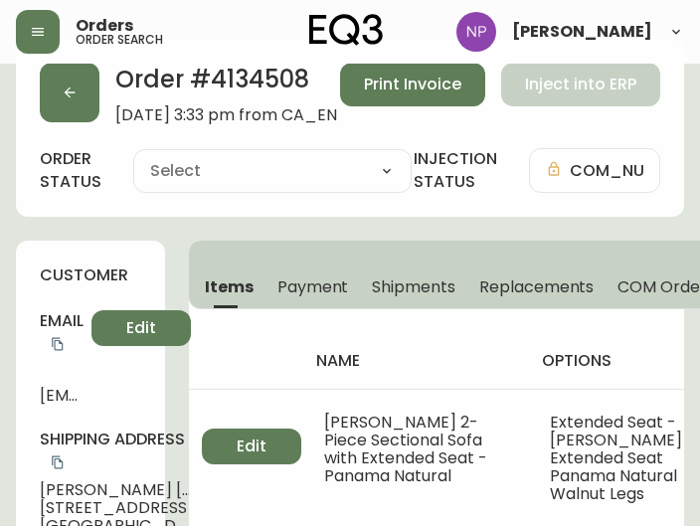
type input "Processing"
select select "PROCESSING"
click at [405, 267] on button "Shipments" at bounding box center [413, 286] width 107 height 44
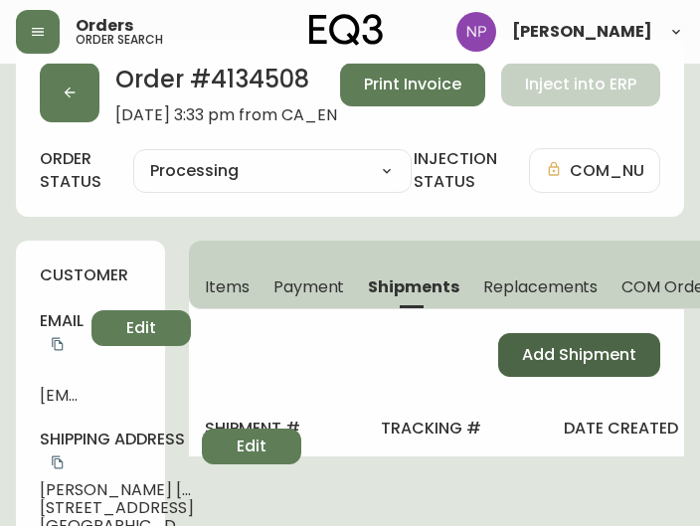
click at [522, 360] on span "Add Shipment" at bounding box center [579, 355] width 114 height 22
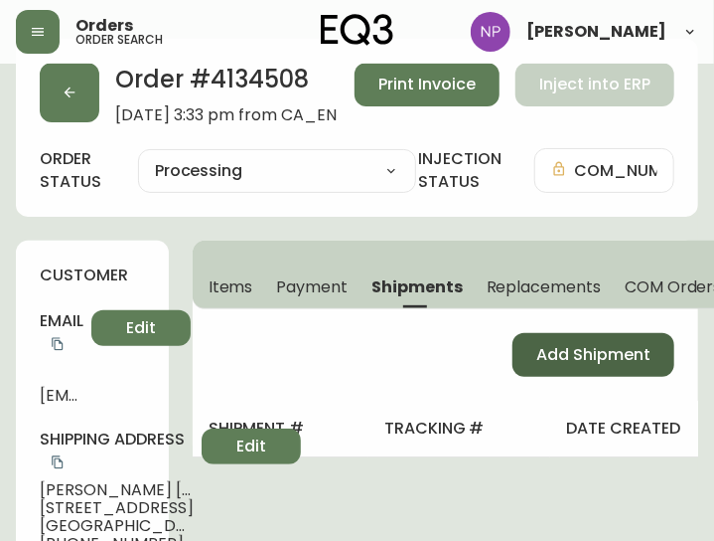
select select "PENDING"
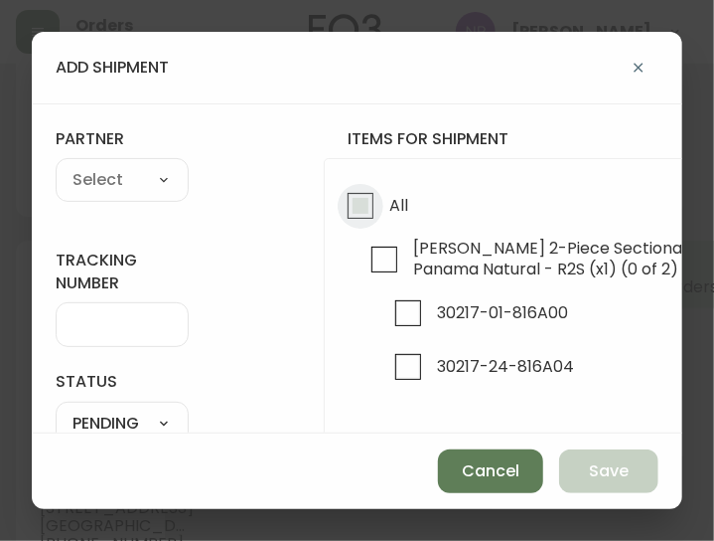
click at [346, 220] on input "All" at bounding box center [361, 206] width 46 height 46
checkbox input "true"
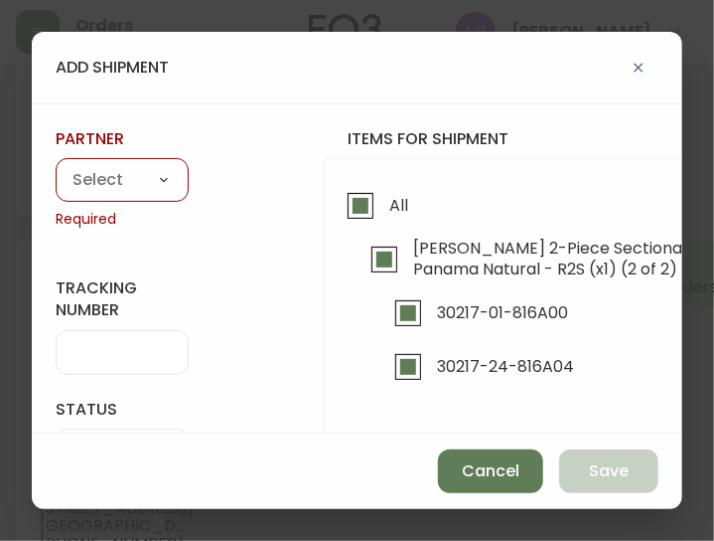
click at [156, 180] on select "A Move to Remember LLC ABF Freight Alero [PERSON_NAME] Canada Post CDS Ceva Log…" at bounding box center [122, 181] width 133 height 30
select select "ck6ml9xrz18r00186iyro3grt"
click at [56, 166] on select "A Move to Remember LLC ABF Freight Alero [PERSON_NAME] Canada Post CDS Ceva Log…" at bounding box center [122, 181] width 133 height 30
type input "Encompass Logistics"
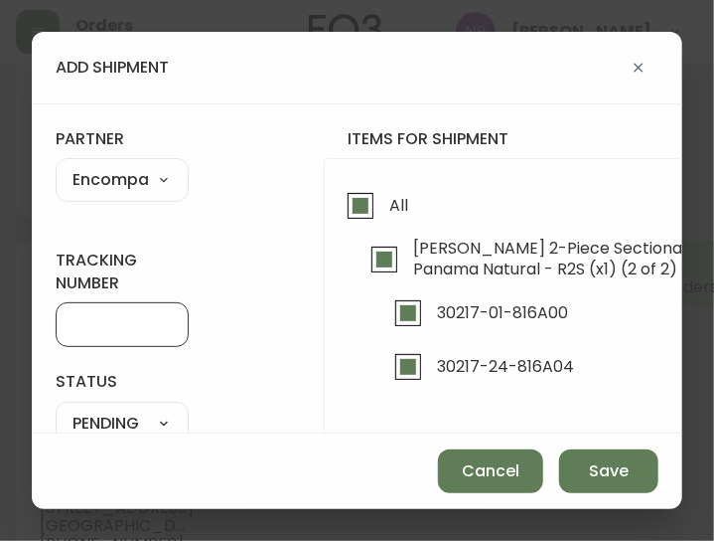
click at [135, 331] on input "tracking number" at bounding box center [122, 324] width 99 height 19
type input "ENCOMPASS LOGISTICS"
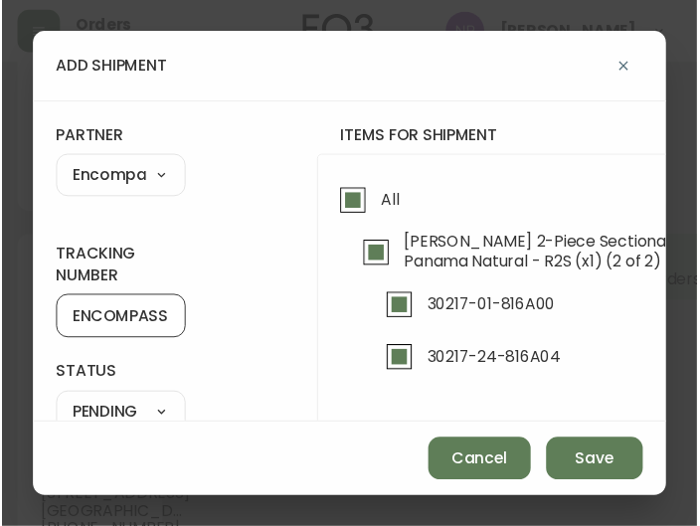
scroll to position [149, 0]
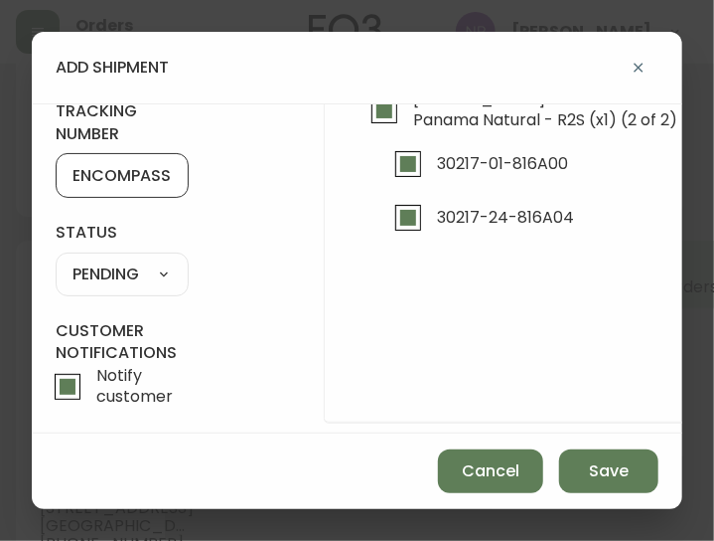
click at [116, 278] on select "SHIPPED PENDING CANCELLED" at bounding box center [122, 274] width 133 height 30
click at [56, 259] on select "SHIPPED PENDING CANCELLED" at bounding box center [122, 274] width 133 height 30
select select "PENDING"
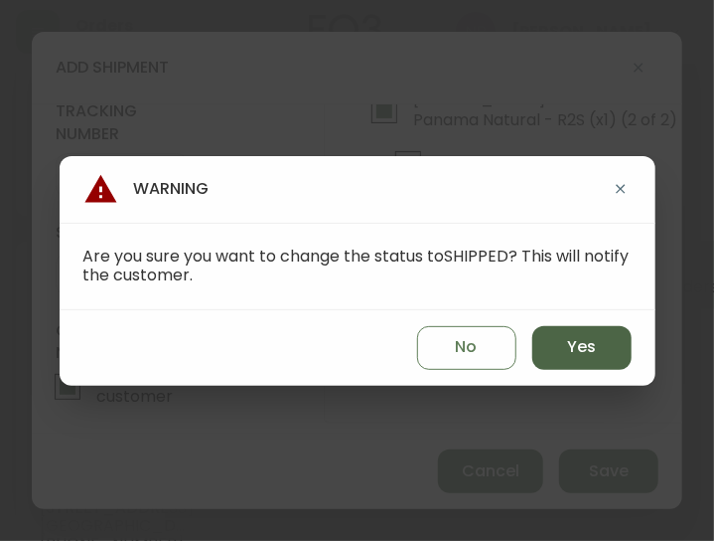
click at [552, 340] on button "Yes" at bounding box center [582, 348] width 99 height 44
type input "SHIPPED"
select select "SHIPPED"
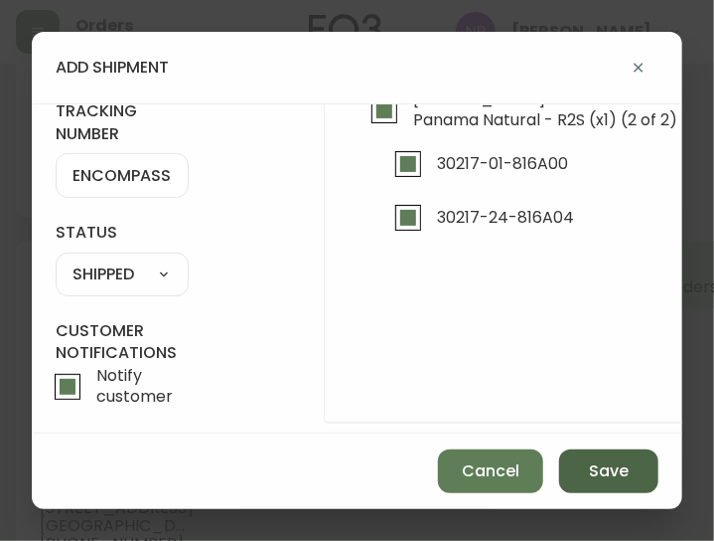
click at [576, 460] on button "Save" at bounding box center [608, 471] width 99 height 44
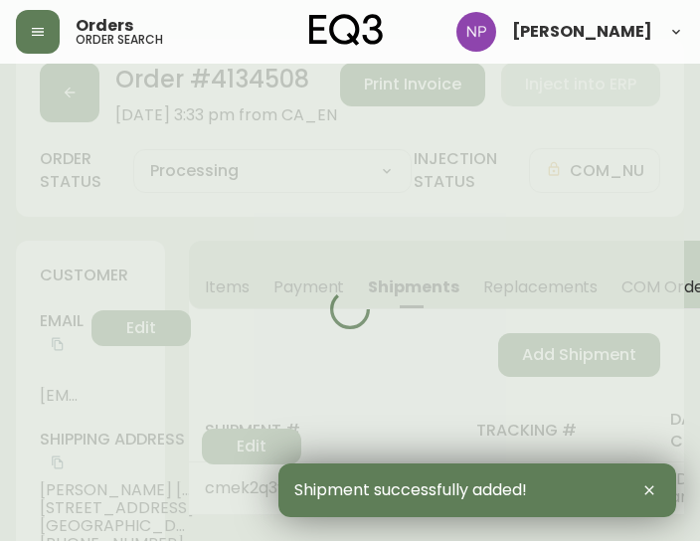
type input "Fully Shipped"
select select "FULLY_SHIPPED"
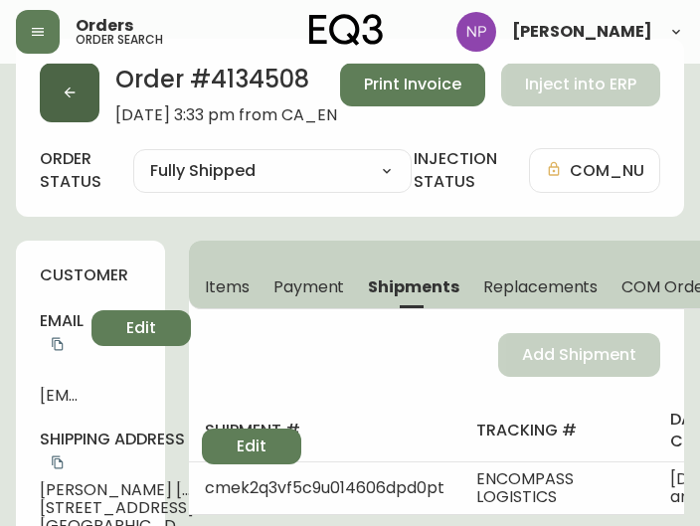
click at [58, 108] on button "button" at bounding box center [70, 93] width 60 height 60
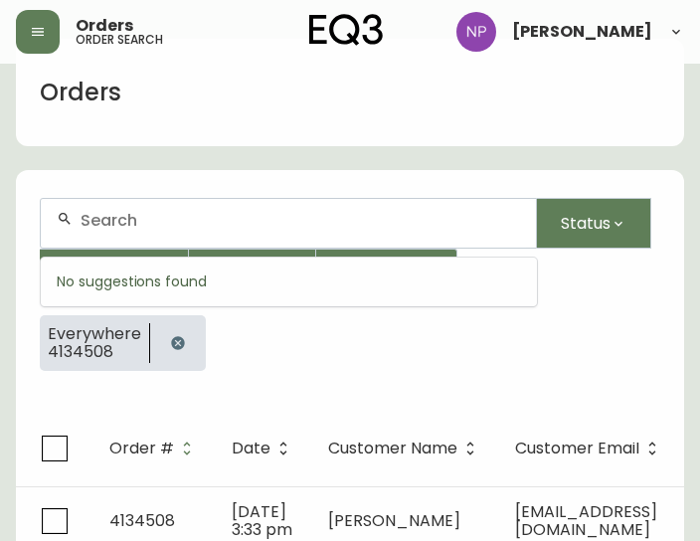
click at [145, 222] on input "text" at bounding box center [299, 220] width 439 height 19
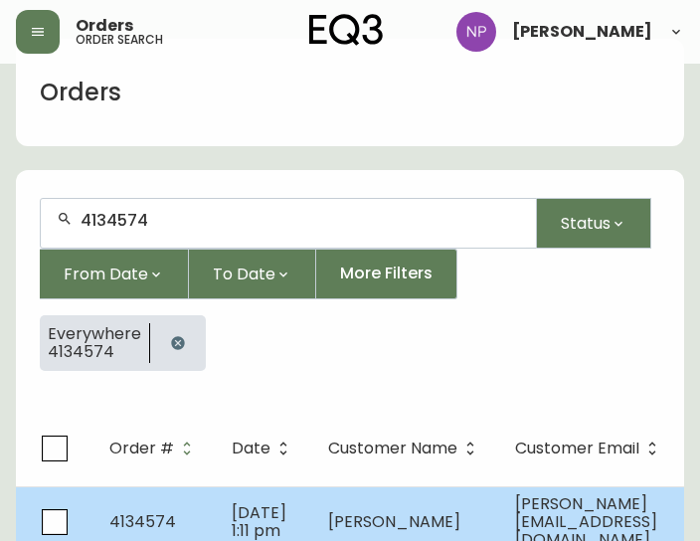
type input "4134574"
click at [219, 516] on td "Aug 08 2025, 1:11 pm" at bounding box center [264, 521] width 96 height 71
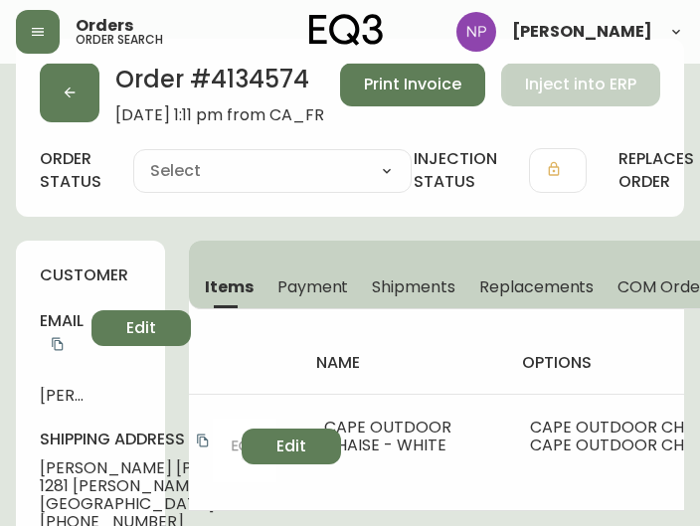
type input "Processing"
select select "PROCESSING"
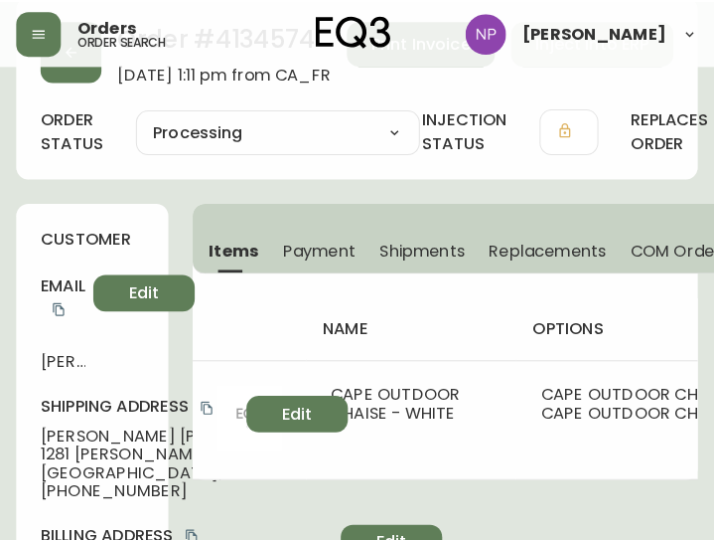
scroll to position [65, 0]
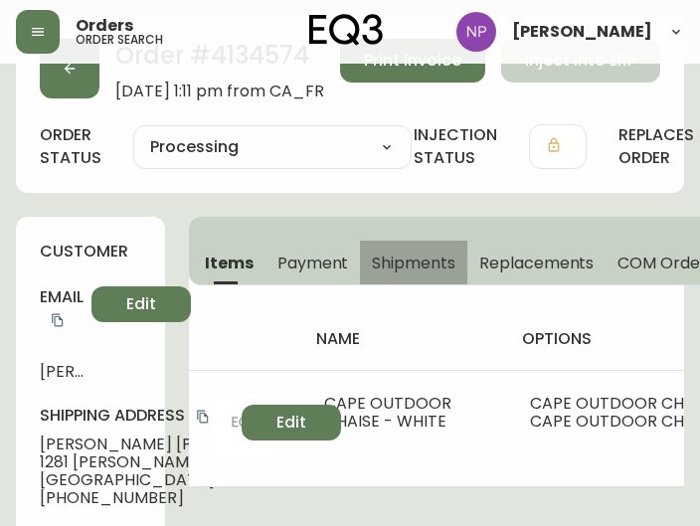
click at [416, 264] on span "Shipments" at bounding box center [413, 262] width 83 height 21
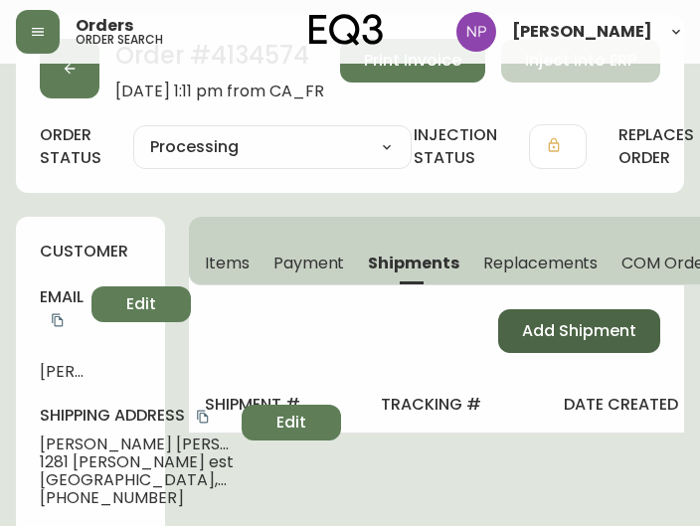
click at [529, 331] on span "Add Shipment" at bounding box center [579, 331] width 114 height 22
select select "PENDING"
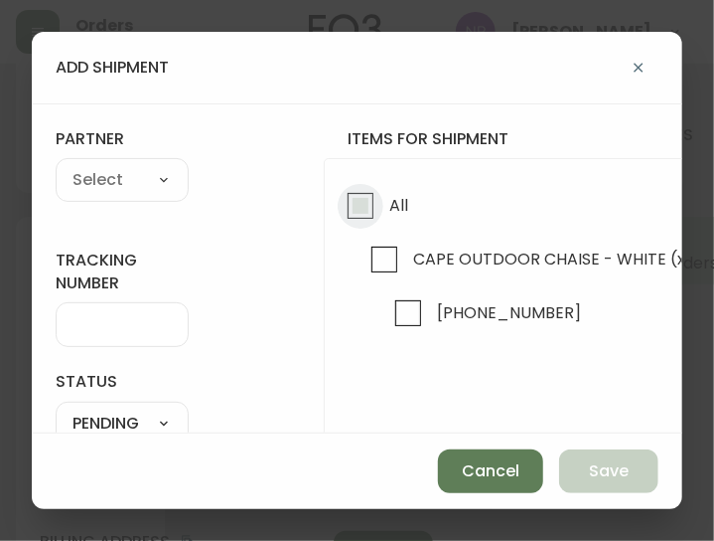
click at [352, 212] on input "All" at bounding box center [361, 206] width 46 height 46
checkbox input "true"
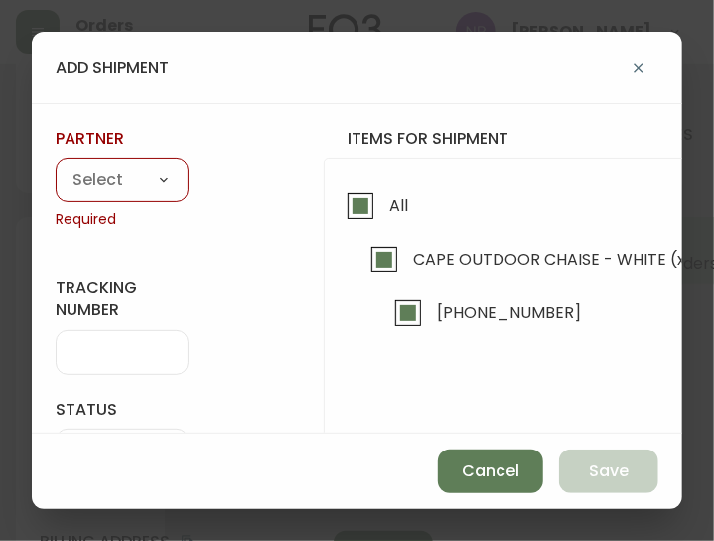
click at [122, 200] on div "A Move to Remember LLC ABF Freight Alero [PERSON_NAME] Canada Post CDS Ceva Log…" at bounding box center [122, 180] width 133 height 44
click at [120, 184] on select "A Move to Remember LLC ABF Freight Alero [PERSON_NAME] Canada Post CDS Ceva Log…" at bounding box center [122, 181] width 133 height 30
select select "cjy0aaf3c01x30166dpi6h6qg"
click at [56, 166] on select "A Move to Remember LLC ABF Freight Alero [PERSON_NAME] Canada Post CDS Ceva Log…" at bounding box center [122, 181] width 133 height 30
type input "EQ3"
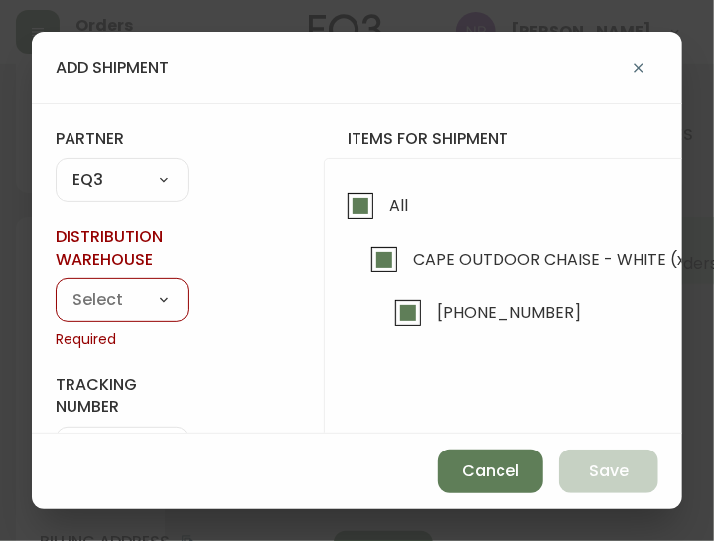
click at [109, 305] on select "Calgary Warehouse GTA Distribution Center Mont-Royal Distribution Center Ottawa…" at bounding box center [122, 300] width 133 height 30
select select "ck98uz8ne00053kl9137z04zu"
click at [56, 285] on select "Calgary Warehouse GTA Distribution Center Mont-Royal Distribution Center Ottawa…" at bounding box center [122, 300] width 133 height 30
type input "Mont-Royal Distribution Center"
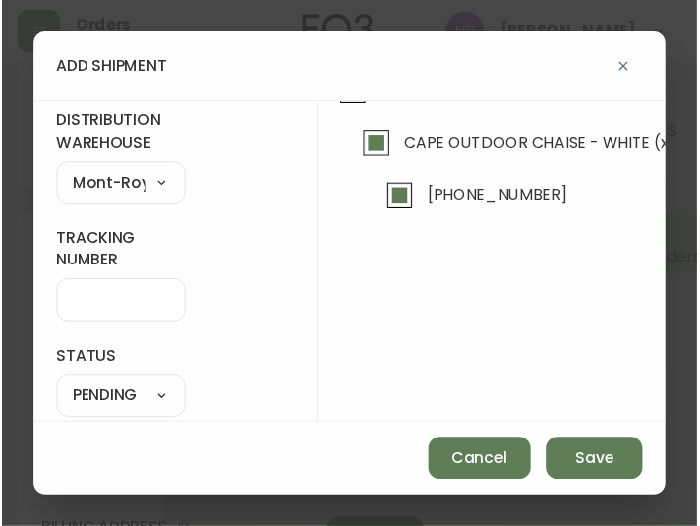
scroll to position [117, 0]
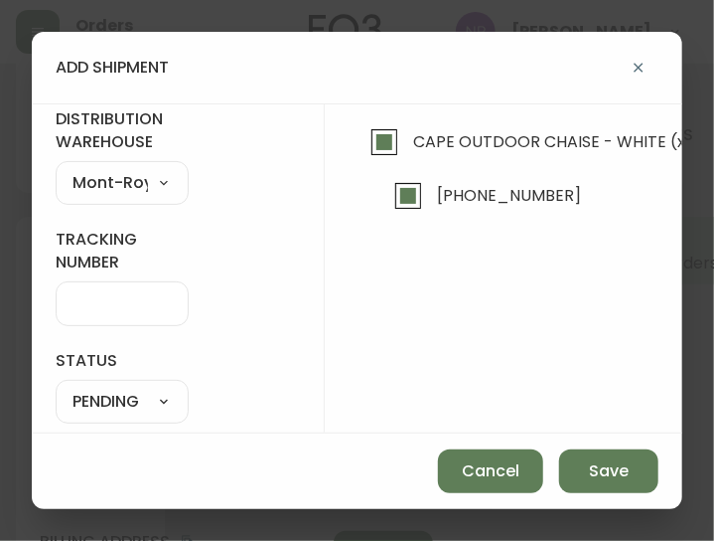
click at [134, 381] on div "SHIPPED PENDING CANCELLED" at bounding box center [122, 402] width 133 height 44
click at [132, 395] on select "SHIPPED PENDING CANCELLED" at bounding box center [122, 403] width 133 height 30
click at [56, 388] on select "SHIPPED PENDING CANCELLED" at bounding box center [122, 403] width 133 height 30
select select "PENDING"
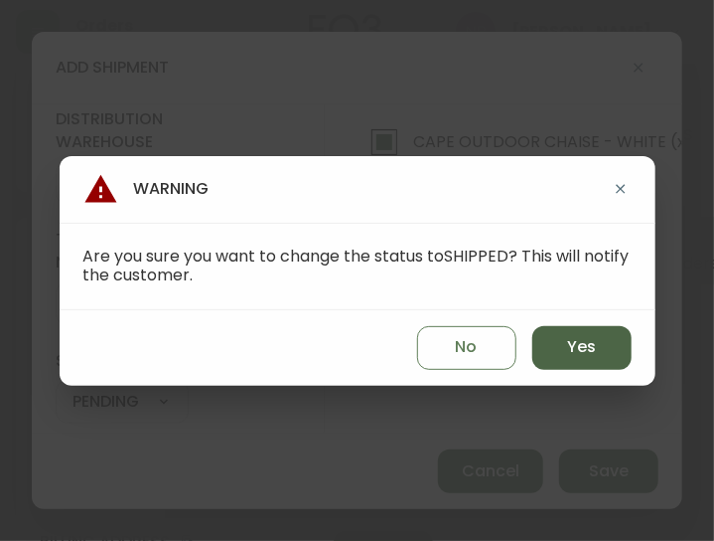
click at [584, 337] on span "Yes" at bounding box center [581, 347] width 29 height 22
type input "SHIPPED"
select select "SHIPPED"
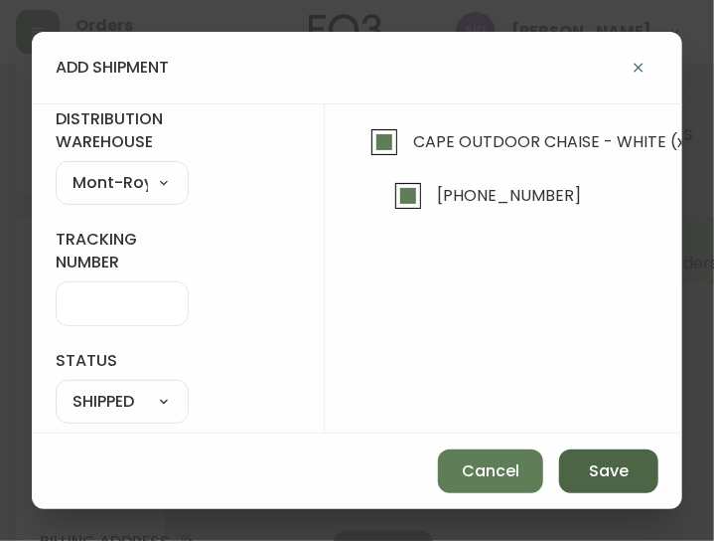
click at [580, 468] on button "Save" at bounding box center [608, 471] width 99 height 44
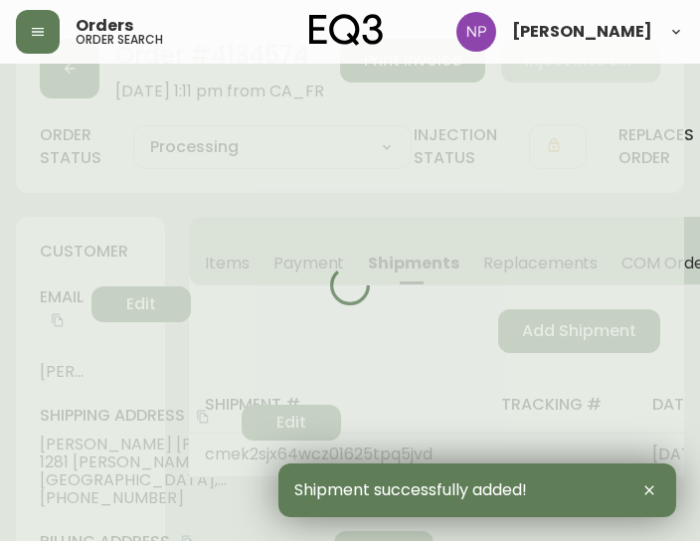
type input "Fully Shipped"
select select "FULLY_SHIPPED"
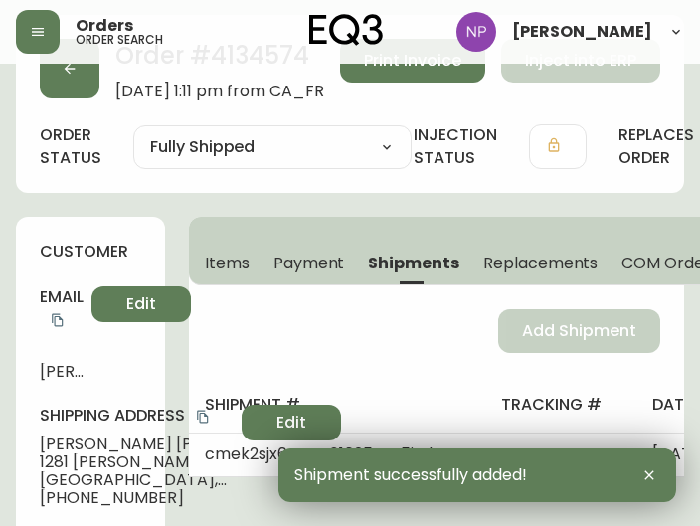
scroll to position [0, 0]
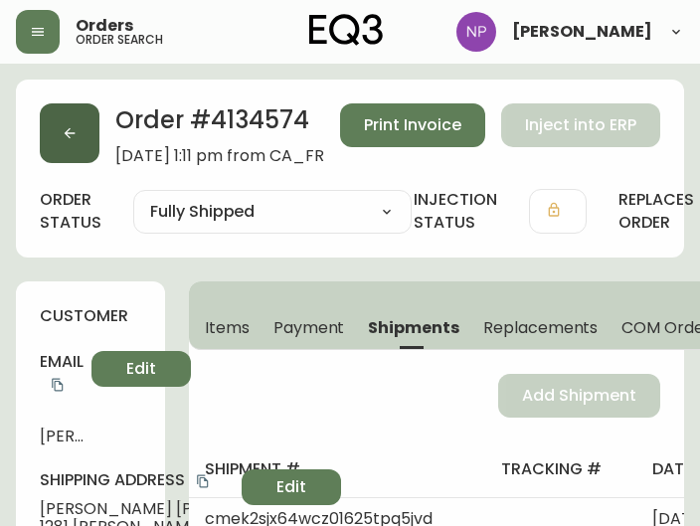
click at [61, 152] on button "button" at bounding box center [70, 133] width 60 height 60
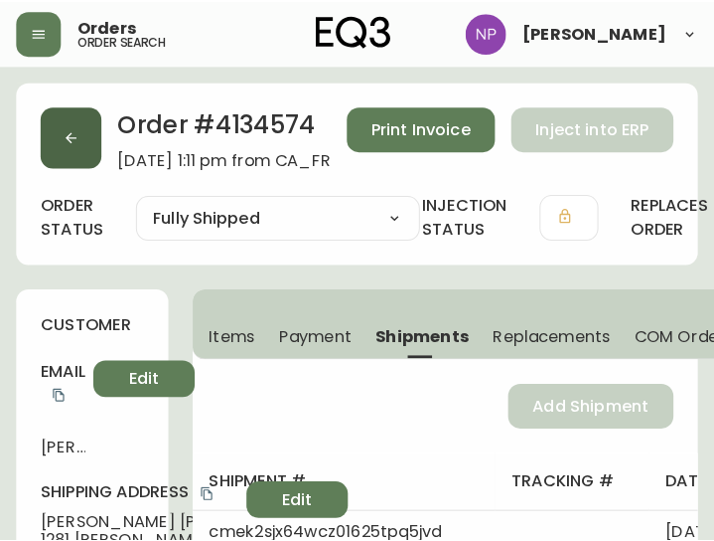
scroll to position [41, 0]
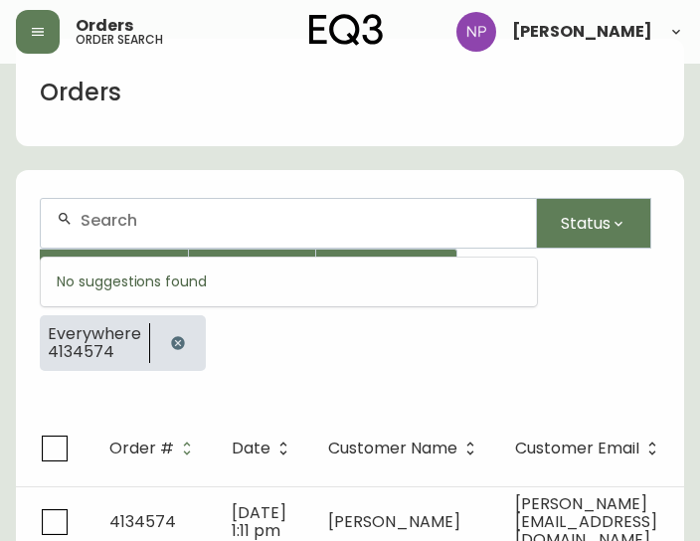
click at [91, 222] on input "text" at bounding box center [299, 220] width 439 height 19
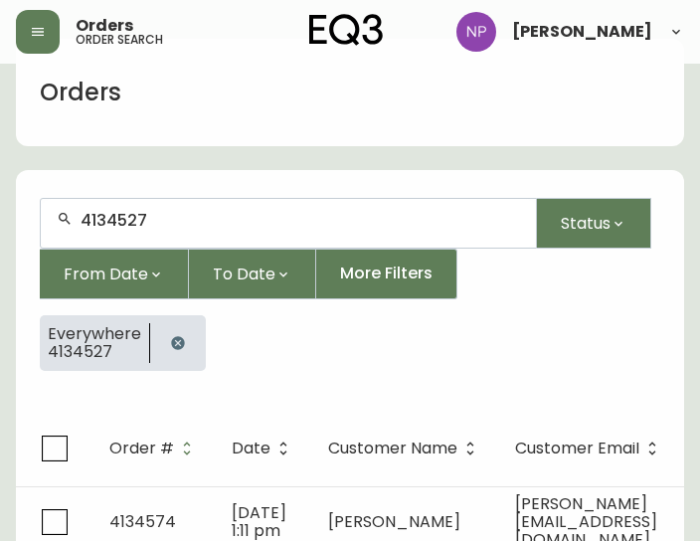
type input "4134527"
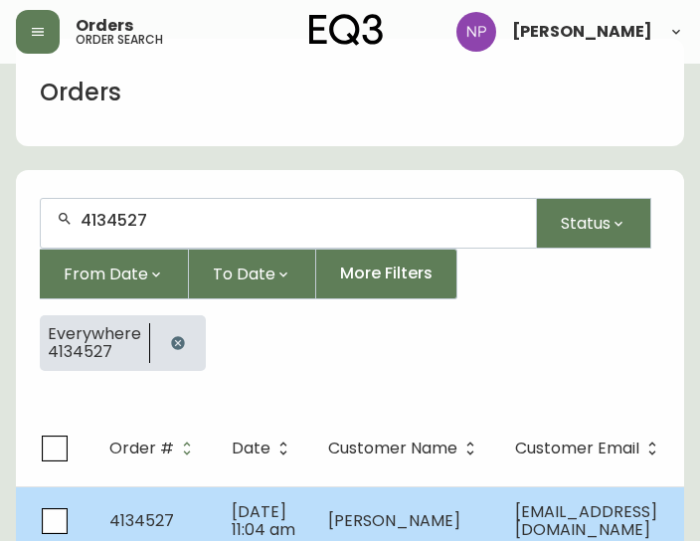
click at [340, 486] on td "Catherine Tremblay" at bounding box center [405, 521] width 187 height 70
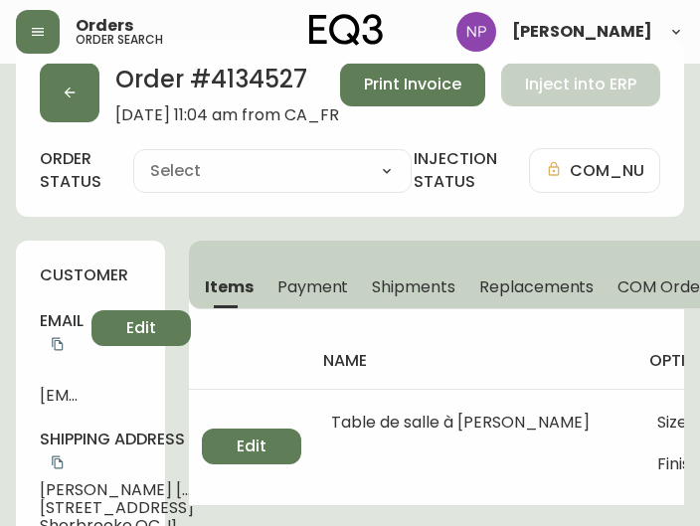
type input "Processing"
select select "PROCESSING"
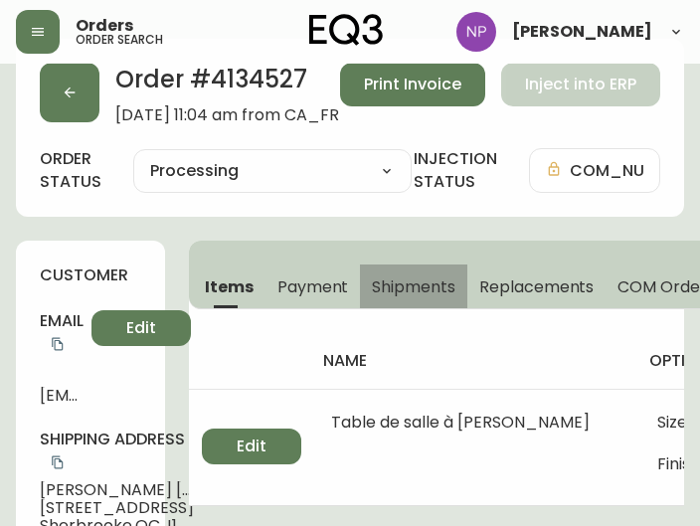
click at [395, 271] on button "Shipments" at bounding box center [413, 286] width 107 height 44
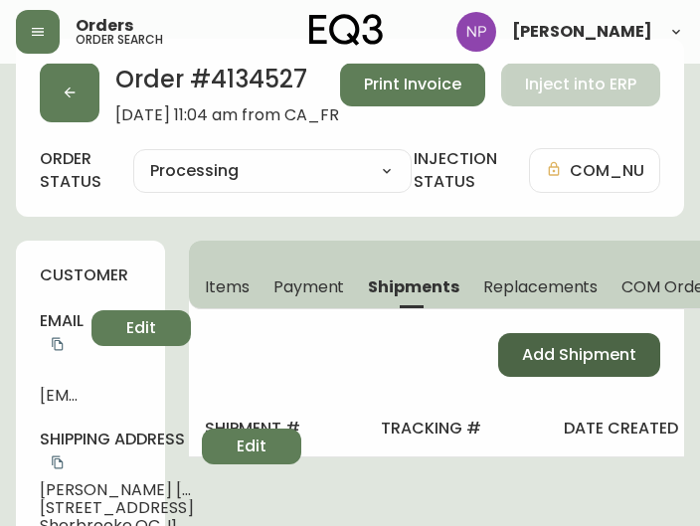
click at [533, 347] on span "Add Shipment" at bounding box center [579, 355] width 114 height 22
select select "PENDING"
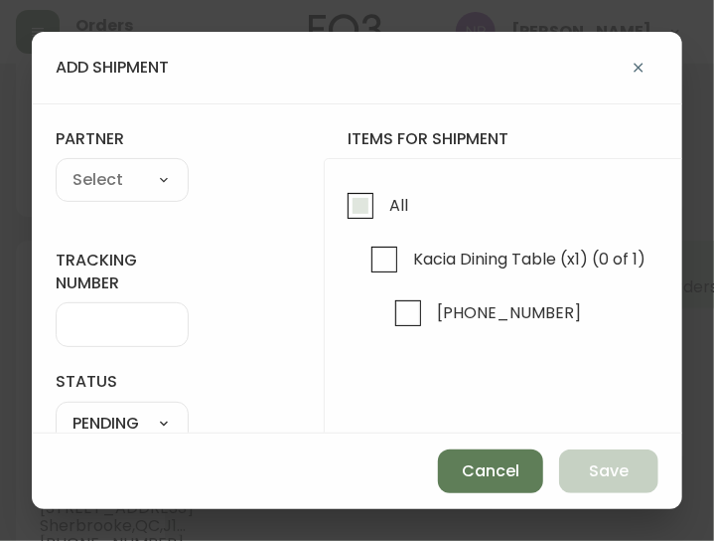
click at [376, 214] on input "All" at bounding box center [361, 206] width 46 height 46
checkbox input "true"
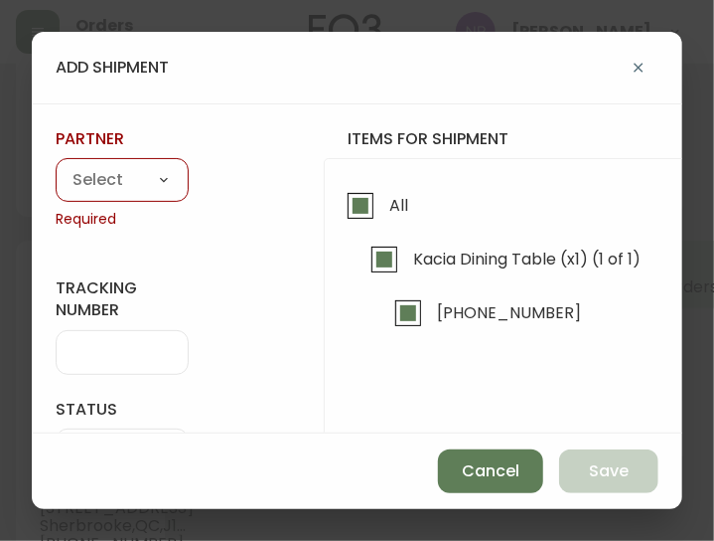
click at [155, 192] on select "A Move to Remember LLC ABF Freight Alero [PERSON_NAME] Canada Post CDS Ceva Log…" at bounding box center [122, 181] width 133 height 30
select select "cjy0aaf3c01x30166dpi6h6qg"
click at [56, 166] on select "A Move to Remember LLC ABF Freight Alero [PERSON_NAME] Canada Post CDS Ceva Log…" at bounding box center [122, 181] width 133 height 30
type input "EQ3"
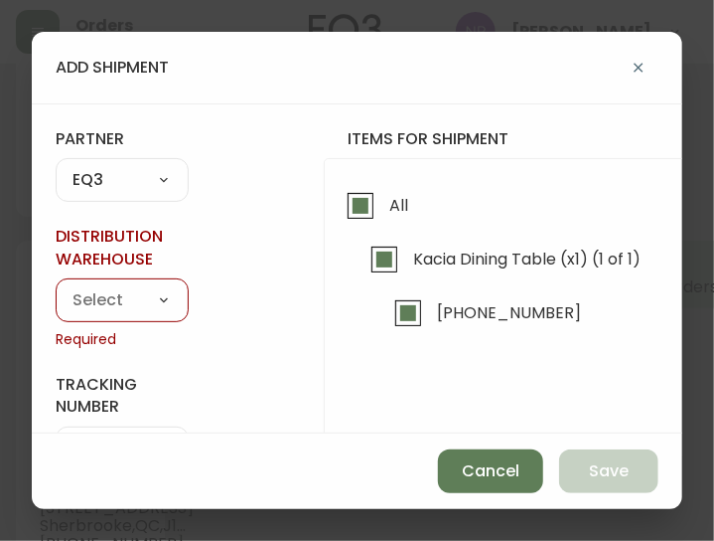
drag, startPoint x: 155, startPoint y: 192, endPoint x: 103, endPoint y: 295, distance: 115.5
click at [103, 295] on select "Calgary Warehouse GTA Distribution Center Mont-Royal Distribution Center Ottawa…" at bounding box center [122, 300] width 133 height 30
select select "ck98uz8ne00053kl9137z04zu"
click at [56, 285] on select "Calgary Warehouse GTA Distribution Center Mont-Royal Distribution Center Ottawa…" at bounding box center [122, 300] width 133 height 30
type input "Mont-Royal Distribution Center"
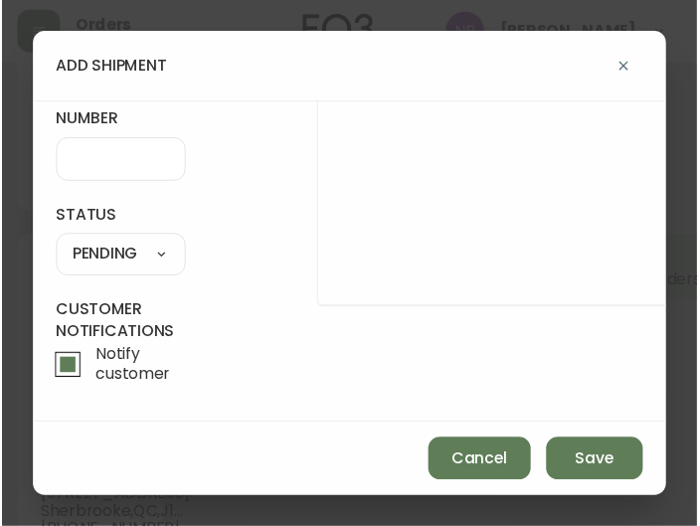
scroll to position [255, 0]
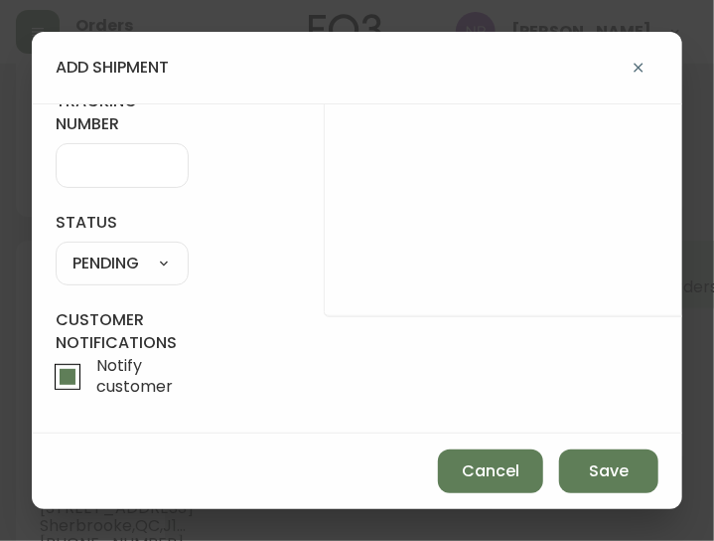
click at [103, 273] on select "SHIPPED PENDING CANCELLED" at bounding box center [122, 264] width 133 height 30
click at [56, 249] on select "SHIPPED PENDING CANCELLED" at bounding box center [122, 264] width 133 height 30
select select "PENDING"
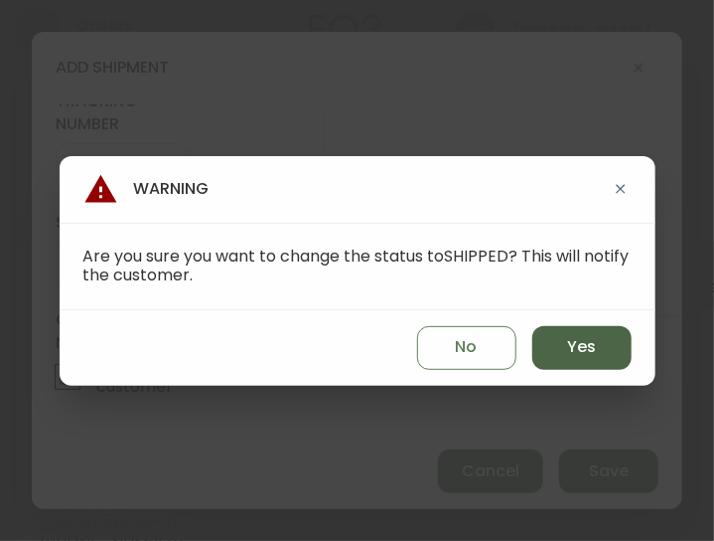
click at [572, 331] on button "Yes" at bounding box center [582, 348] width 99 height 44
type input "SHIPPED"
select select "SHIPPED"
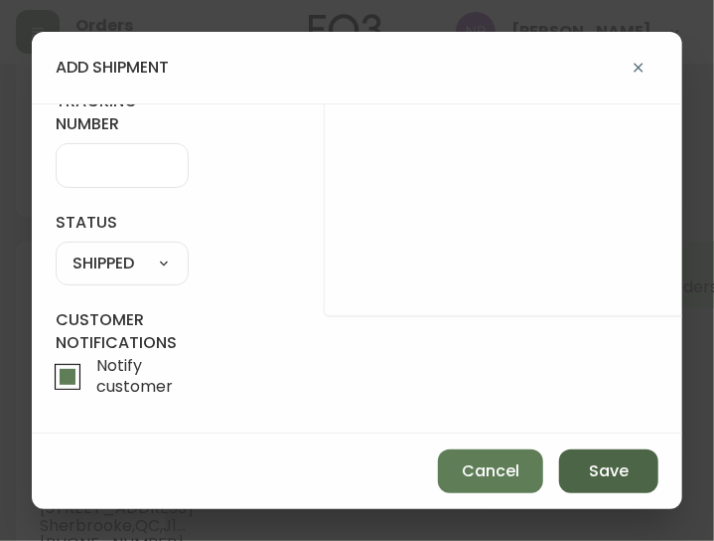
click at [584, 471] on button "Save" at bounding box center [608, 471] width 99 height 44
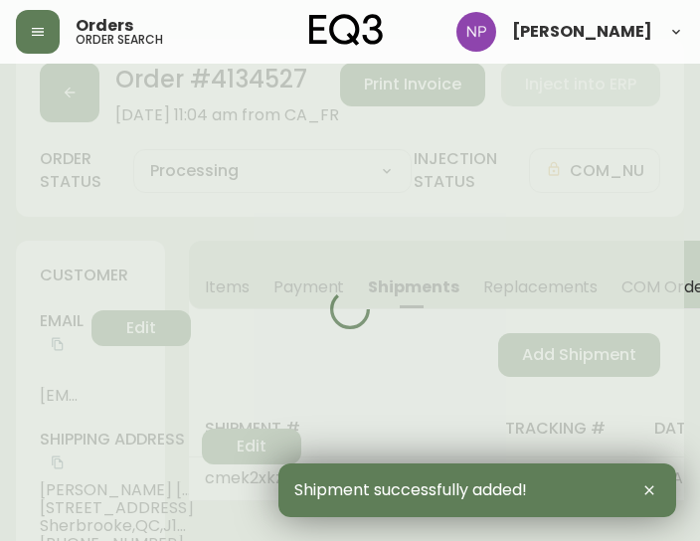
type input "Fully Shipped"
select select "FULLY_SHIPPED"
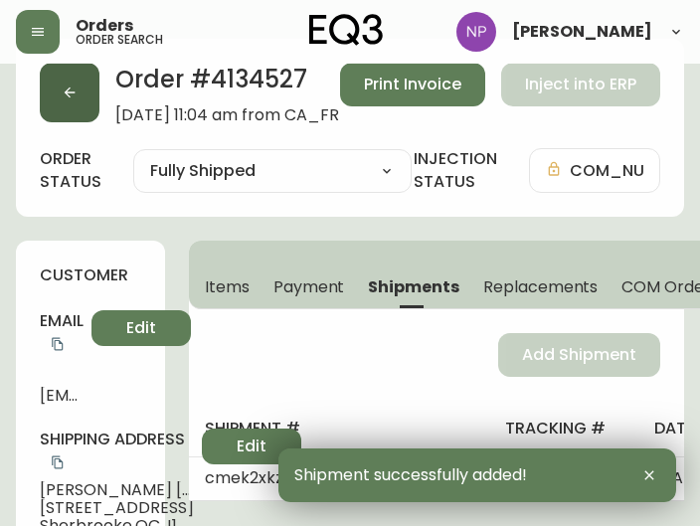
click at [60, 111] on button "button" at bounding box center [70, 93] width 60 height 60
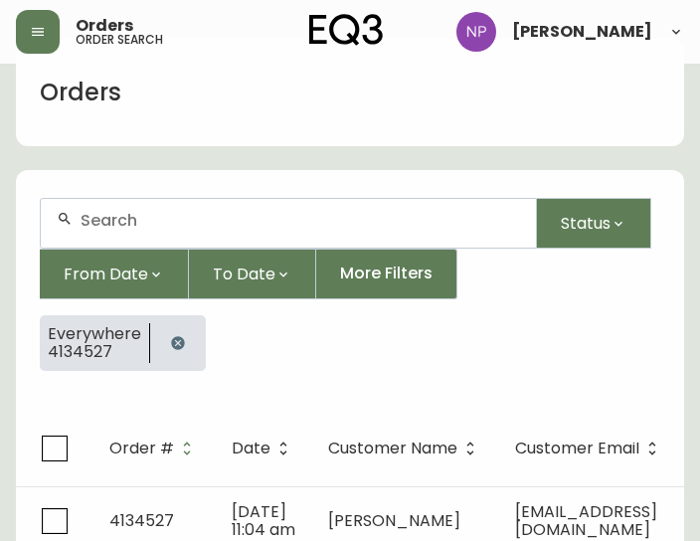
click at [128, 201] on div at bounding box center [288, 223] width 495 height 49
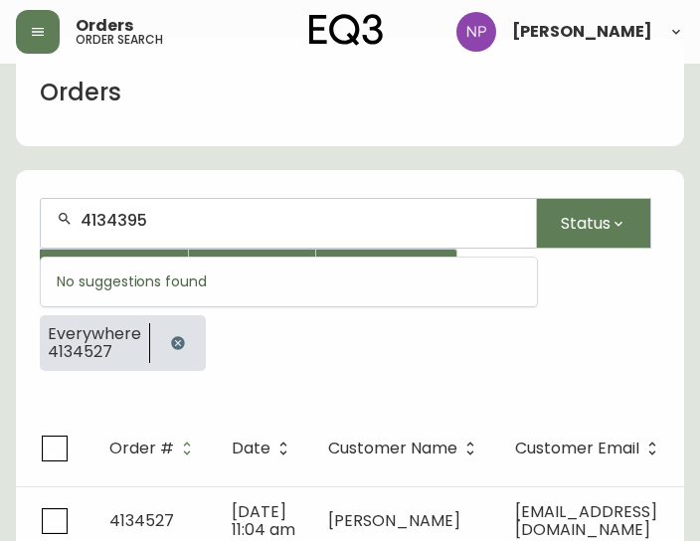
type input "4134395"
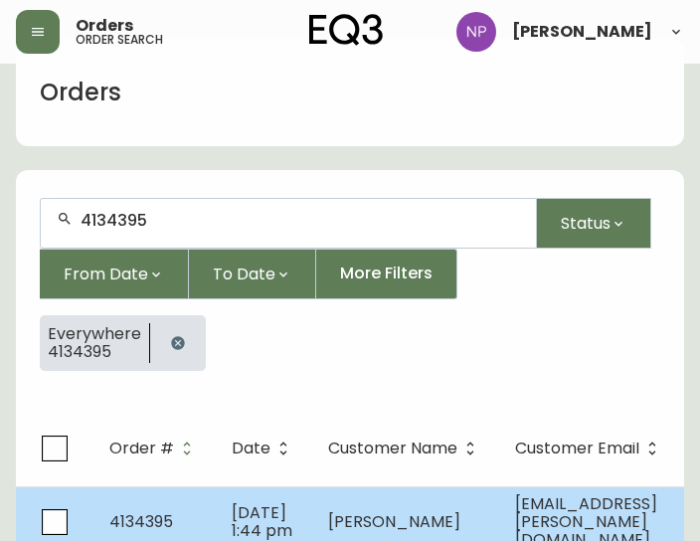
click at [131, 498] on td "4134395" at bounding box center [154, 521] width 122 height 71
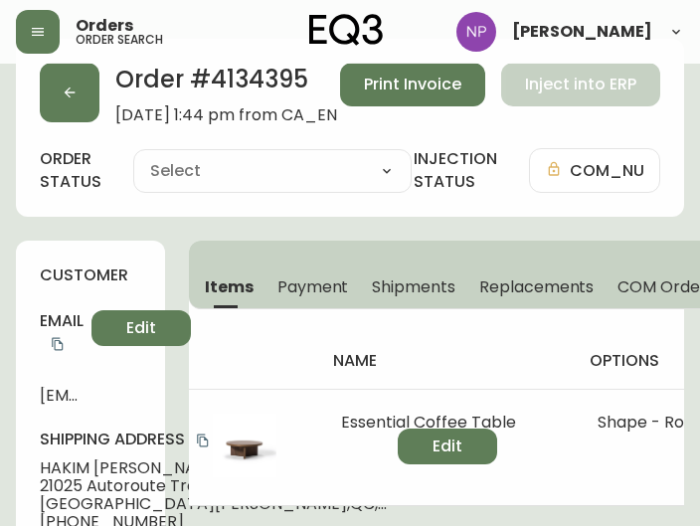
type input "Processing"
select select "PROCESSING"
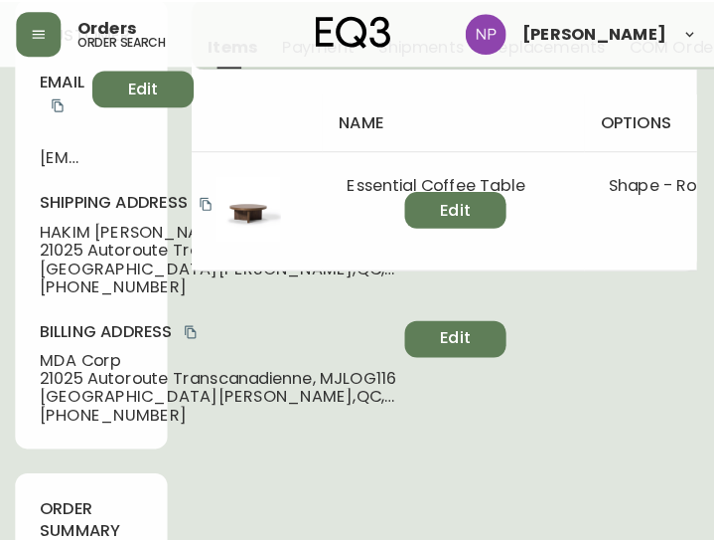
scroll to position [184, 2]
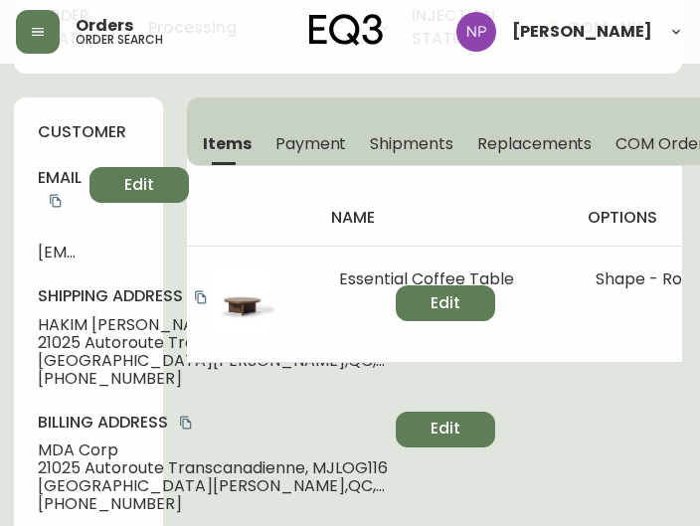
click at [411, 136] on span "Shipments" at bounding box center [411, 143] width 83 height 21
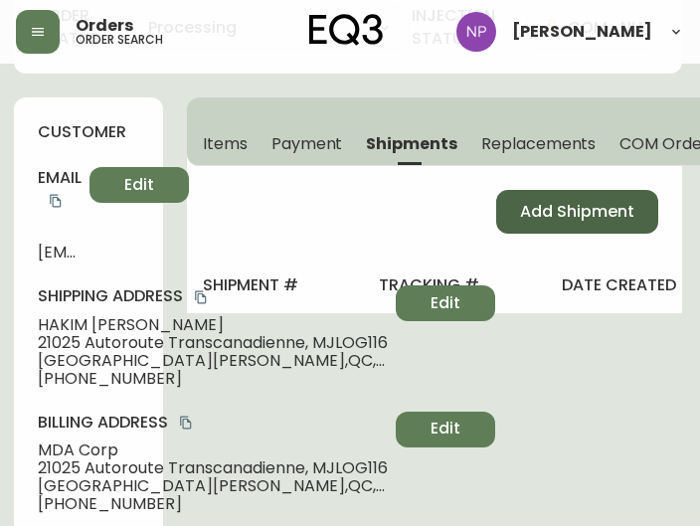
click at [574, 212] on span "Add Shipment" at bounding box center [577, 212] width 114 height 22
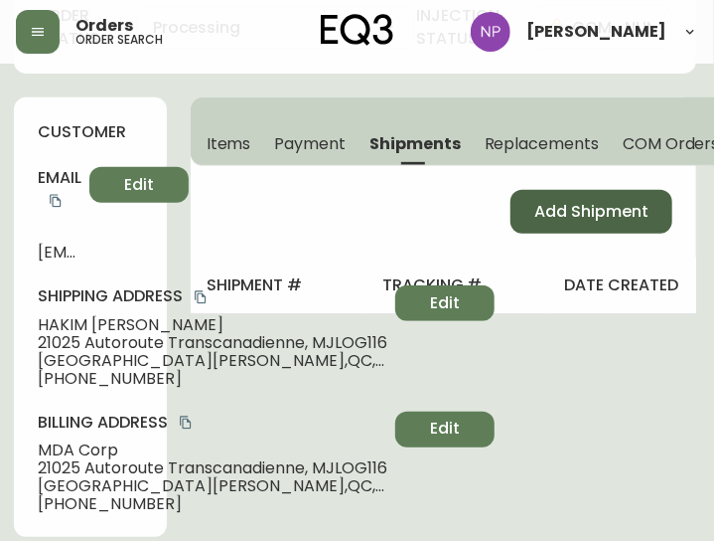
select select "PENDING"
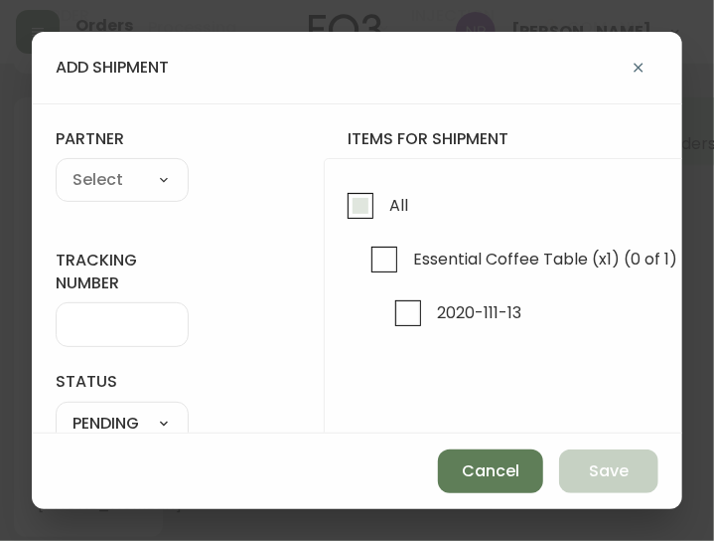
click at [358, 198] on input "All" at bounding box center [361, 206] width 46 height 46
checkbox input "true"
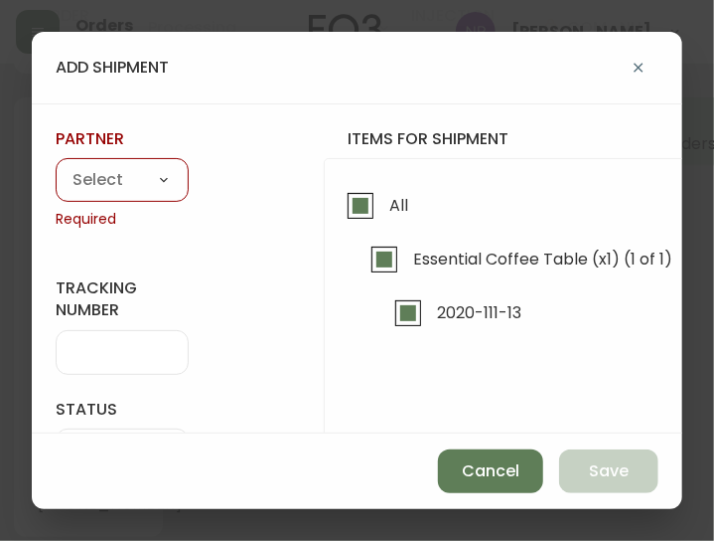
click at [155, 190] on select "A Move to Remember LLC ABF Freight Alero [PERSON_NAME] Canada Post CDS Ceva Log…" at bounding box center [122, 181] width 133 height 30
select select "cjy0aaf3c01x30166dpi6h6qg"
click at [56, 166] on select "A Move to Remember LLC ABF Freight Alero [PERSON_NAME] Canada Post CDS Ceva Log…" at bounding box center [122, 181] width 133 height 30
type input "EQ3"
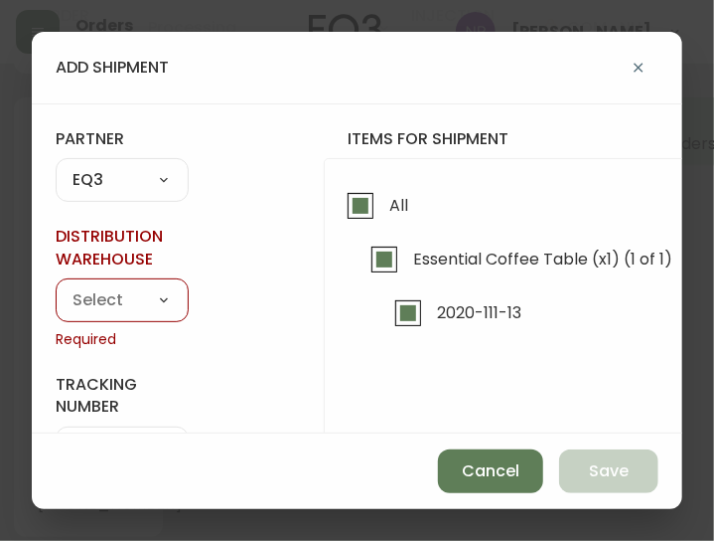
click at [137, 289] on select "Calgary Warehouse GTA Distribution Center Mont-Royal Distribution Center Ottawa…" at bounding box center [122, 300] width 133 height 30
select select "ck98uz8ne00053kl9137z04zu"
click at [56, 285] on select "Calgary Warehouse GTA Distribution Center Mont-Royal Distribution Center Ottawa…" at bounding box center [122, 300] width 133 height 30
type input "Mont-Royal Distribution Center"
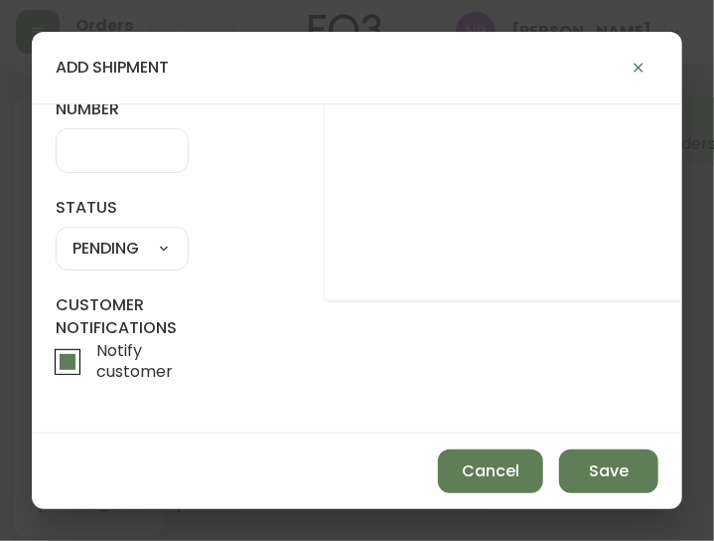
scroll to position [281, 0]
click at [118, 235] on select "SHIPPED PENDING CANCELLED" at bounding box center [122, 250] width 133 height 30
click at [56, 235] on select "SHIPPED PENDING CANCELLED" at bounding box center [122, 250] width 133 height 30
select select "PENDING"
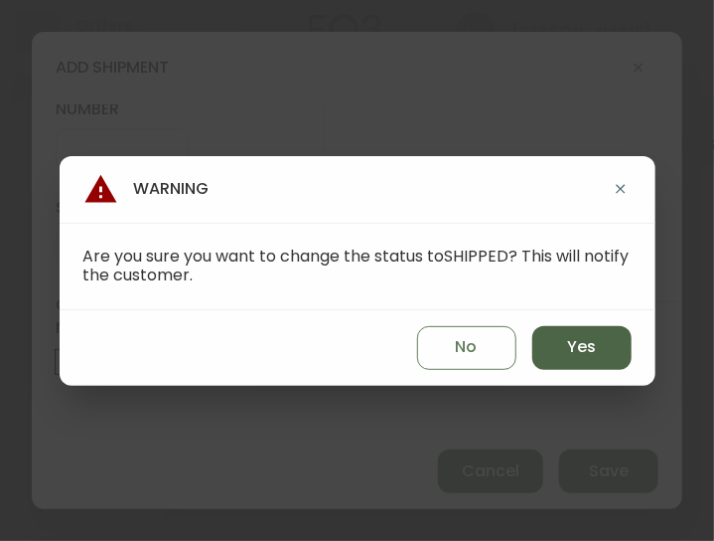
click at [556, 328] on button "Yes" at bounding box center [582, 348] width 99 height 44
type input "SHIPPED"
select select "SHIPPED"
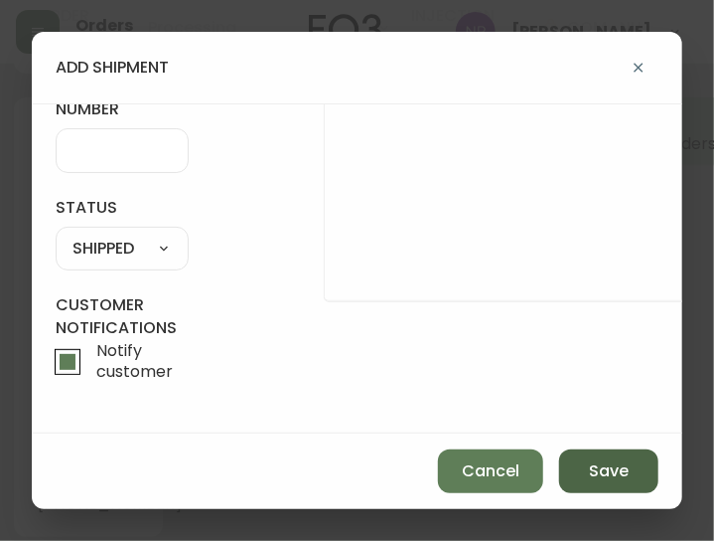
click at [617, 470] on span "Save" at bounding box center [609, 471] width 40 height 22
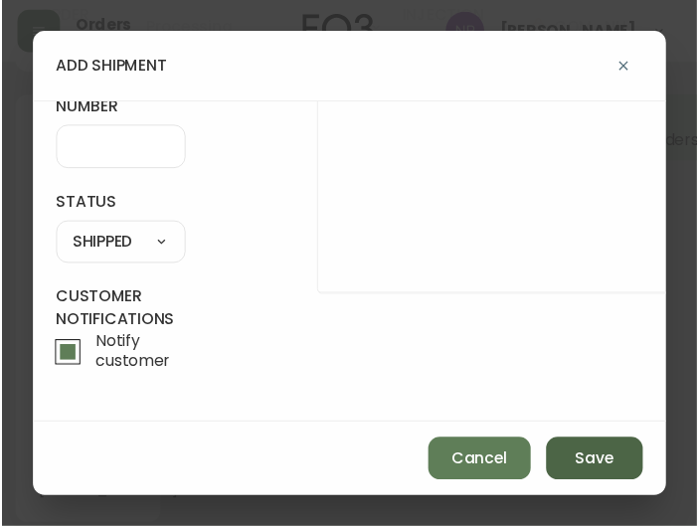
scroll to position [184, 0]
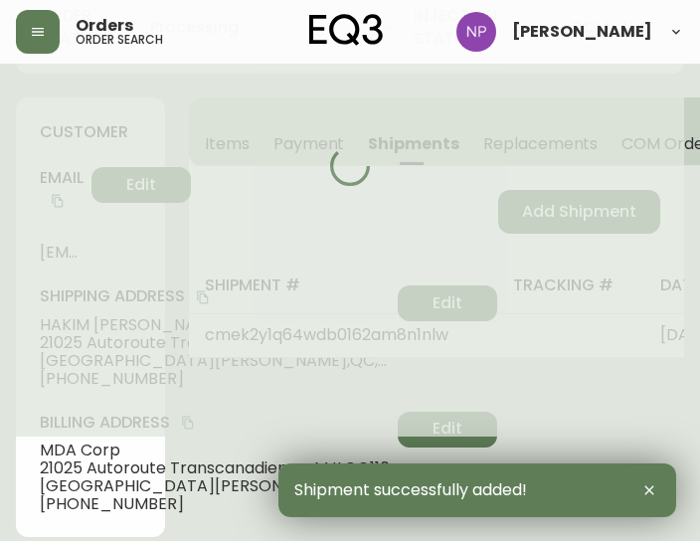
type input "Fully Shipped"
select select "FULLY_SHIPPED"
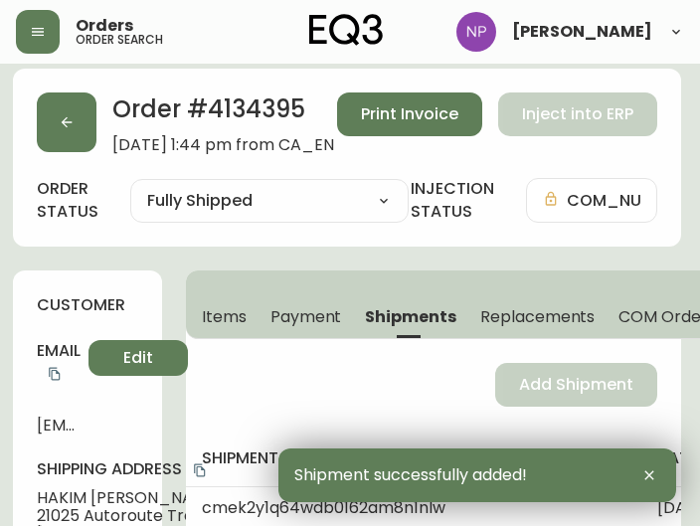
scroll to position [0, 5]
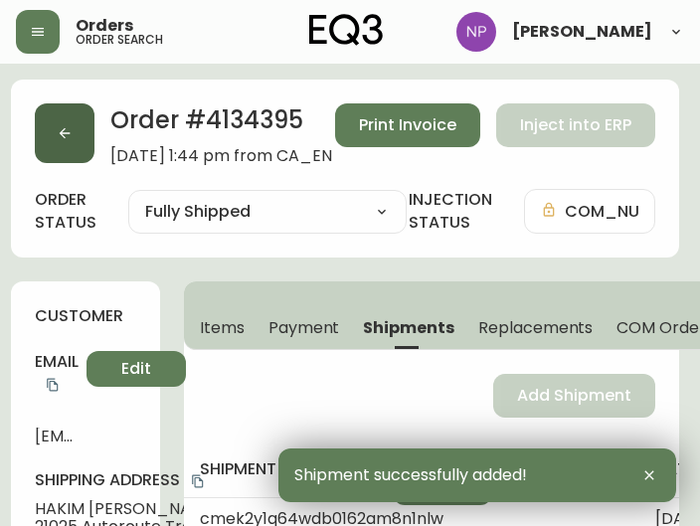
click at [64, 144] on button "button" at bounding box center [65, 133] width 60 height 60
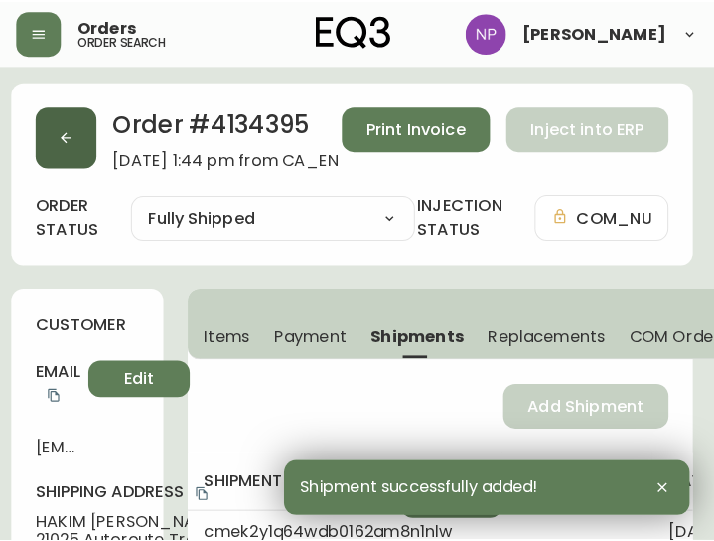
scroll to position [41, 0]
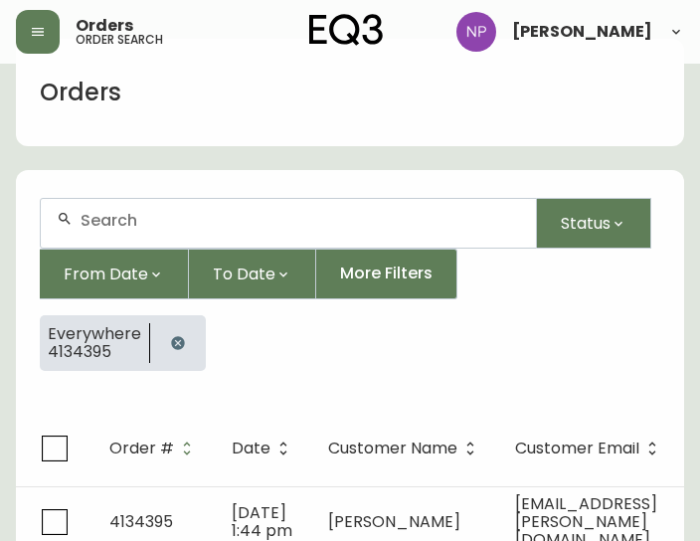
click at [131, 239] on div at bounding box center [288, 223] width 495 height 49
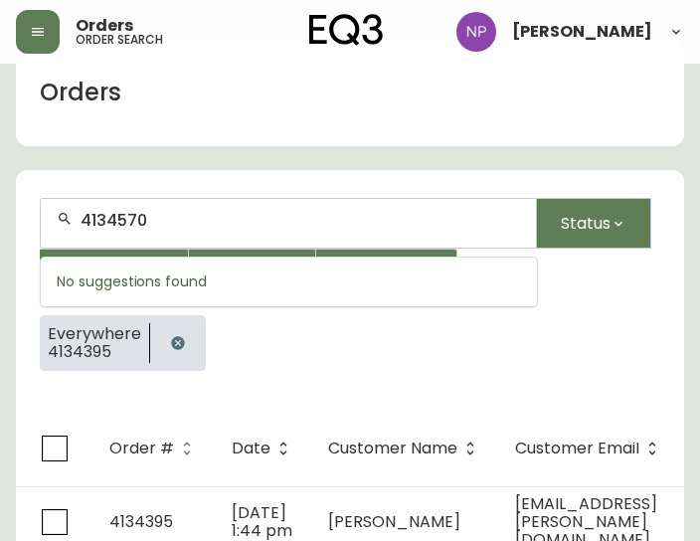
type input "4134570"
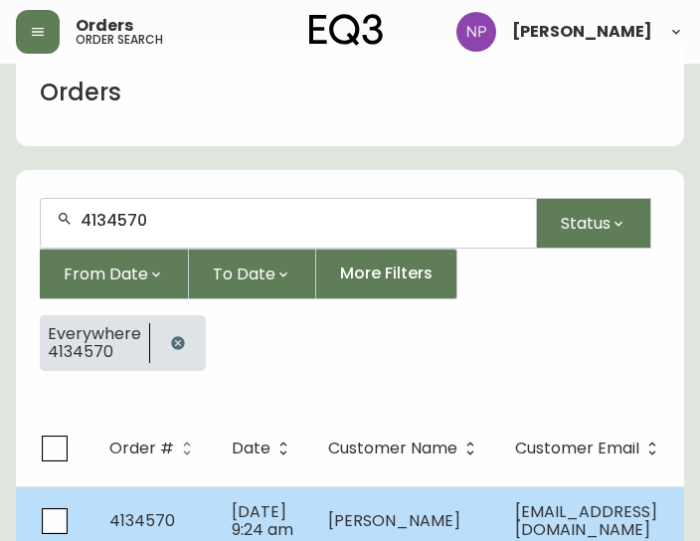
click at [197, 518] on td "4134570" at bounding box center [154, 521] width 122 height 70
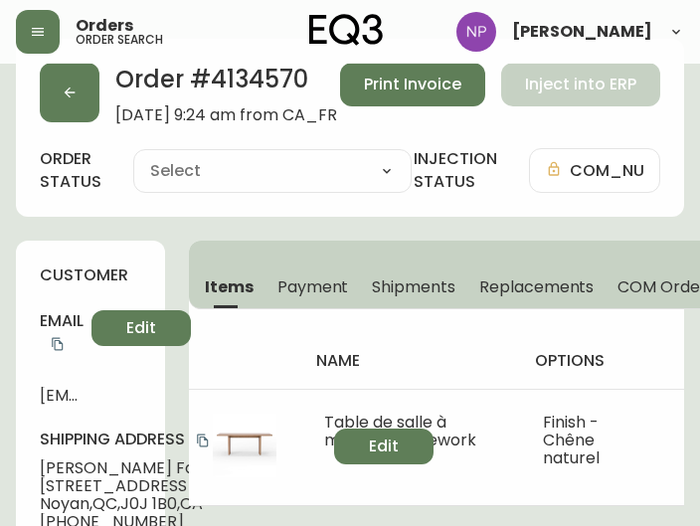
type input "Processing"
select select "PROCESSING"
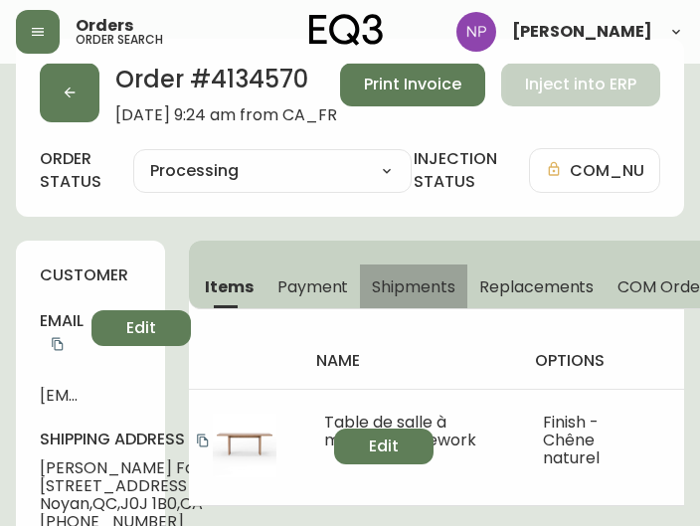
click at [405, 265] on button "Shipments" at bounding box center [413, 286] width 107 height 44
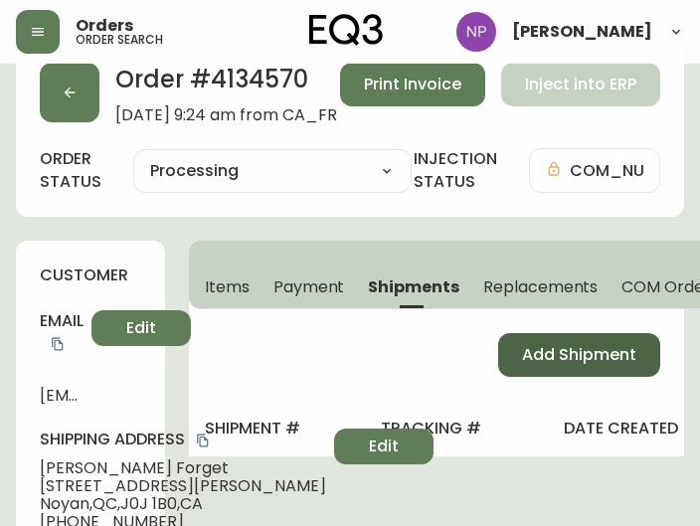
click at [540, 339] on button "Add Shipment" at bounding box center [579, 355] width 162 height 44
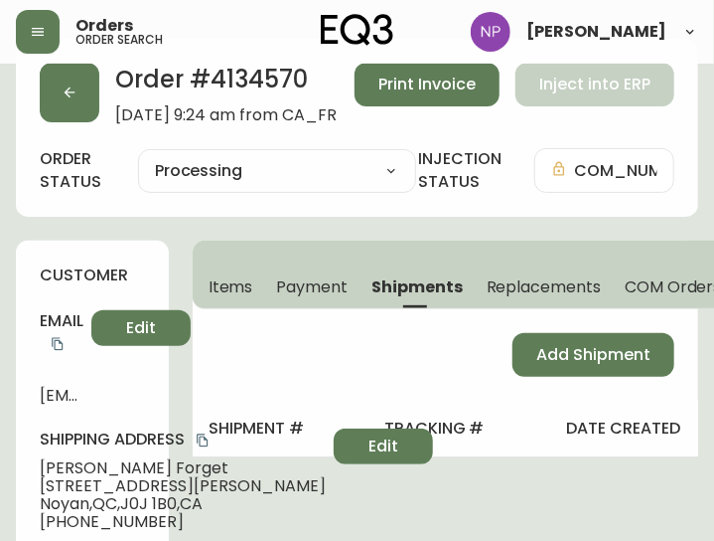
select select "PENDING"
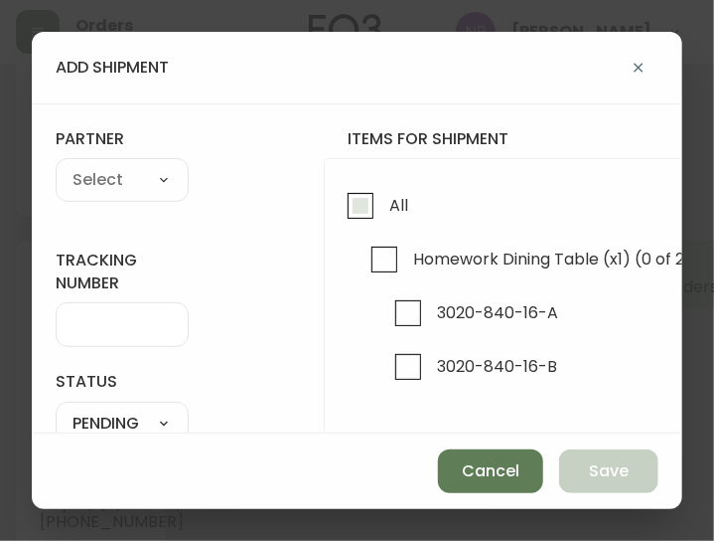
click at [378, 233] on label "All" at bounding box center [373, 210] width 71 height 54
click at [378, 229] on input "All" at bounding box center [361, 206] width 46 height 46
checkbox input "true"
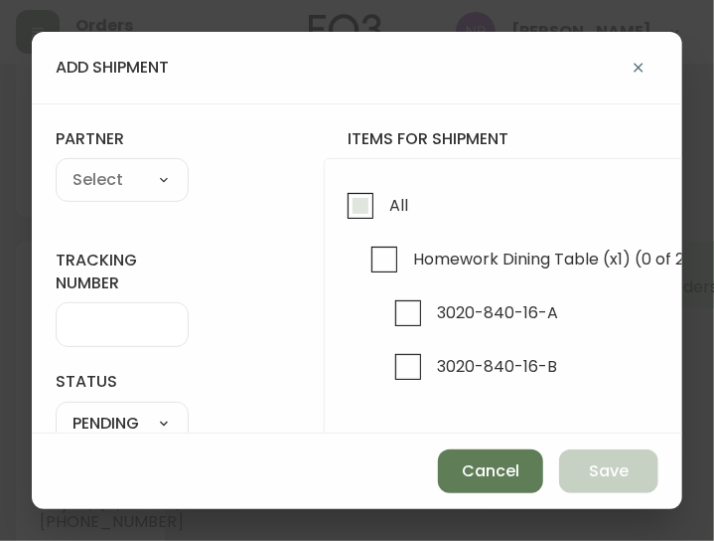
checkbox input "true"
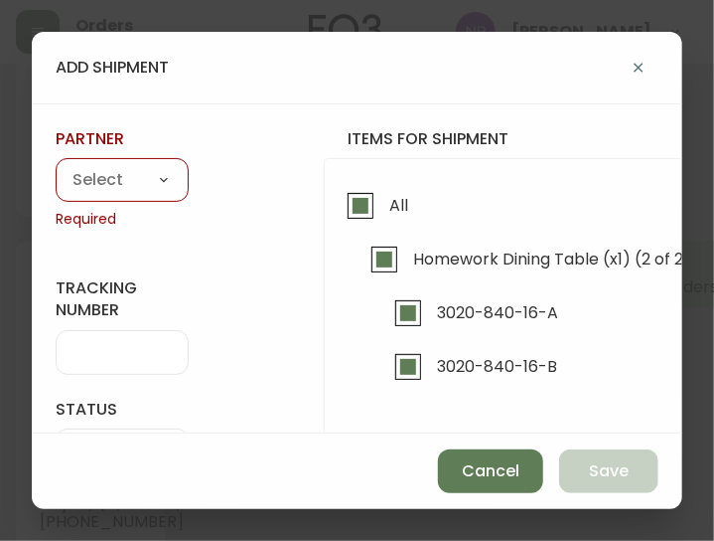
click at [140, 174] on select "A Move to Remember LLC ABF Freight Alero [PERSON_NAME] Canada Post CDS Ceva Log…" at bounding box center [122, 181] width 133 height 30
select select "cjy0aaf3c01x30166dpi6h6qg"
click at [56, 166] on select "A Move to Remember LLC ABF Freight Alero [PERSON_NAME] Canada Post CDS Ceva Log…" at bounding box center [122, 181] width 133 height 30
type input "EQ3"
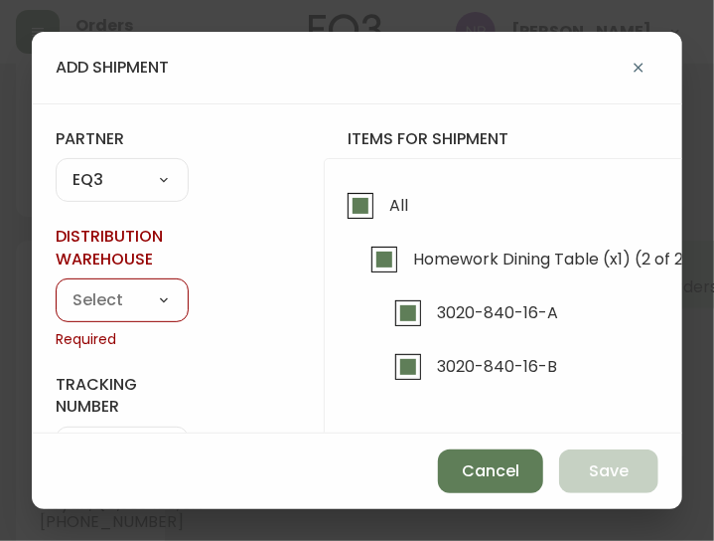
click at [104, 304] on select "Calgary Warehouse GTA Distribution Center Mont-Royal Distribution Center Ottawa…" at bounding box center [122, 300] width 133 height 30
select select "ck98uz8ne00053kl9137z04zu"
click at [56, 285] on select "Calgary Warehouse GTA Distribution Center Mont-Royal Distribution Center Ottawa…" at bounding box center [122, 300] width 133 height 30
type input "Mont-Royal Distribution Center"
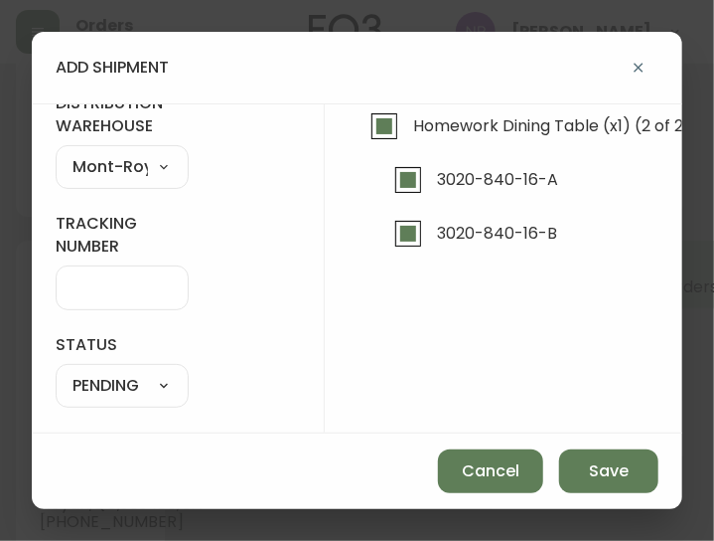
scroll to position [142, 0]
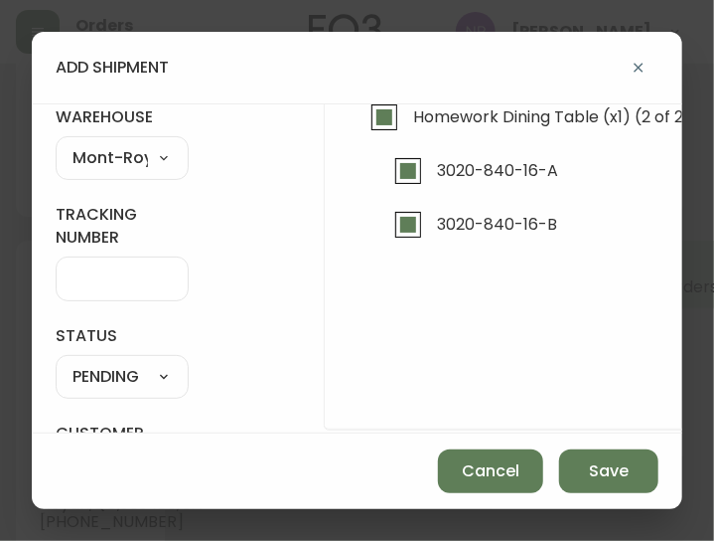
click at [121, 367] on select "SHIPPED PENDING CANCELLED" at bounding box center [122, 378] width 133 height 30
click at [56, 363] on select "SHIPPED PENDING CANCELLED" at bounding box center [122, 378] width 133 height 30
select select "PENDING"
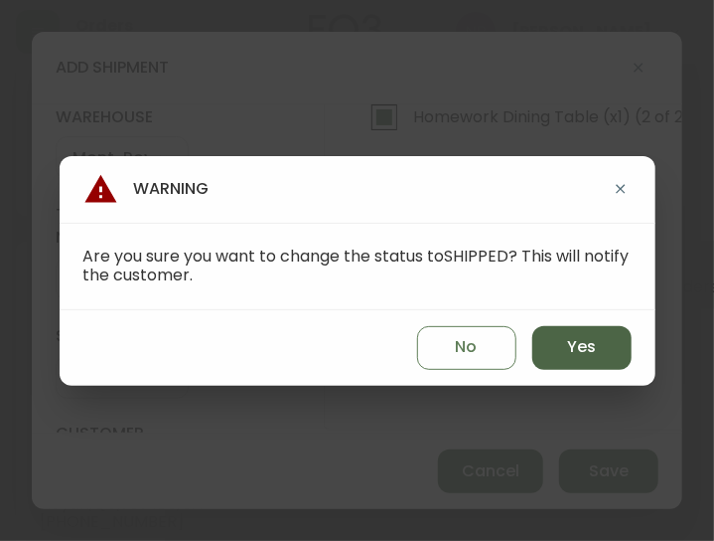
click at [536, 349] on button "Yes" at bounding box center [582, 348] width 99 height 44
type input "SHIPPED"
select select "SHIPPED"
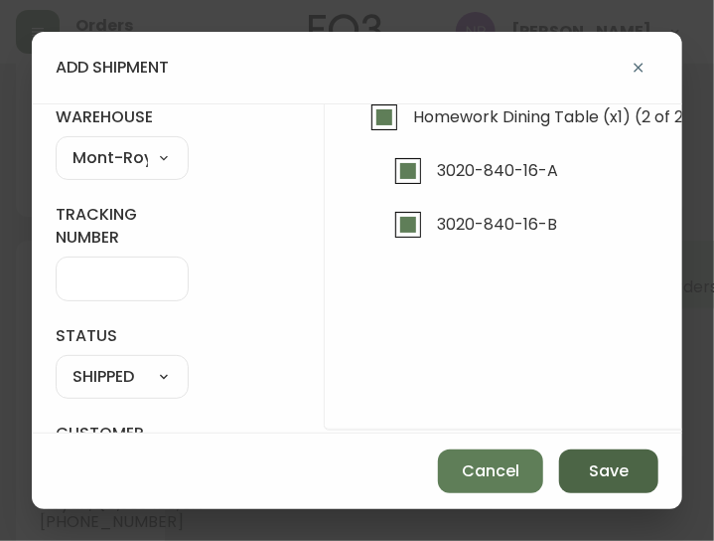
click at [610, 464] on span "Save" at bounding box center [609, 471] width 40 height 22
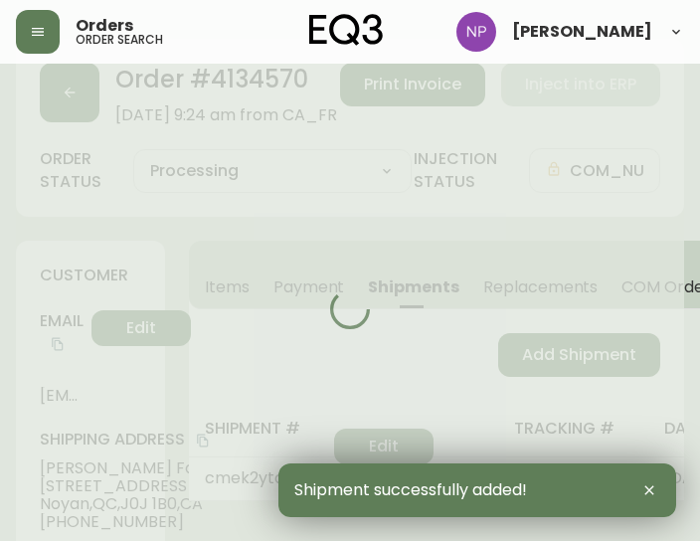
type input "Fully Shipped"
select select "FULLY_SHIPPED"
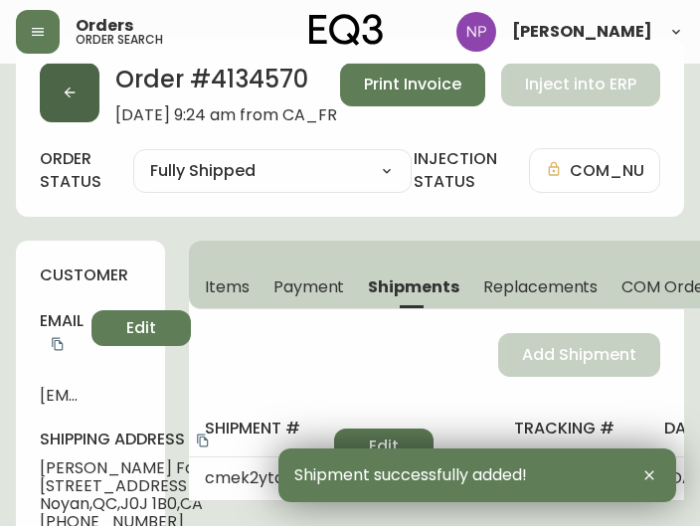
click at [68, 82] on button "button" at bounding box center [70, 93] width 60 height 60
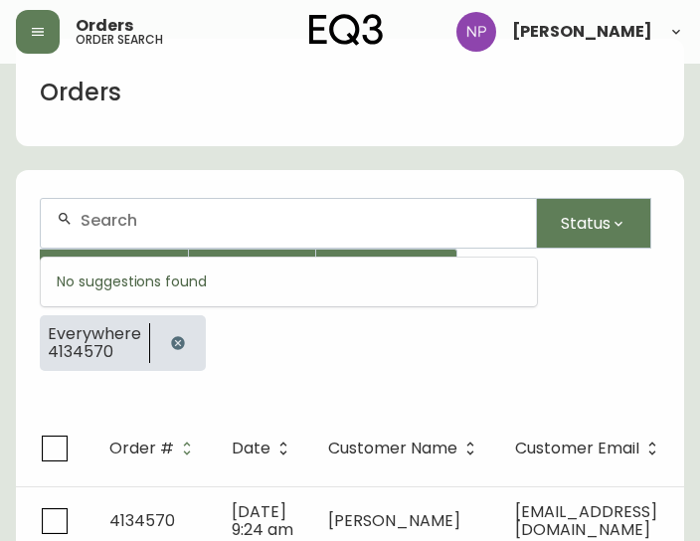
click at [122, 219] on input "text" at bounding box center [299, 220] width 439 height 19
type input "4134600"
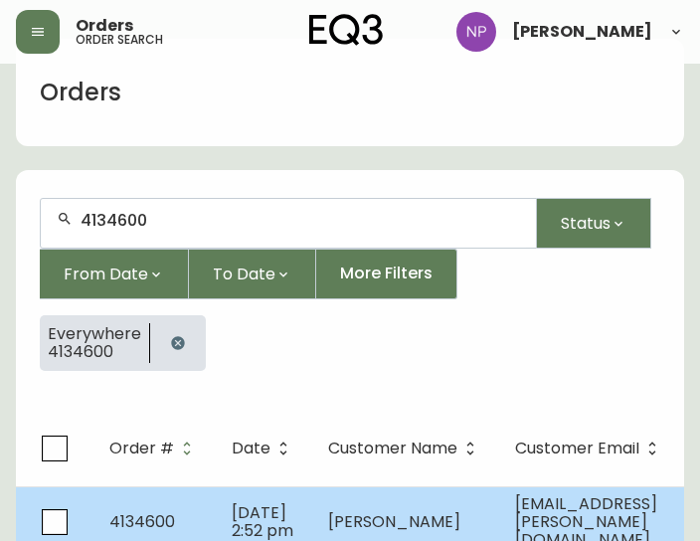
click at [403, 513] on span "Andréanne Bissonnette" at bounding box center [394, 521] width 132 height 23
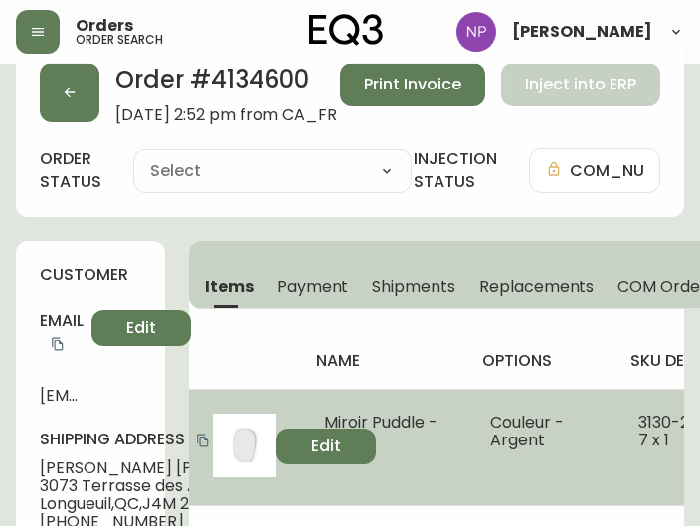
type input "Processing"
select select "PROCESSING"
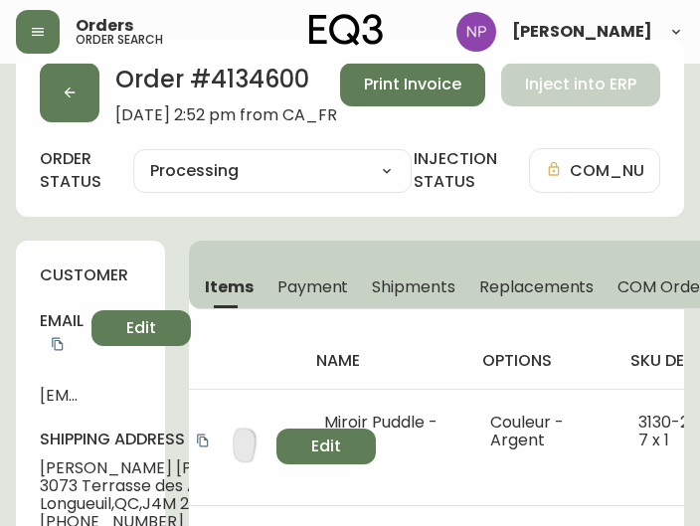
click at [419, 295] on span "Shipments" at bounding box center [413, 286] width 83 height 21
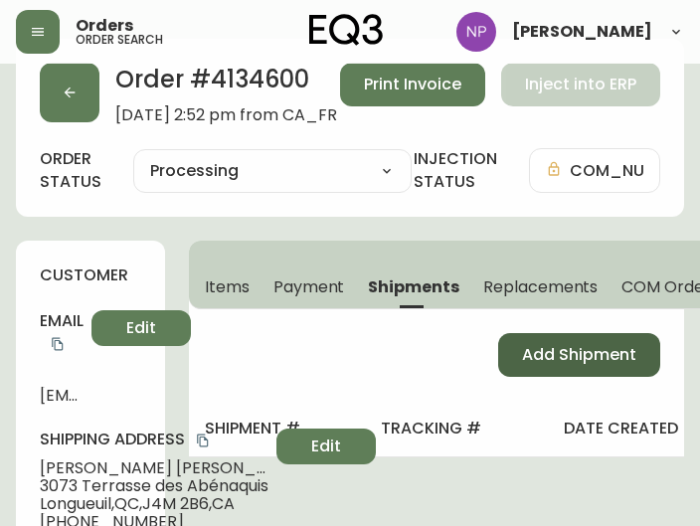
click at [520, 351] on button "Add Shipment" at bounding box center [579, 355] width 162 height 44
select select "PENDING"
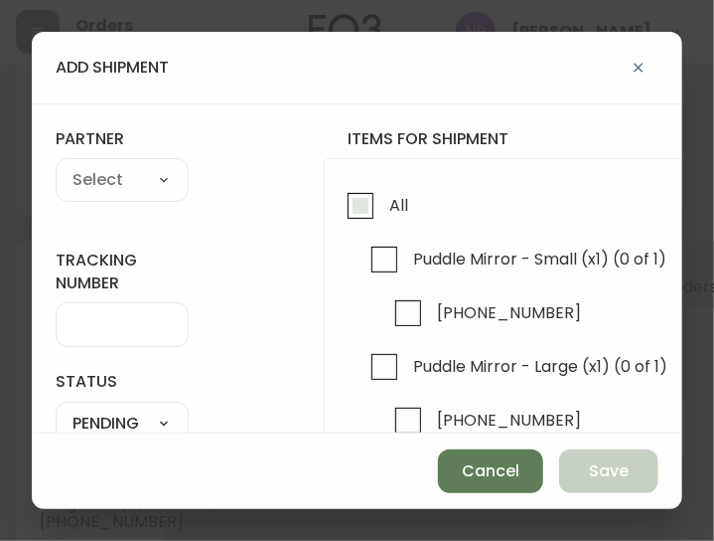
click at [394, 213] on span "All" at bounding box center [399, 205] width 19 height 21
click at [384, 213] on input "All" at bounding box center [361, 206] width 46 height 46
checkbox input "true"
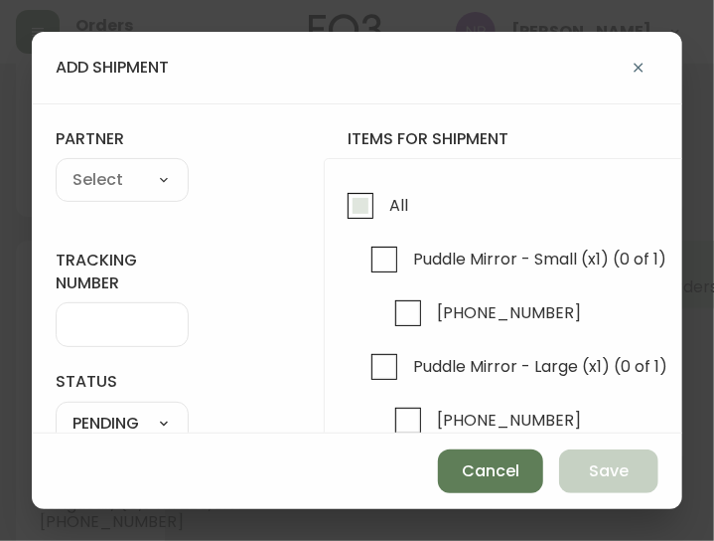
checkbox input "true"
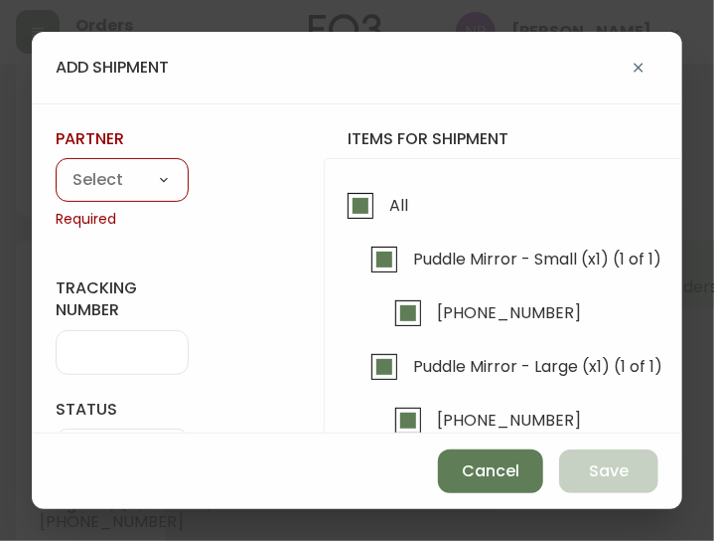
click at [162, 166] on select "A Move to Remember LLC ABF Freight Alero [PERSON_NAME] Canada Post CDS Ceva Log…" at bounding box center [122, 181] width 133 height 30
select select "cjy0aaf3c01x30166dpi6h6qg"
click at [56, 166] on select "A Move to Remember LLC ABF Freight Alero [PERSON_NAME] Canada Post CDS Ceva Log…" at bounding box center [122, 181] width 133 height 30
type input "EQ3"
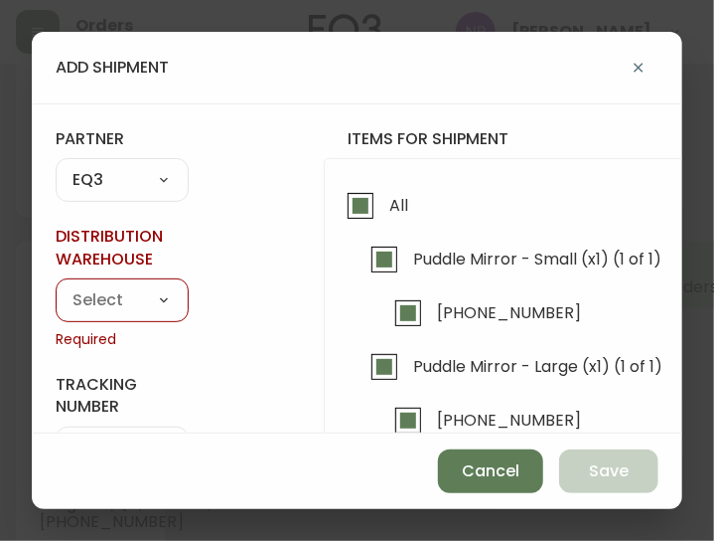
click at [87, 317] on div "Calgary Warehouse GTA Distribution Center Mont-Royal Distribution Center Ottawa…" at bounding box center [122, 300] width 133 height 44
click at [84, 313] on select "Calgary Warehouse GTA Distribution Center Mont-Royal Distribution Center Ottawa…" at bounding box center [122, 300] width 133 height 30
select select "ck98uz8ne00053kl9137z04zu"
click at [56, 285] on select "Calgary Warehouse GTA Distribution Center Mont-Royal Distribution Center Ottawa…" at bounding box center [122, 300] width 133 height 30
type input "Mont-Royal Distribution Center"
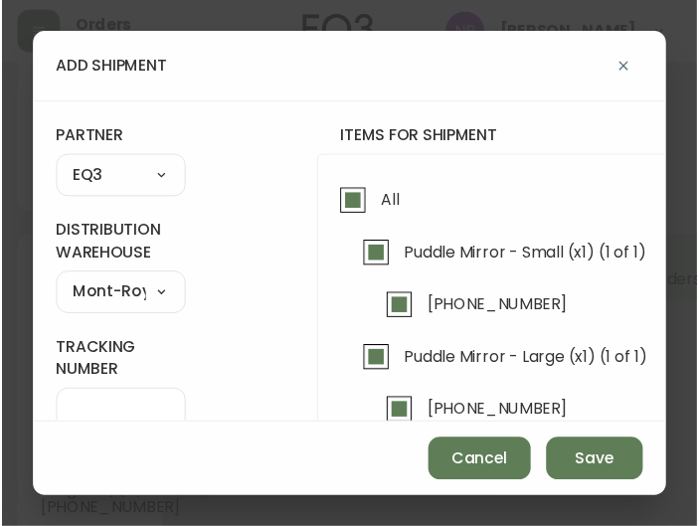
scroll to position [218, 0]
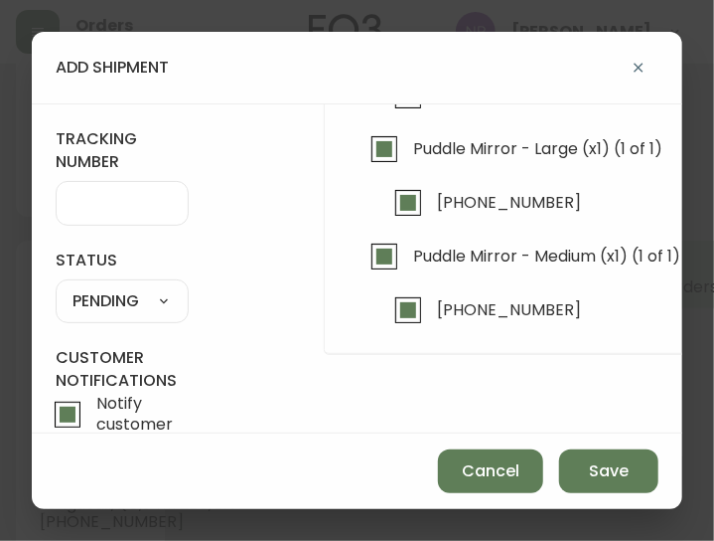
click at [125, 292] on select "SHIPPED PENDING CANCELLED" at bounding box center [122, 302] width 133 height 30
click at [56, 287] on select "SHIPPED PENDING CANCELLED" at bounding box center [122, 302] width 133 height 30
select select "PENDING"
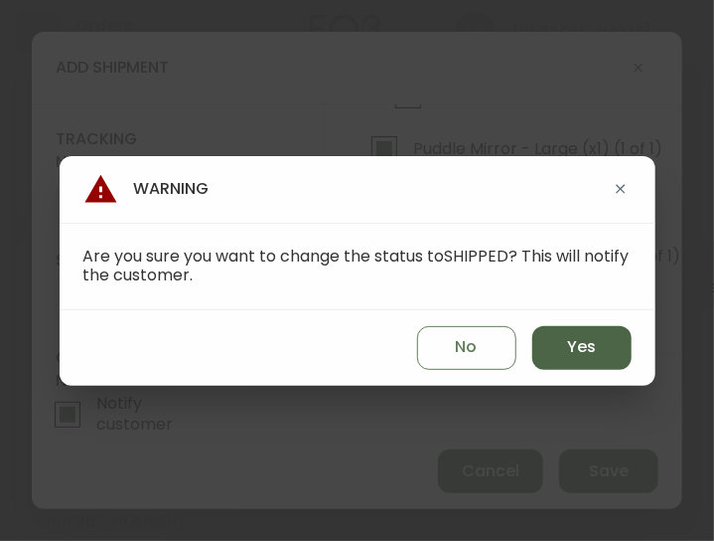
click at [563, 345] on button "Yes" at bounding box center [582, 348] width 99 height 44
type input "SHIPPED"
select select "SHIPPED"
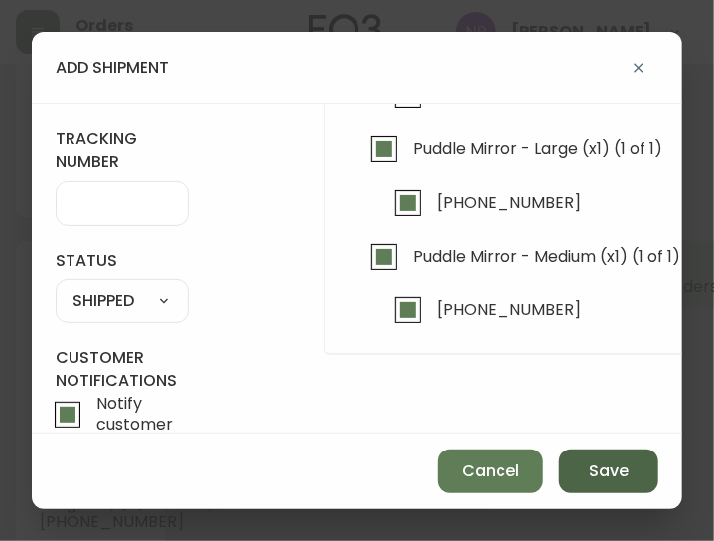
click at [586, 465] on button "Save" at bounding box center [608, 471] width 99 height 44
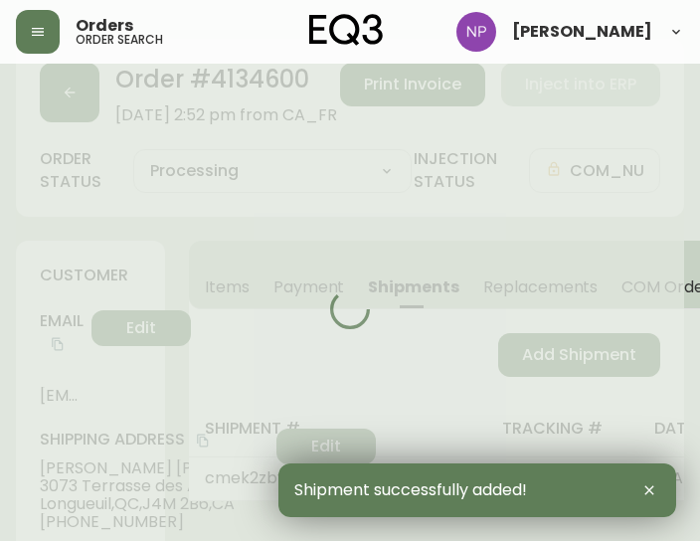
type input "Fully Shipped"
select select "FULLY_SHIPPED"
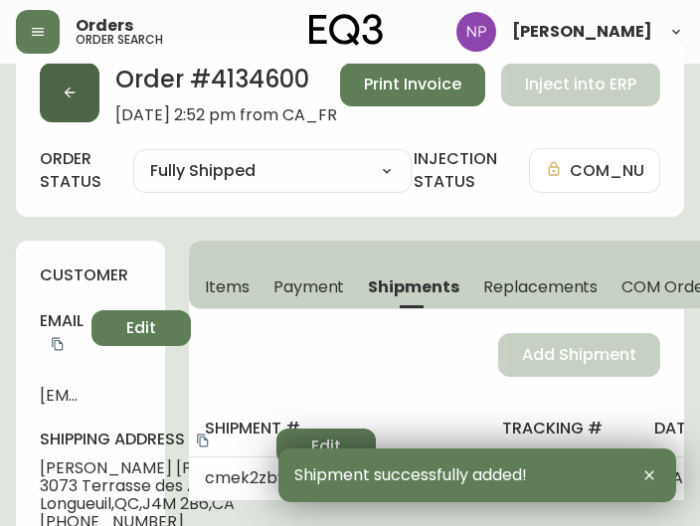
click at [70, 91] on icon "button" at bounding box center [70, 92] width 11 height 11
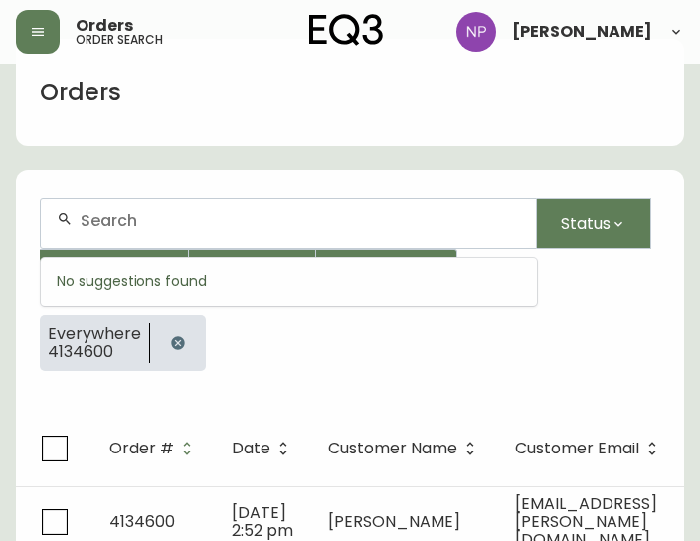
click at [130, 217] on input "text" at bounding box center [299, 220] width 439 height 19
type input "4134568"
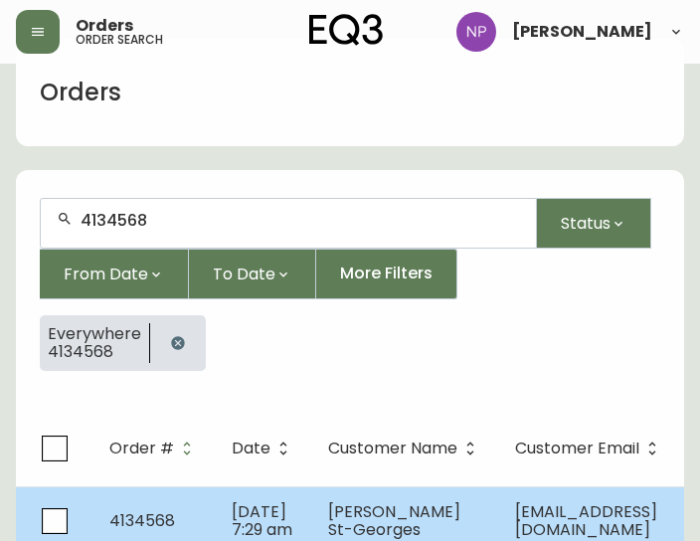
click at [216, 494] on td "Aug 08 2025, 7:29 am" at bounding box center [264, 521] width 96 height 70
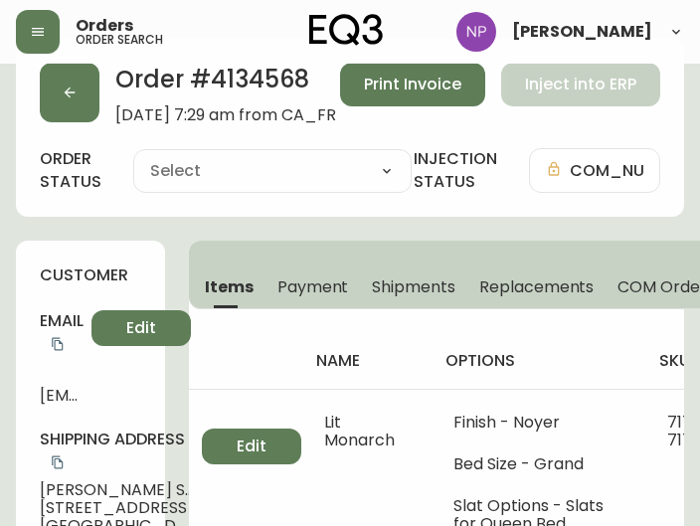
type input "Processing"
select select "PROCESSING"
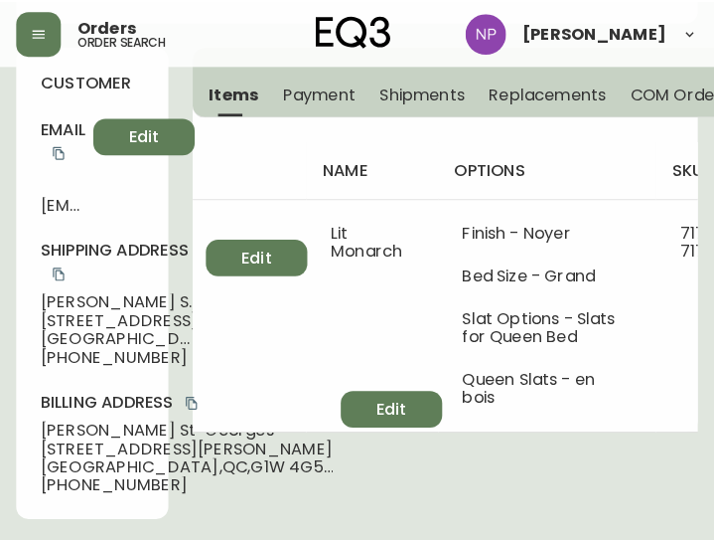
scroll to position [186, 0]
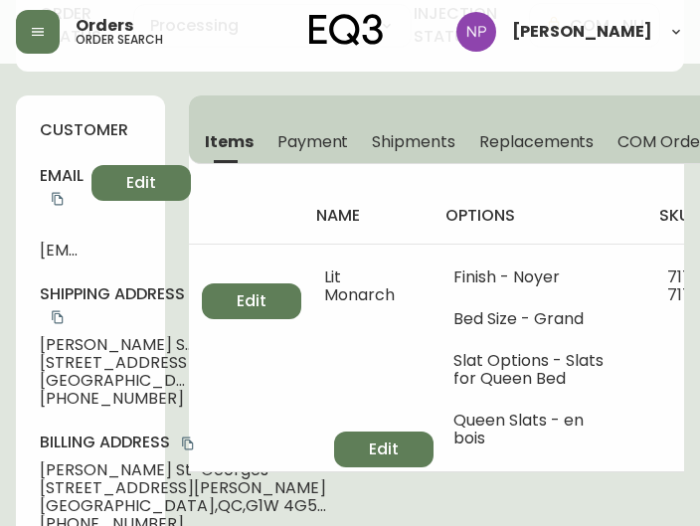
click at [412, 142] on span "Shipments" at bounding box center [413, 141] width 83 height 21
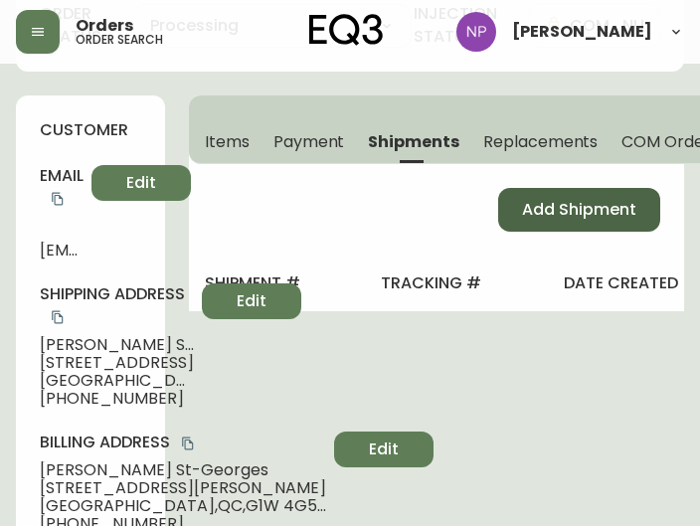
click at [507, 226] on button "Add Shipment" at bounding box center [579, 210] width 162 height 44
select select "PENDING"
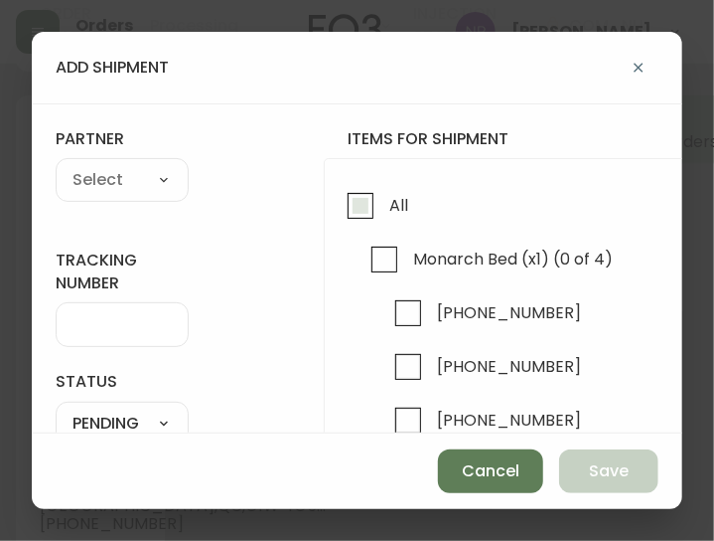
click at [390, 210] on span "All" at bounding box center [399, 205] width 19 height 21
click at [384, 210] on input "All" at bounding box center [361, 206] width 46 height 46
checkbox input "true"
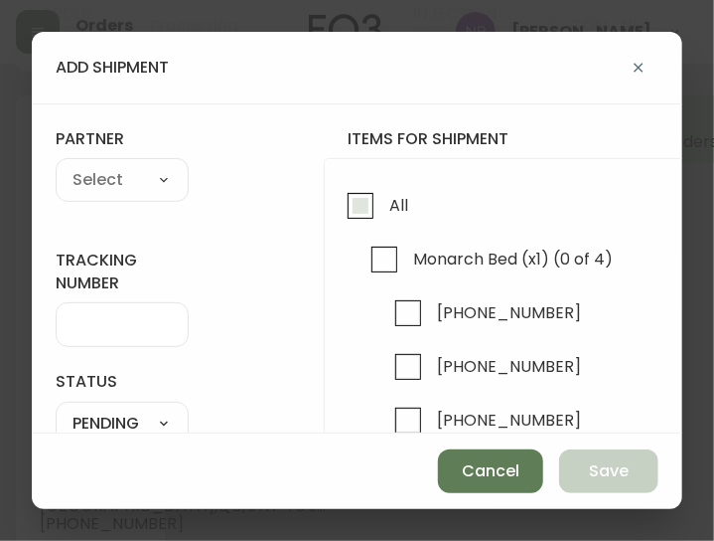
checkbox input "true"
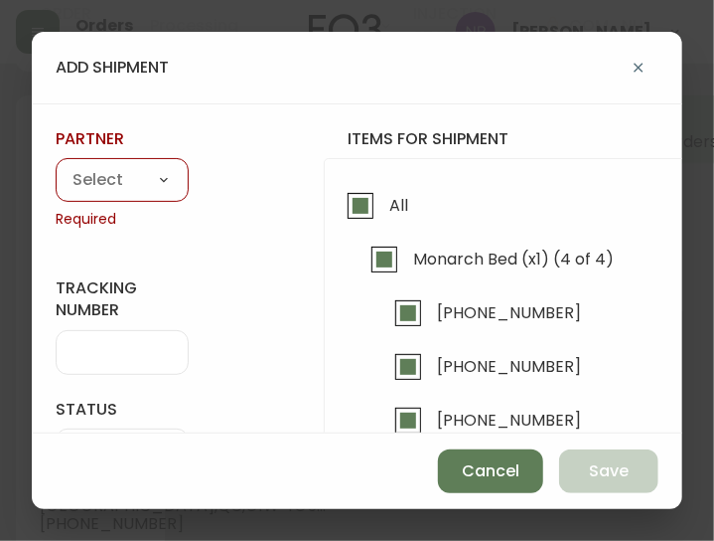
click at [72, 197] on div "A Move to Remember LLC ABF Freight Alero [PERSON_NAME] Canada Post CDS Ceva Log…" at bounding box center [122, 180] width 133 height 44
click at [62, 175] on select "A Move to Remember LLC ABF Freight Alero [PERSON_NAME] Canada Post CDS Ceva Log…" at bounding box center [122, 181] width 133 height 30
select select "cjy0aaf3c01x30166dpi6h6qg"
click at [56, 166] on select "A Move to Remember LLC ABF Freight Alero [PERSON_NAME] Canada Post CDS Ceva Log…" at bounding box center [122, 181] width 133 height 30
type input "EQ3"
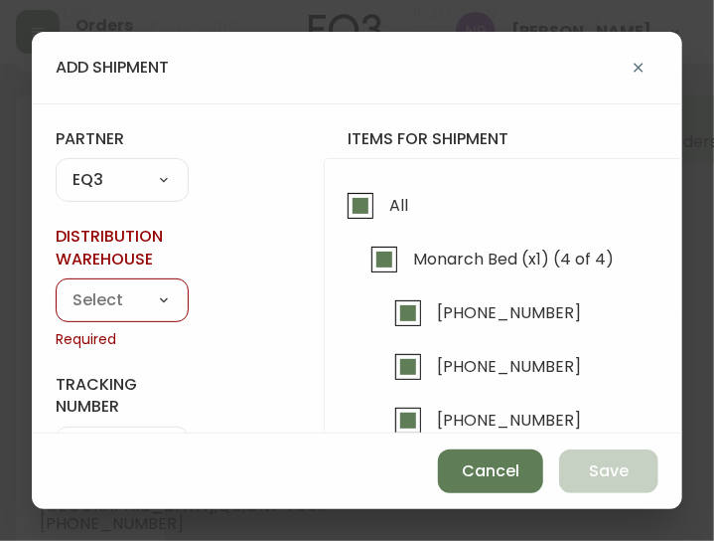
click at [121, 293] on select "Calgary Warehouse GTA Distribution Center Mont-Royal Distribution Center Ottawa…" at bounding box center [122, 300] width 133 height 30
select select "ck98uz8ne00053kl9137z04zu"
click at [56, 285] on select "Calgary Warehouse GTA Distribution Center Mont-Royal Distribution Center Ottawa…" at bounding box center [122, 300] width 133 height 30
type input "Mont-Royal Distribution Center"
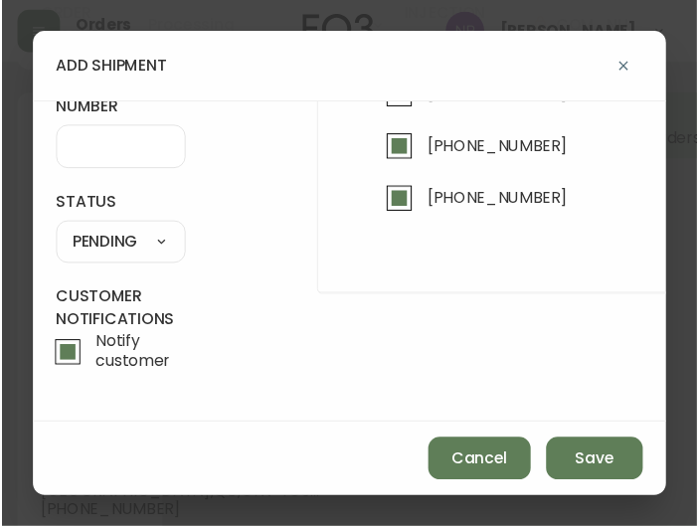
scroll to position [282, 0]
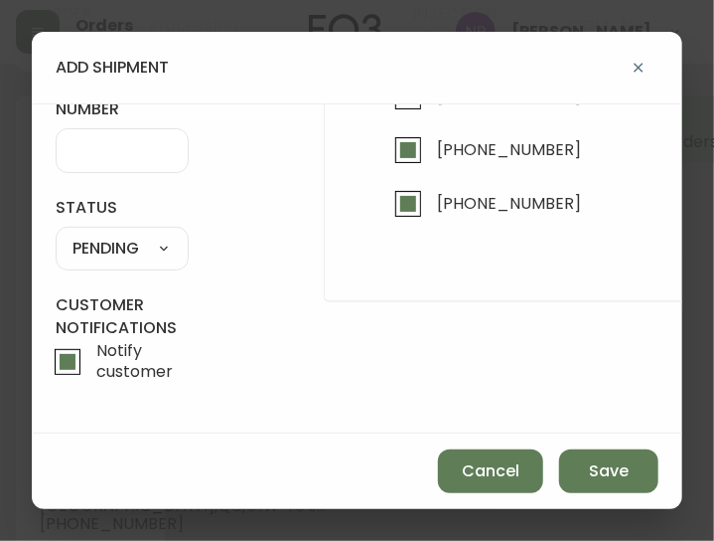
click at [136, 240] on select "SHIPPED PENDING CANCELLED" at bounding box center [122, 250] width 133 height 30
click at [139, 243] on select "SHIPPED PENDING CANCELLED" at bounding box center [122, 250] width 133 height 30
click at [56, 235] on select "SHIPPED PENDING CANCELLED" at bounding box center [122, 250] width 133 height 30
select select "PENDING"
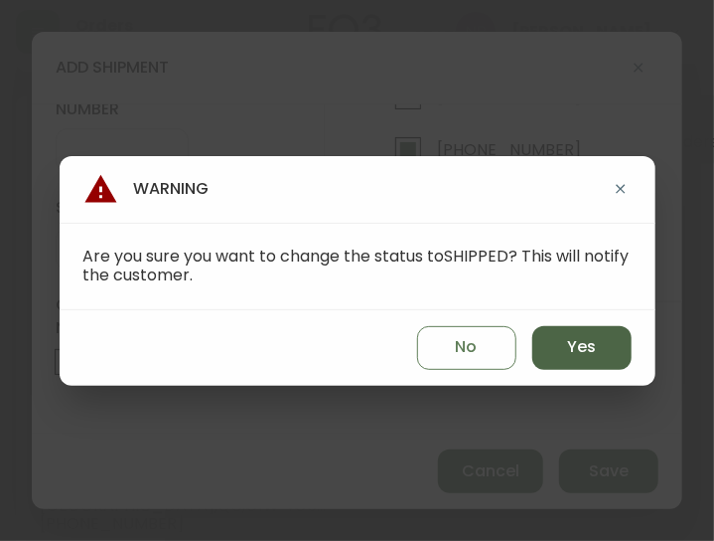
click at [539, 356] on button "Yes" at bounding box center [582, 348] width 99 height 44
type input "SHIPPED"
select select "SHIPPED"
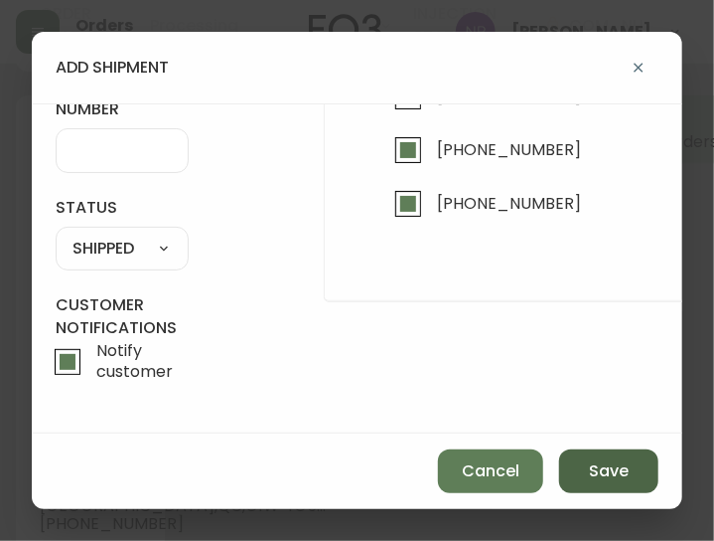
click at [588, 457] on button "Save" at bounding box center [608, 471] width 99 height 44
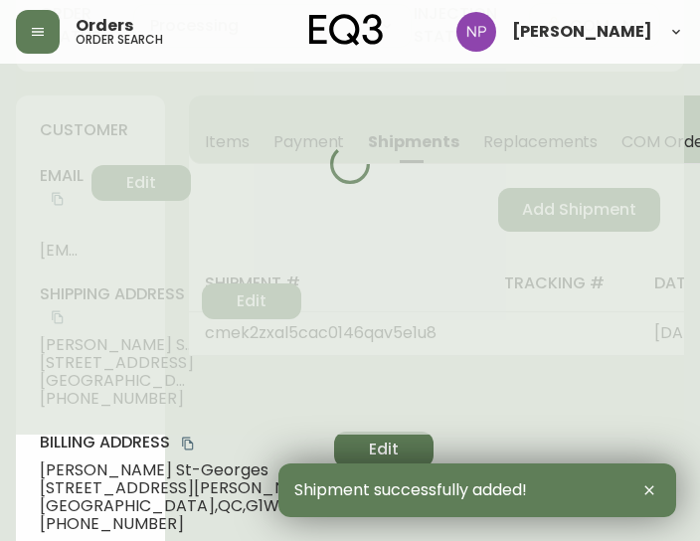
type input "Fully Shipped"
select select "FULLY_SHIPPED"
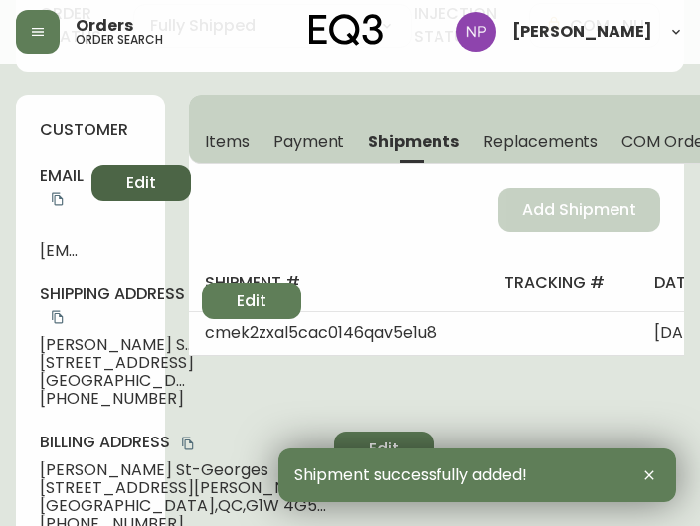
scroll to position [0, 0]
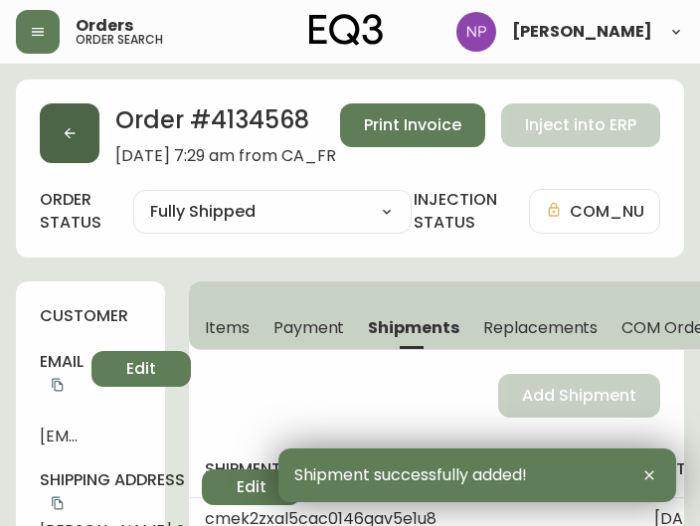
click at [89, 130] on button "button" at bounding box center [70, 133] width 60 height 60
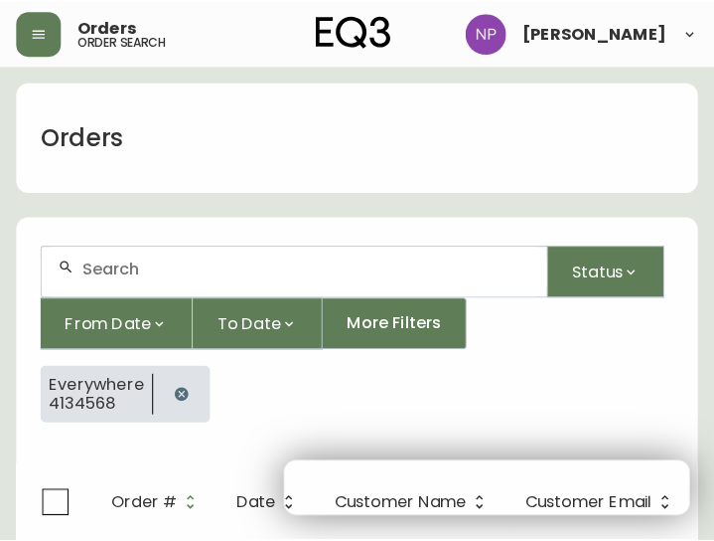
scroll to position [41, 0]
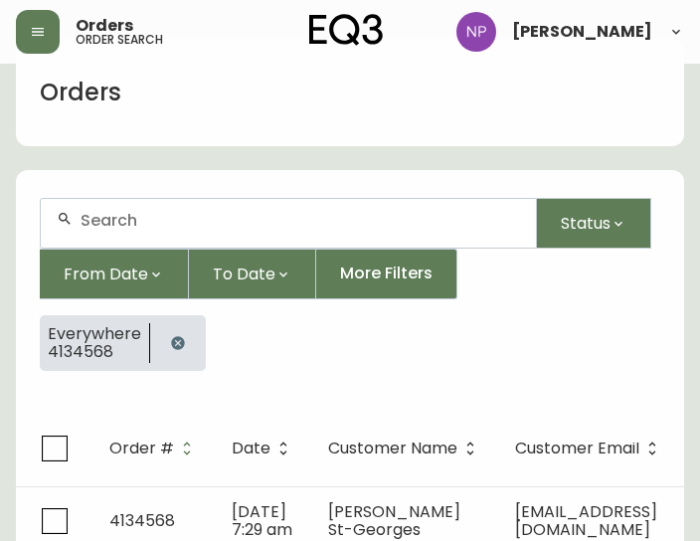
click at [145, 237] on div at bounding box center [288, 223] width 495 height 49
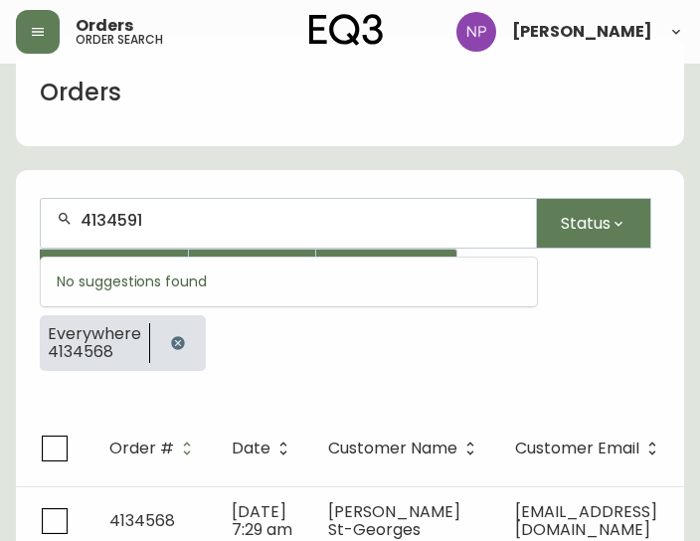
type input "4134591"
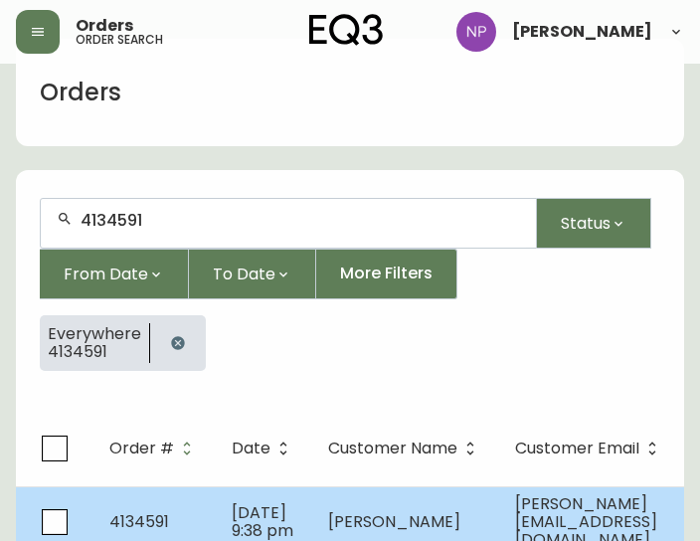
click at [182, 514] on td "4134591" at bounding box center [154, 521] width 122 height 71
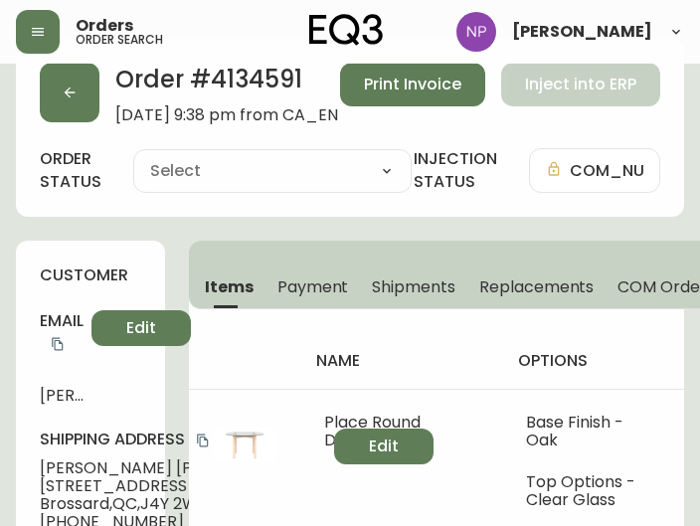
type input "Processing"
select select "PROCESSING"
click at [404, 268] on button "Shipments" at bounding box center [413, 286] width 107 height 44
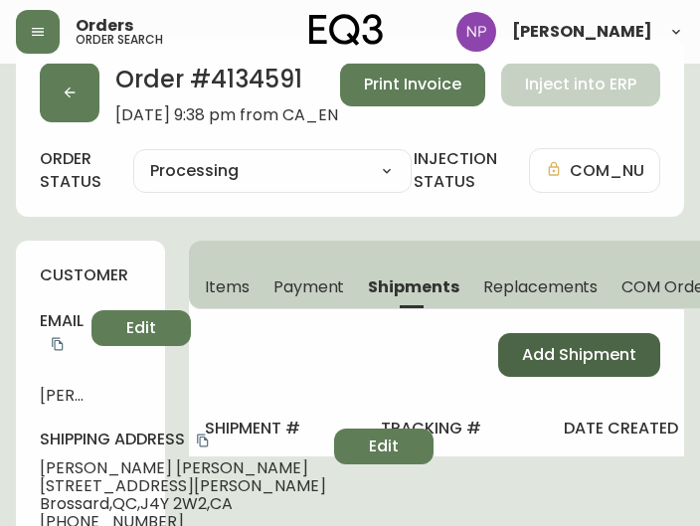
click at [531, 374] on button "Add Shipment" at bounding box center [579, 355] width 162 height 44
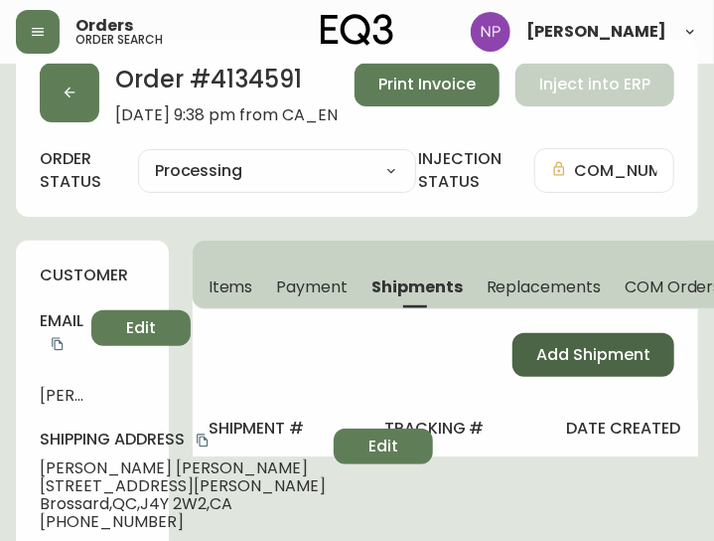
select select "PENDING"
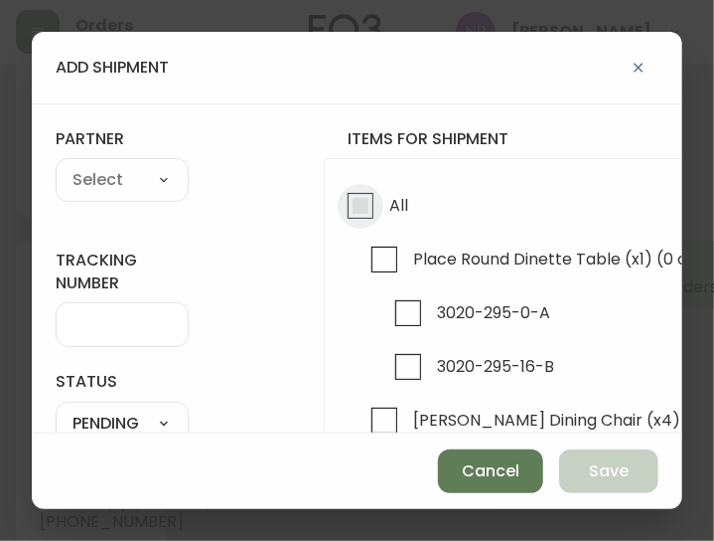
click at [354, 202] on input "All" at bounding box center [361, 206] width 46 height 46
checkbox input "true"
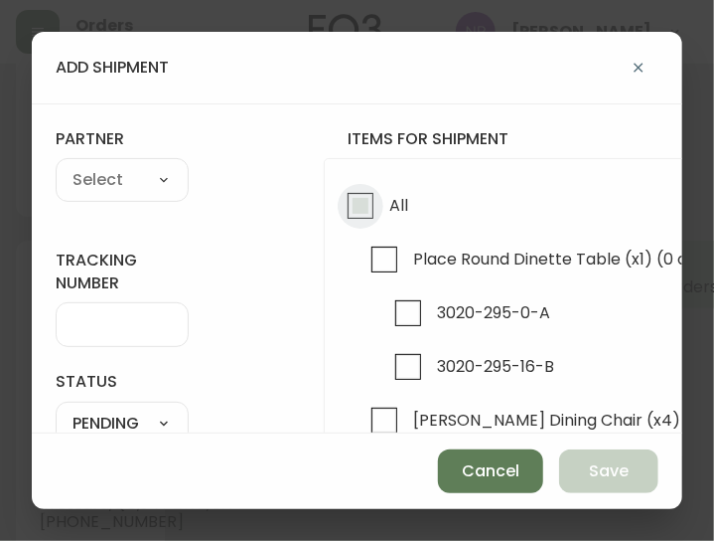
checkbox input "true"
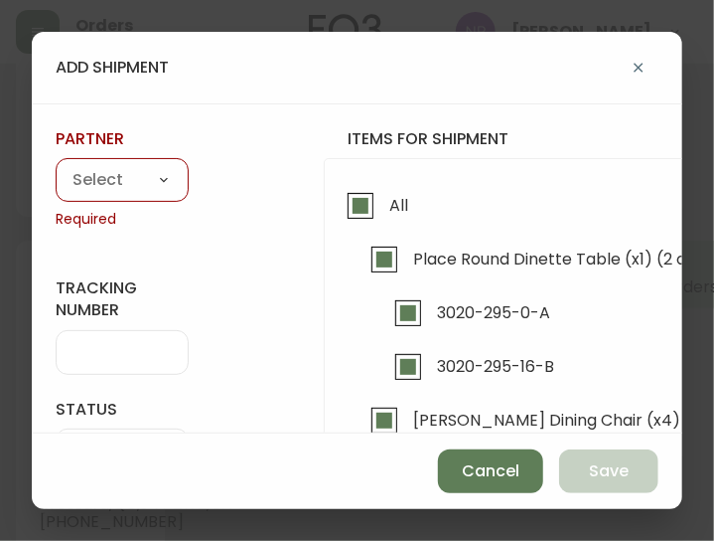
click at [141, 156] on div "partner A Move to Remember LLC ABF Freight Alero C.H. Robinson Canada Post CDS …" at bounding box center [122, 178] width 133 height 101
click at [170, 181] on select "A Move to Remember LLC ABF Freight Alero [PERSON_NAME] Canada Post CDS Ceva Log…" at bounding box center [122, 181] width 133 height 30
select select "cjy0aaf3c01x30166dpi6h6qg"
click at [56, 166] on select "A Move to Remember LLC ABF Freight Alero [PERSON_NAME] Canada Post CDS Ceva Log…" at bounding box center [122, 181] width 133 height 30
type input "EQ3"
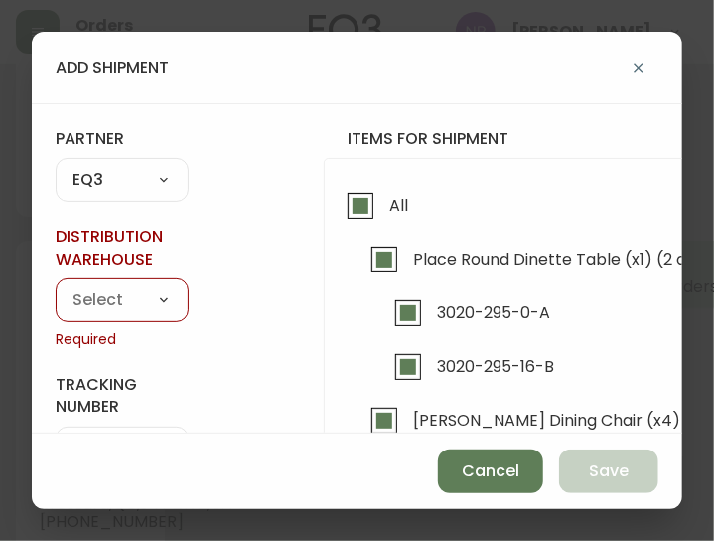
click at [104, 303] on select "Calgary Warehouse GTA Distribution Center Mont-Royal Distribution Center Ottawa…" at bounding box center [122, 300] width 133 height 30
select select "ck98uz8ne00053kl9137z04zu"
click at [56, 285] on select "Calgary Warehouse GTA Distribution Center Mont-Royal Distribution Center Ottawa…" at bounding box center [122, 300] width 133 height 30
type input "Mont-Royal Distribution Center"
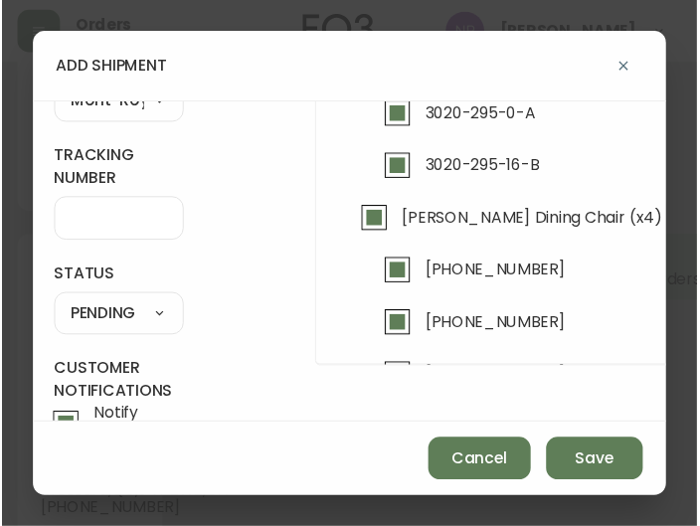
scroll to position [195, 0]
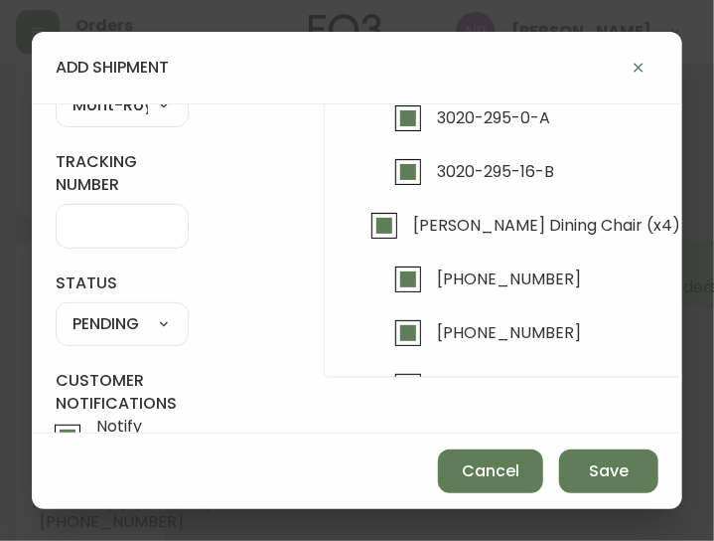
click at [124, 332] on select "SHIPPED PENDING CANCELLED" at bounding box center [122, 325] width 133 height 30
click at [56, 310] on select "SHIPPED PENDING CANCELLED" at bounding box center [122, 325] width 133 height 30
select select "PENDING"
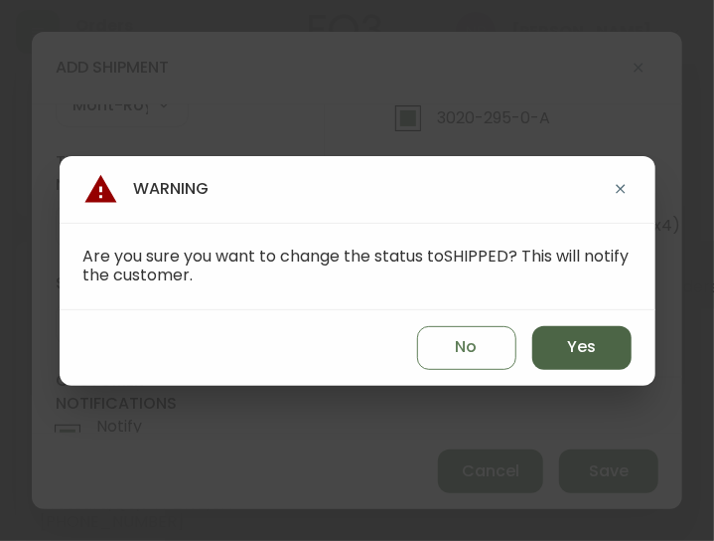
click at [551, 345] on button "Yes" at bounding box center [582, 348] width 99 height 44
type input "SHIPPED"
select select "SHIPPED"
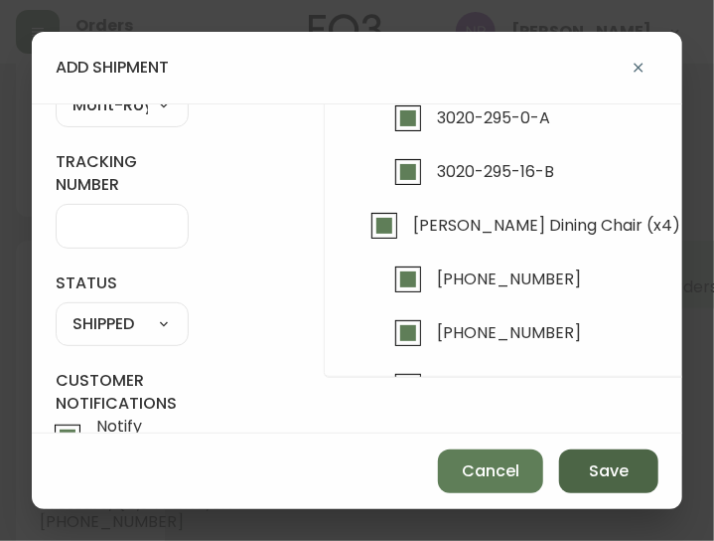
click at [591, 474] on span "Save" at bounding box center [609, 471] width 40 height 22
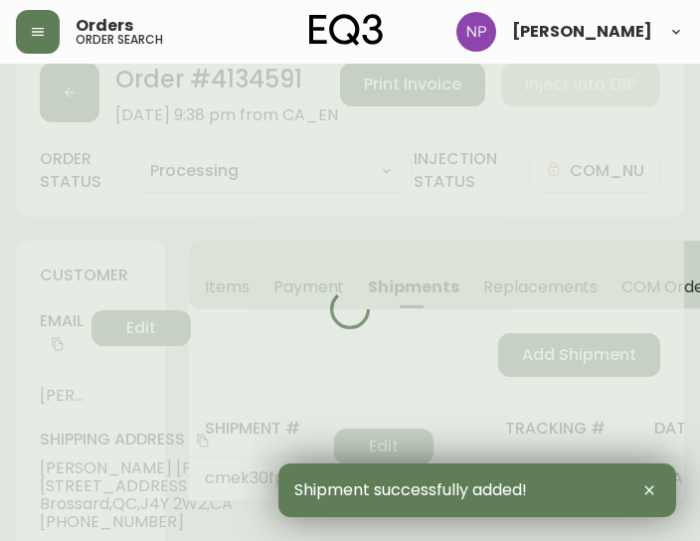
type input "Fully Shipped"
select select "FULLY_SHIPPED"
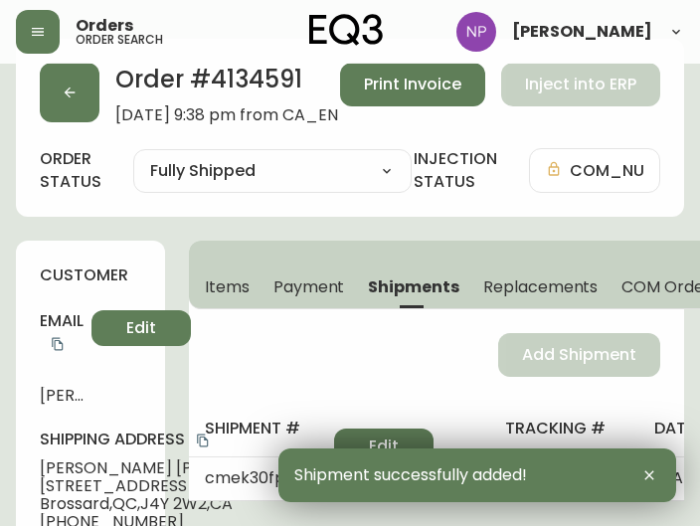
scroll to position [0, 0]
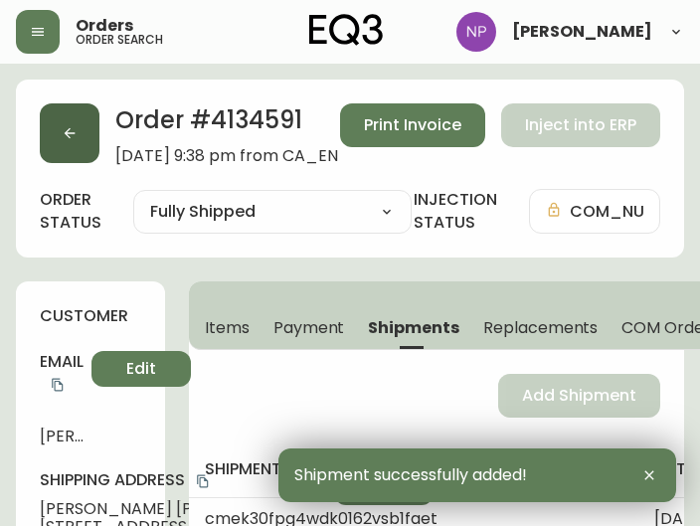
click at [84, 131] on button "button" at bounding box center [70, 133] width 60 height 60
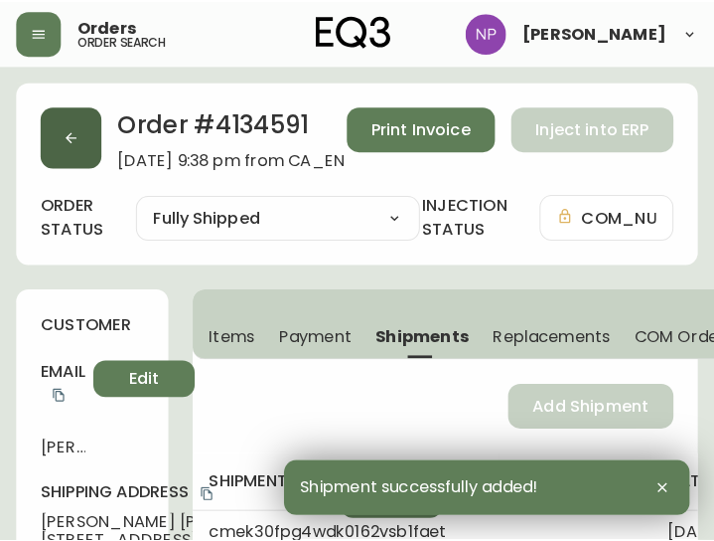
scroll to position [41, 0]
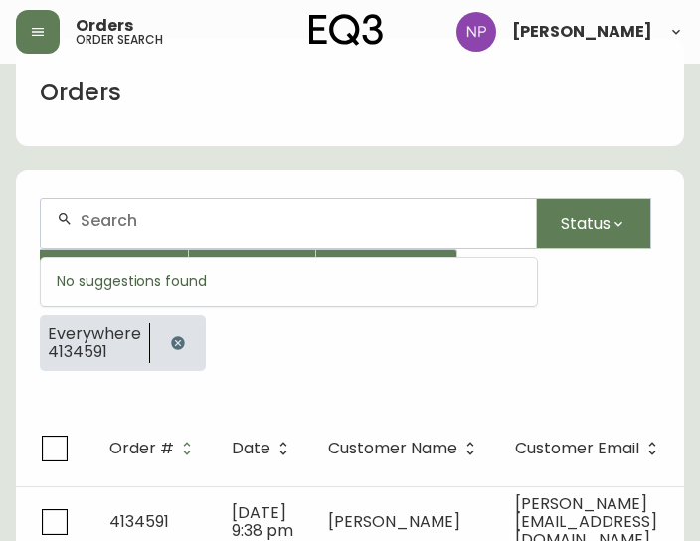
click at [149, 227] on input "text" at bounding box center [299, 220] width 439 height 19
type input "4134439"
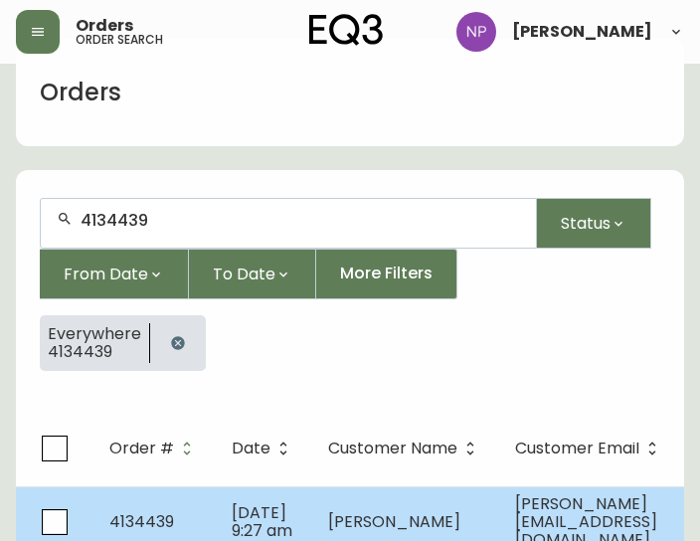
click at [133, 510] on span "4134439" at bounding box center [141, 521] width 65 height 23
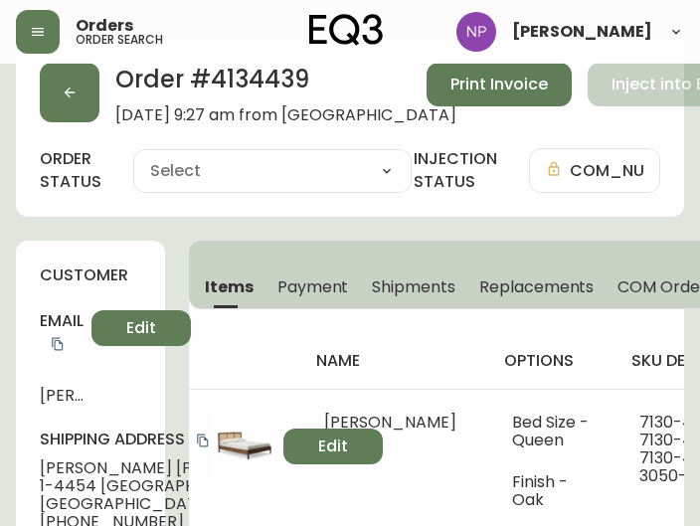
type input "Processing"
select select "PROCESSING"
click at [398, 284] on span "Shipments" at bounding box center [413, 286] width 83 height 21
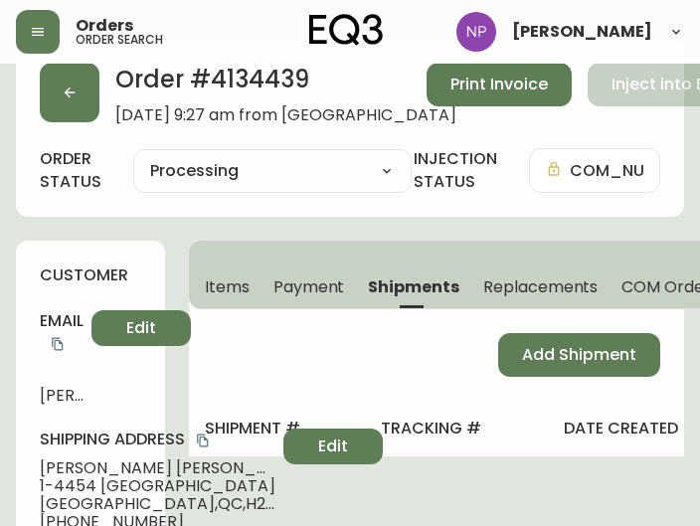
click at [566, 325] on div "Add Shipment" at bounding box center [436, 354] width 495 height 91
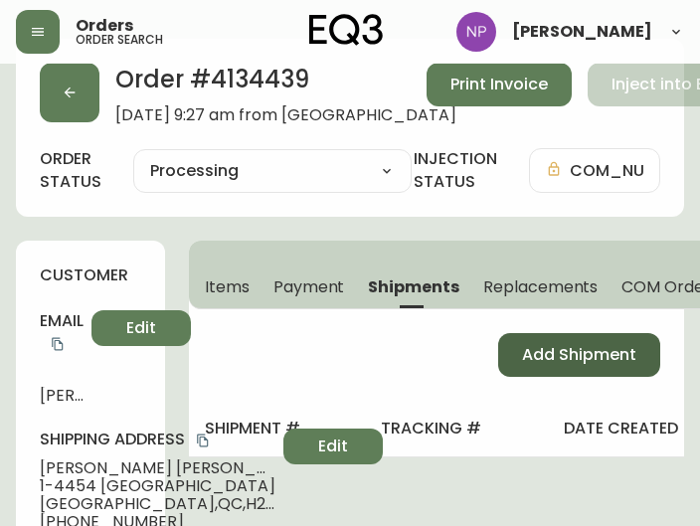
click at [567, 344] on span "Add Shipment" at bounding box center [579, 355] width 114 height 22
select select "PENDING"
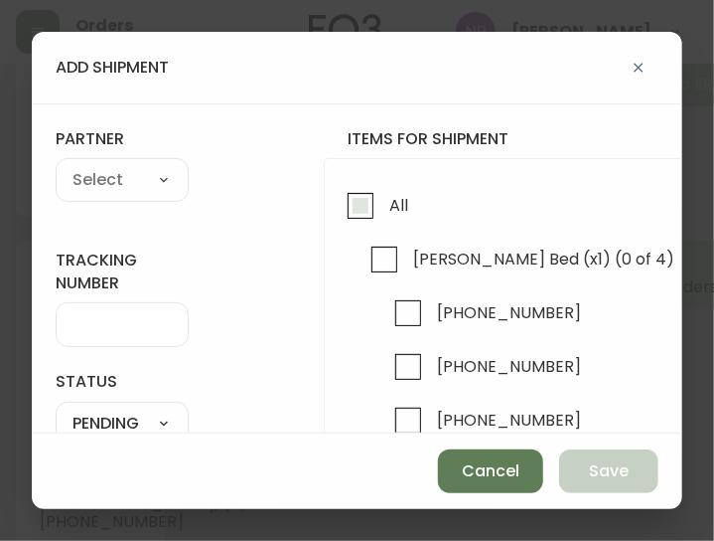
click at [379, 200] on input "All" at bounding box center [361, 206] width 46 height 46
checkbox input "true"
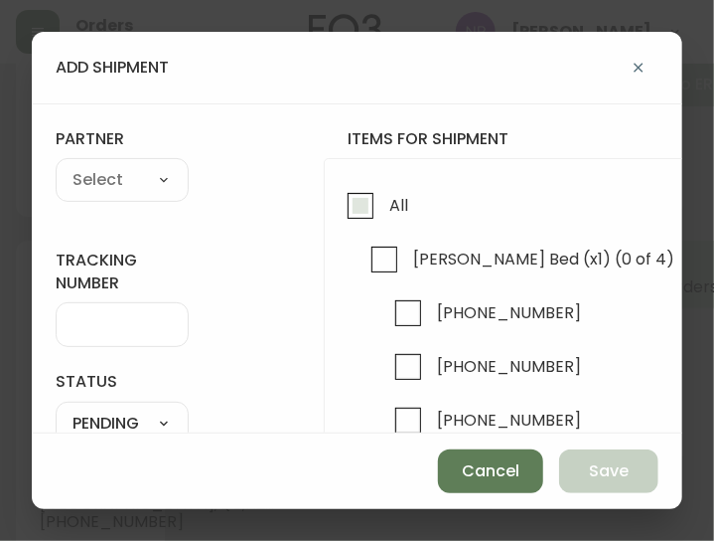
checkbox input "true"
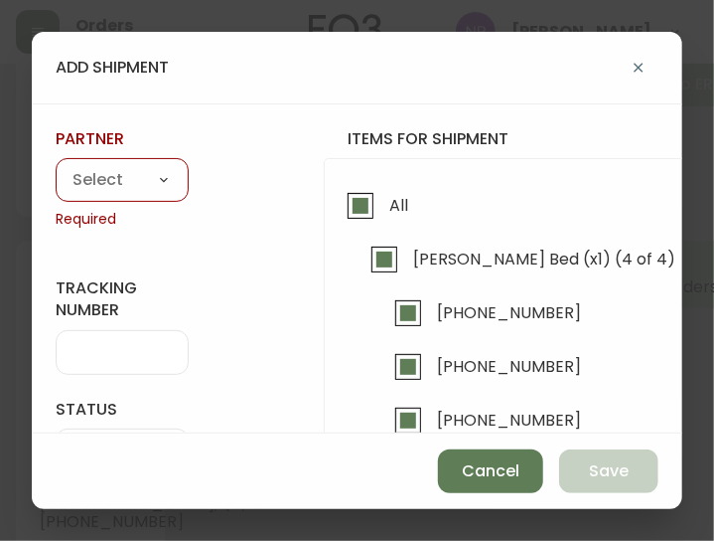
click at [129, 162] on div "A Move to Remember LLC ABF Freight Alero [PERSON_NAME] Canada Post CDS Ceva Log…" at bounding box center [122, 180] width 133 height 44
click at [139, 188] on select "A Move to Remember LLC ABF Freight Alero [PERSON_NAME] Canada Post CDS Ceva Log…" at bounding box center [122, 181] width 133 height 30
select select "cjy0aaf3c01x30166dpi6h6qg"
click at [56, 166] on select "A Move to Remember LLC ABF Freight Alero [PERSON_NAME] Canada Post CDS Ceva Log…" at bounding box center [122, 181] width 133 height 30
type input "EQ3"
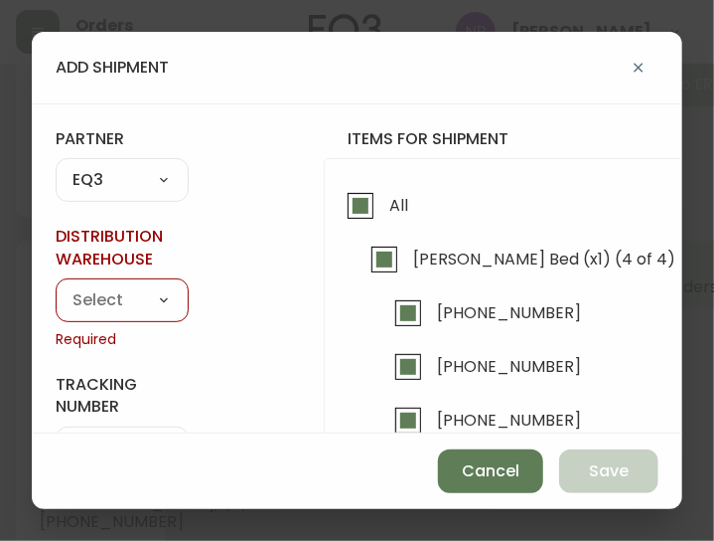
click at [105, 287] on select "Calgary Warehouse GTA Distribution Center Mont-Royal Distribution Center Ottawa…" at bounding box center [122, 300] width 133 height 30
select select "ck98uz8ne00053kl9137z04zu"
click at [56, 285] on select "Calgary Warehouse GTA Distribution Center Mont-Royal Distribution Center Ottawa…" at bounding box center [122, 300] width 133 height 30
type input "Mont-Royal Distribution Center"
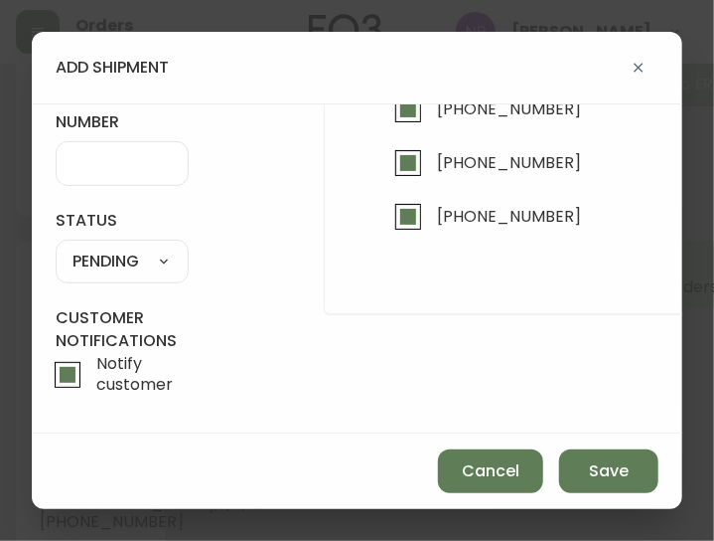
scroll to position [259, 0]
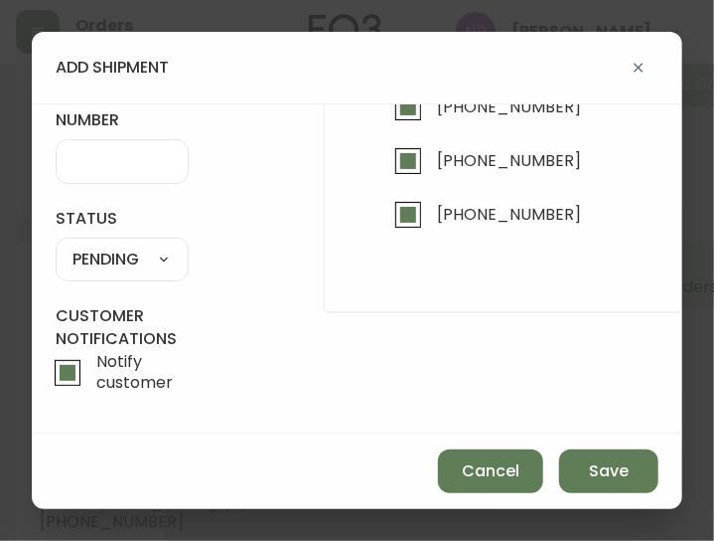
click at [128, 248] on select "SHIPPED PENDING CANCELLED" at bounding box center [122, 260] width 133 height 30
click at [56, 245] on select "SHIPPED PENDING CANCELLED" at bounding box center [122, 260] width 133 height 30
select select "PENDING"
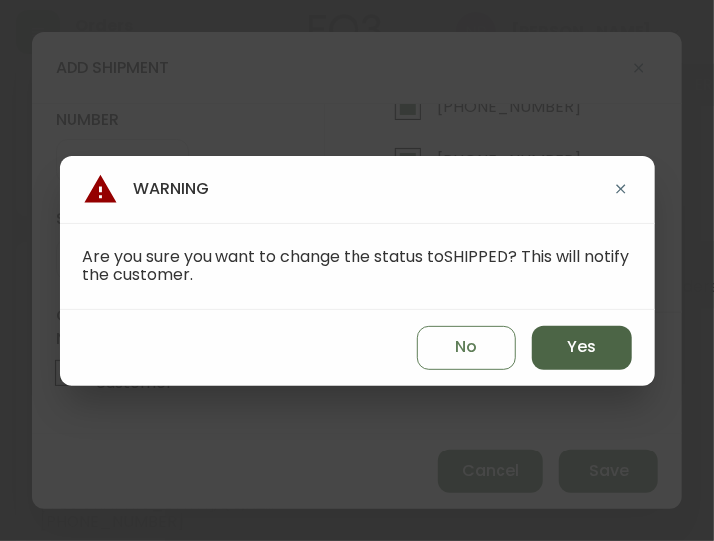
click at [561, 339] on button "Yes" at bounding box center [582, 348] width 99 height 44
type input "SHIPPED"
select select "SHIPPED"
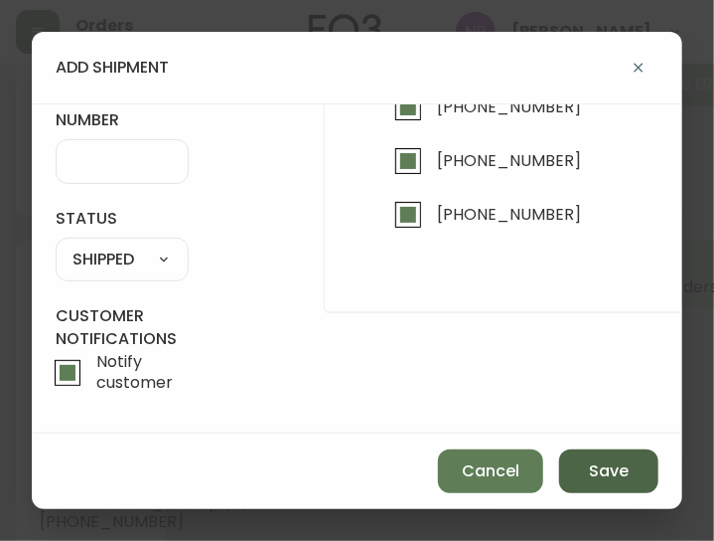
click at [608, 474] on span "Save" at bounding box center [609, 471] width 40 height 22
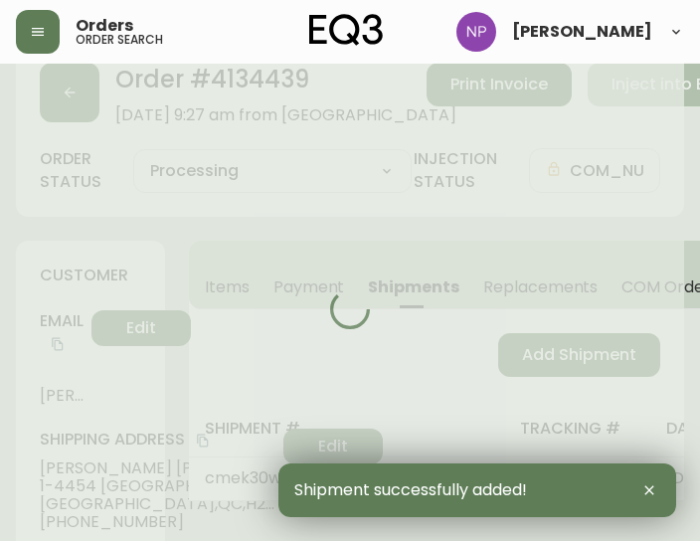
type input "Fully Shipped"
select select "FULLY_SHIPPED"
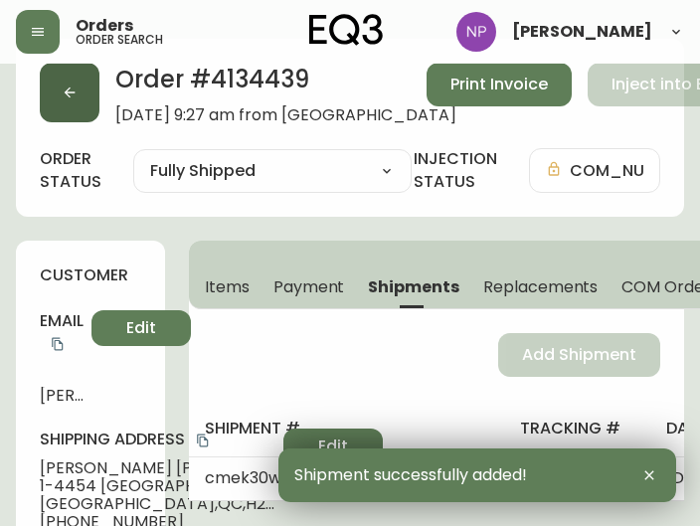
click at [79, 100] on button "button" at bounding box center [70, 93] width 60 height 60
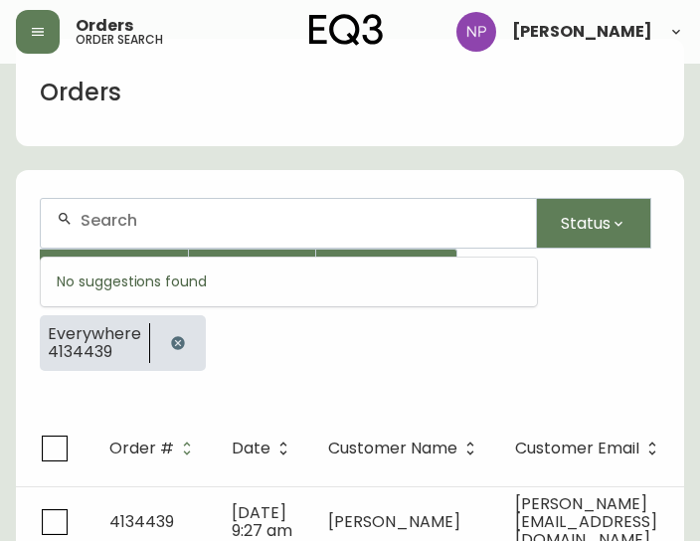
click at [148, 221] on input "text" at bounding box center [299, 220] width 439 height 19
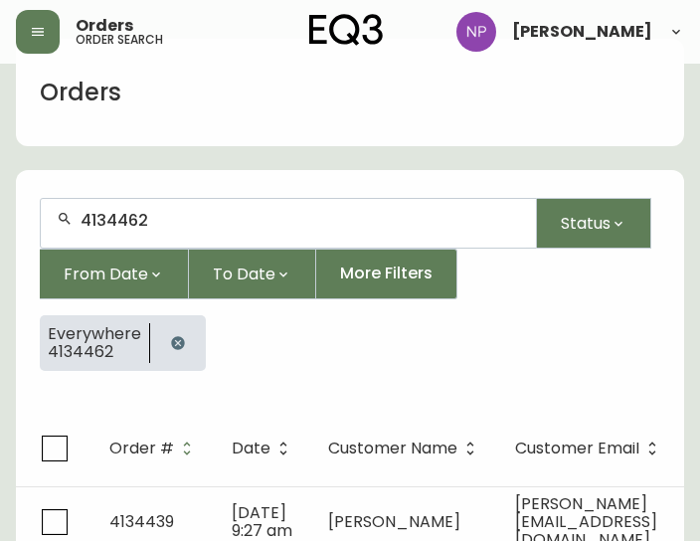
type input "4134462"
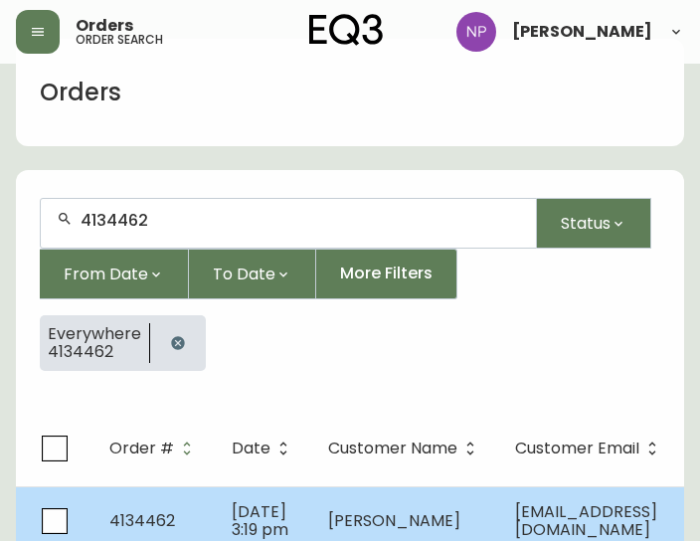
click at [153, 486] on td "4134462" at bounding box center [154, 521] width 122 height 70
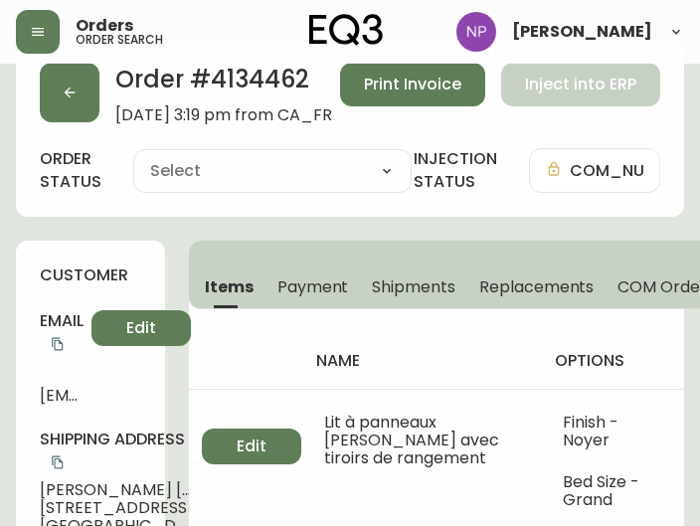
type input "Processing"
select select "PROCESSING"
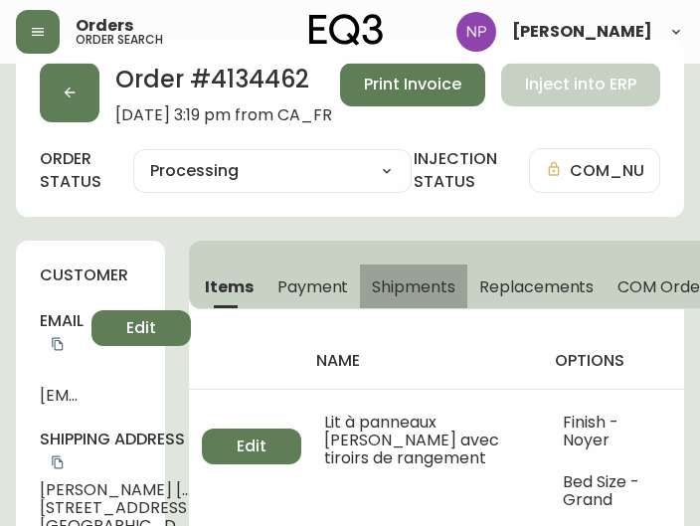
click at [392, 285] on span "Shipments" at bounding box center [413, 286] width 83 height 21
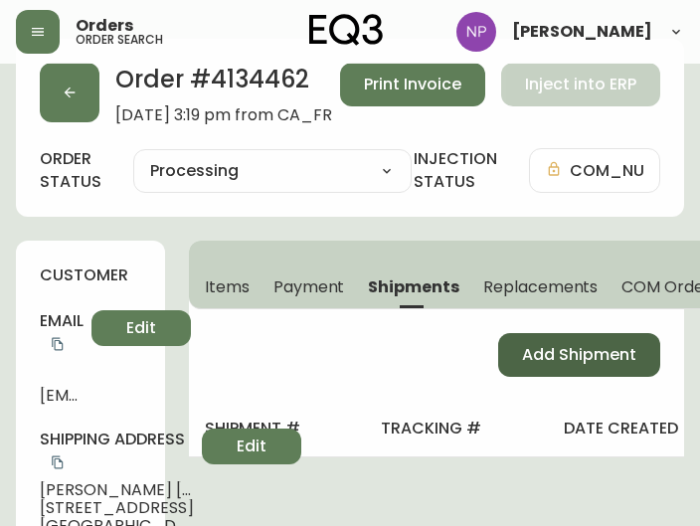
click at [566, 353] on span "Add Shipment" at bounding box center [579, 355] width 114 height 22
select select "PENDING"
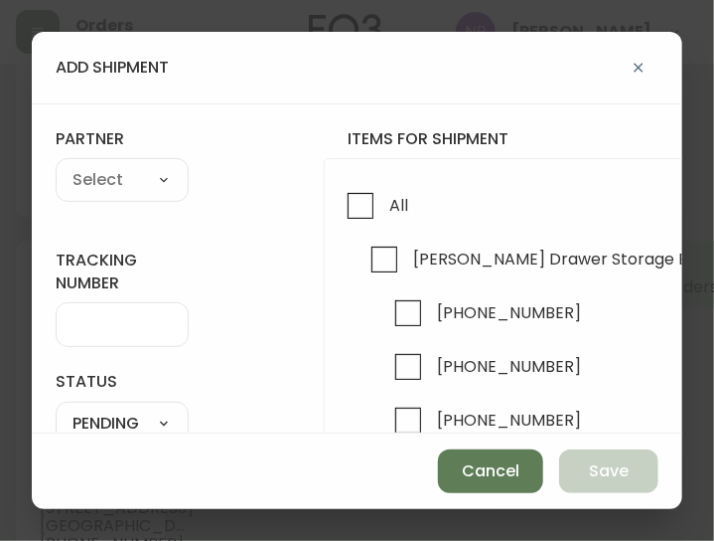
click at [406, 220] on div "All Marcel Drawer Storage Bed (x1) (0 of 5) 7130-428-13 7130-412-13 7130-412-13…" at bounding box center [661, 365] width 674 height 414
click at [338, 189] on input "All" at bounding box center [361, 206] width 46 height 46
checkbox input "true"
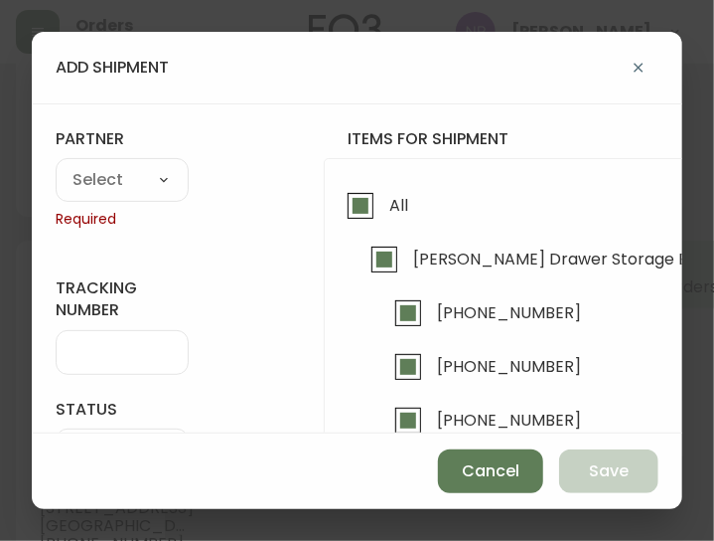
checkbox input "true"
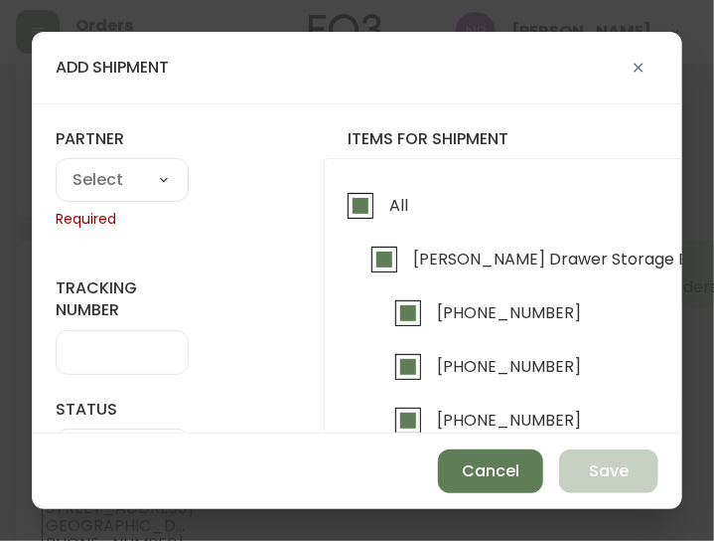
checkbox input "true"
click at [139, 172] on select "A Move to Remember LLC ABF Freight Alero [PERSON_NAME] Canada Post CDS Ceva Log…" at bounding box center [122, 181] width 133 height 30
click at [56, 166] on select "A Move to Remember LLC ABF Freight Alero [PERSON_NAME] Canada Post CDS Ceva Log…" at bounding box center [122, 181] width 133 height 30
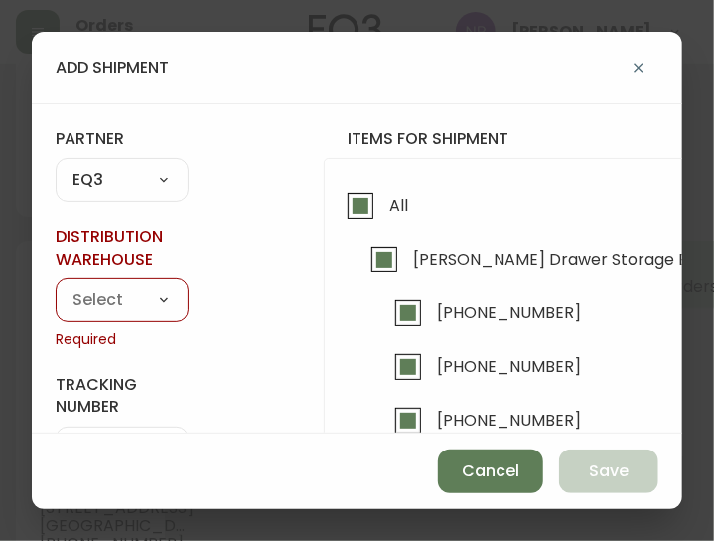
click at [123, 302] on select "Calgary Warehouse GTA Distribution Center Mont-Royal Distribution Center Ottawa…" at bounding box center [122, 300] width 133 height 30
click at [56, 285] on select "Calgary Warehouse GTA Distribution Center Mont-Royal Distribution Center Ottawa…" at bounding box center [122, 300] width 133 height 30
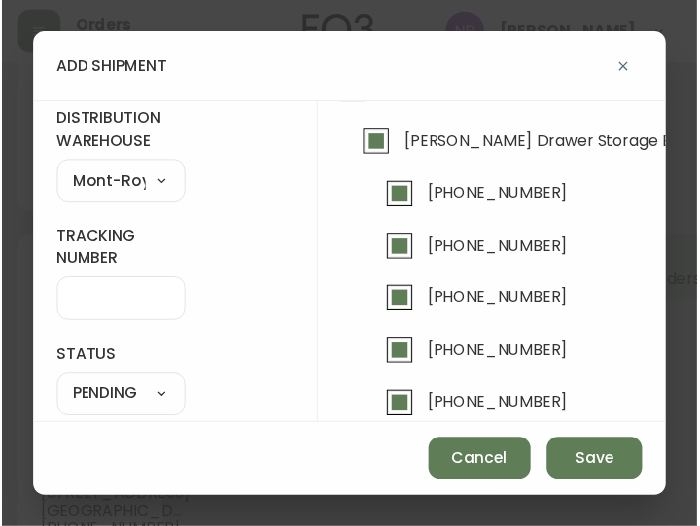
scroll to position [115, 0]
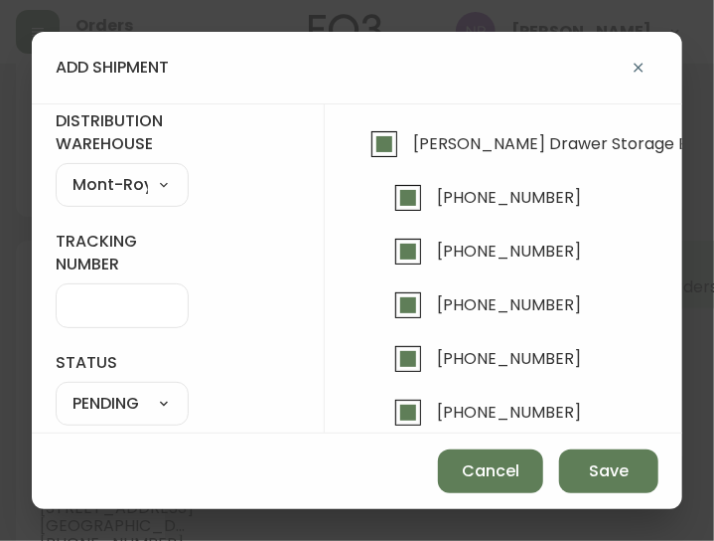
click at [97, 400] on select "SHIPPED PENDING CANCELLED" at bounding box center [122, 405] width 133 height 30
click at [56, 390] on select "SHIPPED PENDING CANCELLED" at bounding box center [122, 405] width 133 height 30
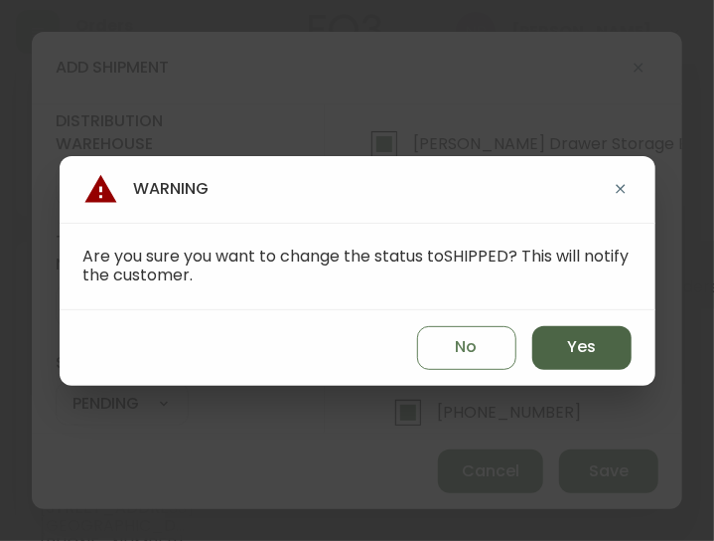
click at [563, 353] on button "Yes" at bounding box center [582, 348] width 99 height 44
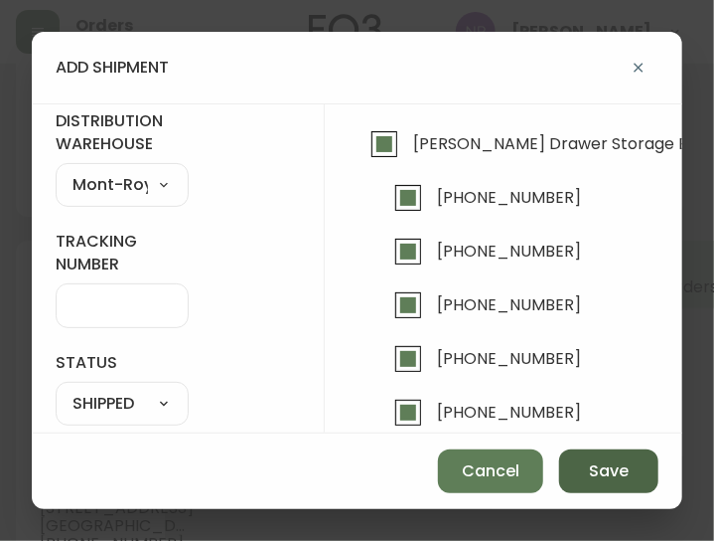
click at [602, 470] on span "Save" at bounding box center [609, 471] width 40 height 22
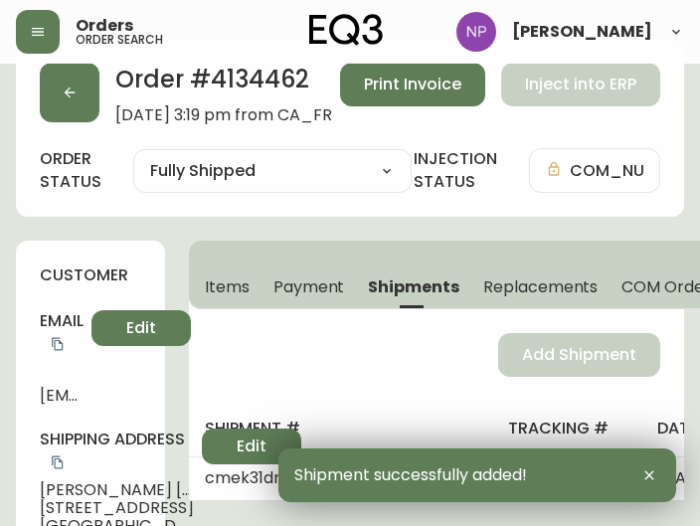
scroll to position [0, 0]
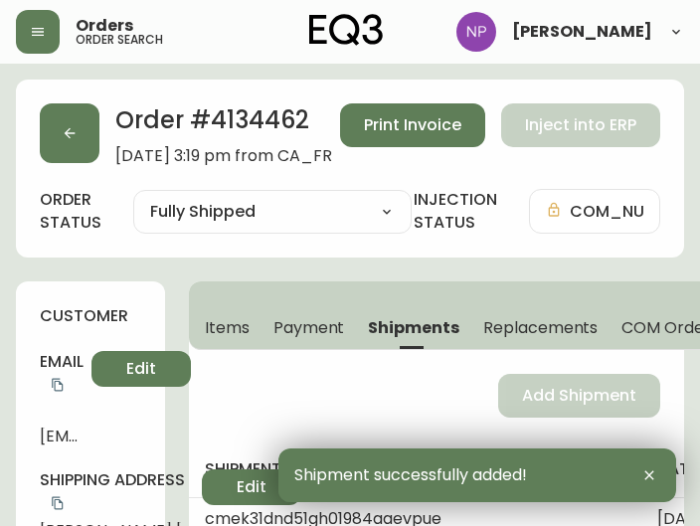
click at [78, 168] on div "Order # 4134462 August 2, 2025 at 3:19 pm from CA_FR Print Invoice Inject into …" at bounding box center [350, 168] width 668 height 178
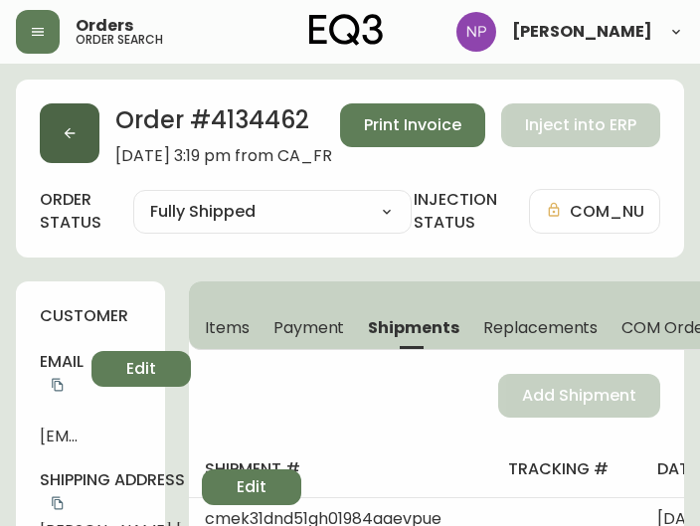
click at [72, 151] on button "button" at bounding box center [70, 133] width 60 height 60
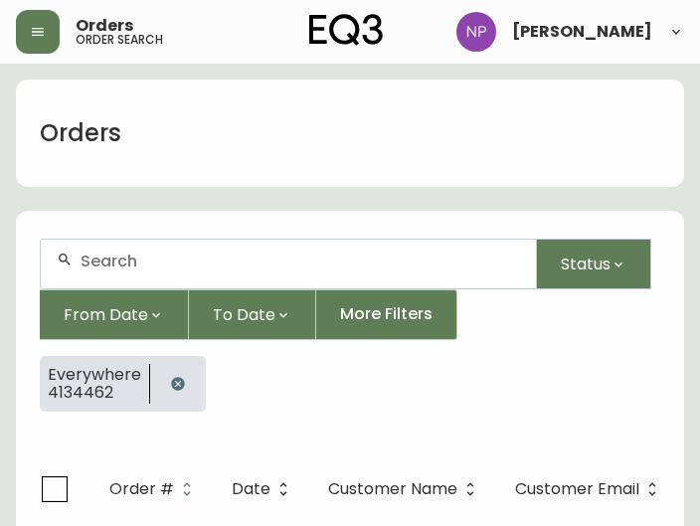
scroll to position [41, 0]
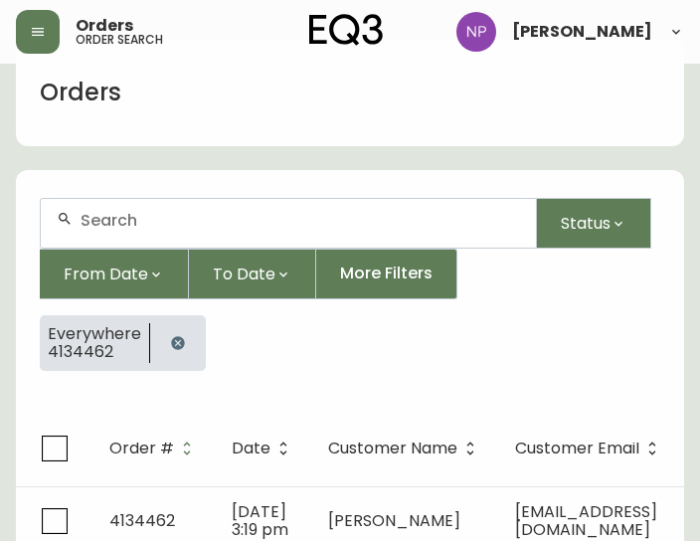
click at [132, 231] on div at bounding box center [288, 223] width 495 height 49
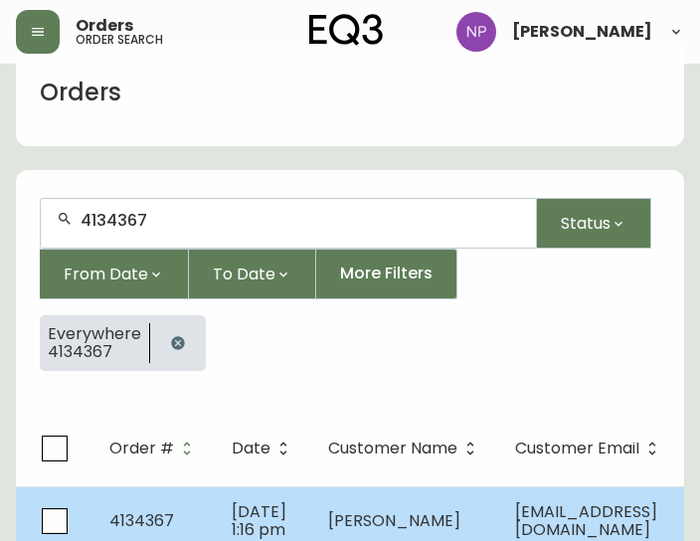
click at [199, 502] on td "4134367" at bounding box center [154, 521] width 122 height 70
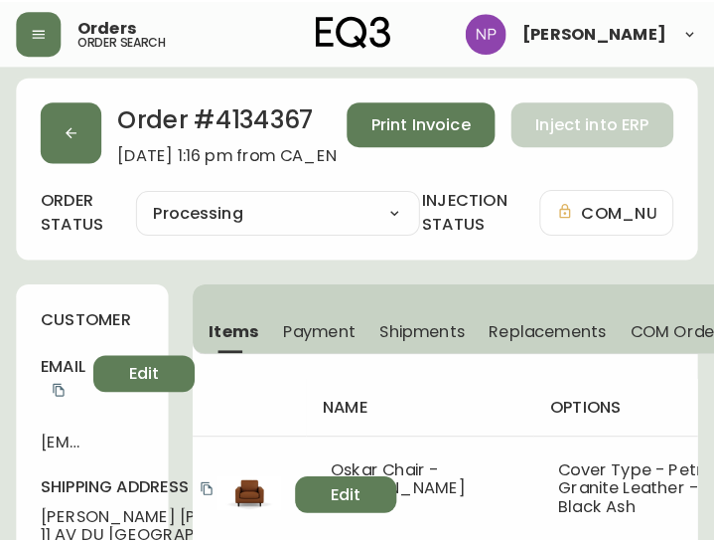
scroll to position [6, 0]
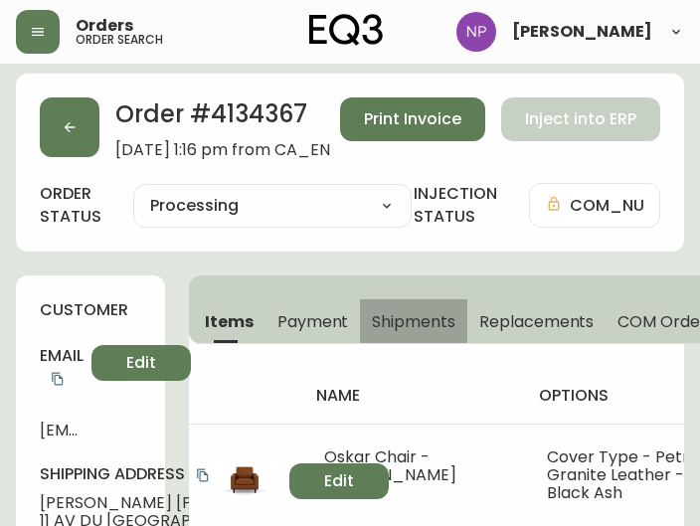
click at [402, 323] on span "Shipments" at bounding box center [413, 321] width 83 height 21
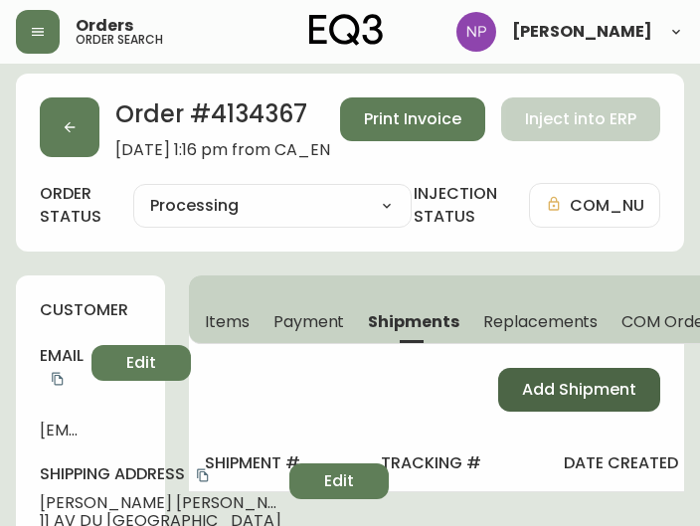
click at [513, 388] on button "Add Shipment" at bounding box center [579, 390] width 162 height 44
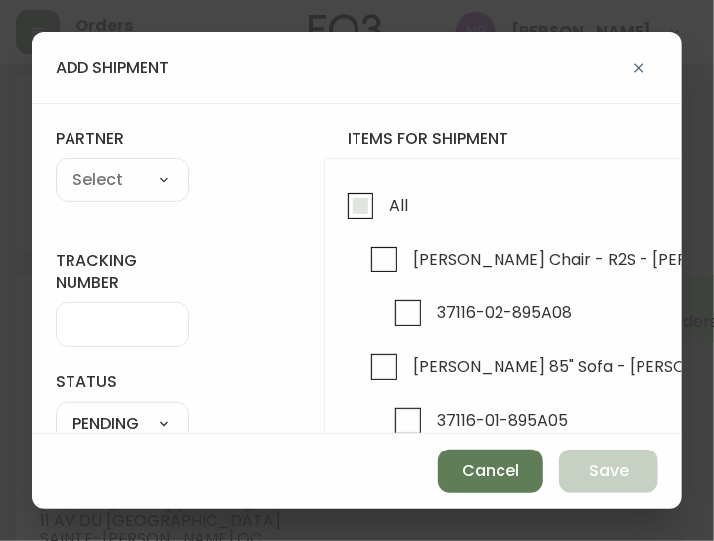
click at [348, 224] on input "All" at bounding box center [361, 206] width 46 height 46
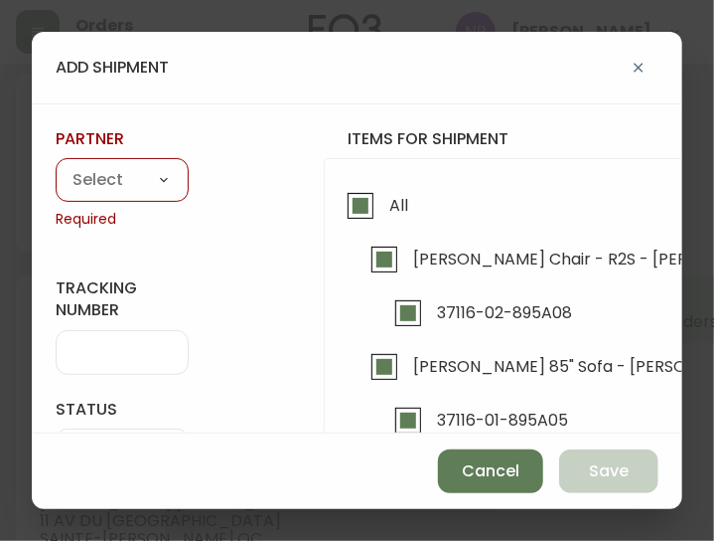
click at [154, 180] on select "A Move to Remember LLC ABF Freight Alero [PERSON_NAME] Canada Post CDS Ceva Log…" at bounding box center [122, 181] width 133 height 30
click at [56, 166] on select "A Move to Remember LLC ABF Freight Alero [PERSON_NAME] Canada Post CDS Ceva Log…" at bounding box center [122, 181] width 133 height 30
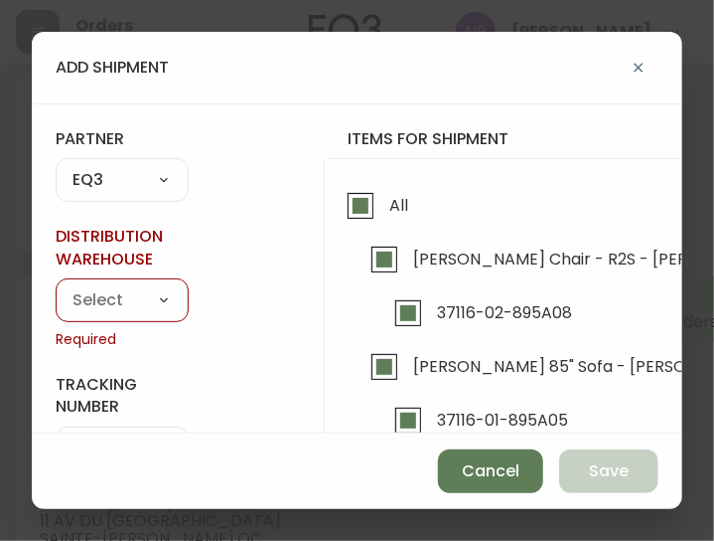
click at [165, 297] on select "Calgary Warehouse GTA Distribution Center Mont-Royal Distribution Center Ottawa…" at bounding box center [122, 300] width 133 height 30
click at [56, 285] on select "Calgary Warehouse GTA Distribution Center Mont-Royal Distribution Center Ottawa…" at bounding box center [122, 300] width 133 height 30
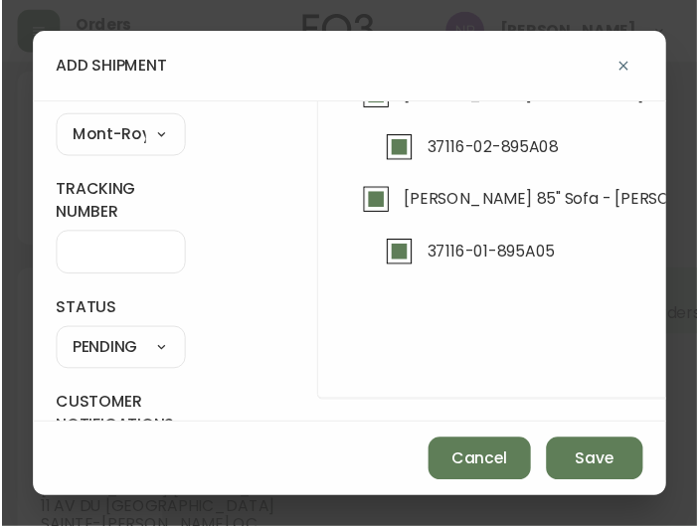
scroll to position [161, 0]
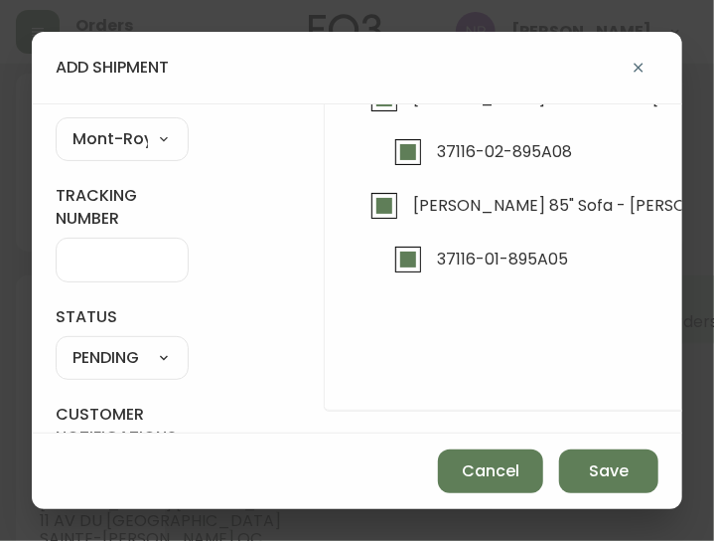
click at [111, 347] on select "SHIPPED PENDING CANCELLED" at bounding box center [122, 359] width 133 height 30
click at [56, 344] on select "SHIPPED PENDING CANCELLED" at bounding box center [122, 359] width 133 height 30
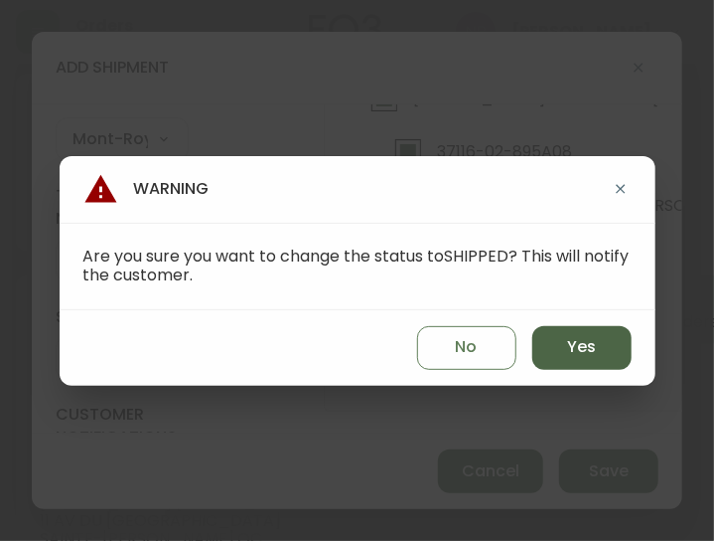
click at [566, 362] on button "Yes" at bounding box center [582, 348] width 99 height 44
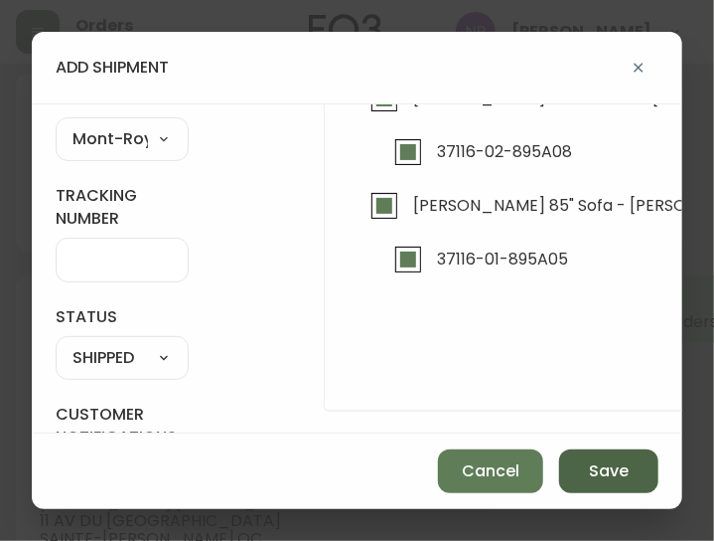
click at [619, 468] on span "Save" at bounding box center [609, 471] width 40 height 22
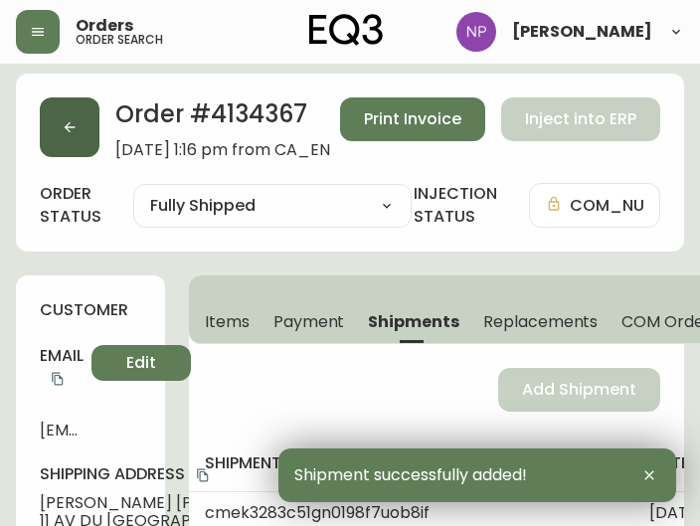
click at [56, 146] on button "button" at bounding box center [70, 127] width 60 height 60
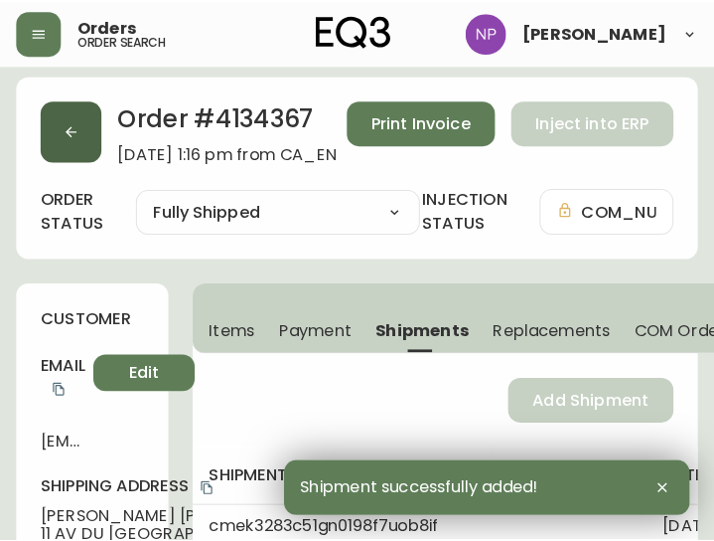
scroll to position [41, 0]
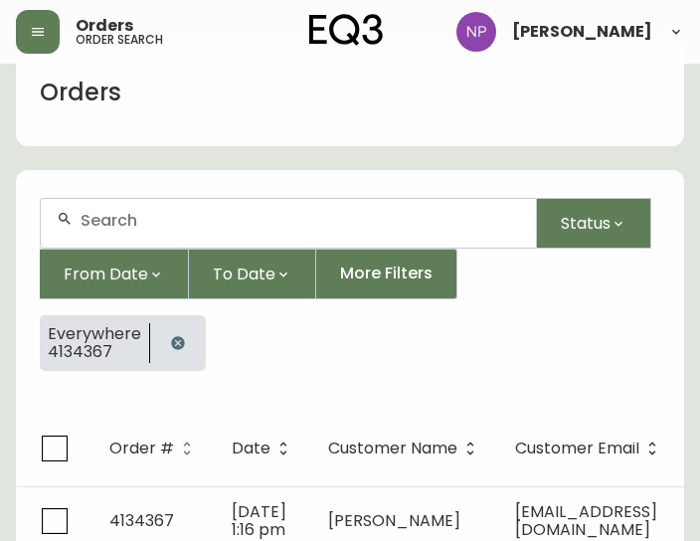
click at [104, 232] on div at bounding box center [288, 223] width 495 height 49
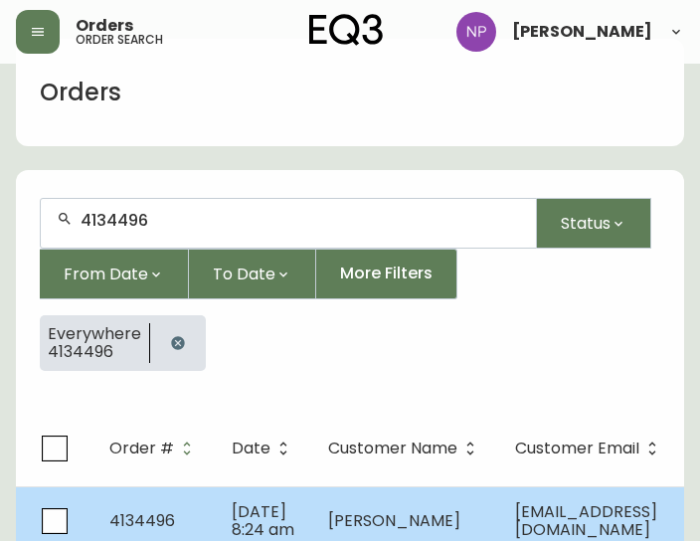
click at [161, 496] on td "4134496" at bounding box center [154, 521] width 122 height 70
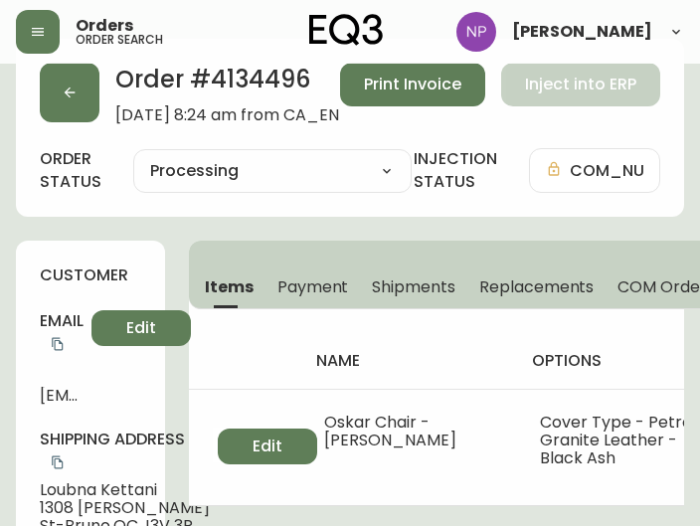
click at [392, 288] on span "Shipments" at bounding box center [413, 286] width 83 height 21
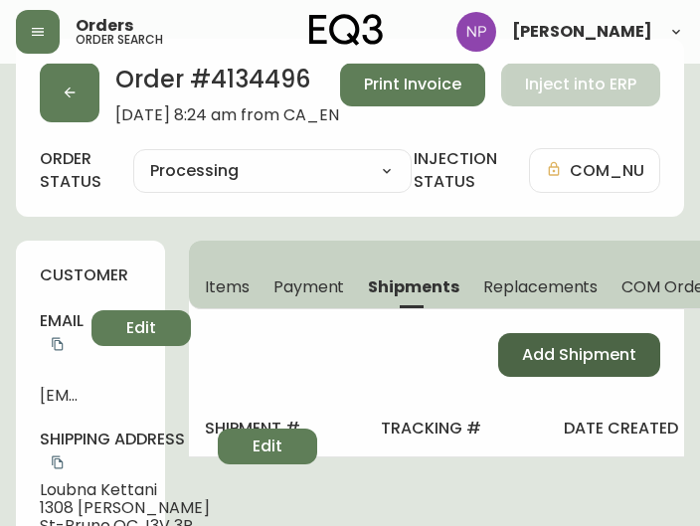
click at [567, 354] on span "Add Shipment" at bounding box center [579, 355] width 114 height 22
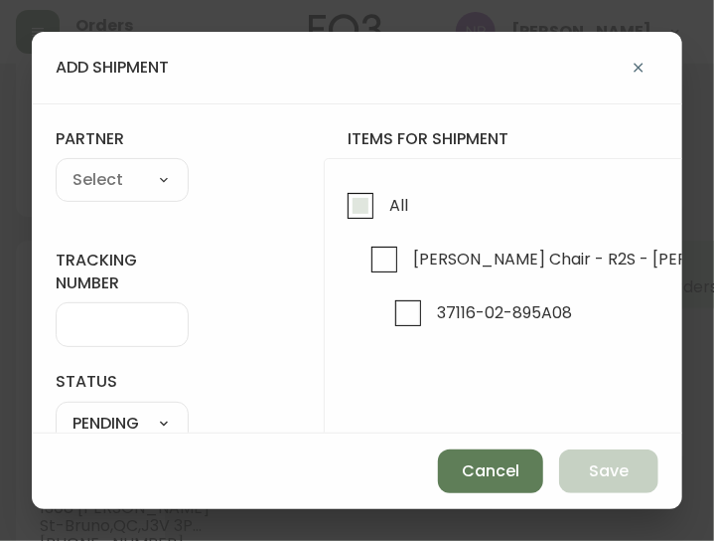
click at [370, 186] on input "All" at bounding box center [361, 206] width 46 height 46
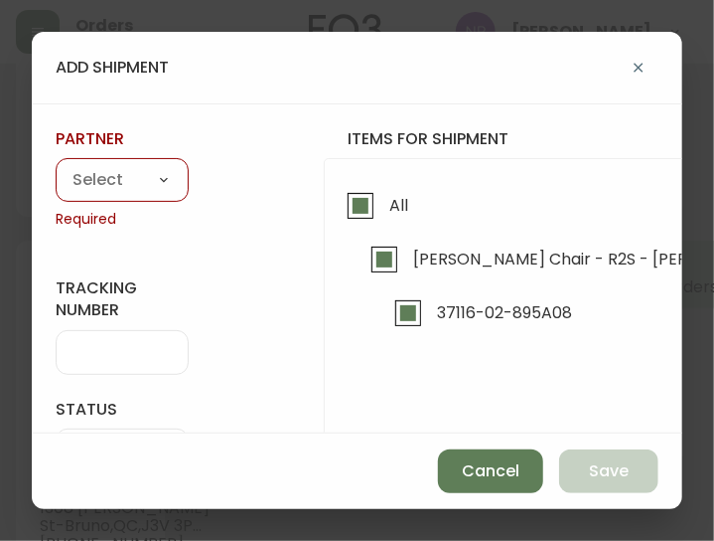
click at [139, 179] on select "A Move to Remember LLC ABF Freight Alero [PERSON_NAME] Canada Post CDS Ceva Log…" at bounding box center [122, 181] width 133 height 30
click at [56, 166] on select "A Move to Remember LLC ABF Freight Alero [PERSON_NAME] Canada Post CDS Ceva Log…" at bounding box center [122, 181] width 133 height 30
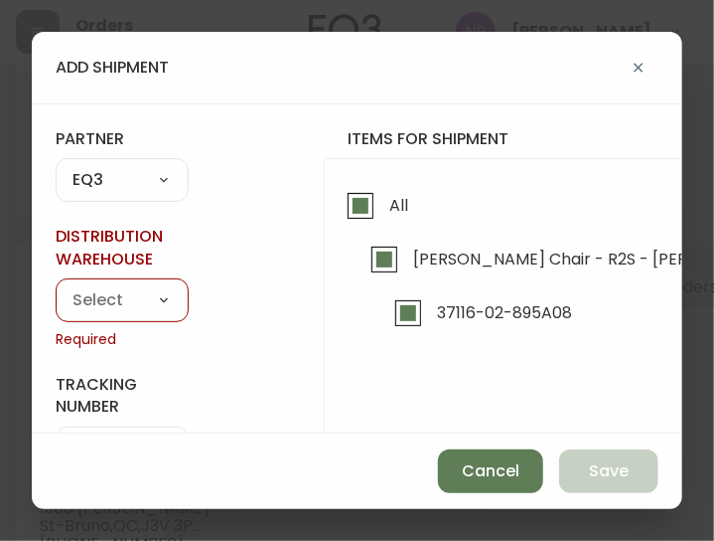
click at [125, 292] on select "Calgary Warehouse GTA Distribution Center Mont-Royal Distribution Center Ottawa…" at bounding box center [122, 300] width 133 height 30
click at [56, 285] on select "Calgary Warehouse GTA Distribution Center Mont-Royal Distribution Center Ottawa…" at bounding box center [122, 300] width 133 height 30
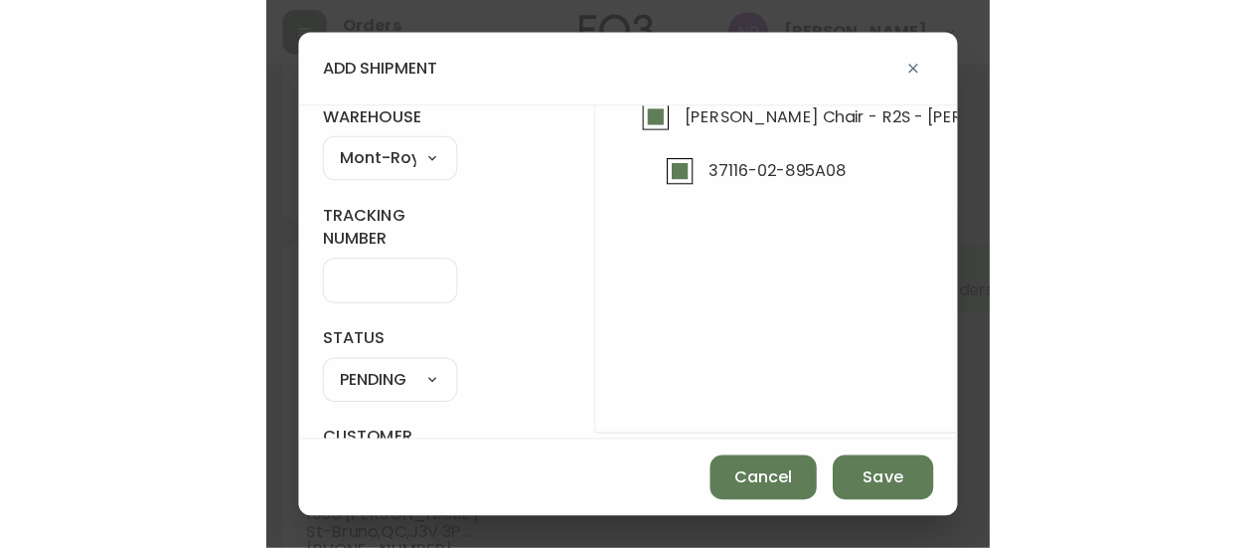
scroll to position [147, 0]
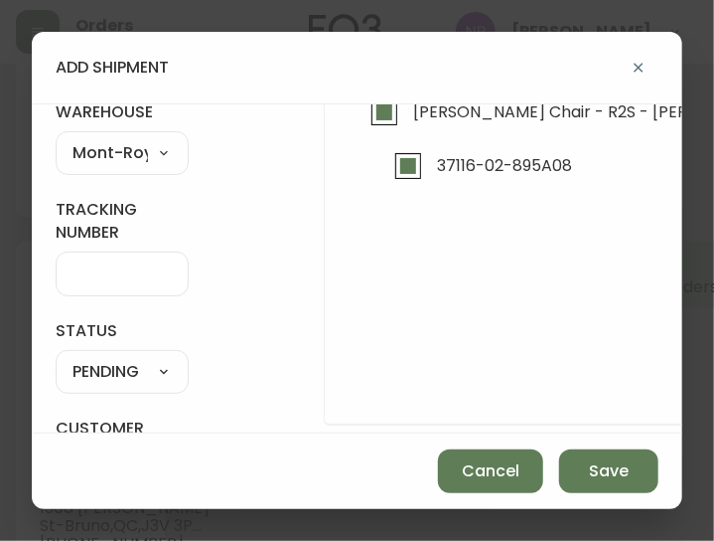
click at [146, 385] on select "SHIPPED PENDING CANCELLED" at bounding box center [122, 373] width 133 height 30
click at [56, 358] on select "SHIPPED PENDING CANCELLED" at bounding box center [122, 373] width 133 height 30
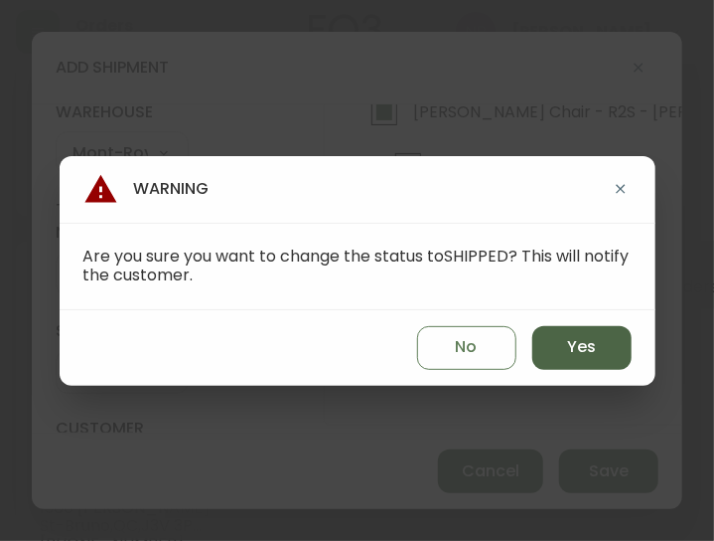
click at [631, 345] on button "Yes" at bounding box center [582, 348] width 99 height 44
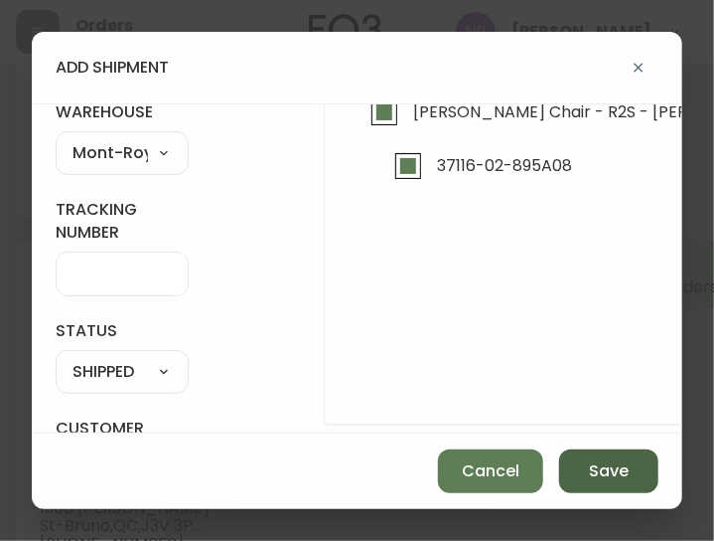
click at [594, 457] on button "Save" at bounding box center [608, 471] width 99 height 44
